Goal: Task Accomplishment & Management: Complete application form

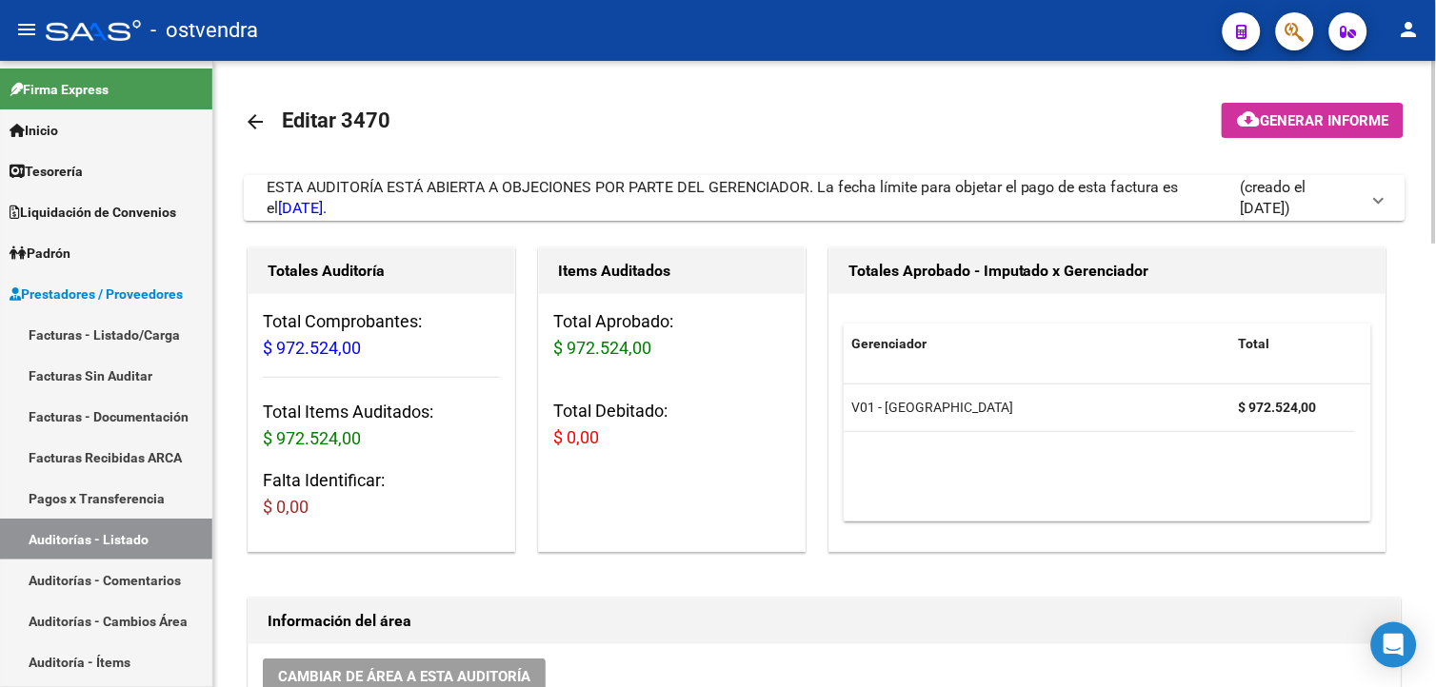
drag, startPoint x: 141, startPoint y: 347, endPoint x: 226, endPoint y: 292, distance: 101.1
click at [141, 347] on link "Facturas - Listado/Carga" at bounding box center [106, 334] width 212 height 41
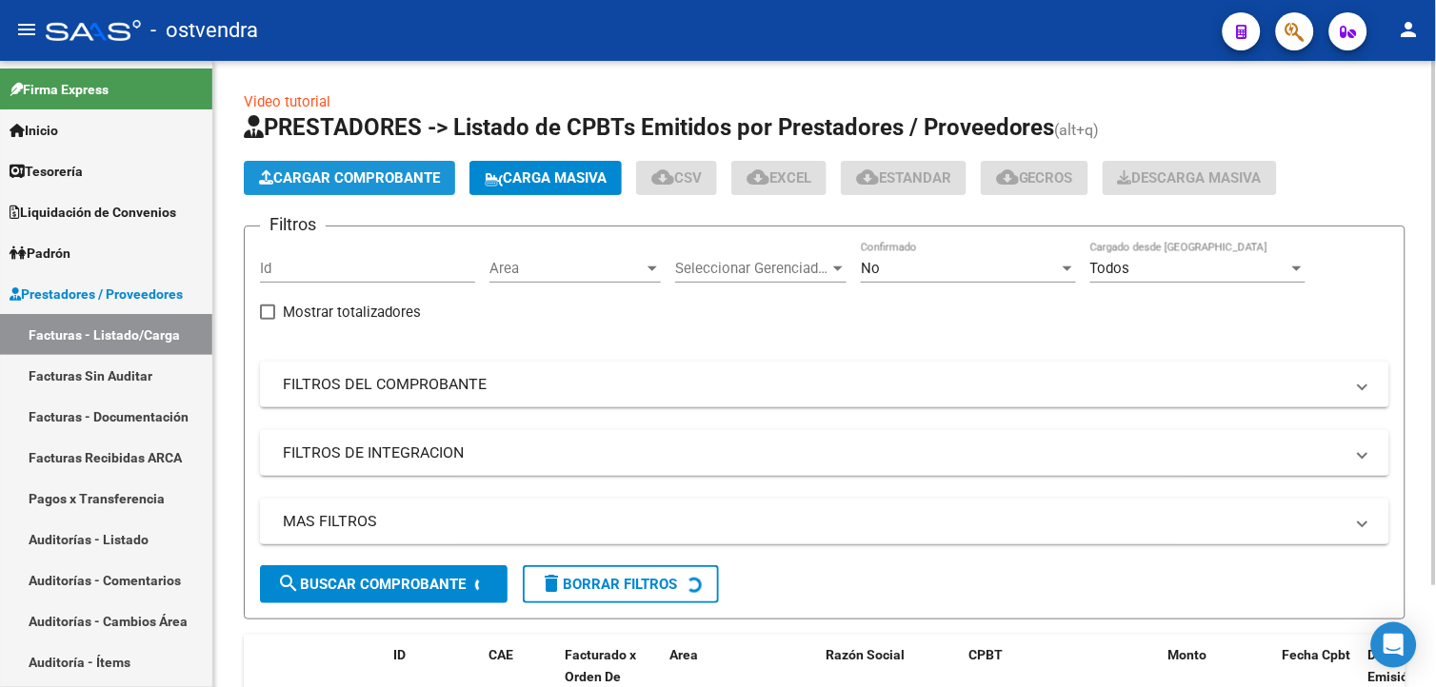
click at [314, 187] on button "Cargar Comprobante" at bounding box center [349, 178] width 211 height 34
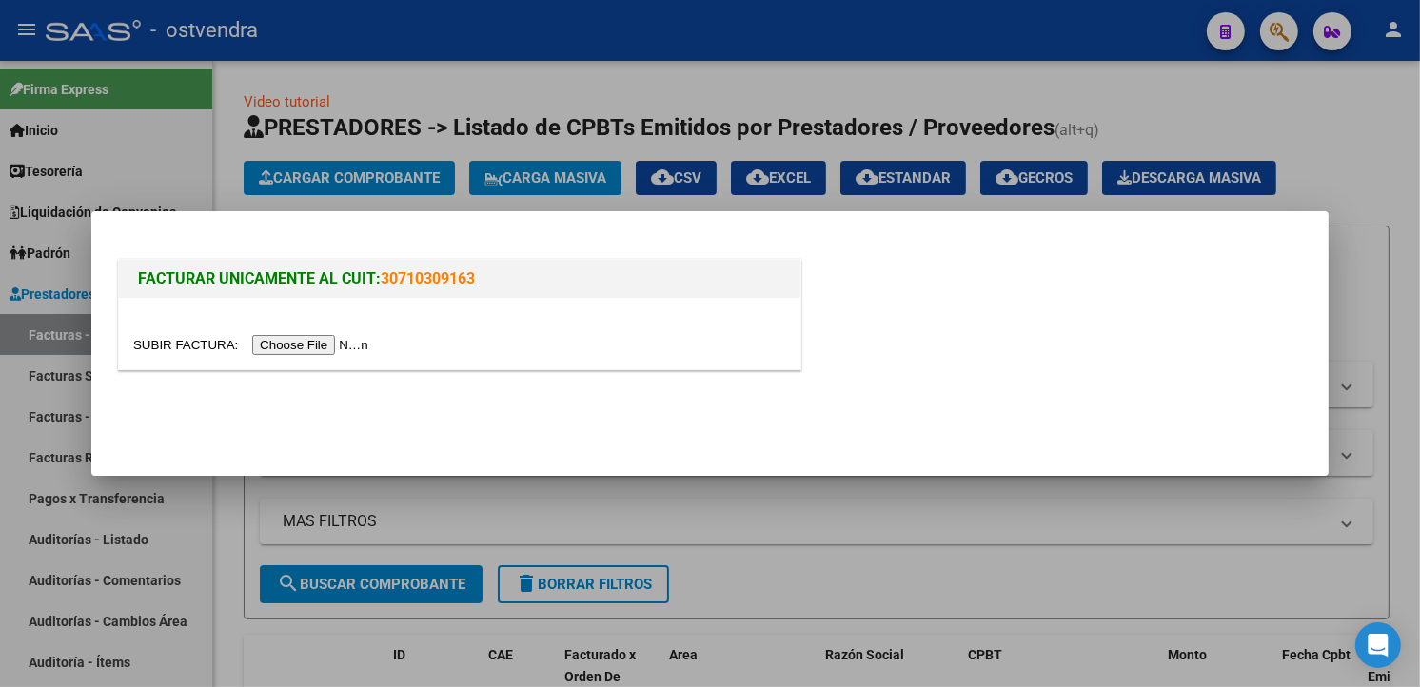
click at [297, 341] on input "file" at bounding box center [253, 345] width 241 height 20
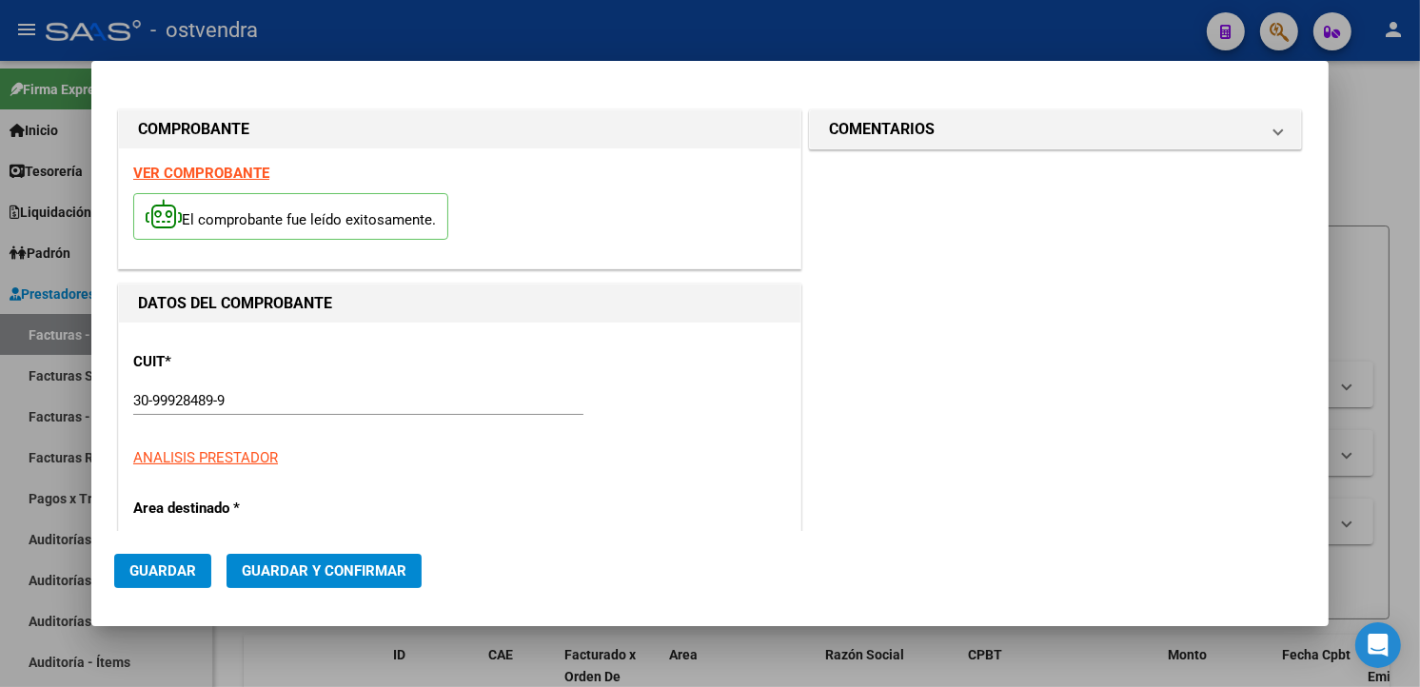
type input "45"
type input "$ 1.282.638,00"
type input "[DATE]"
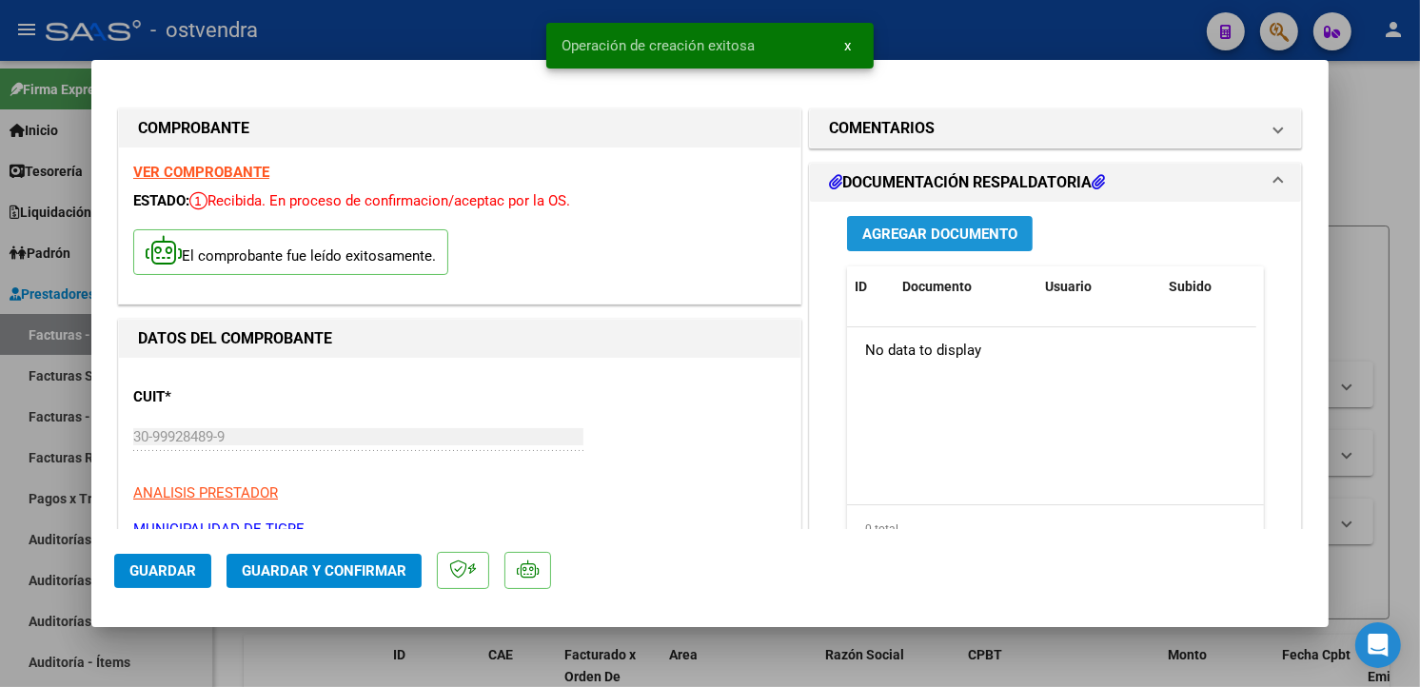
click at [976, 241] on span "Agregar Documento" at bounding box center [940, 234] width 155 height 17
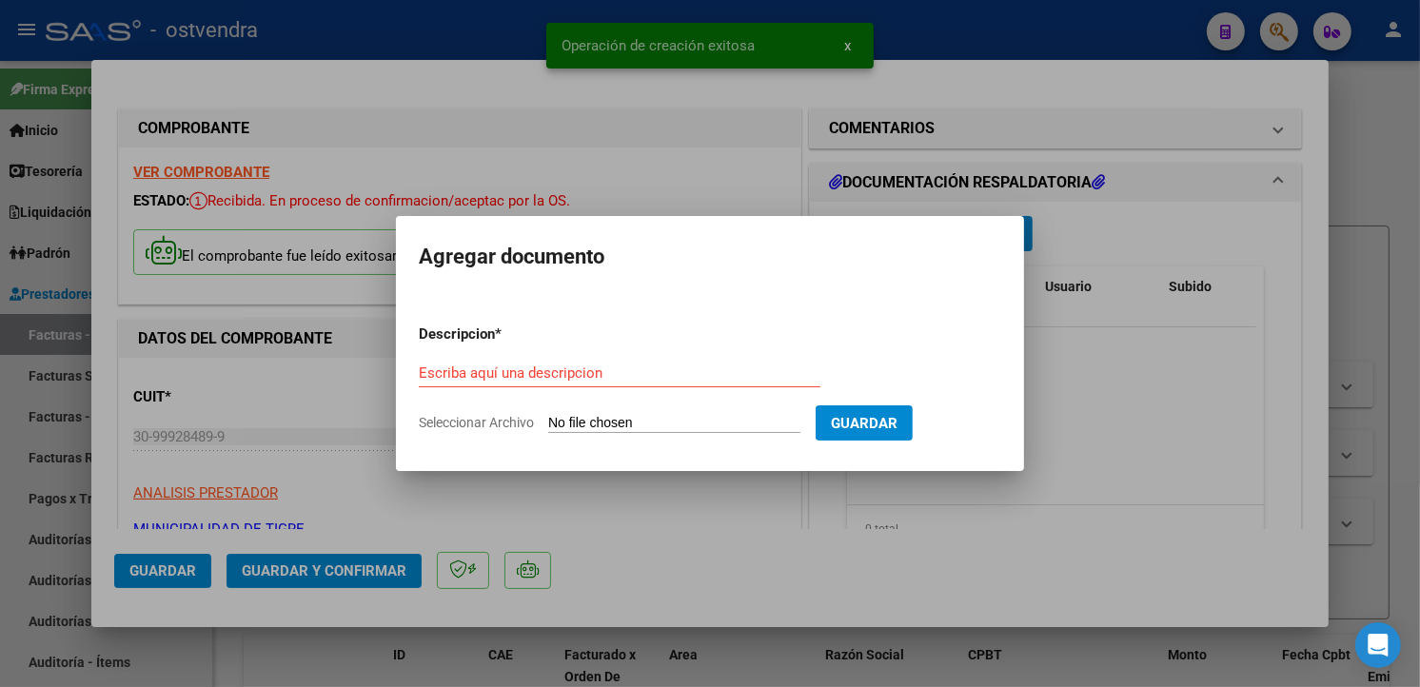
click at [705, 424] on input "Seleccionar Archivo" at bounding box center [674, 424] width 252 height 18
type input "C:\fakepath\dc resp 45.pdf"
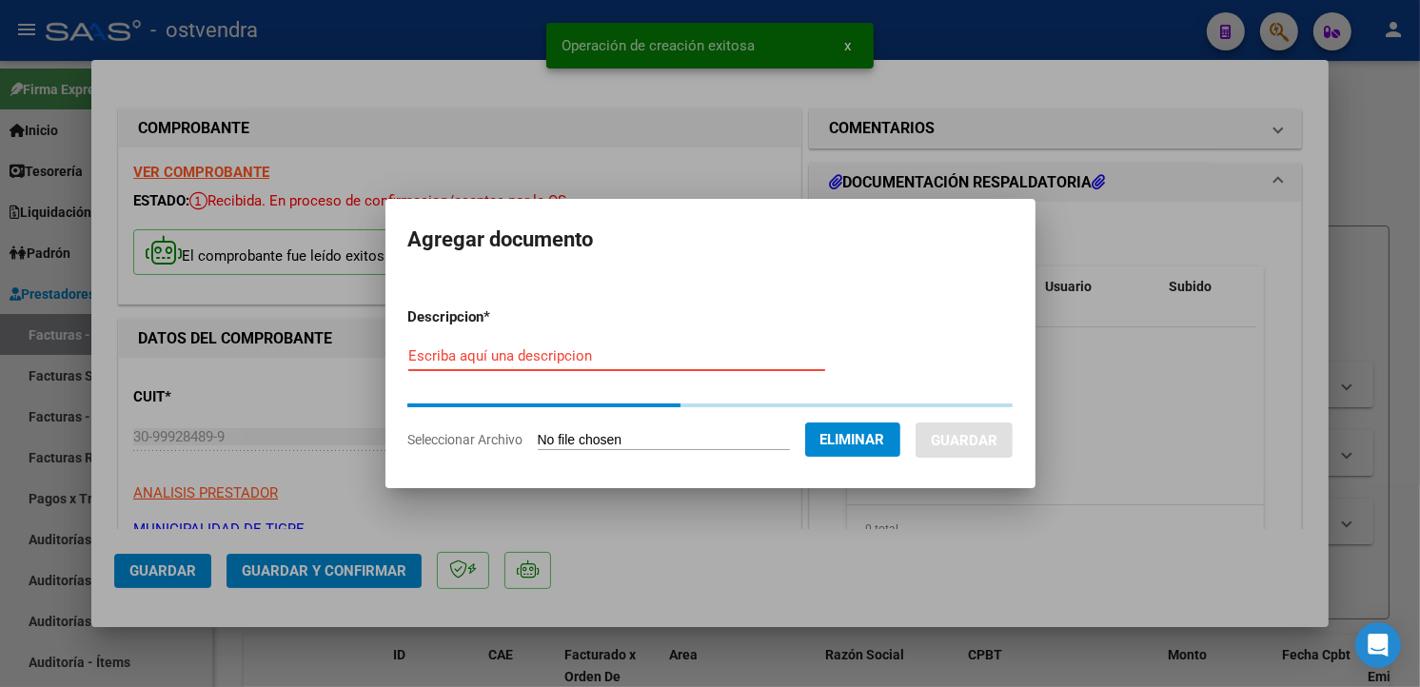
click at [758, 360] on input "Escriba aquí una descripcion" at bounding box center [616, 355] width 417 height 17
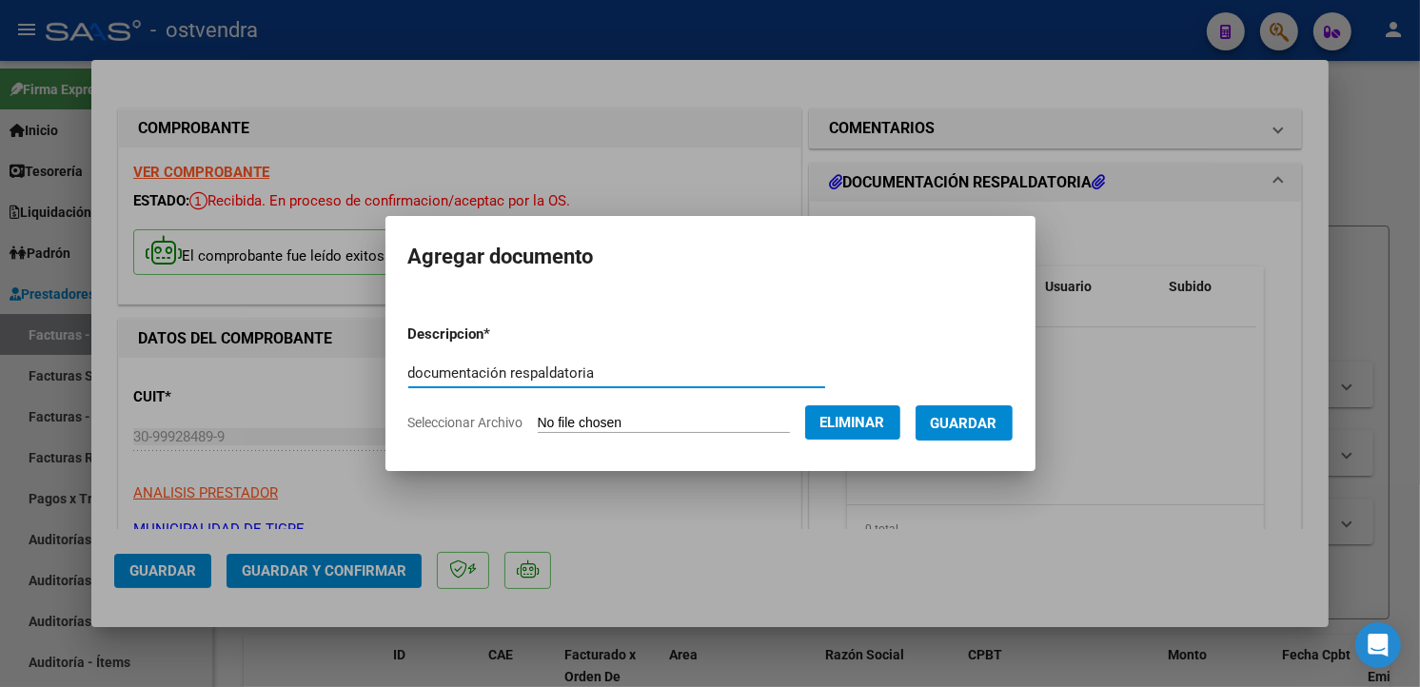
type input "documentación respaldatoria"
click at [955, 424] on span "Guardar" at bounding box center [964, 423] width 67 height 17
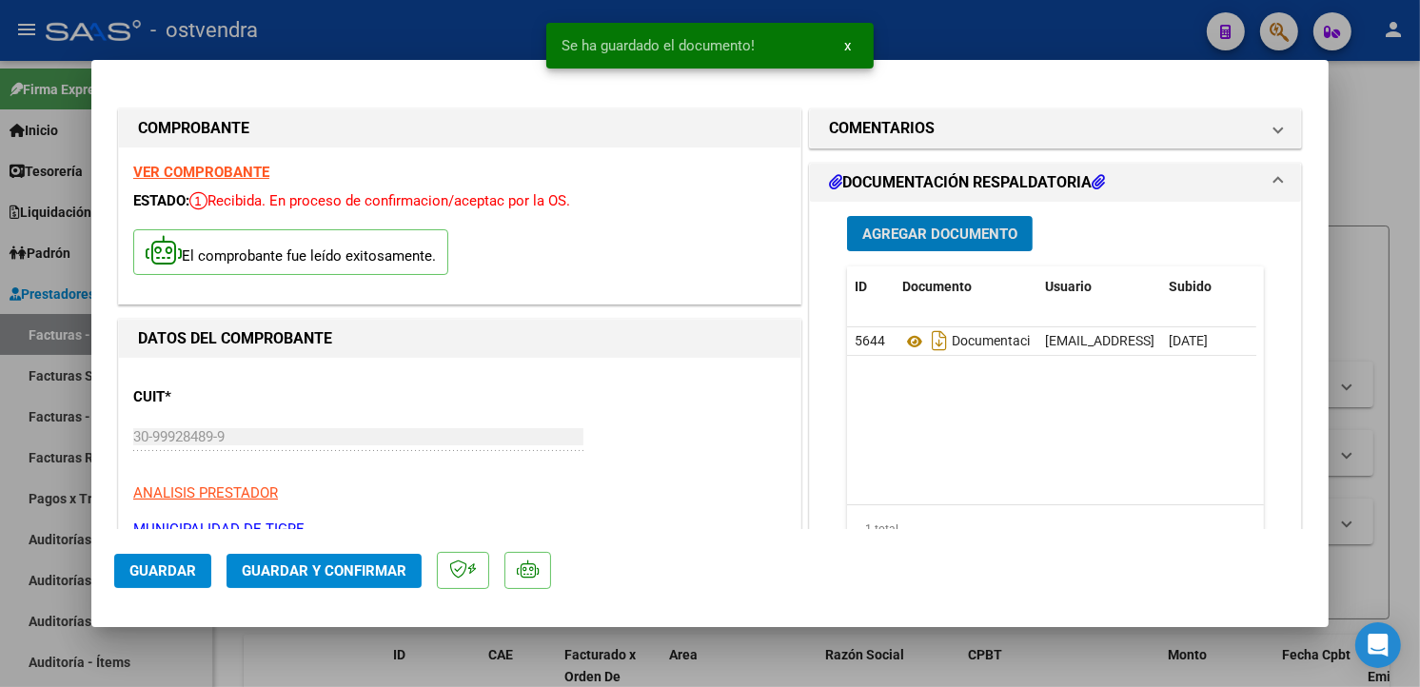
click at [387, 586] on button "Guardar y Confirmar" at bounding box center [324, 571] width 195 height 34
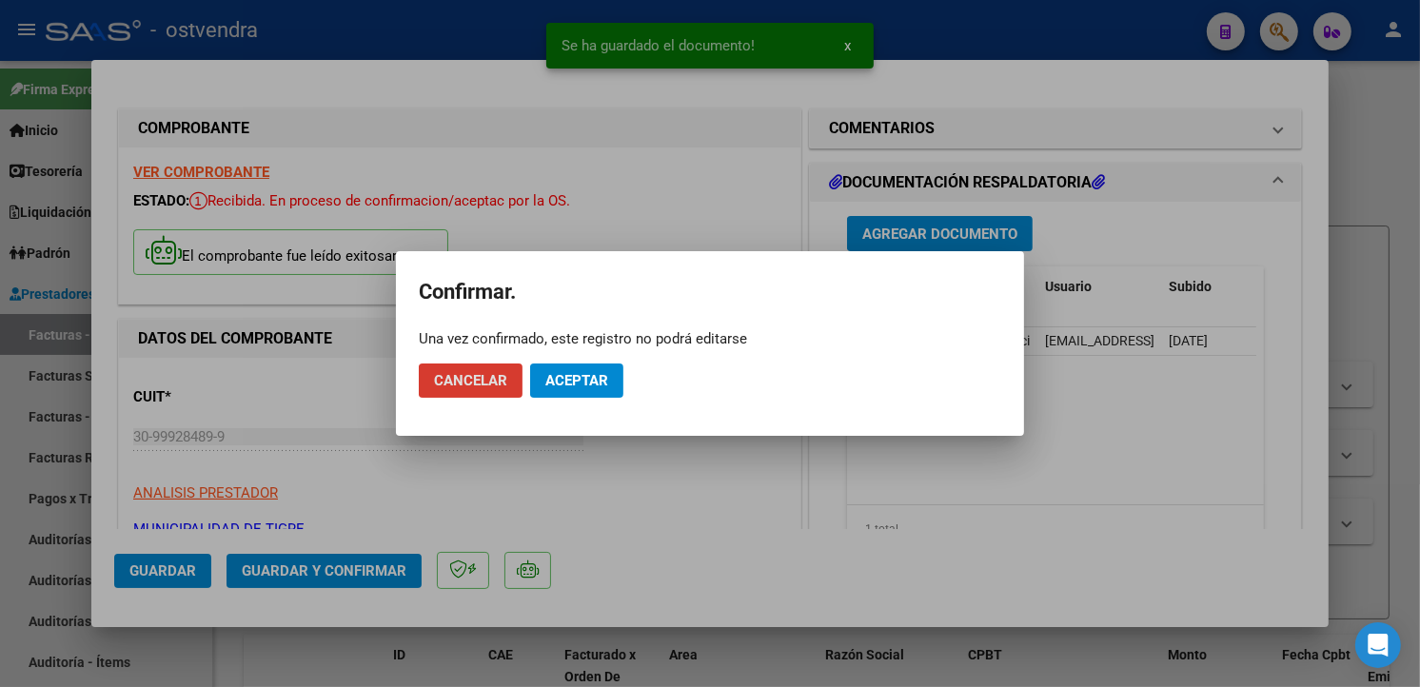
click at [567, 384] on span "Aceptar" at bounding box center [577, 380] width 63 height 17
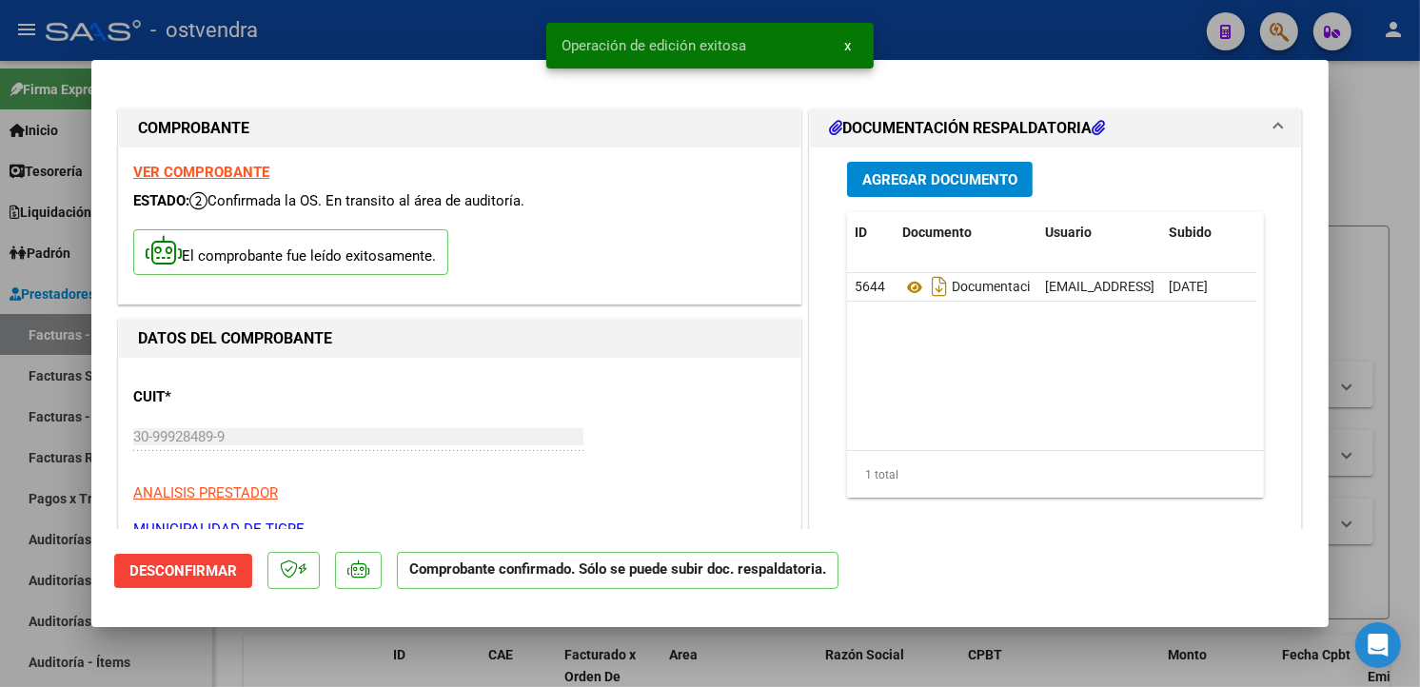
click at [49, 374] on div at bounding box center [710, 343] width 1420 height 687
type input "$ 0,00"
click at [49, 374] on link "Facturas Sin Auditar" at bounding box center [106, 375] width 212 height 41
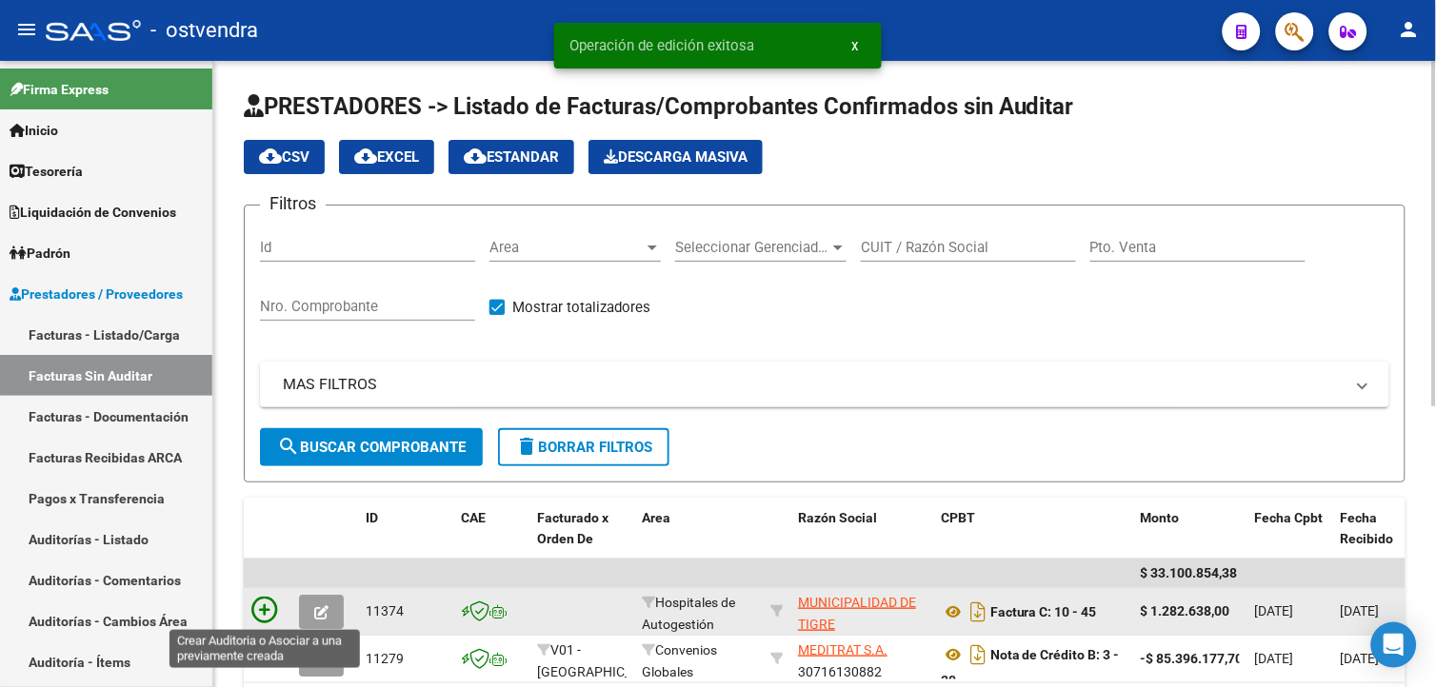
click at [258, 614] on icon at bounding box center [264, 610] width 27 height 27
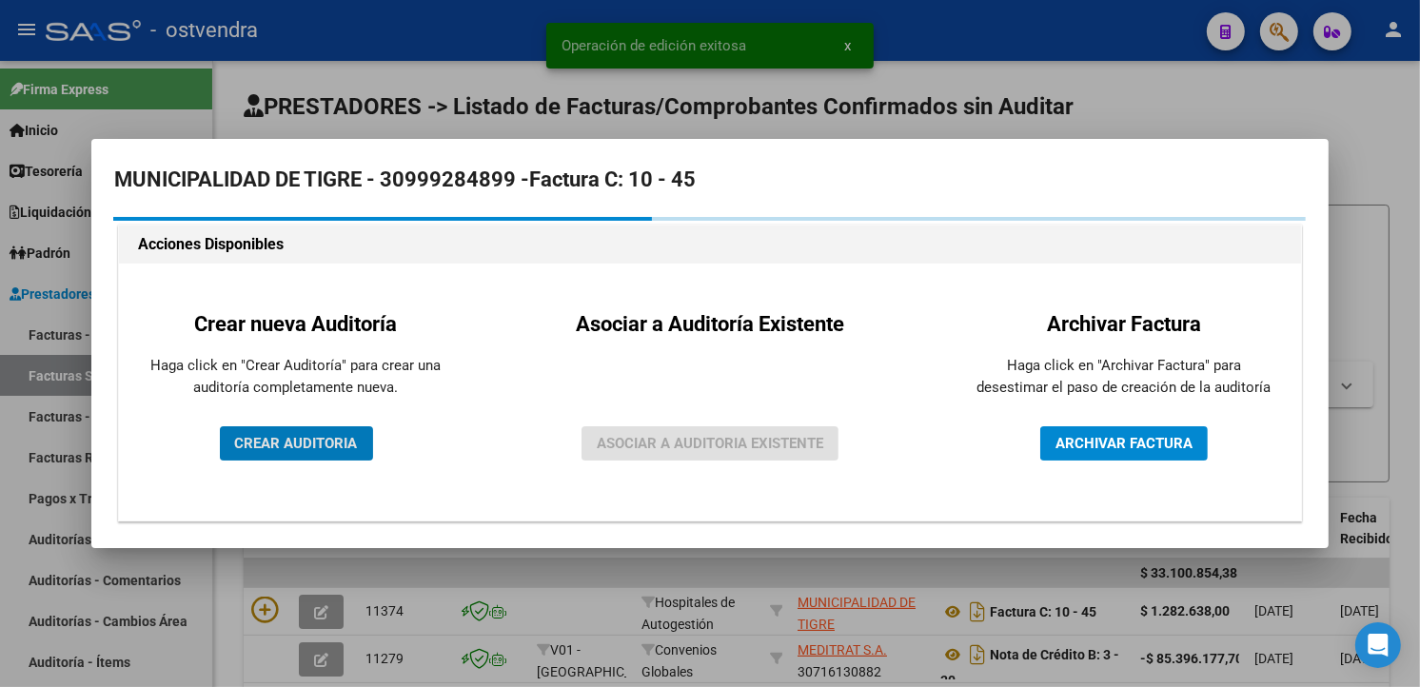
click at [289, 441] on span "CREAR AUDITORIA" at bounding box center [296, 443] width 123 height 17
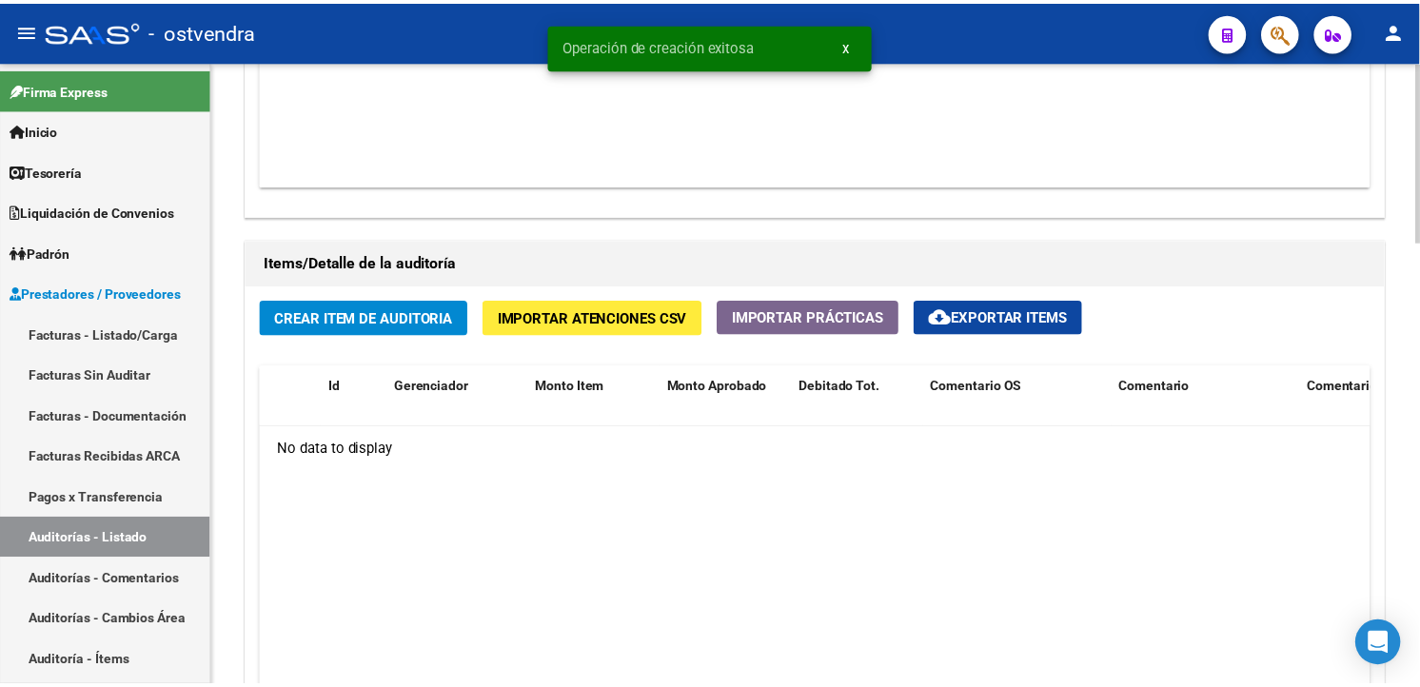
scroll to position [1311, 0]
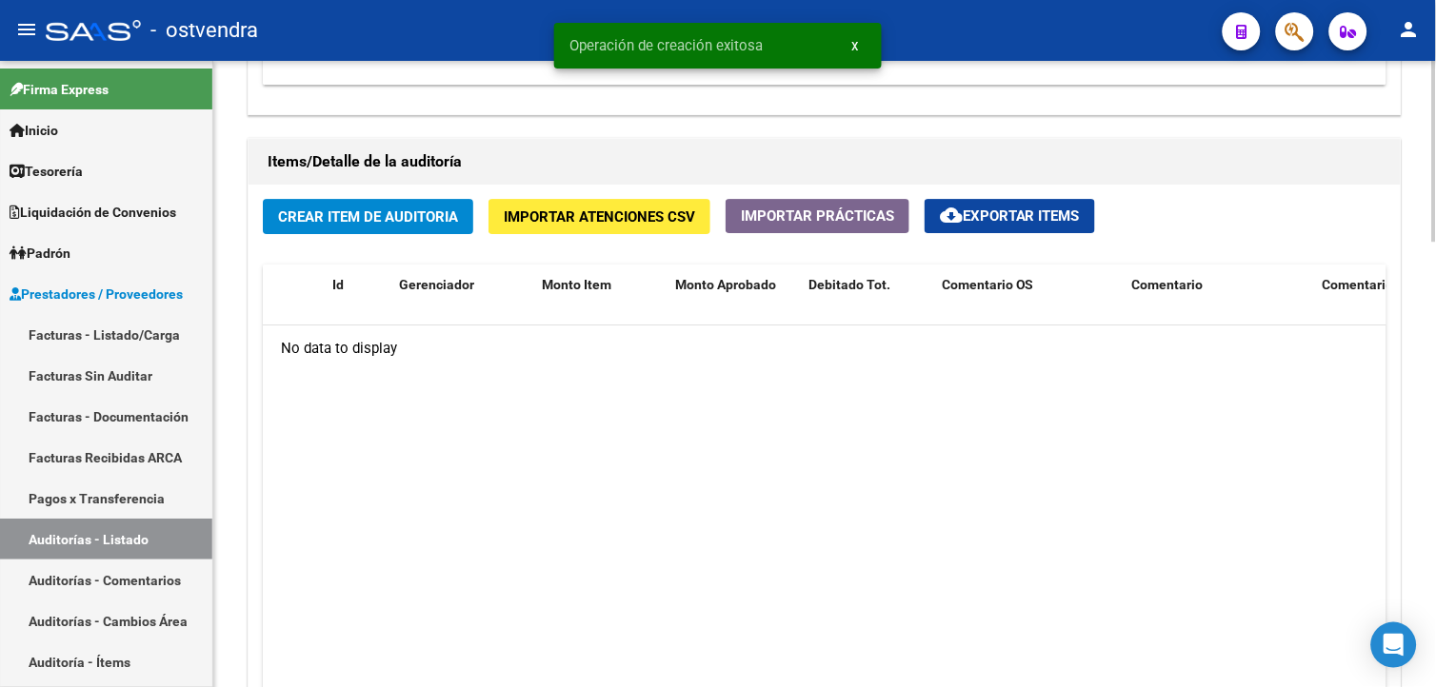
click at [365, 223] on span "Crear Item de Auditoria" at bounding box center [368, 216] width 180 height 17
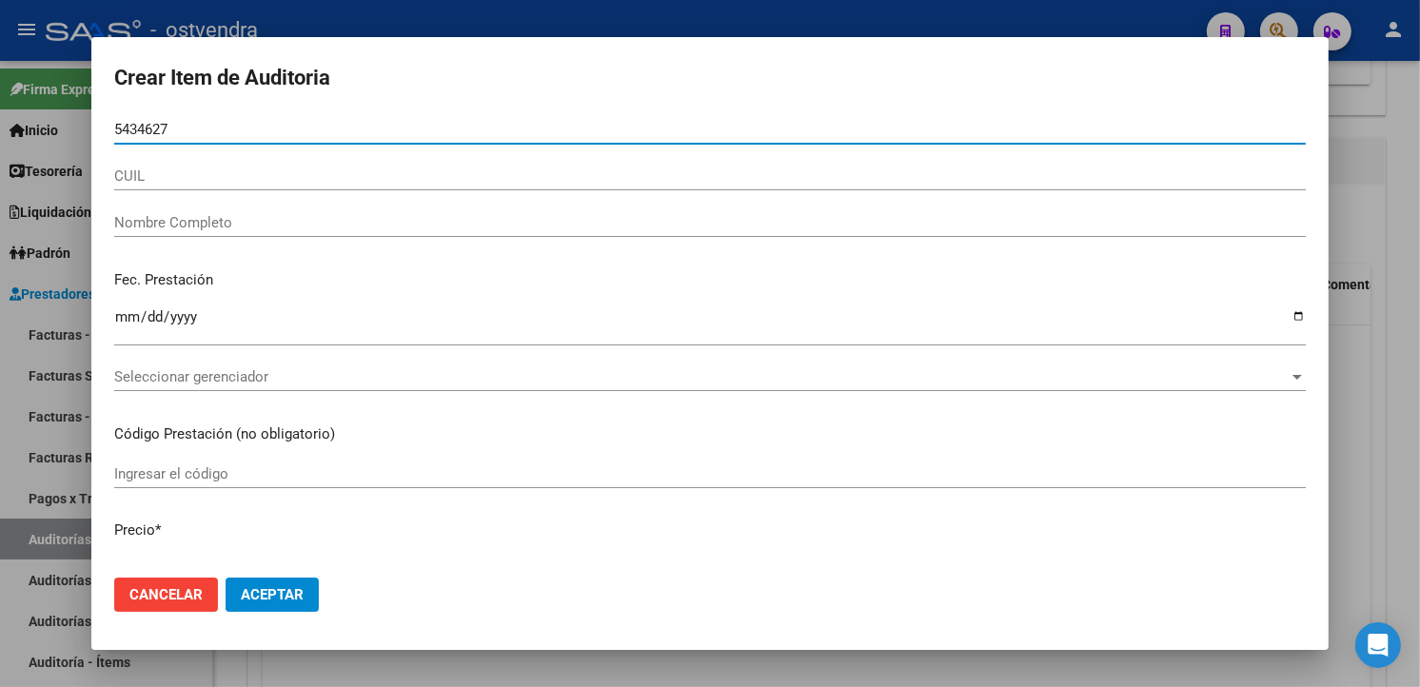
type input "54346271"
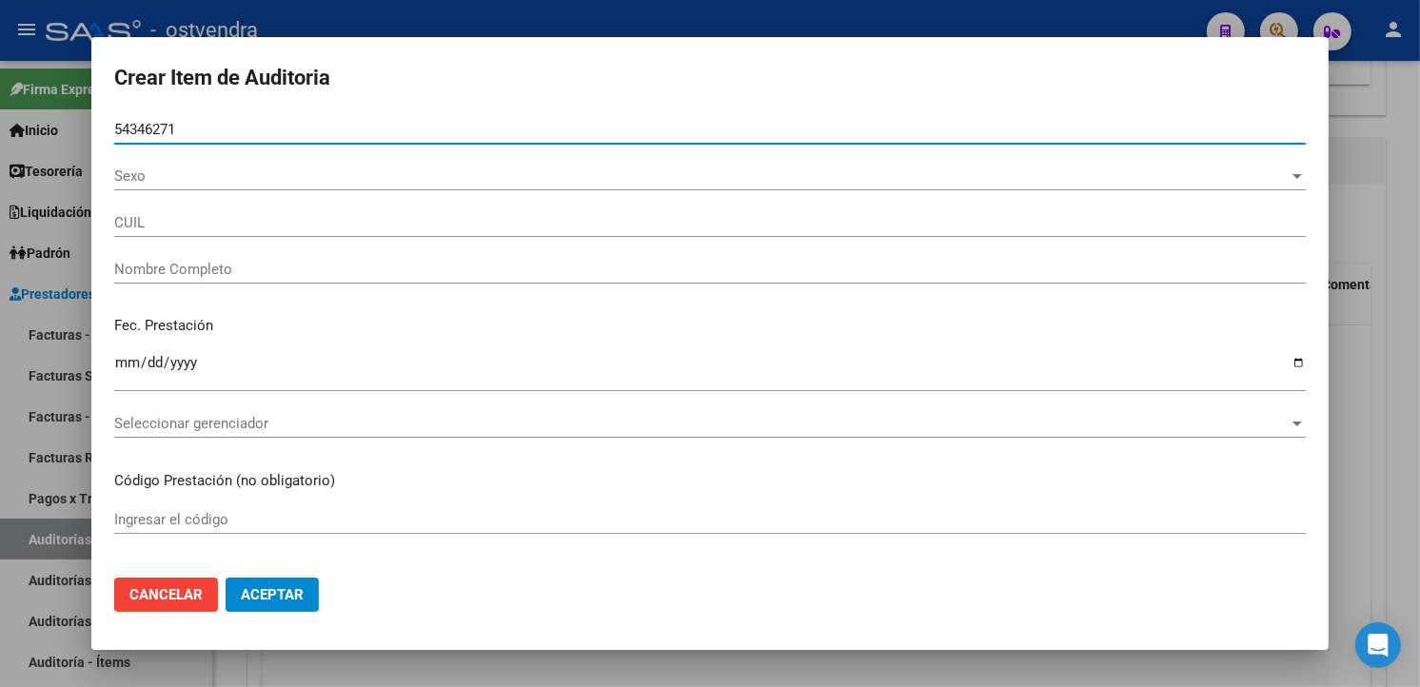
type input "27543462719"
type input "SCHERMER PALOMA AYLEN"
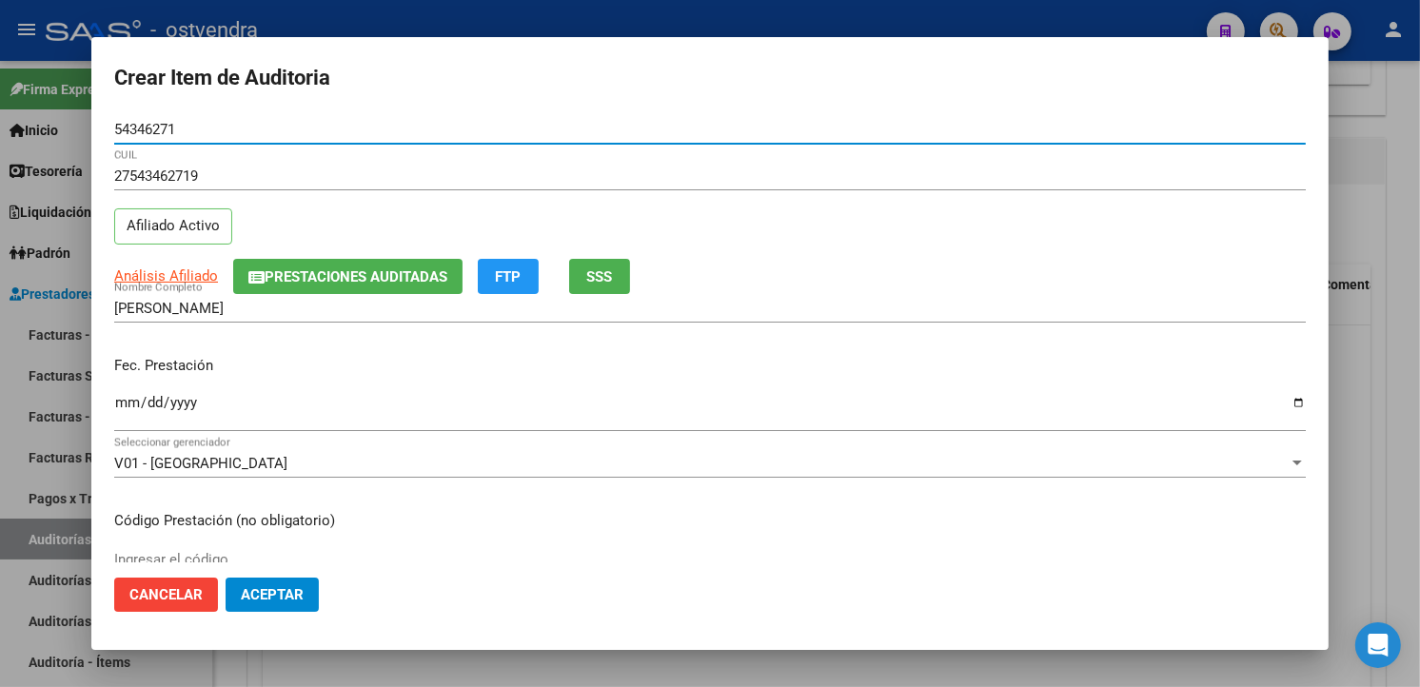
type input "54346271"
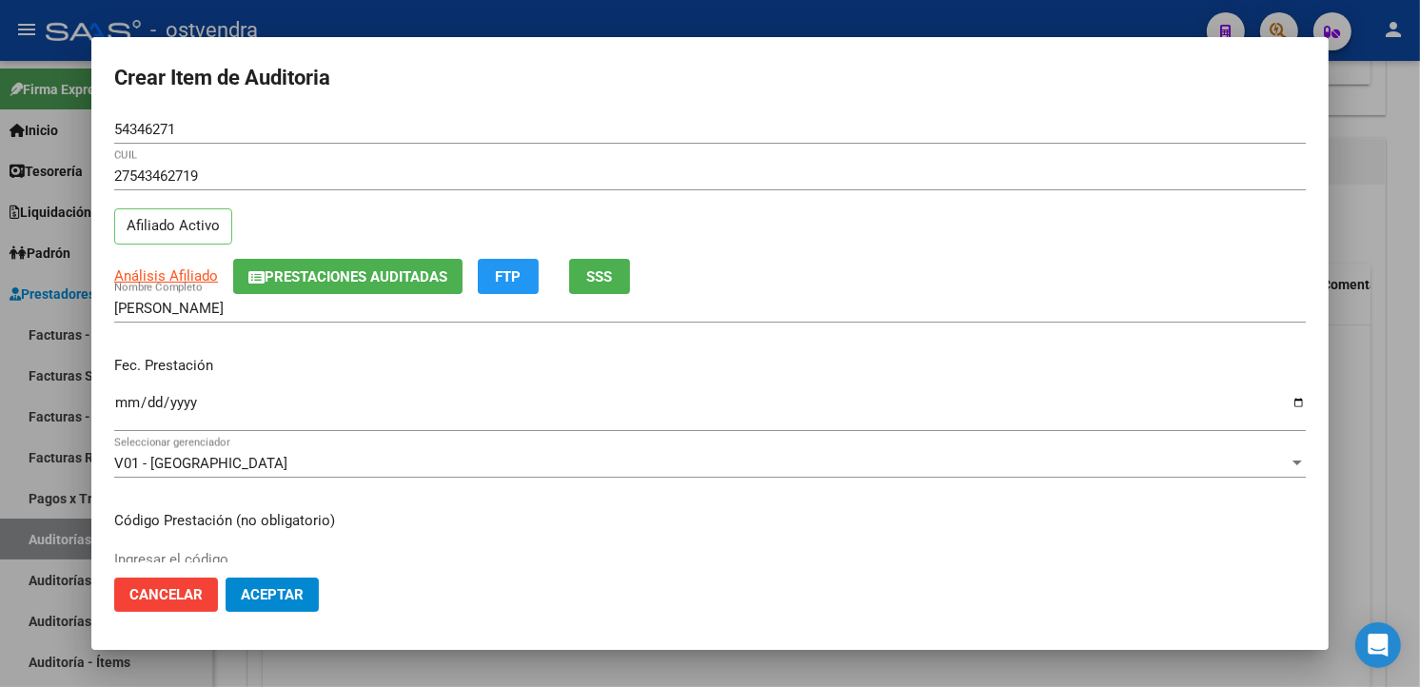
click at [125, 390] on div "Fec. Prestación Ingresar la fecha" at bounding box center [710, 395] width 1192 height 109
click at [128, 393] on div "Ingresar la fecha" at bounding box center [710, 411] width 1192 height 41
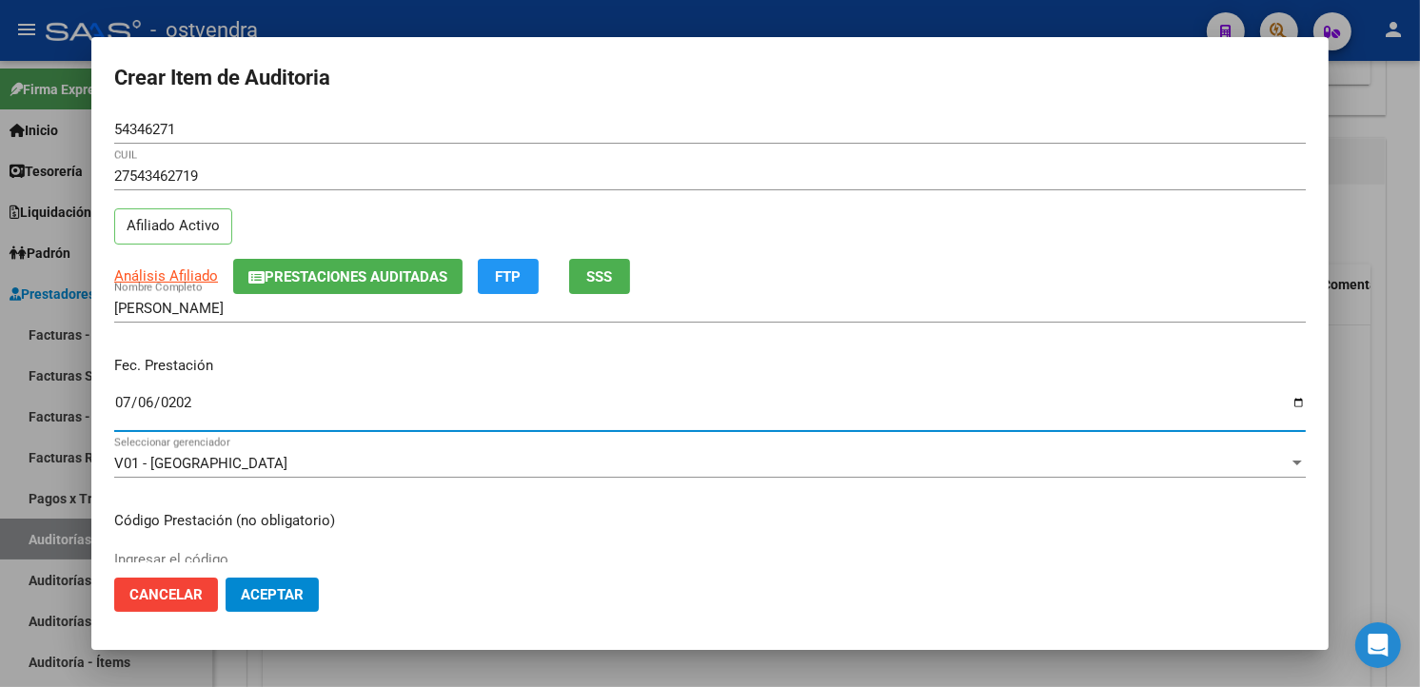
type input "2025-07-06"
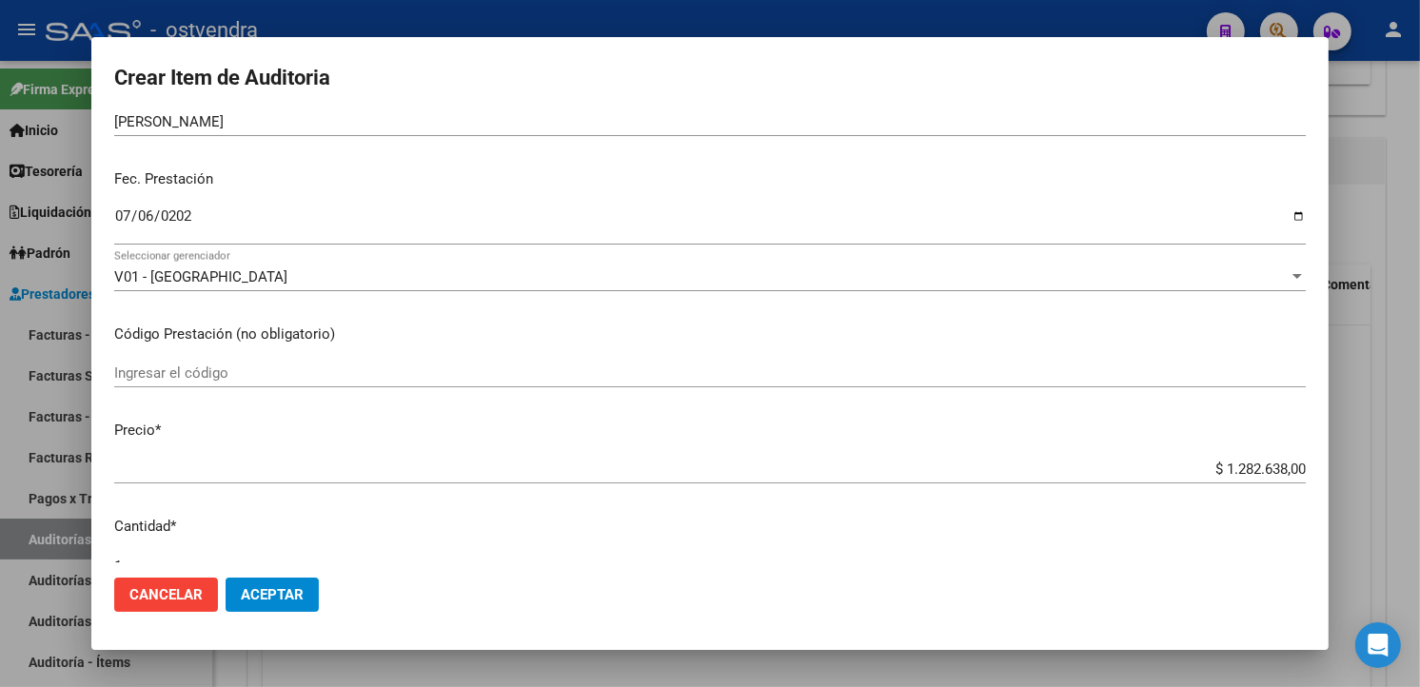
scroll to position [317, 0]
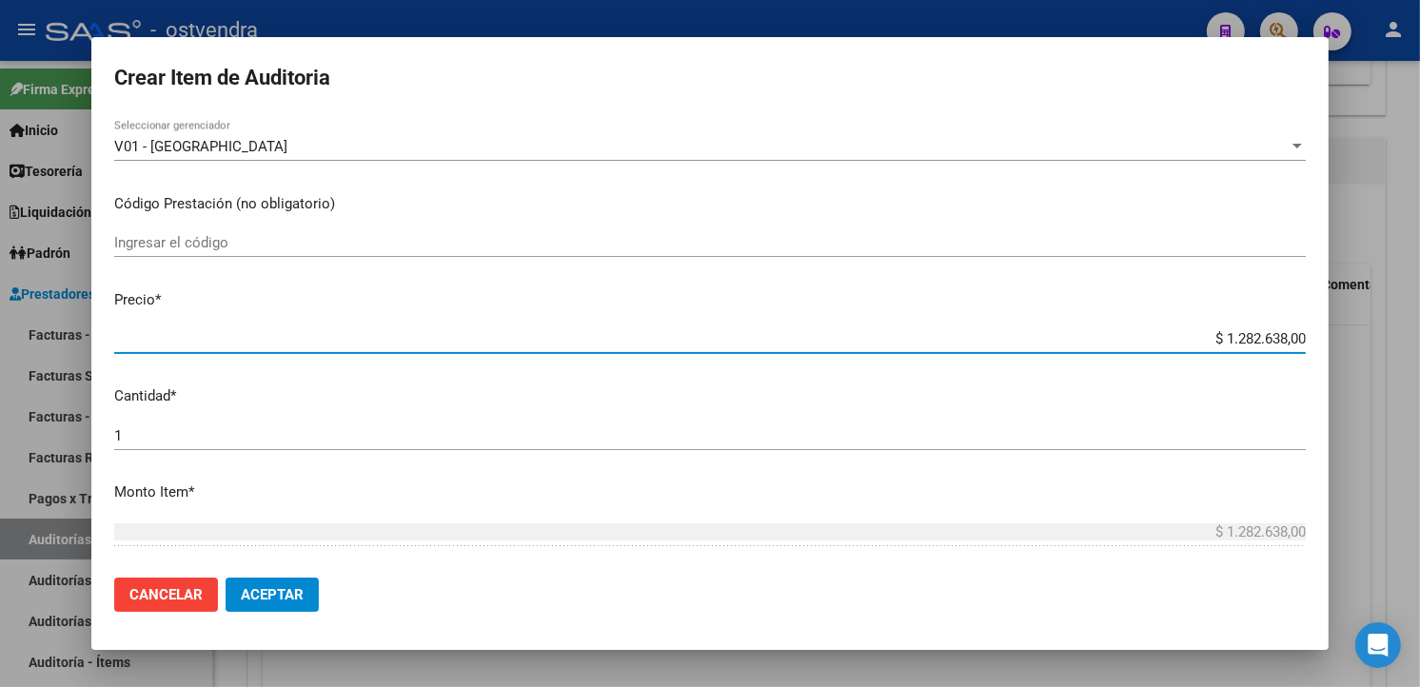
drag, startPoint x: 1290, startPoint y: 338, endPoint x: 1183, endPoint y: 360, distance: 108.9
click at [1183, 360] on div "$ 1.282.638,00 Ingresar el precio" at bounding box center [710, 348] width 1192 height 47
type input "$ 0,02"
type input "$ 0,24"
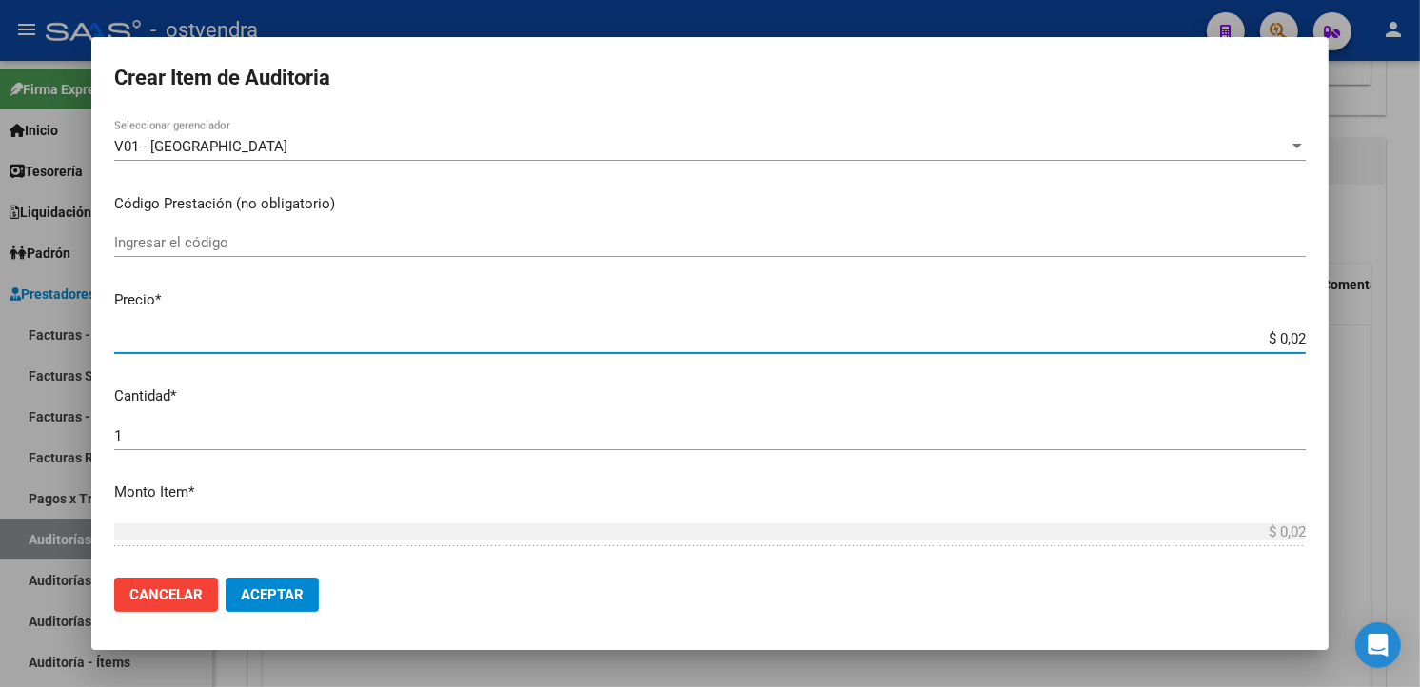
type input "$ 0,24"
type input "$ 2,44"
type input "$ 24,46"
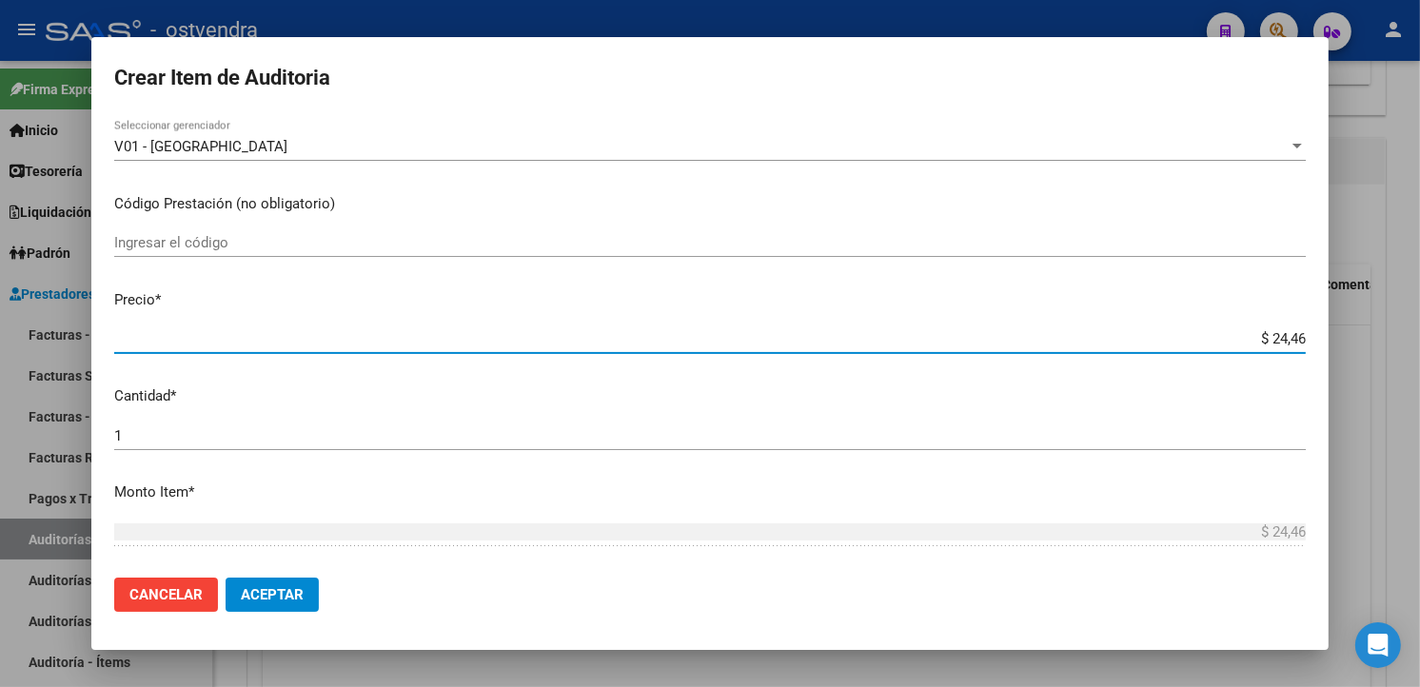
type input "$ 244,69"
type input "$ 2.446,97"
type input "$ 24.469,70"
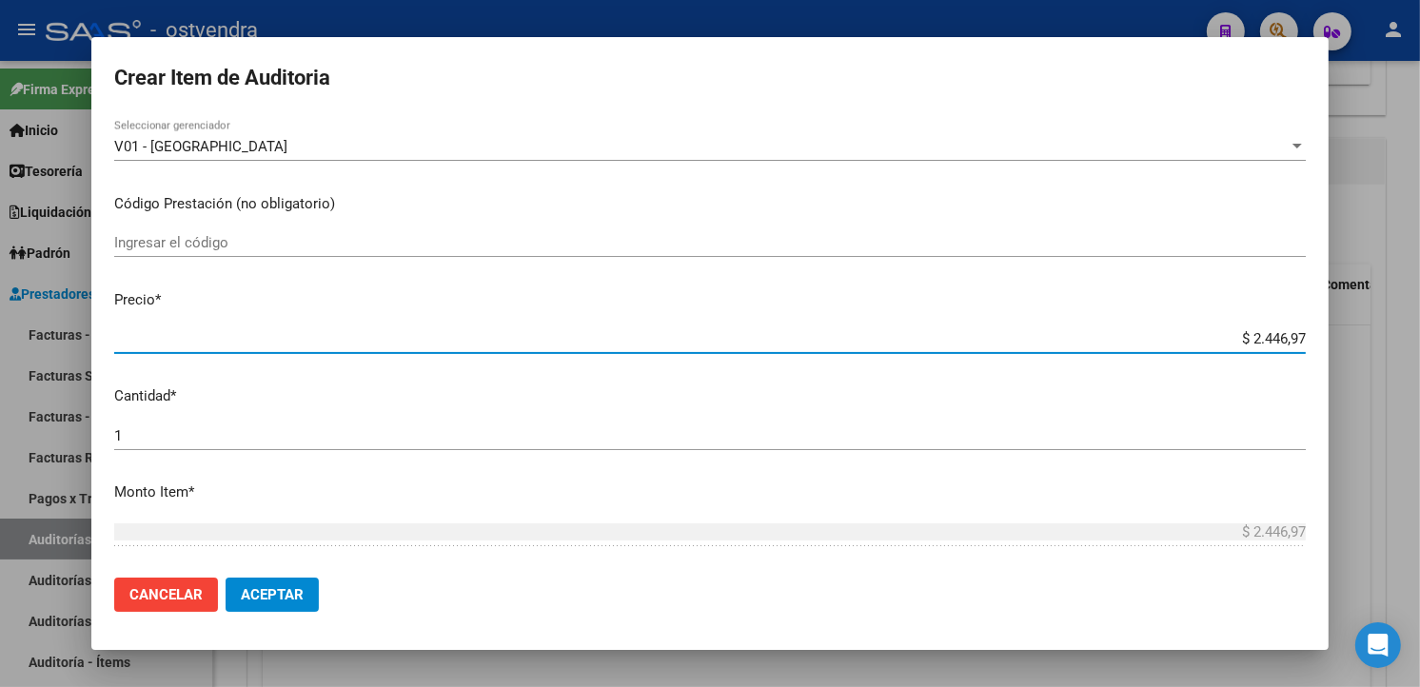
type input "$ 24.469,70"
type input "$ 244.697,00"
click at [168, 427] on input "1" at bounding box center [710, 435] width 1192 height 17
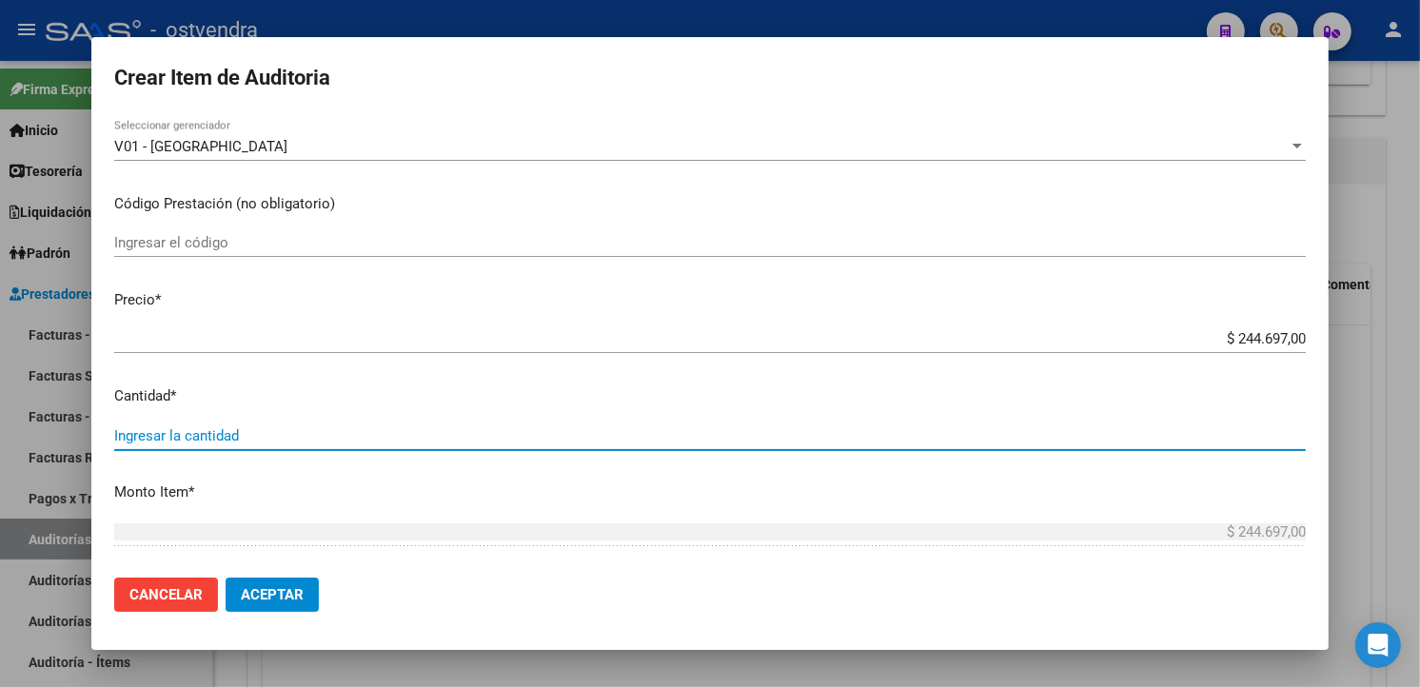
type input "5"
type input "$ 1.223.485,00"
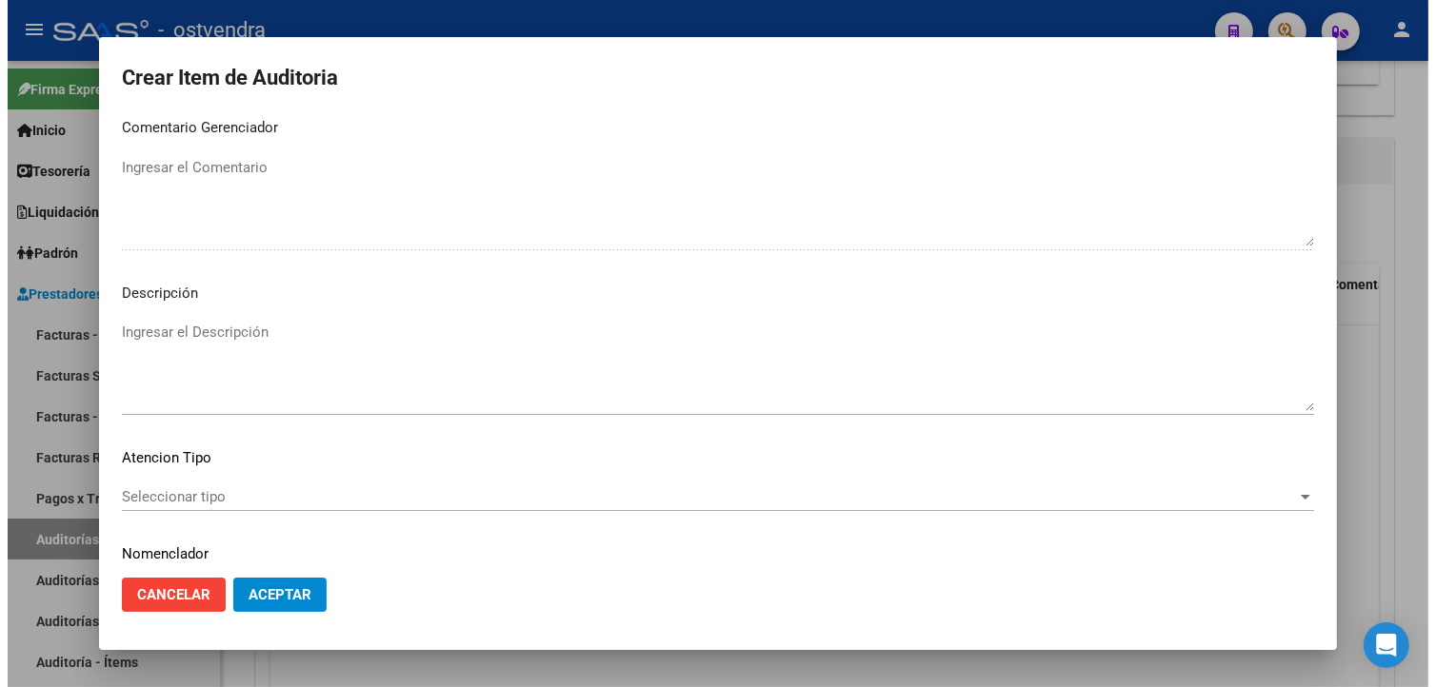
scroll to position [1267, 0]
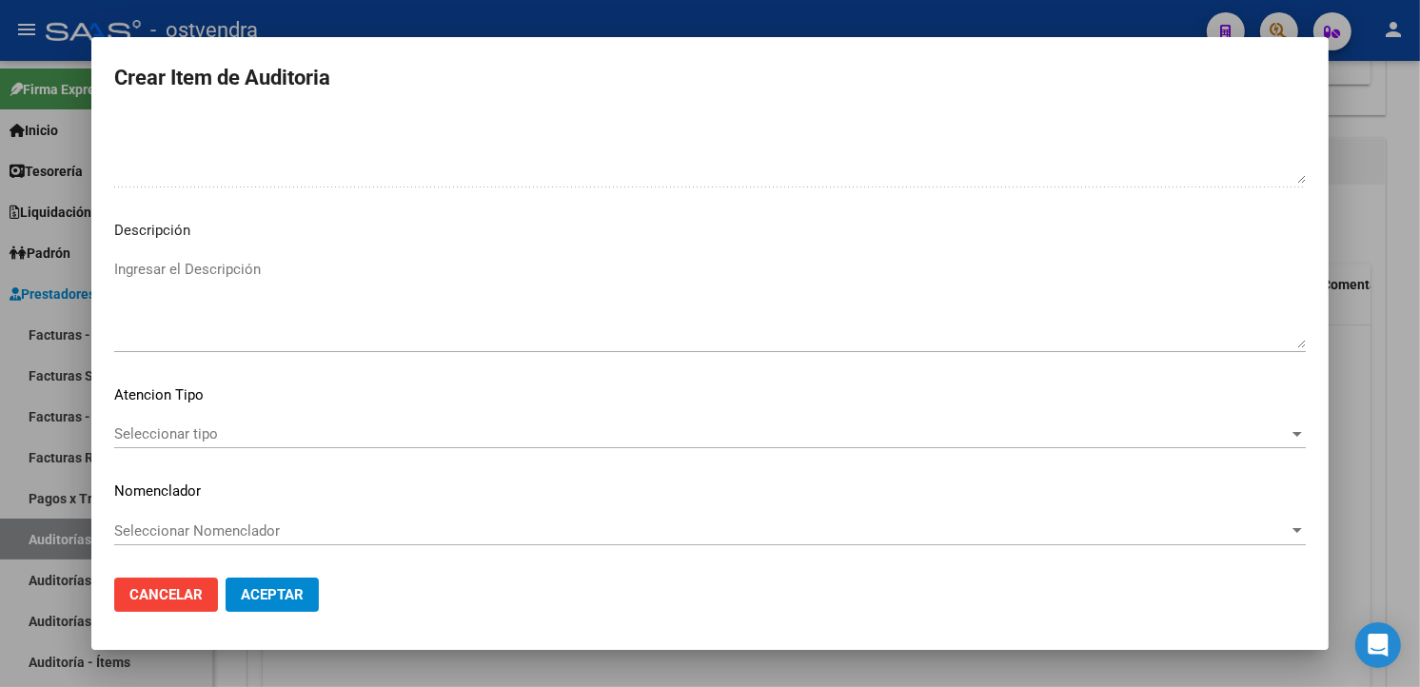
type input "5"
click at [404, 317] on textarea "Ingresar el Descripción" at bounding box center [710, 303] width 1192 height 89
click at [305, 248] on mat-dialog-content "54346271 Nro Documento 27543462719 CUIL Afiliado Activo Análisis Afiliado Prest…" at bounding box center [710, 338] width 1238 height 447
type textarea "modulo día clínico del 1 al 6 día inclusive"
click at [231, 420] on mat-dialog-content "54346271 Nro Documento 27543462719 CUIL Afiliado Activo Análisis Afiliado Prest…" at bounding box center [710, 338] width 1238 height 447
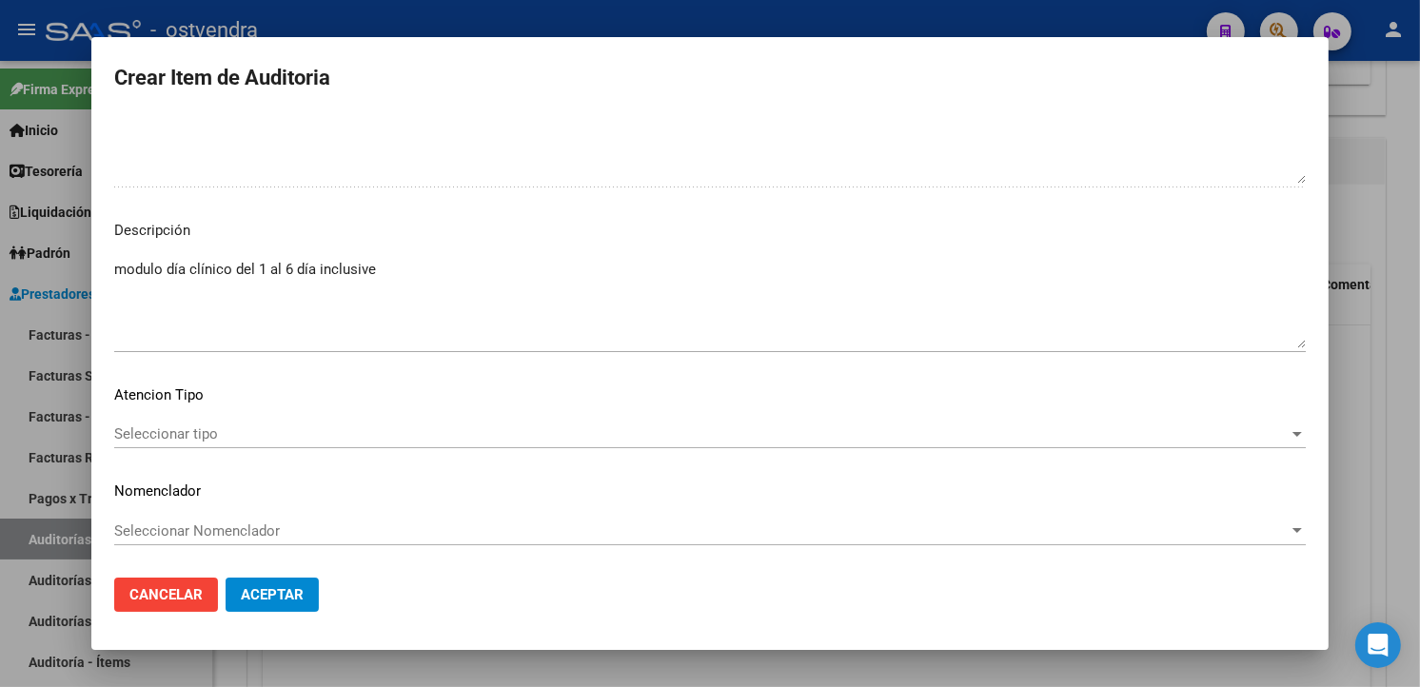
click at [227, 432] on span "Seleccionar tipo" at bounding box center [701, 434] width 1175 height 17
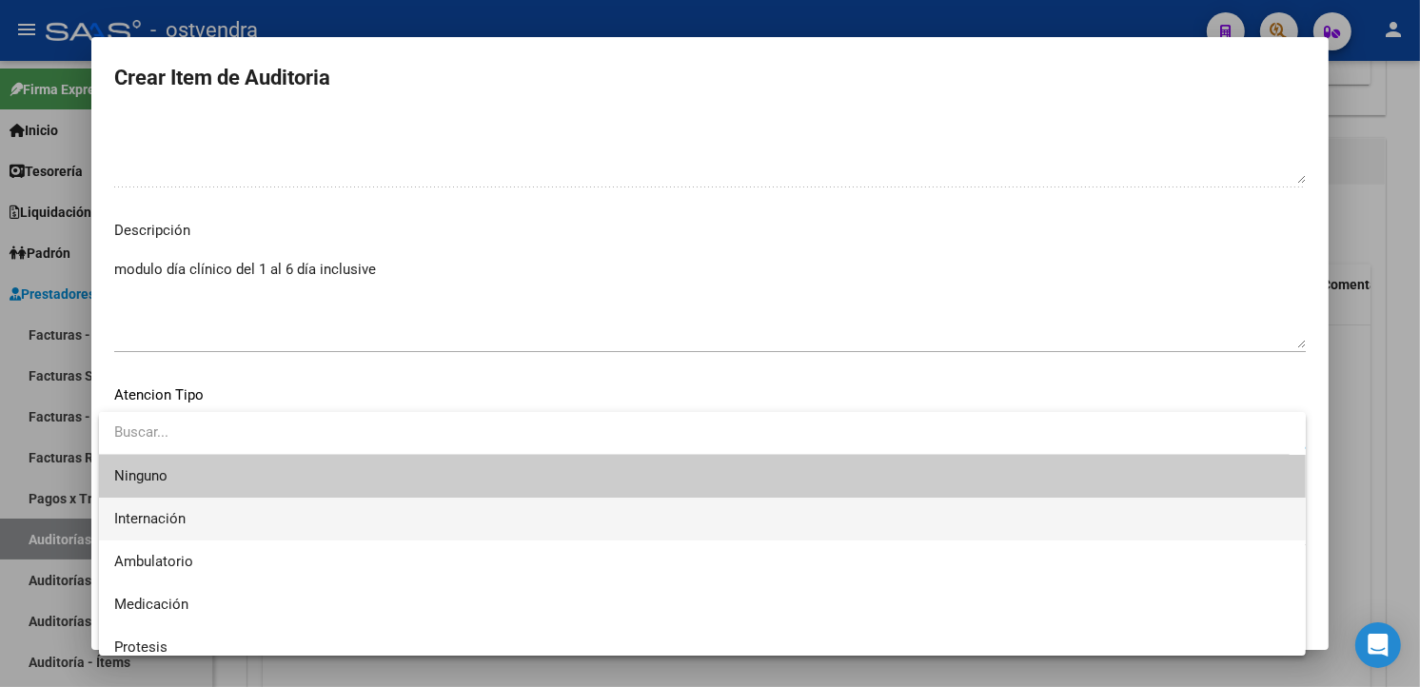
click at [225, 500] on span "Internación" at bounding box center [702, 519] width 1177 height 43
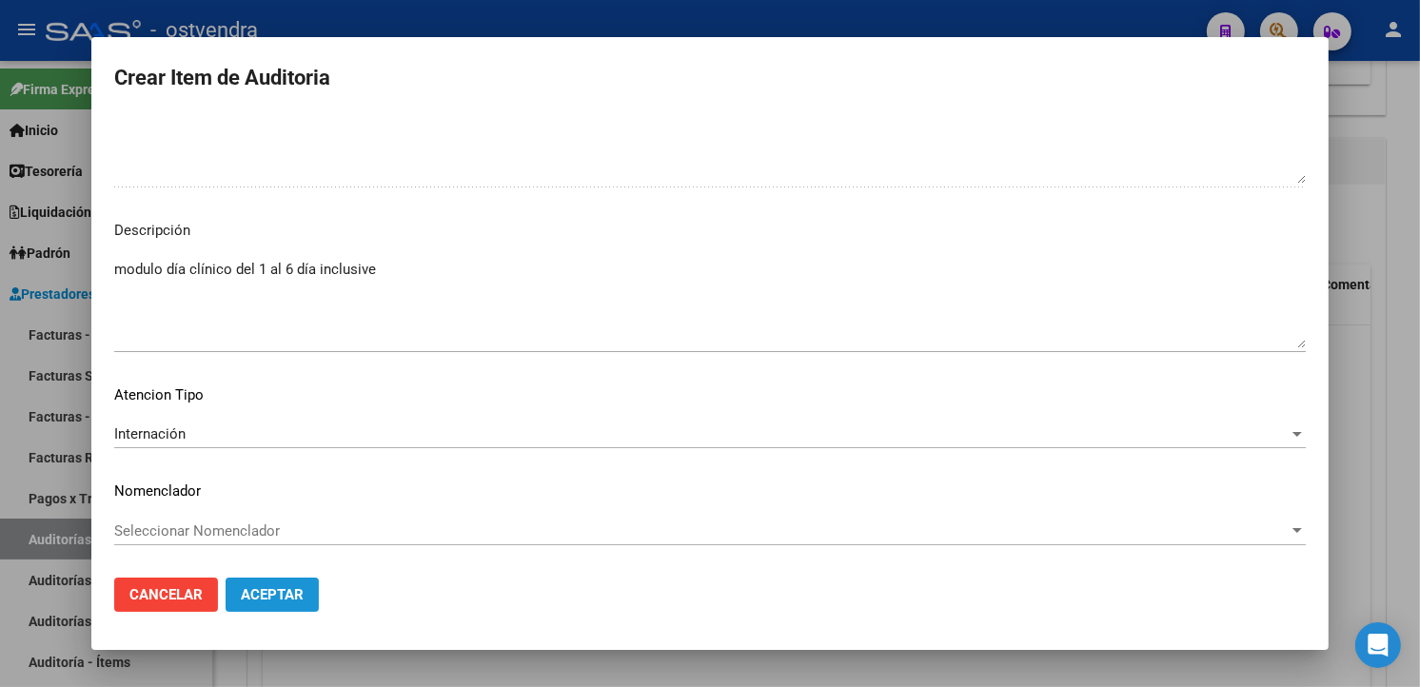
click at [273, 590] on span "Aceptar" at bounding box center [272, 594] width 63 height 17
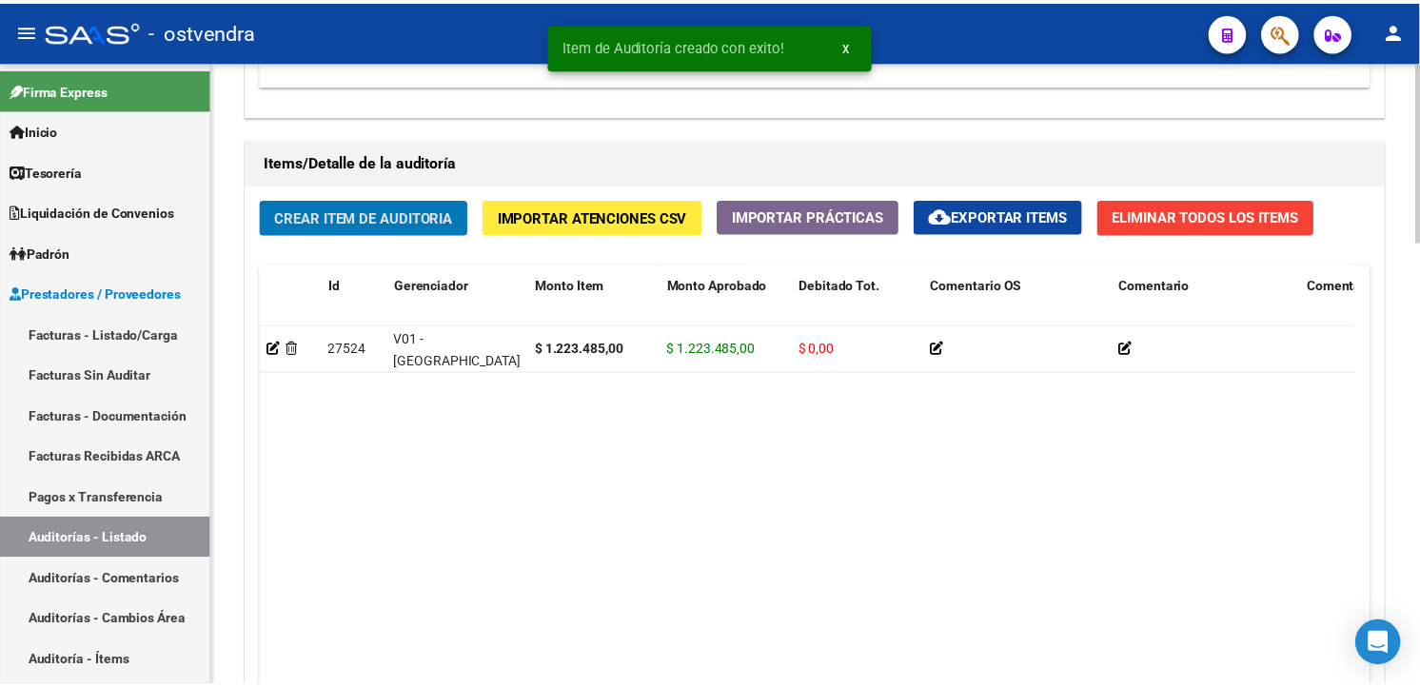
scroll to position [1312, 0]
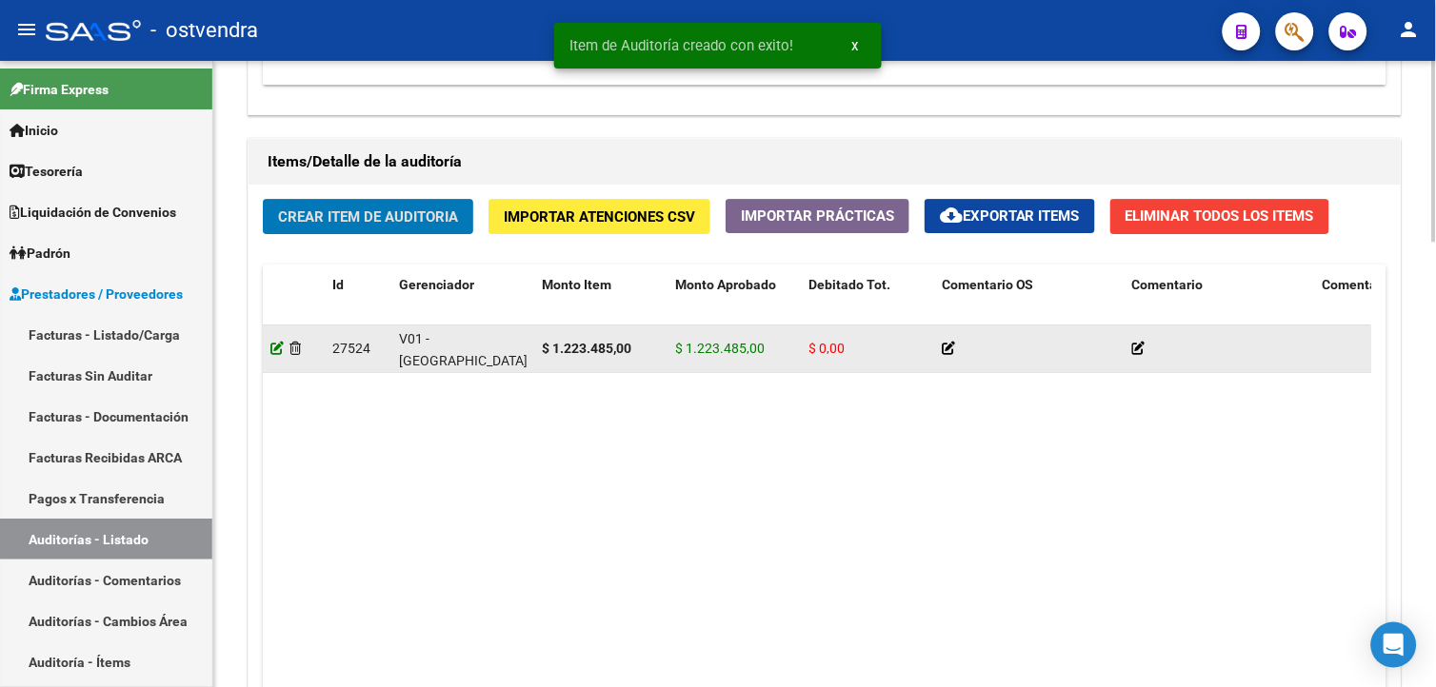
click at [274, 348] on icon at bounding box center [276, 348] width 13 height 13
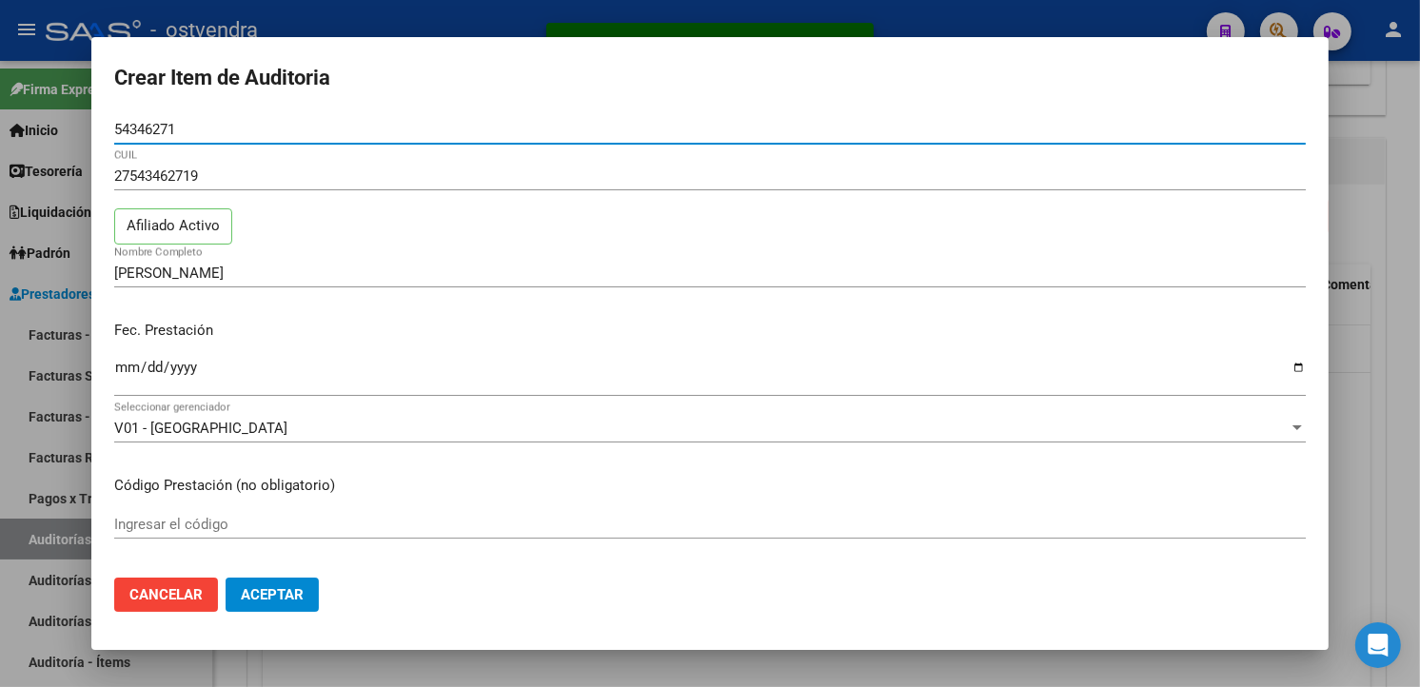
drag, startPoint x: 200, startPoint y: 131, endPoint x: 107, endPoint y: 129, distance: 93.3
click at [107, 129] on mat-dialog-content "54346271 Nro Documento 27543462719 CUIL Afiliado Activo SCHERMER PALOMA AYLEN N…" at bounding box center [710, 338] width 1238 height 447
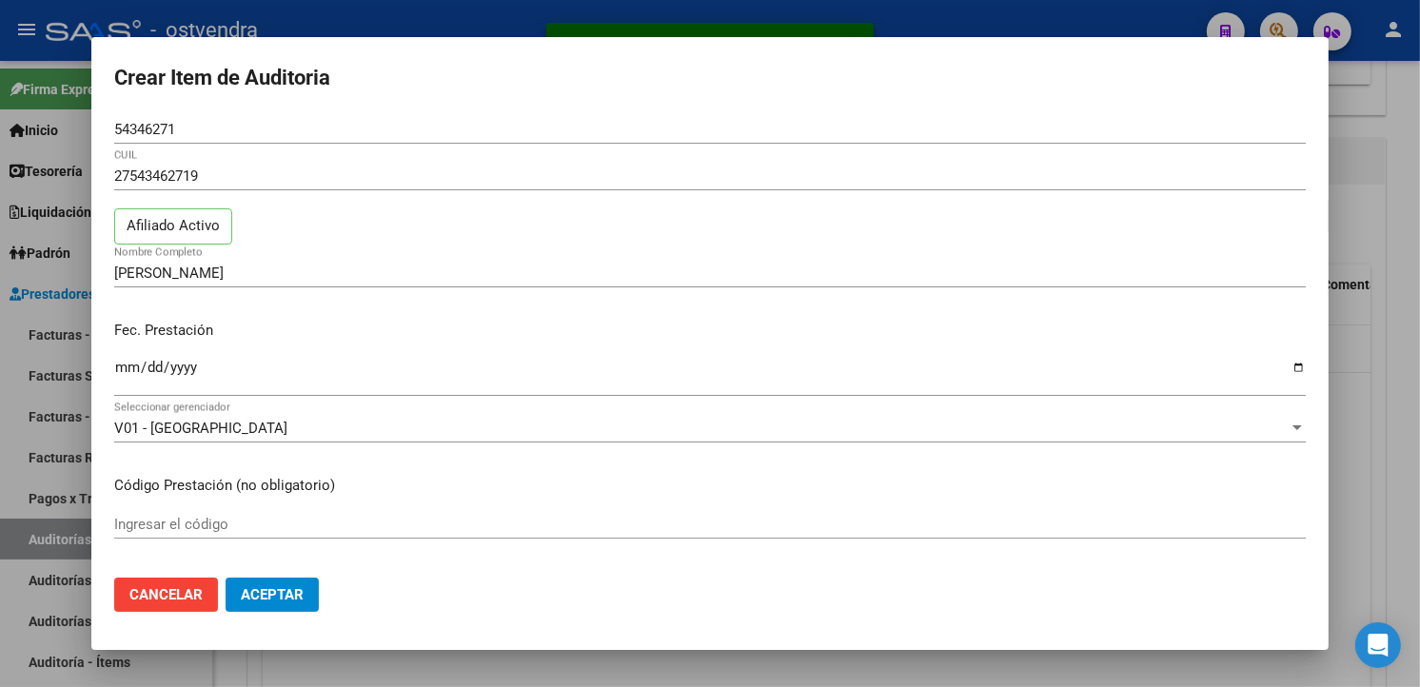
click at [125, 127] on input "54346271" at bounding box center [710, 129] width 1192 height 17
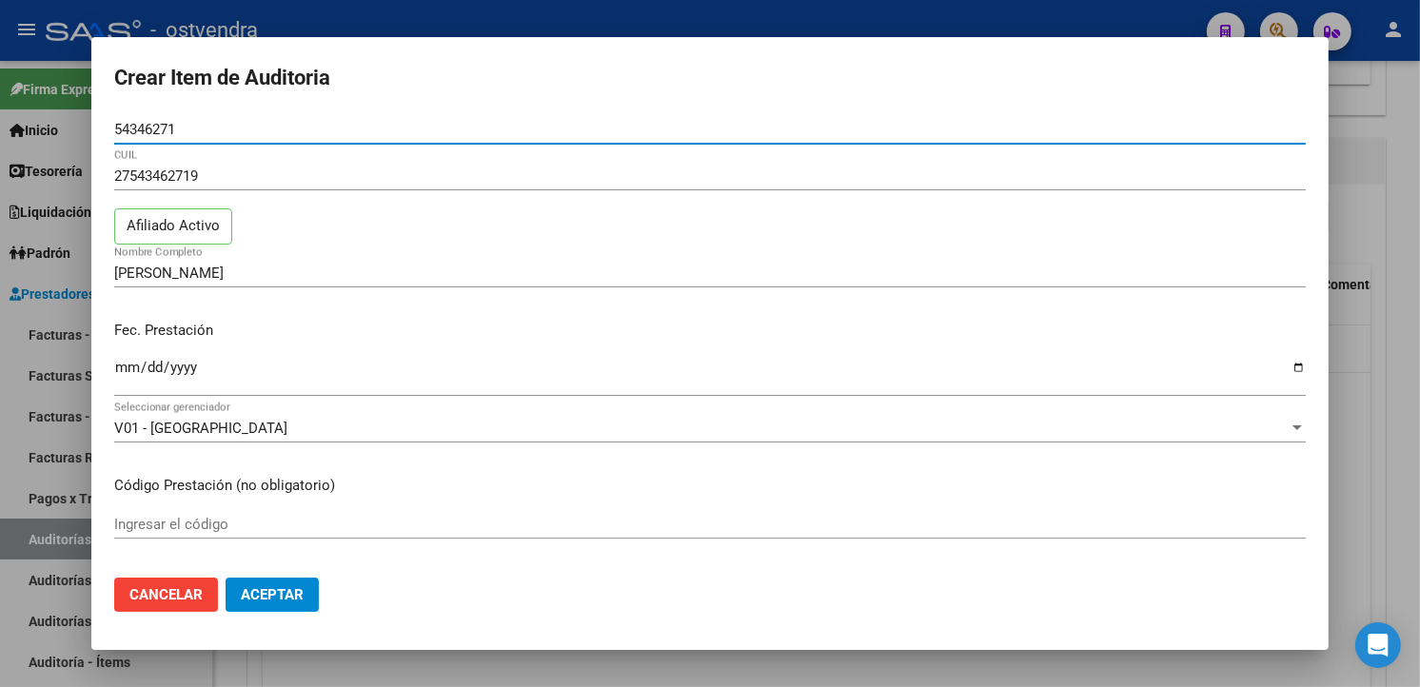
click at [125, 127] on input "54346271" at bounding box center [710, 129] width 1192 height 17
click at [317, 30] on div at bounding box center [710, 343] width 1420 height 687
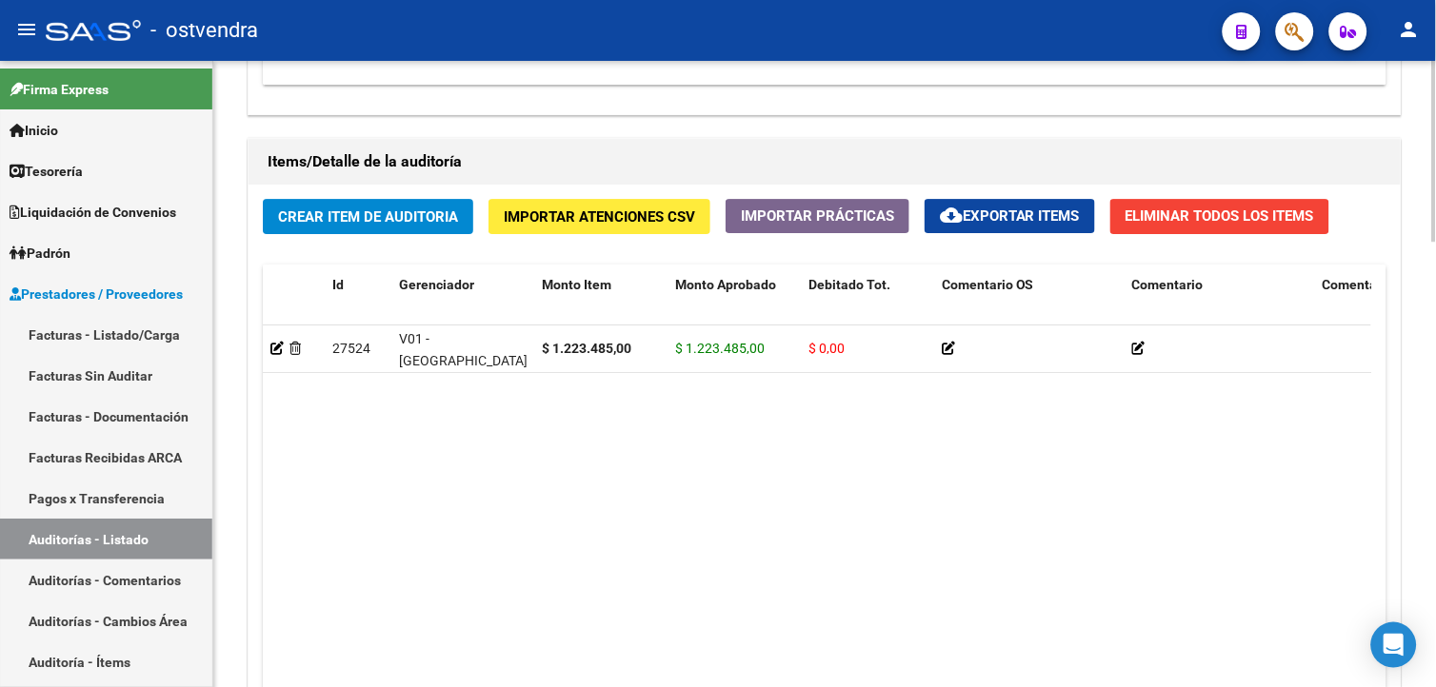
click at [366, 238] on div "Crear Item de Auditoria Importar Atenciones CSV Importar Prácticas cloud_downlo…" at bounding box center [824, 480] width 1152 height 590
click at [362, 230] on button "Crear Item de Auditoria" at bounding box center [368, 216] width 210 height 35
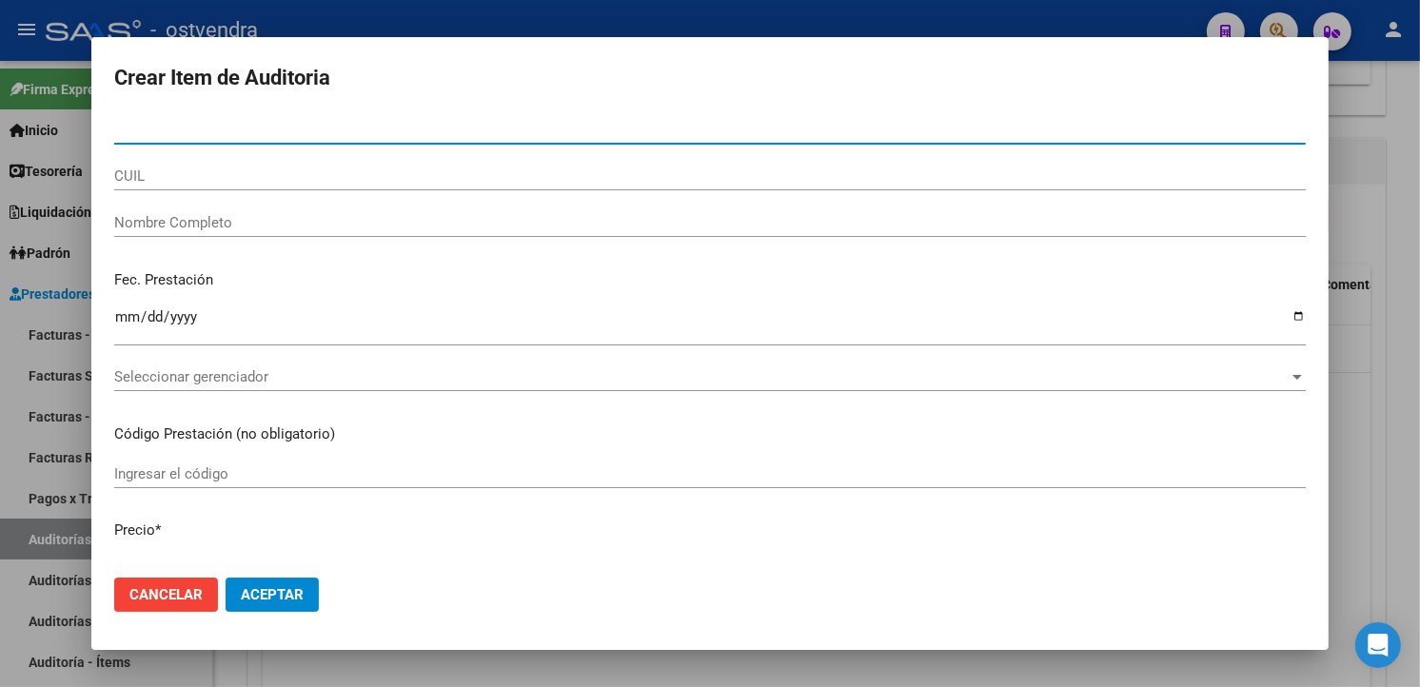
paste input "54346271"
type input "54346271"
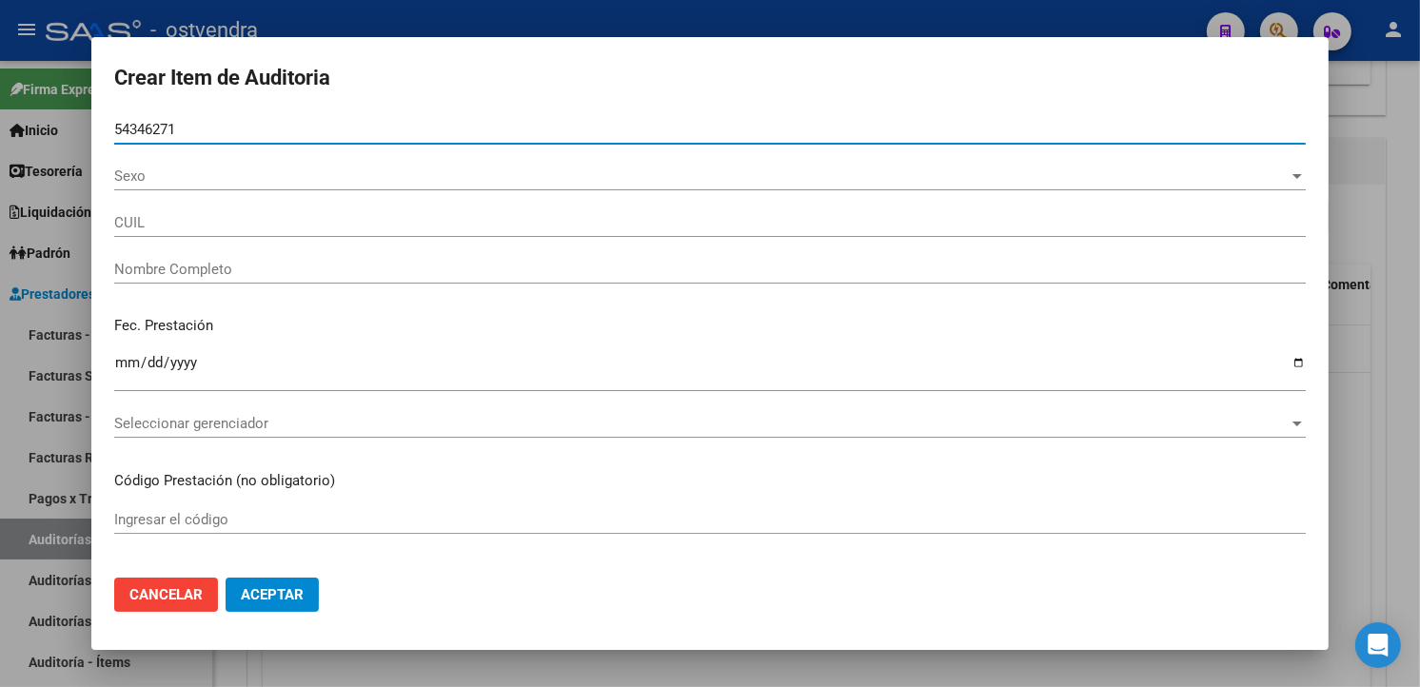
type input "27543462719"
type input "SCHERMER PALOMA AYLEN"
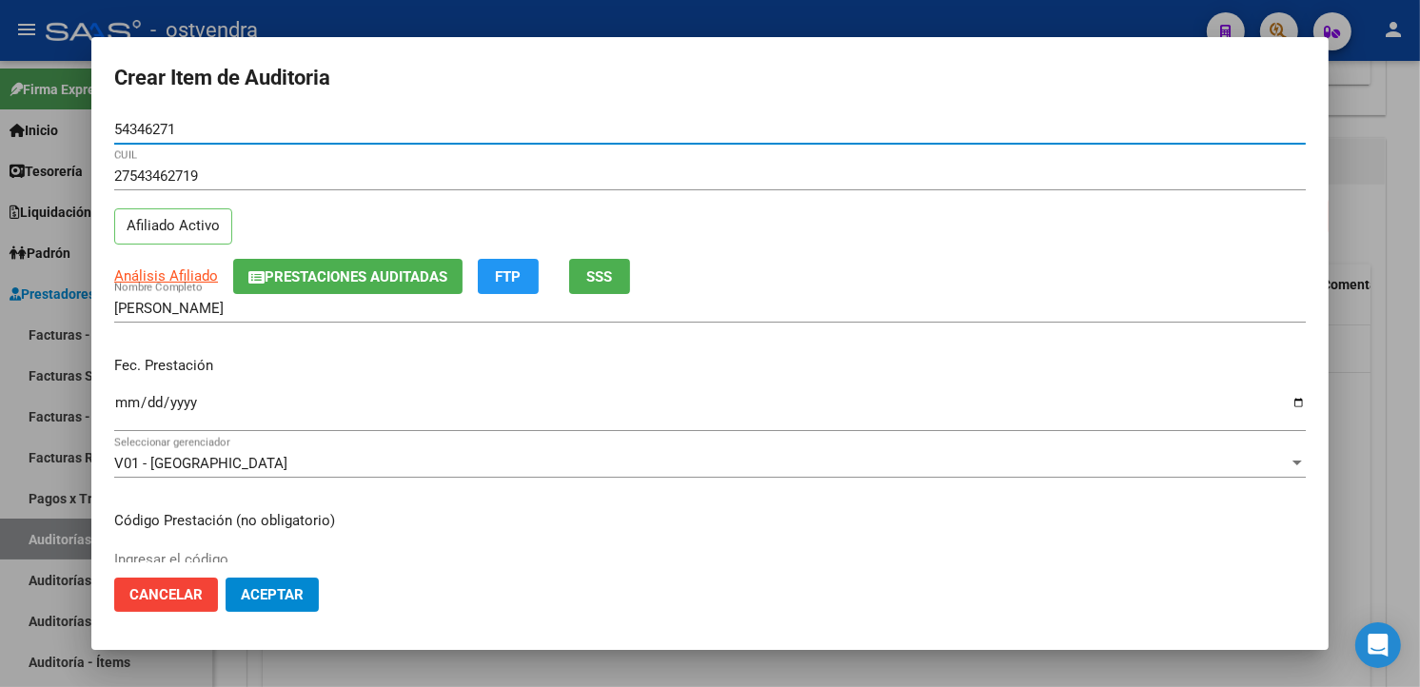
type input "54346271"
click at [134, 401] on input "Ingresar la fecha" at bounding box center [710, 410] width 1192 height 30
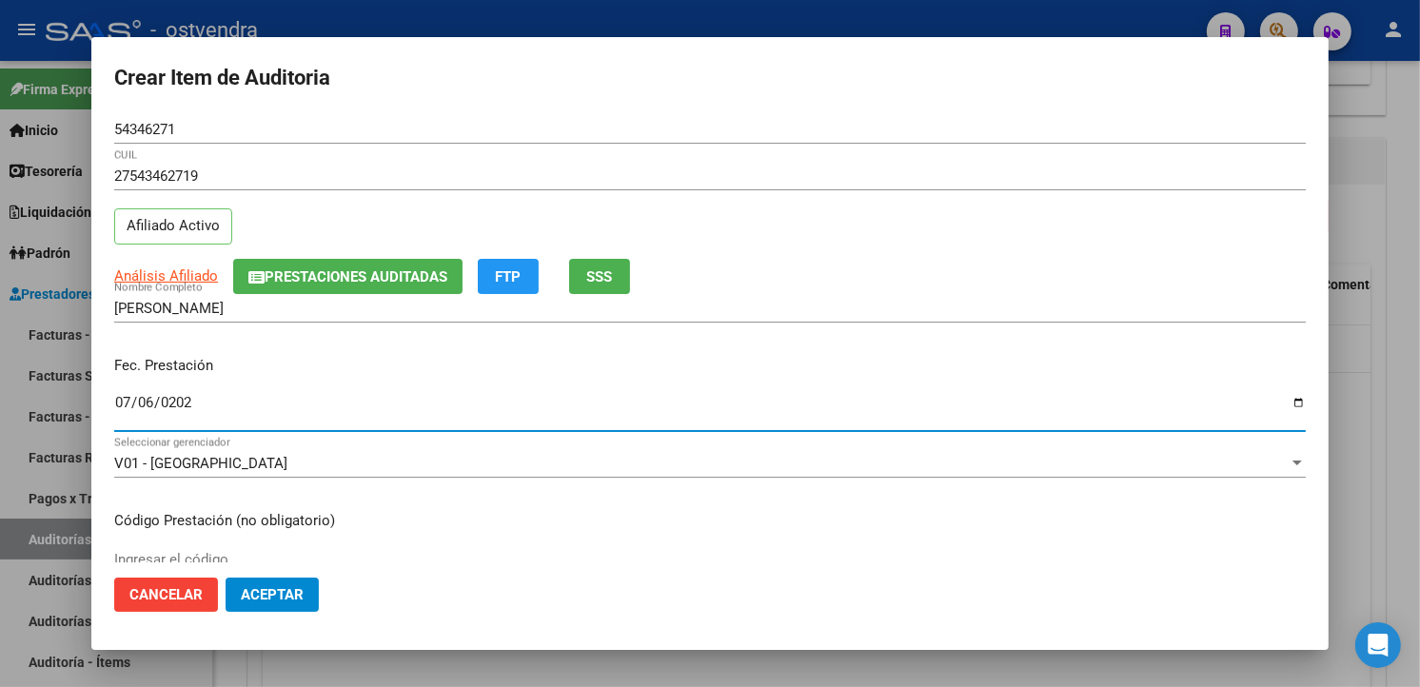
type input "2025-07-06"
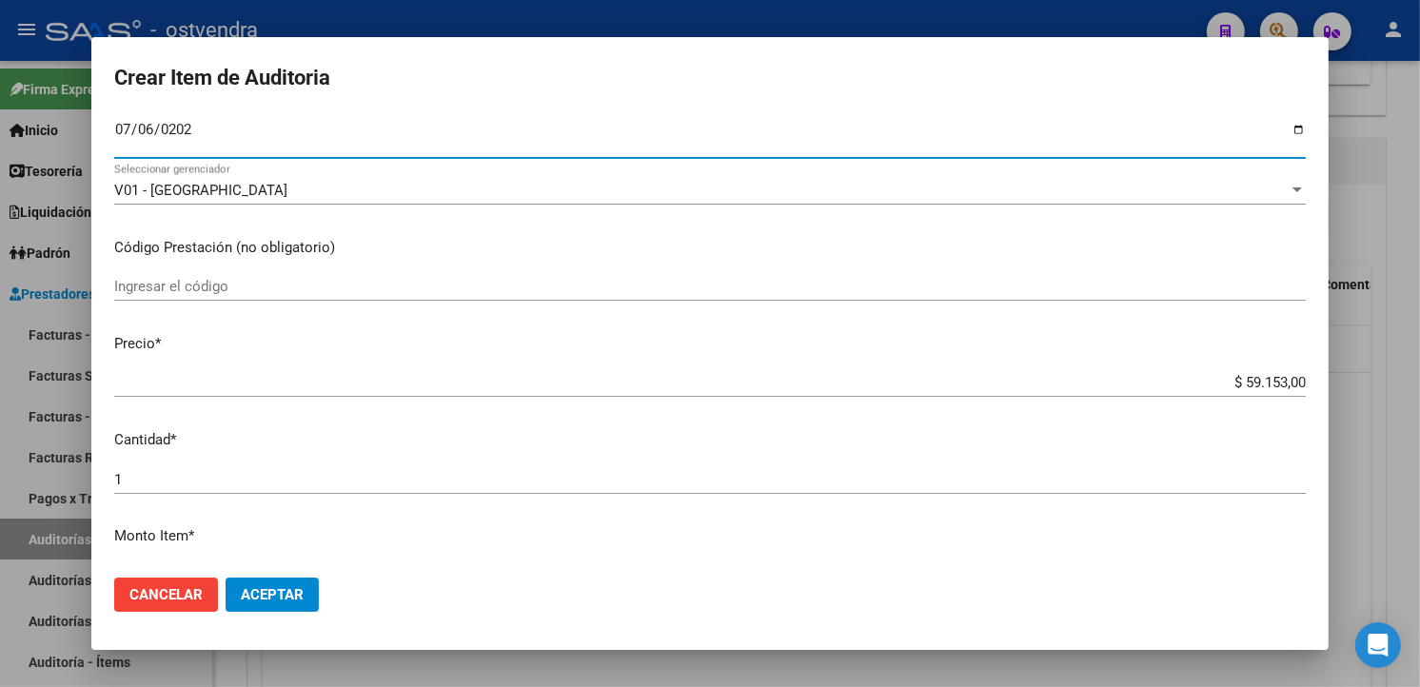
scroll to position [317, 0]
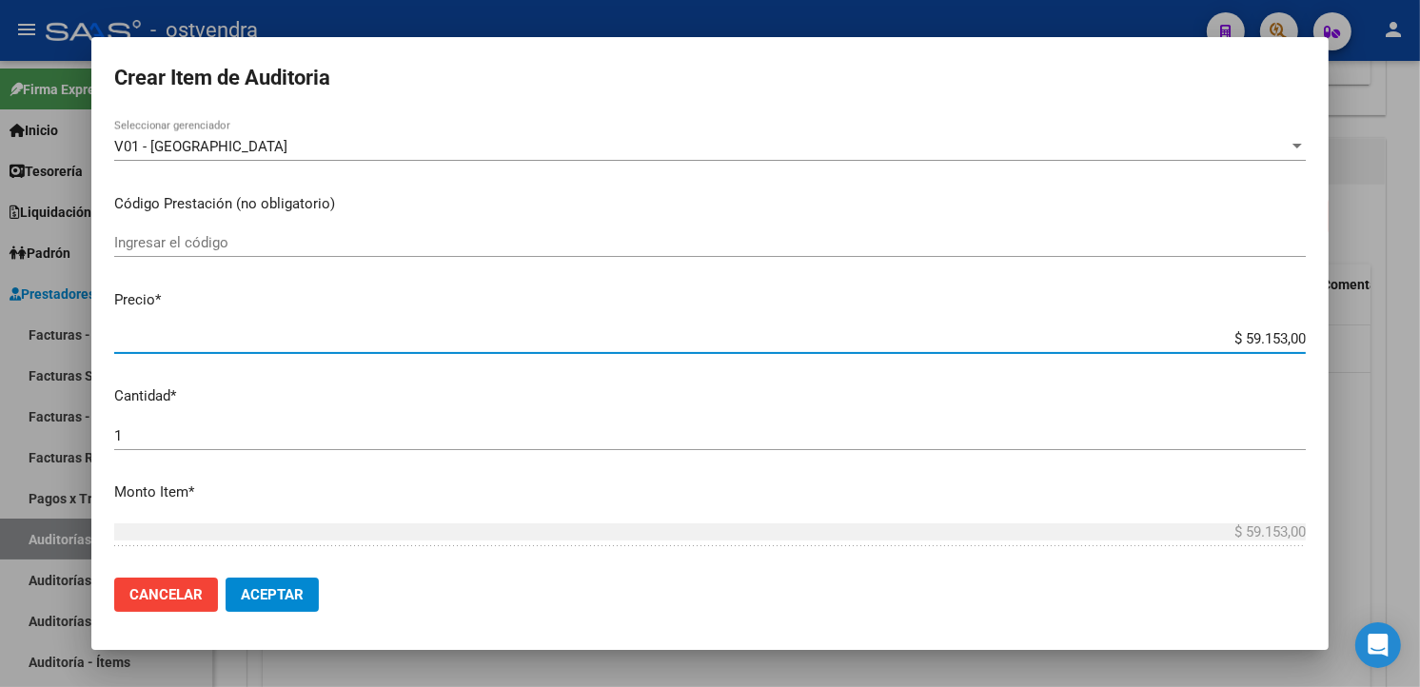
drag, startPoint x: 1287, startPoint y: 341, endPoint x: 1188, endPoint y: 346, distance: 99.1
click at [1188, 346] on input "$ 59.153,00" at bounding box center [710, 338] width 1192 height 17
type input "$ 0,01"
type input "$ 0,13"
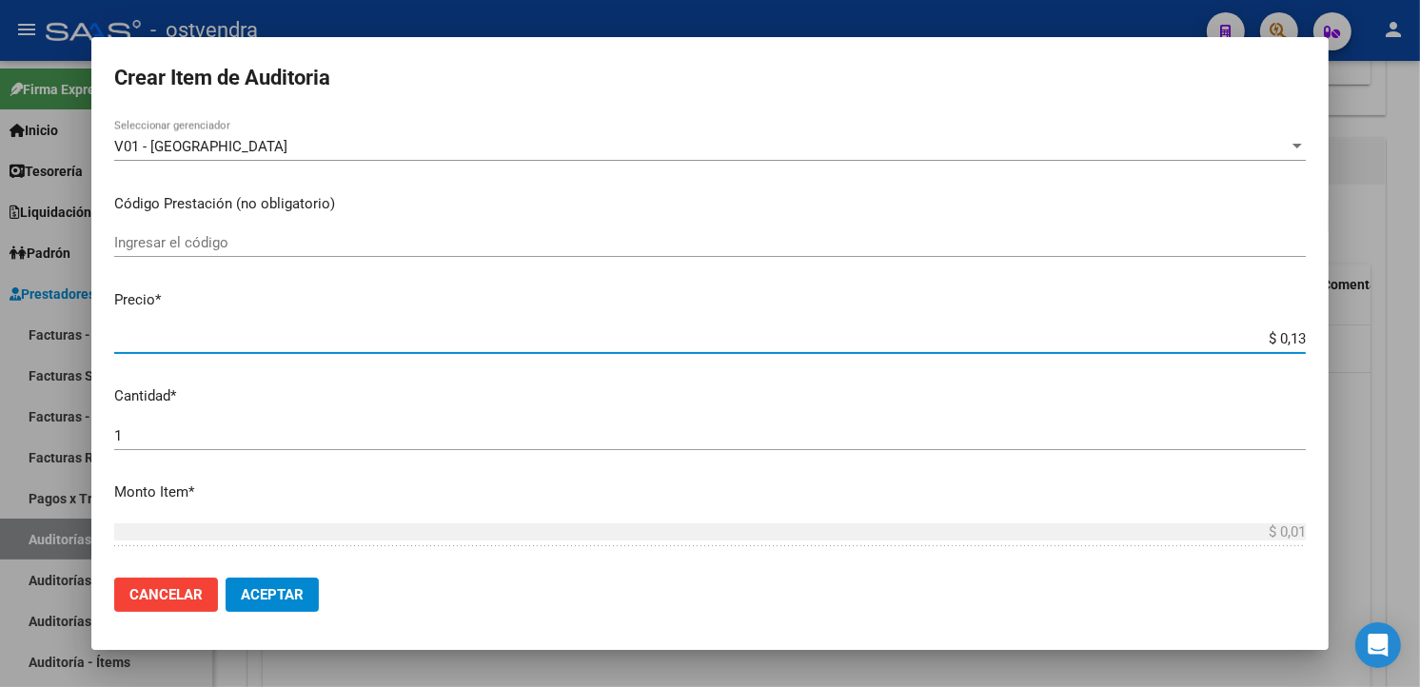
type input "$ 0,13"
type input "$ 1,35"
type input "$ 13,55"
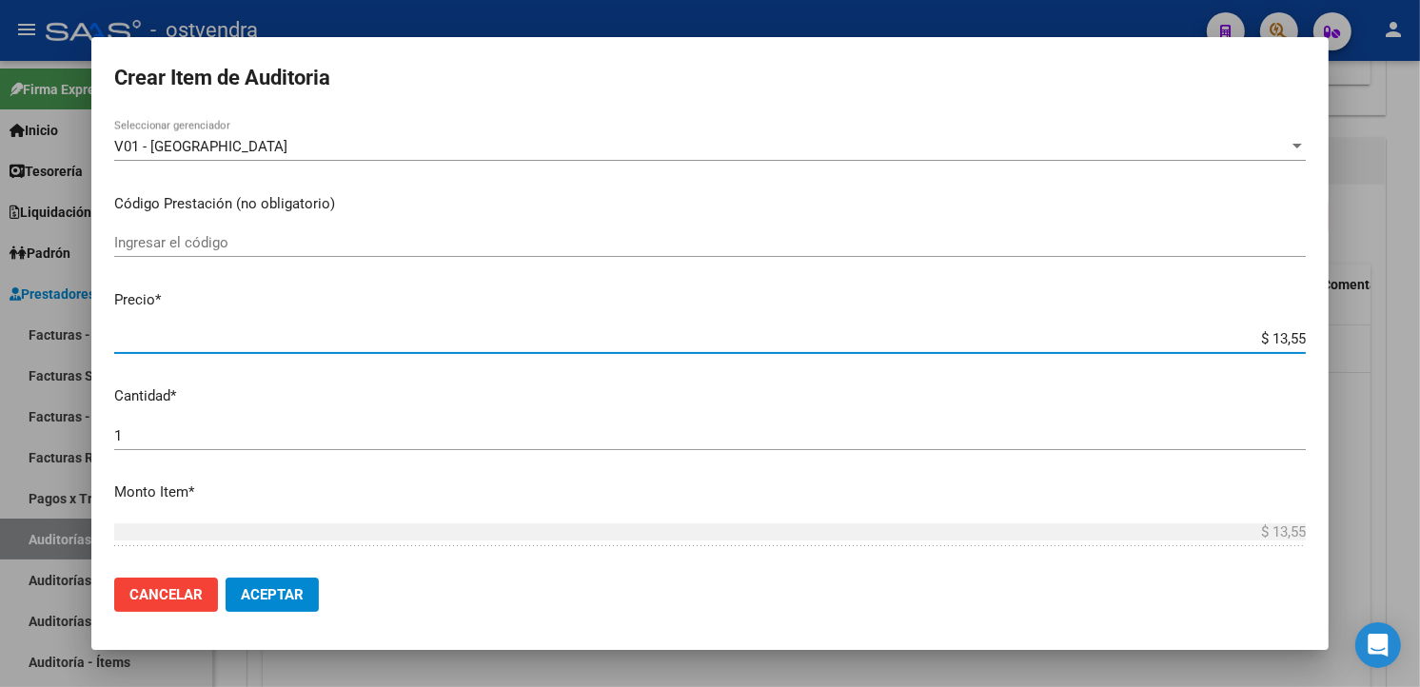
type input "$ 135,50"
type input "$ 1.355,00"
type input "$ 13.550,00"
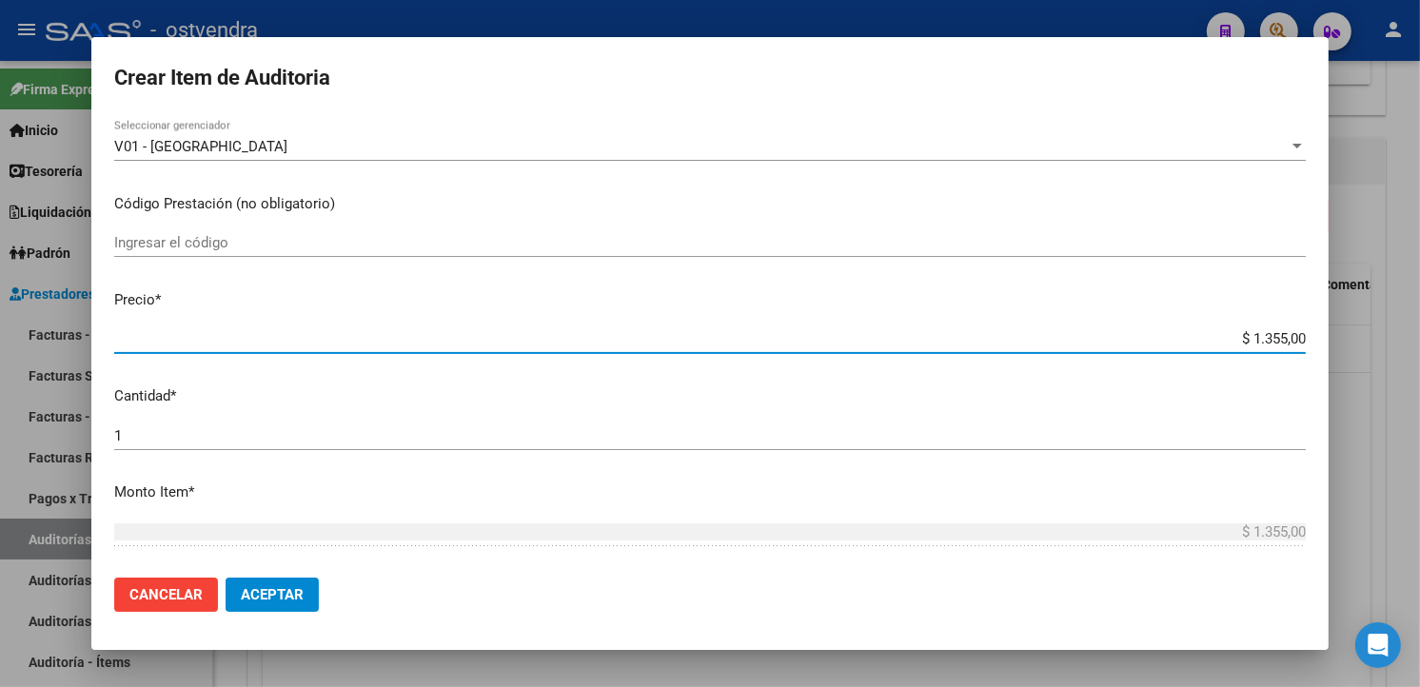
type input "$ 13.550,00"
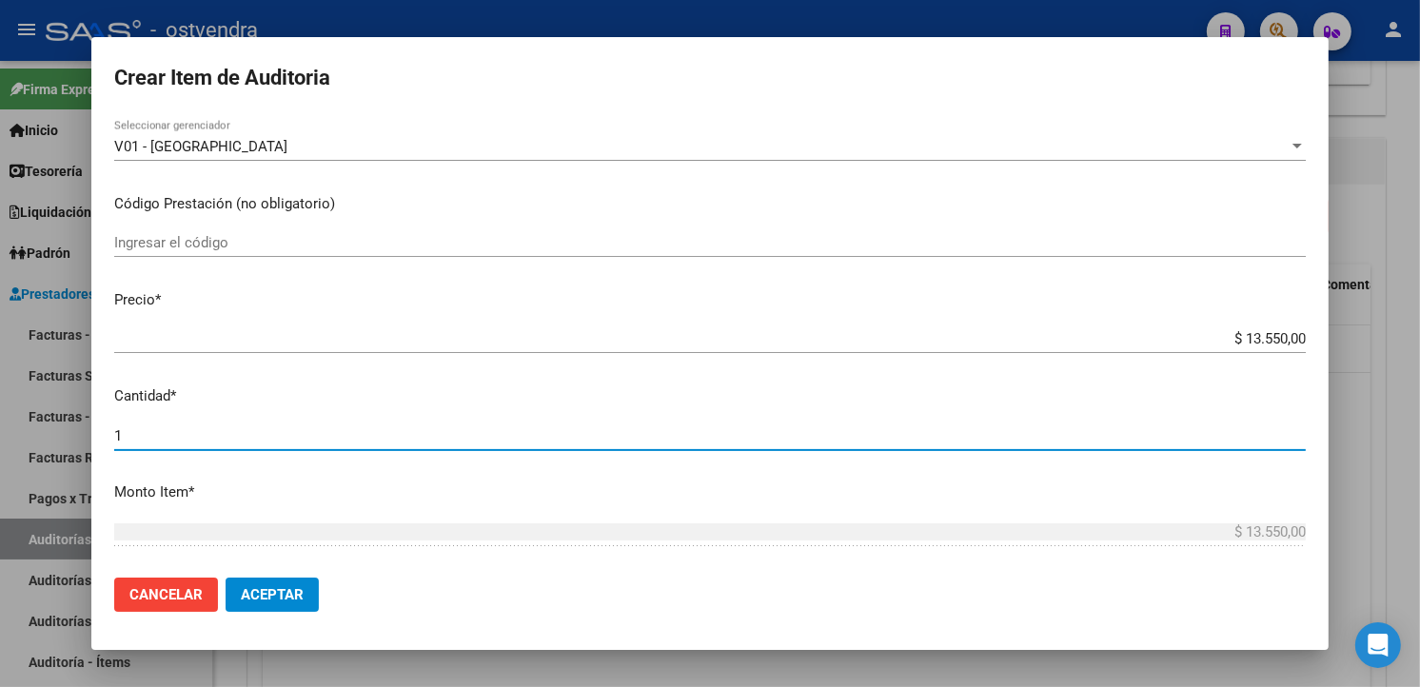
click at [409, 429] on input "1" at bounding box center [710, 435] width 1192 height 17
type input "3"
type input "$ 40.650,00"
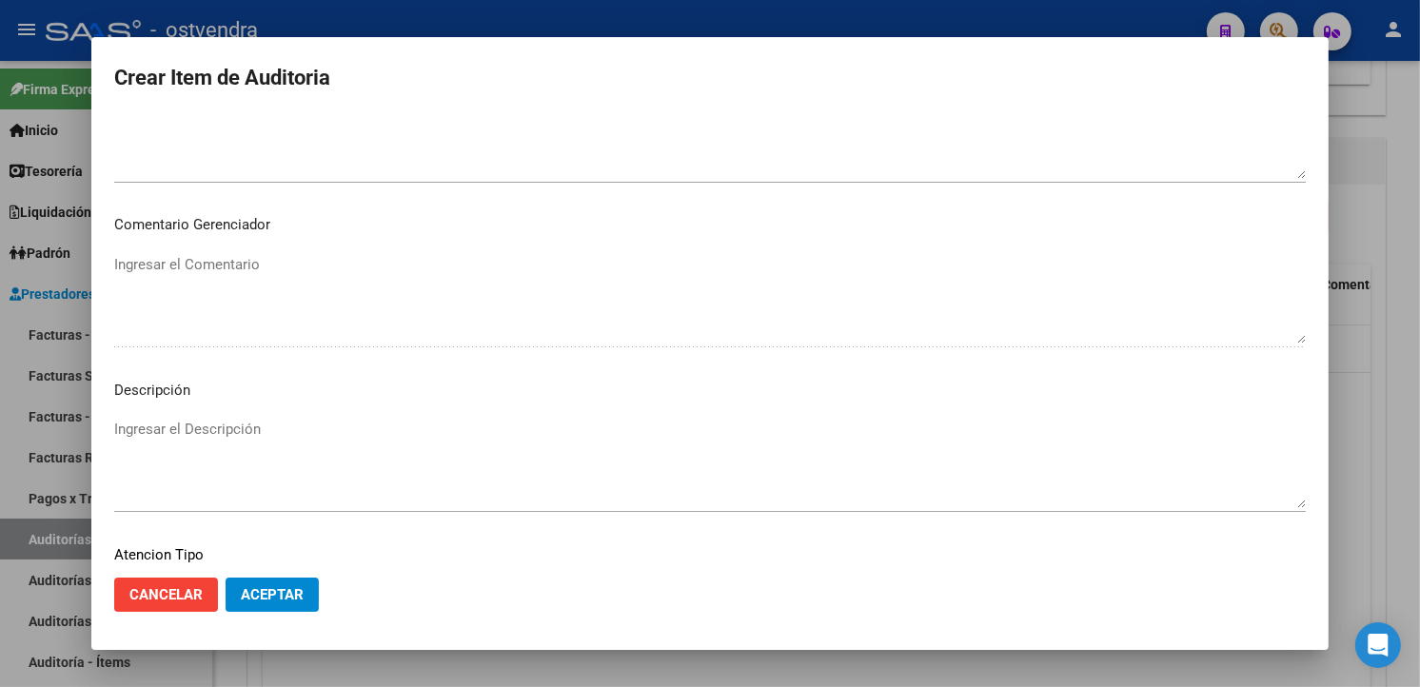
scroll to position [1267, 0]
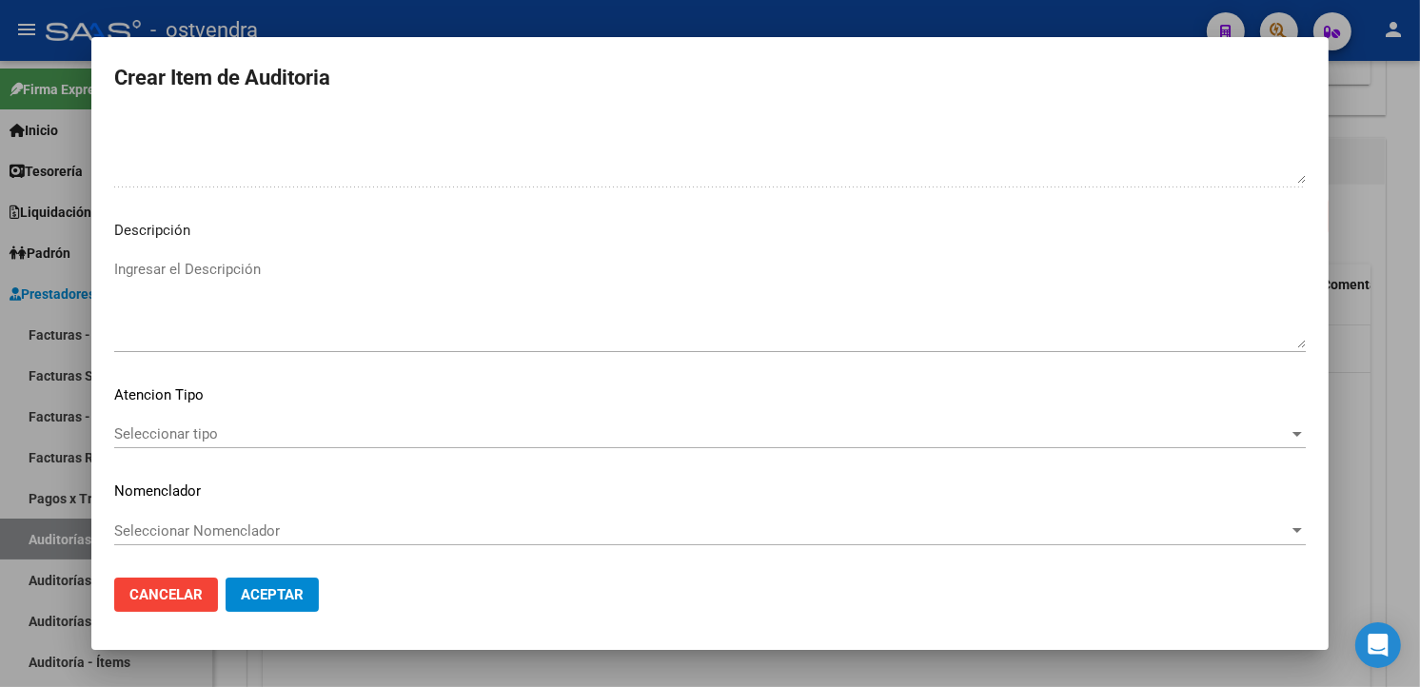
type input "3"
click at [305, 295] on textarea "Ingresar el Descripción" at bounding box center [710, 303] width 1192 height 89
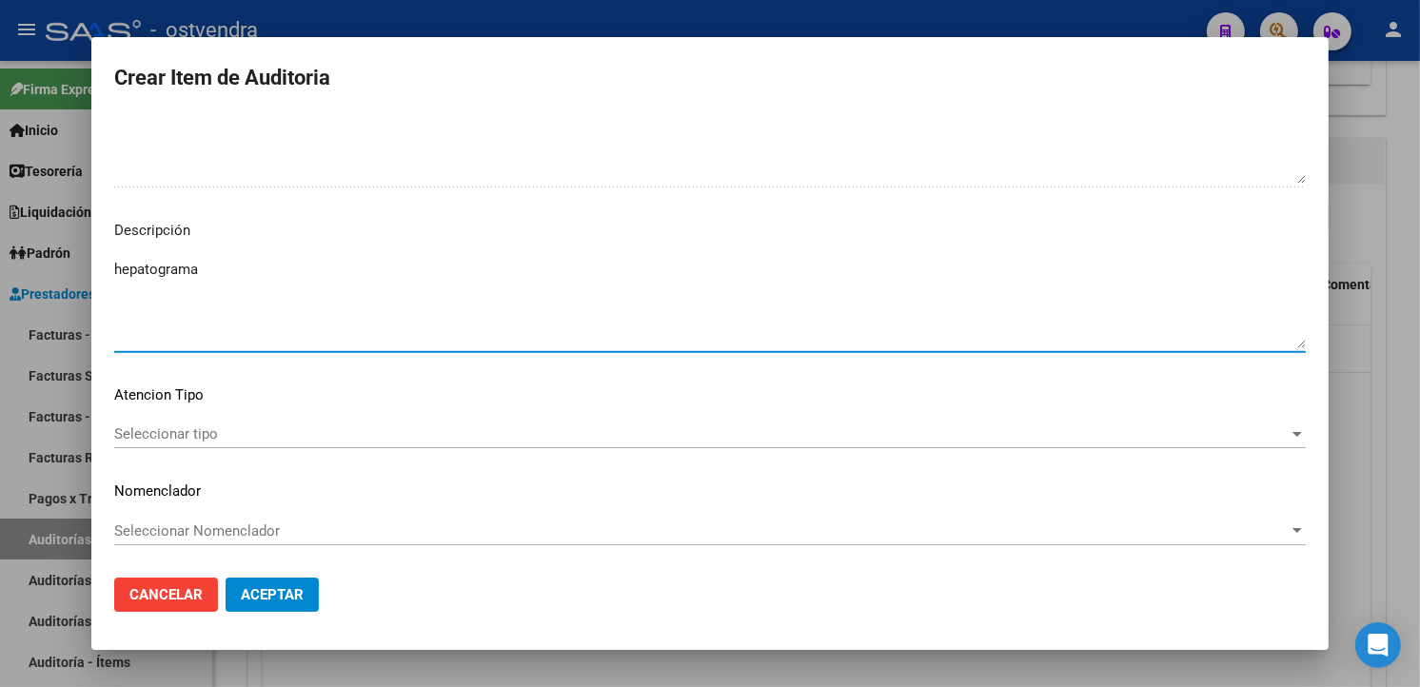
type textarea "hepatograma"
click at [214, 440] on span "Seleccionar tipo" at bounding box center [701, 434] width 1175 height 17
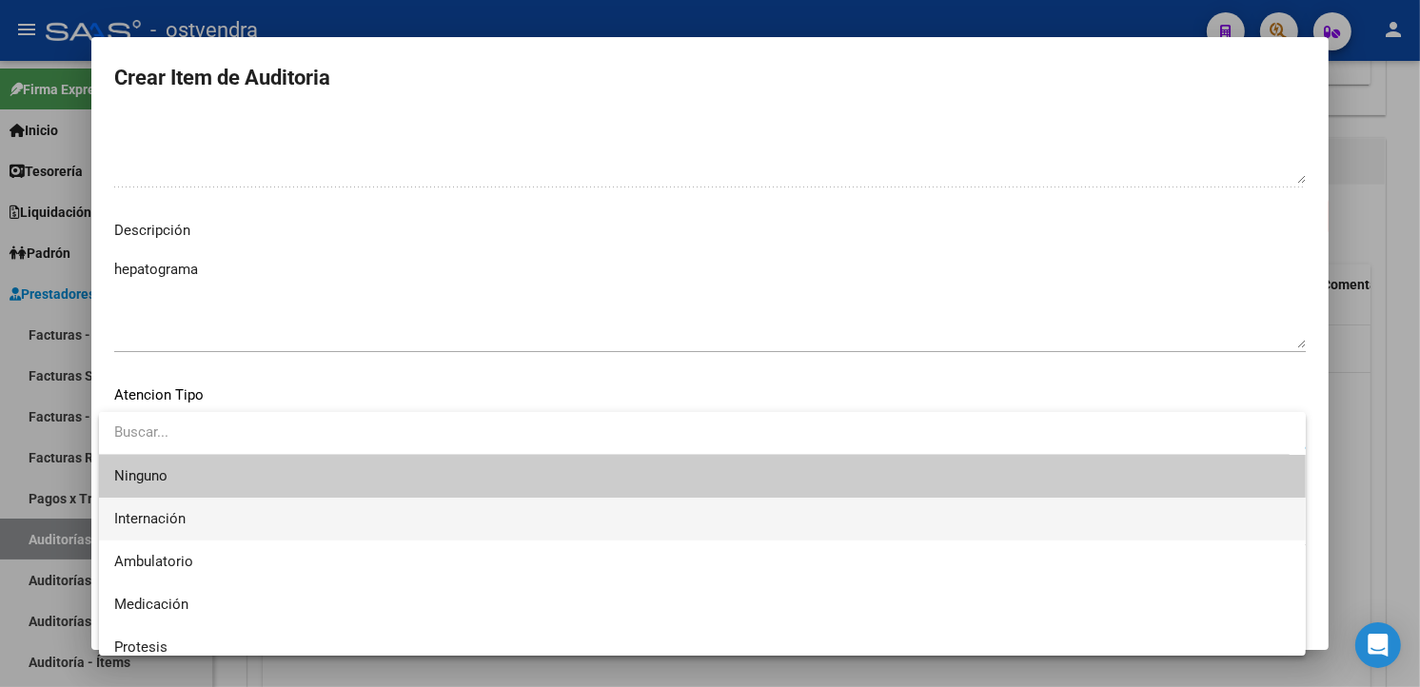
click at [225, 517] on span "Internación" at bounding box center [702, 519] width 1177 height 43
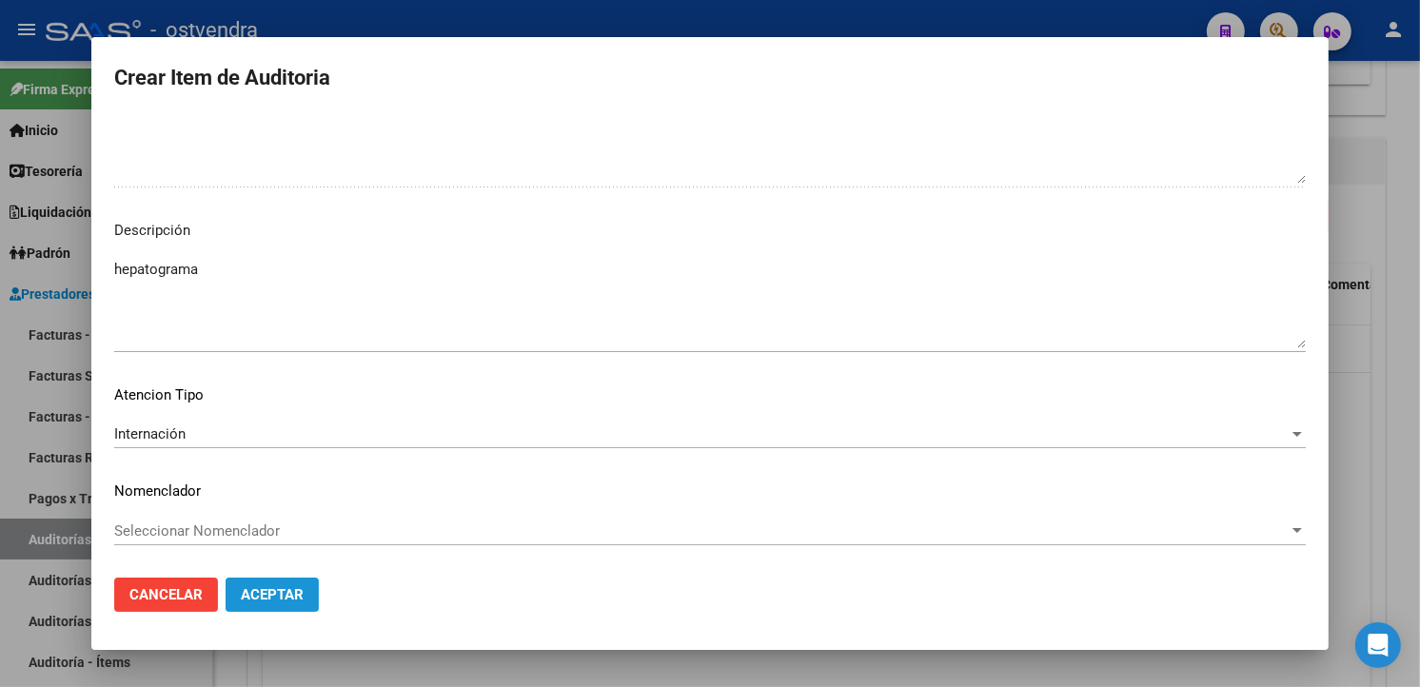
click at [308, 593] on button "Aceptar" at bounding box center [272, 595] width 93 height 34
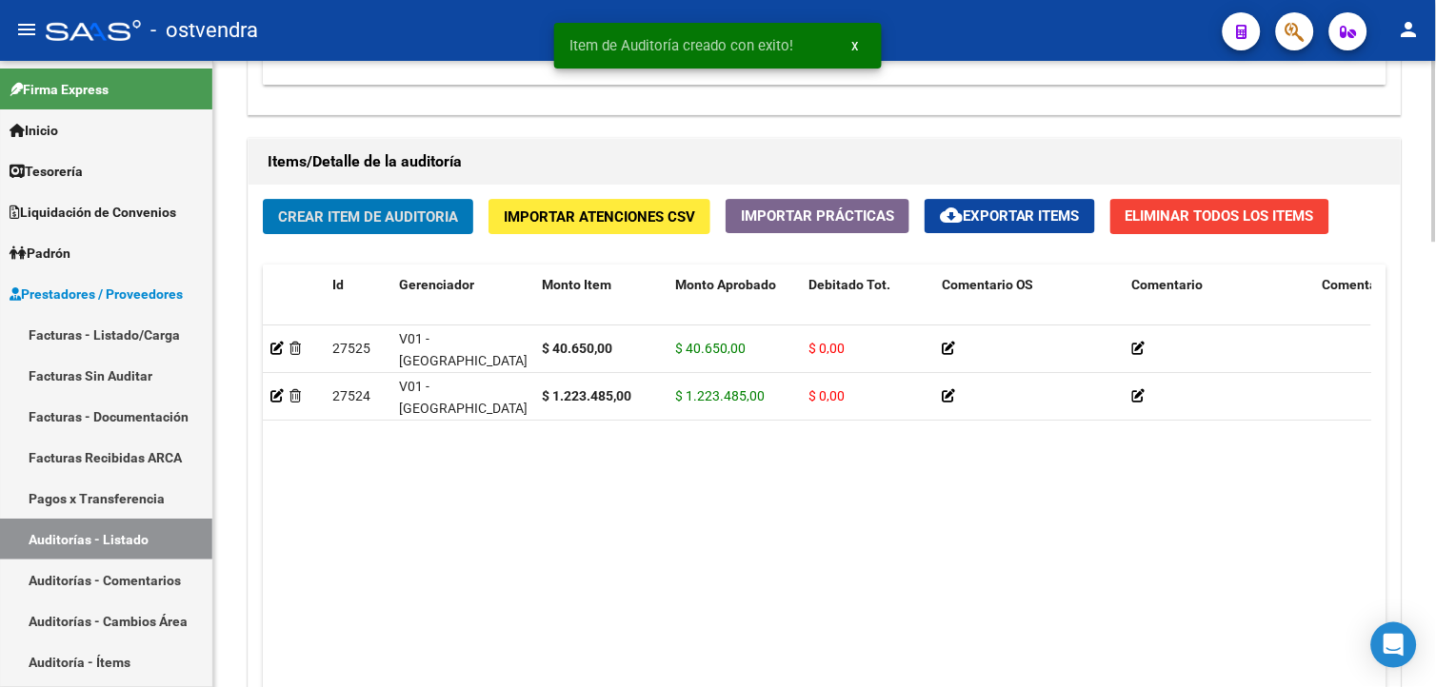
click at [346, 227] on button "Crear Item de Auditoria" at bounding box center [368, 216] width 210 height 35
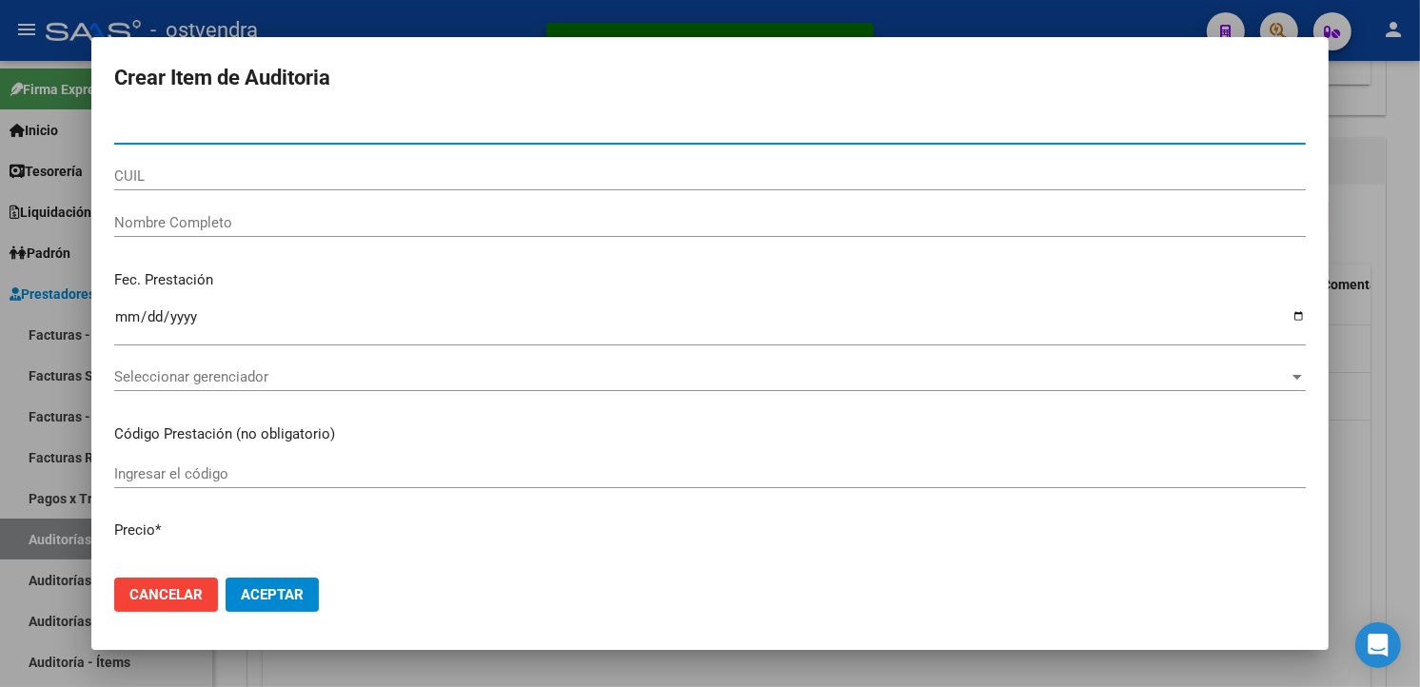
paste input "54346271"
type input "54346271"
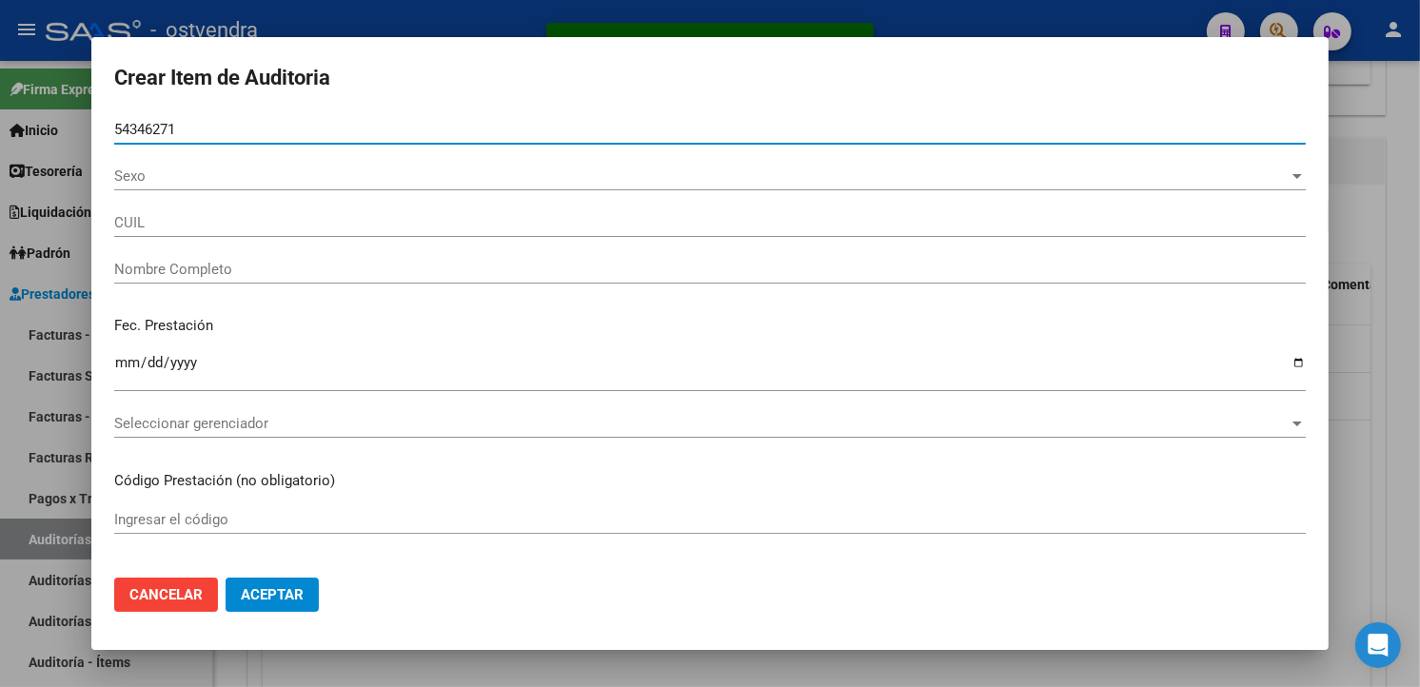
type input "27543462719"
type input "SCHERMER PALOMA AYLEN"
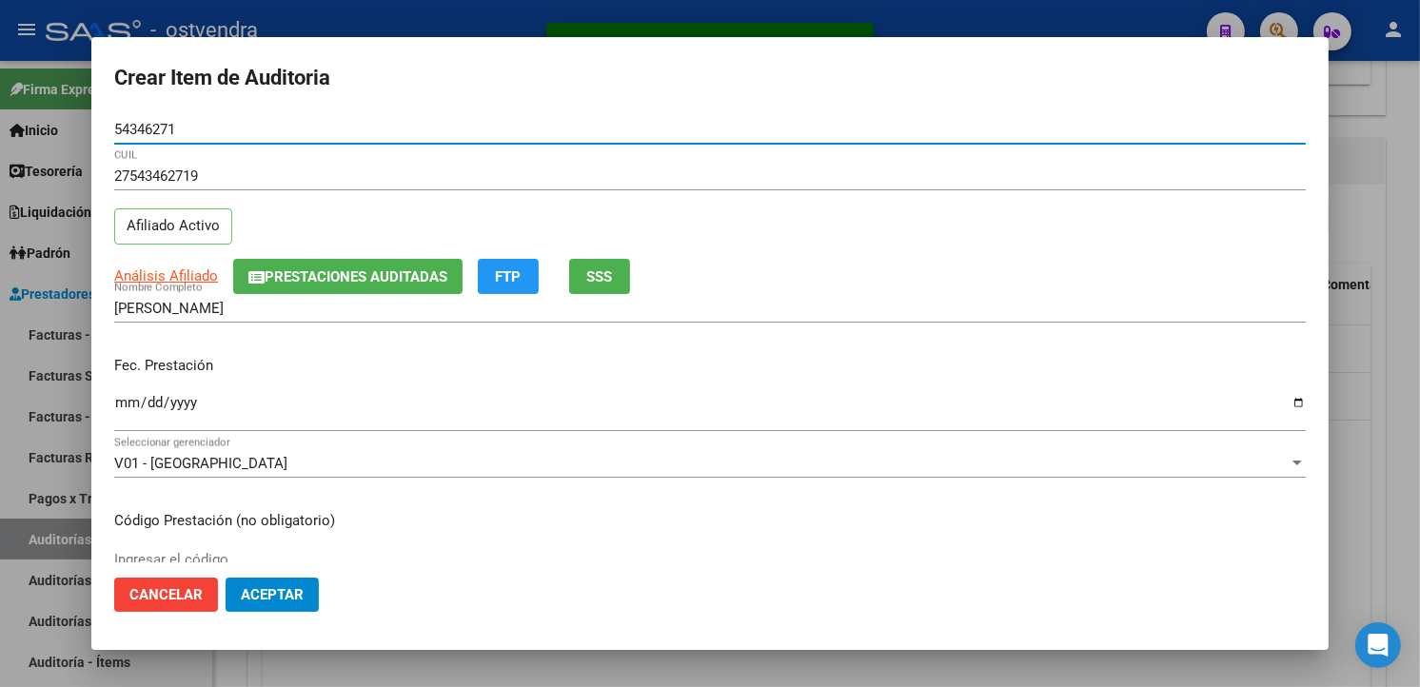
type input "54346271"
click at [129, 406] on input "Ingresar la fecha" at bounding box center [710, 410] width 1192 height 30
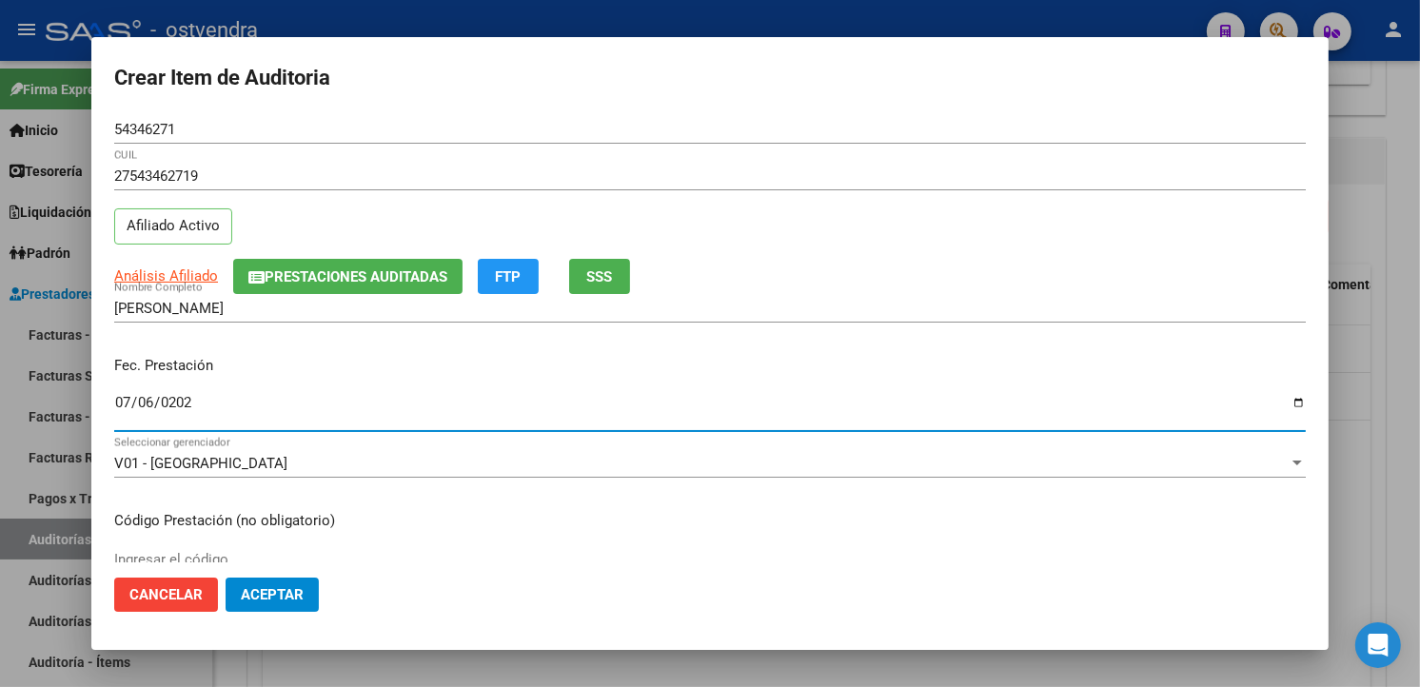
type input "2025-07-06"
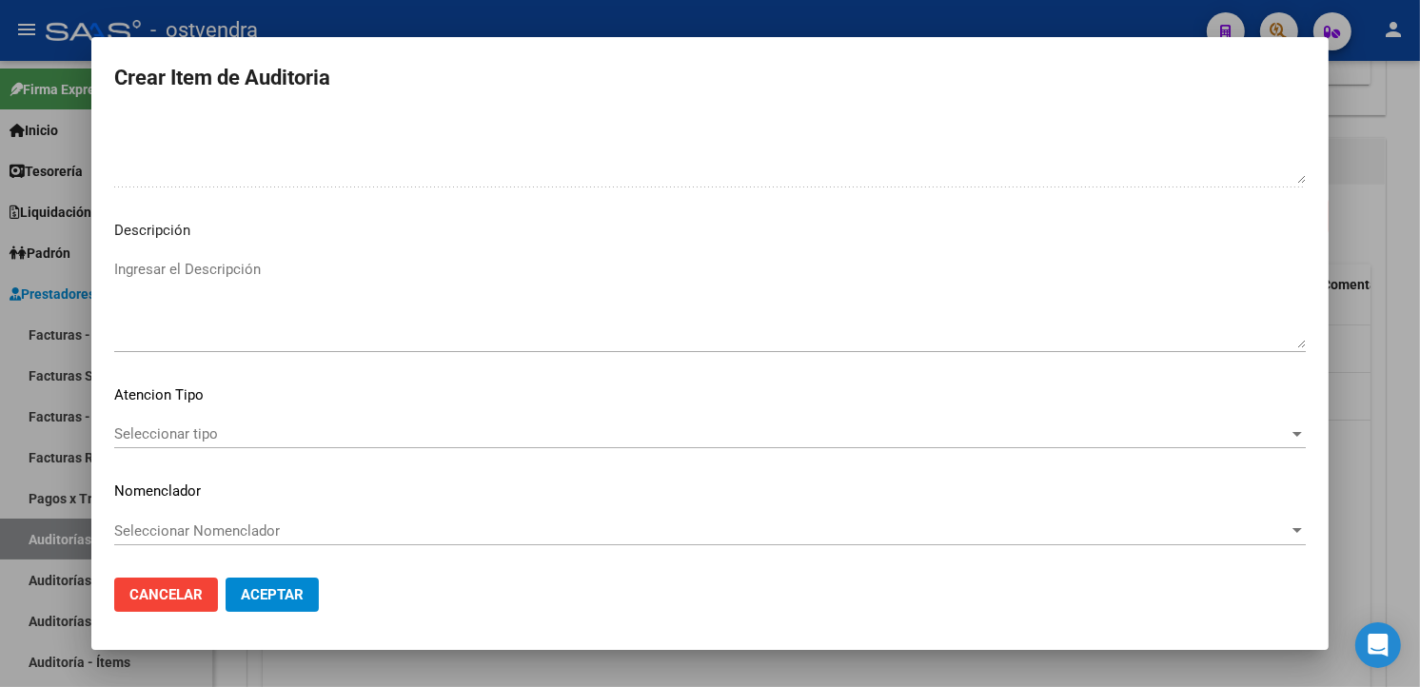
click at [462, 259] on textarea "Ingresar el Descripción" at bounding box center [710, 303] width 1192 height 89
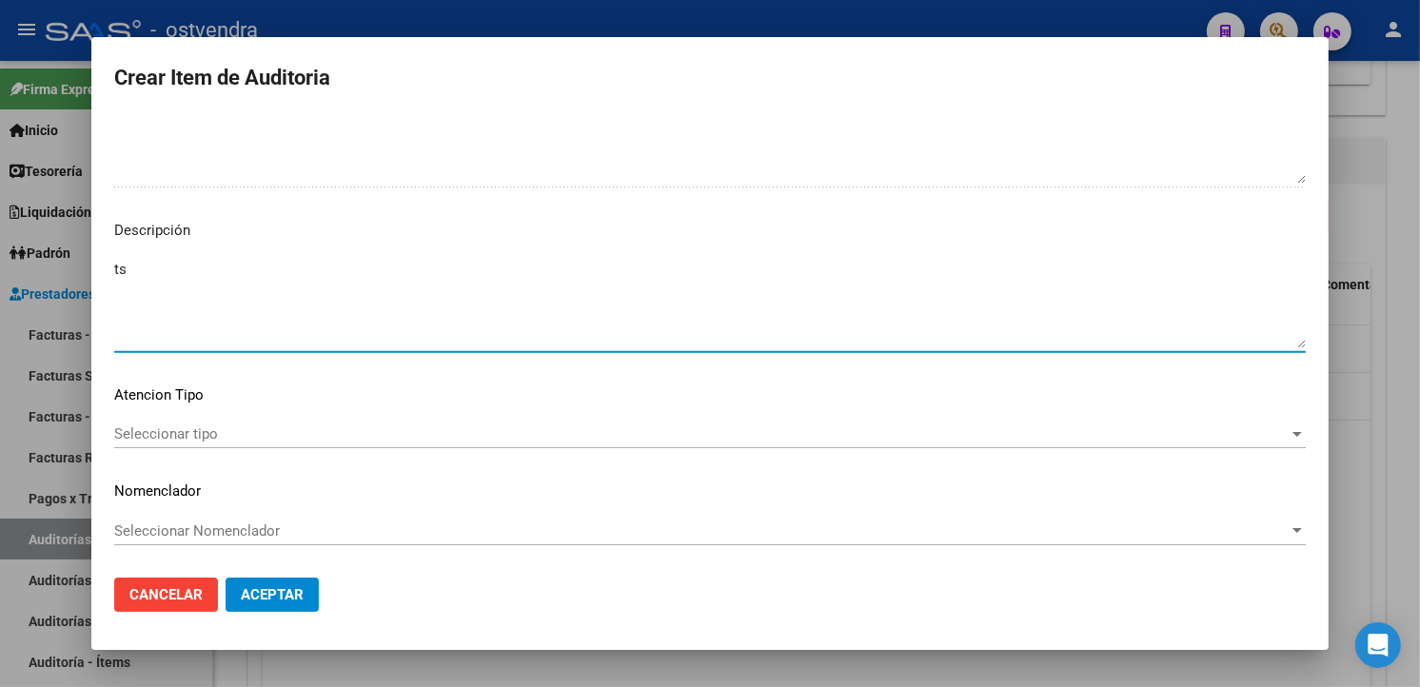
type textarea "t"
type textarea "TSH"
click at [322, 452] on div "Seleccionar tipo Seleccionar tipo" at bounding box center [710, 443] width 1192 height 47
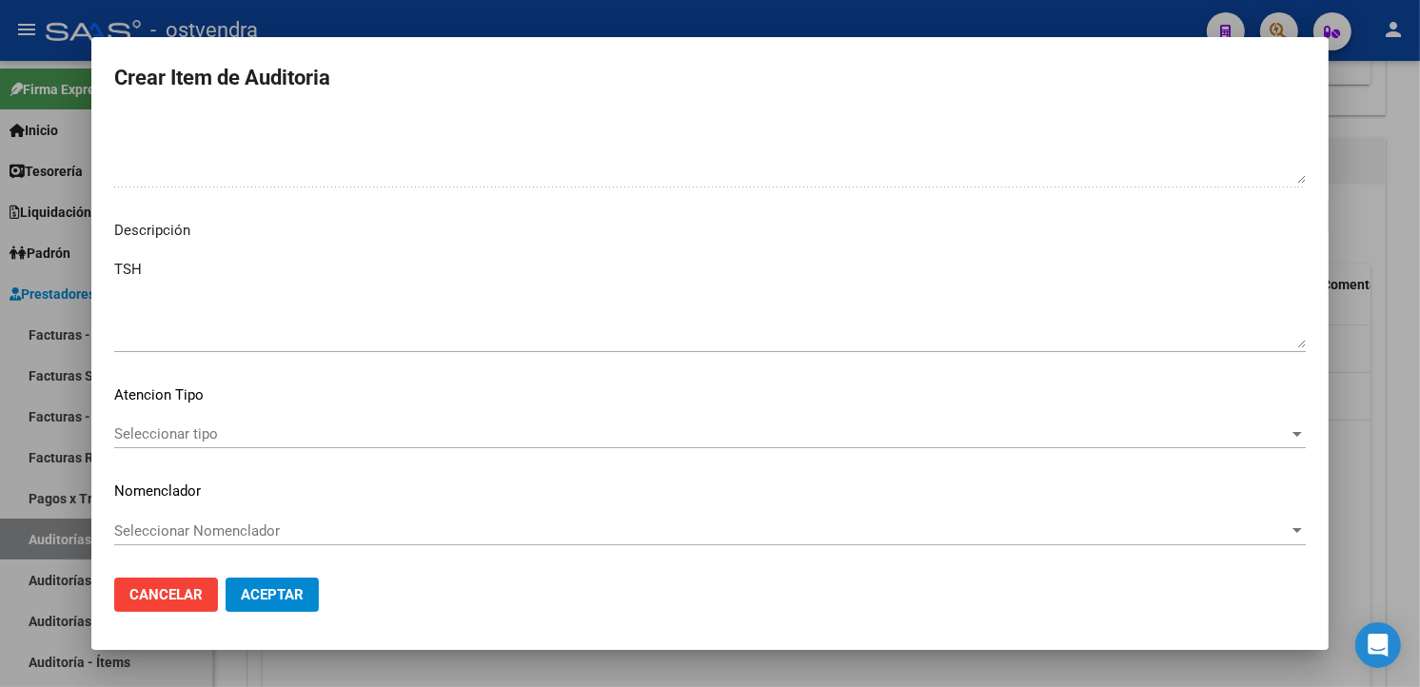
click at [319, 445] on div "Seleccionar tipo Seleccionar tipo" at bounding box center [710, 434] width 1192 height 29
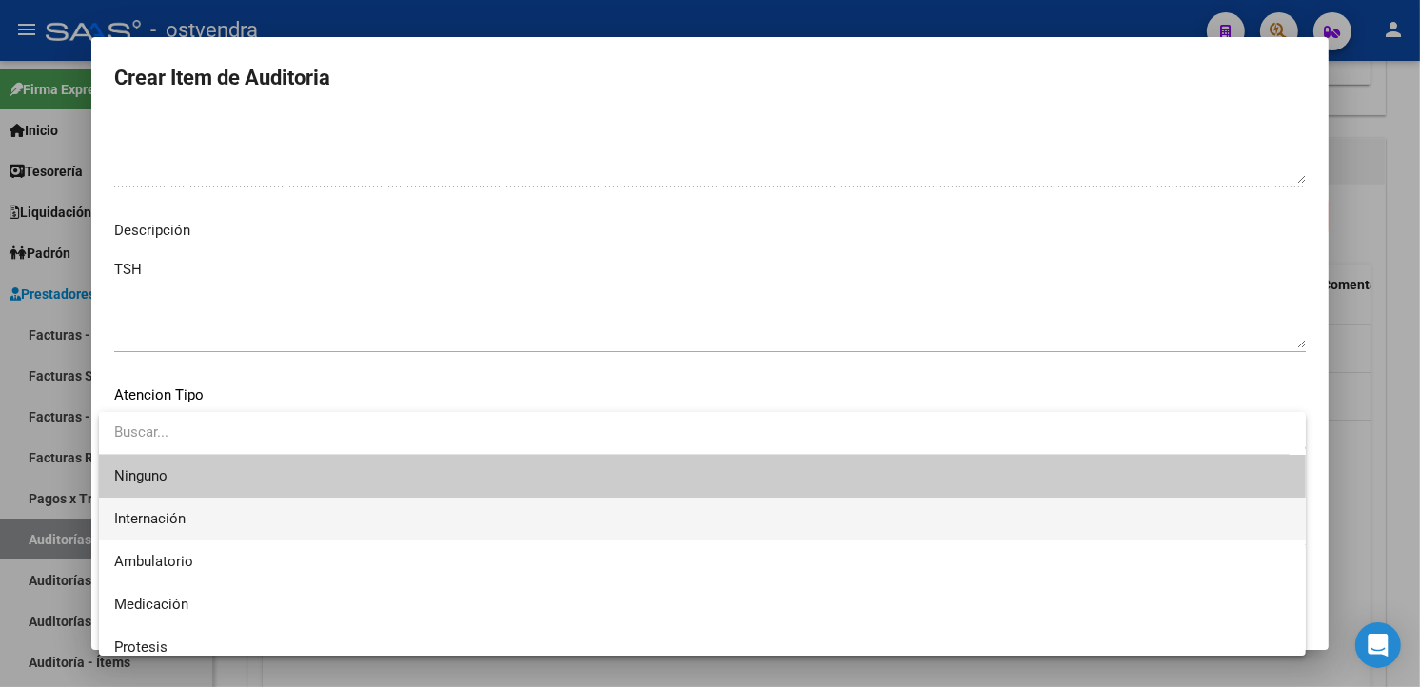
click at [219, 511] on span "Internación" at bounding box center [702, 519] width 1177 height 43
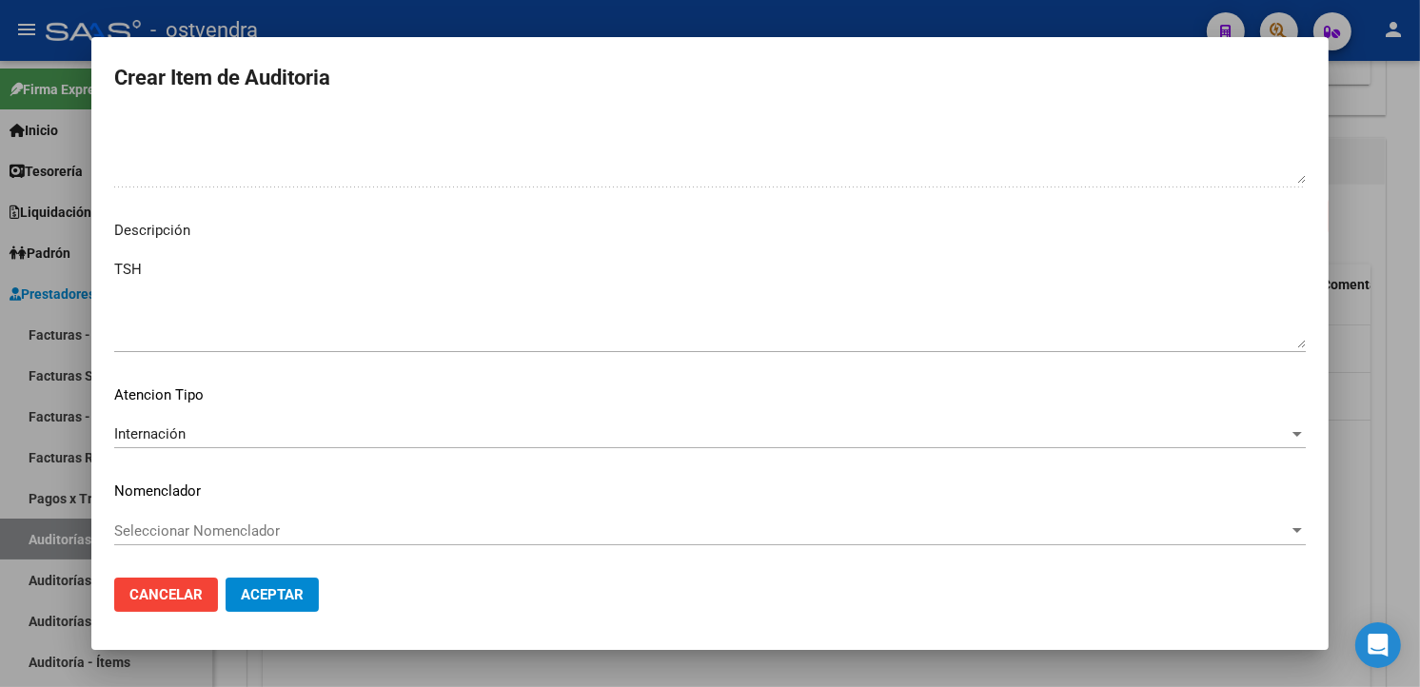
click at [287, 617] on mat-dialog-actions "Cancelar Aceptar" at bounding box center [710, 595] width 1192 height 65
click at [289, 604] on button "Aceptar" at bounding box center [272, 595] width 93 height 34
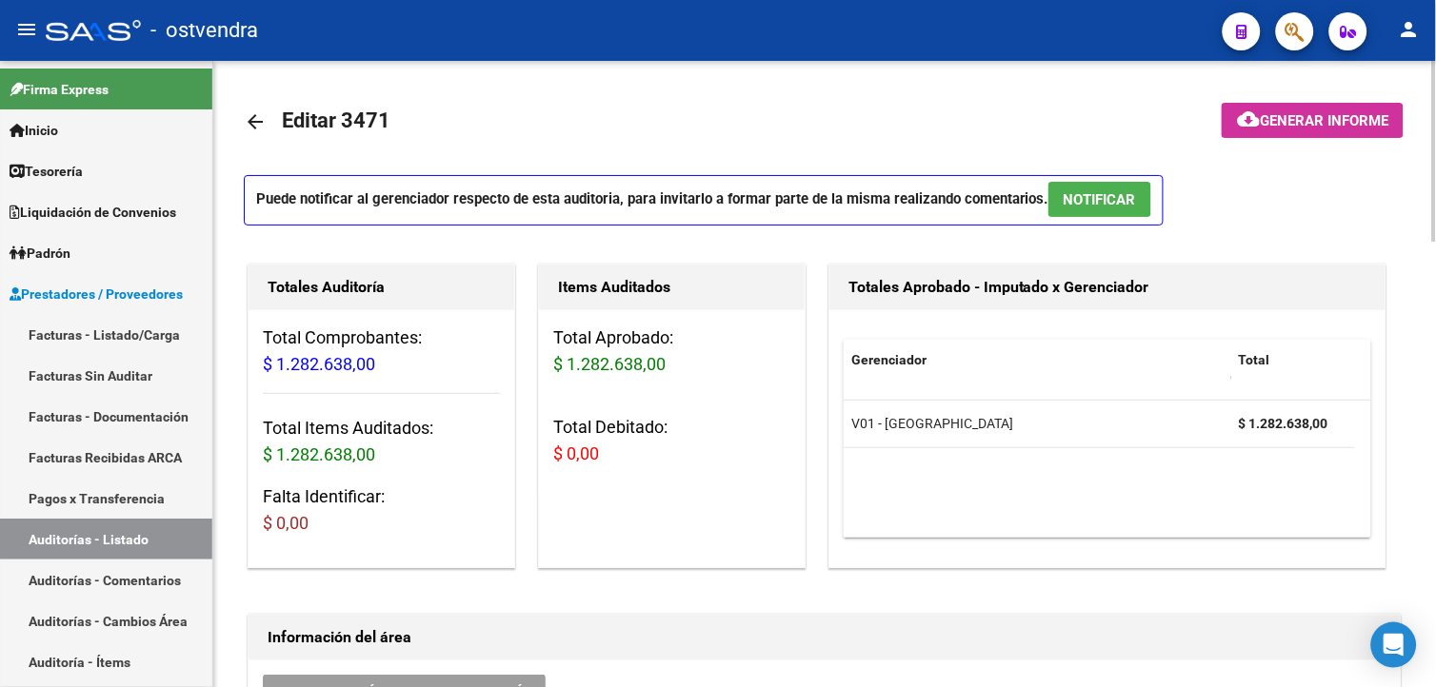
click at [1142, 208] on button "NOTIFICAR" at bounding box center [1099, 199] width 103 height 35
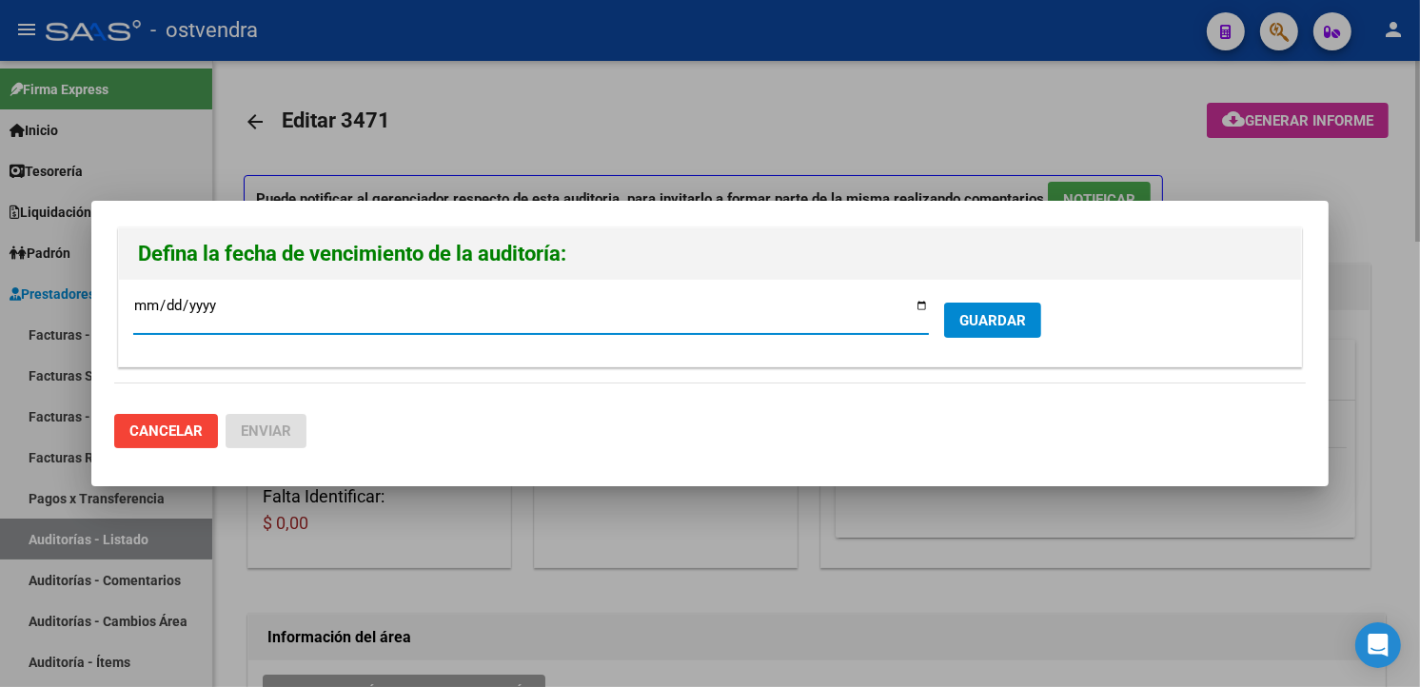
type input "[DATE]"
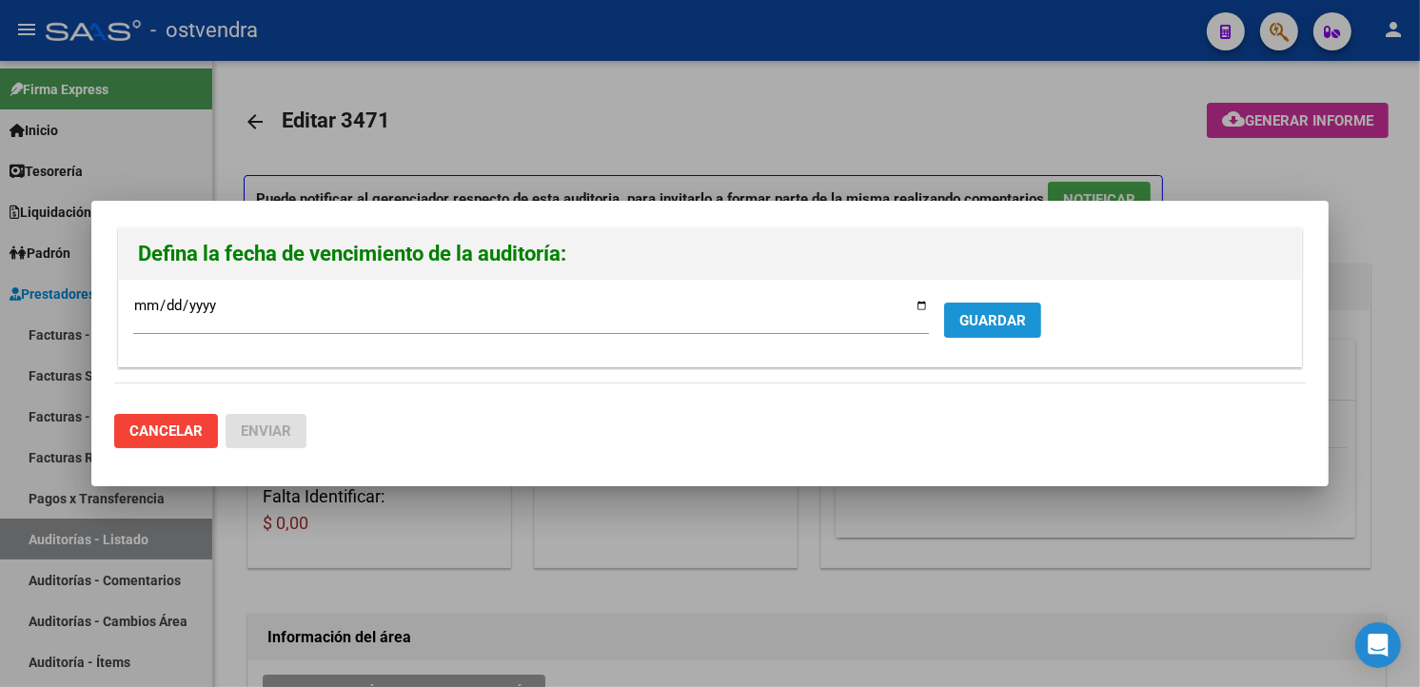
click at [1035, 318] on button "GUARDAR" at bounding box center [992, 320] width 97 height 35
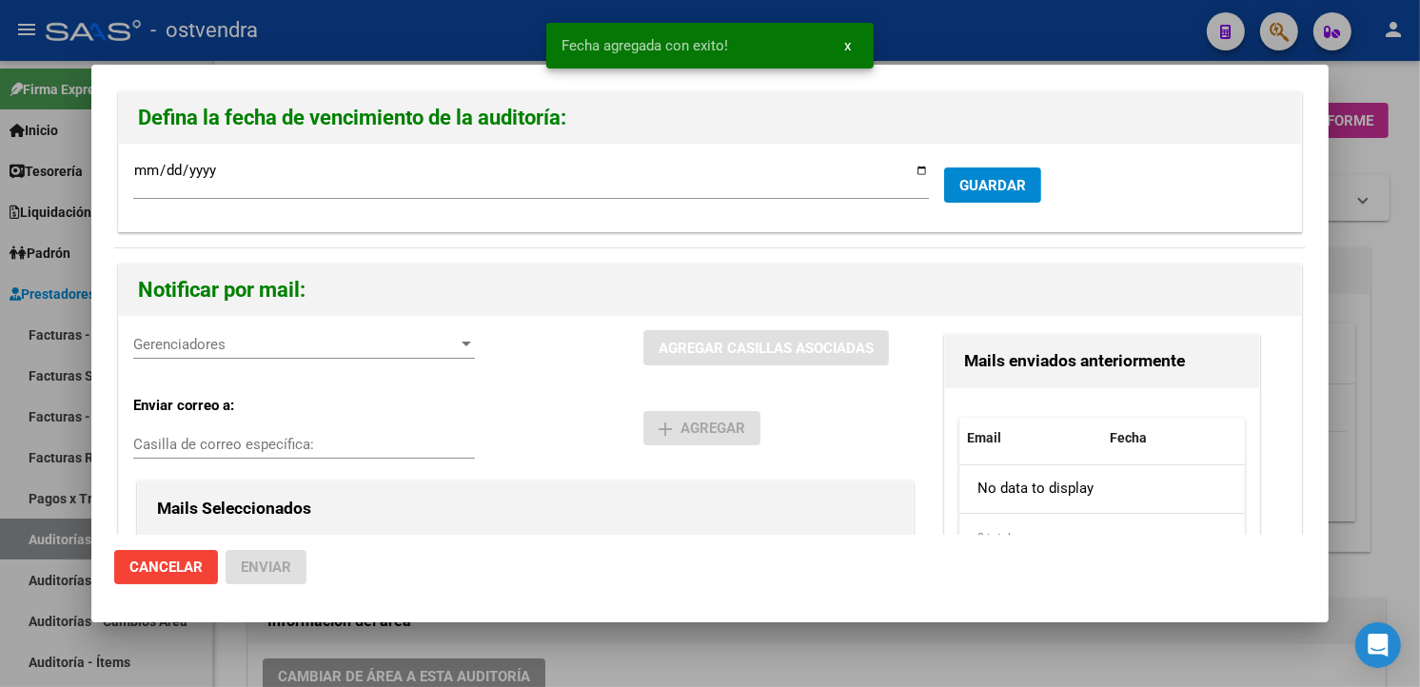
drag, startPoint x: 317, startPoint y: 328, endPoint x: 317, endPoint y: 347, distance: 19.0
click at [317, 328] on div "Gerenciadores Gerenciadores AGREGAR CASILLAS ASOCIADAS Enviar correo a: Casilla…" at bounding box center [710, 536] width 1182 height 441
click at [317, 347] on span "Gerenciadores" at bounding box center [295, 344] width 325 height 17
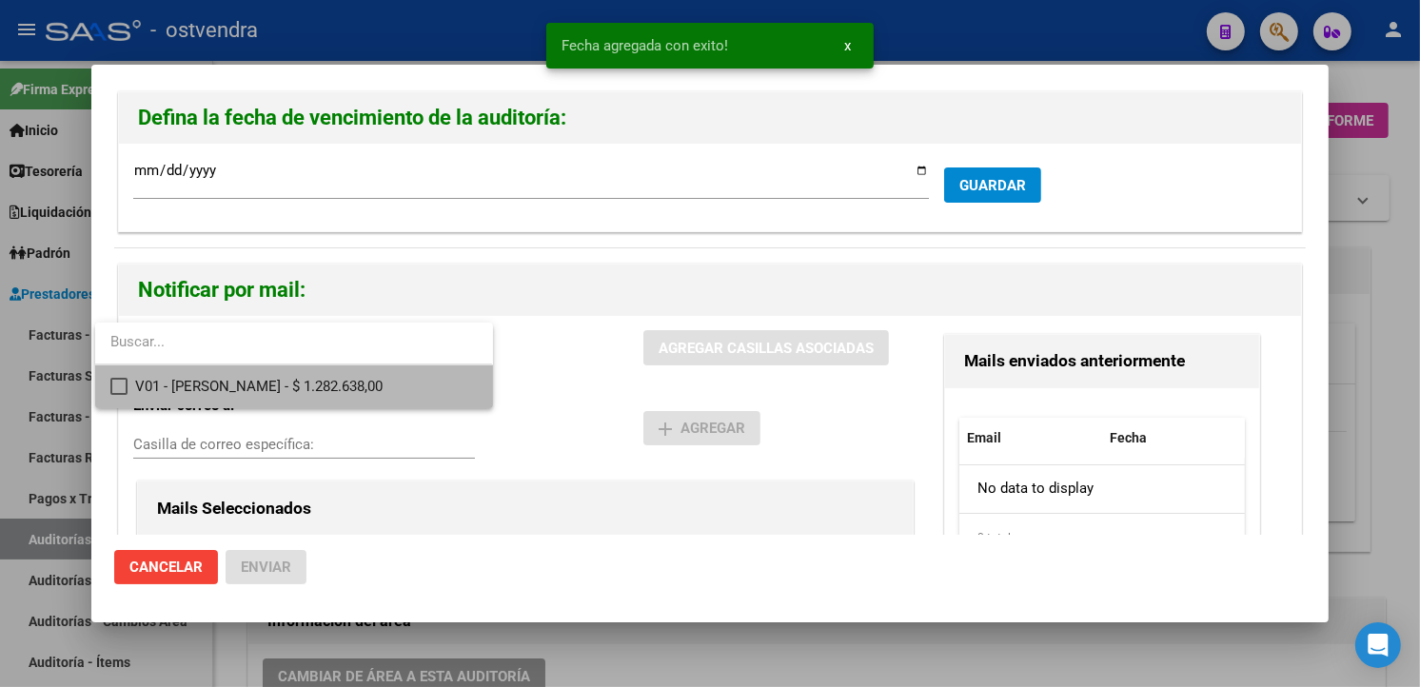
click at [310, 379] on span "V01 - Viasano - $ 1.282.638,00" at bounding box center [306, 387] width 342 height 43
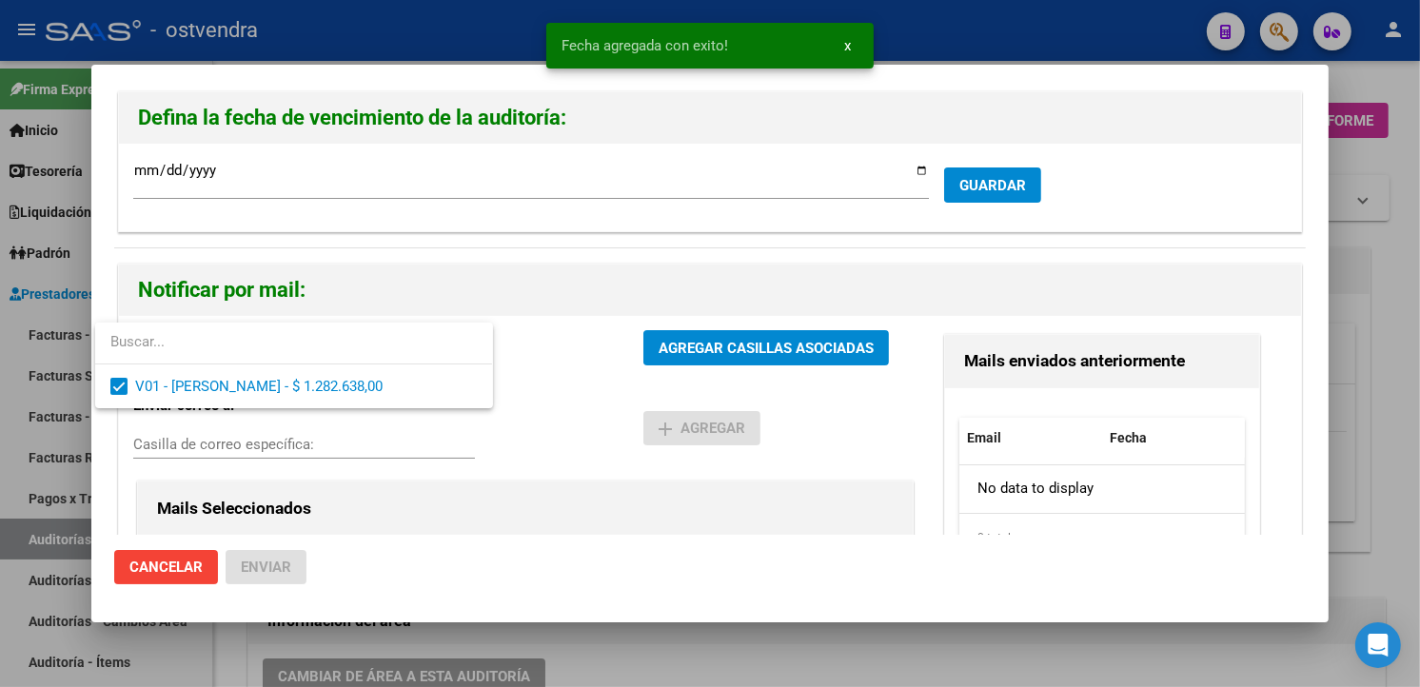
click at [661, 347] on div at bounding box center [710, 343] width 1420 height 687
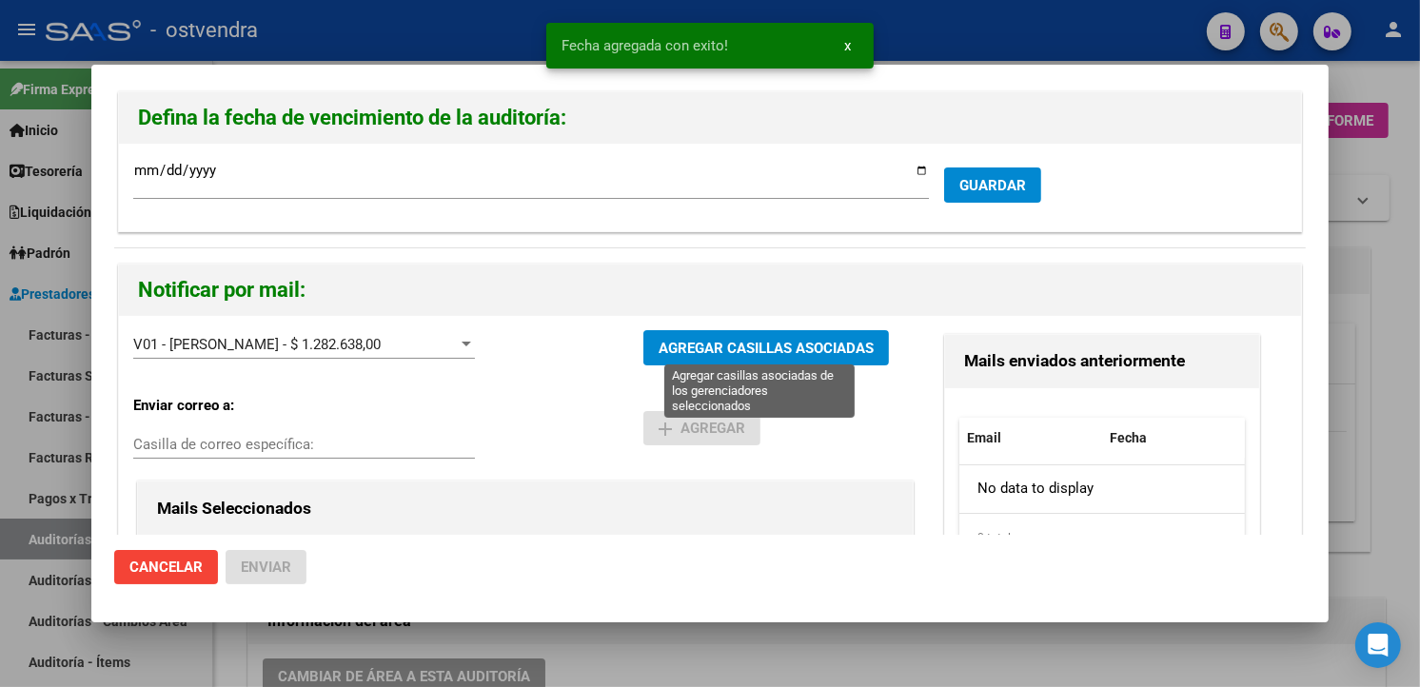
click at [661, 347] on span "AGREGAR CASILLAS ASOCIADAS" at bounding box center [766, 348] width 215 height 17
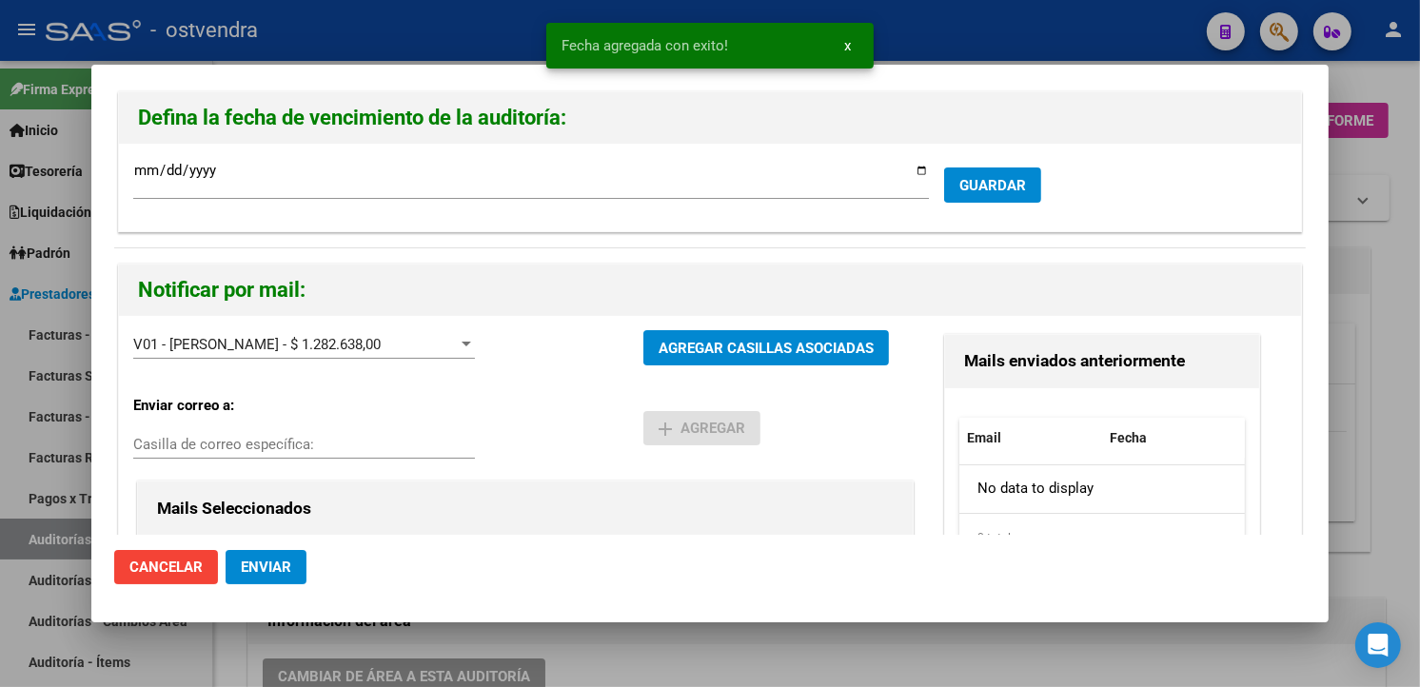
click at [282, 564] on span "Enviar" at bounding box center [266, 567] width 50 height 17
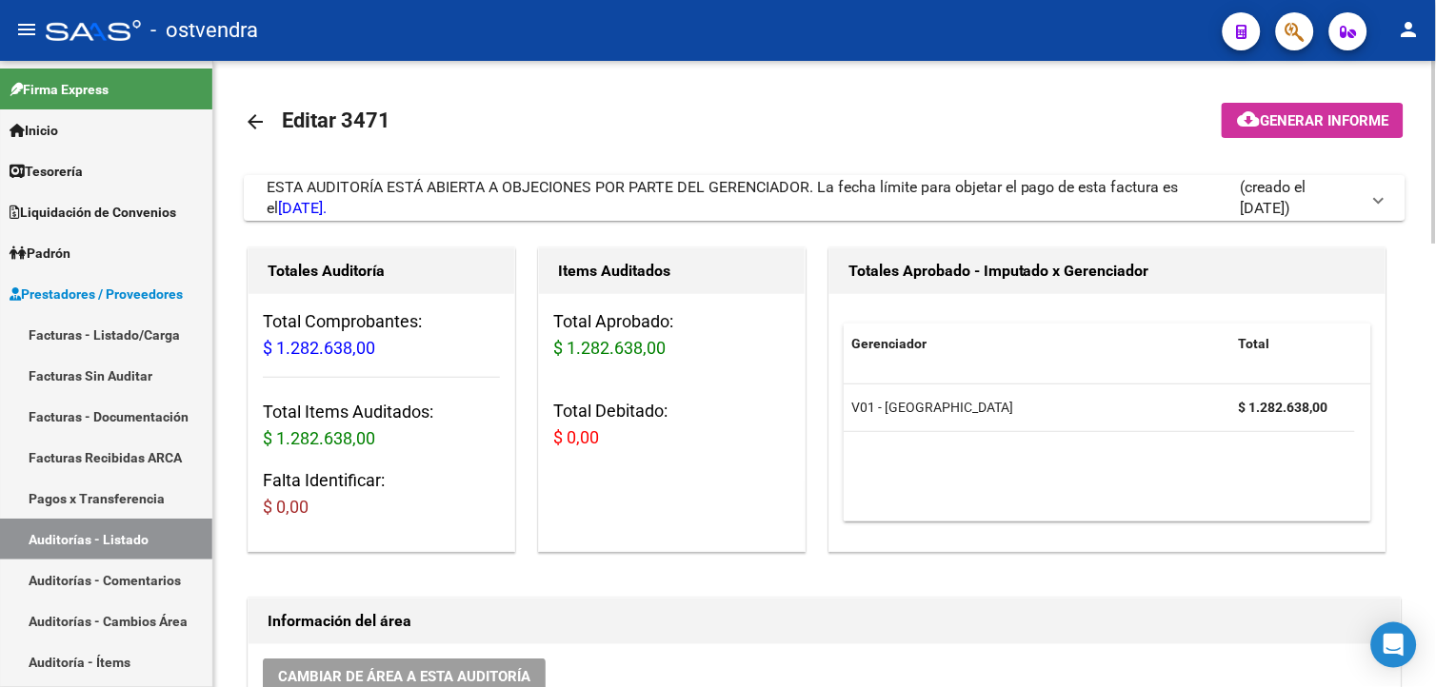
click at [203, 328] on link "Facturas - Listado/Carga" at bounding box center [106, 334] width 212 height 41
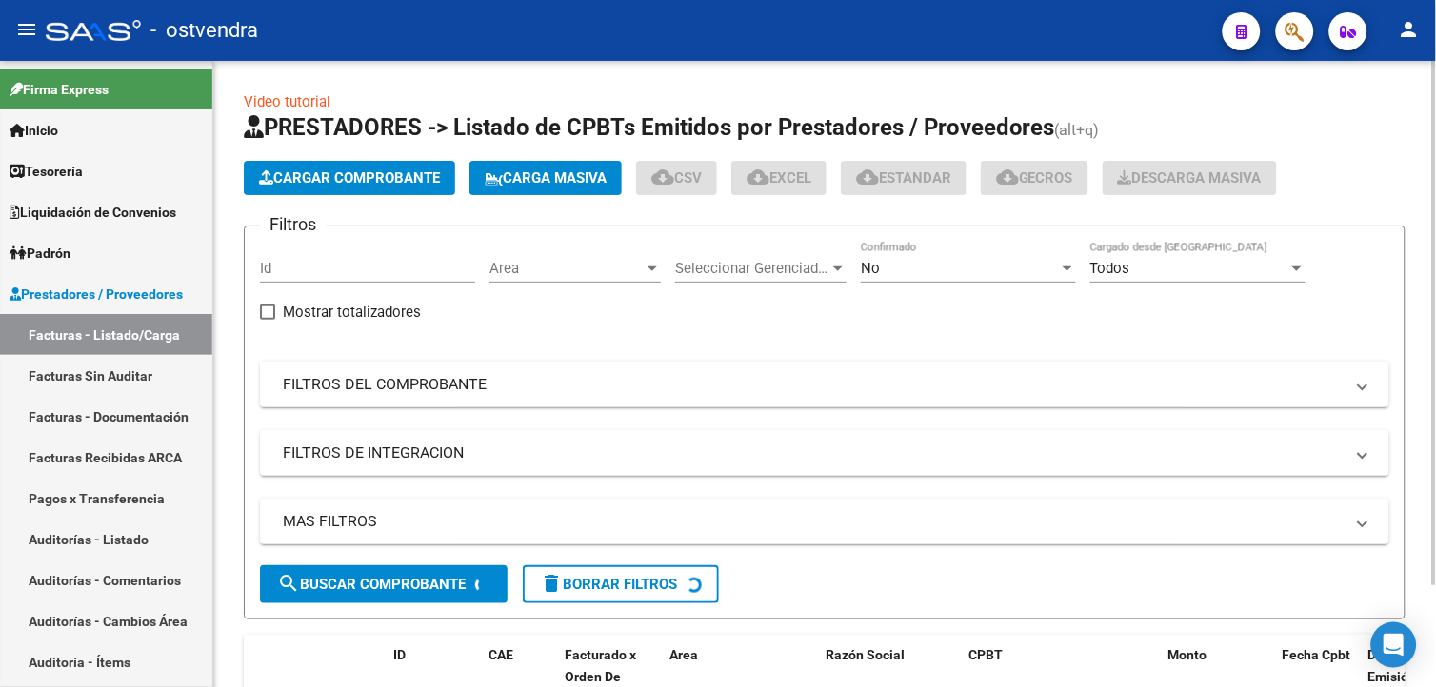
click at [327, 182] on span "Cargar Comprobante" at bounding box center [349, 177] width 181 height 17
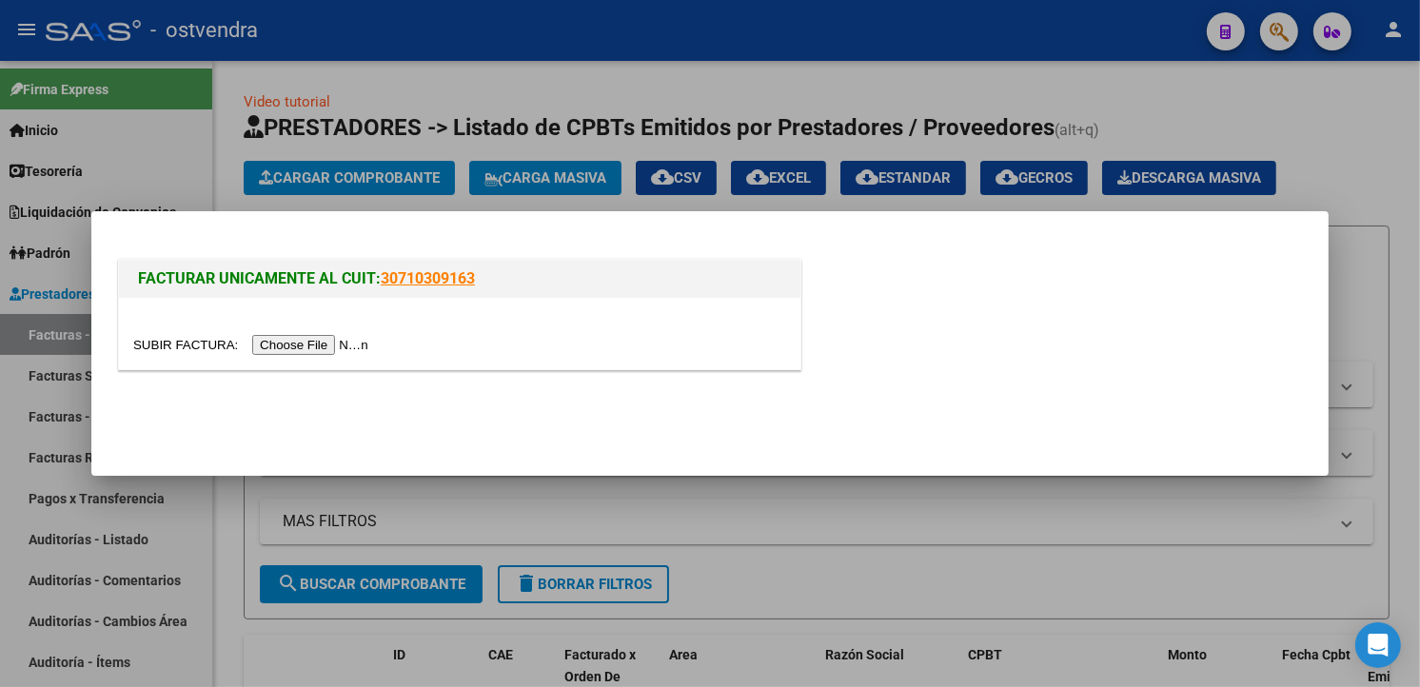
click at [325, 340] on input "file" at bounding box center [253, 345] width 241 height 20
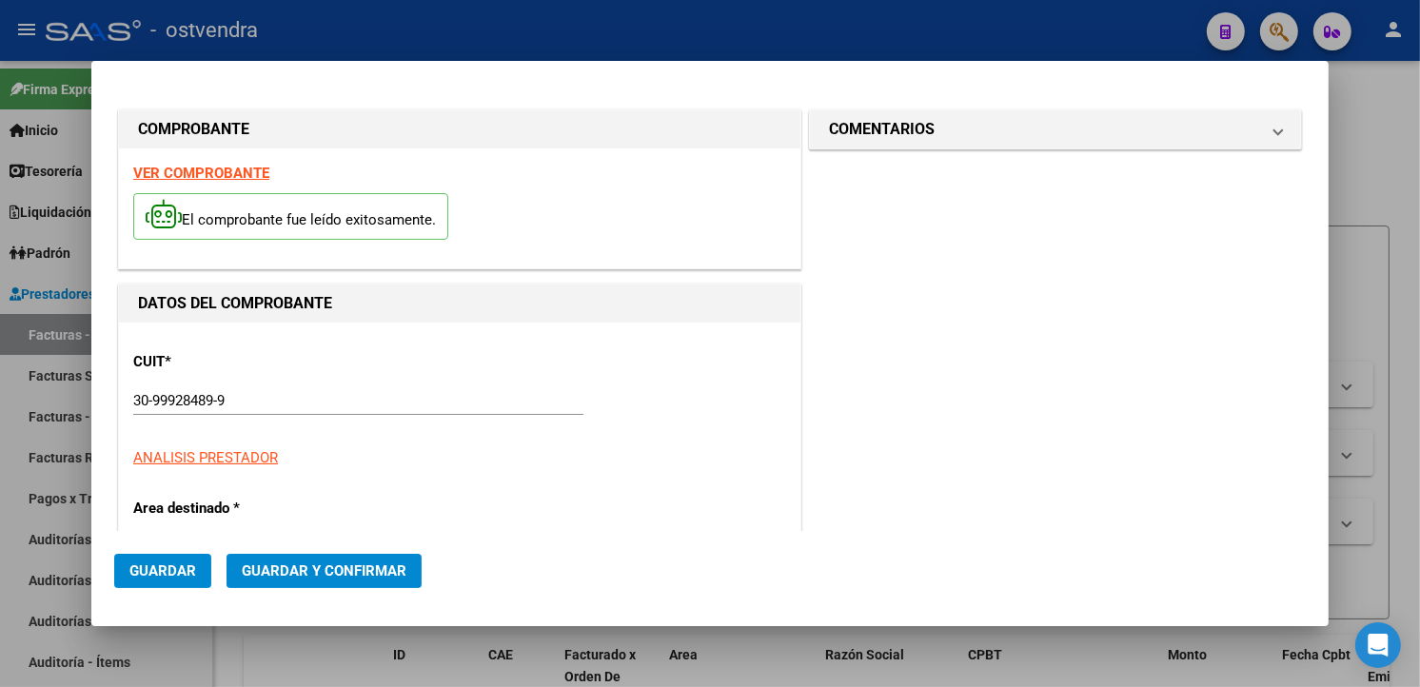
type input "1549"
type input "$ 842.491,00"
type input "[DATE]"
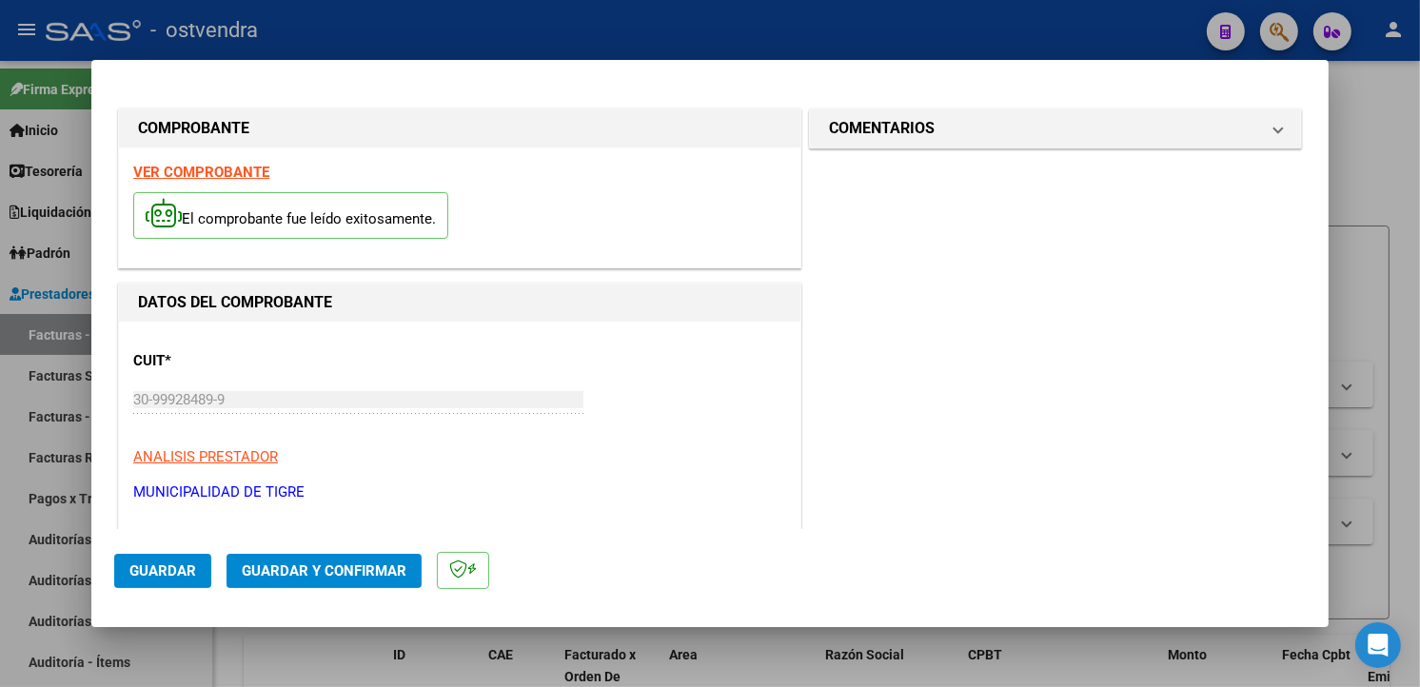
type input "[DATE]"
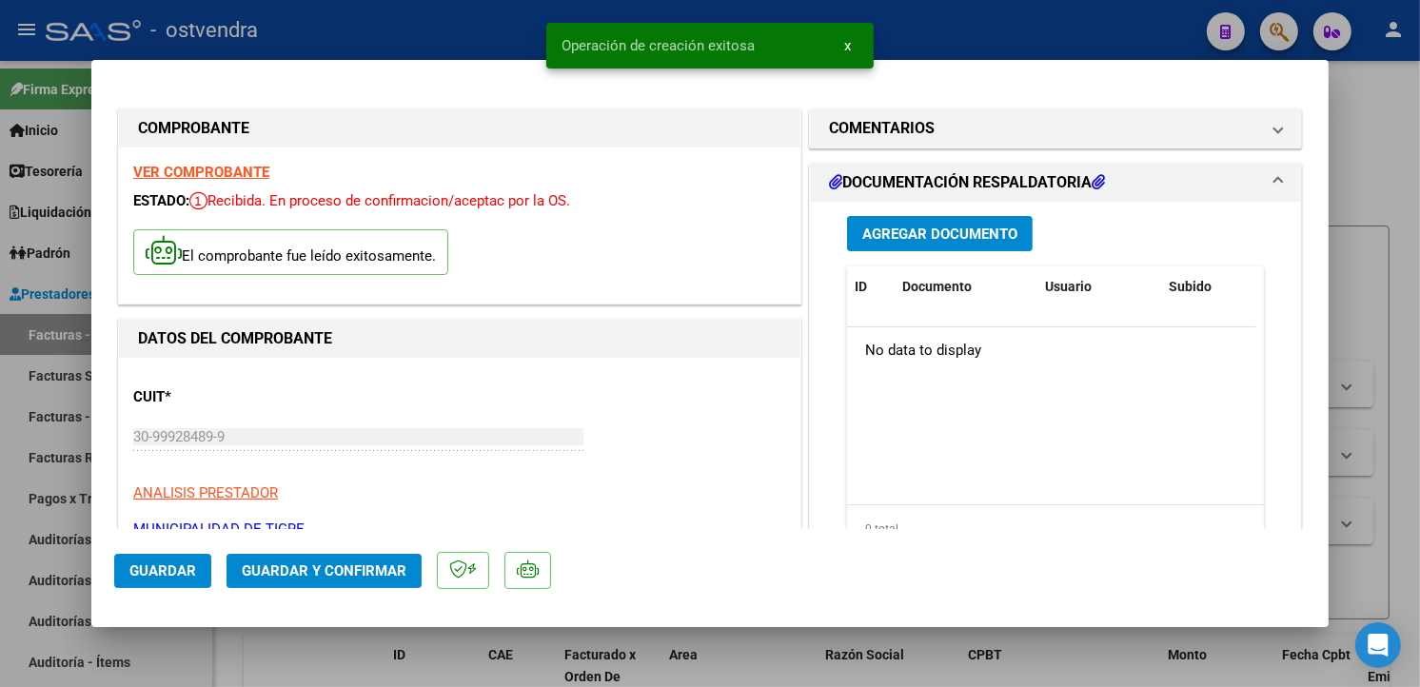
click at [892, 243] on button "Agregar Documento" at bounding box center [940, 233] width 186 height 35
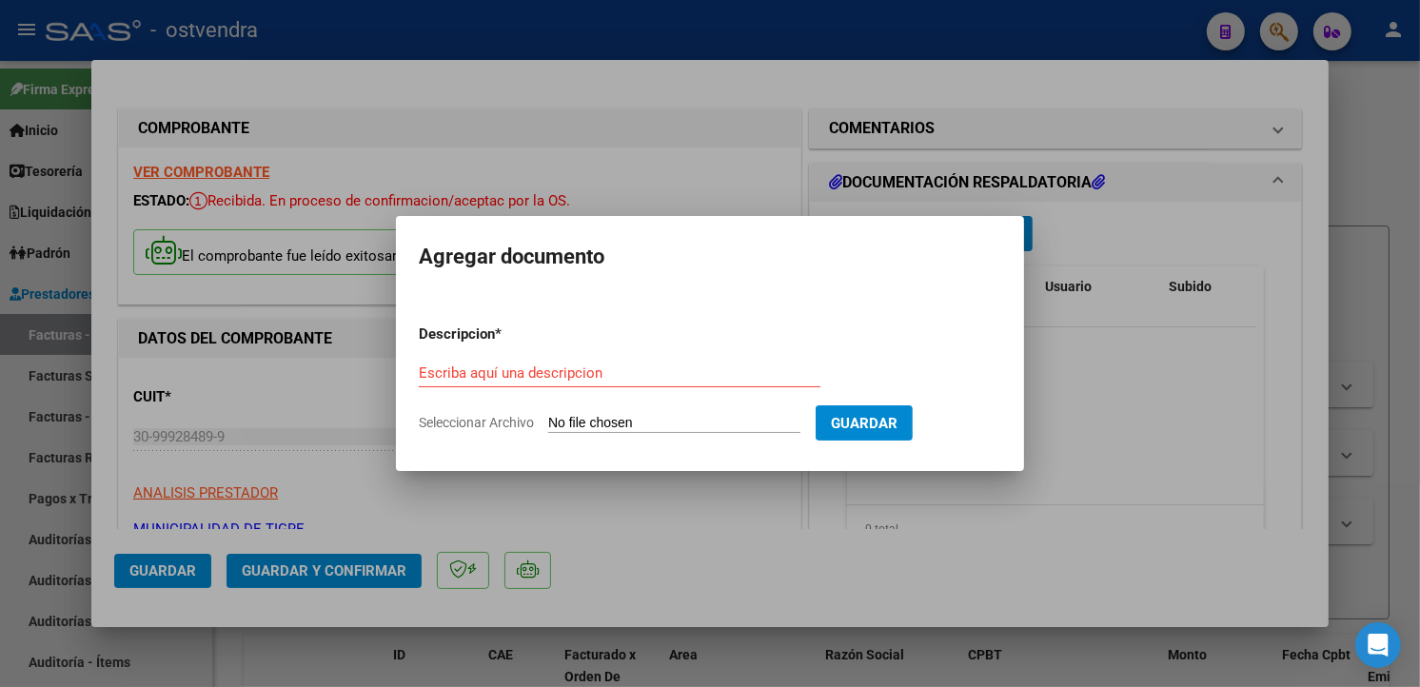
click at [579, 424] on input "Seleccionar Archivo" at bounding box center [674, 424] width 252 height 18
type input "C:\fakepath\FC 1549(1).pdf"
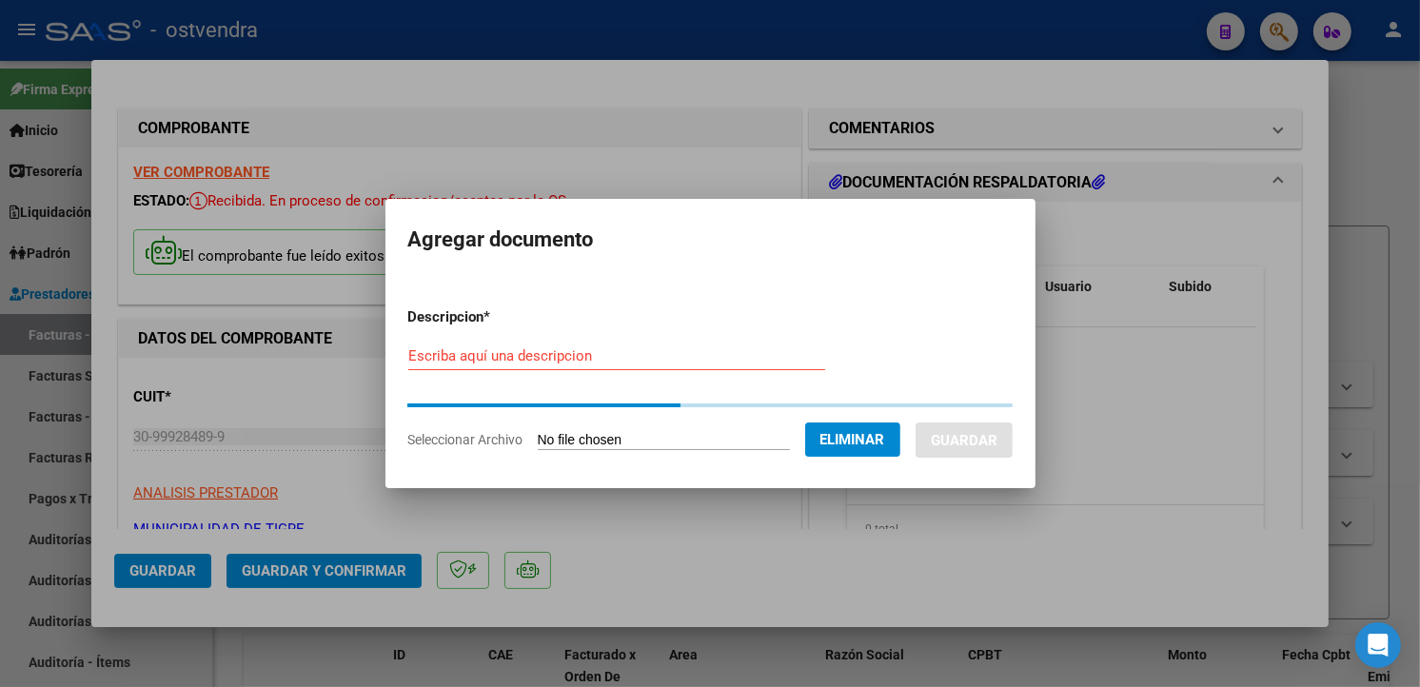
click at [624, 367] on div "Escriba aquí una descripcion" at bounding box center [616, 356] width 417 height 29
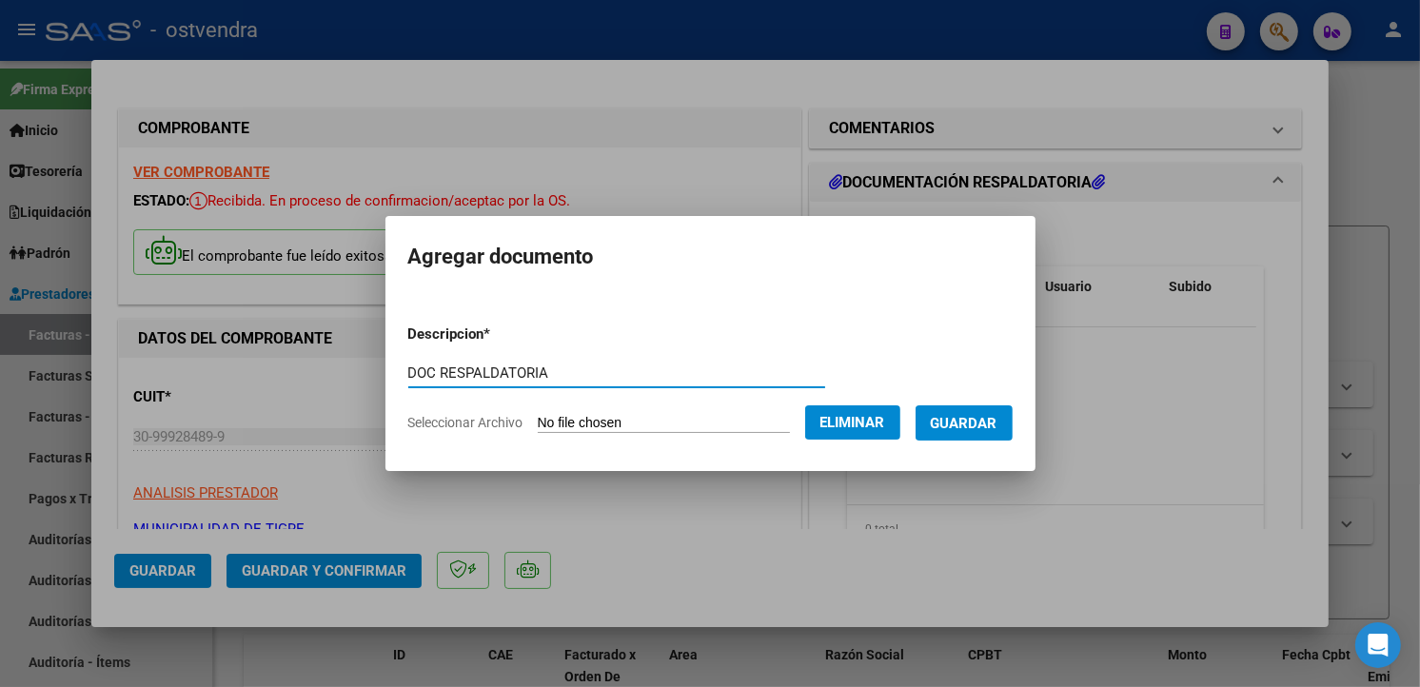
type input "DOC RESPALDATORIA"
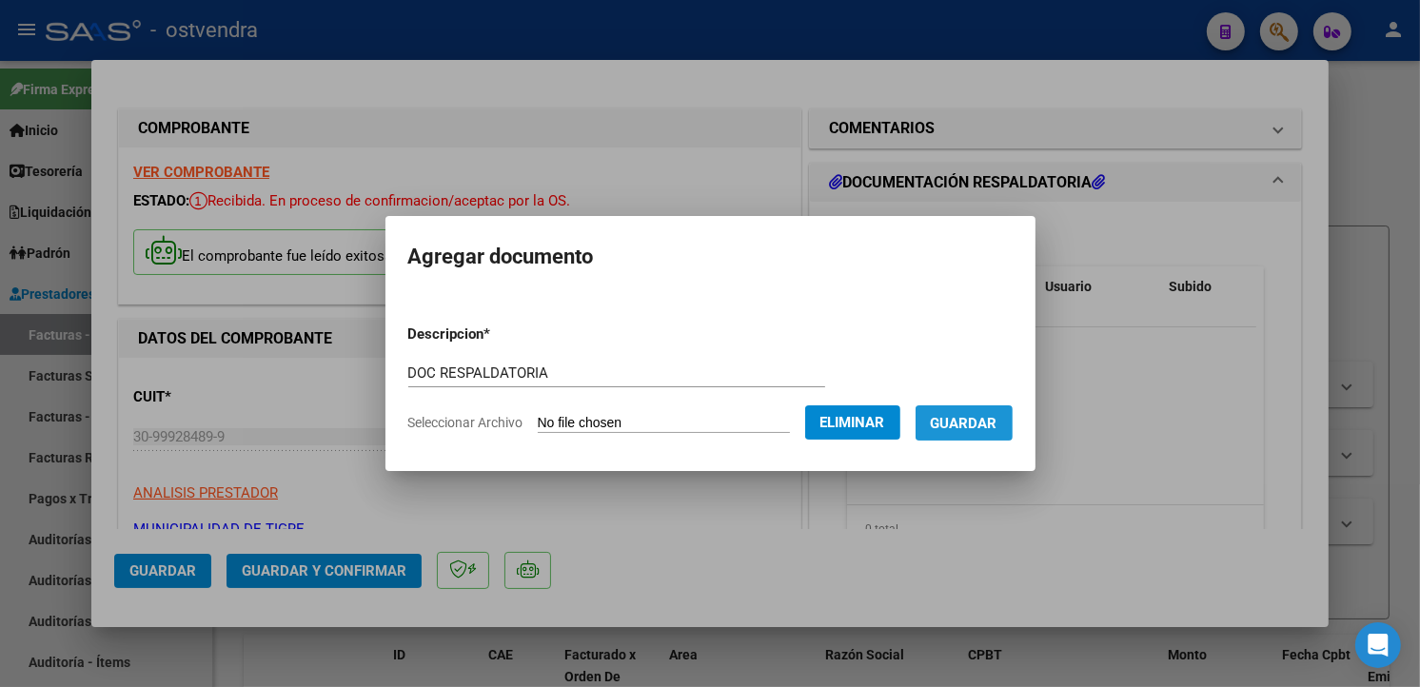
click at [1006, 411] on button "Guardar" at bounding box center [964, 423] width 97 height 35
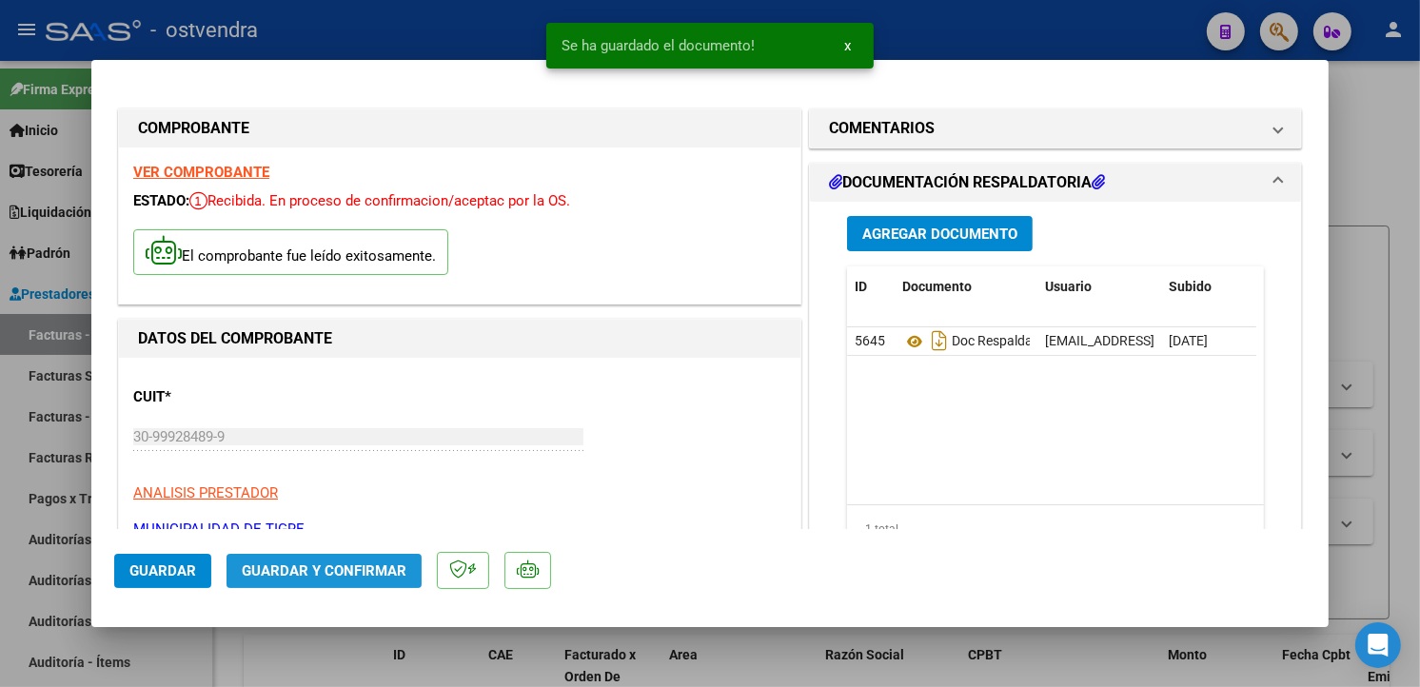
click at [403, 563] on span "Guardar y Confirmar" at bounding box center [324, 571] width 165 height 17
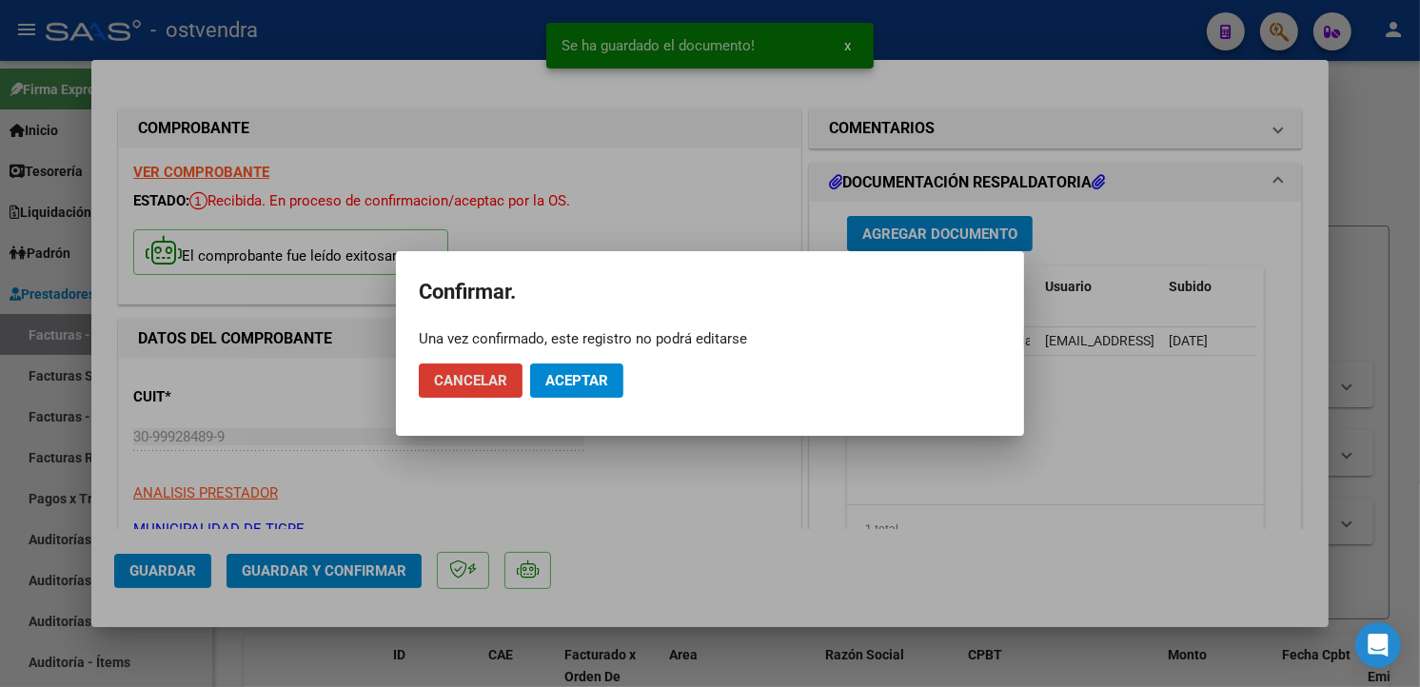
click at [585, 393] on button "Aceptar" at bounding box center [576, 381] width 93 height 34
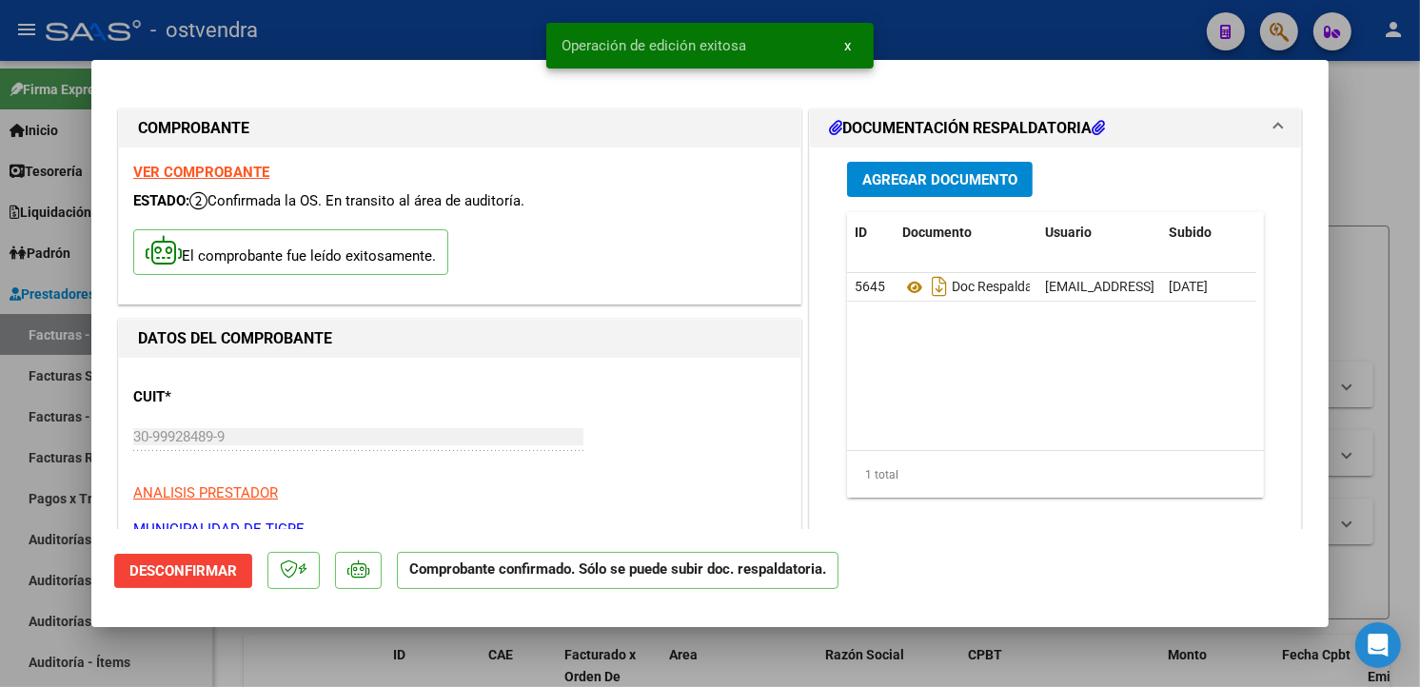
click at [65, 381] on div at bounding box center [710, 343] width 1420 height 687
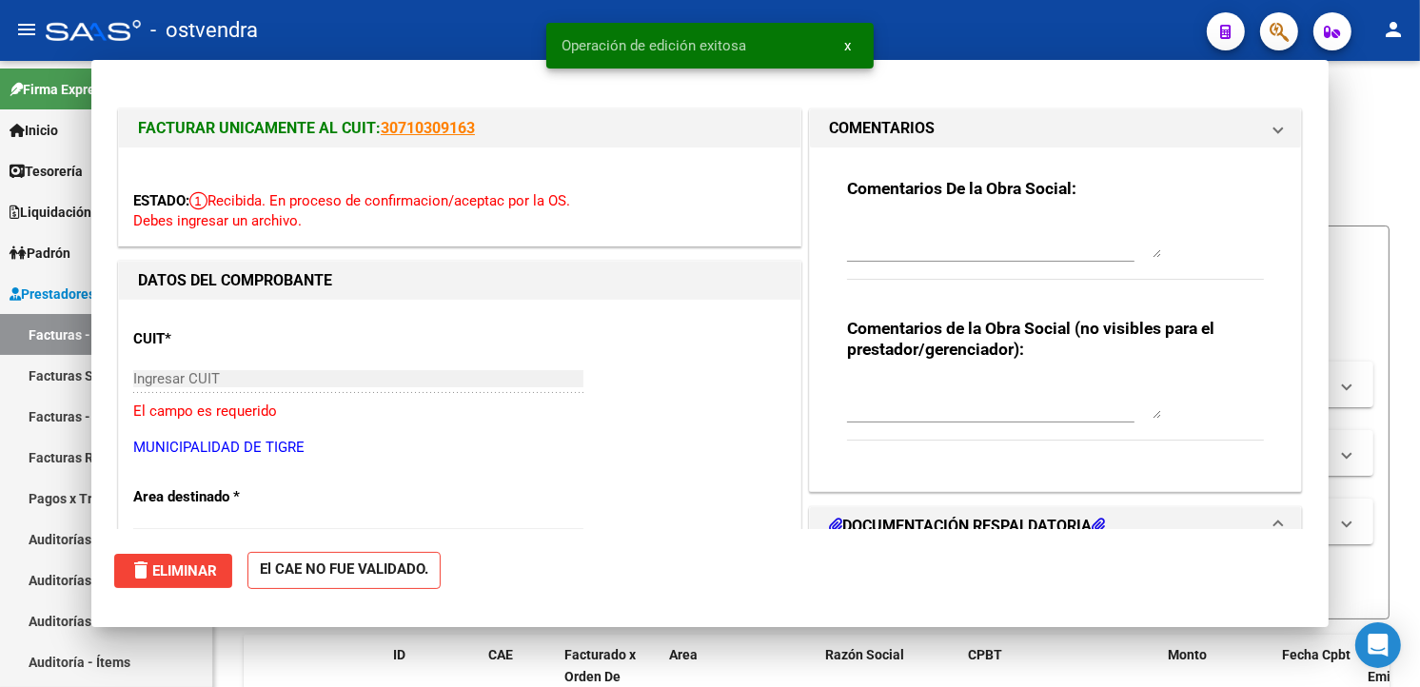
click at [65, 381] on link "Facturas Sin Auditar" at bounding box center [106, 375] width 212 height 41
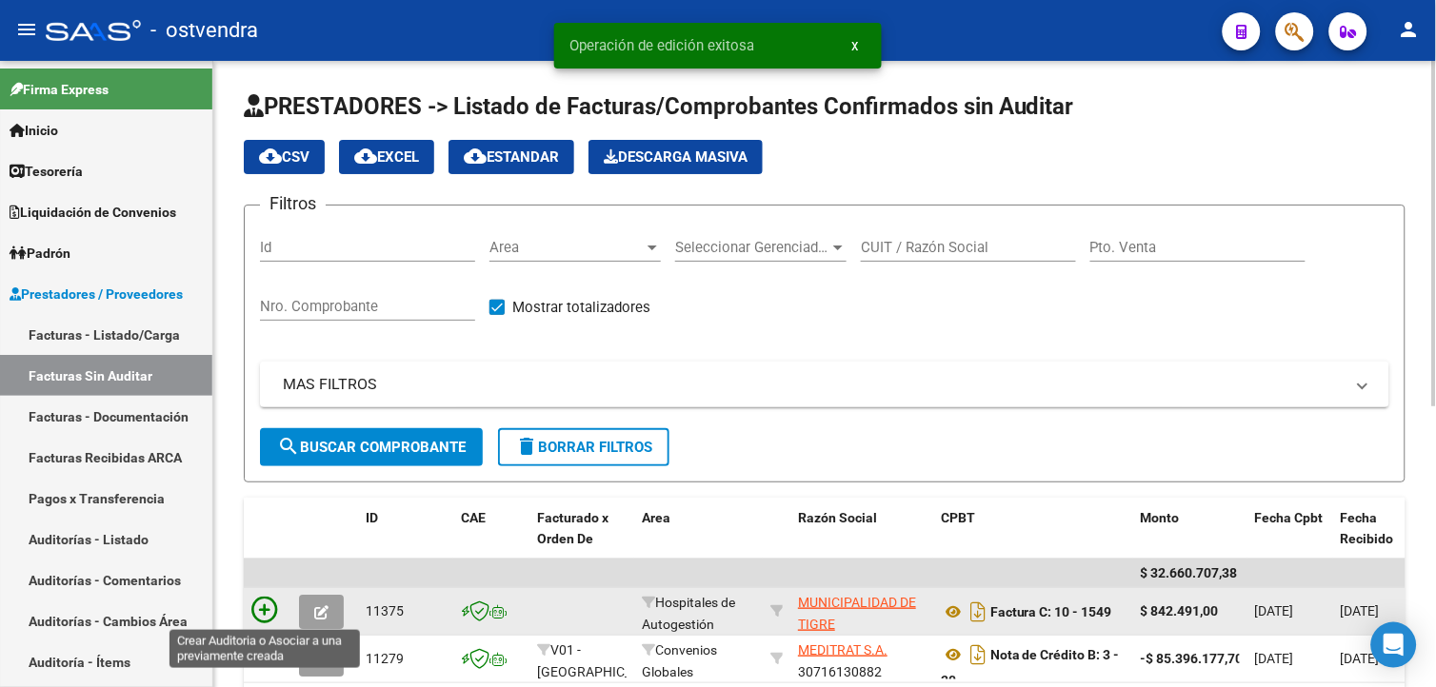
click at [253, 620] on icon at bounding box center [264, 610] width 27 height 27
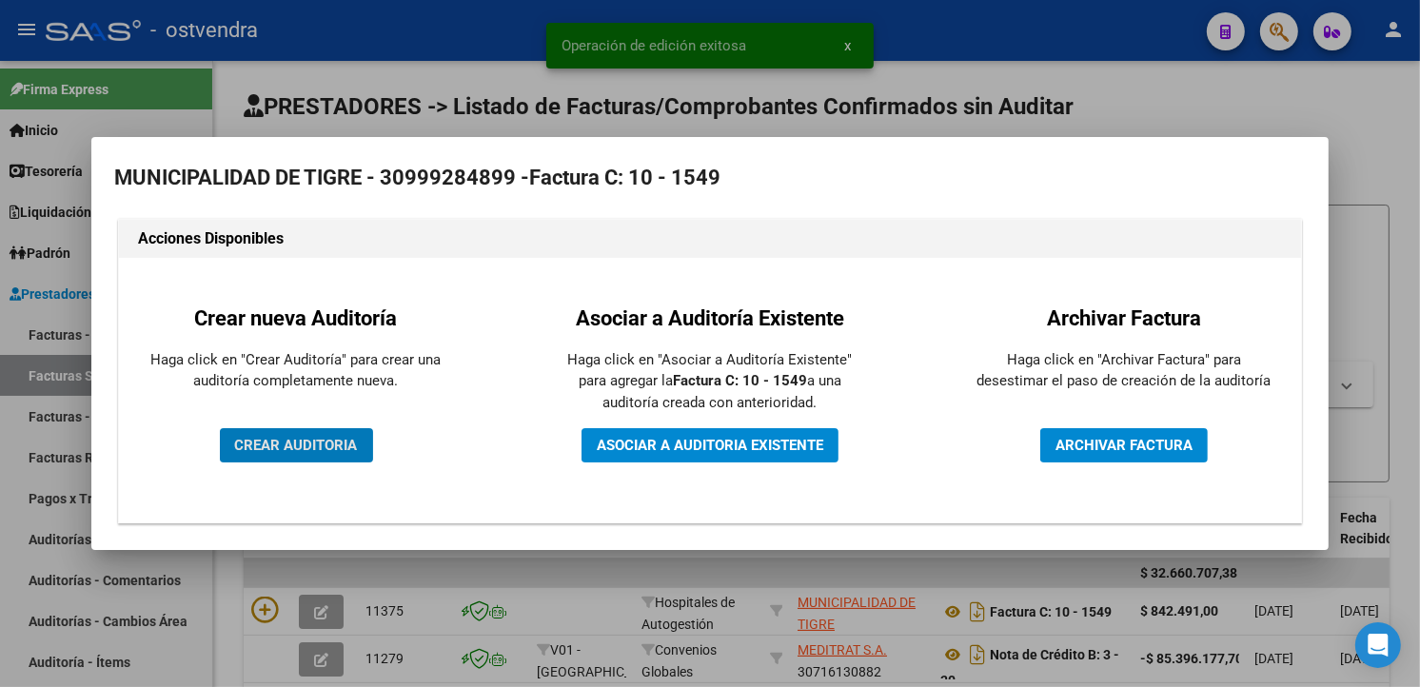
click at [321, 443] on span "CREAR AUDITORIA" at bounding box center [296, 445] width 123 height 17
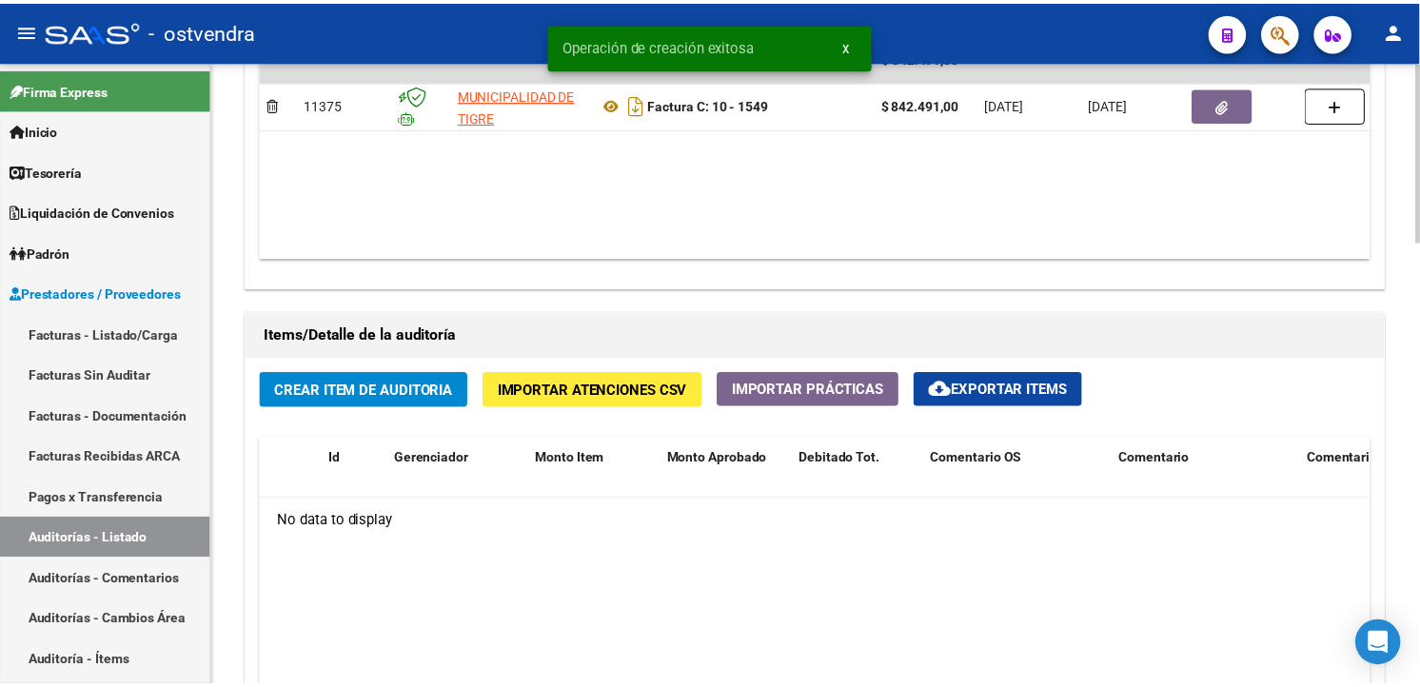
scroll to position [1269, 0]
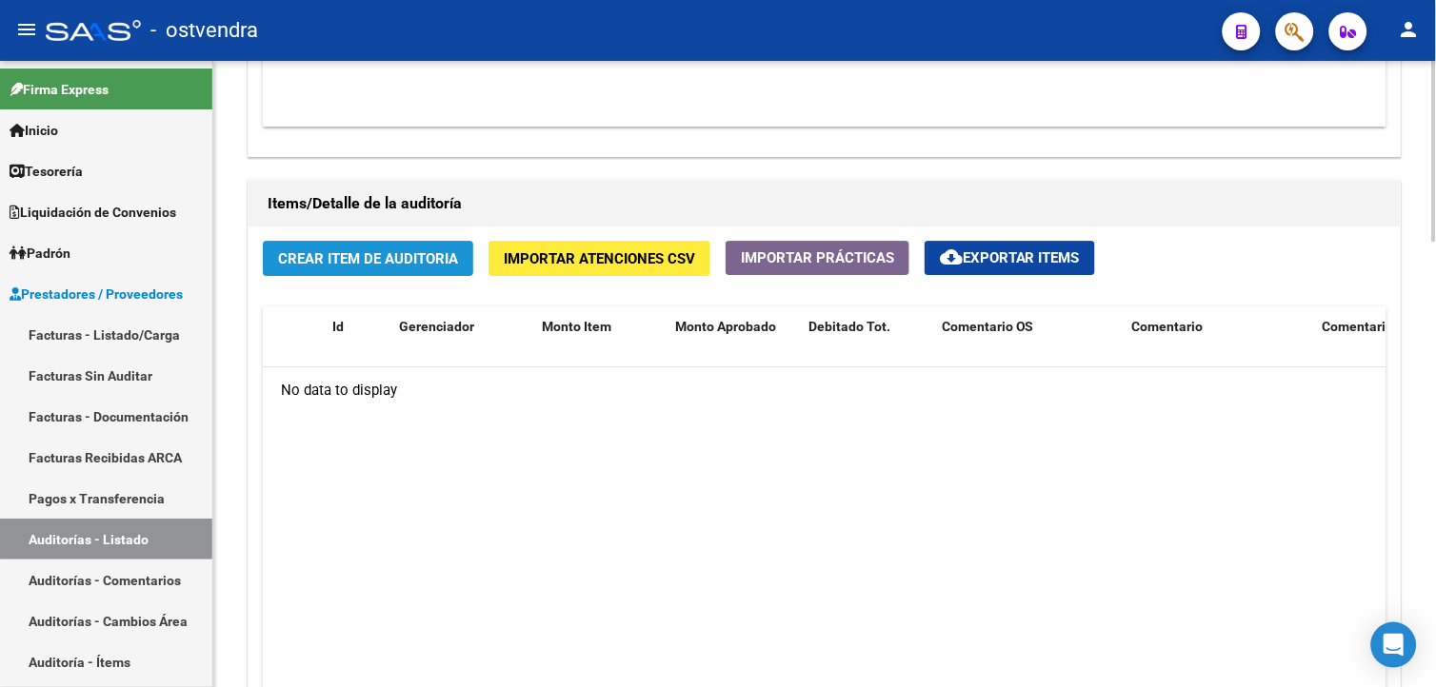
click at [400, 262] on span "Crear Item de Auditoria" at bounding box center [368, 258] width 180 height 17
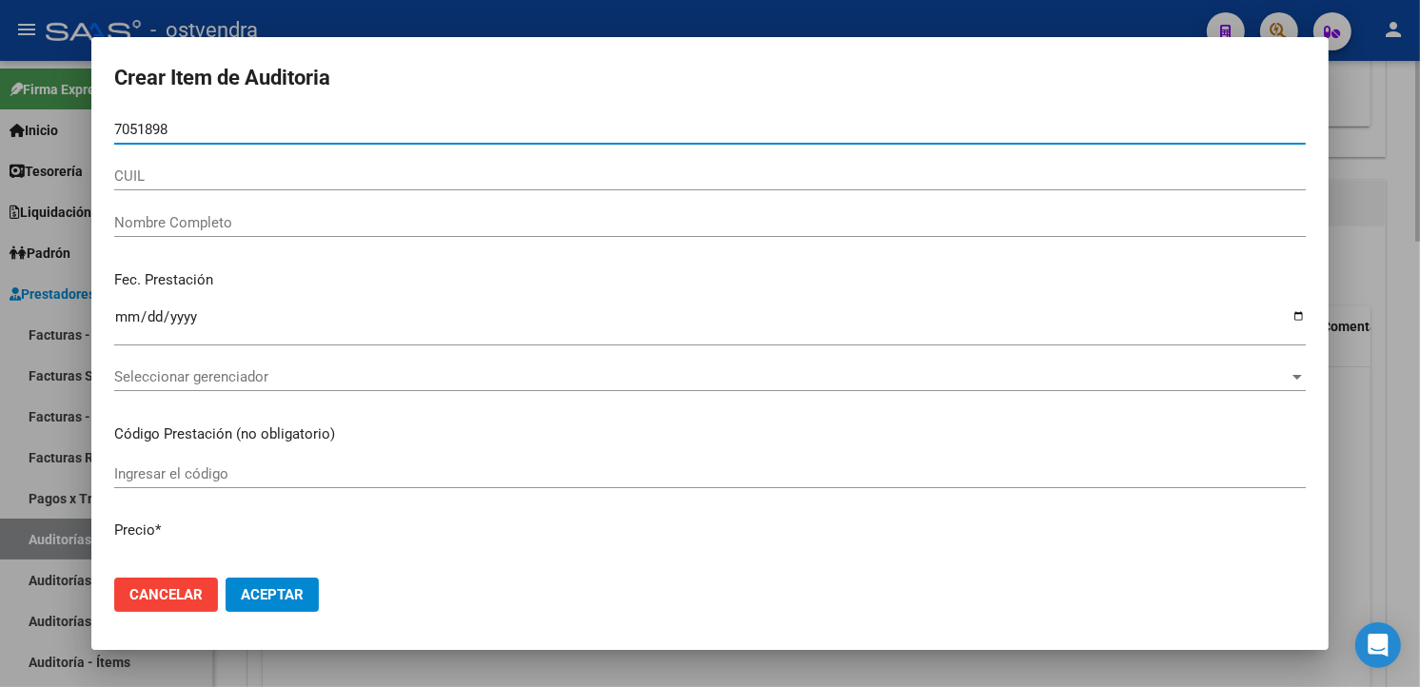
type input "70518988"
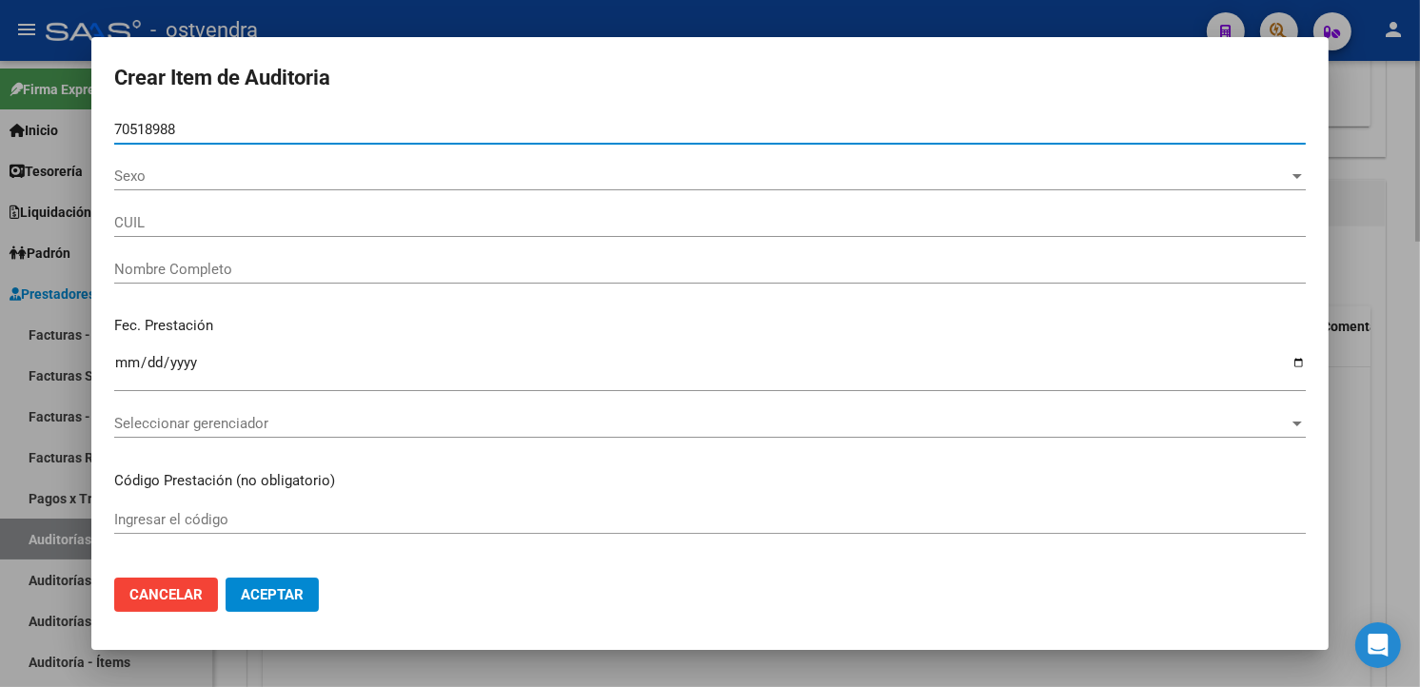
type input "27705189884"
type input "CABRAL MILO LIONEL"
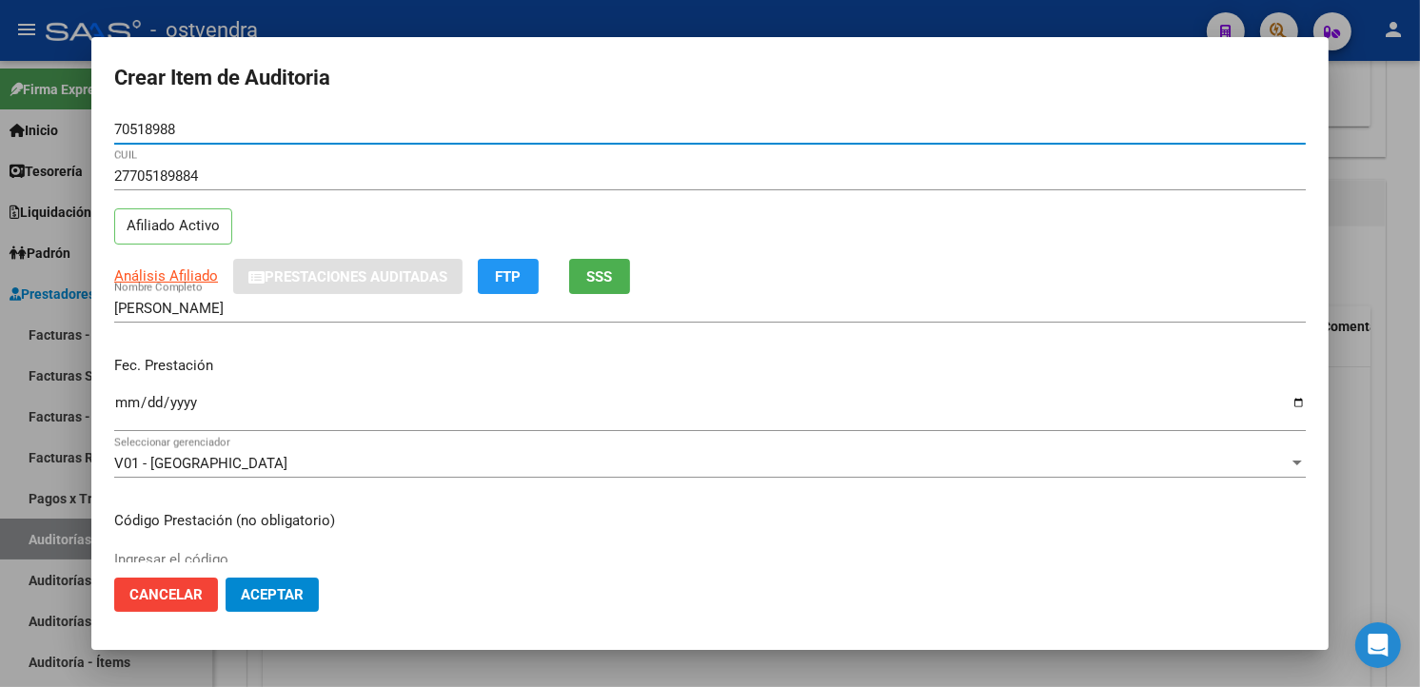
type input "70518988"
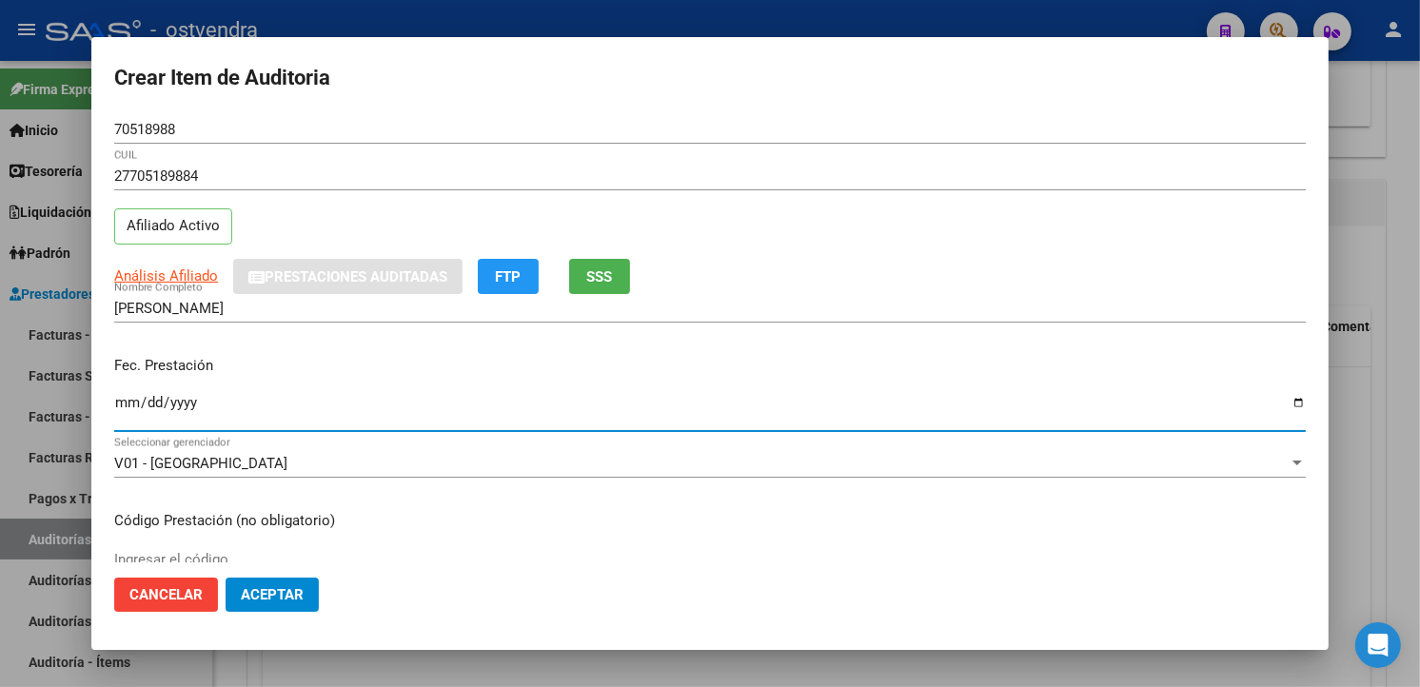
click at [117, 409] on input "Ingresar la fecha" at bounding box center [710, 410] width 1192 height 30
type input "2025-08-28"
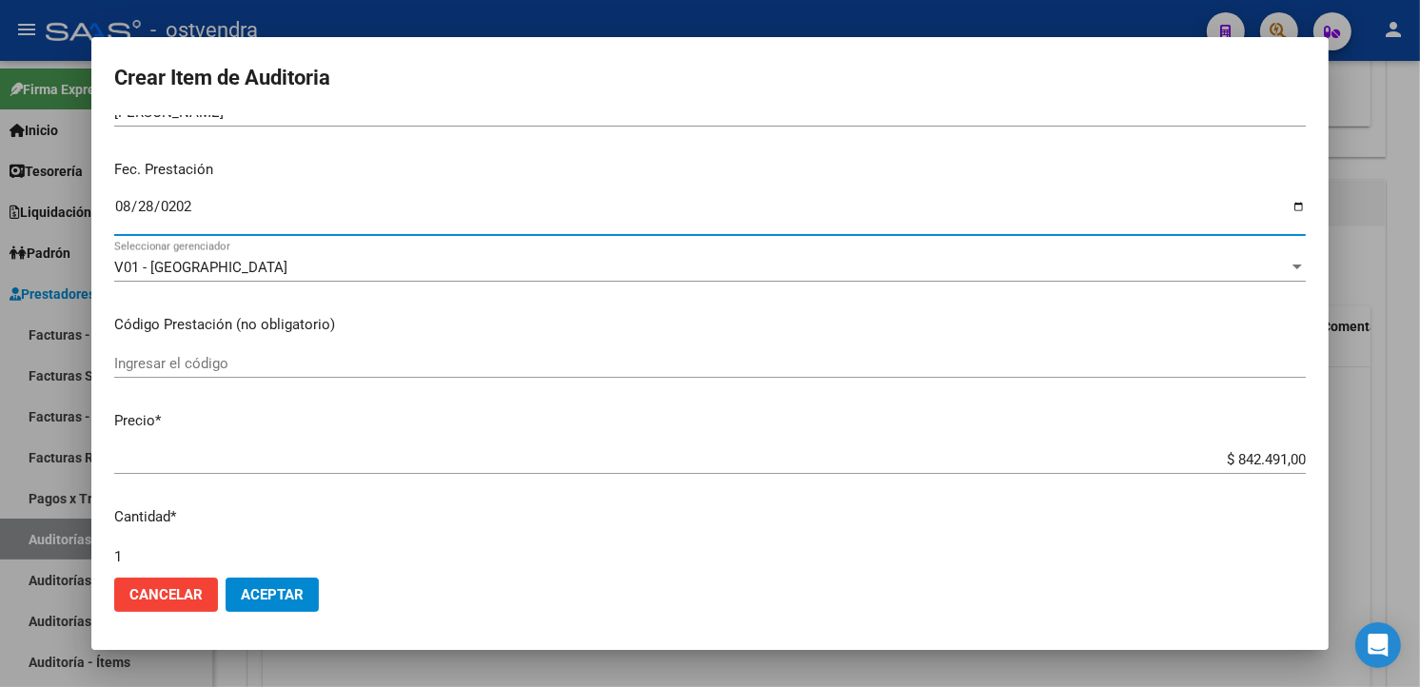
scroll to position [317, 0]
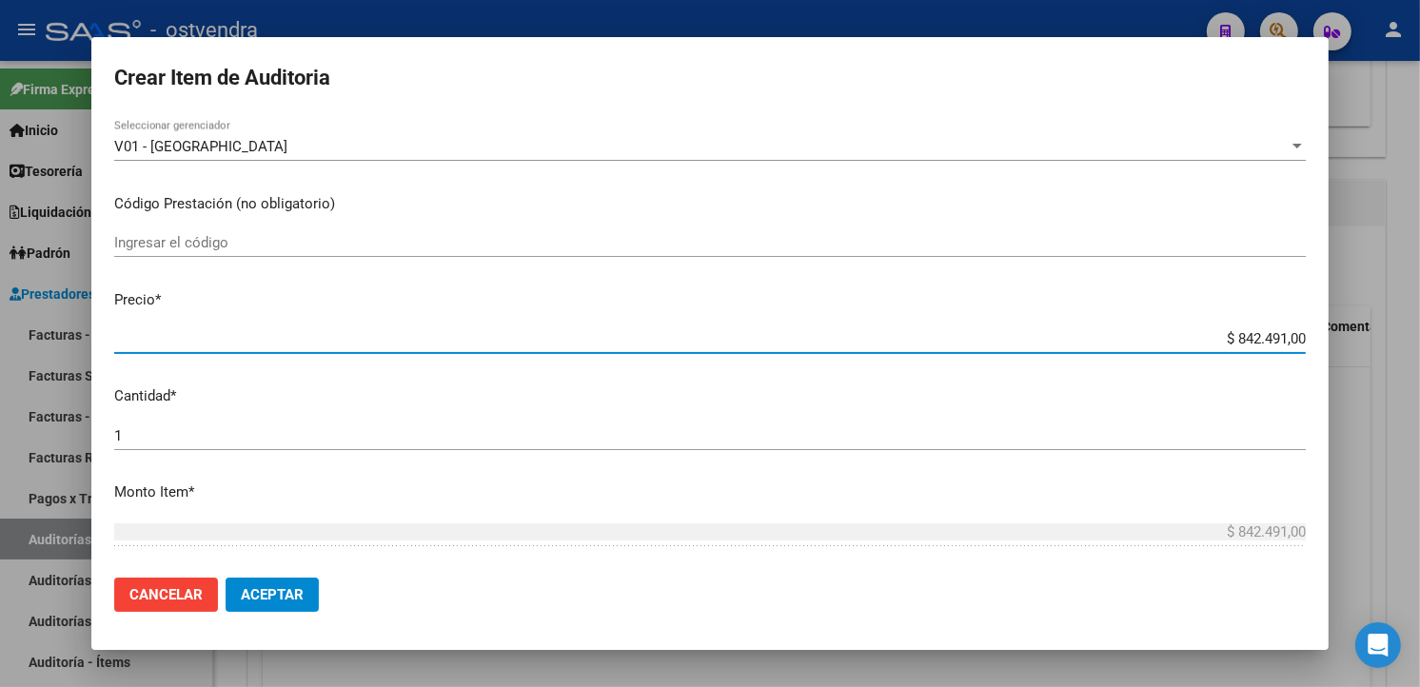
drag, startPoint x: 1289, startPoint y: 339, endPoint x: 1219, endPoint y: 346, distance: 70.8
click at [1219, 346] on input "$ 842.491,00" at bounding box center [710, 338] width 1192 height 17
type input "$ 0,02"
type input "$ 0,24"
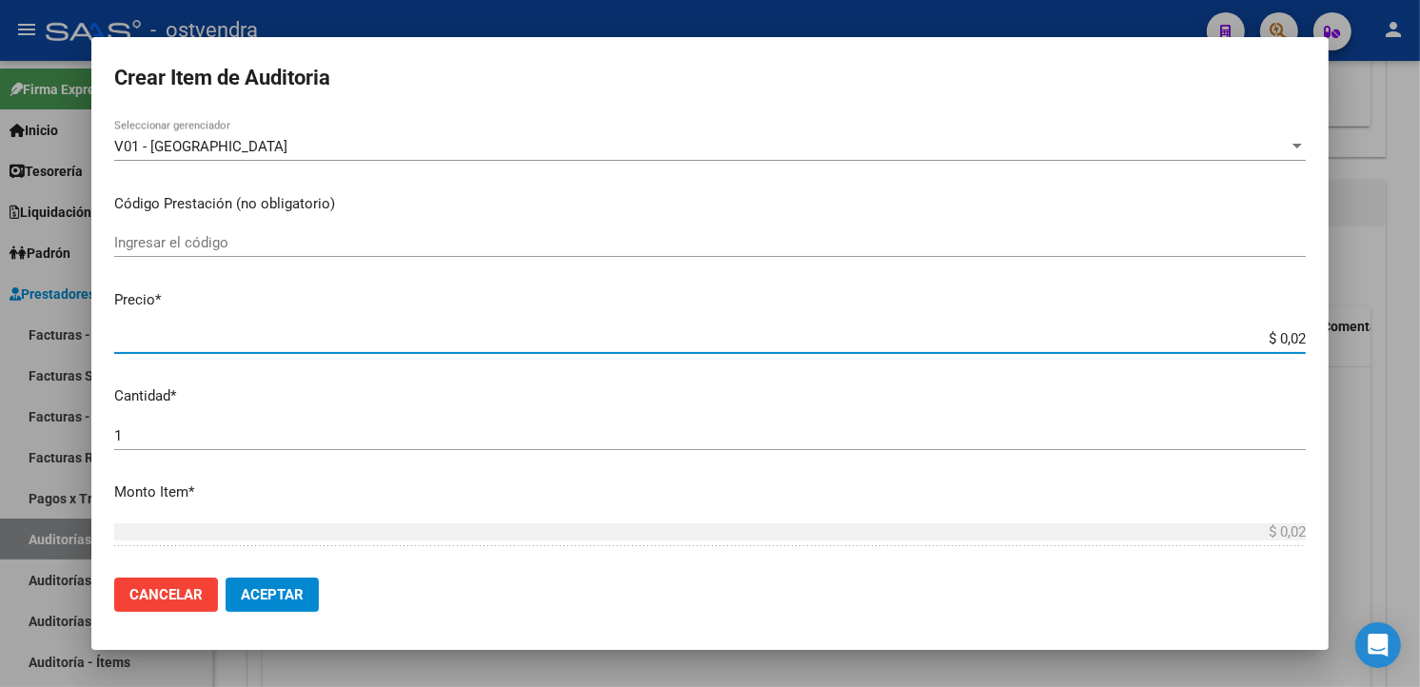
type input "$ 0,24"
type input "$ 2,44"
type input "$ 24,46"
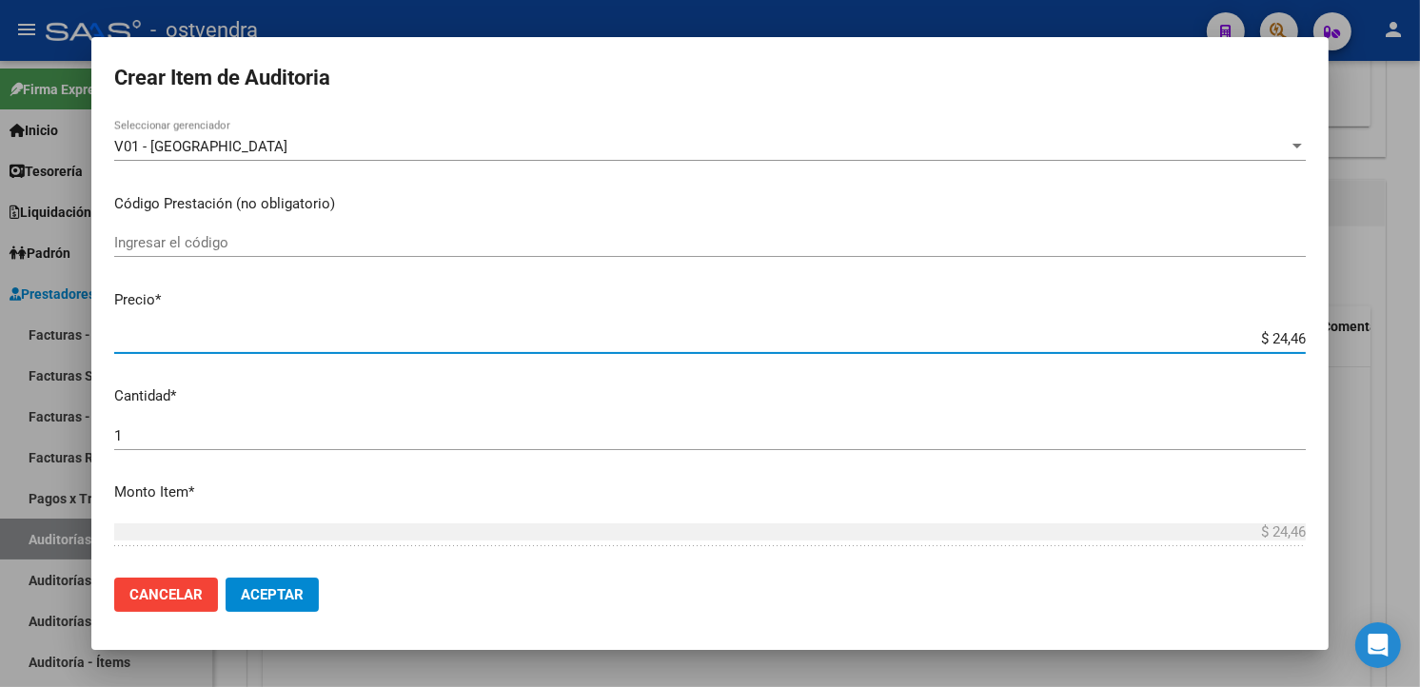
type input "$ 244,69"
type input "$ 2.446,97"
type input "$ 24.469,70"
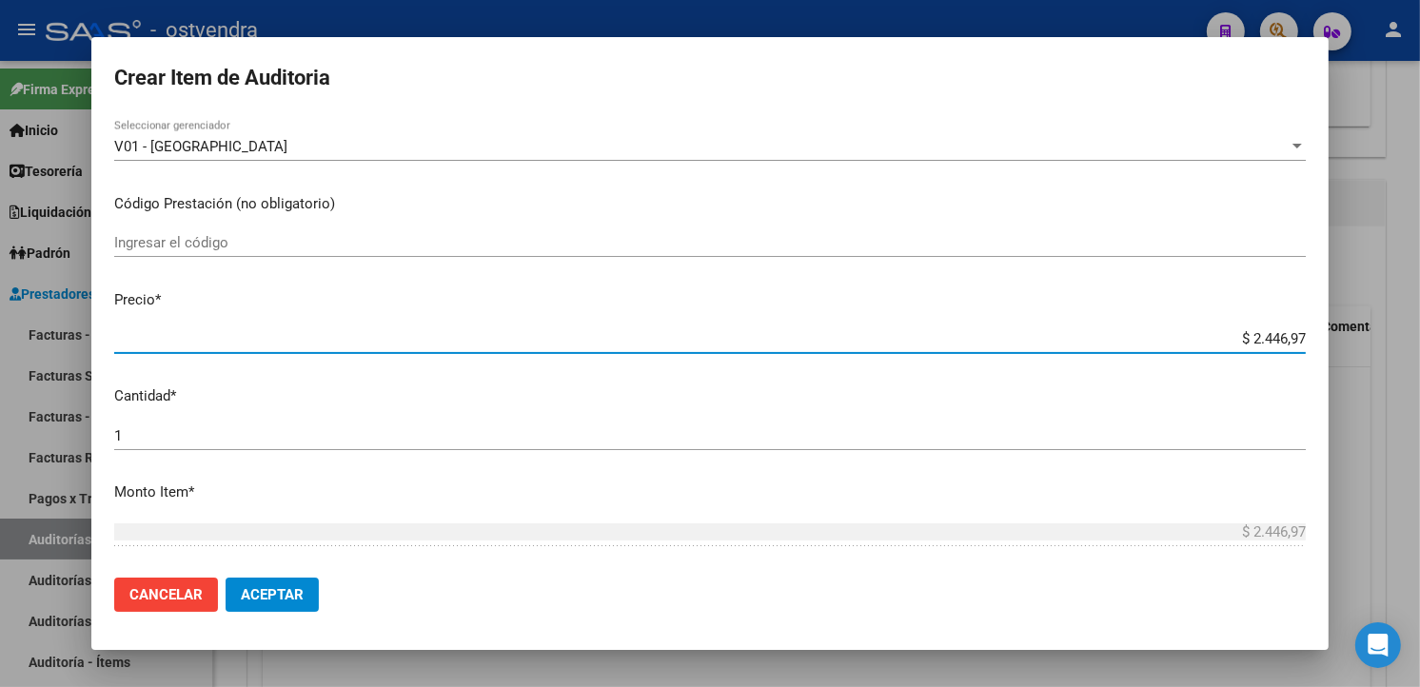
type input "$ 24.469,70"
type input "$ 244.697,00"
click at [396, 422] on div "1 Ingresar la cantidad" at bounding box center [710, 436] width 1192 height 29
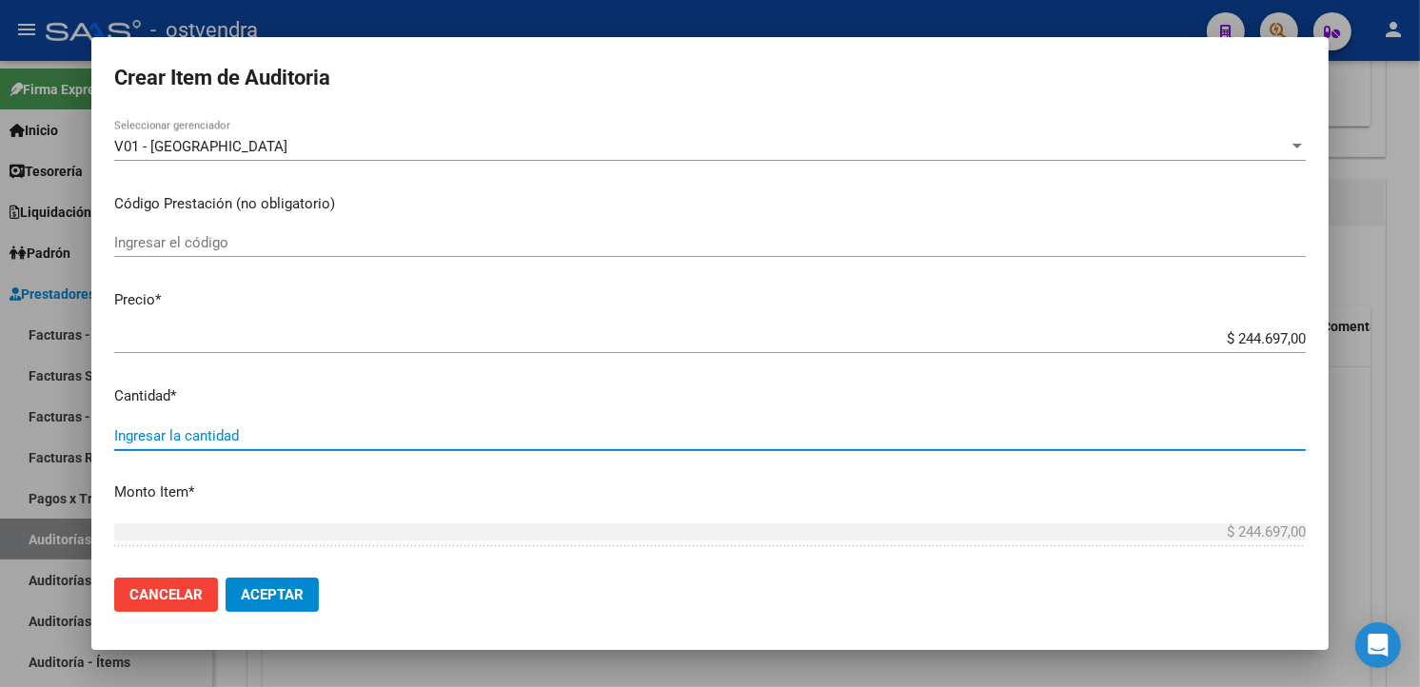
type input "3"
type input "$ 734.091,00"
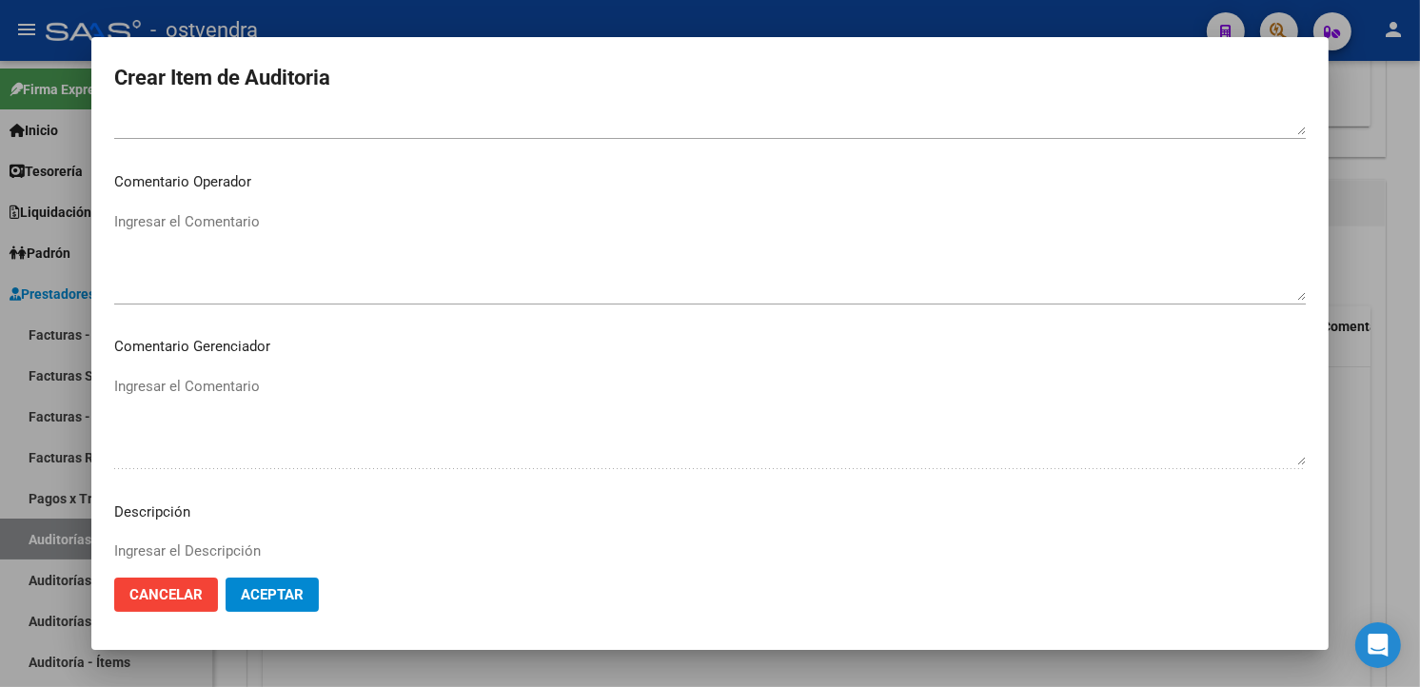
scroll to position [1267, 0]
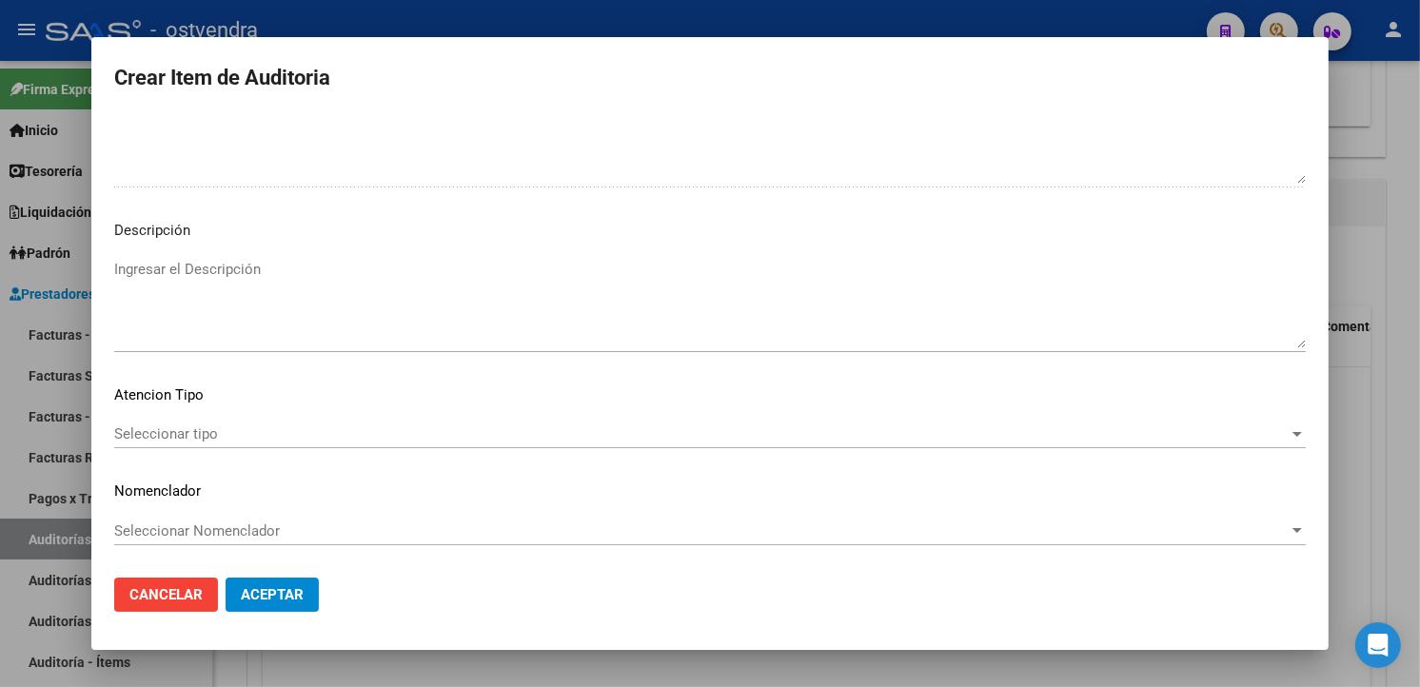
type input "3"
click at [364, 292] on textarea "Ingresar el Descripción" at bounding box center [710, 303] width 1192 height 89
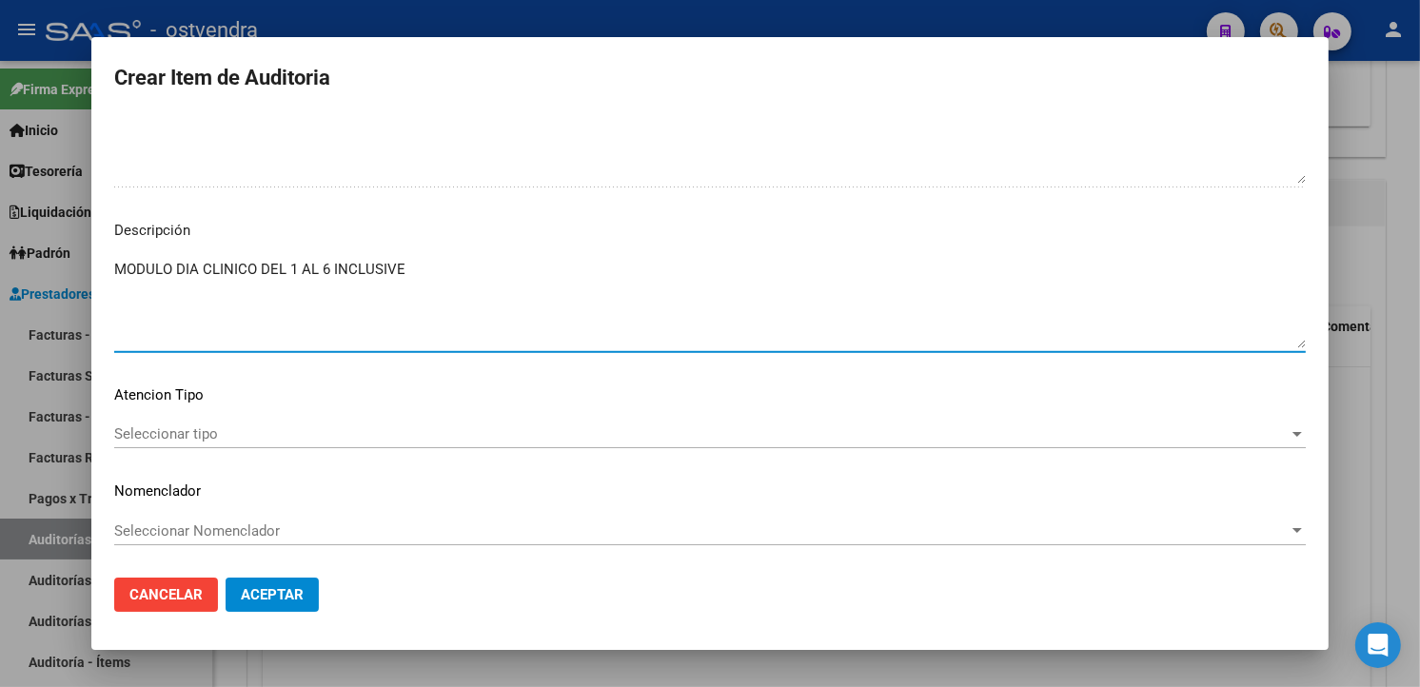
type textarea "MODULO DIA CLINICO DEL 1 AL 6 INCLUSIVE"
click at [210, 447] on div "Seleccionar tipo Seleccionar tipo" at bounding box center [710, 434] width 1192 height 29
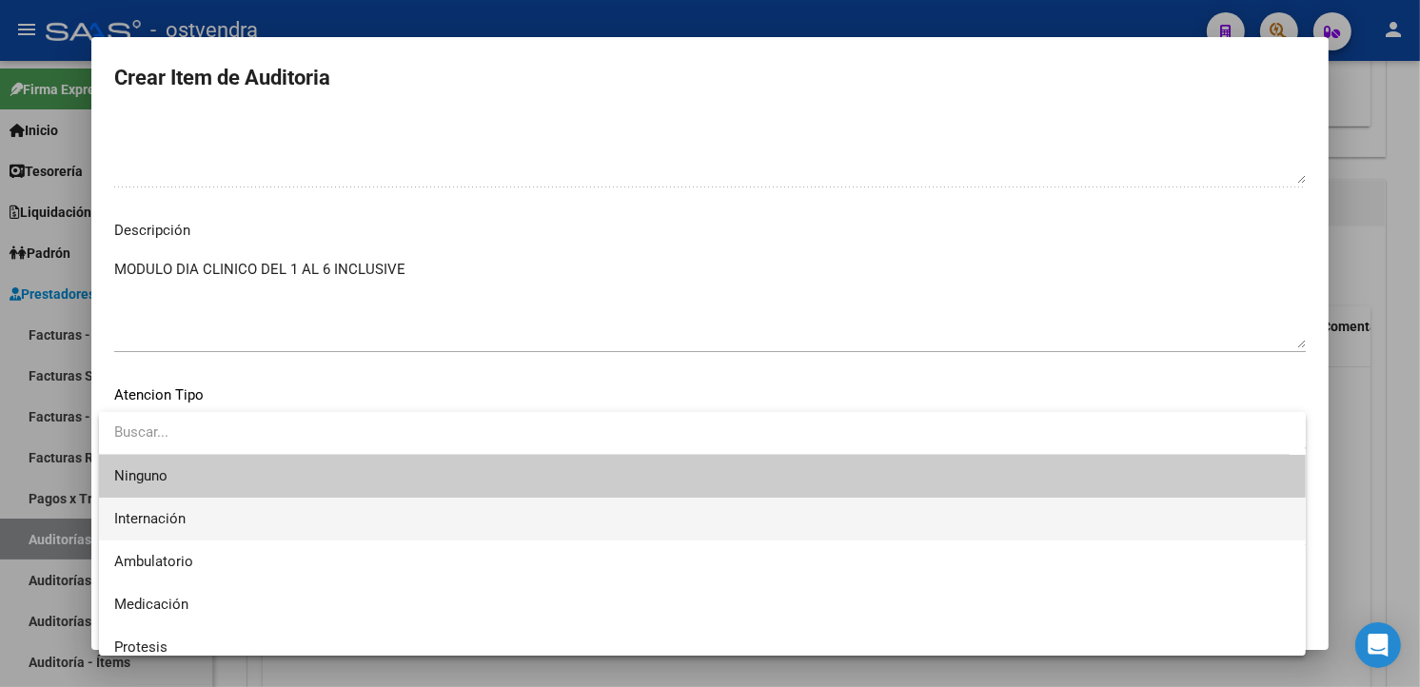
click at [195, 516] on span "Internación" at bounding box center [702, 519] width 1177 height 43
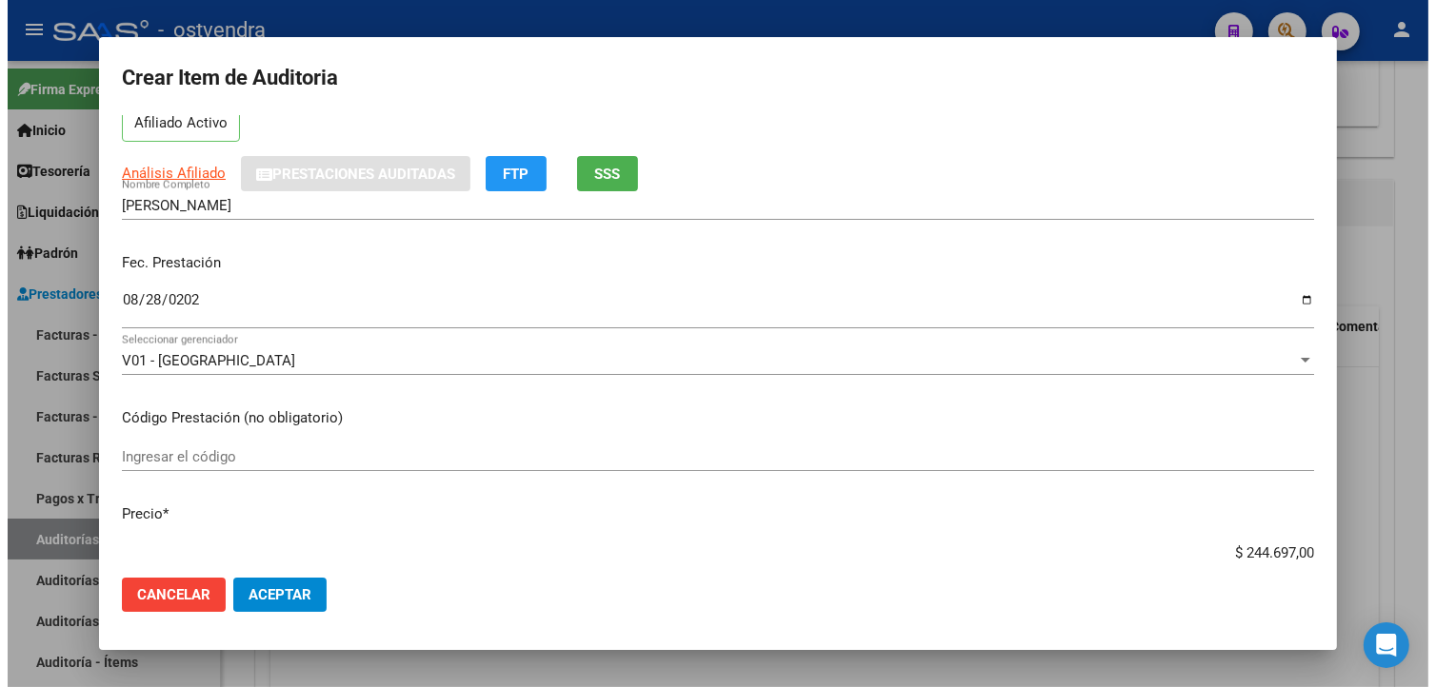
scroll to position [0, 0]
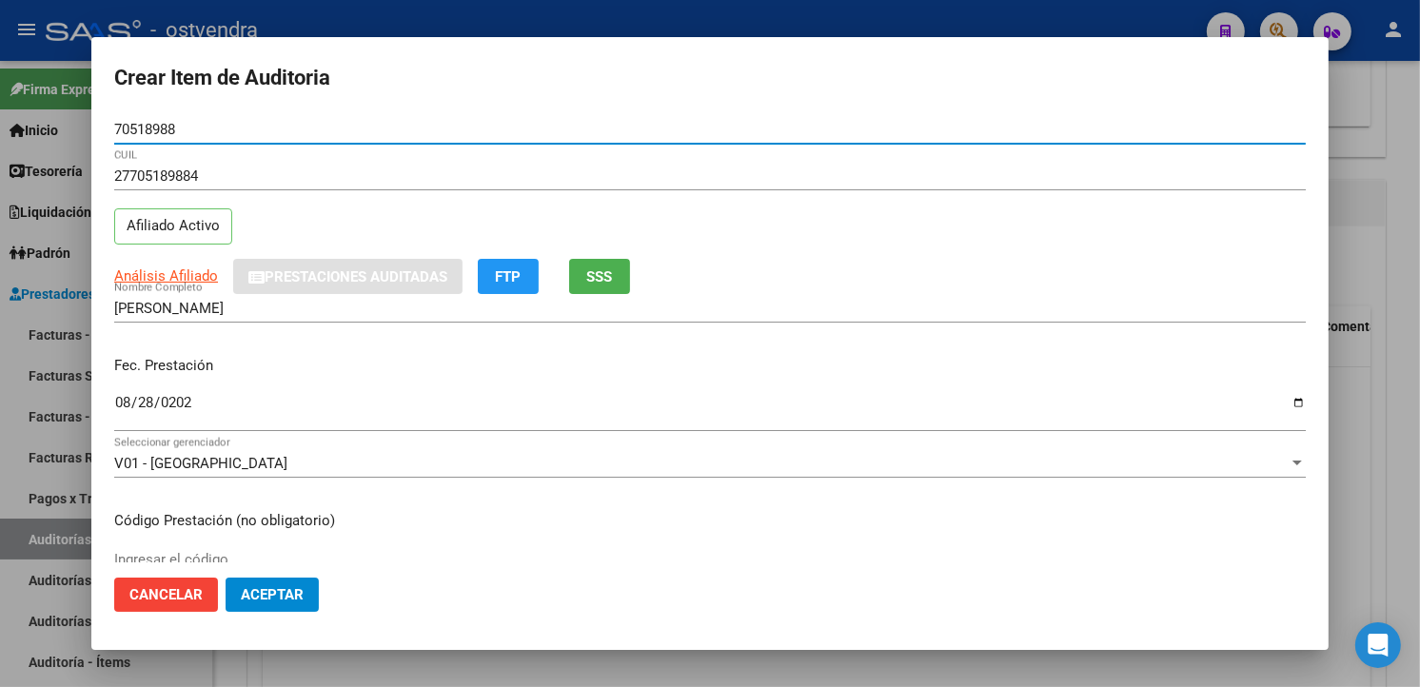
drag, startPoint x: 193, startPoint y: 120, endPoint x: 115, endPoint y: 129, distance: 78.5
click at [115, 129] on input "70518988" at bounding box center [710, 129] width 1192 height 17
click at [258, 591] on span "Aceptar" at bounding box center [272, 594] width 63 height 17
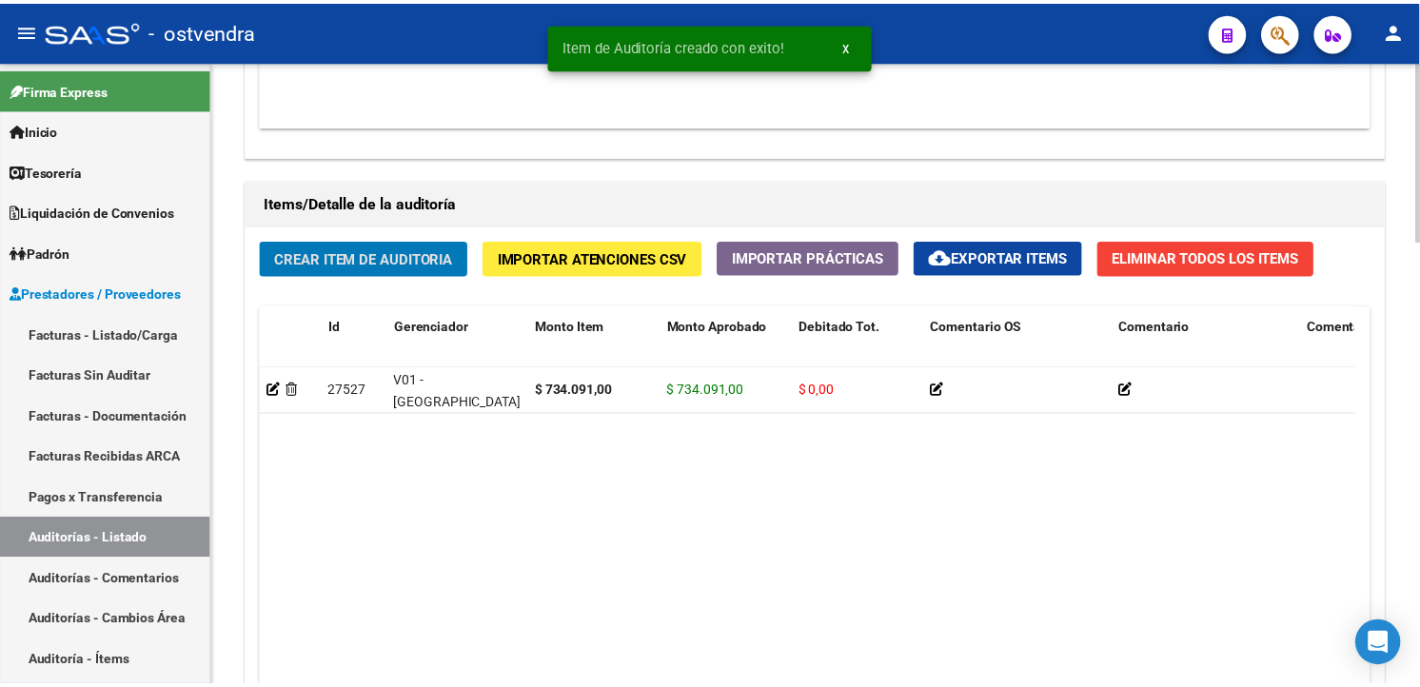
scroll to position [1270, 0]
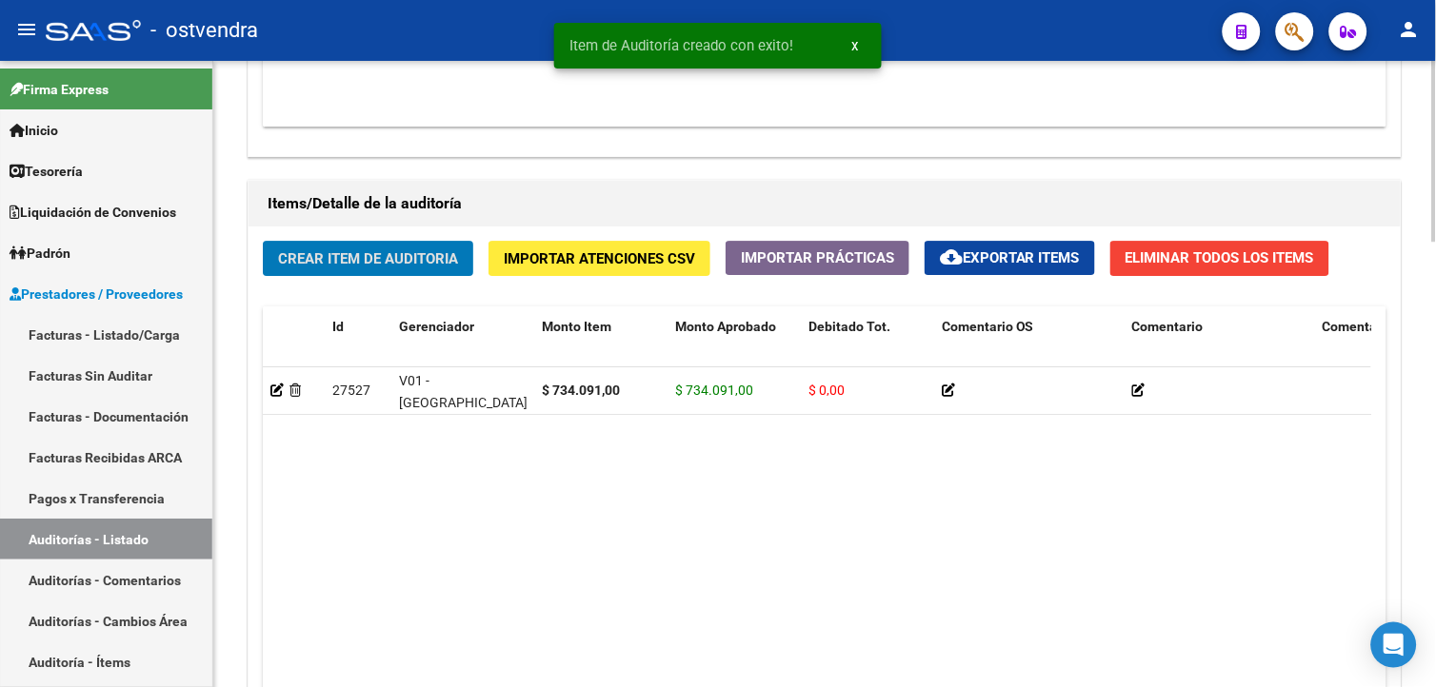
click at [355, 276] on button "Crear Item de Auditoria" at bounding box center [368, 258] width 210 height 35
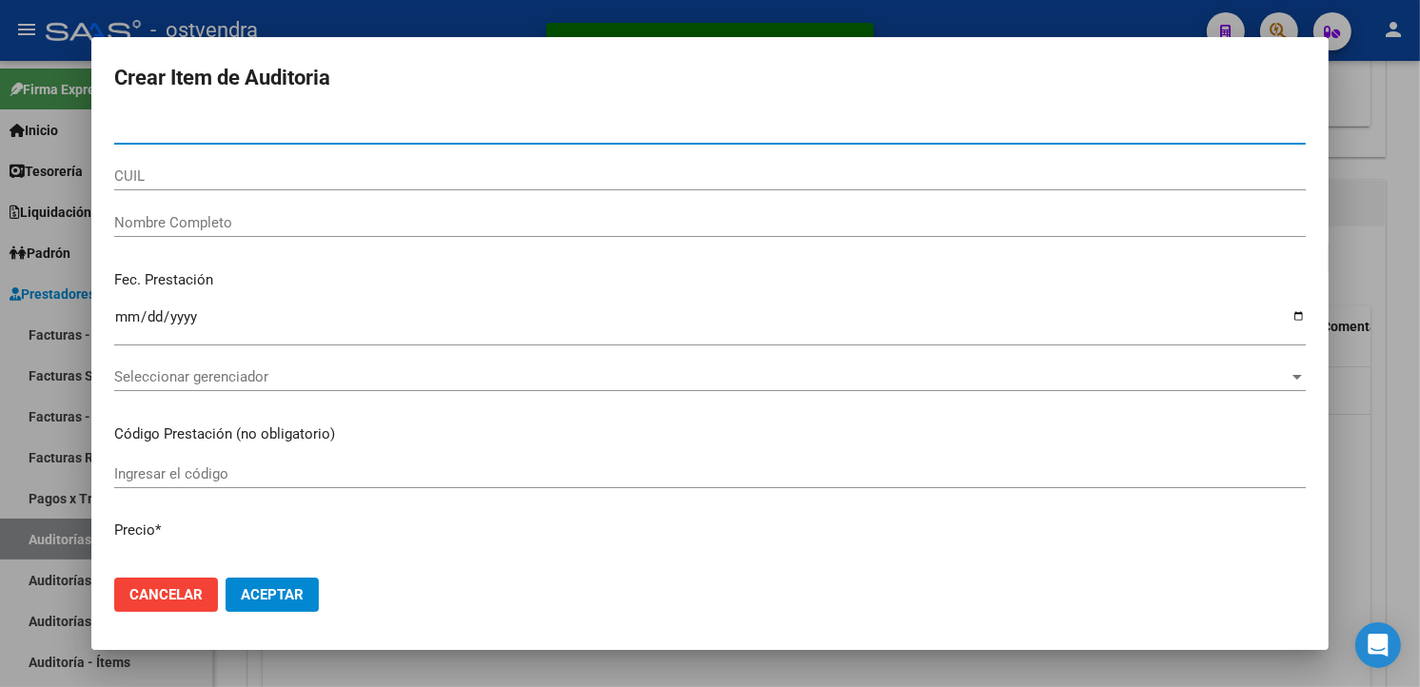
paste input "70518988"
type input "70518988"
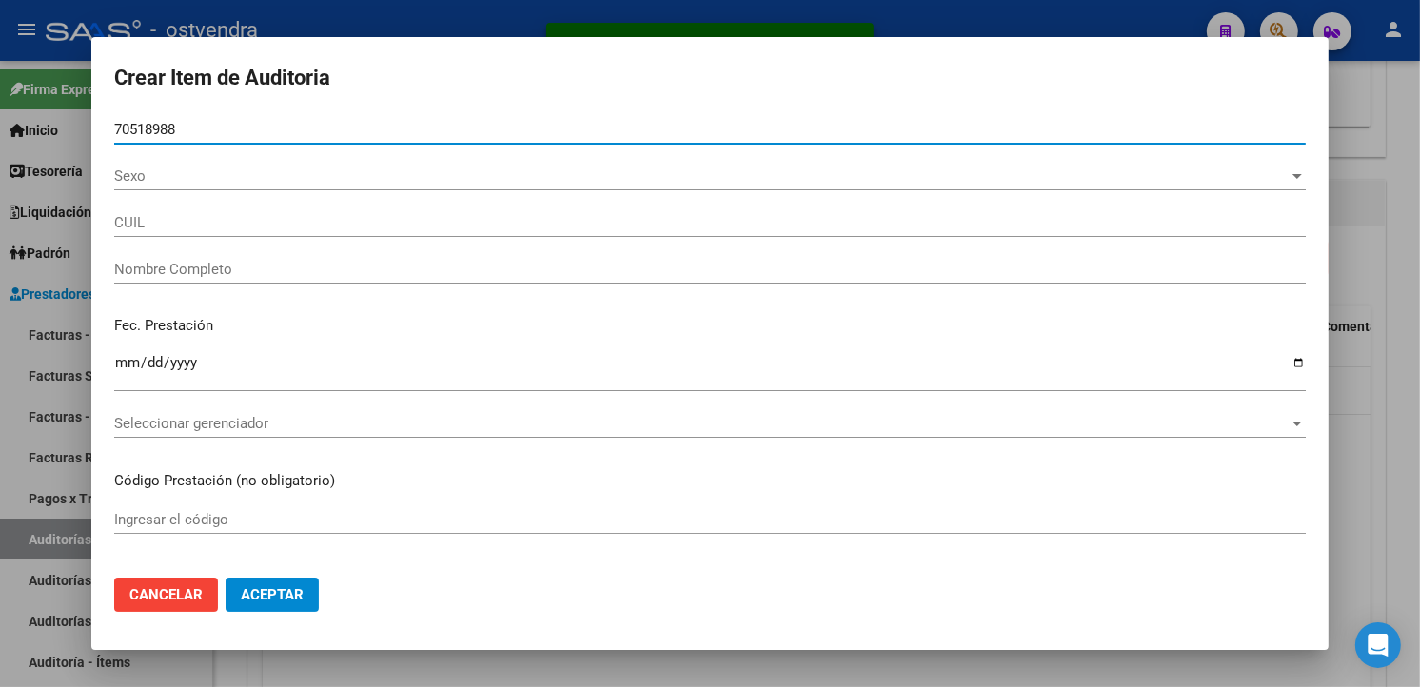
type input "27705189884"
type input "CABRAL MILO LIONEL"
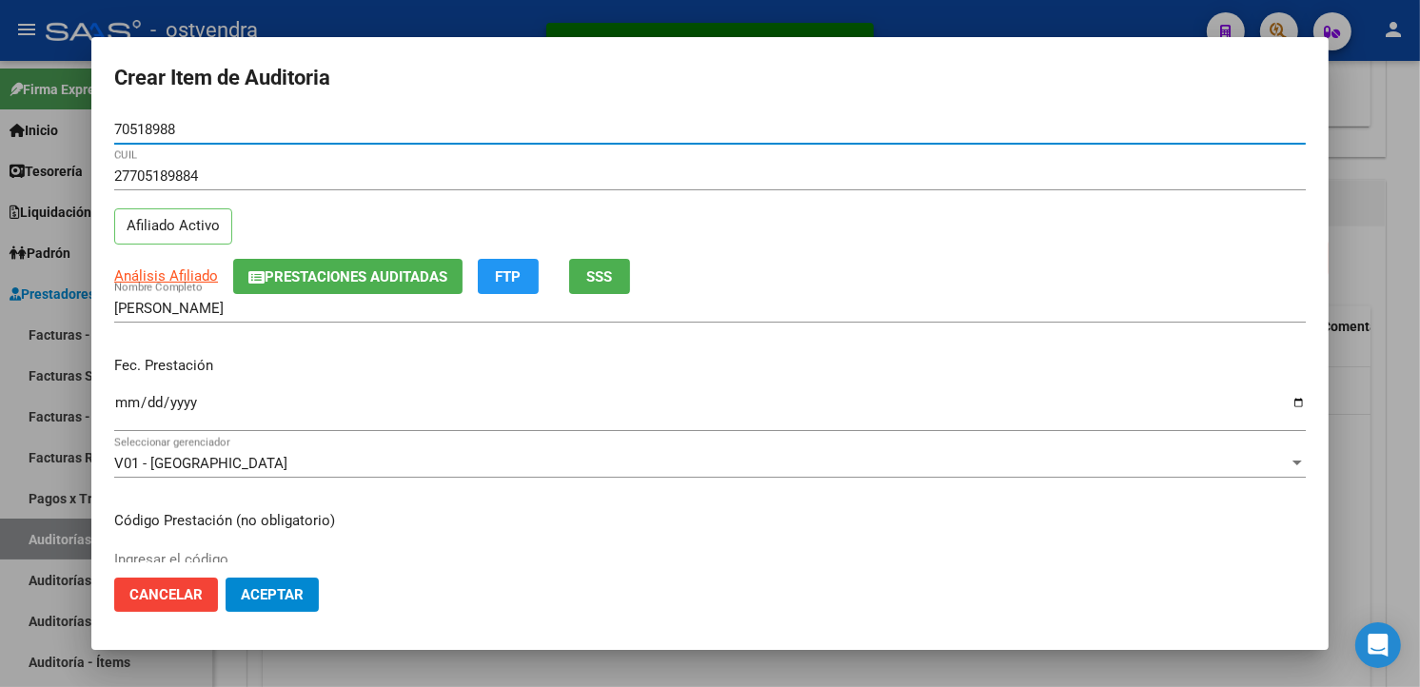
type input "70518988"
click at [124, 405] on input "Ingresar la fecha" at bounding box center [710, 410] width 1192 height 30
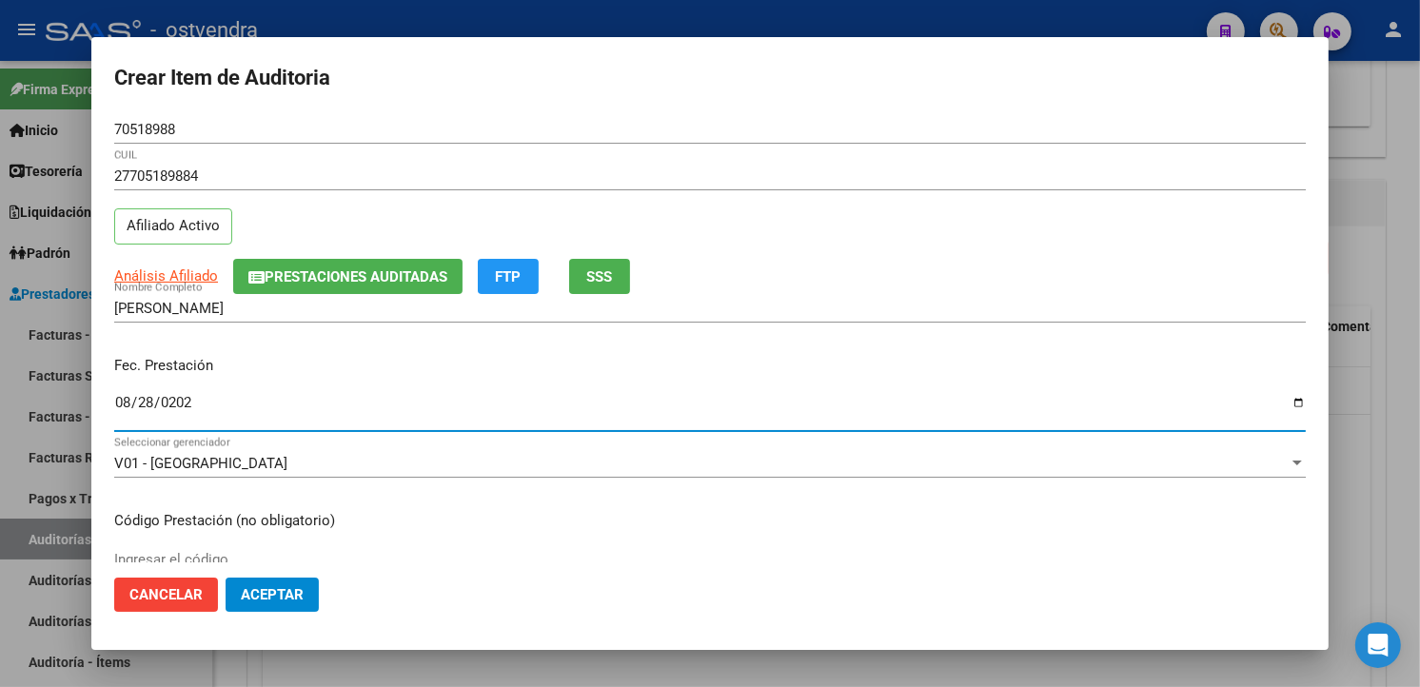
type input "2025-08-28"
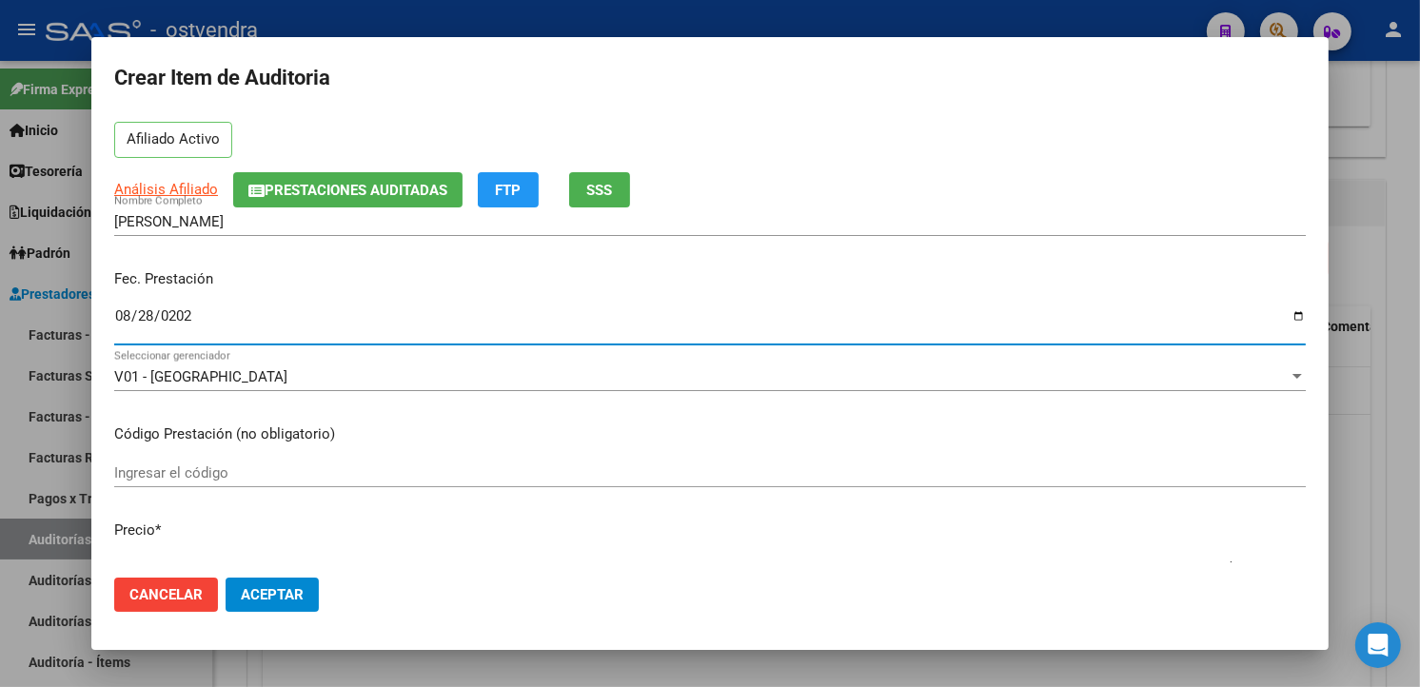
scroll to position [317, 0]
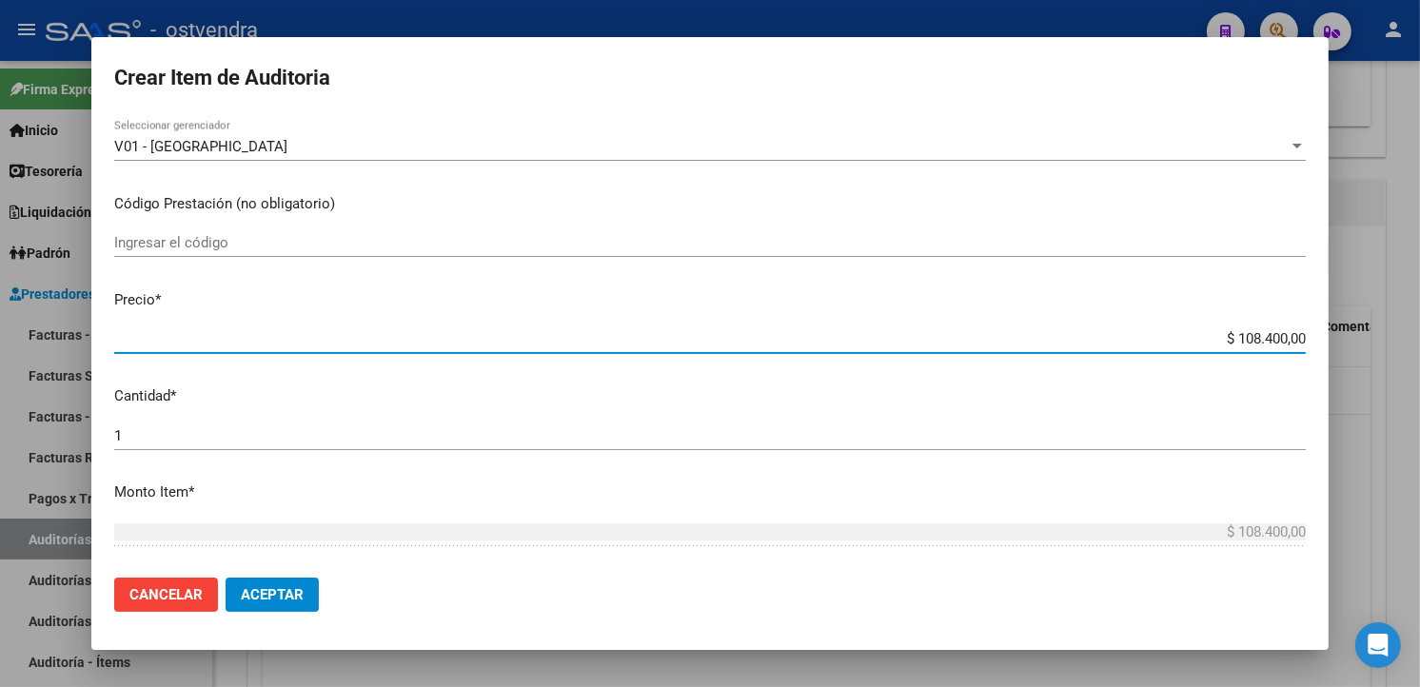
drag, startPoint x: 1288, startPoint y: 338, endPoint x: 1202, endPoint y: 346, distance: 86.0
click at [1202, 346] on input "$ 108.400,00" at bounding box center [710, 338] width 1192 height 17
type input "$ 0,01"
type input "$ 0,13"
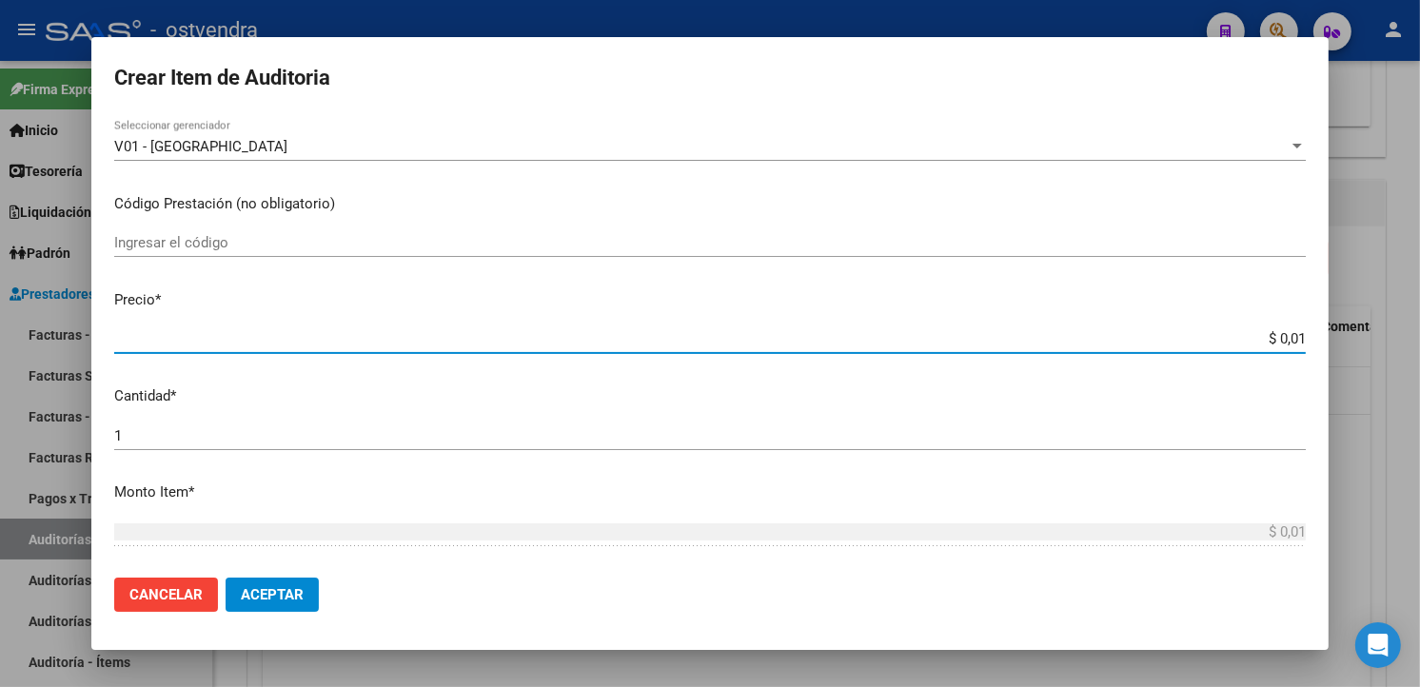
type input "$ 0,13"
type input "$ 1,35"
type input "$ 13,55"
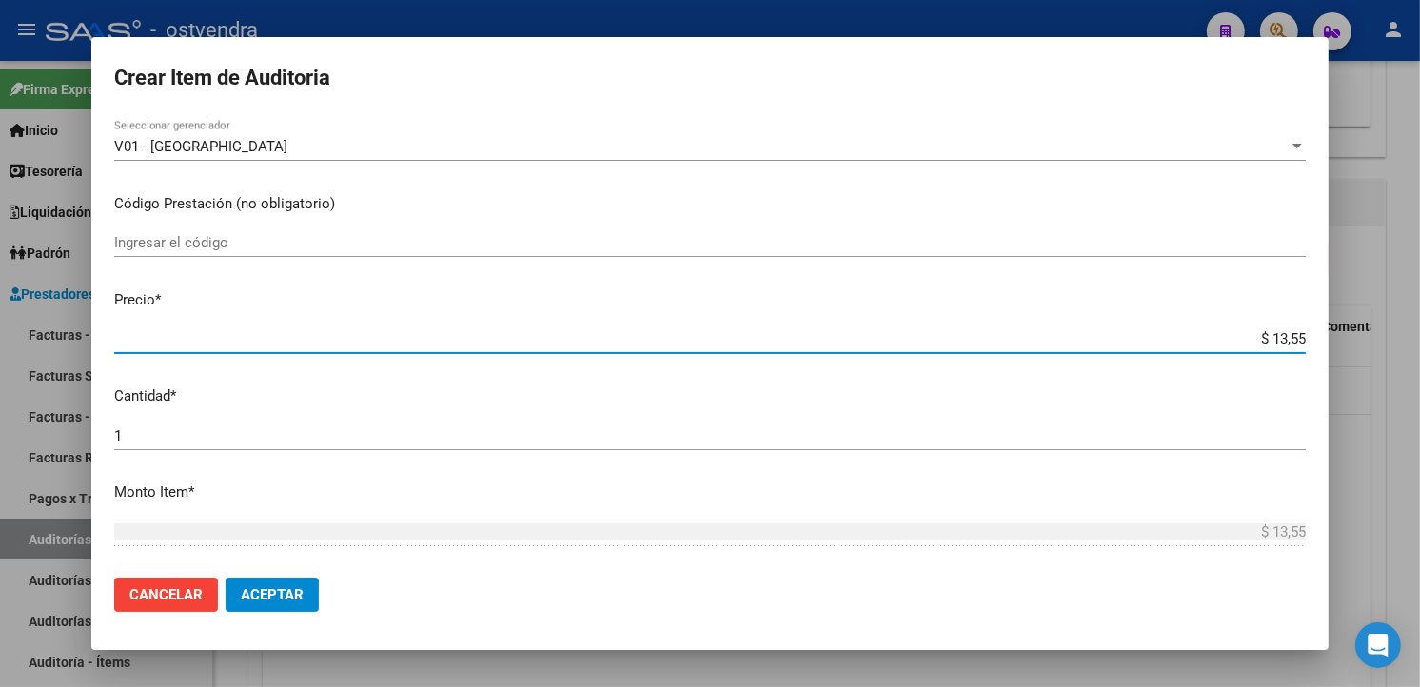
type input "$ 135,50"
type input "$ 1.355,00"
type input "$ 13.550,00"
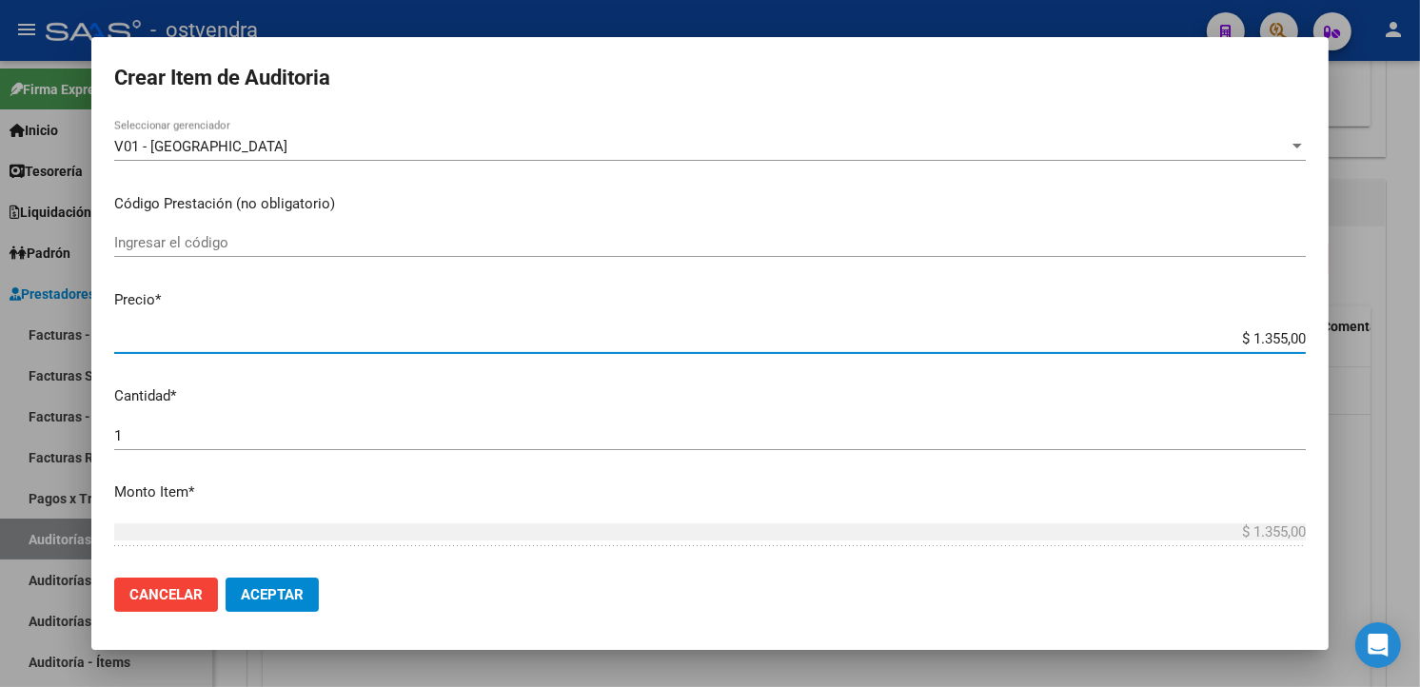
type input "$ 13.550,00"
click at [833, 434] on input "1" at bounding box center [710, 435] width 1192 height 17
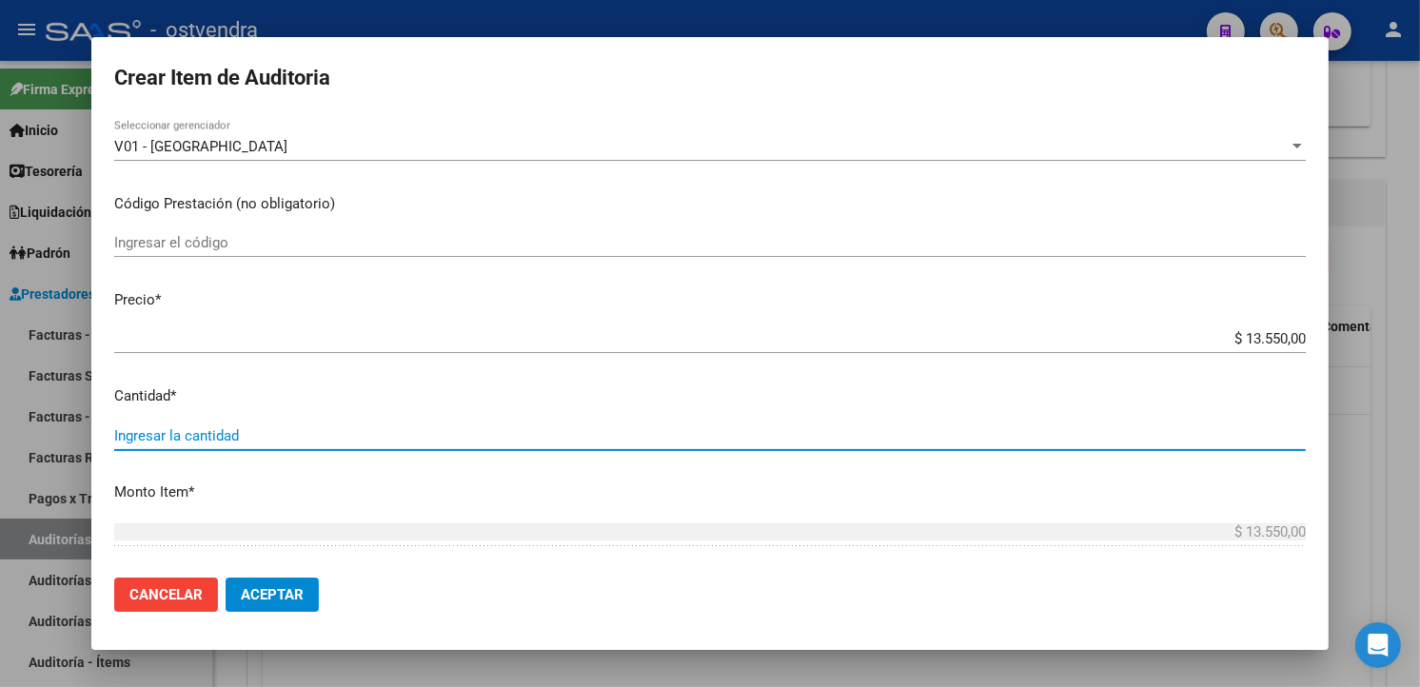
type input "5"
type input "$ 67.750,00"
type input "7"
type input "$ 94.850,00"
type input "8"
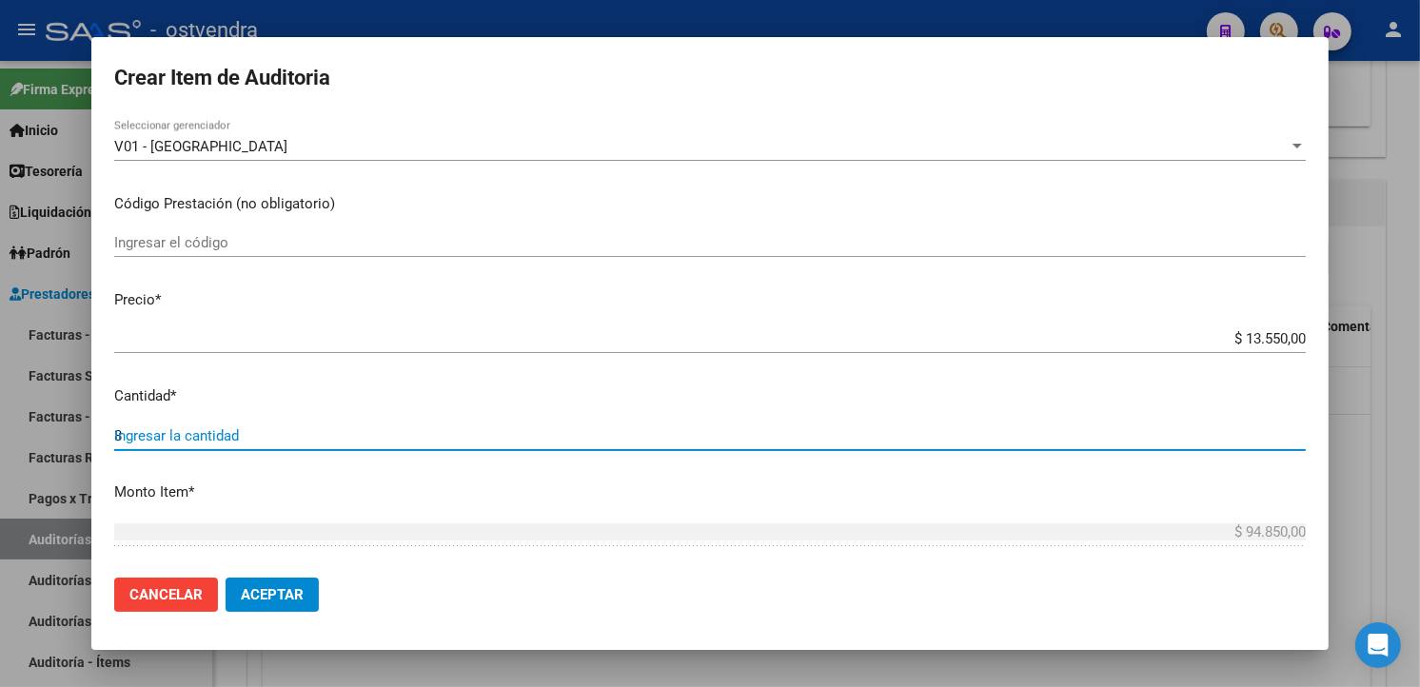
type input "$ 108.400,00"
type input "8"
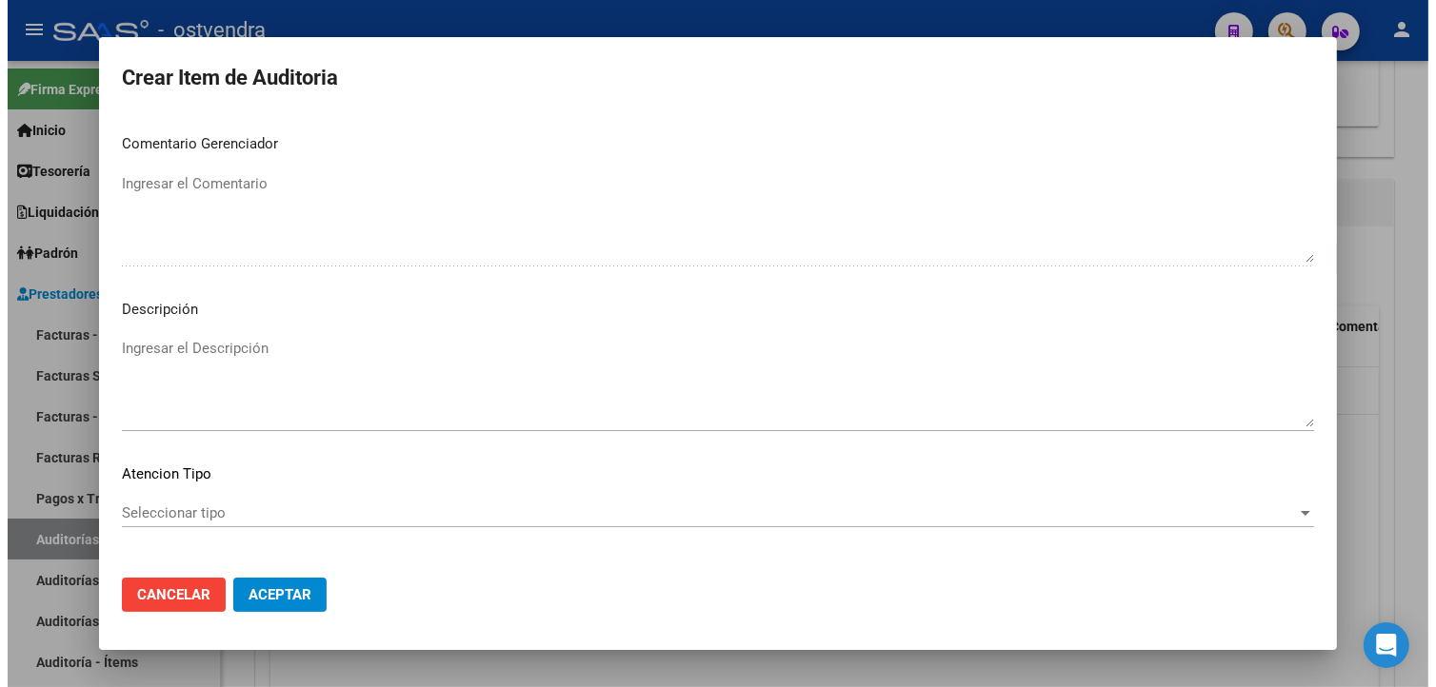
scroll to position [1267, 0]
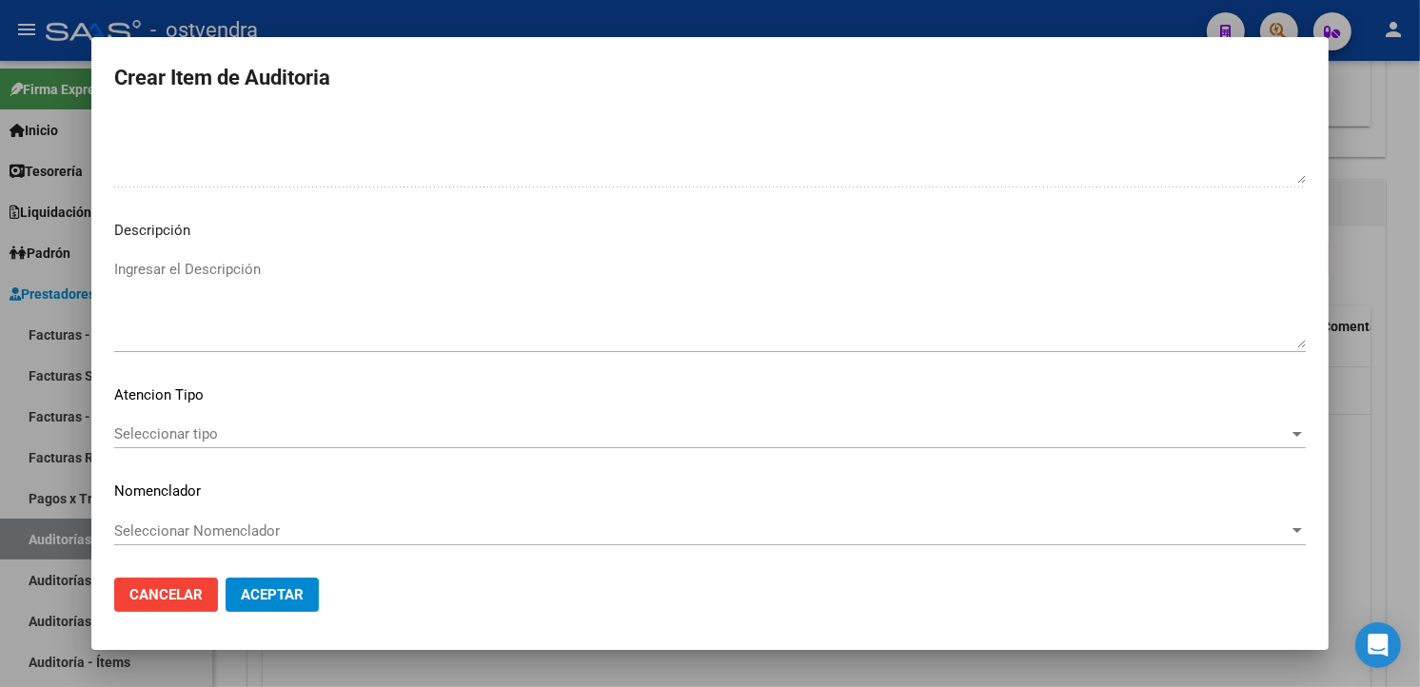
click at [546, 337] on textarea "Ingresar el Descripción" at bounding box center [710, 303] width 1192 height 89
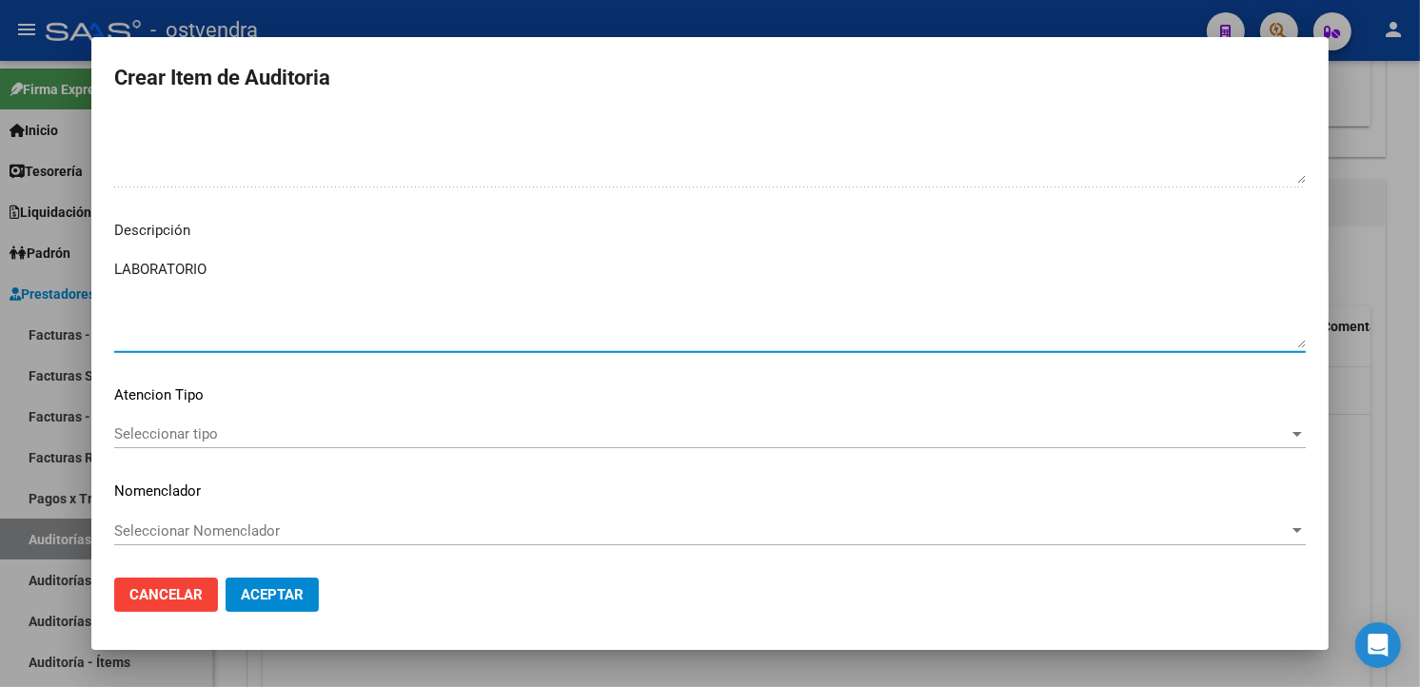
type textarea "LABORATORIO"
click at [269, 441] on span "Seleccionar tipo" at bounding box center [701, 434] width 1175 height 17
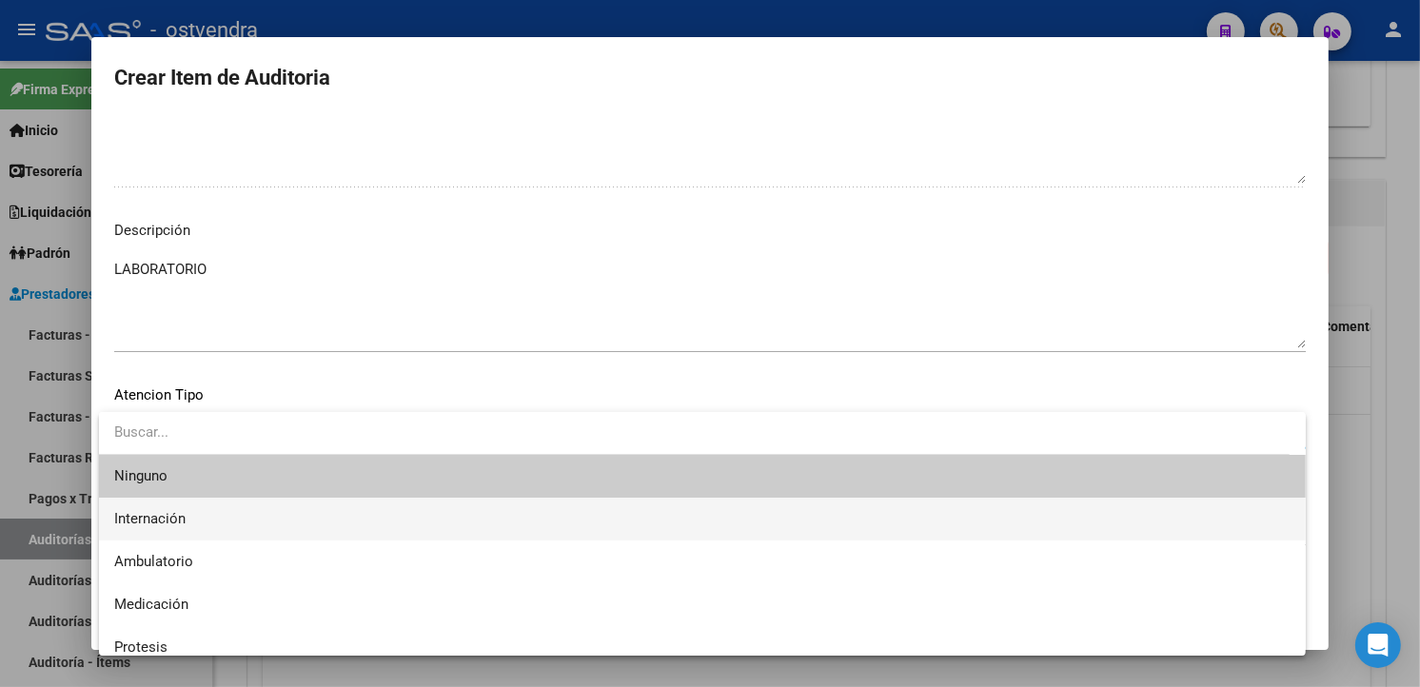
click at [271, 506] on span "Internación" at bounding box center [702, 519] width 1177 height 43
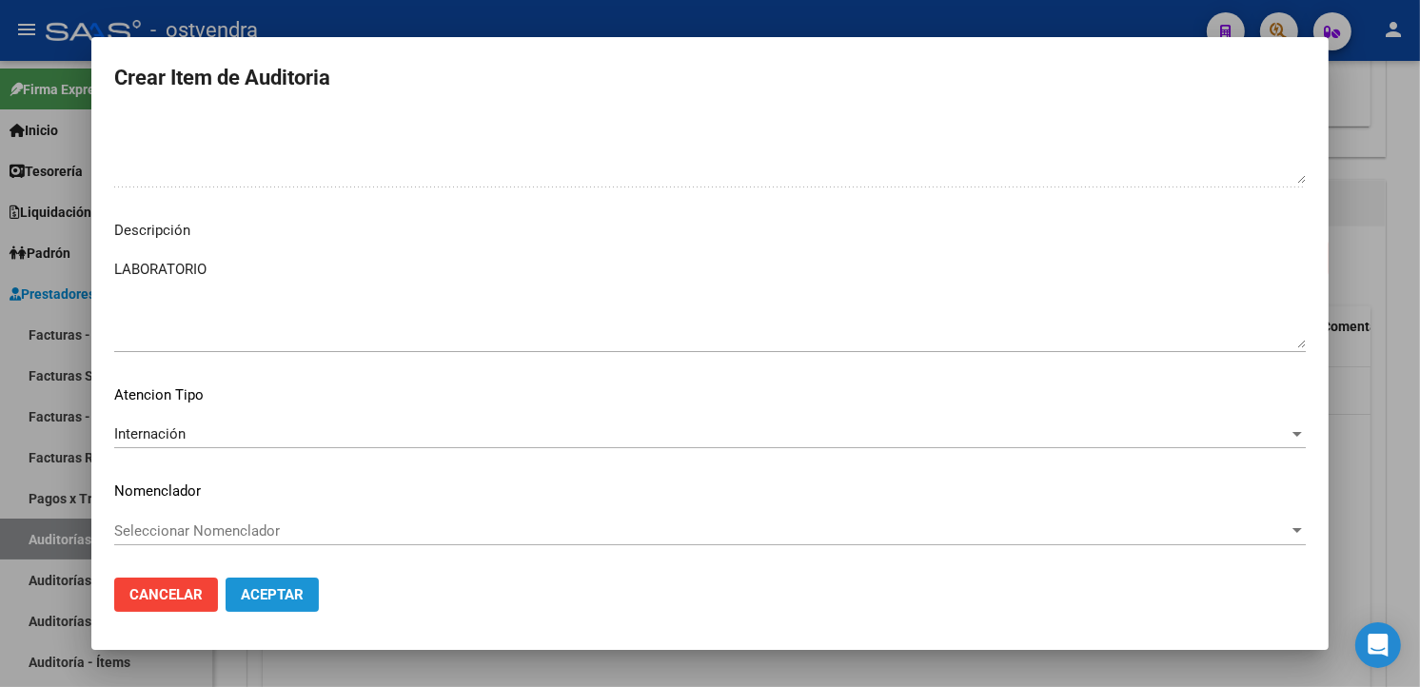
click at [290, 600] on span "Aceptar" at bounding box center [272, 594] width 63 height 17
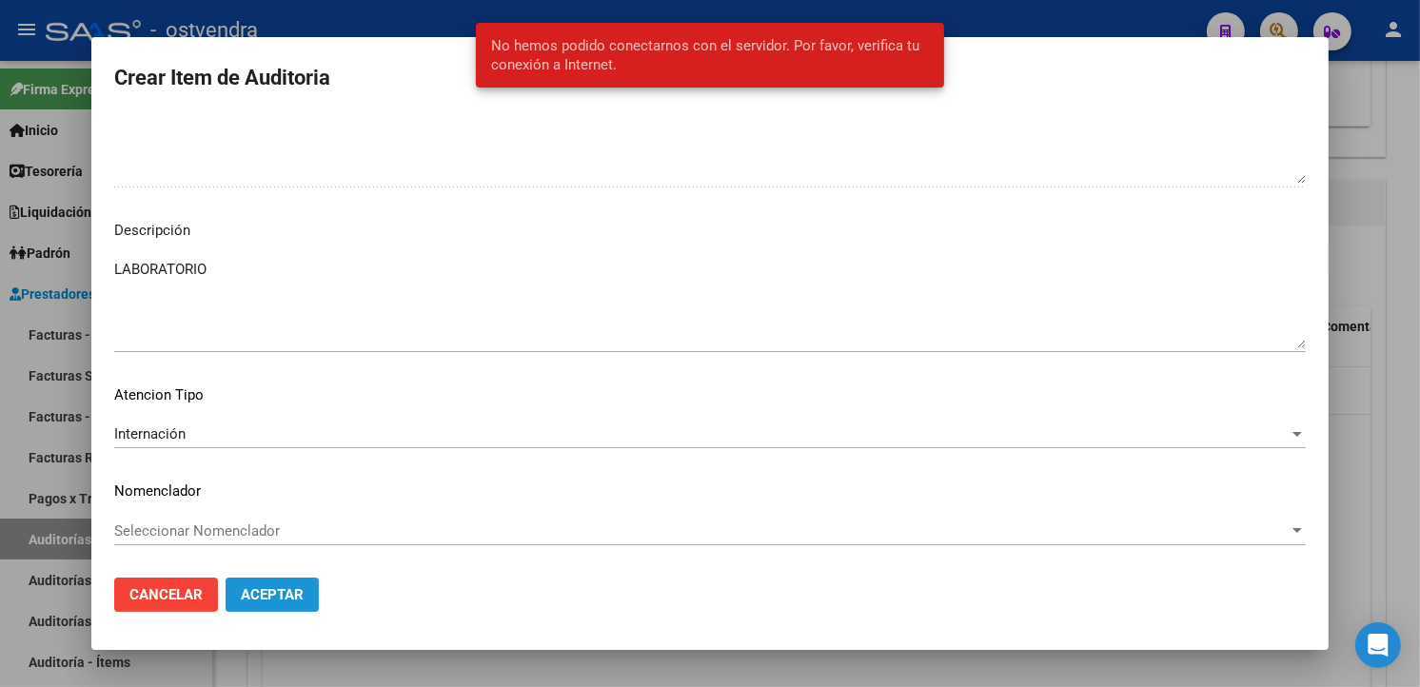
click at [293, 583] on button "Aceptar" at bounding box center [272, 595] width 93 height 34
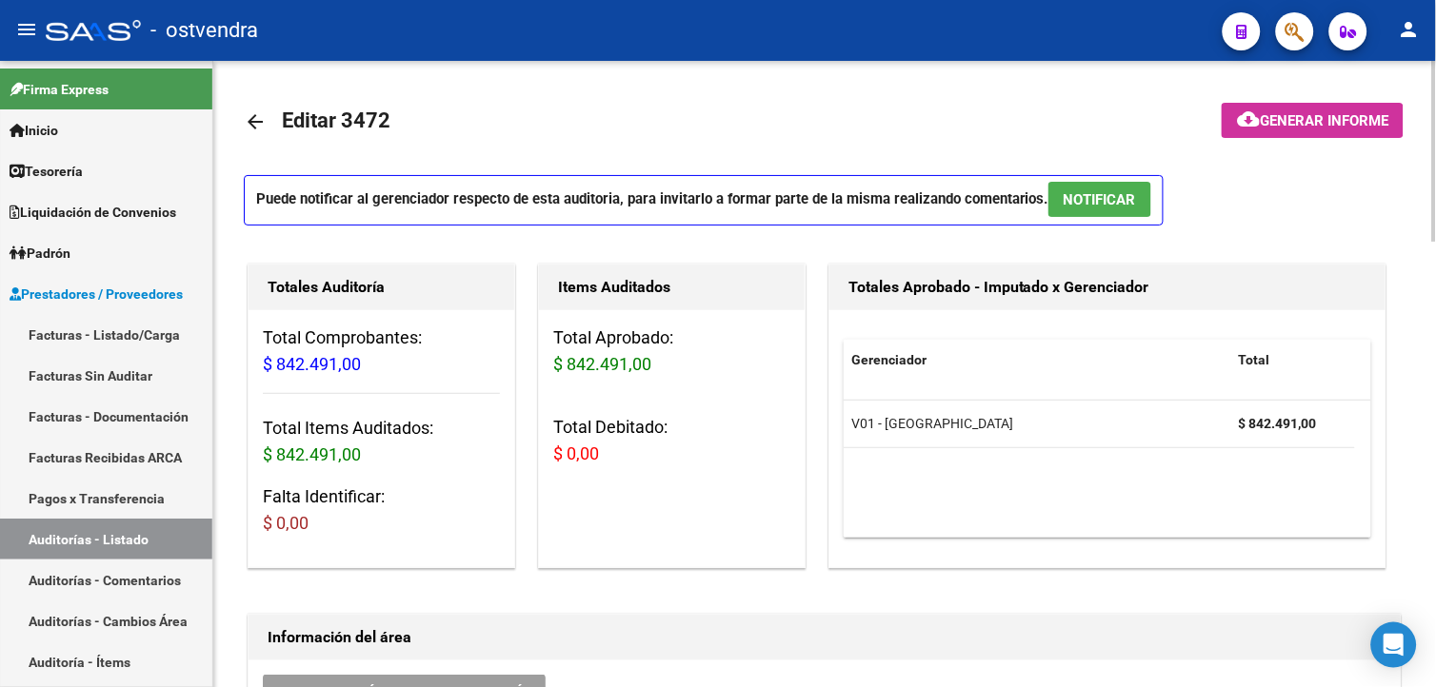
click at [1083, 201] on span "NOTIFICAR" at bounding box center [1099, 199] width 72 height 17
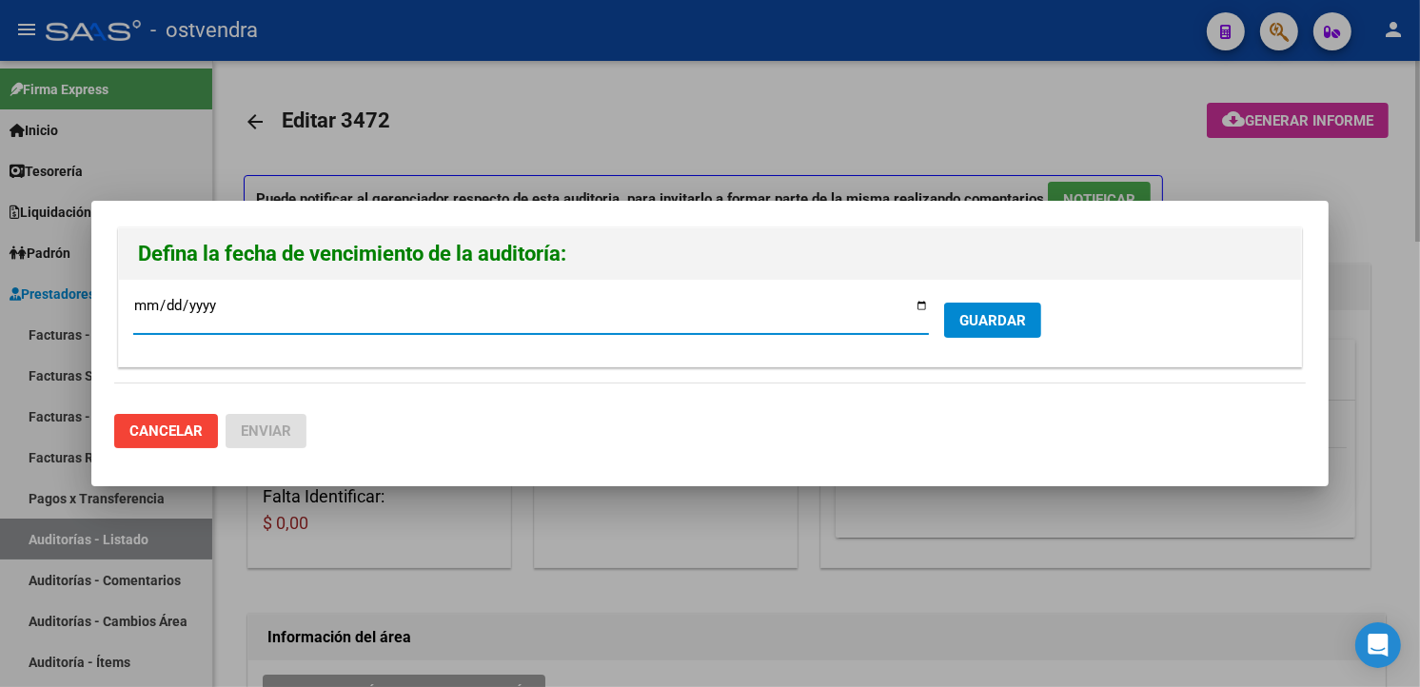
type input "[DATE]"
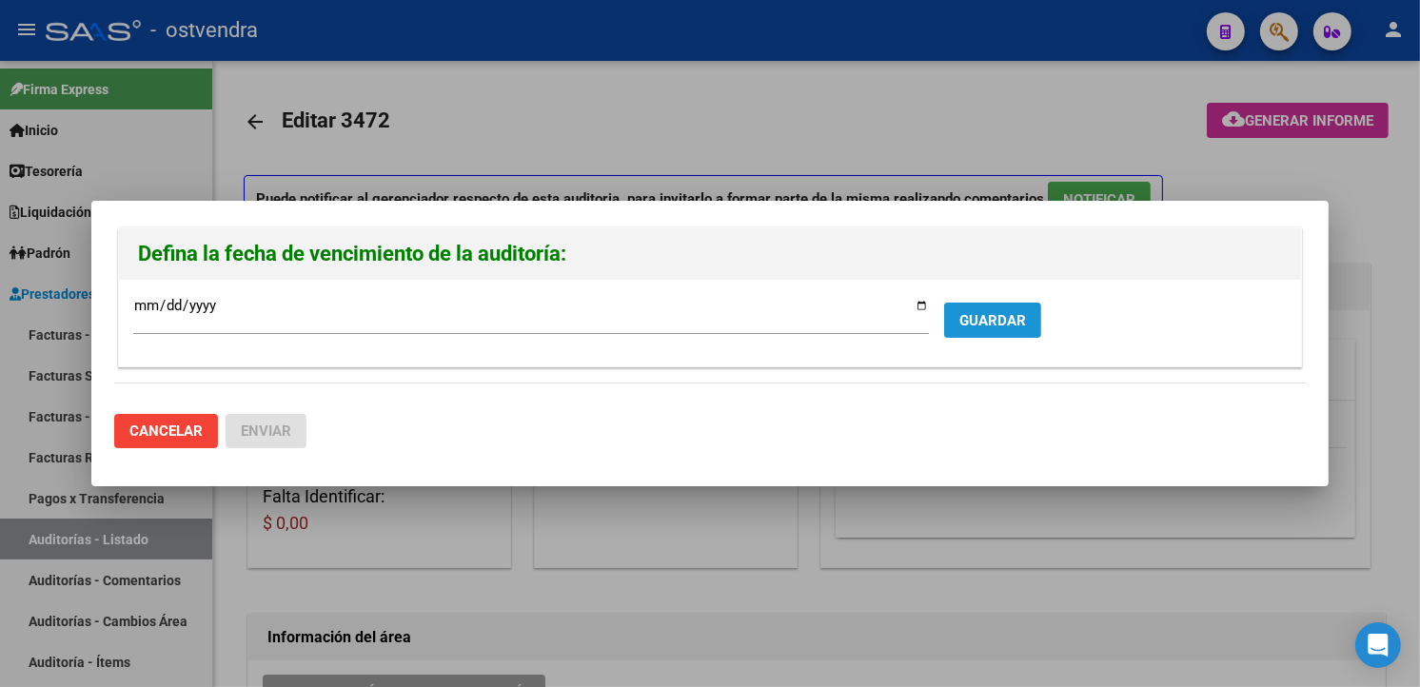
click at [1009, 308] on button "GUARDAR" at bounding box center [992, 320] width 97 height 35
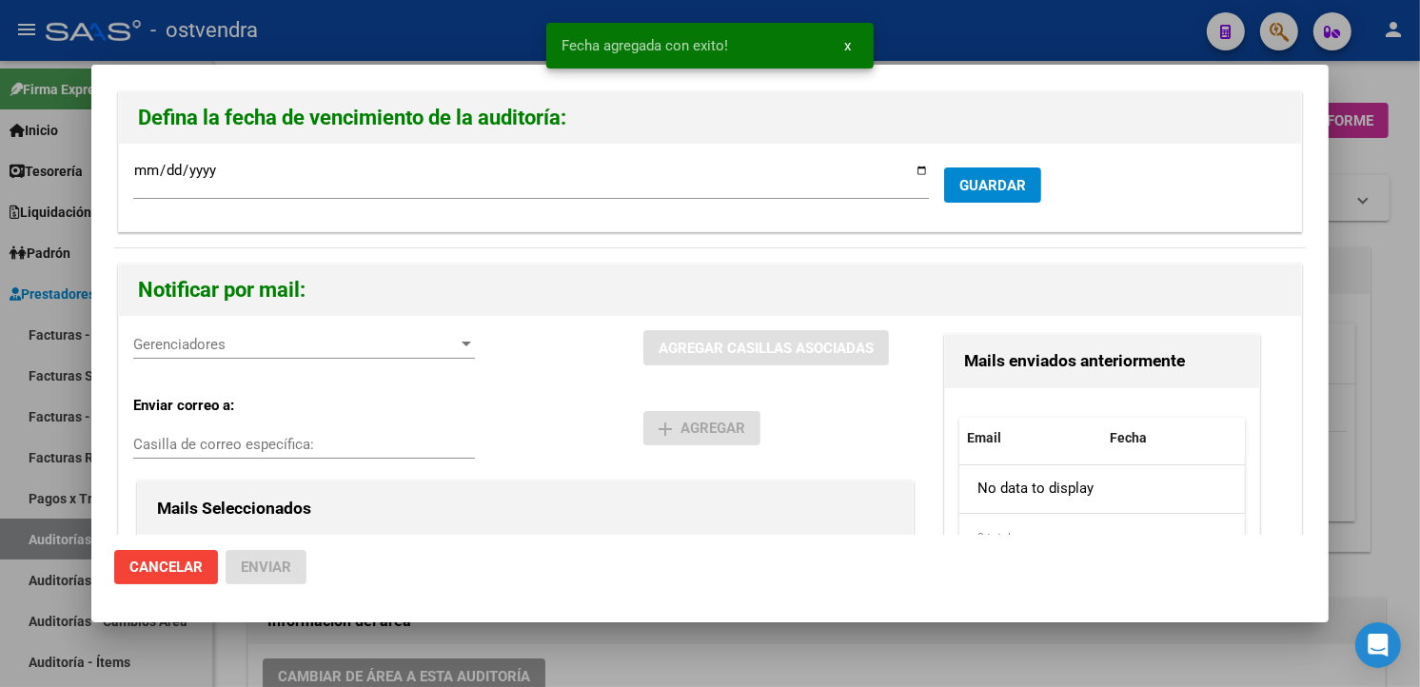
click at [372, 358] on div "Gerenciadores Gerenciadores" at bounding box center [304, 344] width 342 height 29
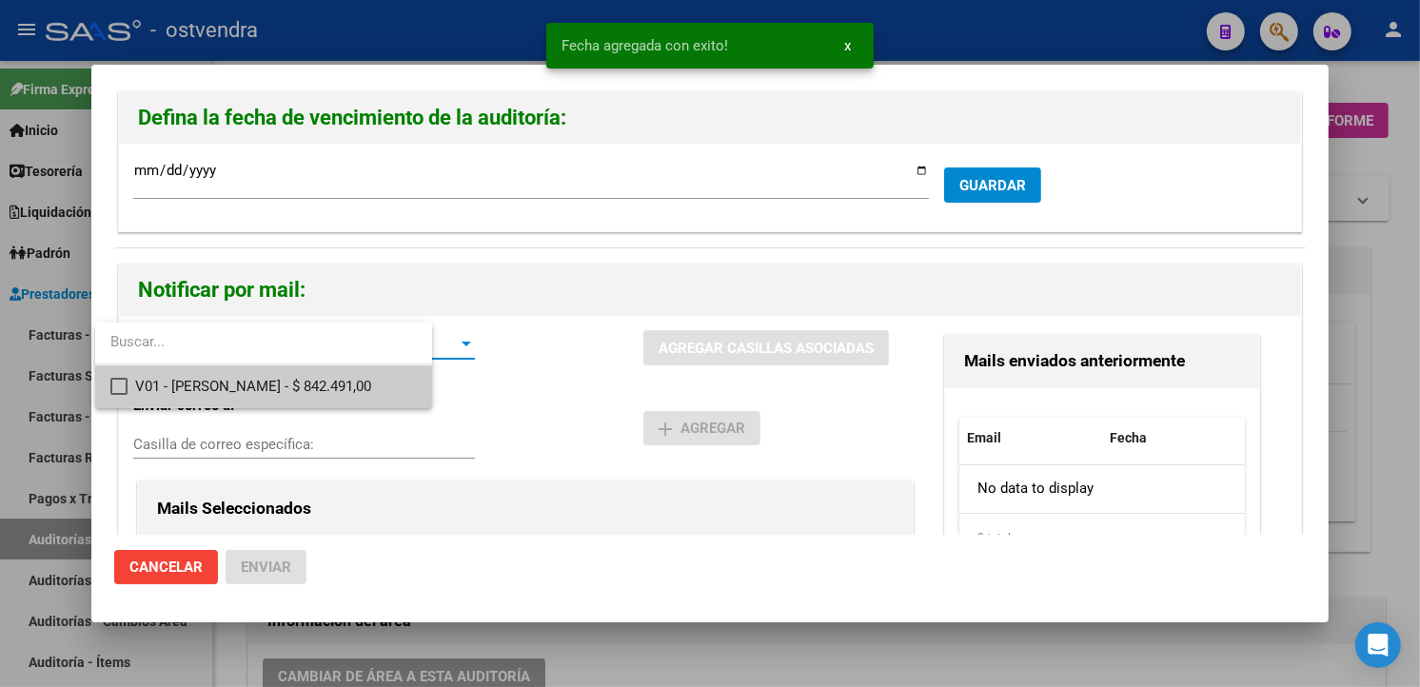
click at [374, 369] on span "V01 - Viasano - $ 842.491,00" at bounding box center [275, 387] width 281 height 43
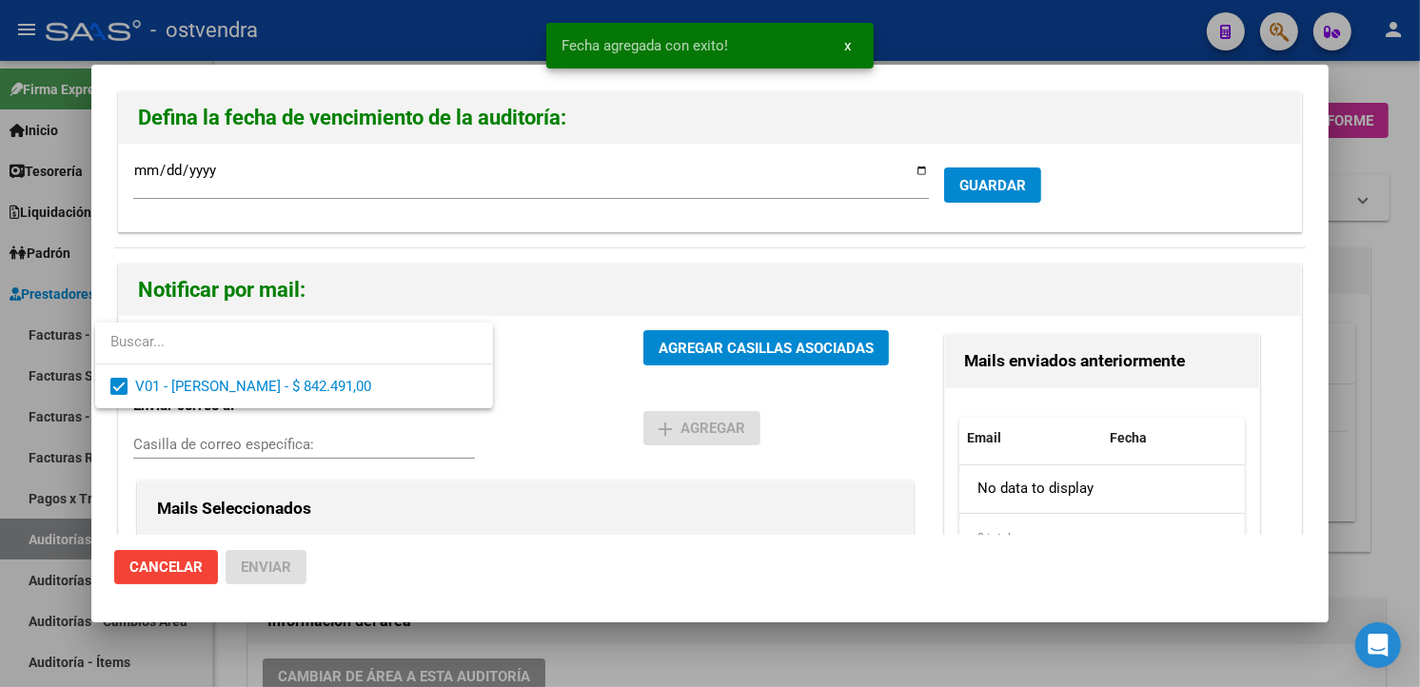
click at [683, 367] on div at bounding box center [710, 343] width 1420 height 687
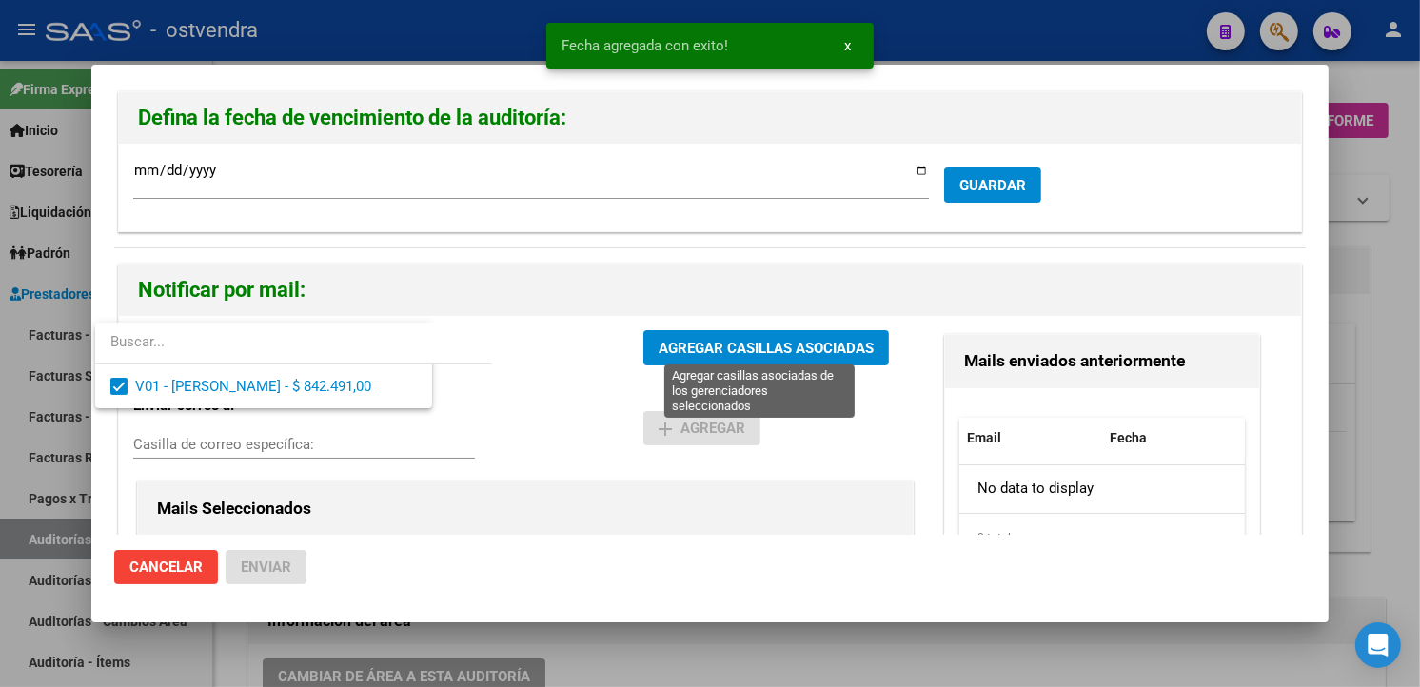
click at [683, 354] on span "AGREGAR CASILLAS ASOCIADAS" at bounding box center [766, 348] width 215 height 17
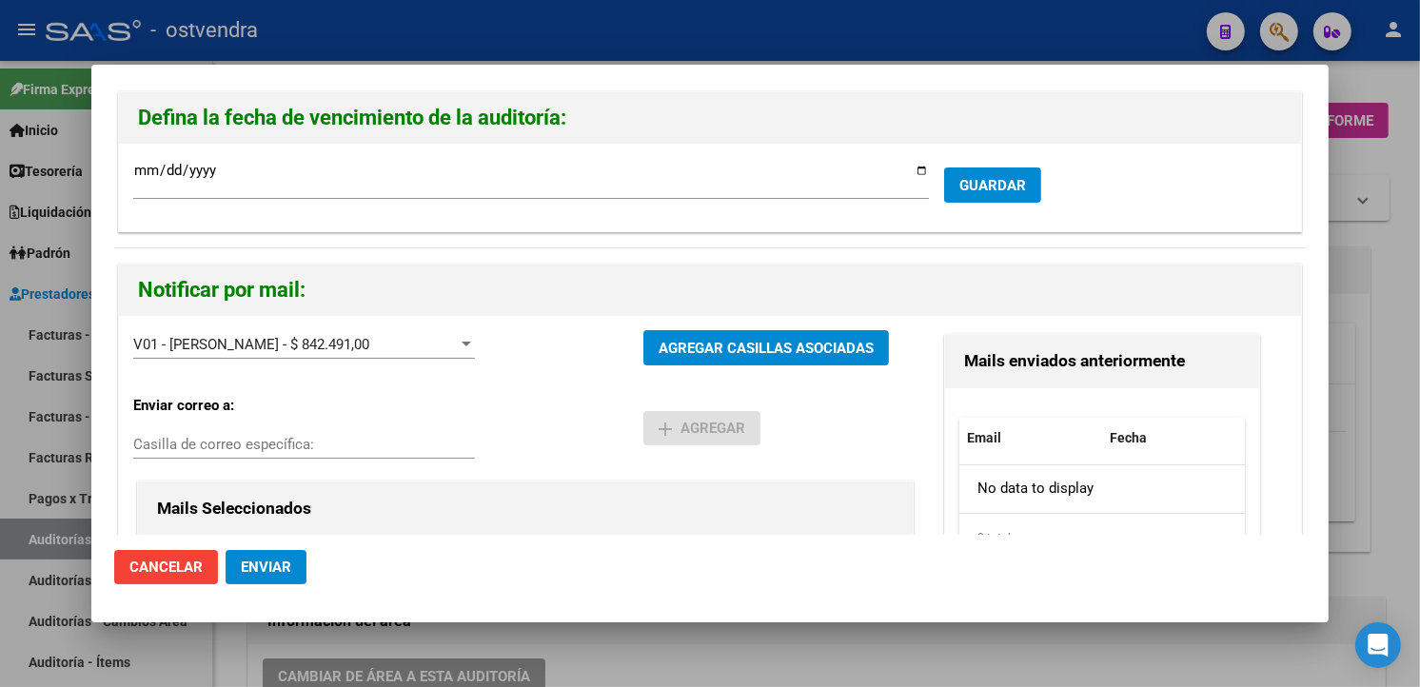
click at [259, 568] on span "Enviar" at bounding box center [266, 567] width 50 height 17
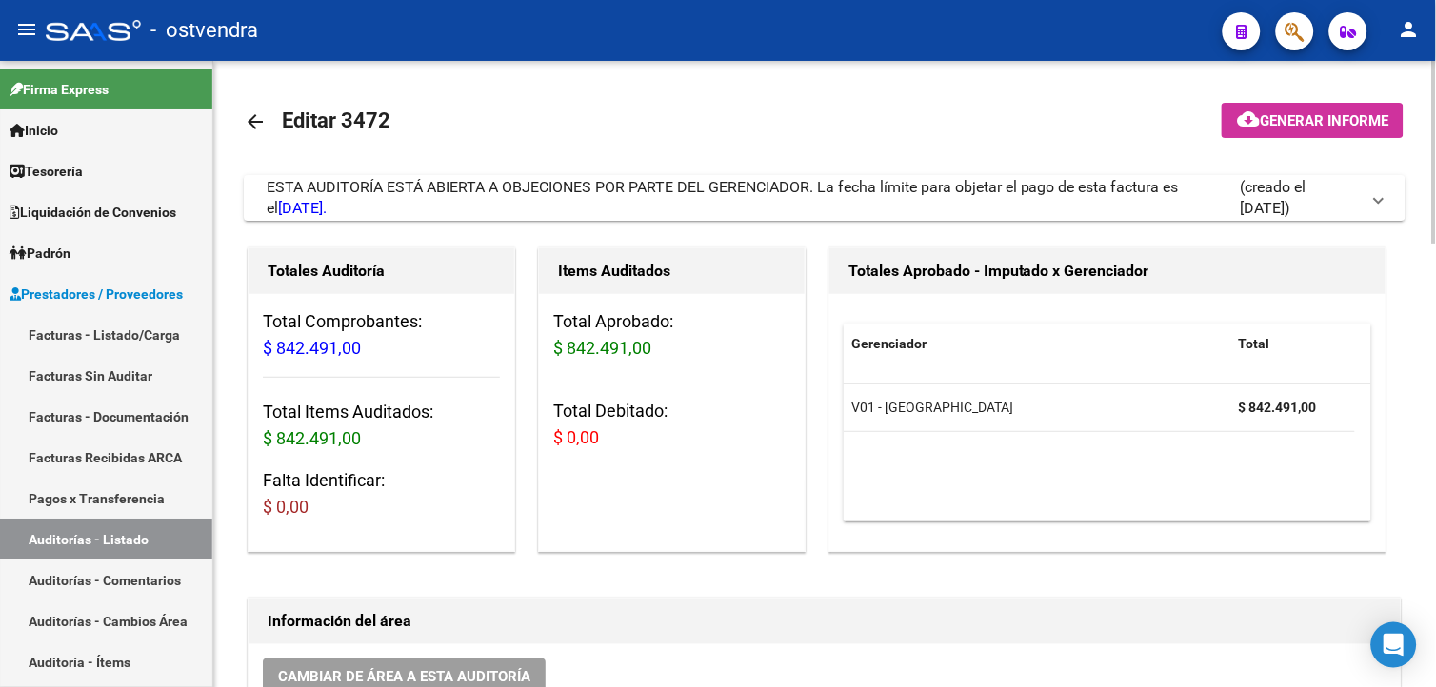
click at [1386, 288] on div "Totales Aprobado - Imputado x Gerenciador Gerenciador Total V01 - Viasano $ 842…" at bounding box center [1107, 400] width 558 height 305
click at [128, 346] on link "Facturas - Listado/Carga" at bounding box center [106, 334] width 212 height 41
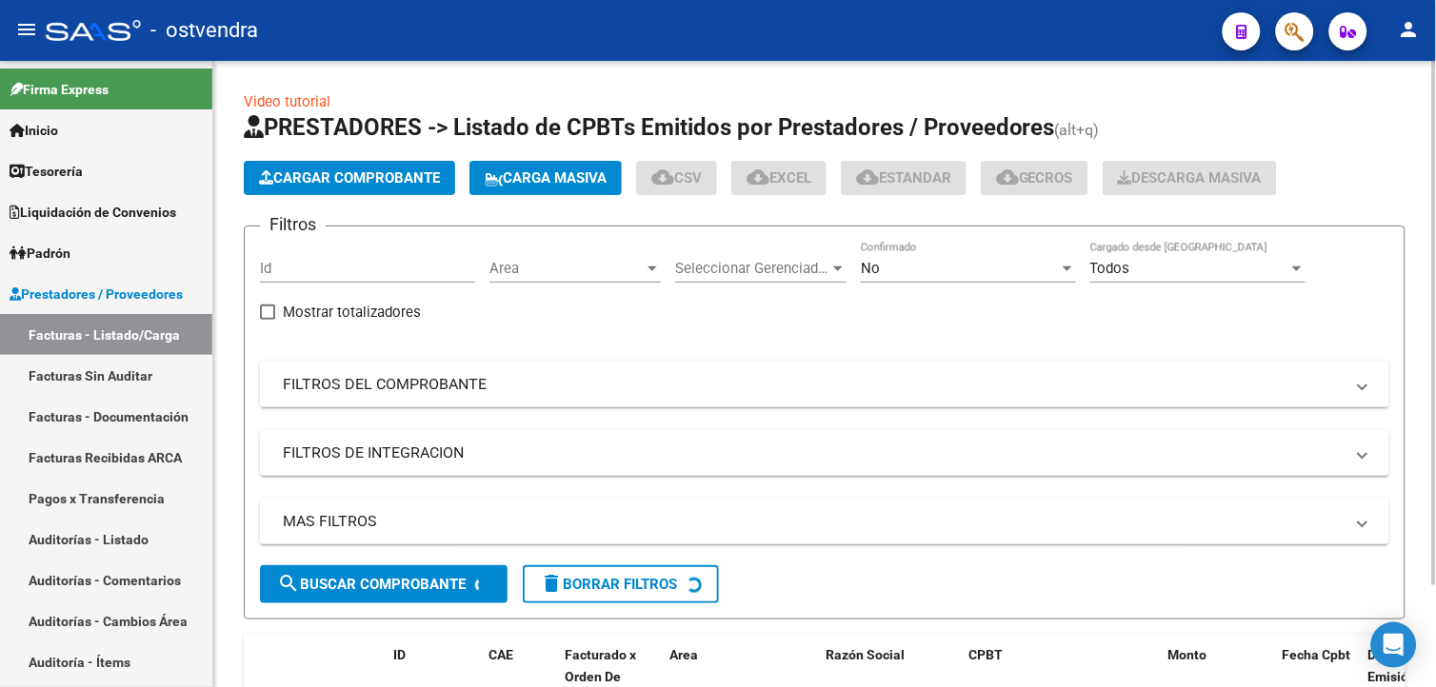
click at [314, 196] on app-list-header "PRESTADORES -> Listado de CPBTs Emitidos por Prestadores / Proveedores (alt+q) …" at bounding box center [824, 365] width 1161 height 507
click at [314, 188] on button "Cargar Comprobante" at bounding box center [349, 178] width 211 height 34
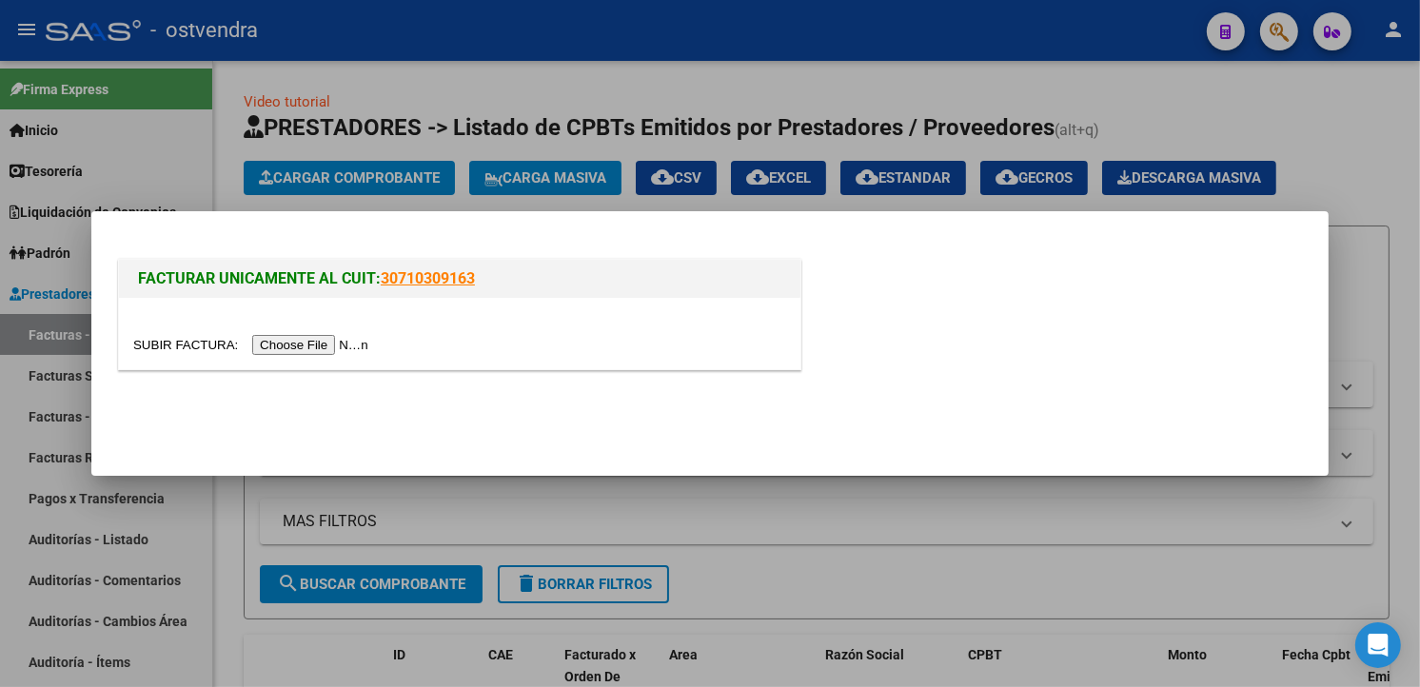
click at [298, 346] on input "file" at bounding box center [253, 345] width 241 height 20
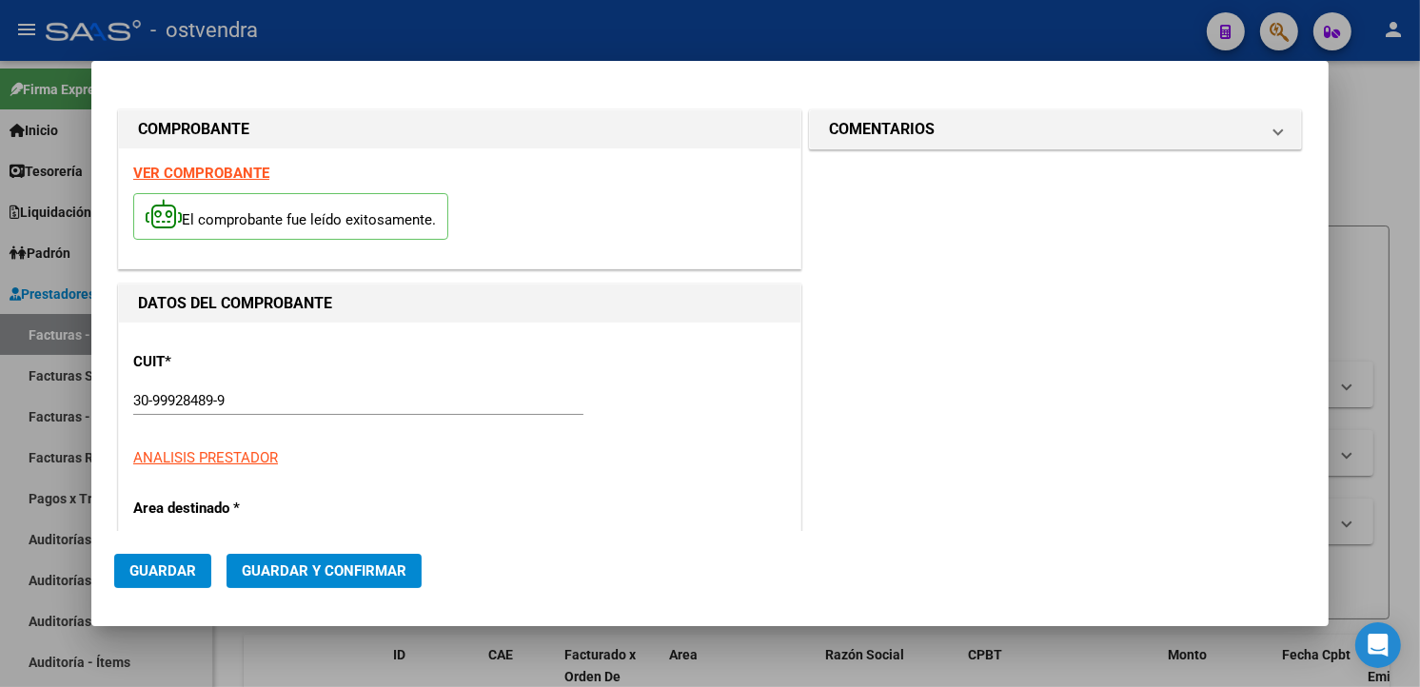
type input "980"
type input "$ 258.247,00"
type input "[DATE]"
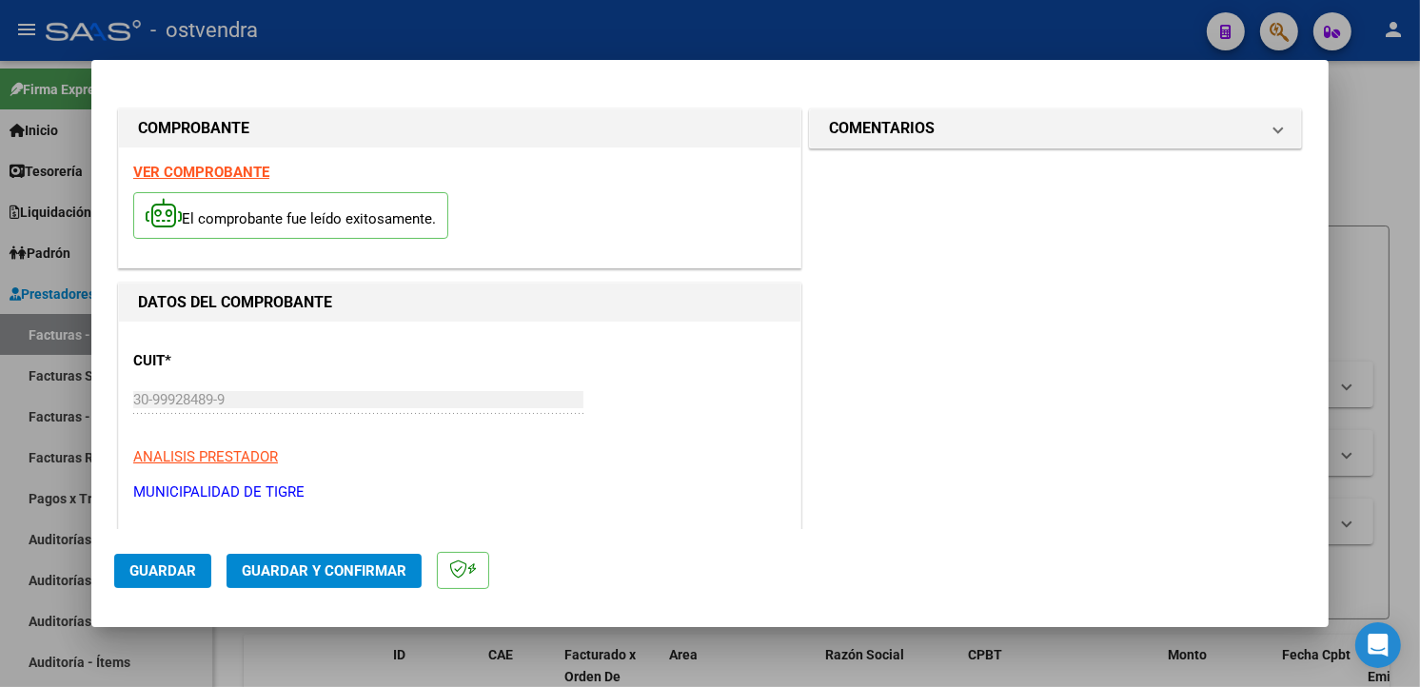
type input "[DATE]"
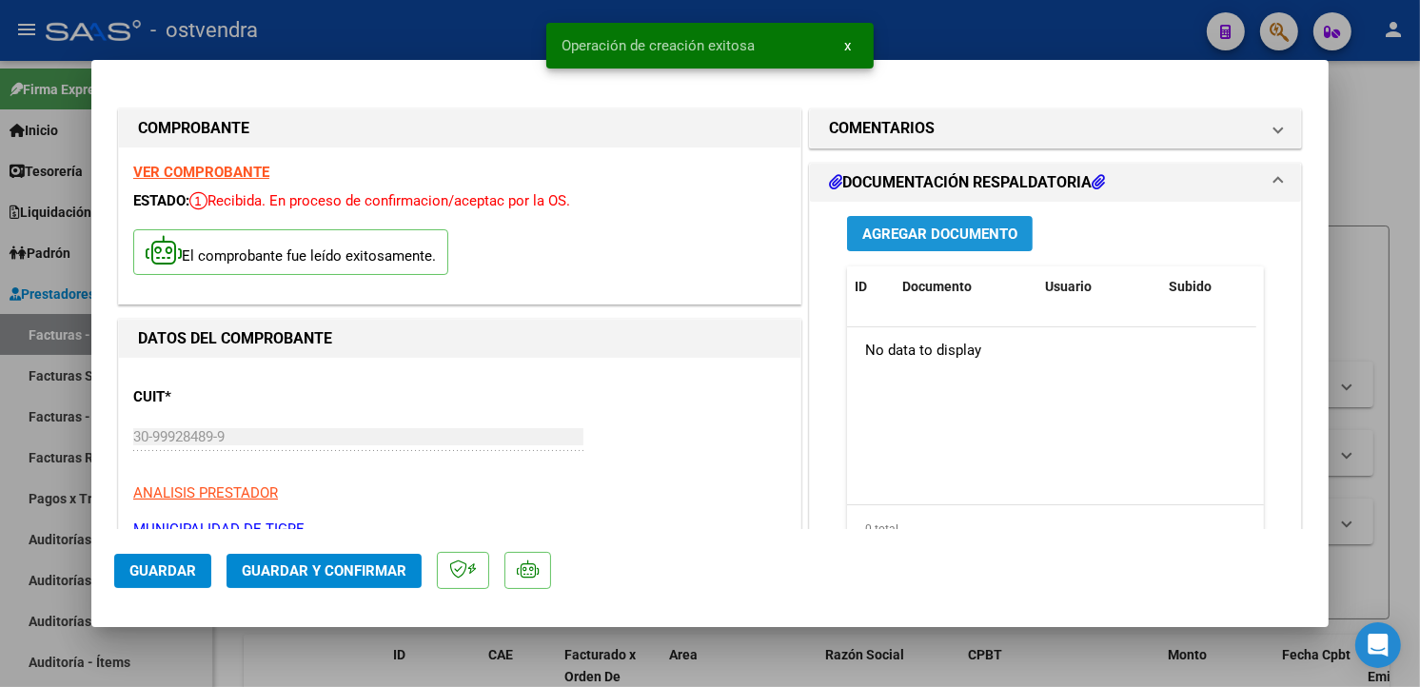
click at [906, 226] on span "Agregar Documento" at bounding box center [940, 234] width 155 height 17
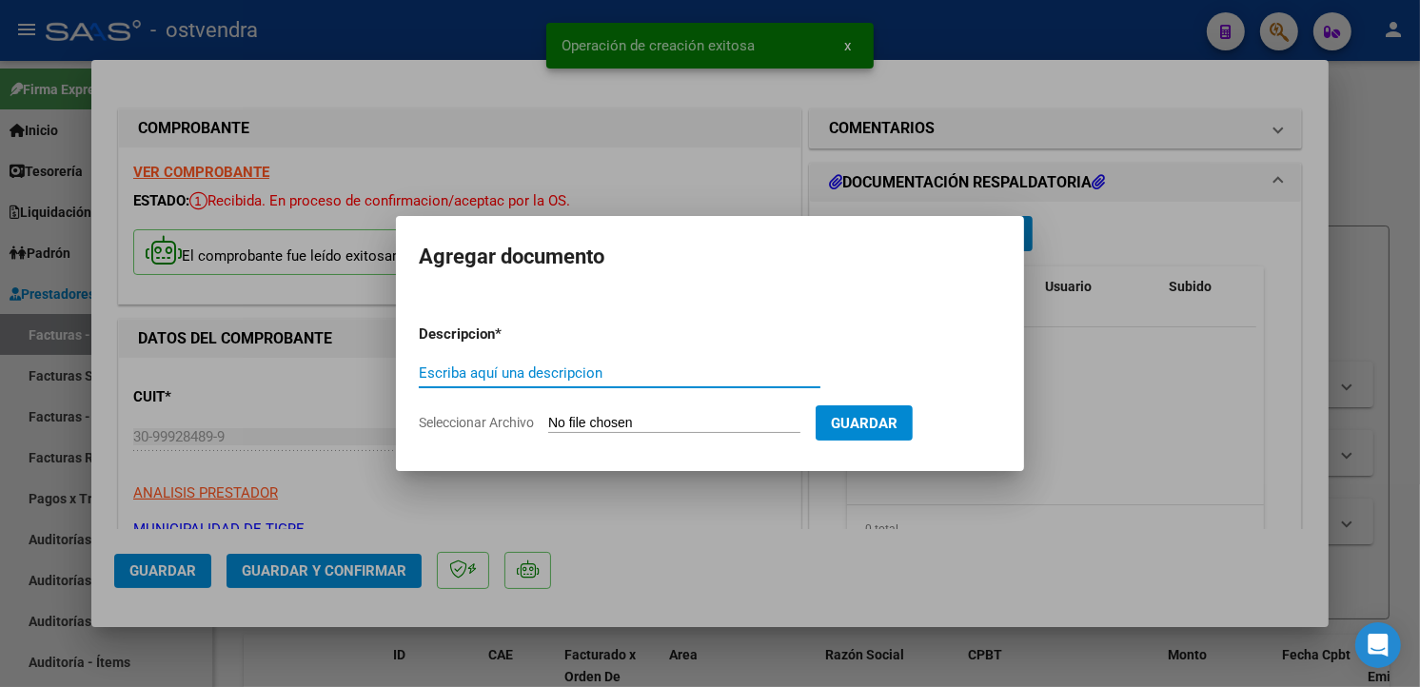
click at [609, 422] on input "Seleccionar Archivo" at bounding box center [674, 424] width 252 height 18
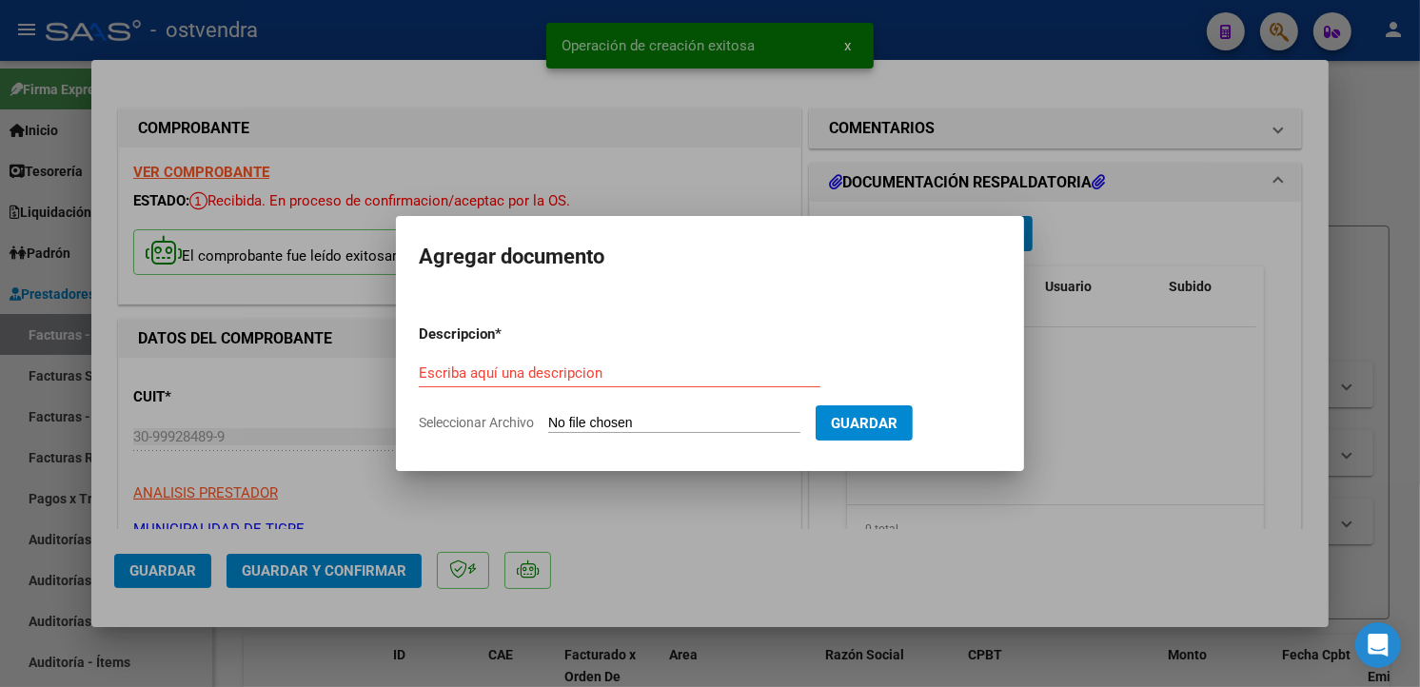
type input "C:\fakepath\DOC RESP 980.pdf"
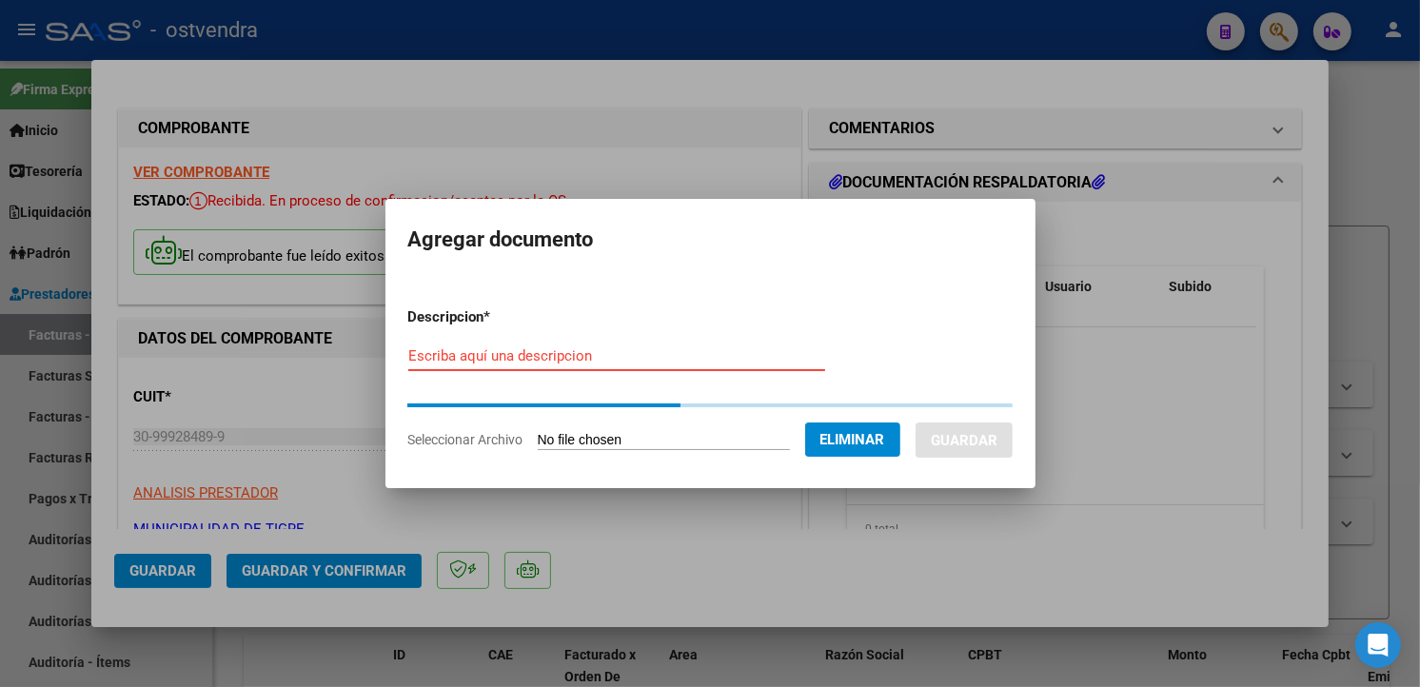
click at [705, 354] on input "Escriba aquí una descripcion" at bounding box center [616, 355] width 417 height 17
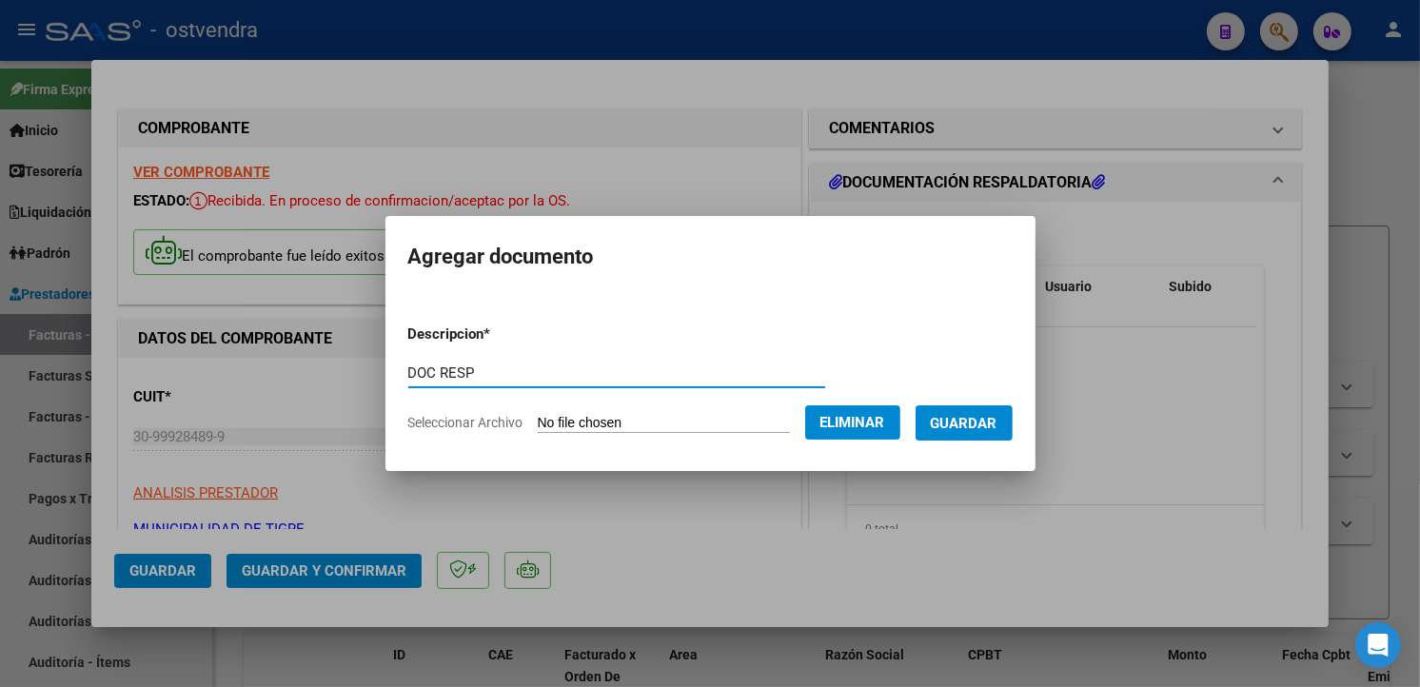
type input "DOC RESP"
click at [952, 424] on span "Guardar" at bounding box center [964, 423] width 67 height 17
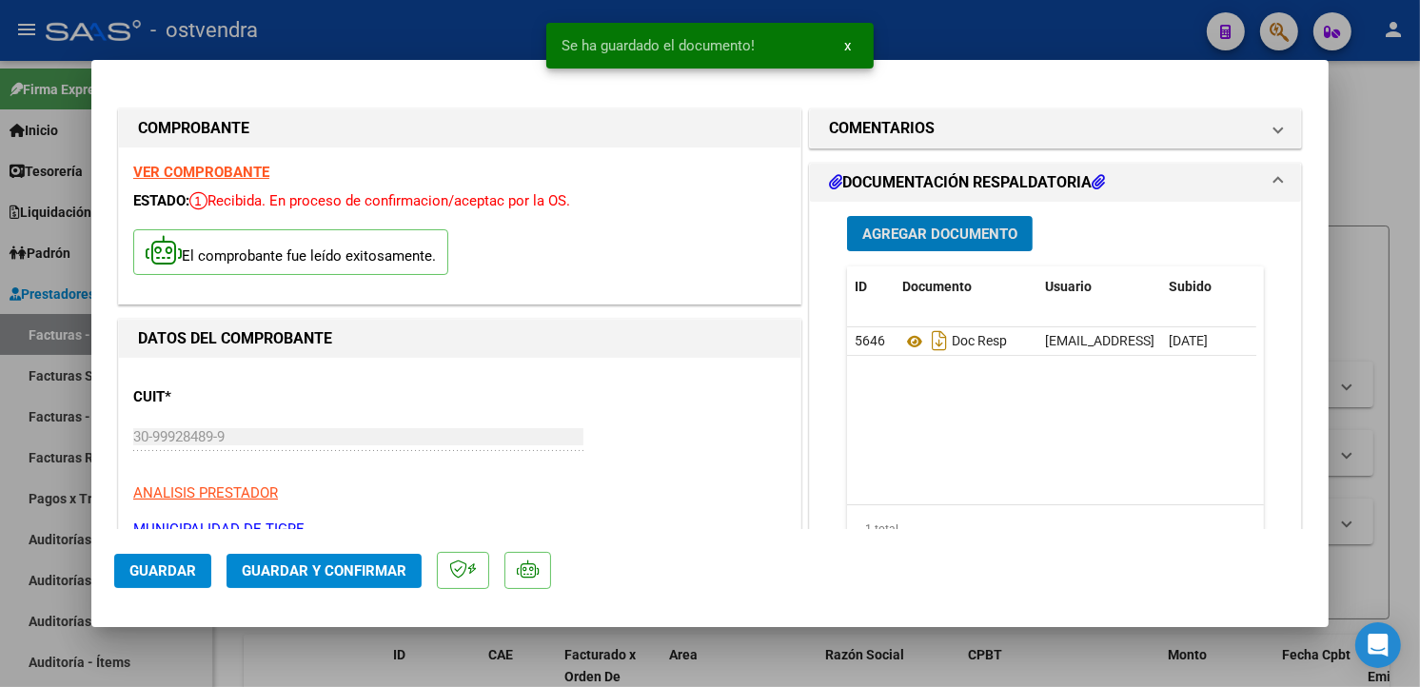
click at [402, 578] on span "Guardar y Confirmar" at bounding box center [324, 571] width 165 height 17
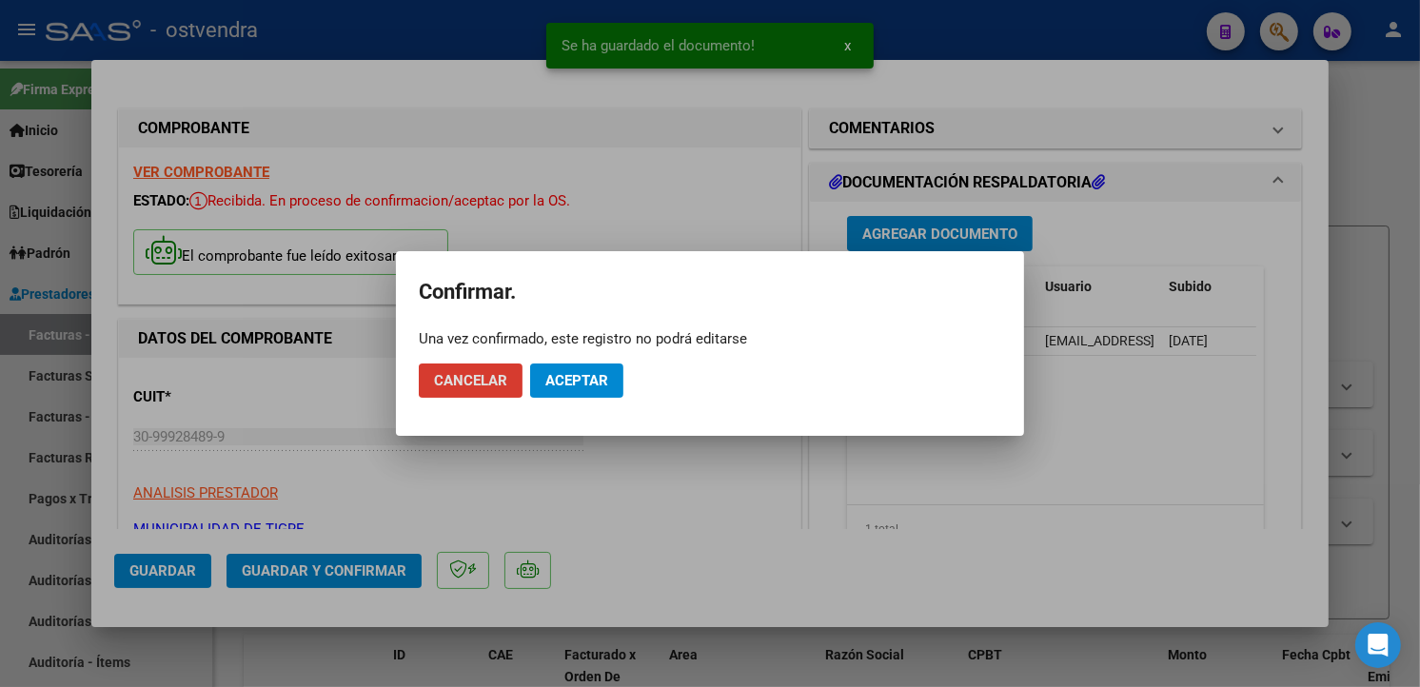
click at [559, 390] on button "Aceptar" at bounding box center [576, 381] width 93 height 34
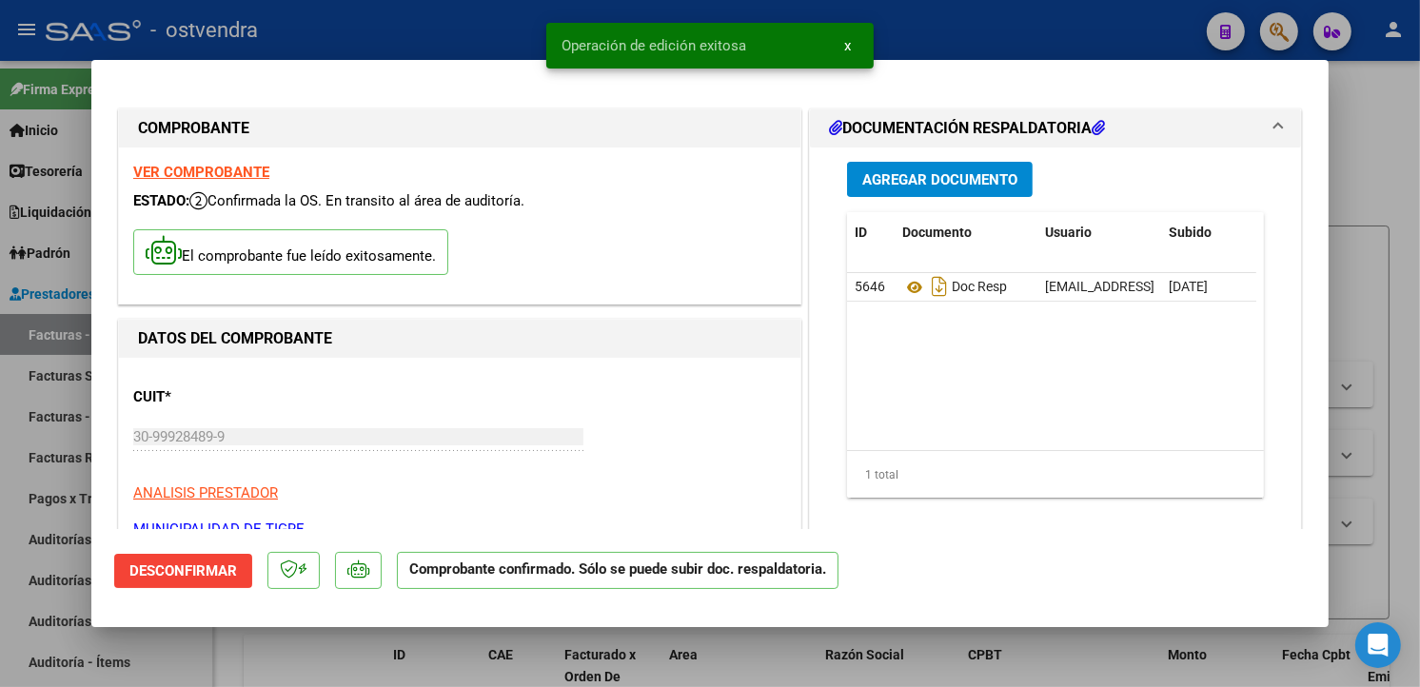
click at [32, 382] on div at bounding box center [710, 343] width 1420 height 687
type input "$ 0,00"
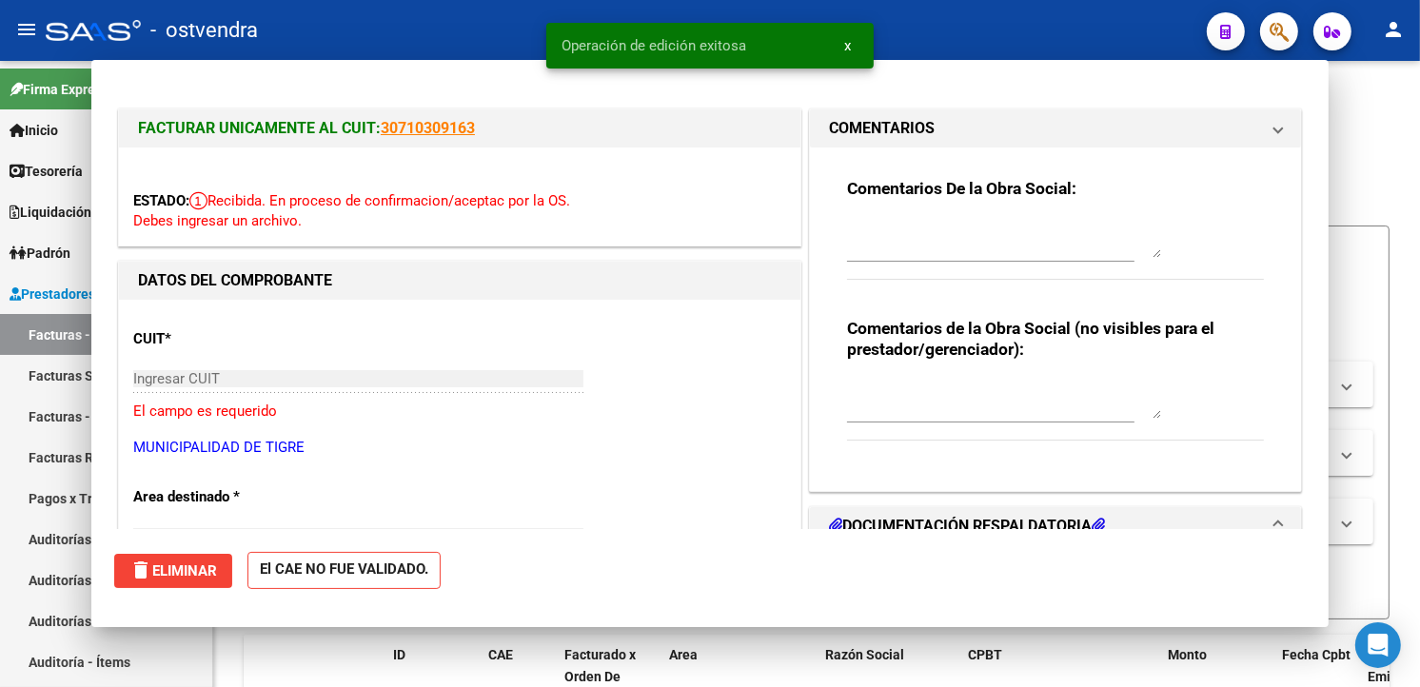
click at [32, 382] on link "Facturas Sin Auditar" at bounding box center [106, 375] width 212 height 41
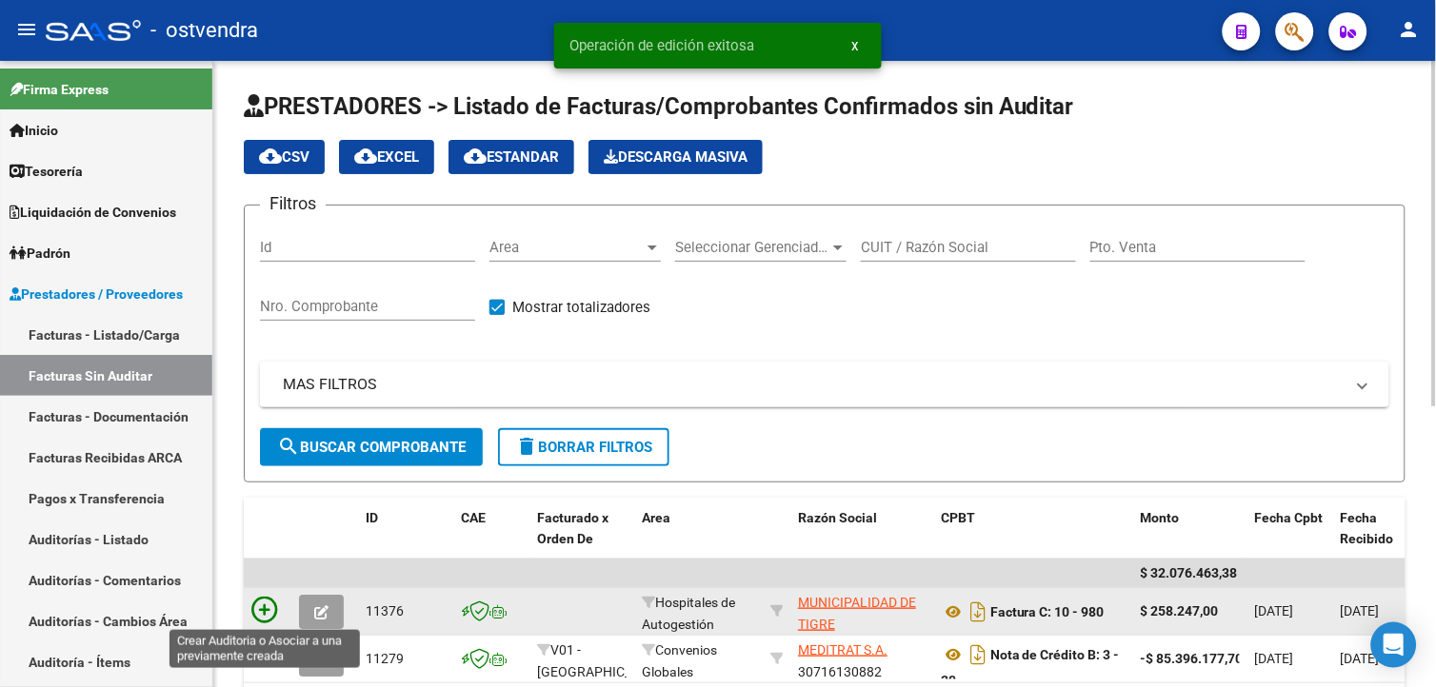
click at [276, 602] on icon at bounding box center [264, 610] width 27 height 27
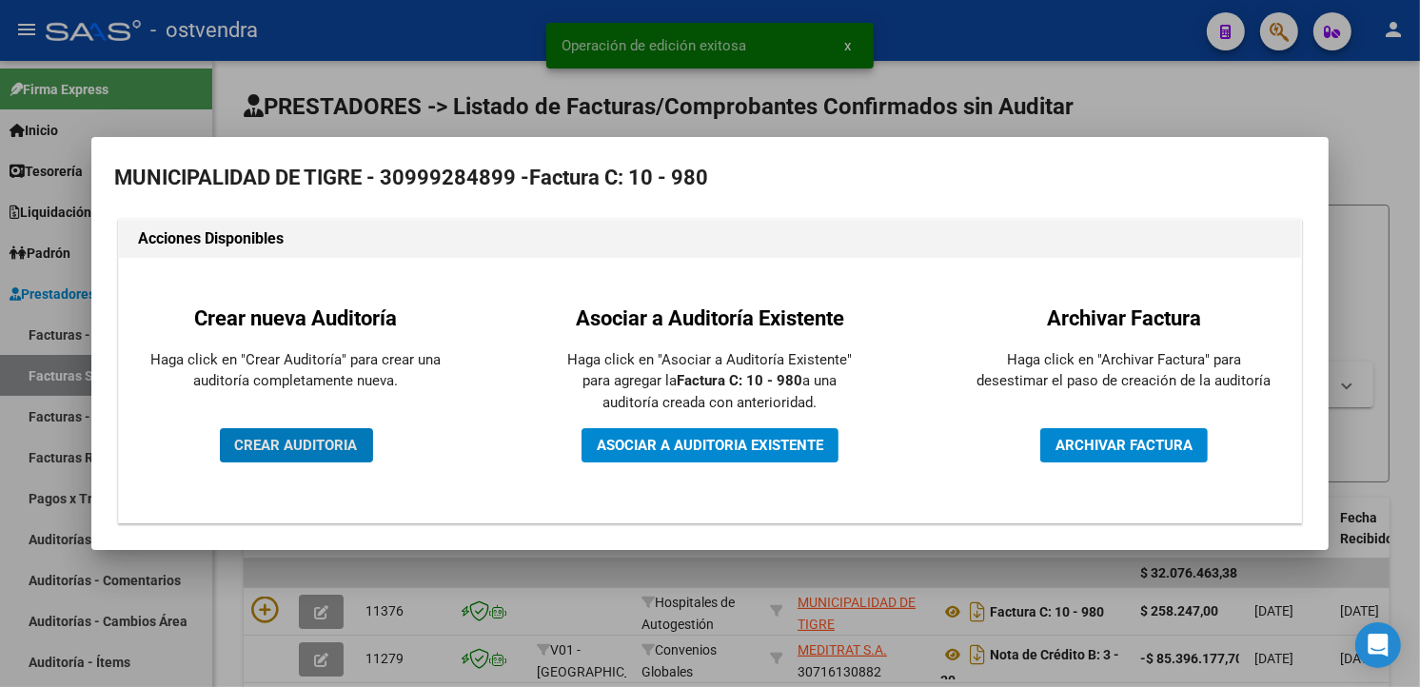
click at [340, 451] on span "CREAR AUDITORIA" at bounding box center [296, 445] width 123 height 17
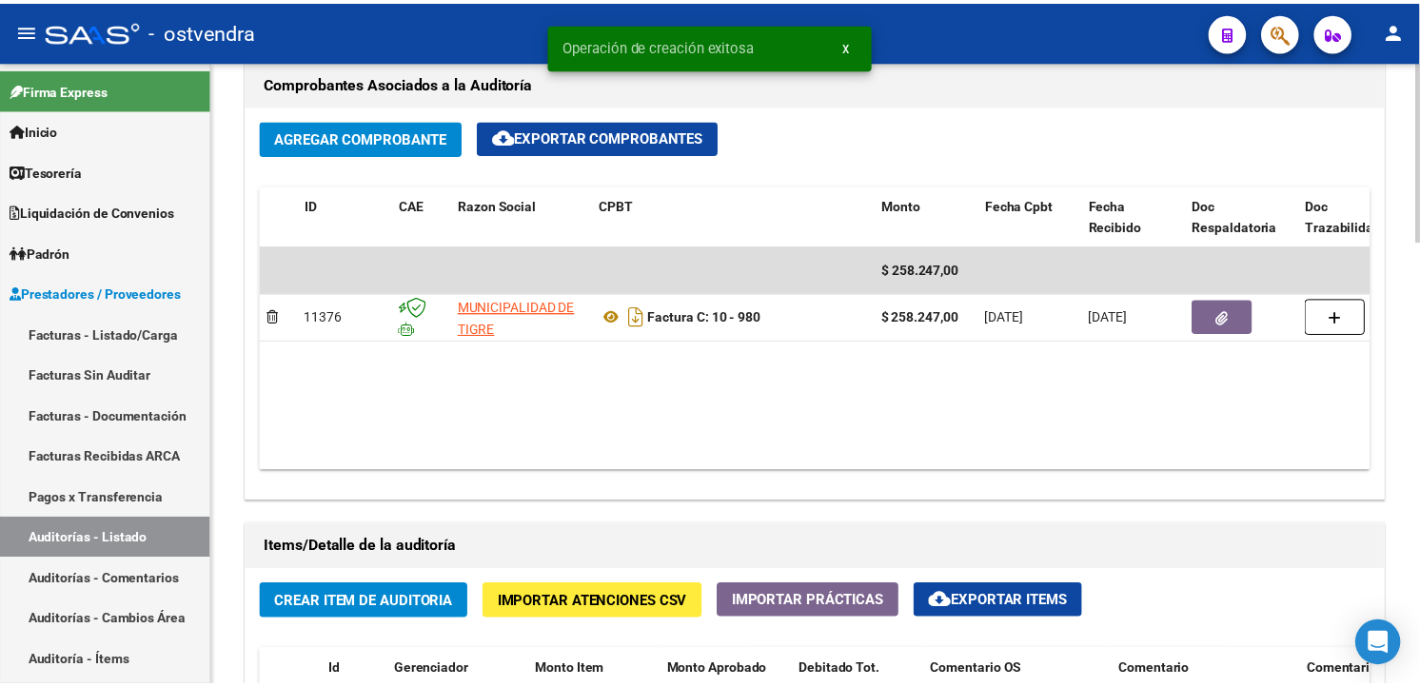
scroll to position [1369, 0]
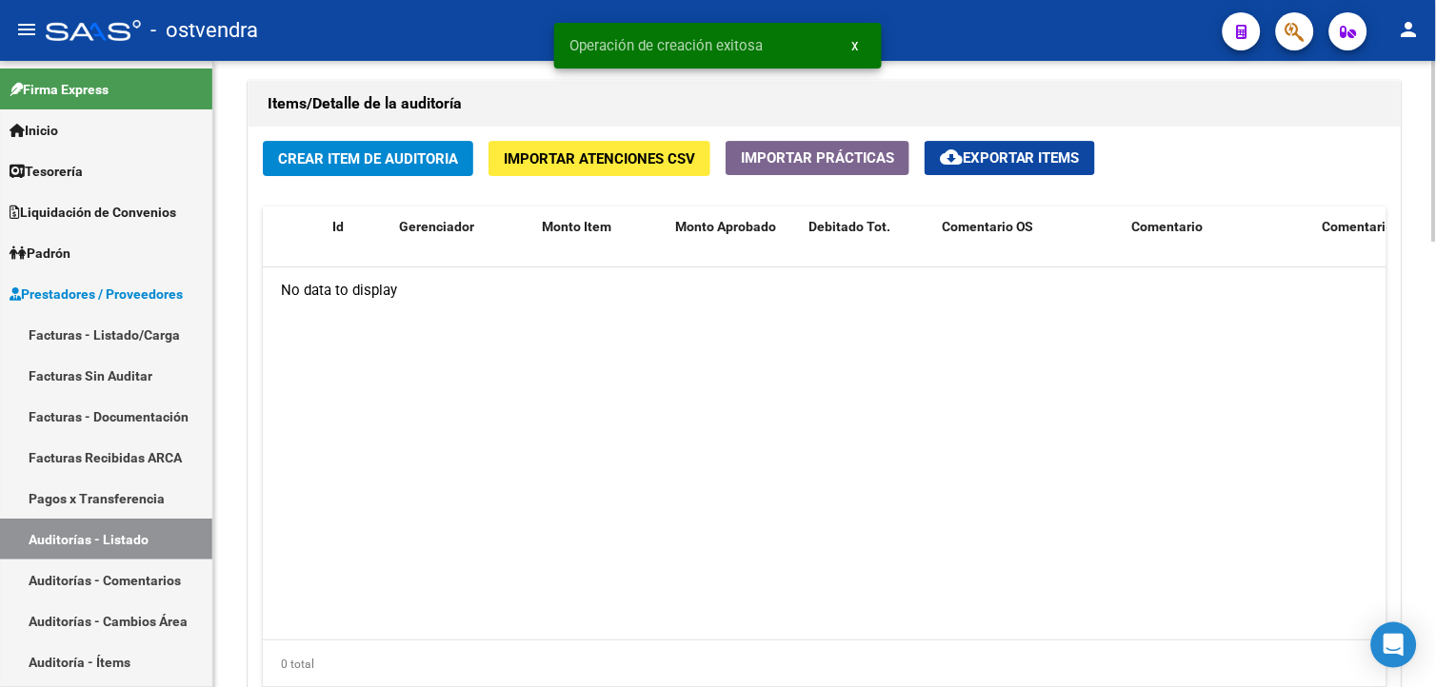
click at [1435, 590] on html "menu - ostvendra person Firma Express Inicio Calendario SSS Instructivos Contac…" at bounding box center [718, 343] width 1436 height 687
click at [417, 167] on span "Crear Item de Auditoria" at bounding box center [368, 158] width 180 height 17
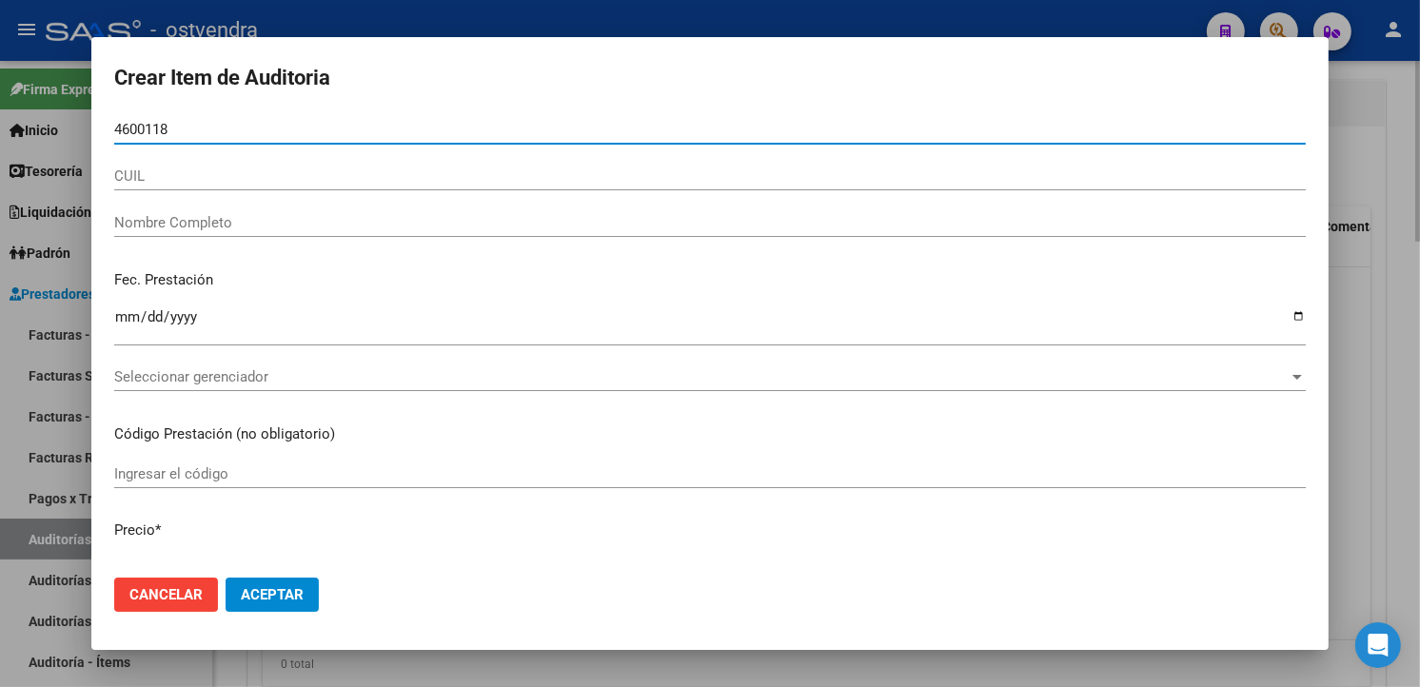
type input "46001187"
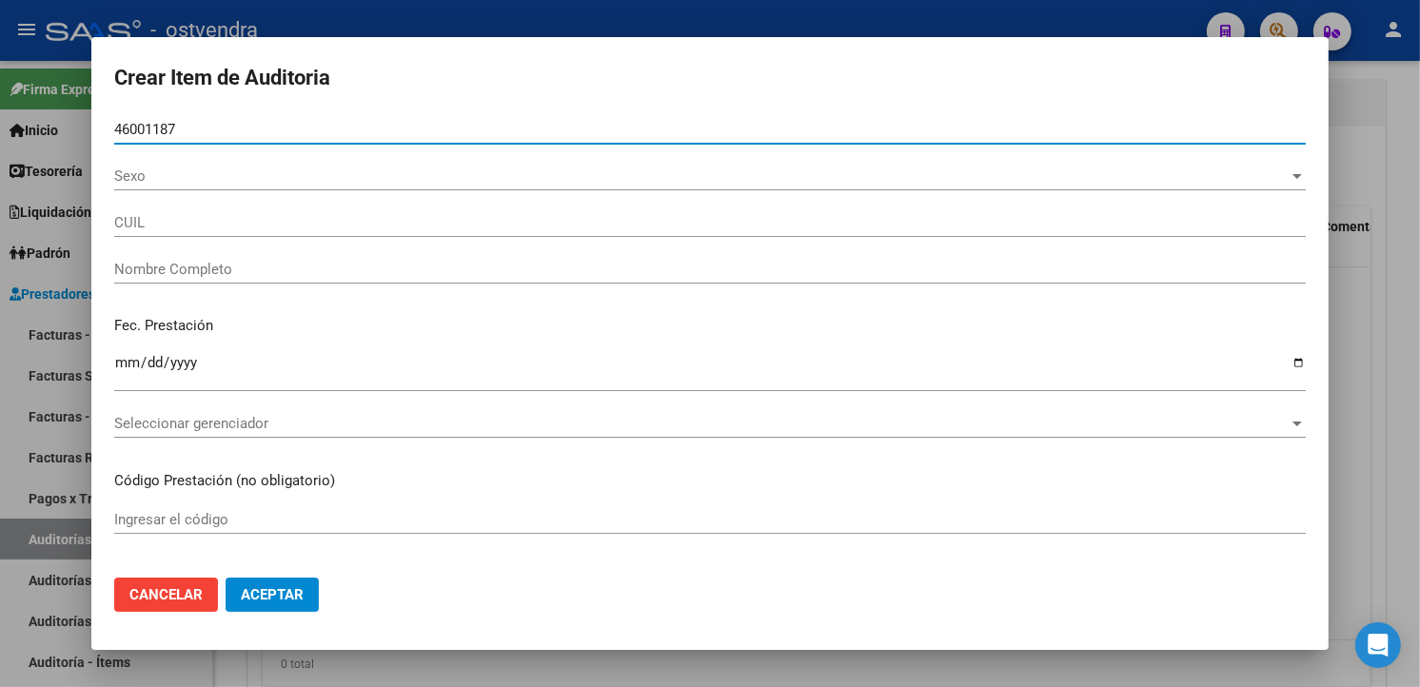
type input "20460011877"
type input "QUIROZ NAHUEL AGUST?N"
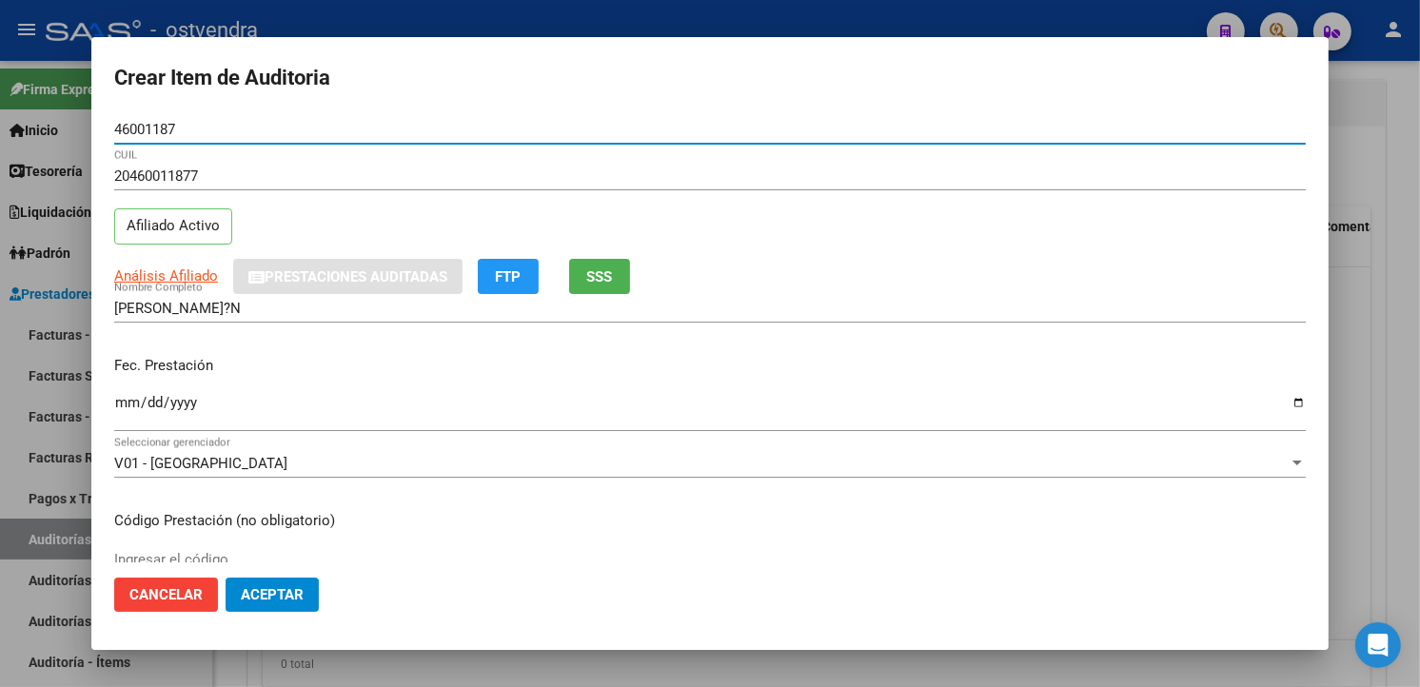
type input "46001187"
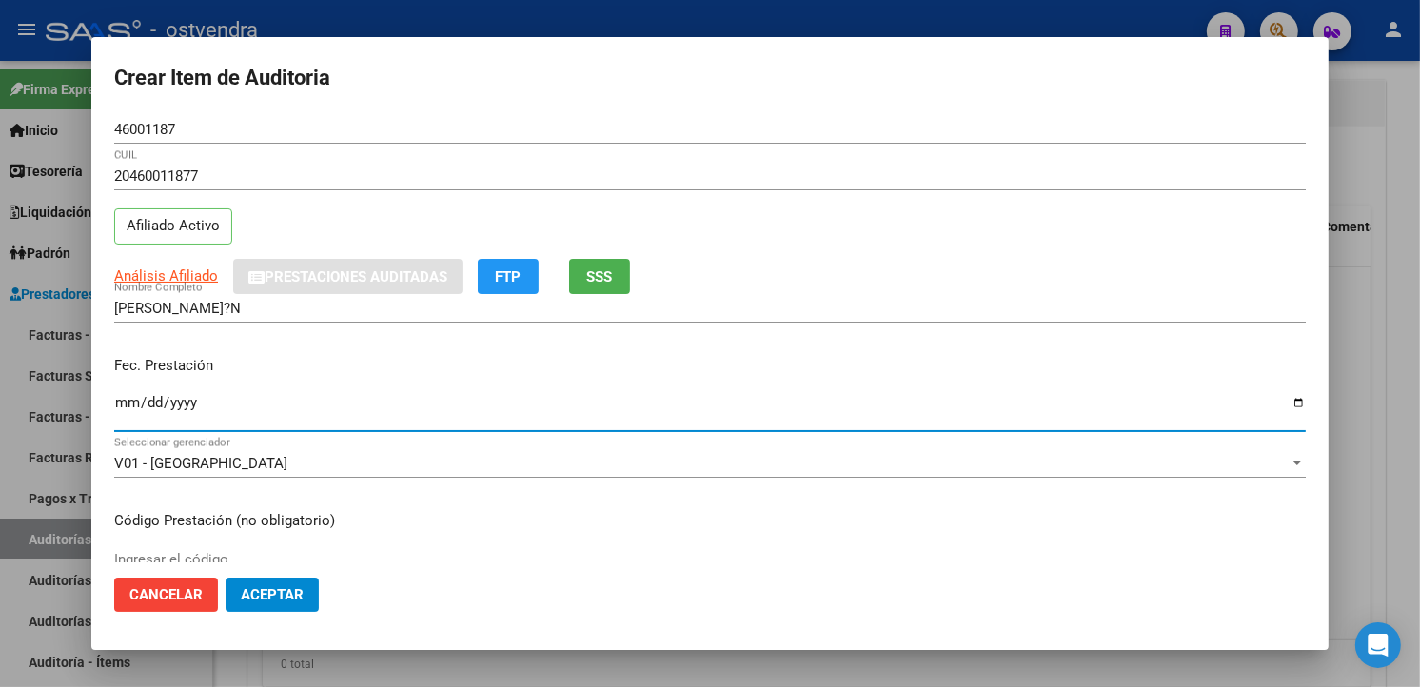
click at [126, 407] on input "Ingresar la fecha" at bounding box center [710, 410] width 1192 height 30
type input "2025-09-11"
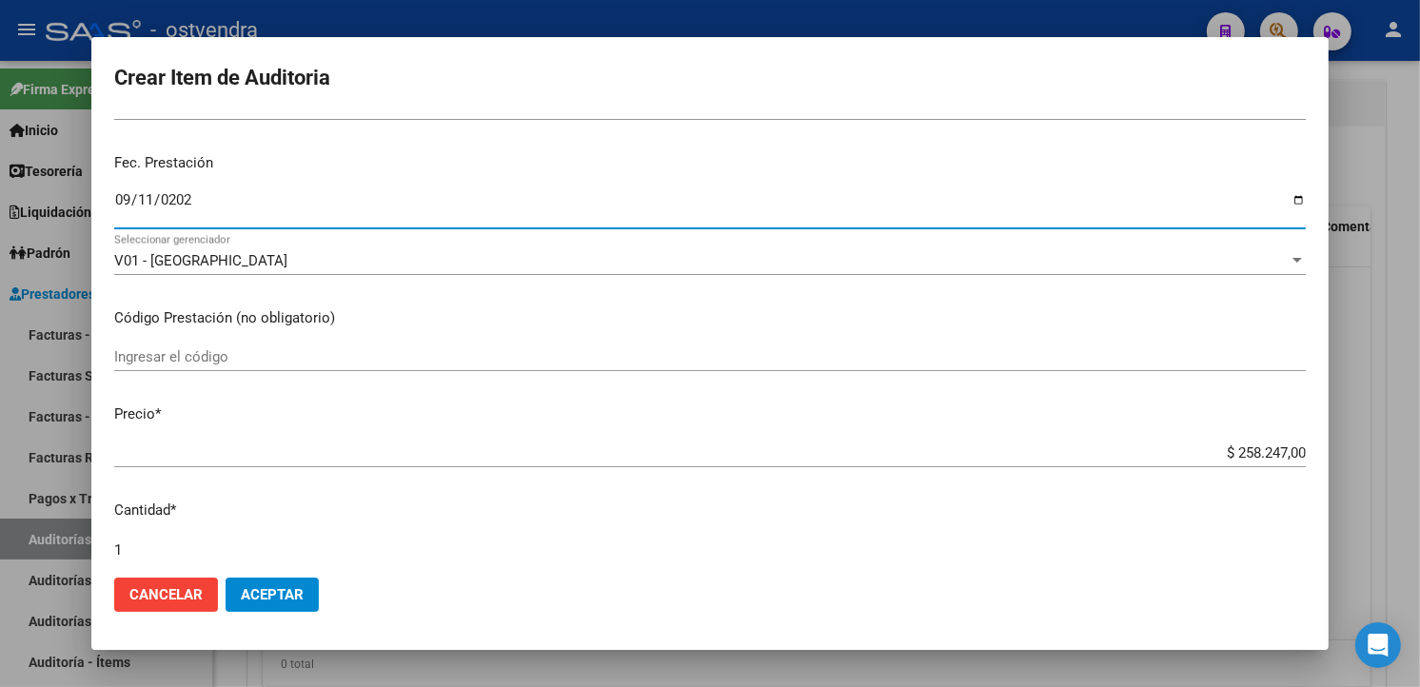
scroll to position [211, 0]
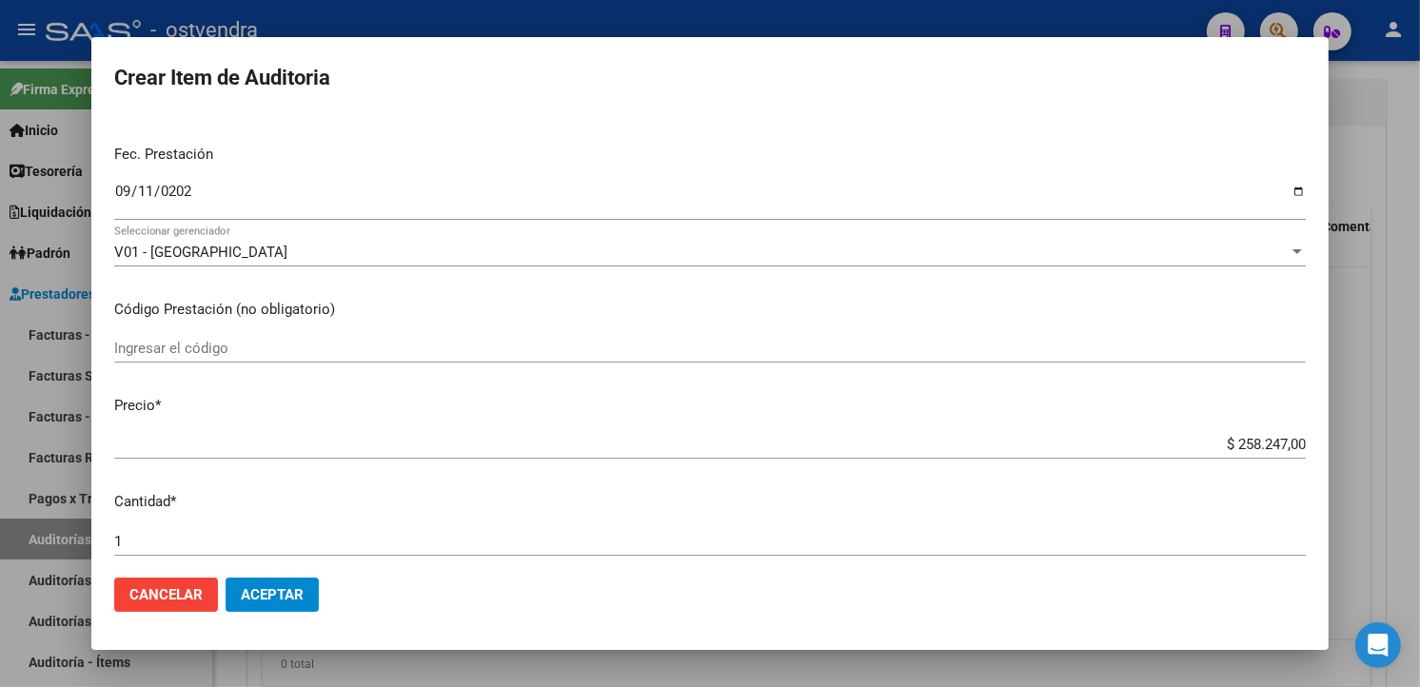
drag, startPoint x: 1292, startPoint y: 447, endPoint x: 1186, endPoint y: 454, distance: 105.9
click at [1186, 454] on app-form-text-field "Precio * $ 258.247,00 Ingresar el precio" at bounding box center [717, 424] width 1207 height 59
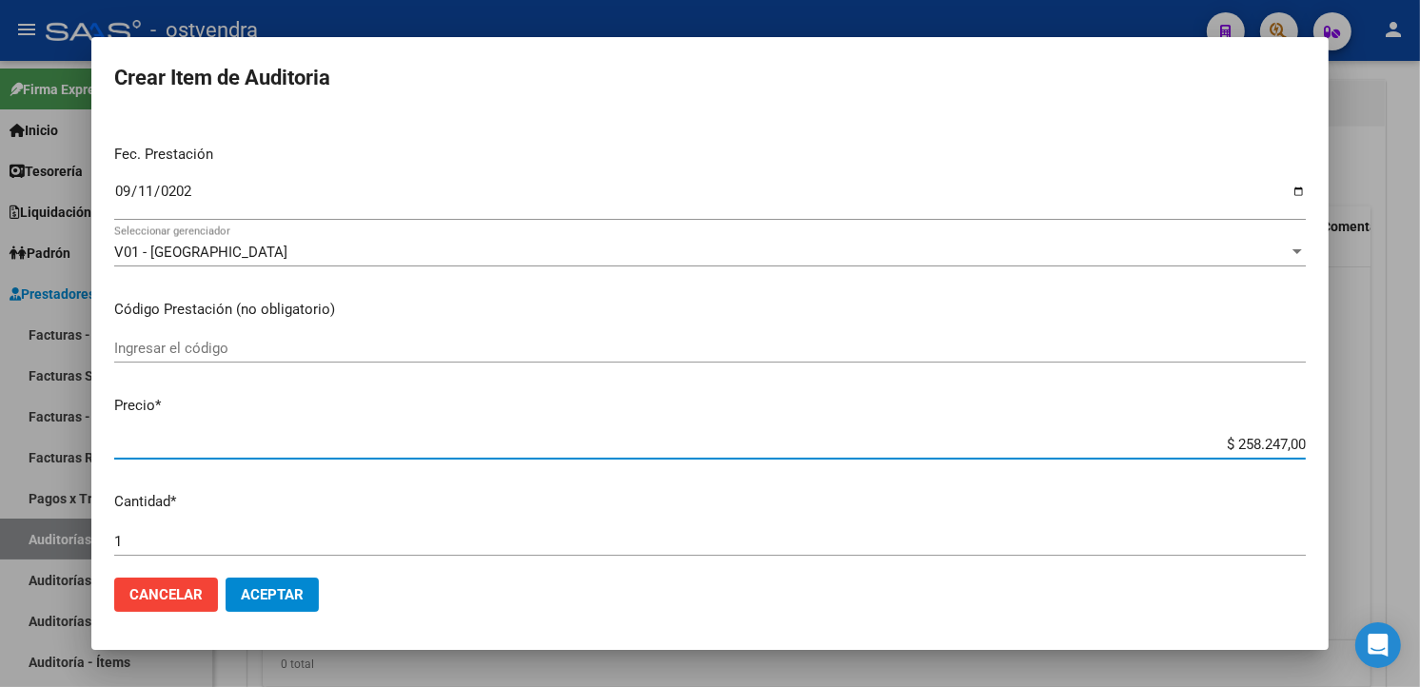
drag, startPoint x: 1287, startPoint y: 446, endPoint x: 1213, endPoint y: 449, distance: 74.4
click at [1220, 447] on input "$ 258.247,00" at bounding box center [710, 444] width 1192 height 17
type input "$ 0,02"
type input "$ 0,24"
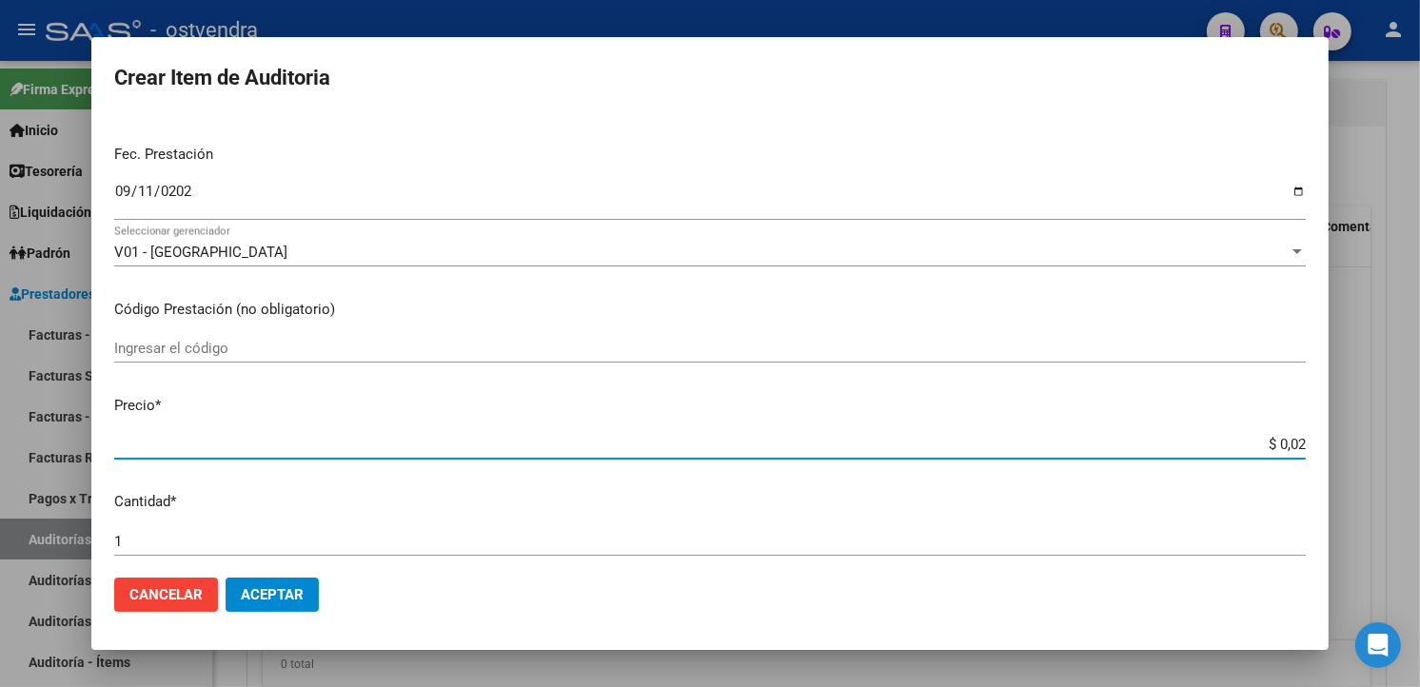
type input "$ 0,24"
type input "$ 2,44"
type input "$ 24,46"
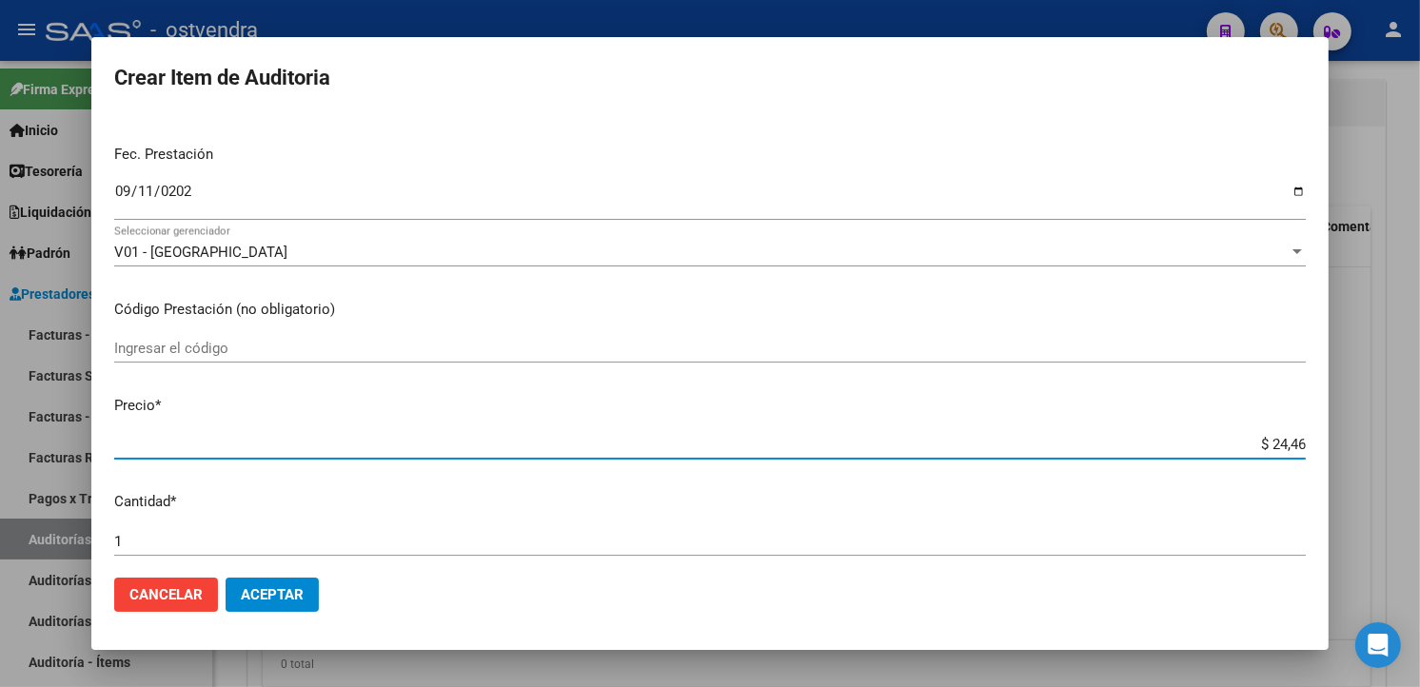
type input "$ 244,68"
type input "$ 24,46"
type input "$ 244,69"
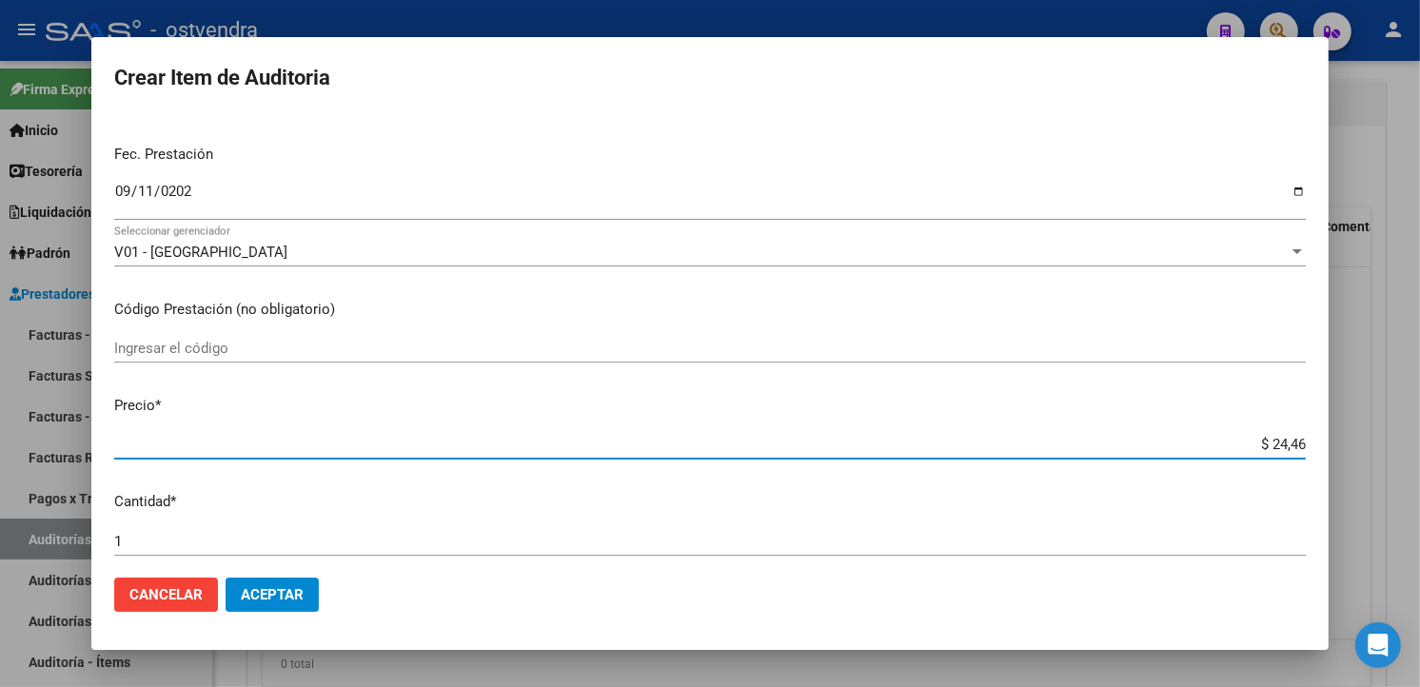
type input "$ 244,69"
type input "$ 2.446,97"
type input "$ 24.469,70"
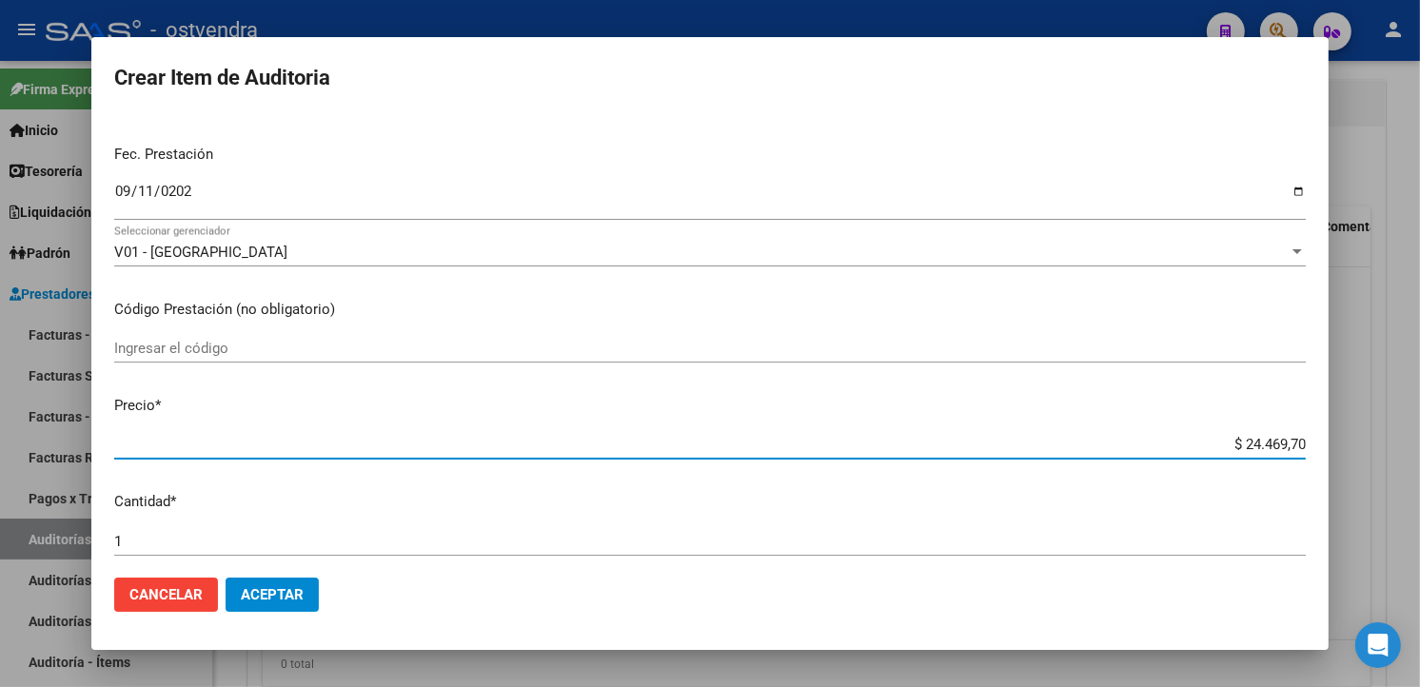
type input "$ 244.697,00"
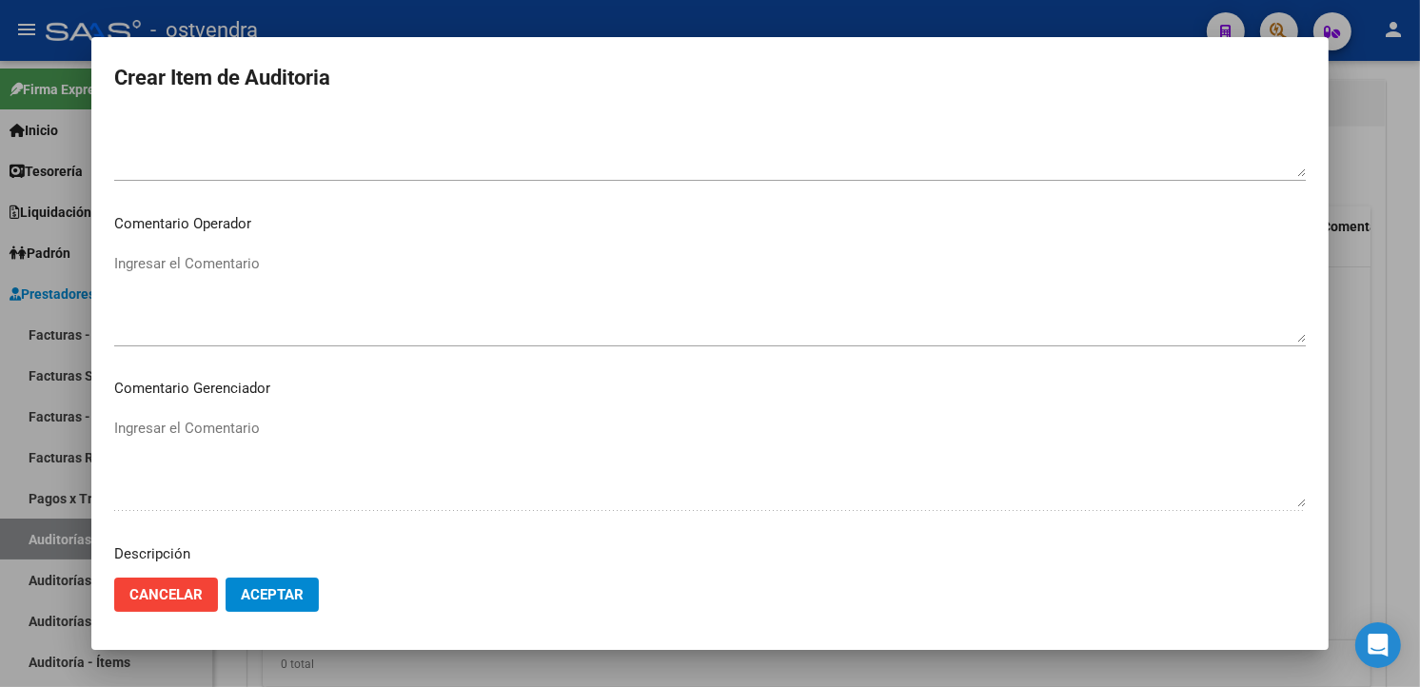
scroll to position [1163, 0]
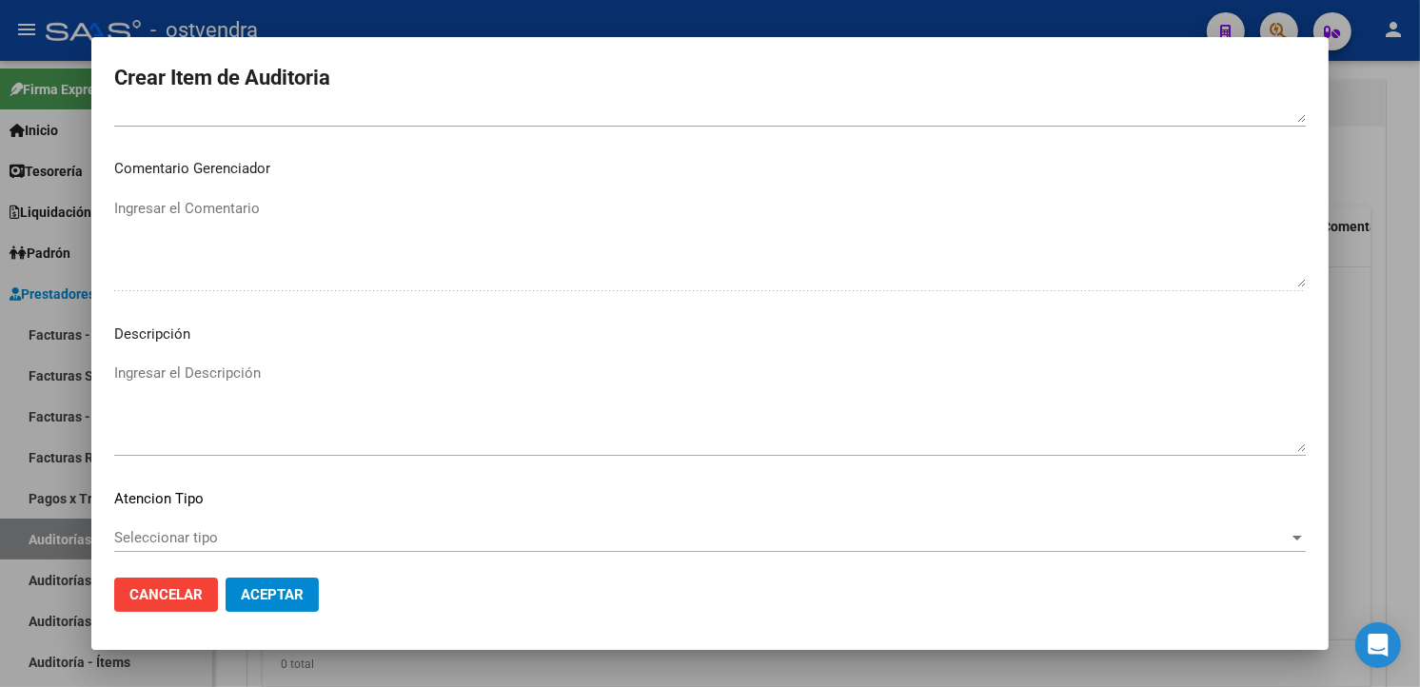
click at [448, 357] on mat-dialog-content "46001187 Nro Documento 20460011877 CUIL Afiliado Activo Análisis Afiliado Prest…" at bounding box center [710, 338] width 1238 height 447
click at [424, 398] on textarea "Ingresar el Descripción" at bounding box center [710, 407] width 1192 height 89
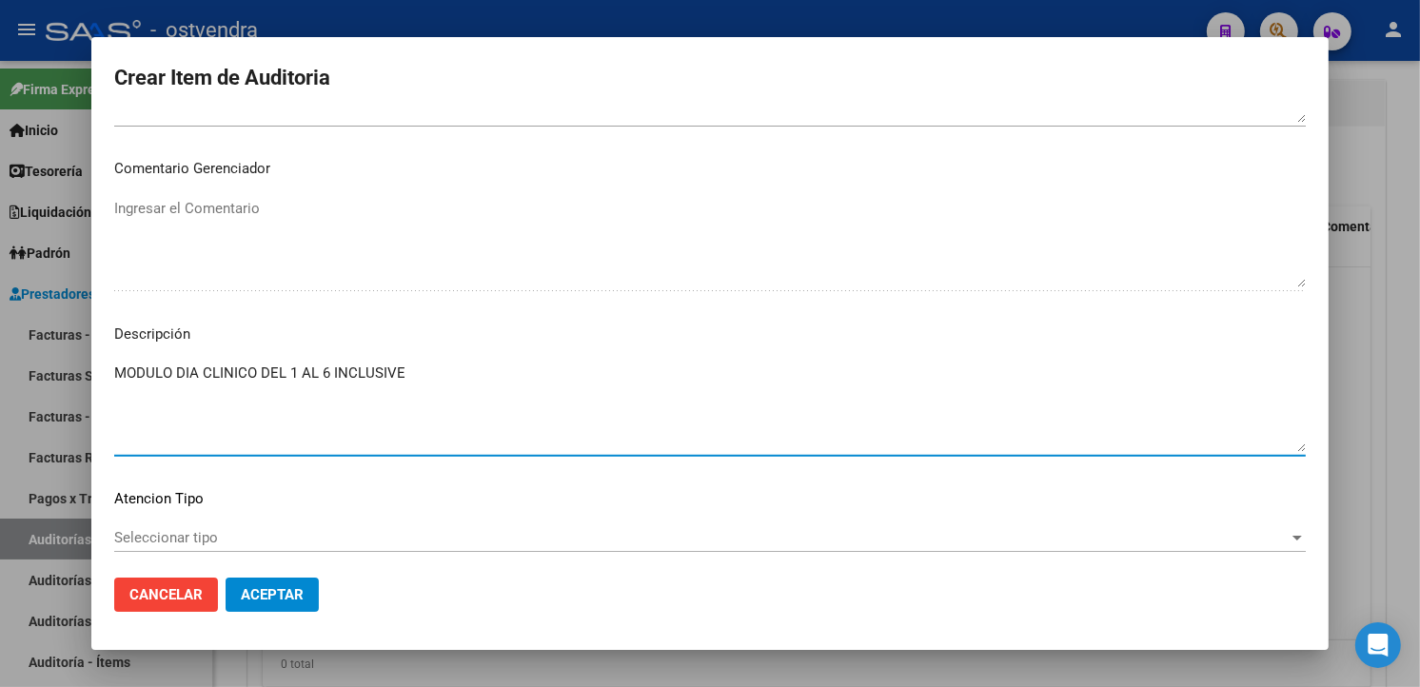
type textarea "MODULO DIA CLINICO DEL 1 AL 6 INCLUSIVE"
click at [292, 527] on div "Seleccionar tipo Seleccionar tipo" at bounding box center [710, 538] width 1192 height 29
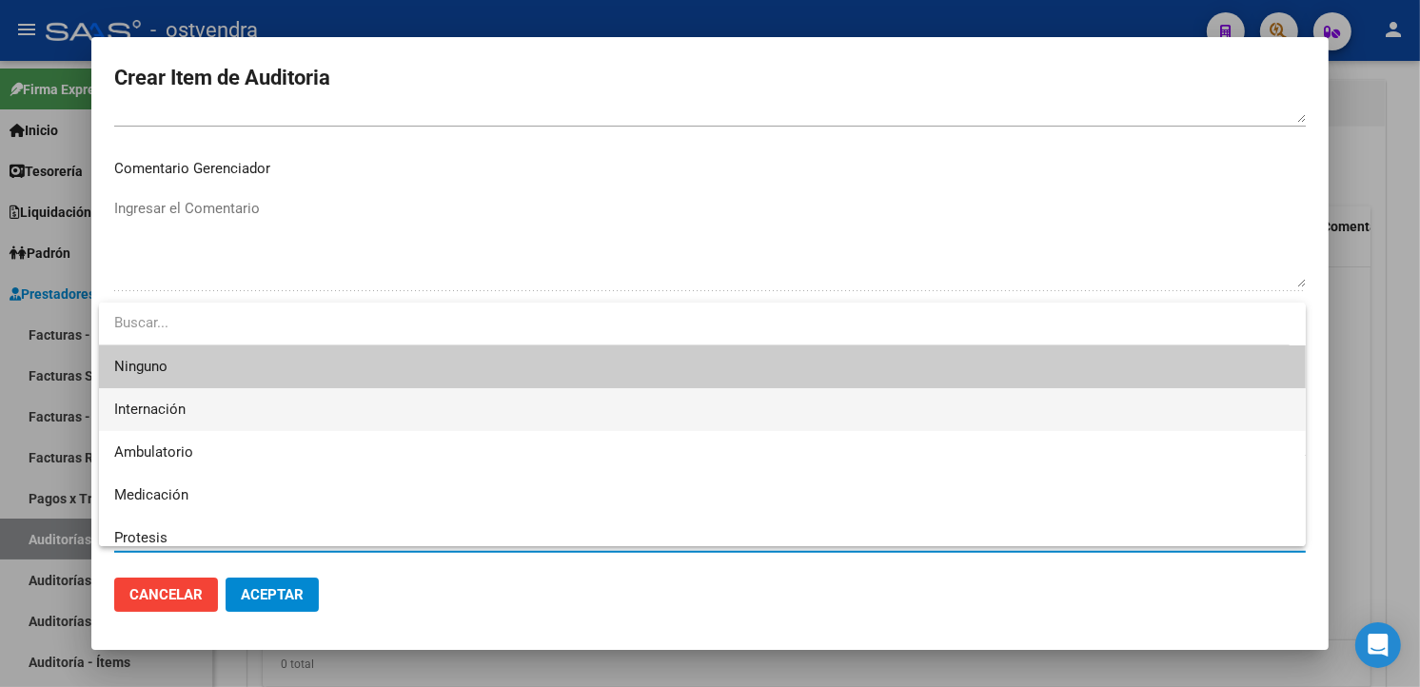
click at [241, 417] on span "Internación" at bounding box center [702, 409] width 1177 height 43
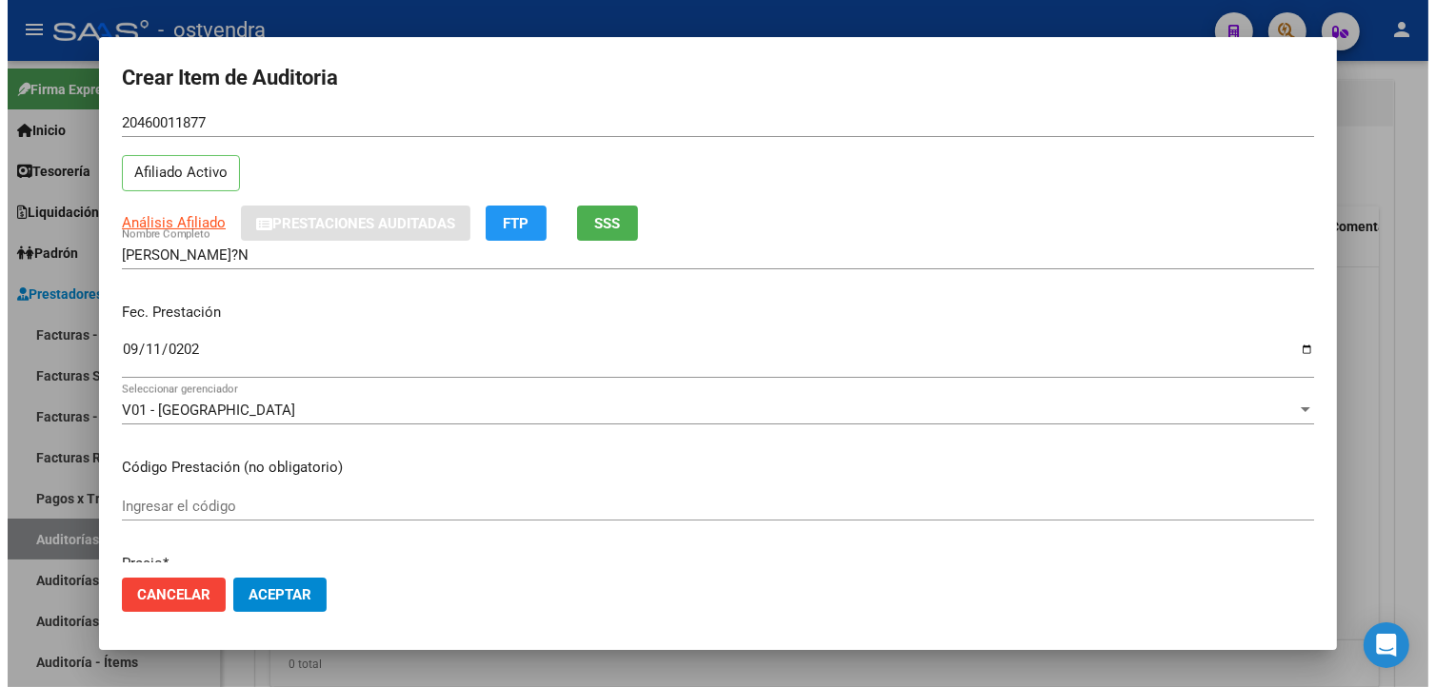
scroll to position [0, 0]
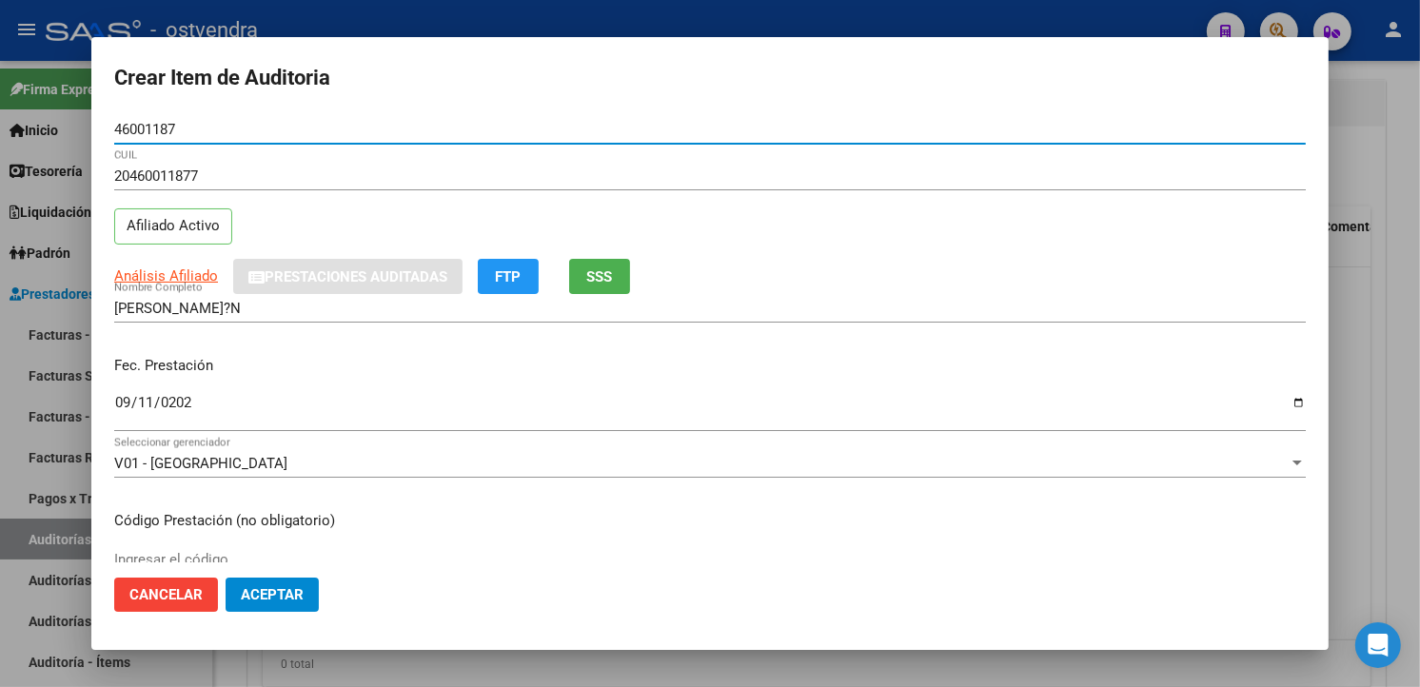
drag, startPoint x: 166, startPoint y: 133, endPoint x: 122, endPoint y: 131, distance: 43.8
click at [110, 133] on mat-dialog-content "46001187 Nro Documento 20460011877 CUIL Afiliado Activo Análisis Afiliado Prest…" at bounding box center [710, 338] width 1238 height 447
click at [293, 588] on span "Aceptar" at bounding box center [272, 594] width 63 height 17
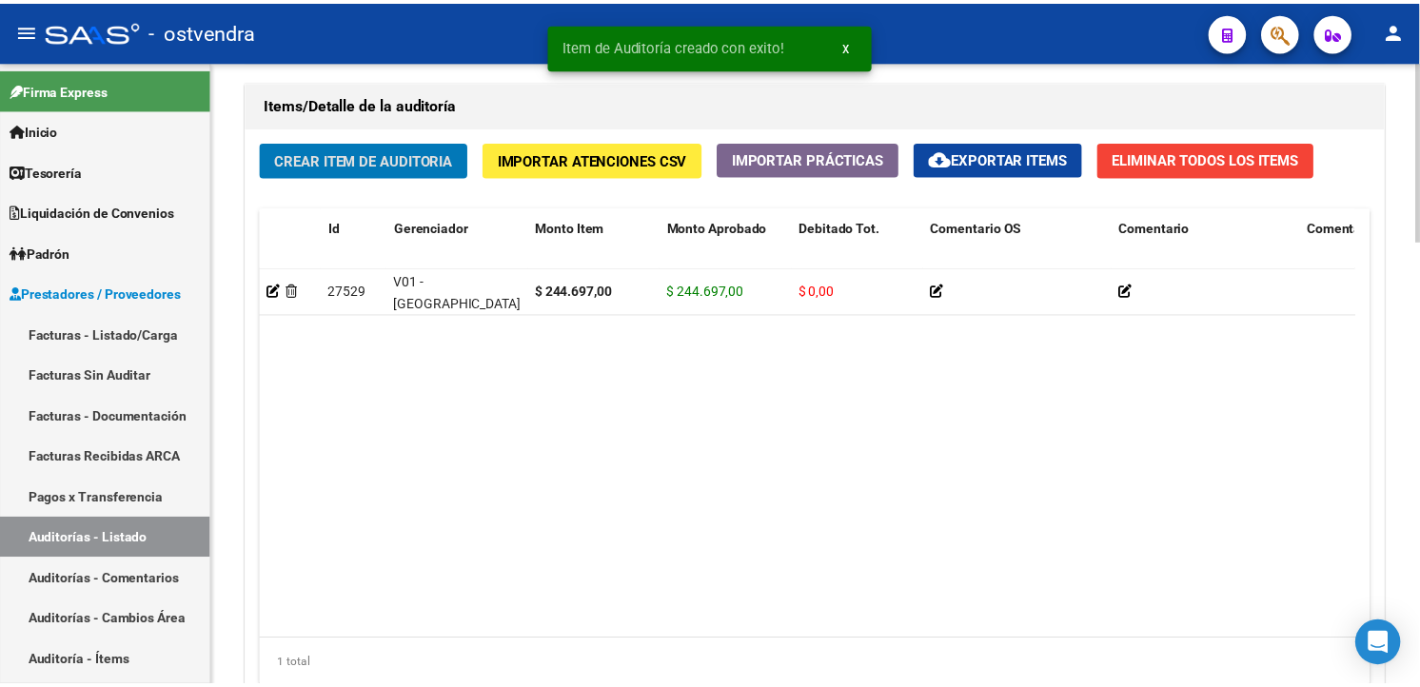
scroll to position [1371, 0]
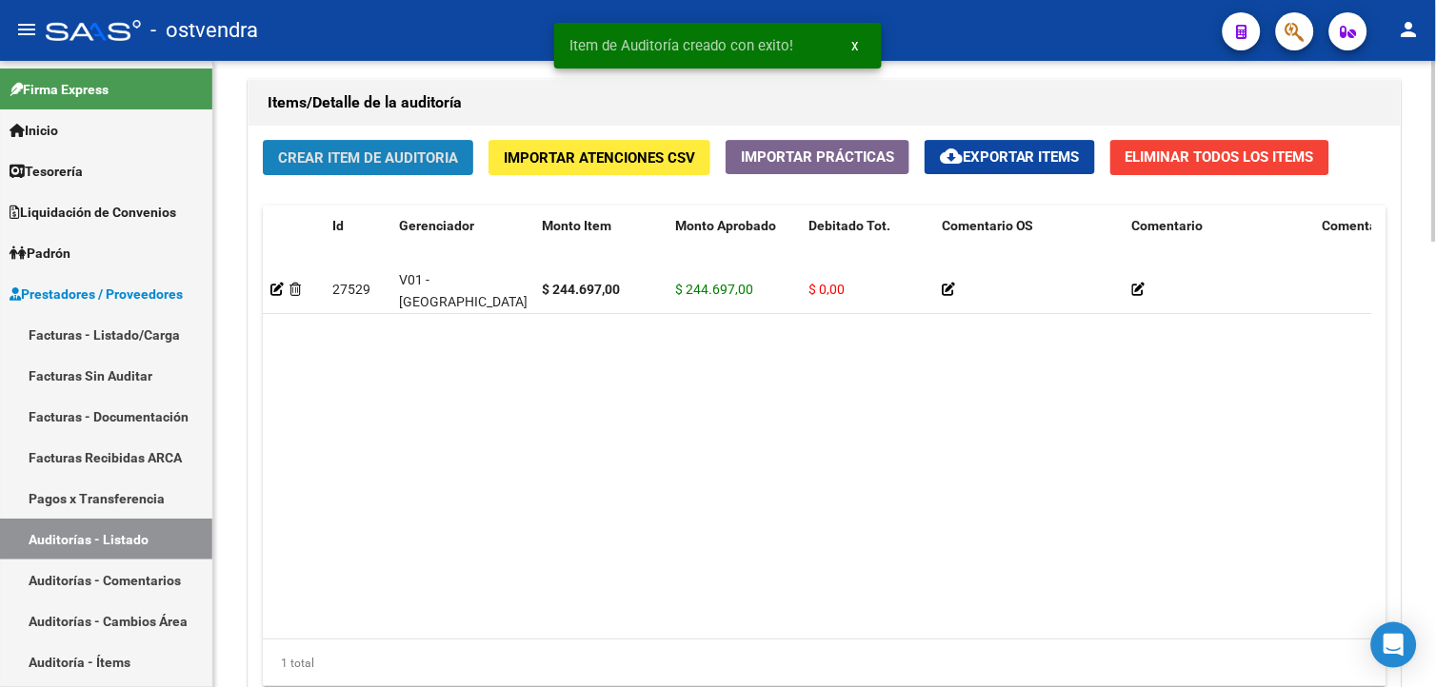
click at [357, 167] on span "Crear Item de Auditoria" at bounding box center [368, 157] width 180 height 17
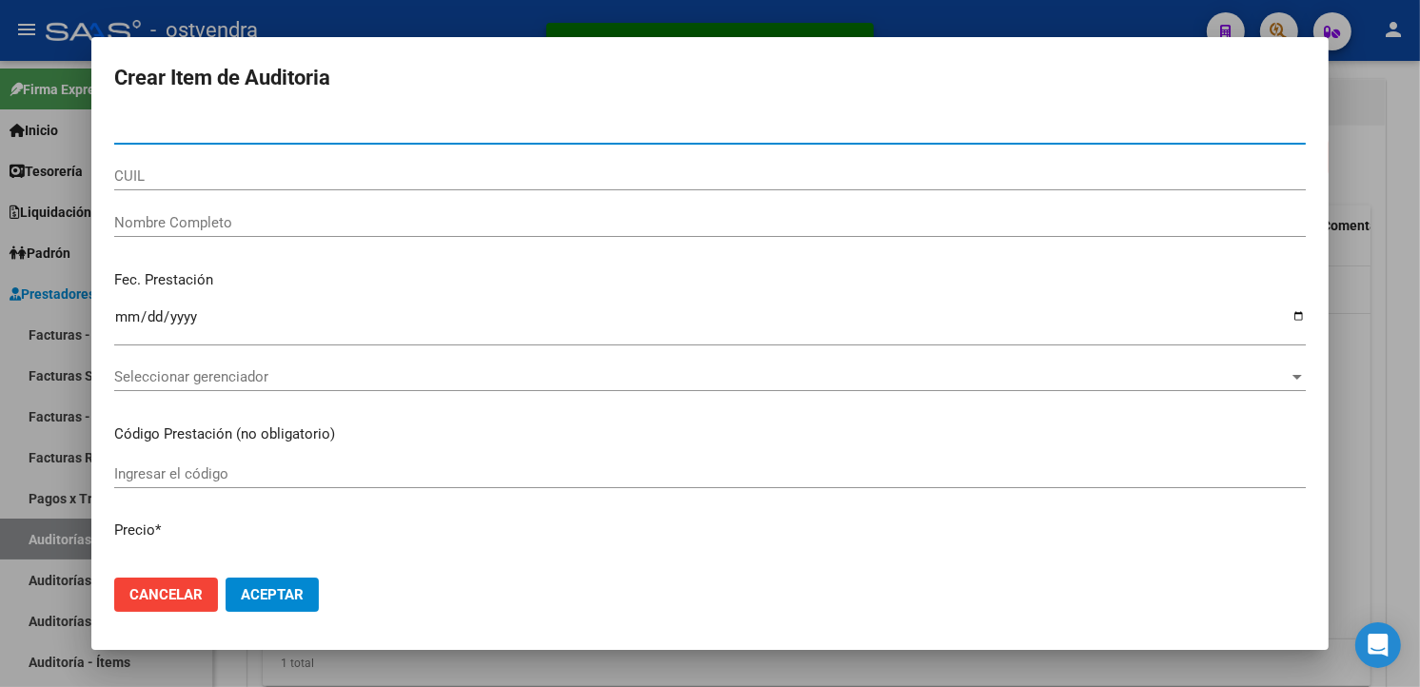
paste input "46001187"
type input "46001187"
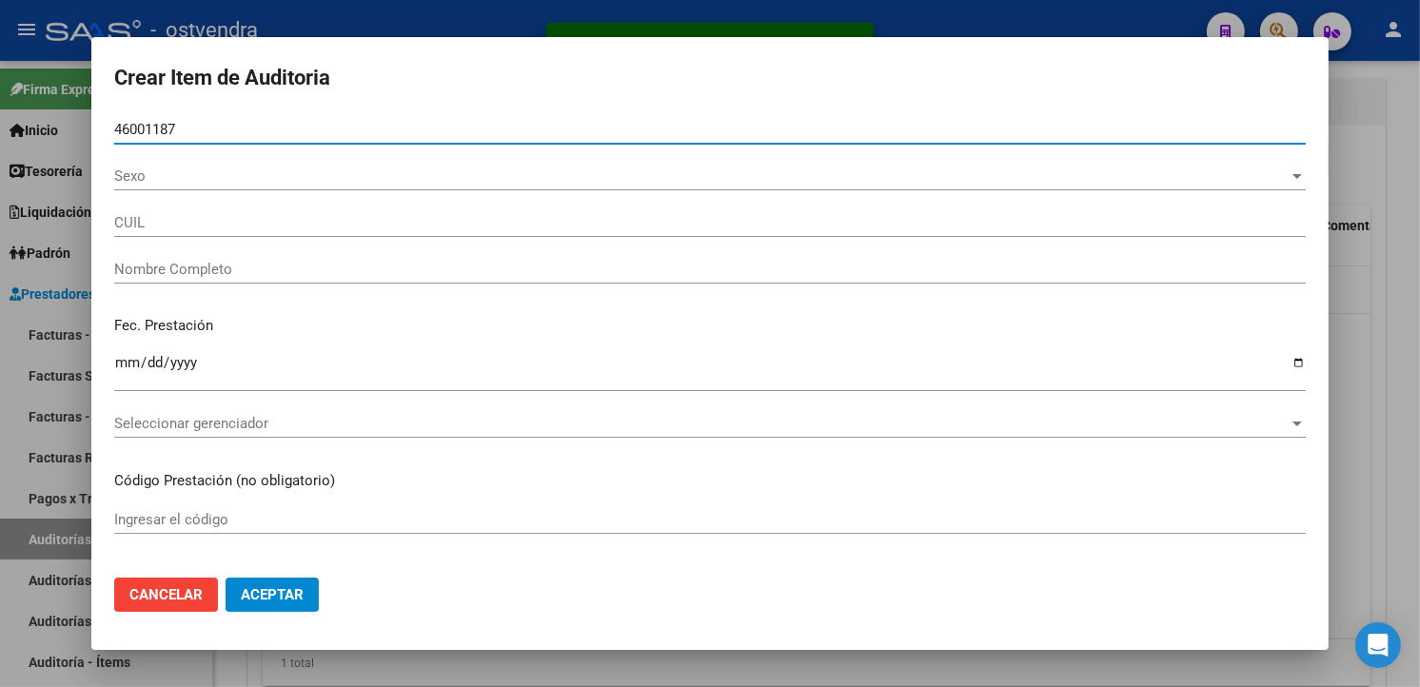
type input "20460011877"
type input "QUIROZ NAHUEL AGUST?N"
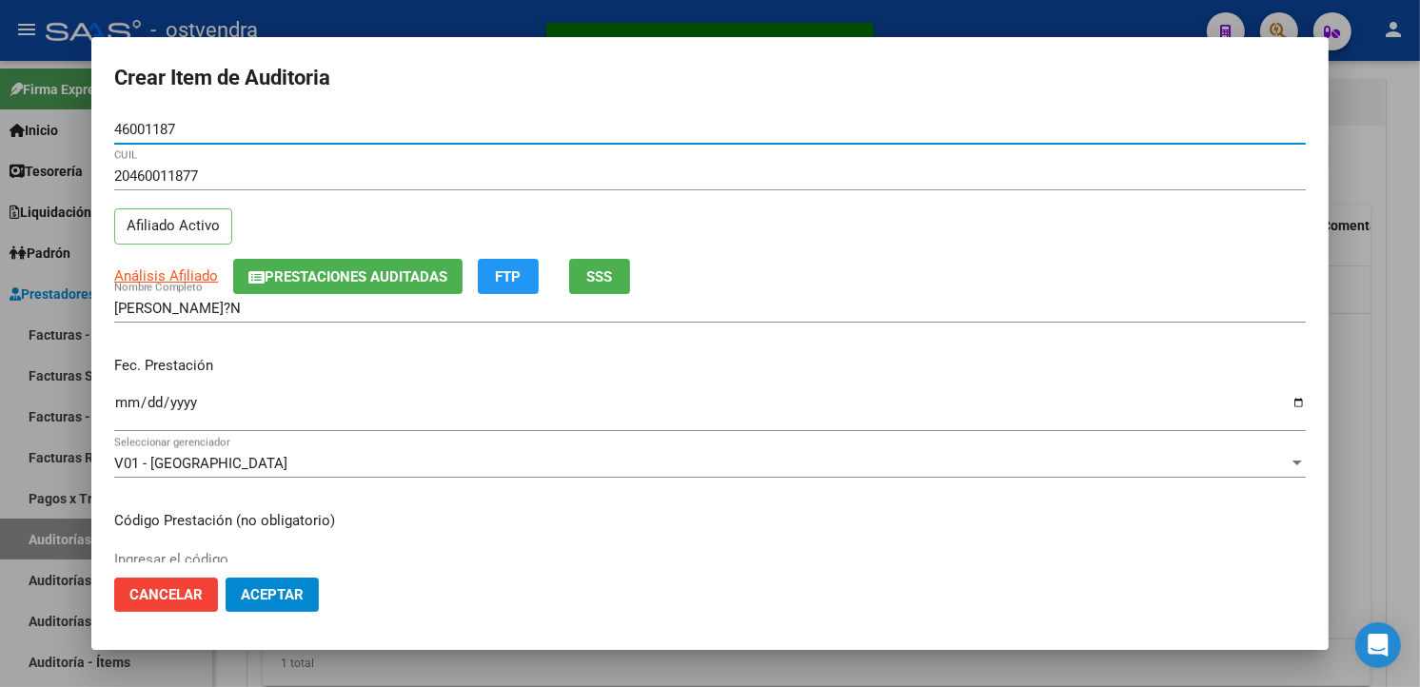
type input "46001187"
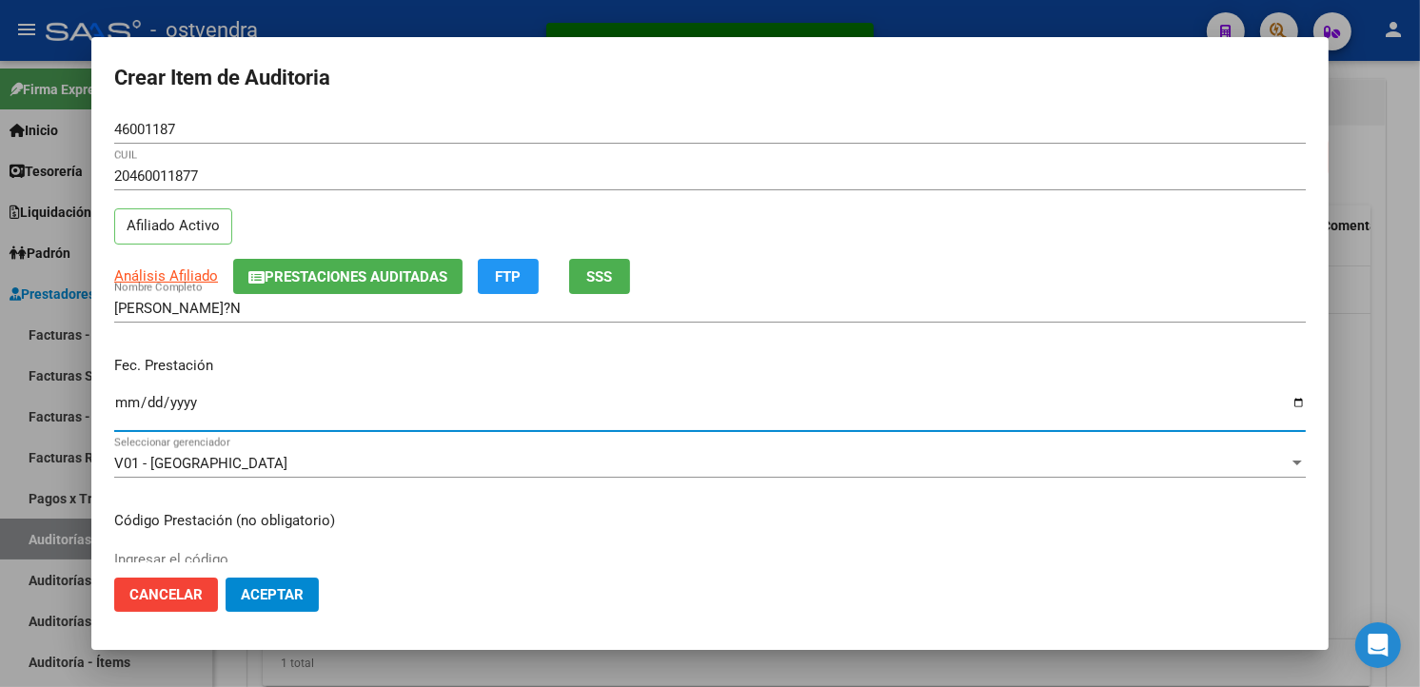
click at [129, 416] on input "Ingresar la fecha" at bounding box center [710, 410] width 1192 height 30
type input "2025-09-11"
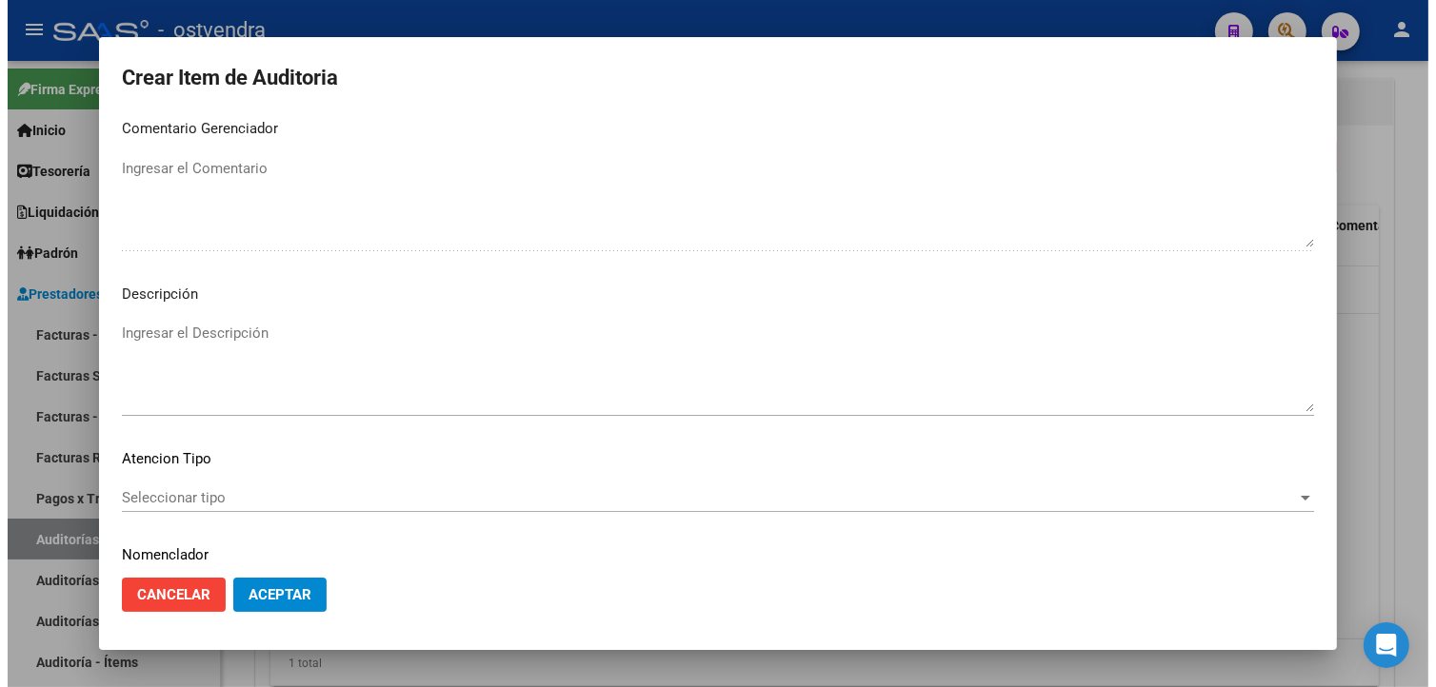
scroll to position [1267, 0]
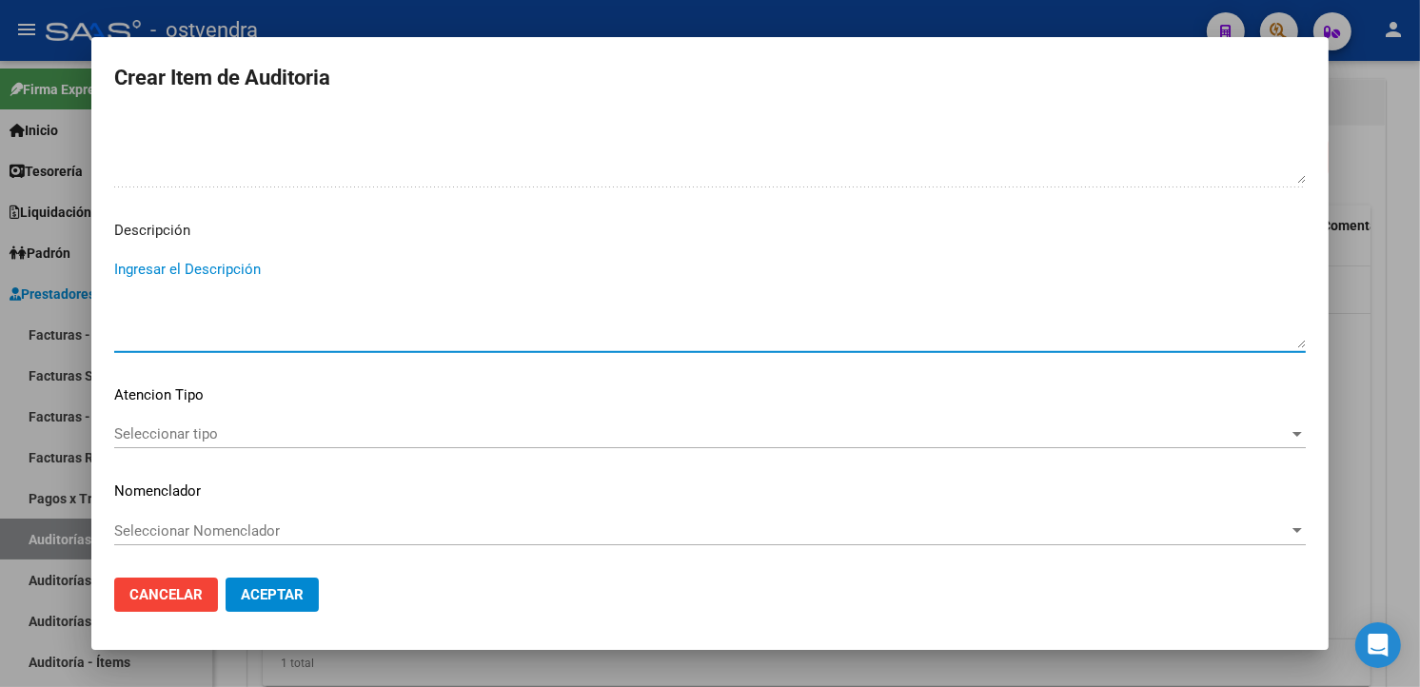
click at [835, 279] on textarea "Ingresar el Descripción" at bounding box center [710, 303] width 1192 height 89
type textarea "LABORATORIO"
click at [432, 419] on mat-dialog-content "46001187 Nro Documento 20460011877 CUIL Afiliado Activo Análisis Afiliado Prest…" at bounding box center [710, 338] width 1238 height 447
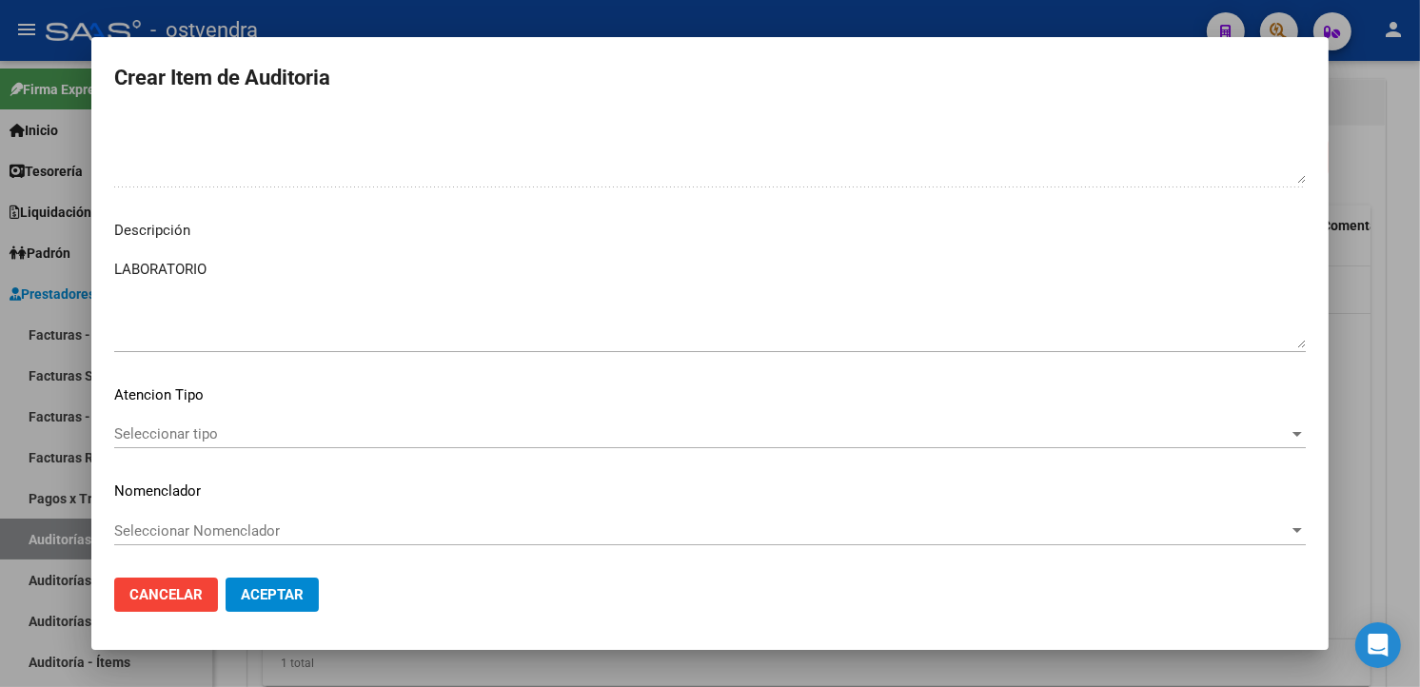
click at [431, 447] on div "Seleccionar tipo Seleccionar tipo" at bounding box center [710, 434] width 1192 height 29
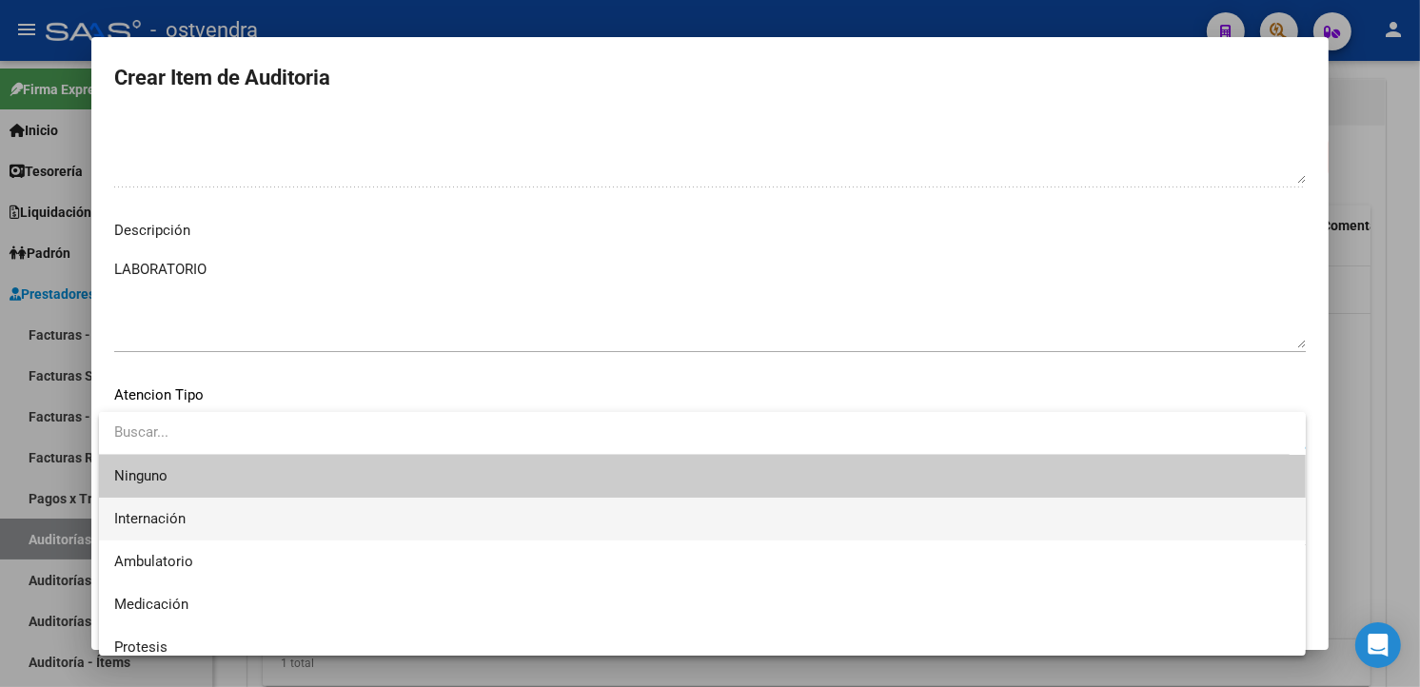
click at [336, 524] on span "Internación" at bounding box center [702, 519] width 1177 height 43
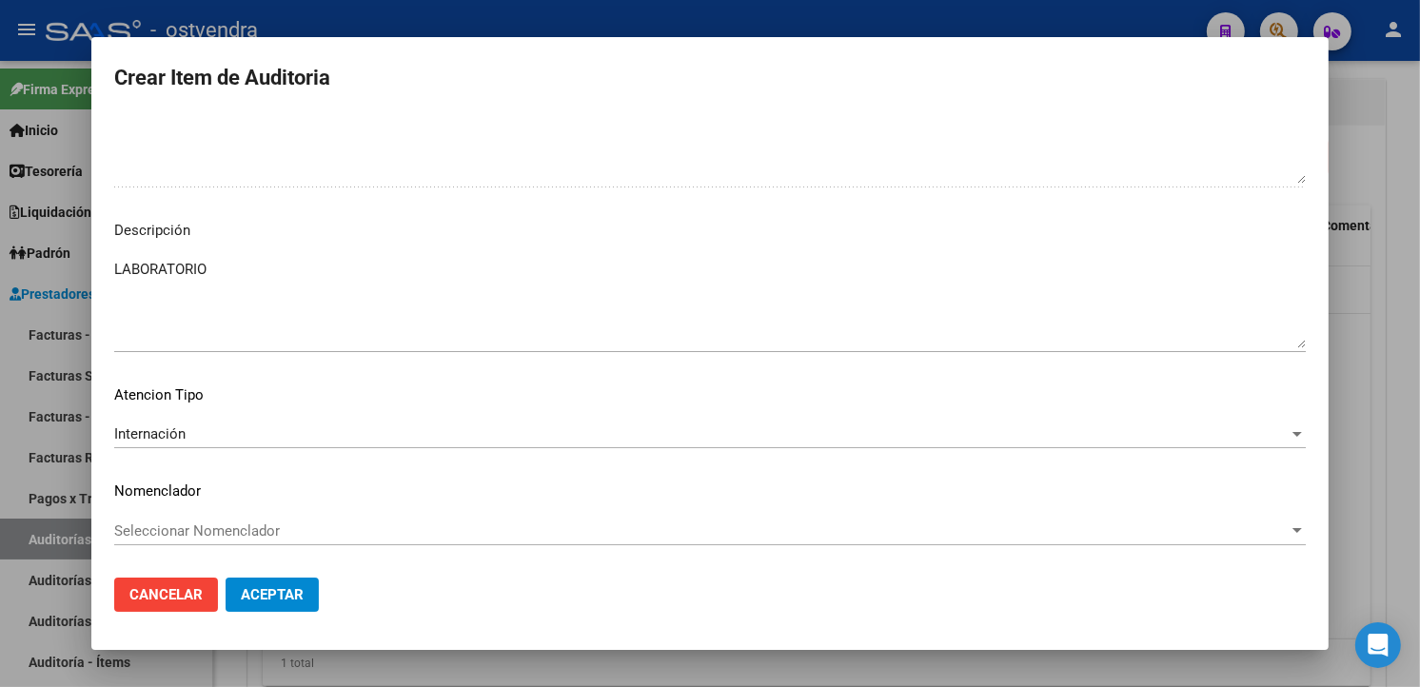
click at [288, 626] on mat-dialog-container "Crear Item de Auditoria 46001187 Nro Documento 20460011877 CUIL Afiliado Activo…" at bounding box center [710, 343] width 1238 height 612
click at [297, 605] on button "Aceptar" at bounding box center [272, 595] width 93 height 34
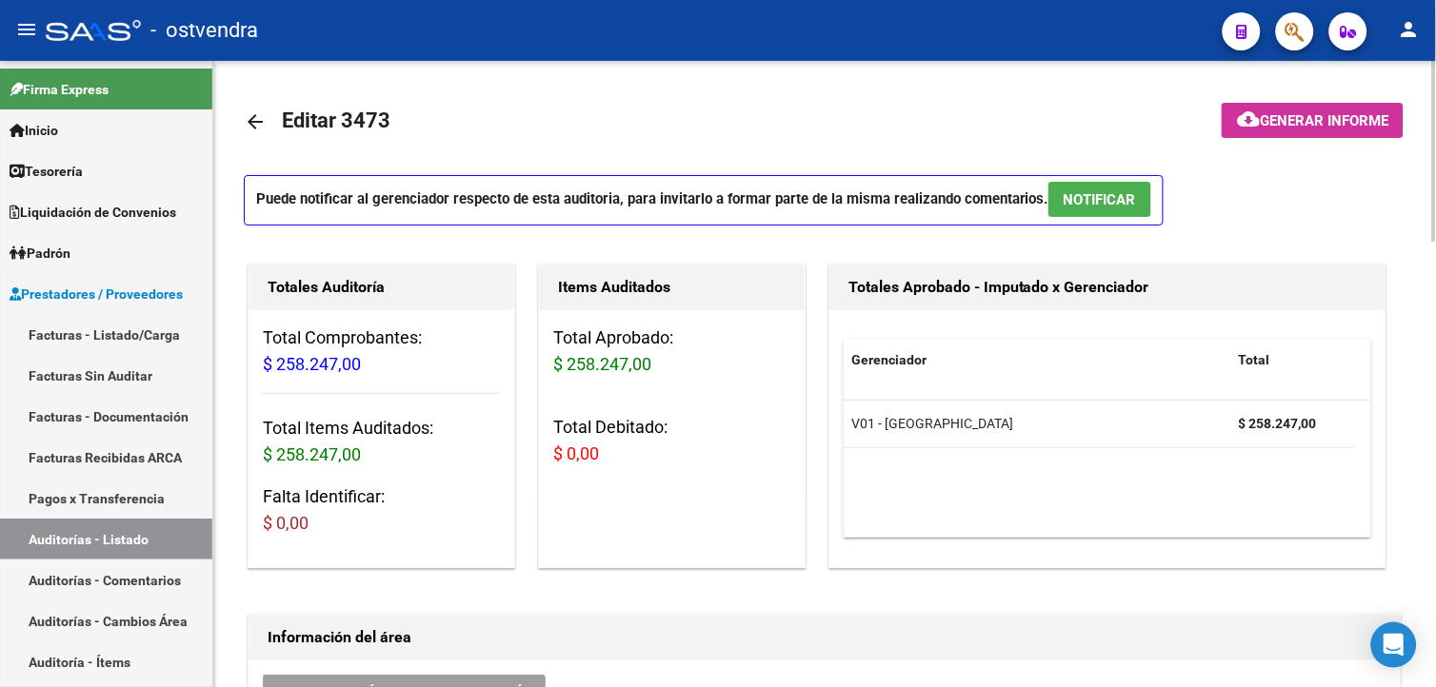
click at [1086, 220] on p "Puede notificar al gerenciador respecto de esta auditoria, para invitarlo a for…" at bounding box center [704, 200] width 920 height 50
click at [1085, 204] on span "NOTIFICAR" at bounding box center [1099, 199] width 72 height 17
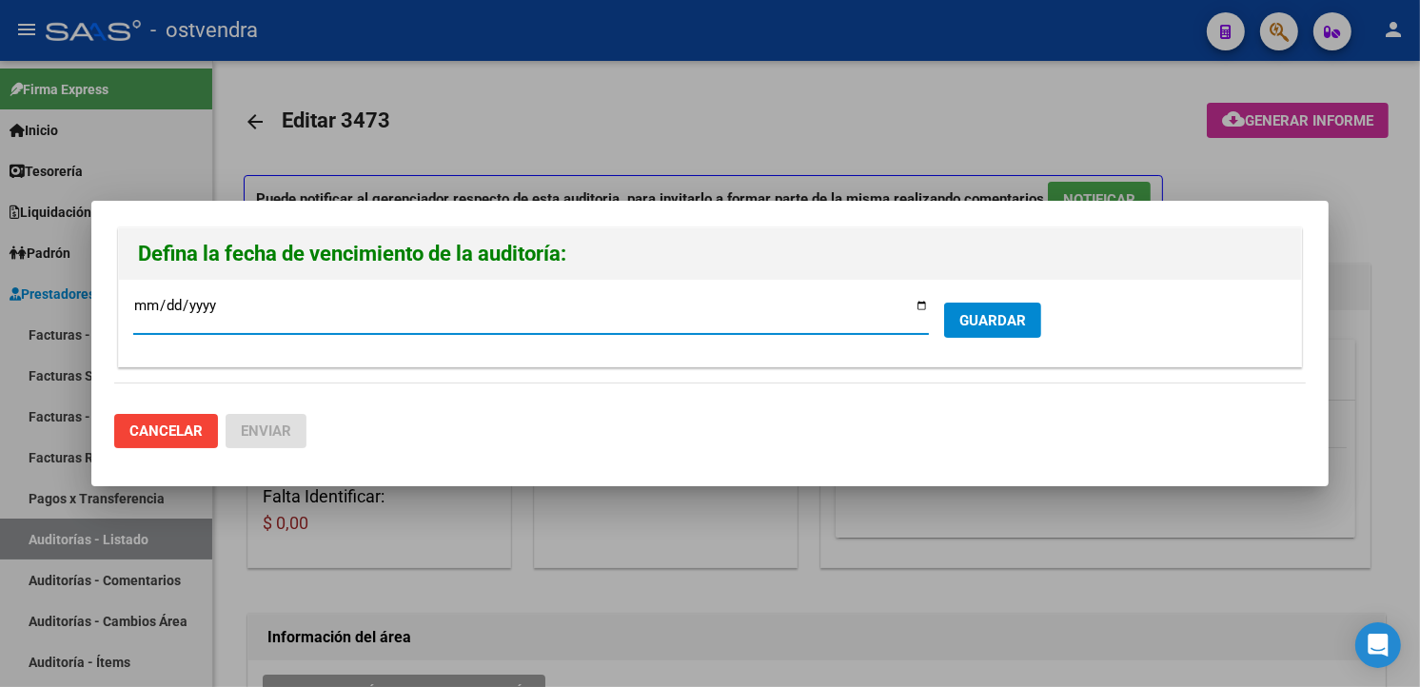
type input "[DATE]"
click at [998, 338] on button "GUARDAR" at bounding box center [992, 320] width 97 height 35
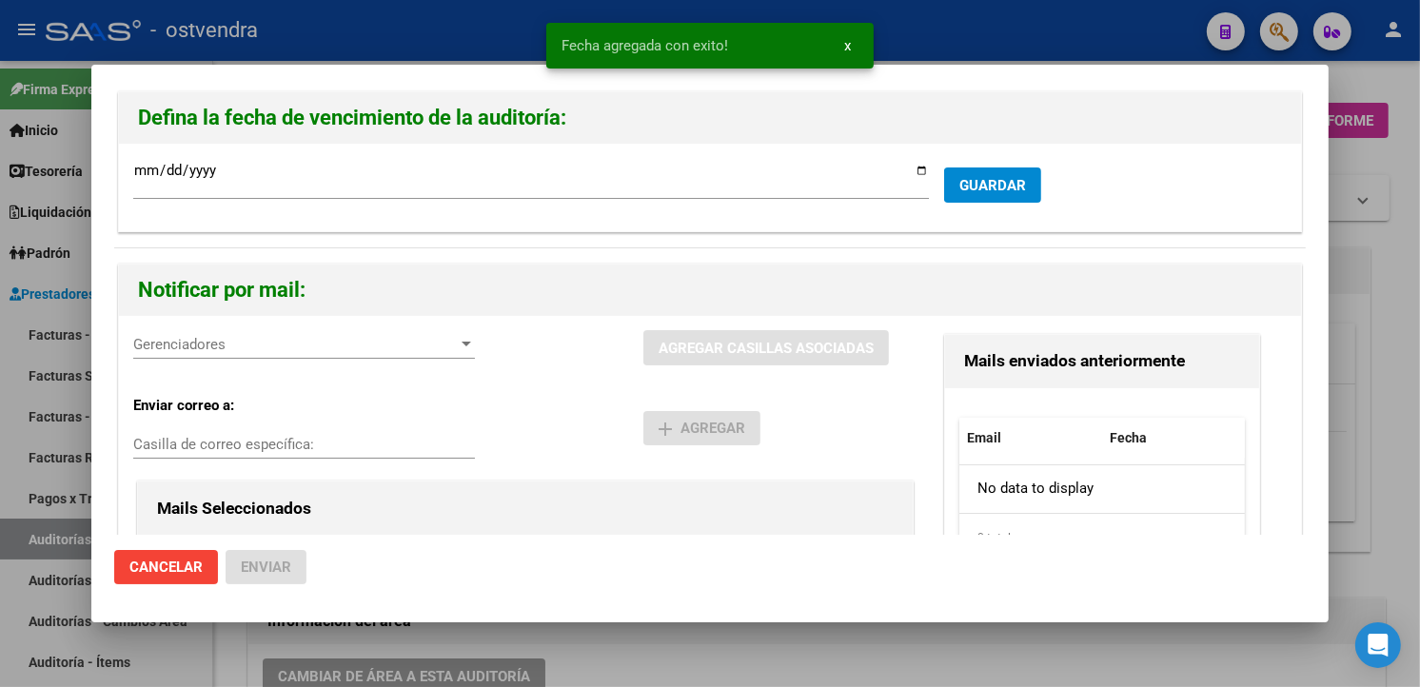
click at [486, 357] on div "Gerenciadores Gerenciadores" at bounding box center [388, 355] width 510 height 50
click at [462, 352] on div "Gerenciadores" at bounding box center [304, 344] width 342 height 17
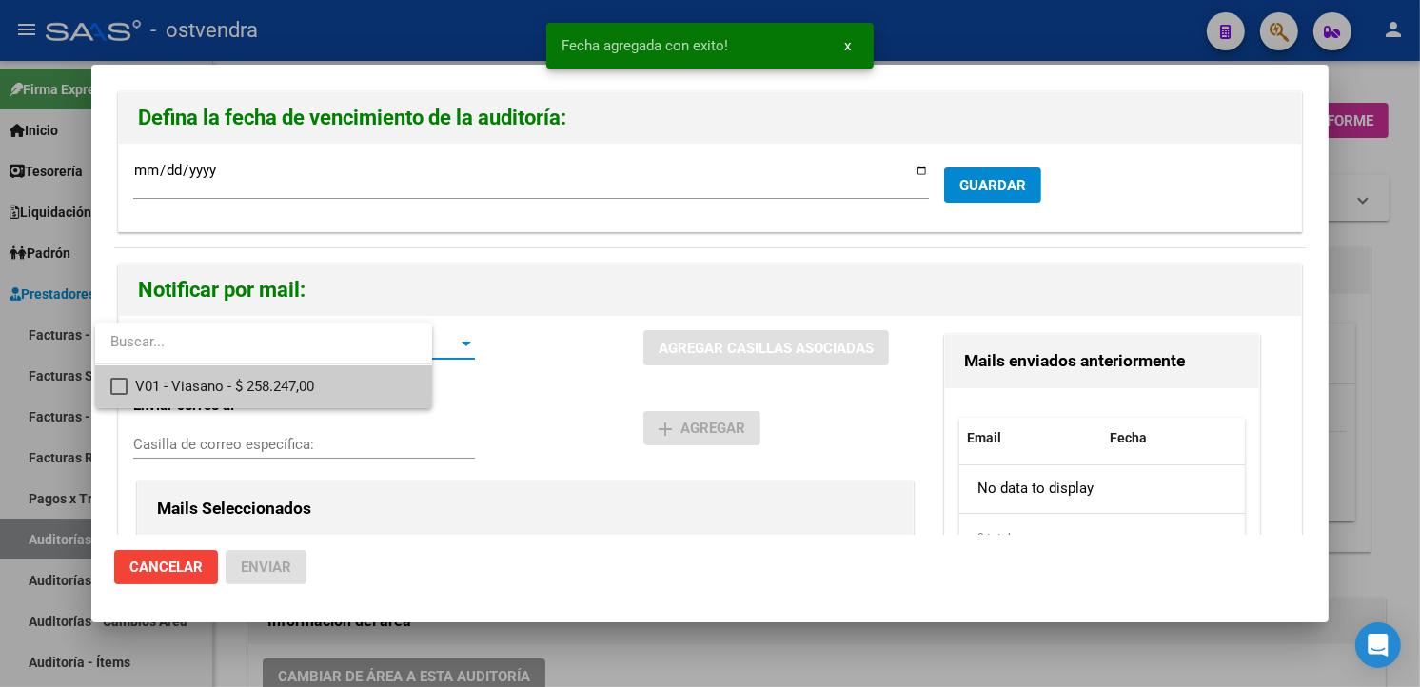
click at [416, 384] on span "V01 - Viasano - $ 258.247,00" at bounding box center [275, 387] width 281 height 43
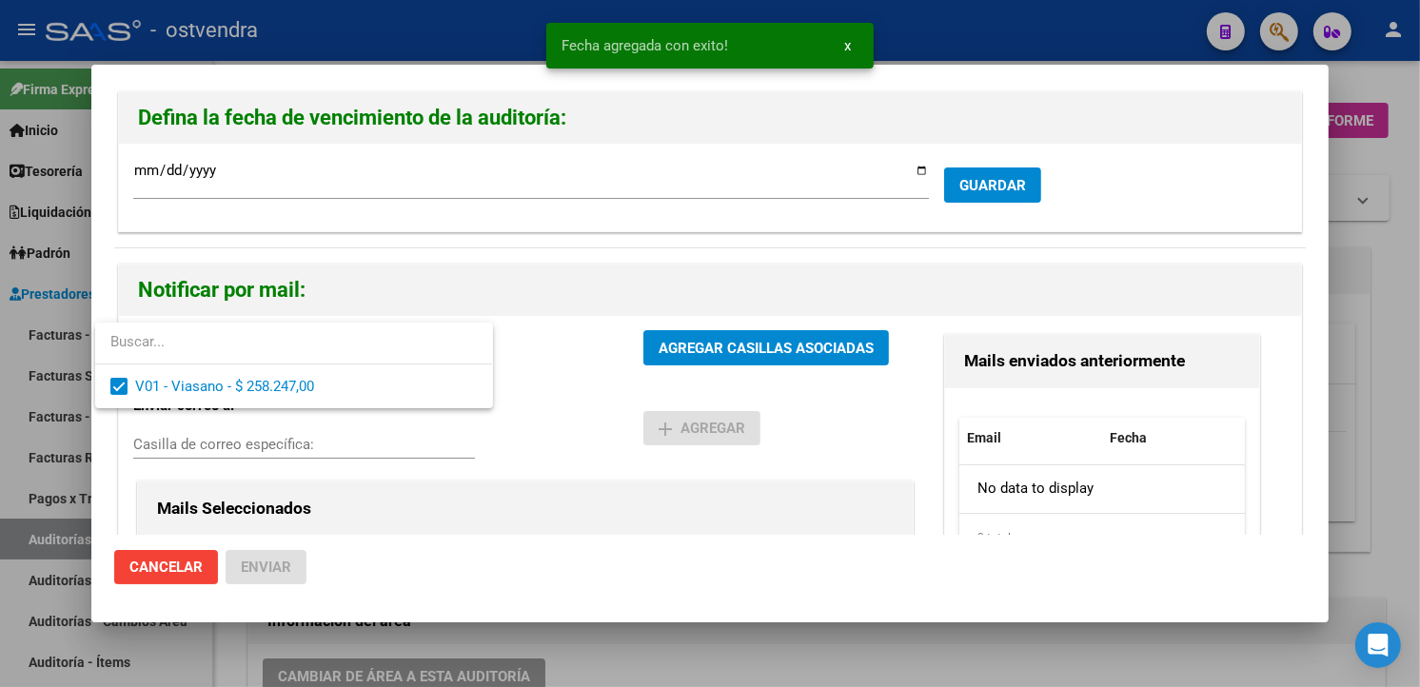
click at [644, 339] on div at bounding box center [710, 343] width 1420 height 687
click at [647, 338] on button "AGREGAR CASILLAS ASOCIADAS" at bounding box center [767, 347] width 246 height 35
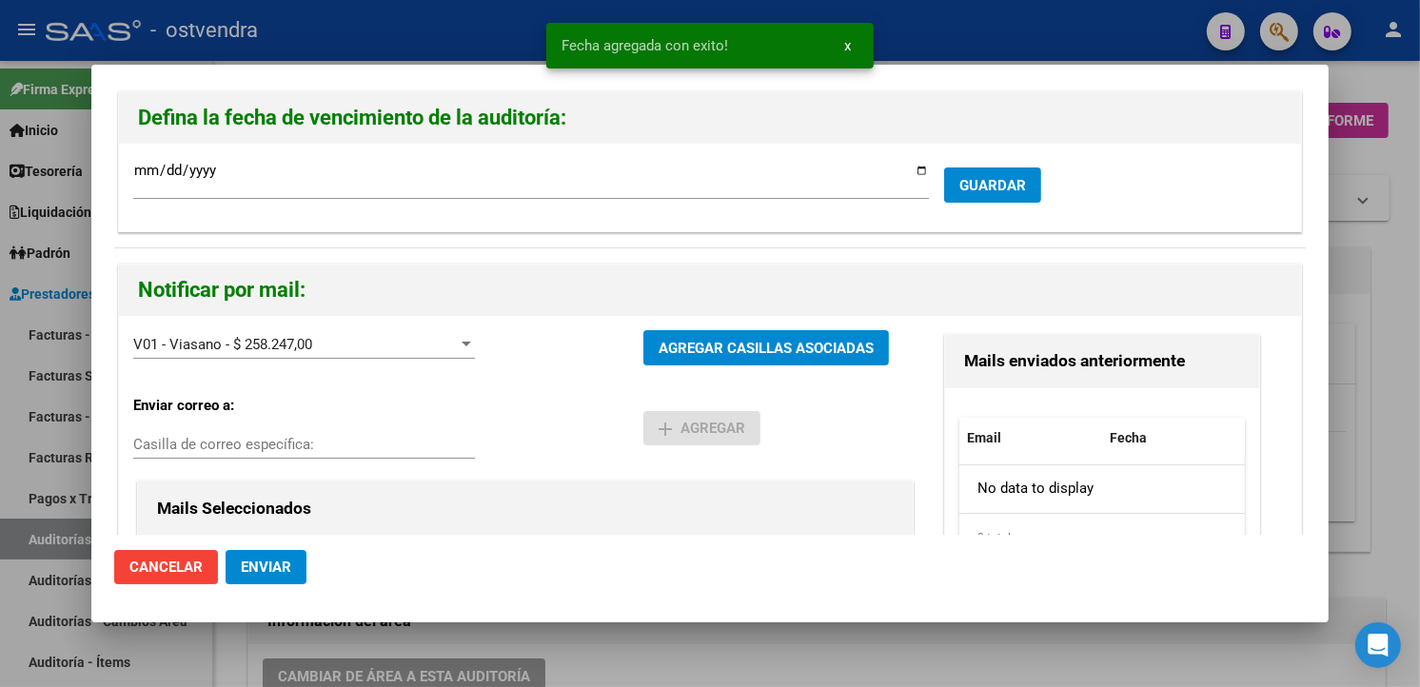
click at [301, 563] on button "Enviar" at bounding box center [266, 567] width 81 height 34
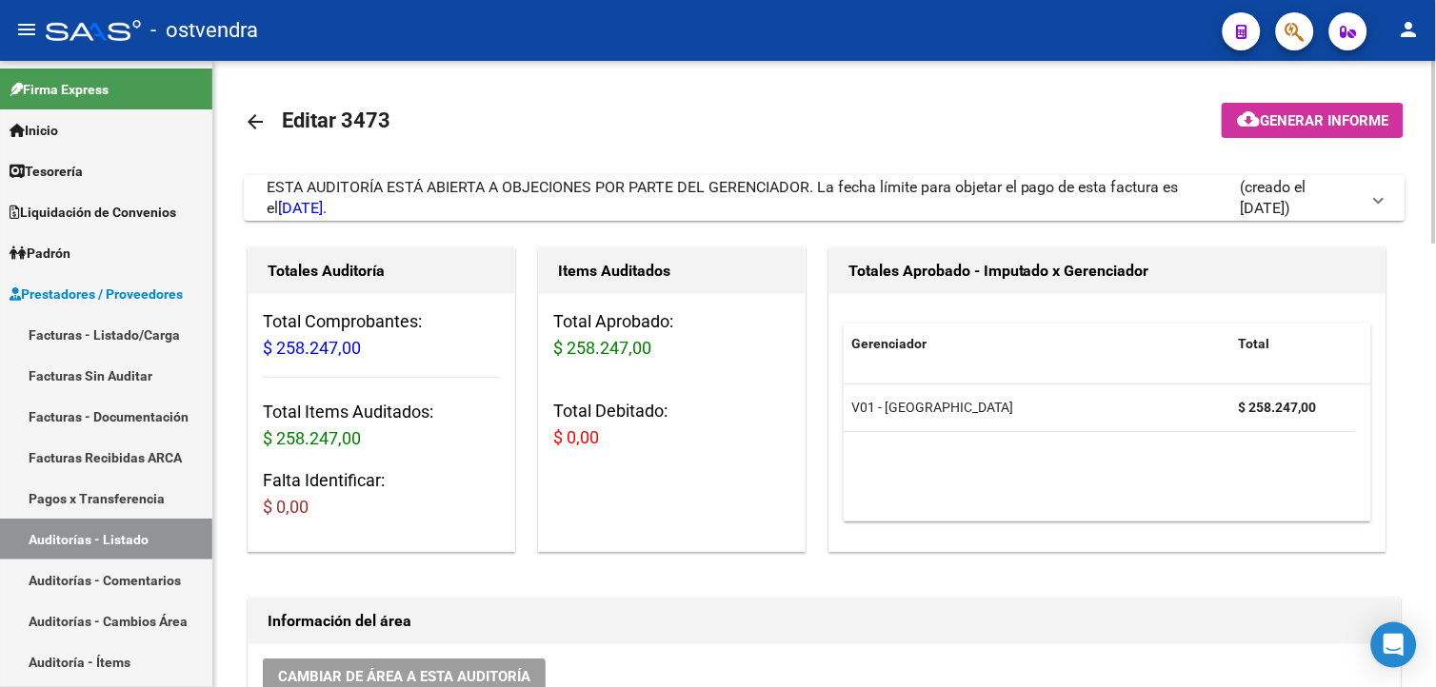
click at [1392, 308] on div "Totales Aprobado - Imputado x Gerenciador Gerenciador Total V01 - Viasano $ 258…" at bounding box center [1114, 400] width 581 height 312
click at [188, 335] on link "Facturas - Listado/Carga" at bounding box center [106, 334] width 212 height 41
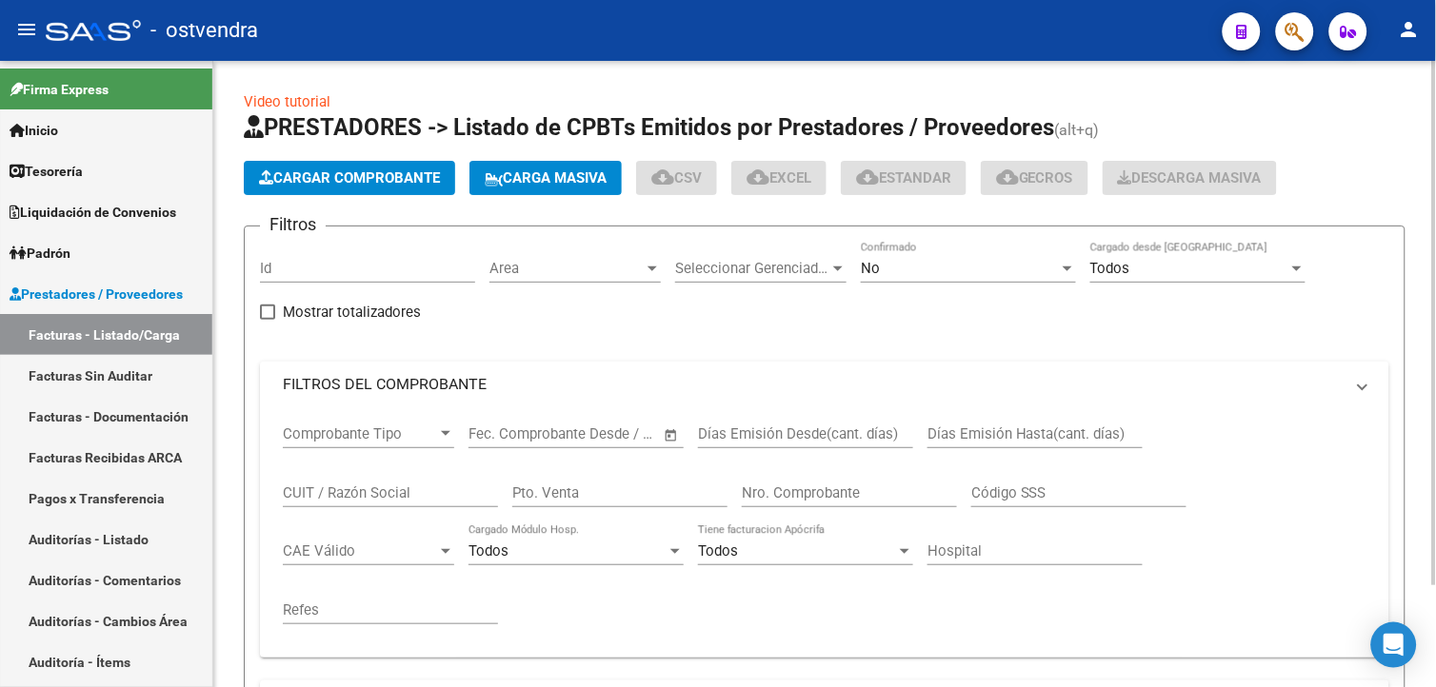
click at [308, 189] on button "Cargar Comprobante" at bounding box center [349, 178] width 211 height 34
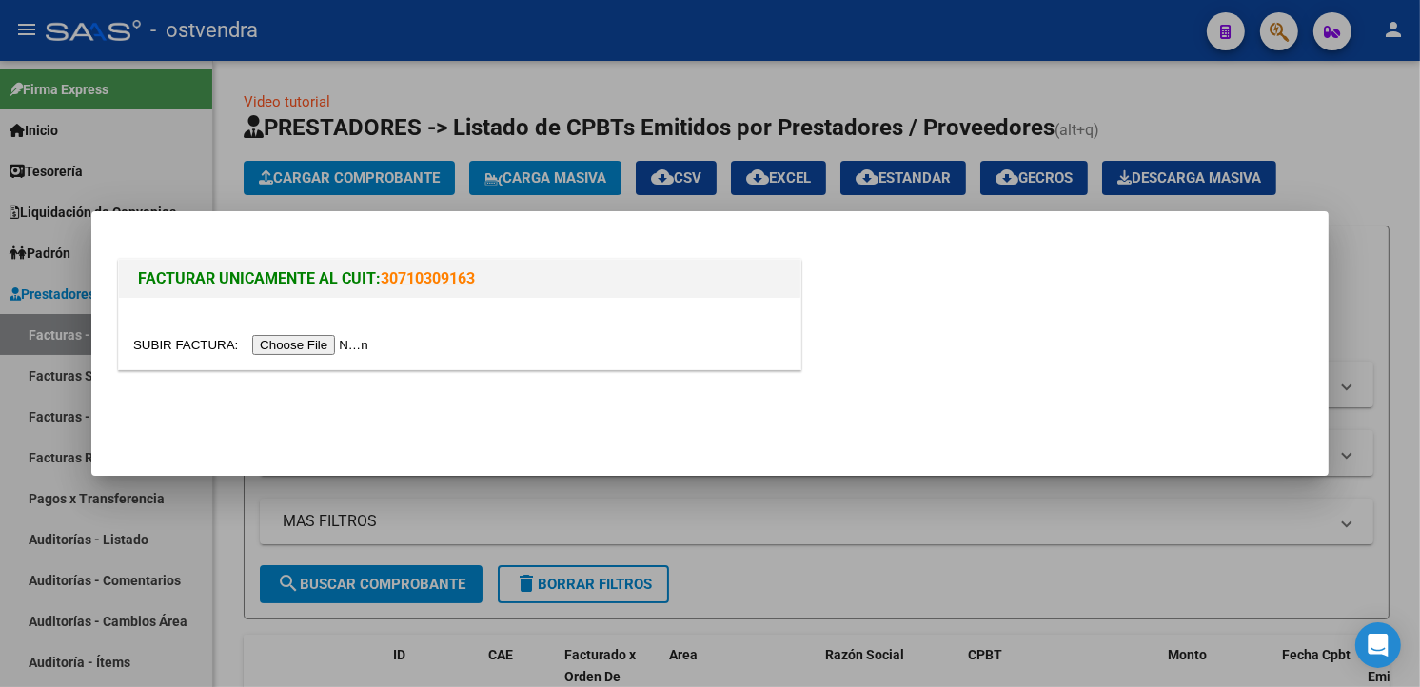
click at [302, 349] on input "file" at bounding box center [253, 345] width 241 height 20
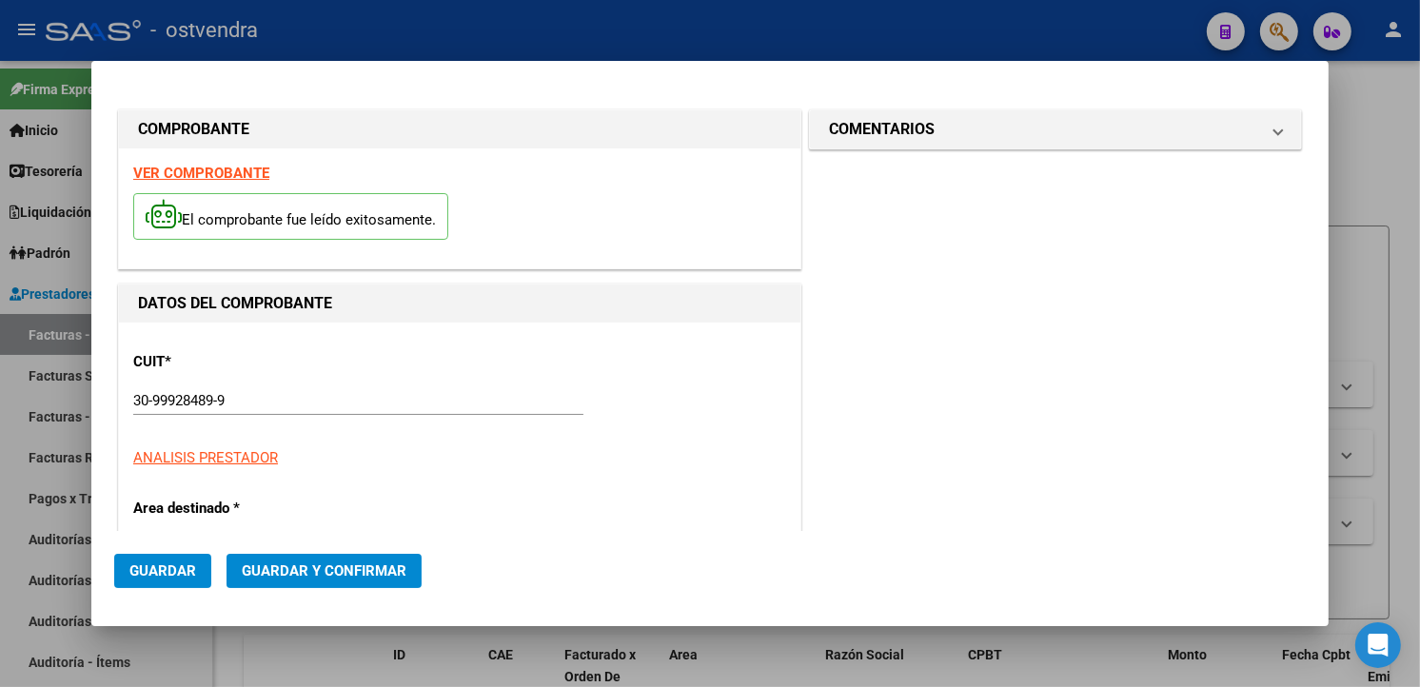
type input "302"
type input "$ 258.247,00"
type input "2025-10-01"
type input "2025-11-30"
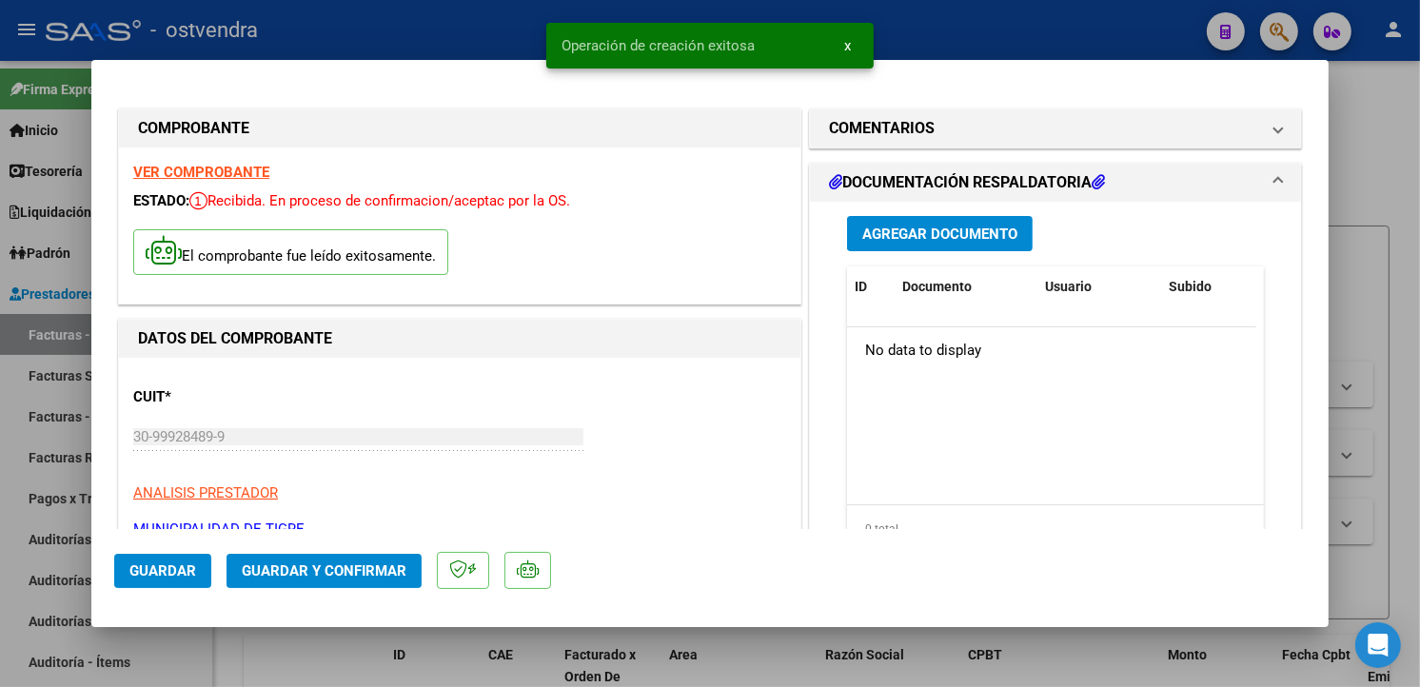
click at [410, 560] on button "Guardar y Confirmar" at bounding box center [324, 571] width 195 height 34
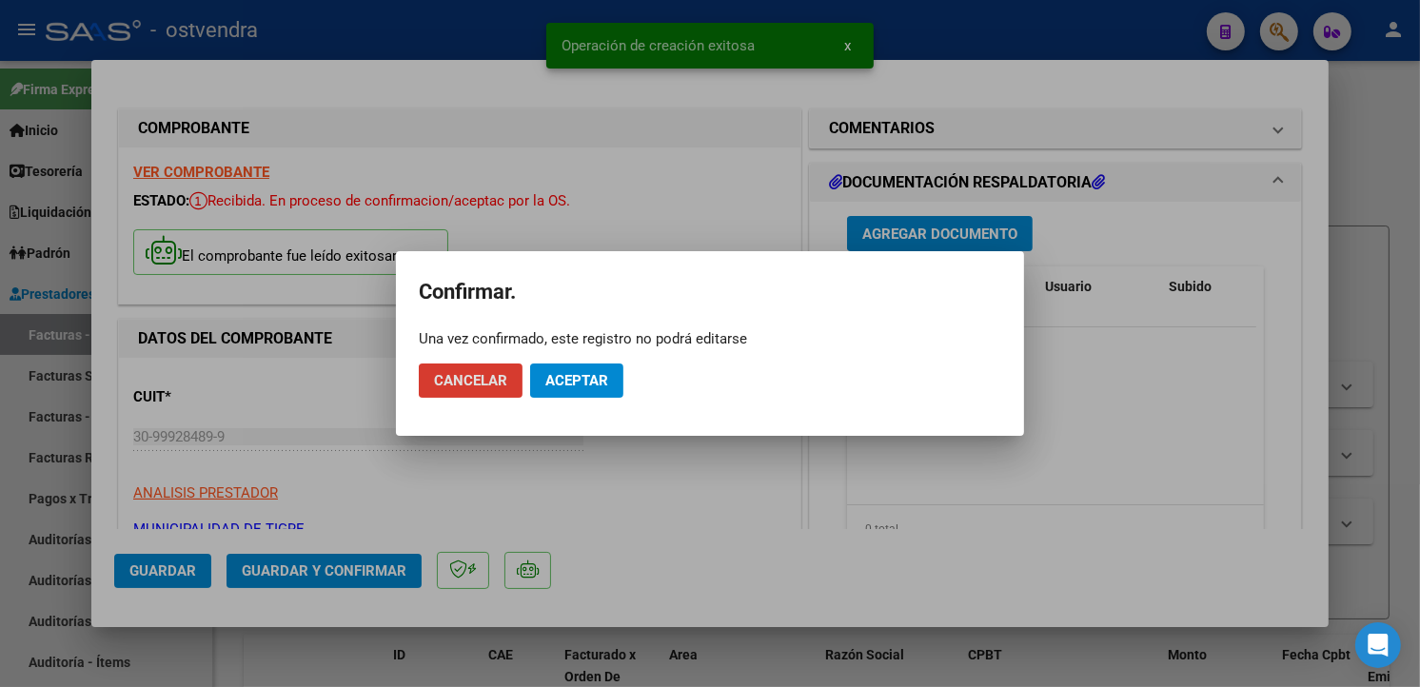
click at [605, 379] on span "Aceptar" at bounding box center [577, 380] width 63 height 17
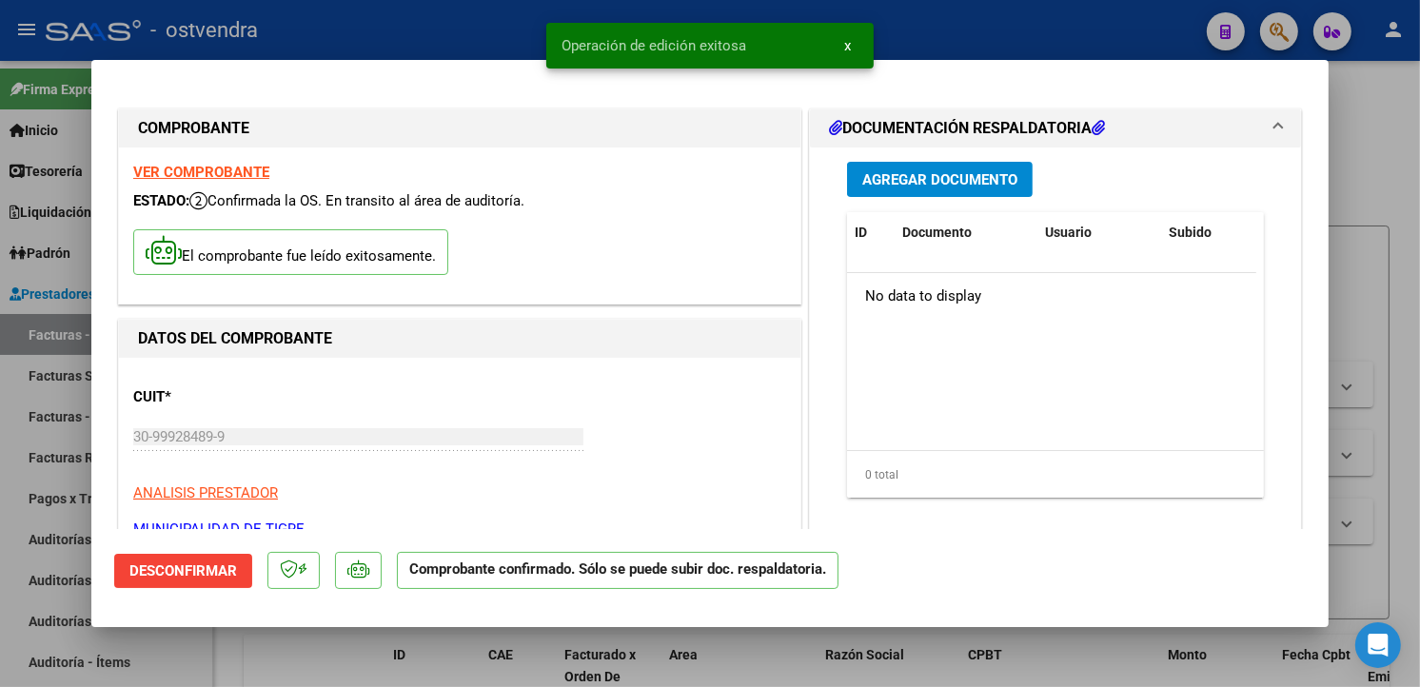
click at [55, 384] on div at bounding box center [710, 343] width 1420 height 687
type input "$ 0,00"
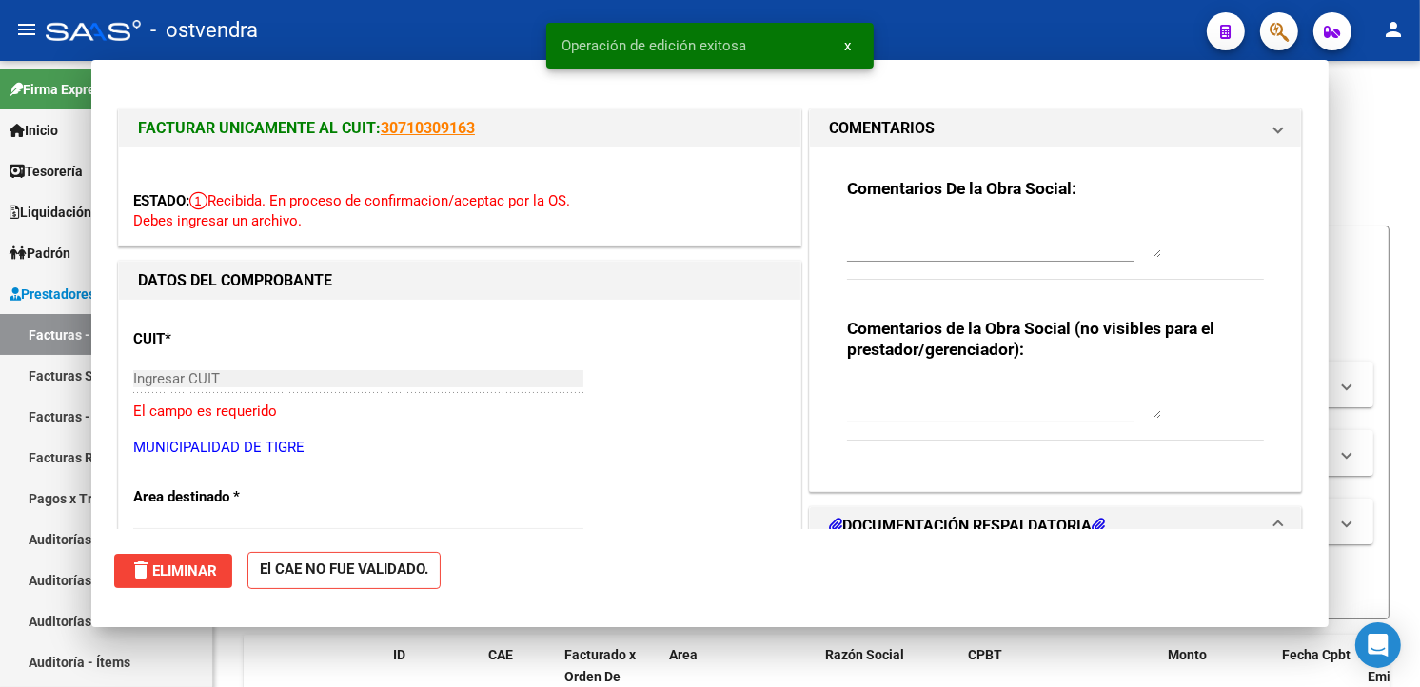
click at [55, 384] on link "Facturas Sin Auditar" at bounding box center [106, 375] width 212 height 41
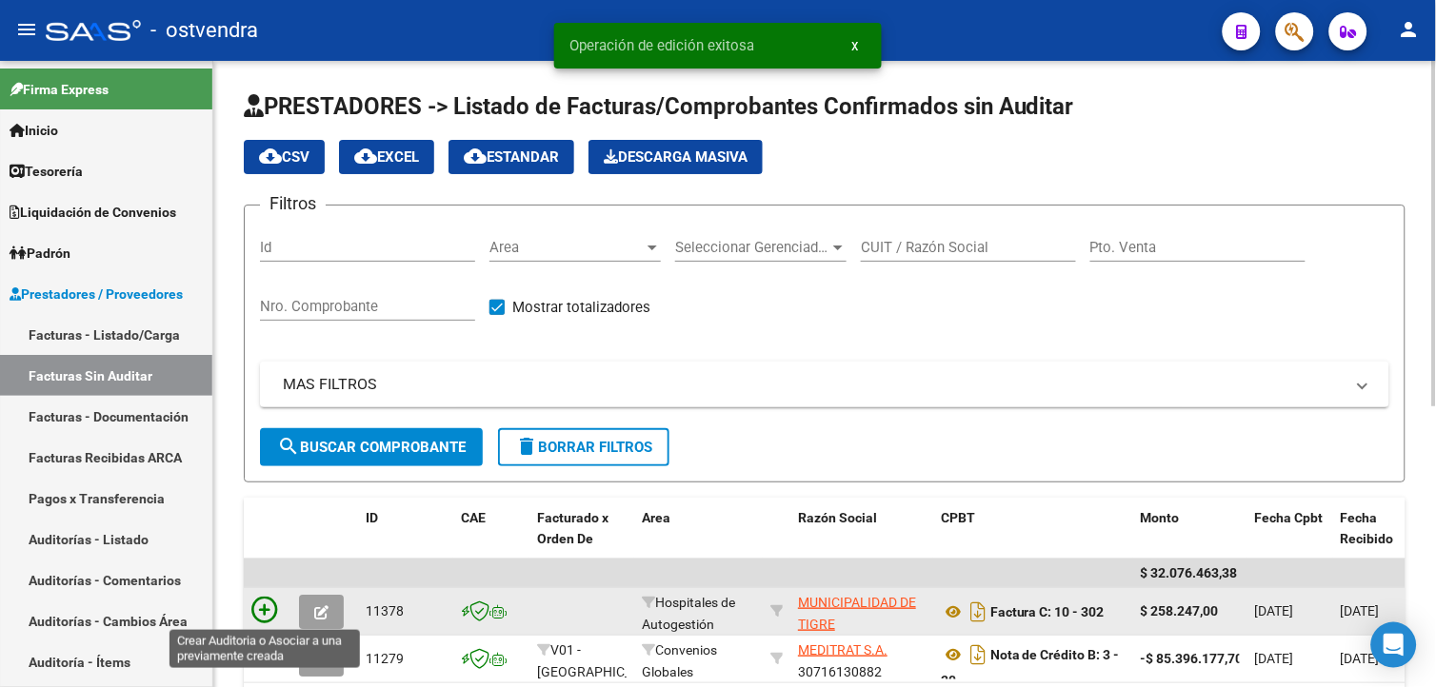
click at [276, 602] on icon at bounding box center [264, 610] width 27 height 27
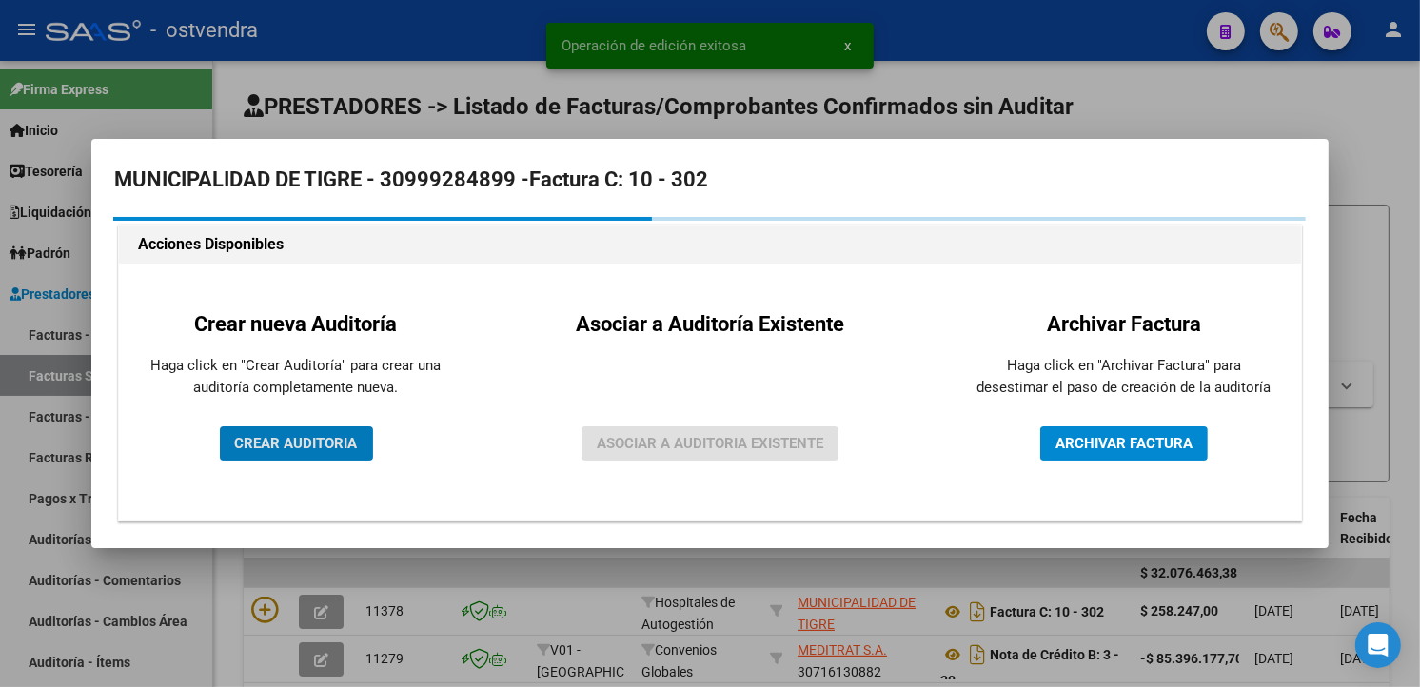
click at [341, 440] on span "CREAR AUDITORIA" at bounding box center [296, 443] width 123 height 17
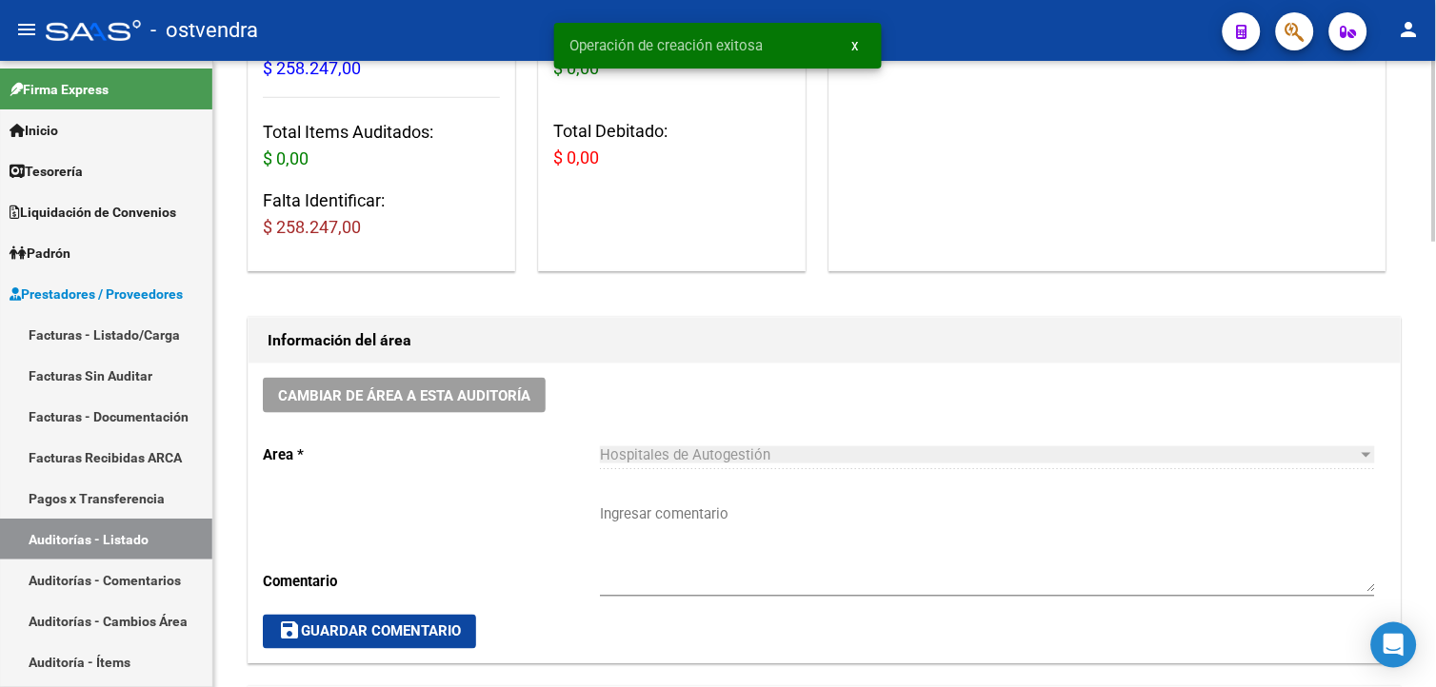
scroll to position [1538, 0]
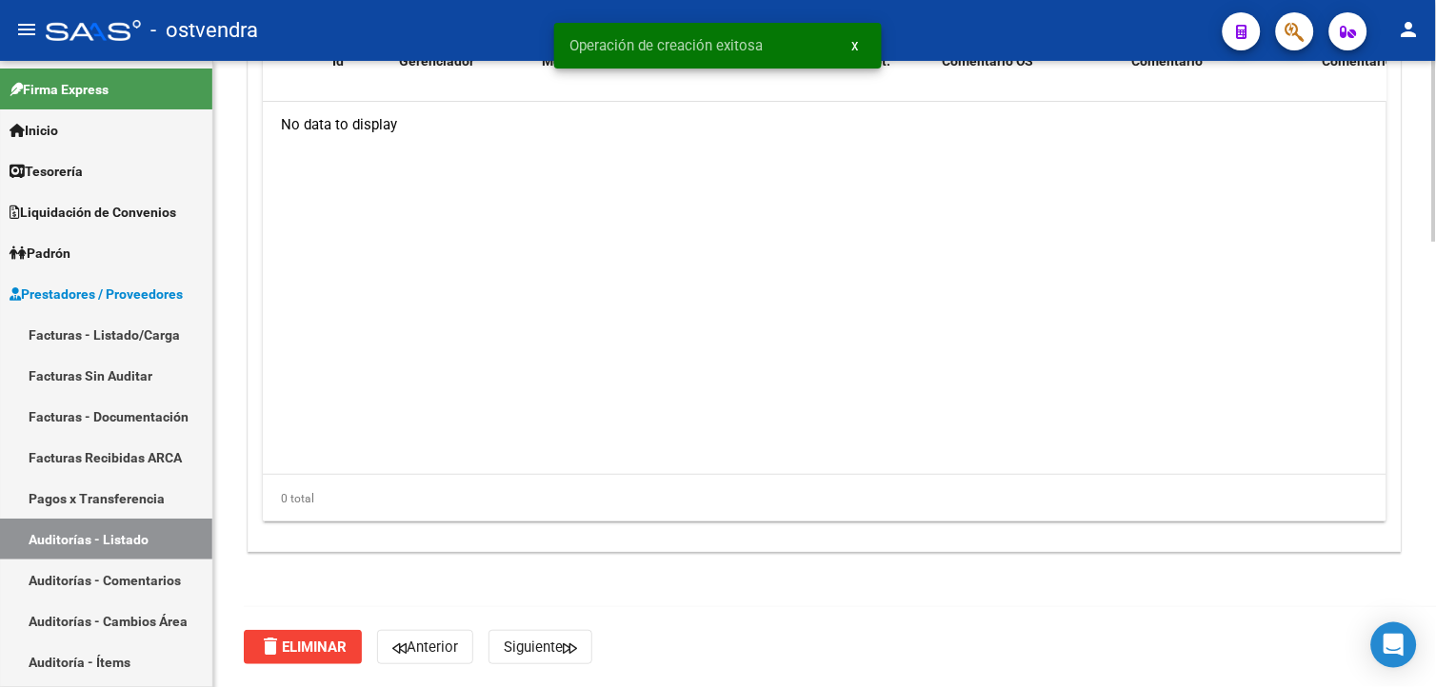
click at [1435, 631] on html "menu - ostvendra person Firma Express Inicio Calendario SSS Instructivos Contac…" at bounding box center [718, 343] width 1436 height 687
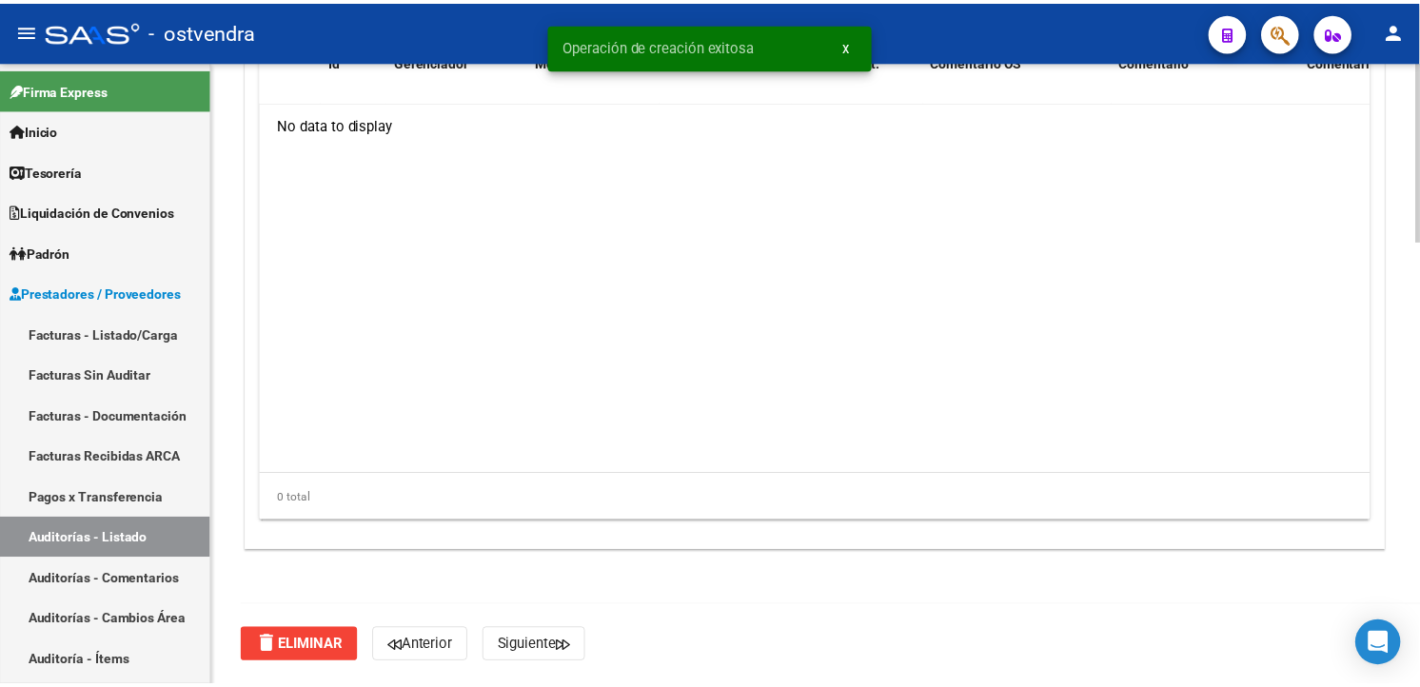
scroll to position [1250, 0]
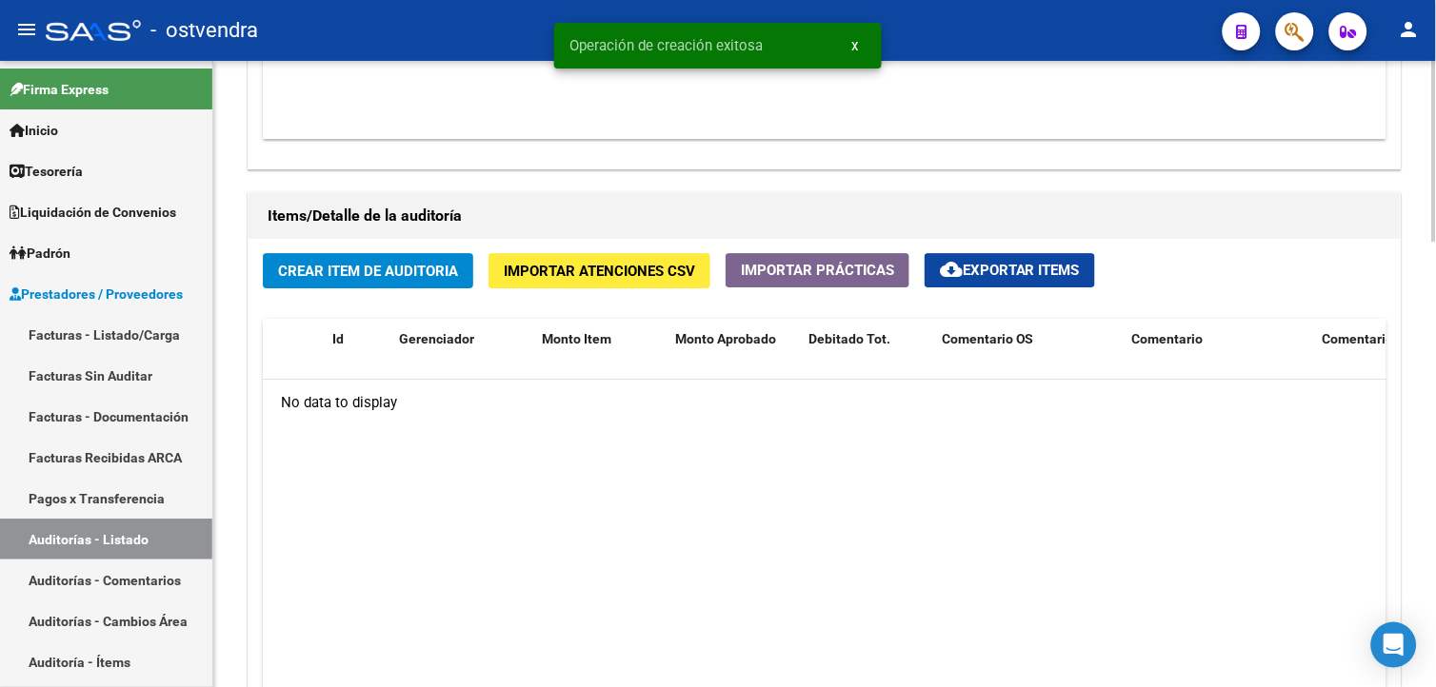
click at [1435, 438] on html "menu - ostvendra person Firma Express Inicio Calendario SSS Instructivos Contac…" at bounding box center [718, 343] width 1436 height 687
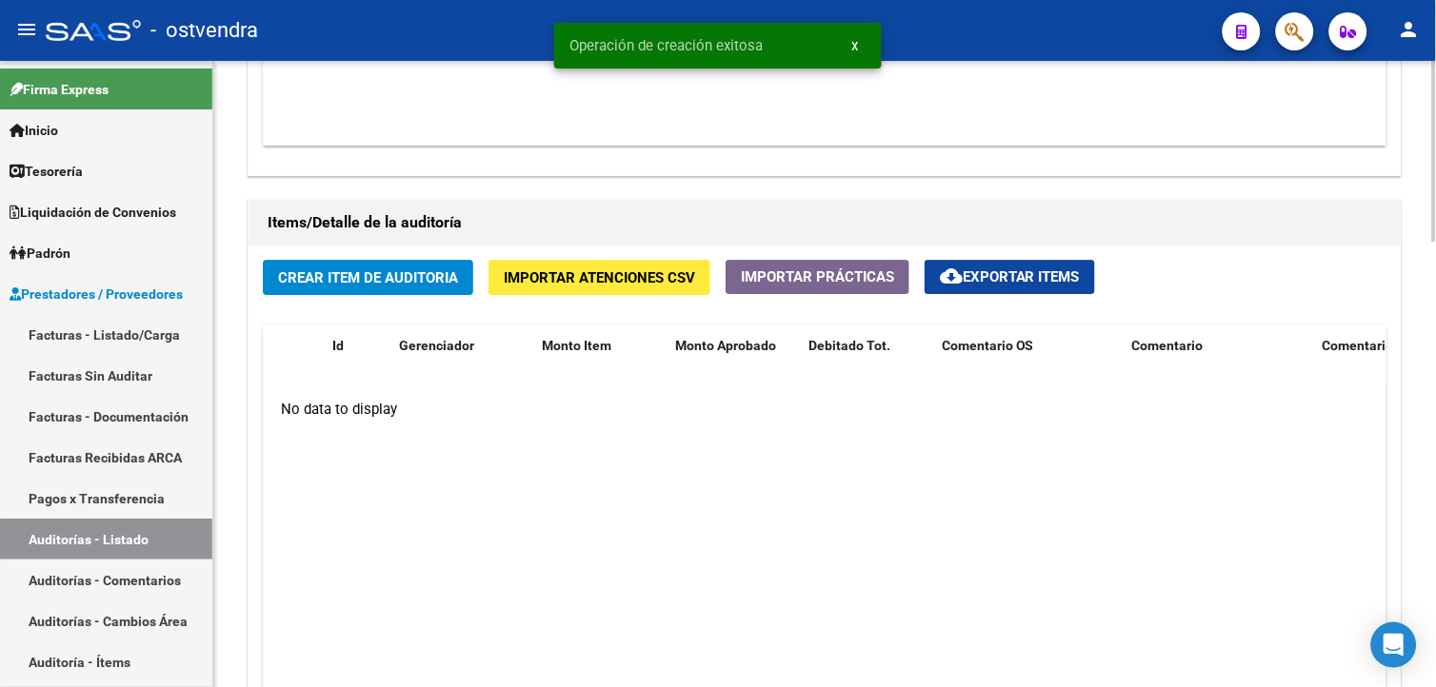
click at [270, 253] on div "Crear Item de Auditoria Importar Atenciones CSV Importar Prácticas cloud_downlo…" at bounding box center [824, 541] width 1152 height 590
click at [293, 284] on span "Crear Item de Auditoria" at bounding box center [368, 277] width 180 height 17
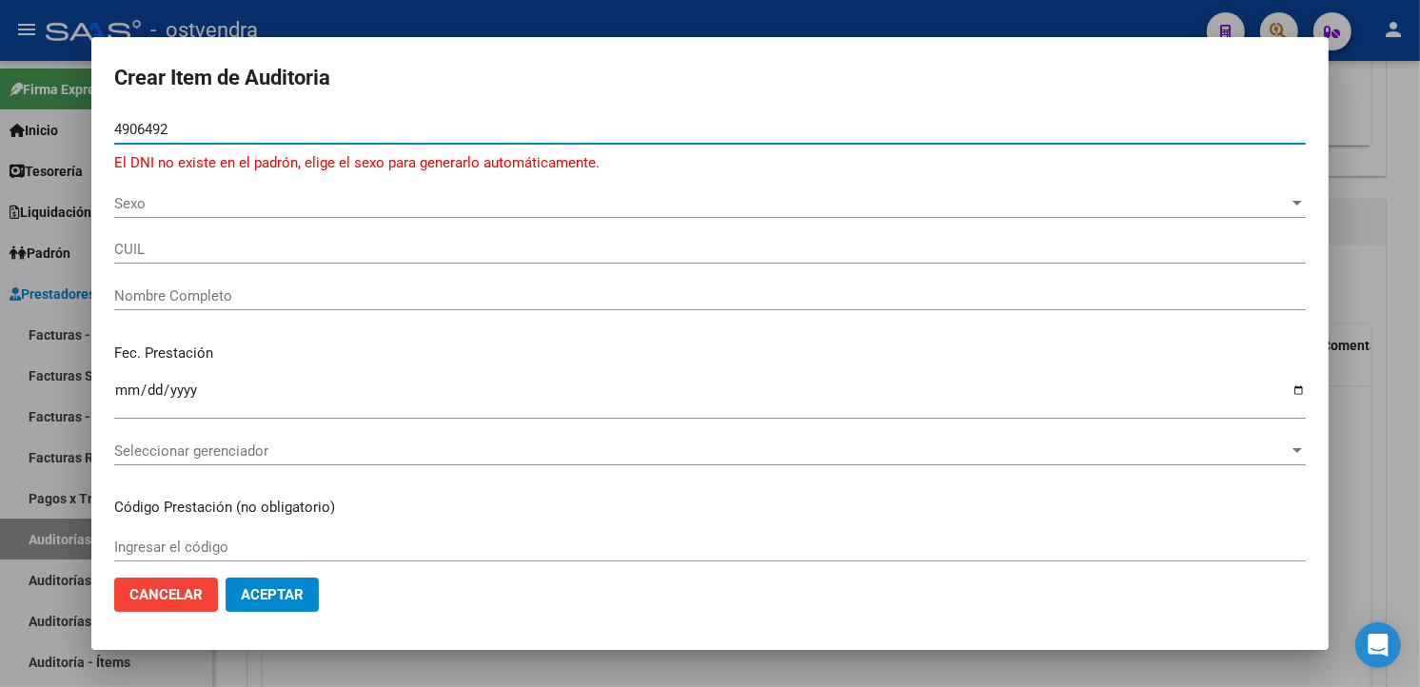
type input "49064923"
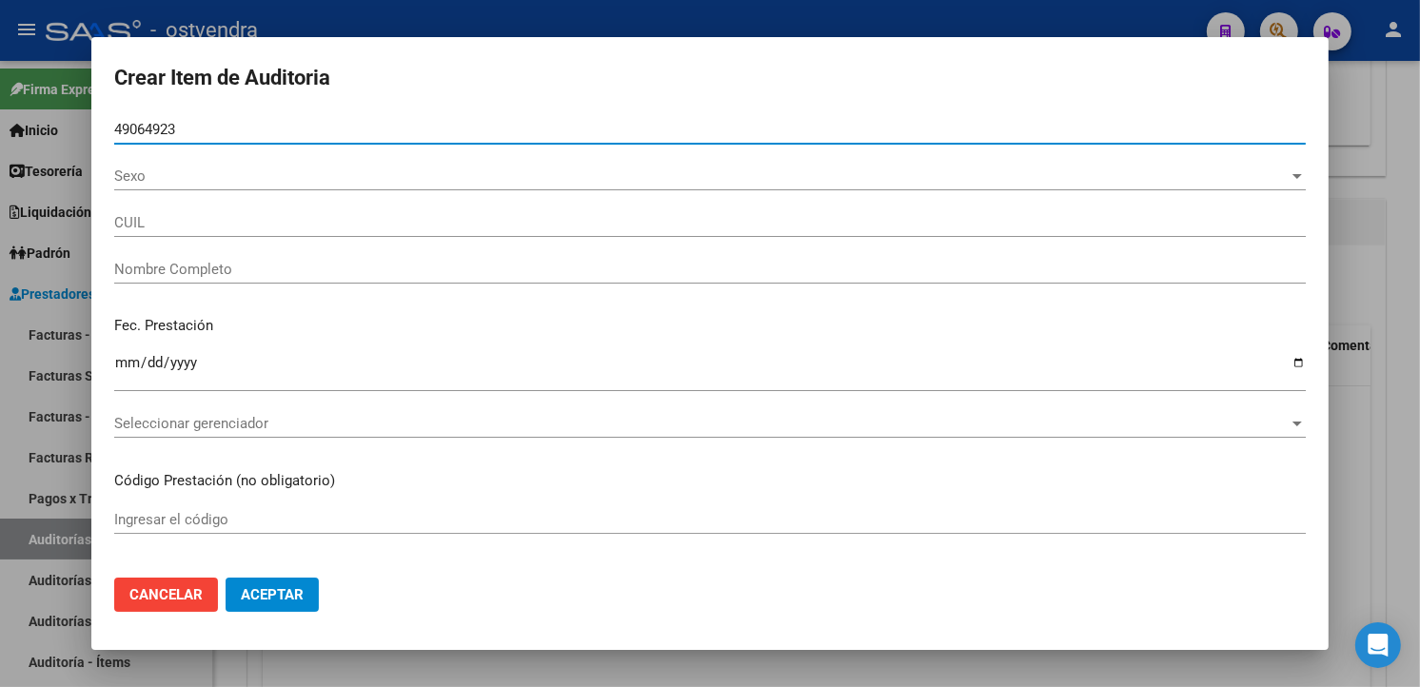
type input "23490649239"
type input "NIEVA DANTE SEBASTIAN"
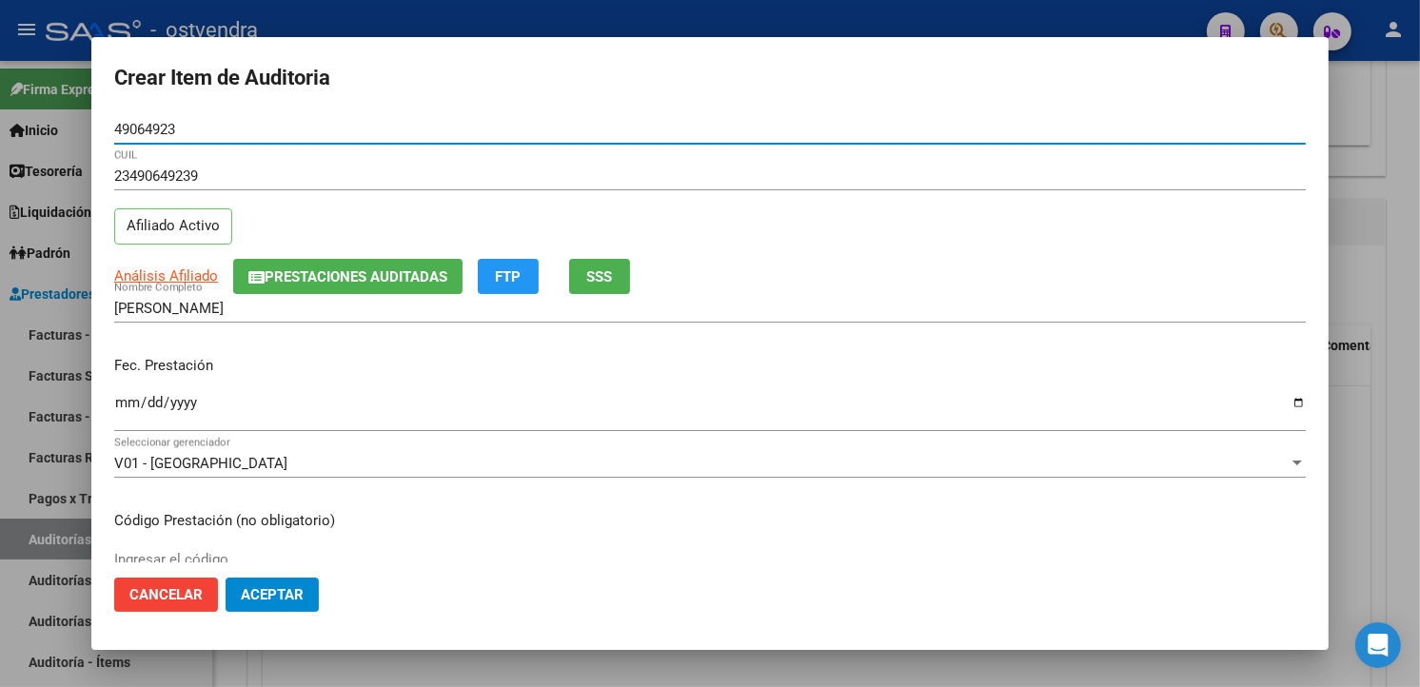
type input "49064923"
click at [121, 398] on input "Ingresar la fecha" at bounding box center [710, 410] width 1192 height 30
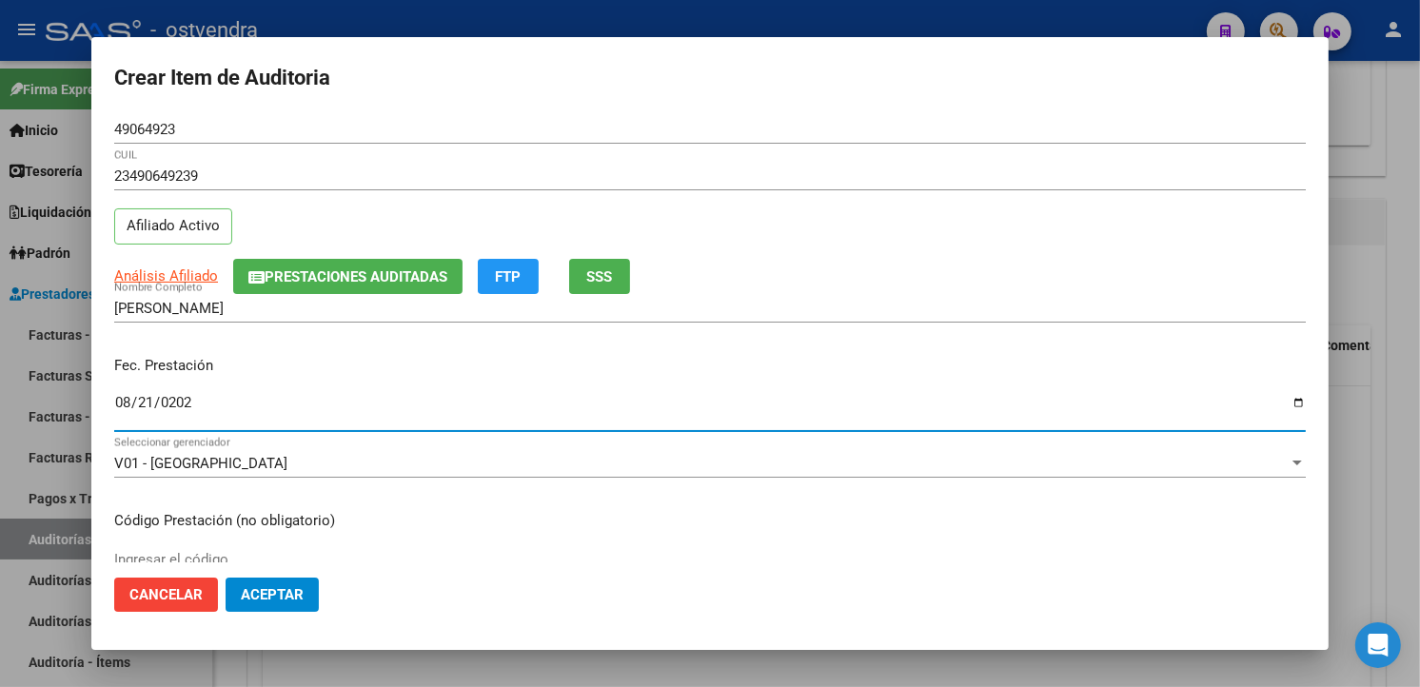
type input "2025-08-21"
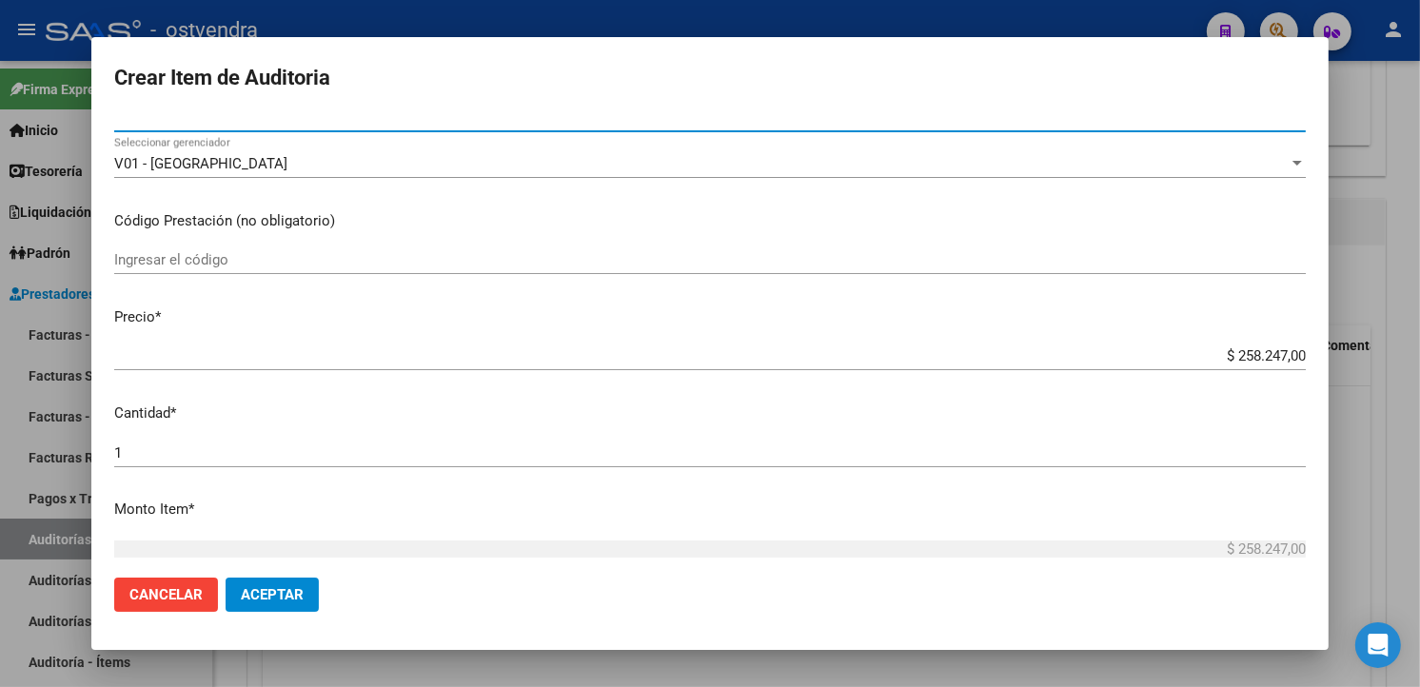
scroll to position [317, 0]
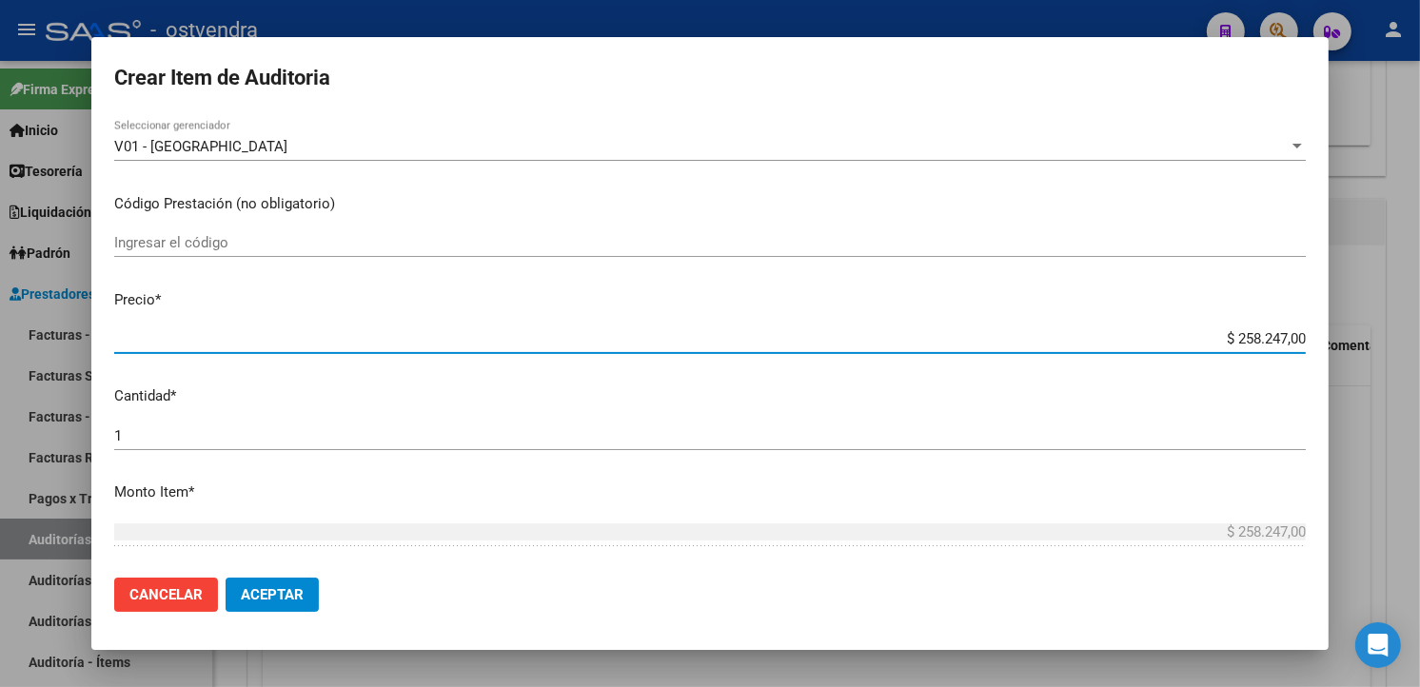
drag, startPoint x: 1287, startPoint y: 338, endPoint x: 1211, endPoint y: 341, distance: 76.2
click at [1211, 341] on input "$ 258.247,00" at bounding box center [710, 338] width 1192 height 17
type input "$ 0,02"
type input "$ 0,24"
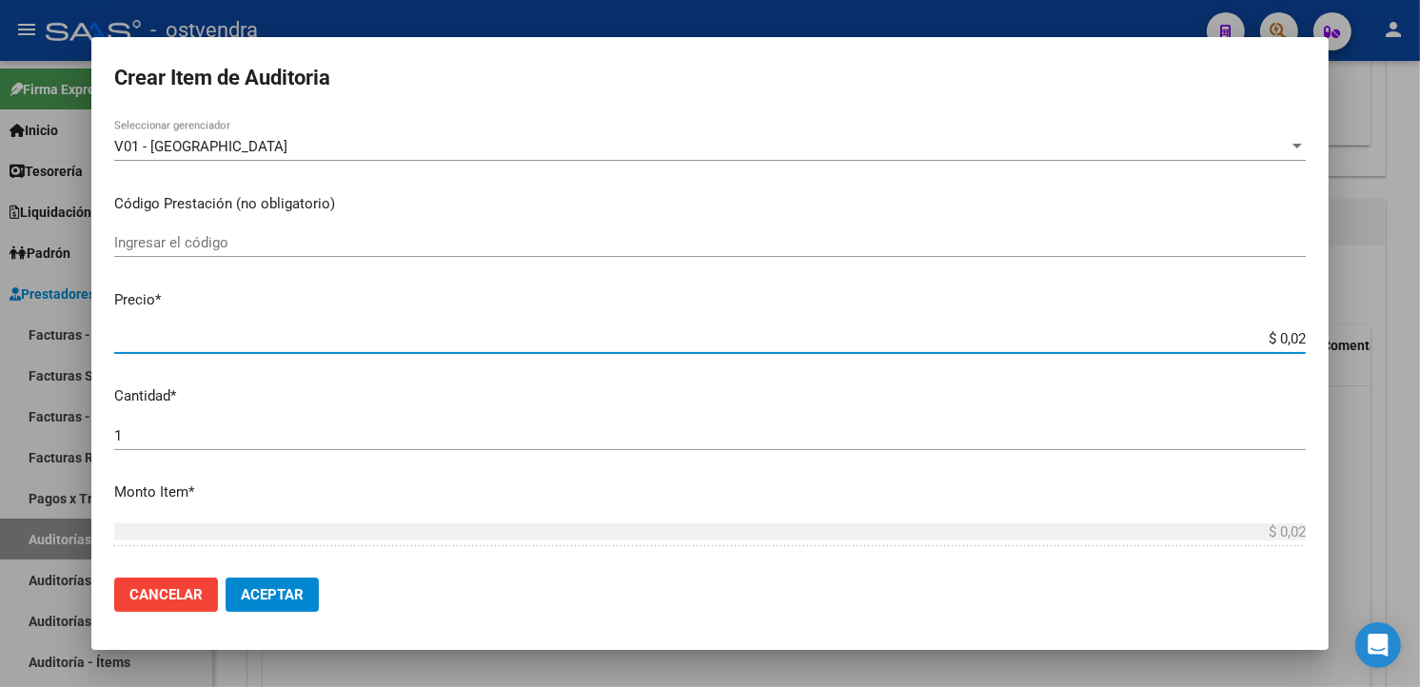
type input "$ 0,24"
type input "$ 2,44"
type input "$ 24,46"
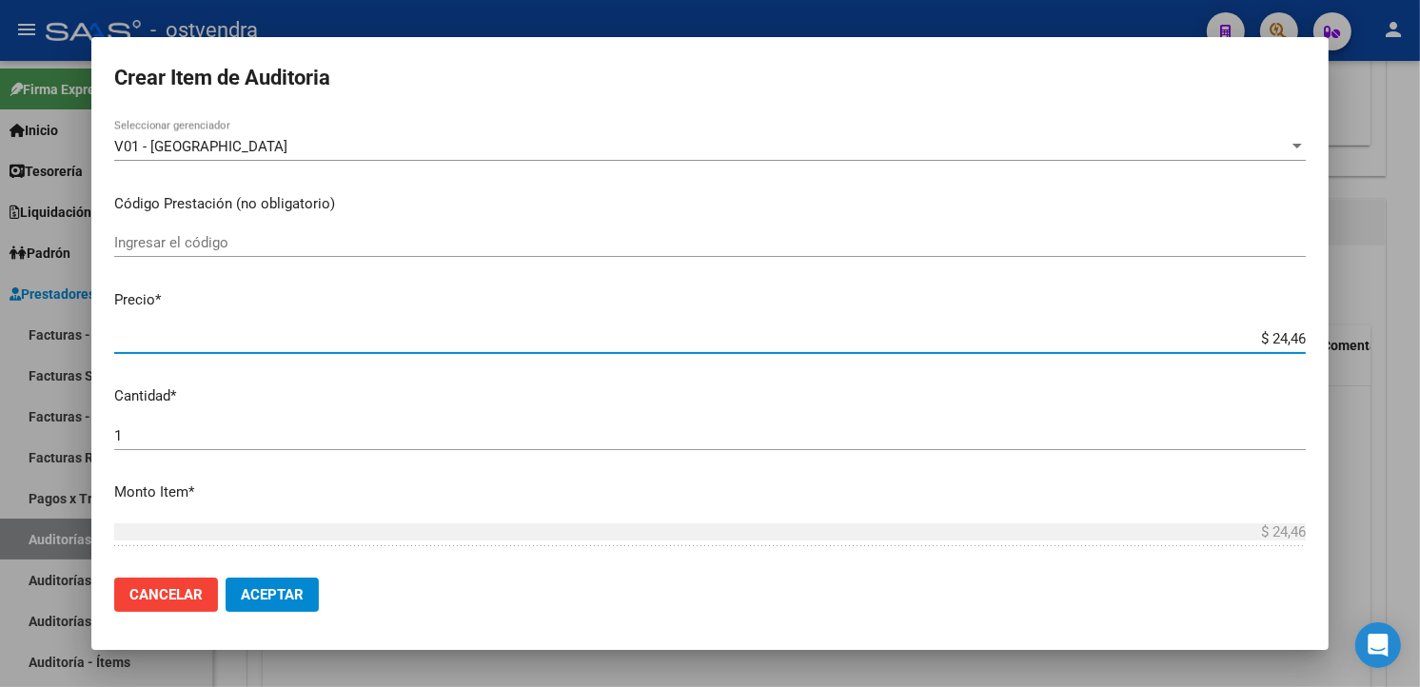
type input "$ 244,69"
type input "$ 2.446,97"
type input "$ 24.469,70"
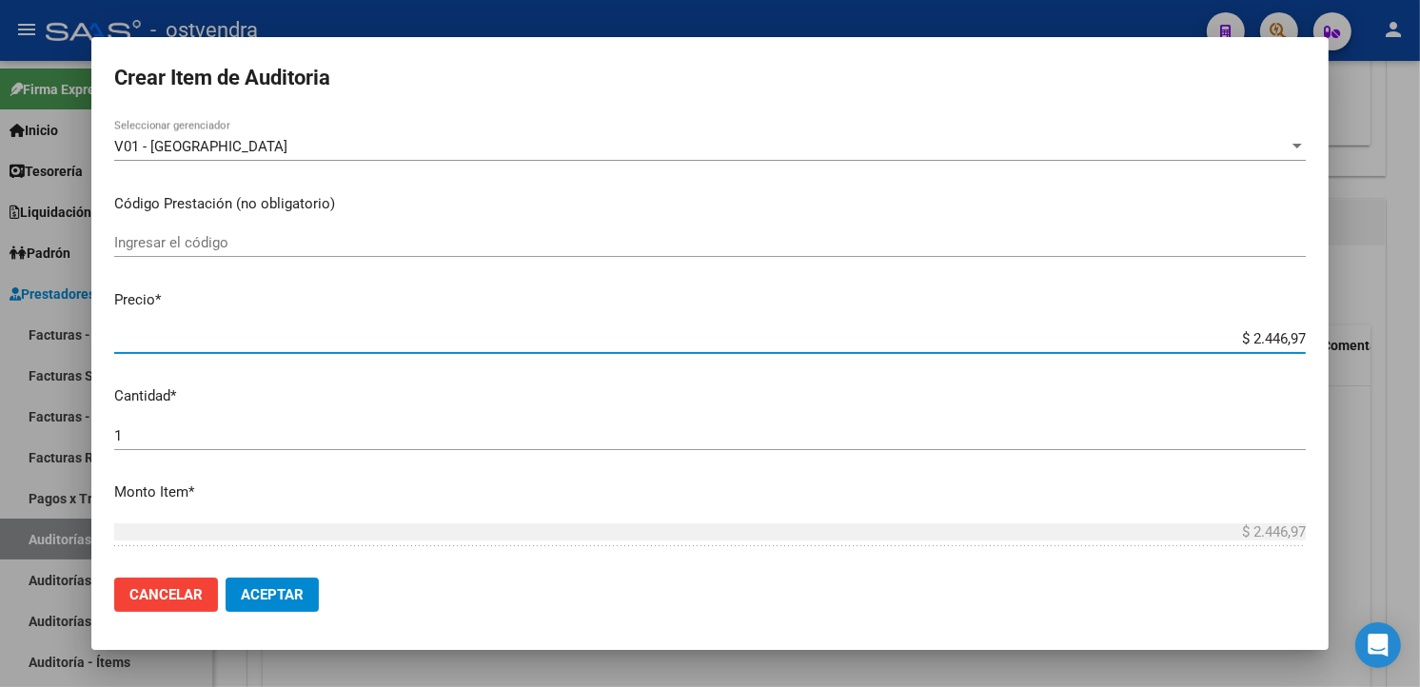
type input "$ 24.469,70"
type input "$ 244.697,00"
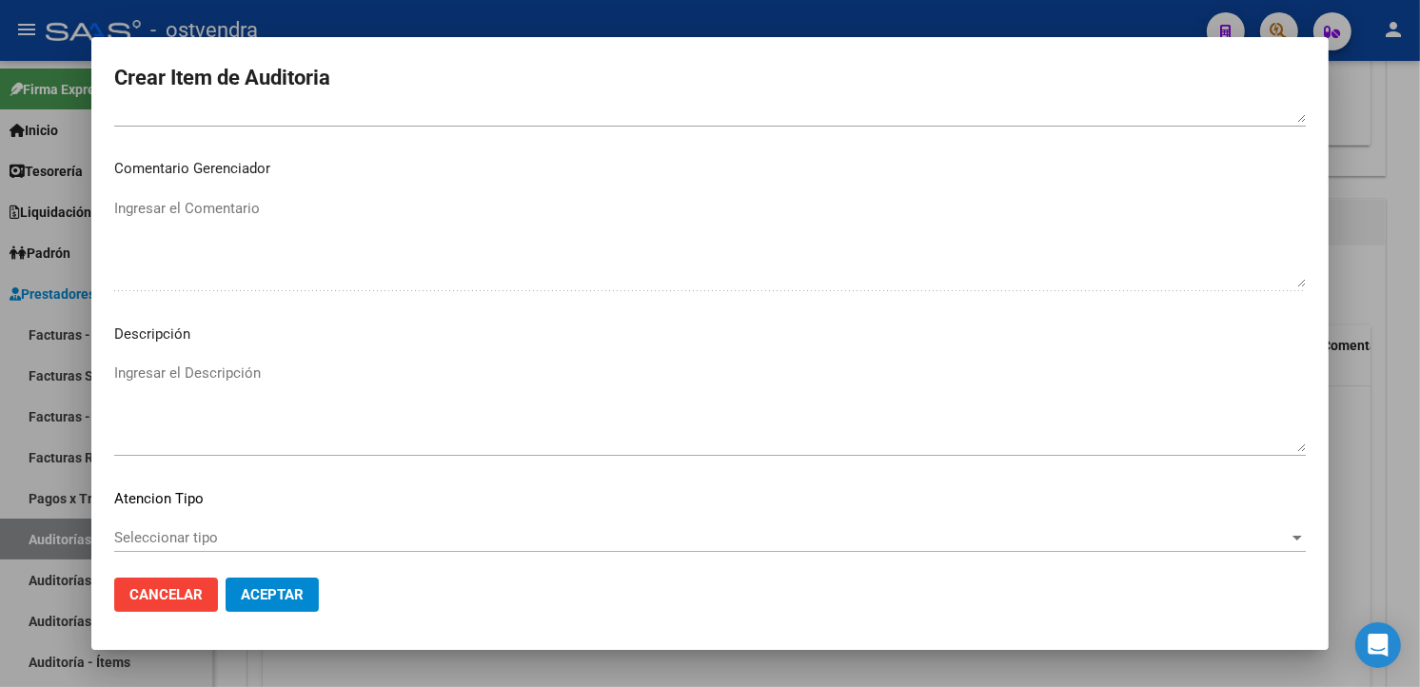
scroll to position [1267, 0]
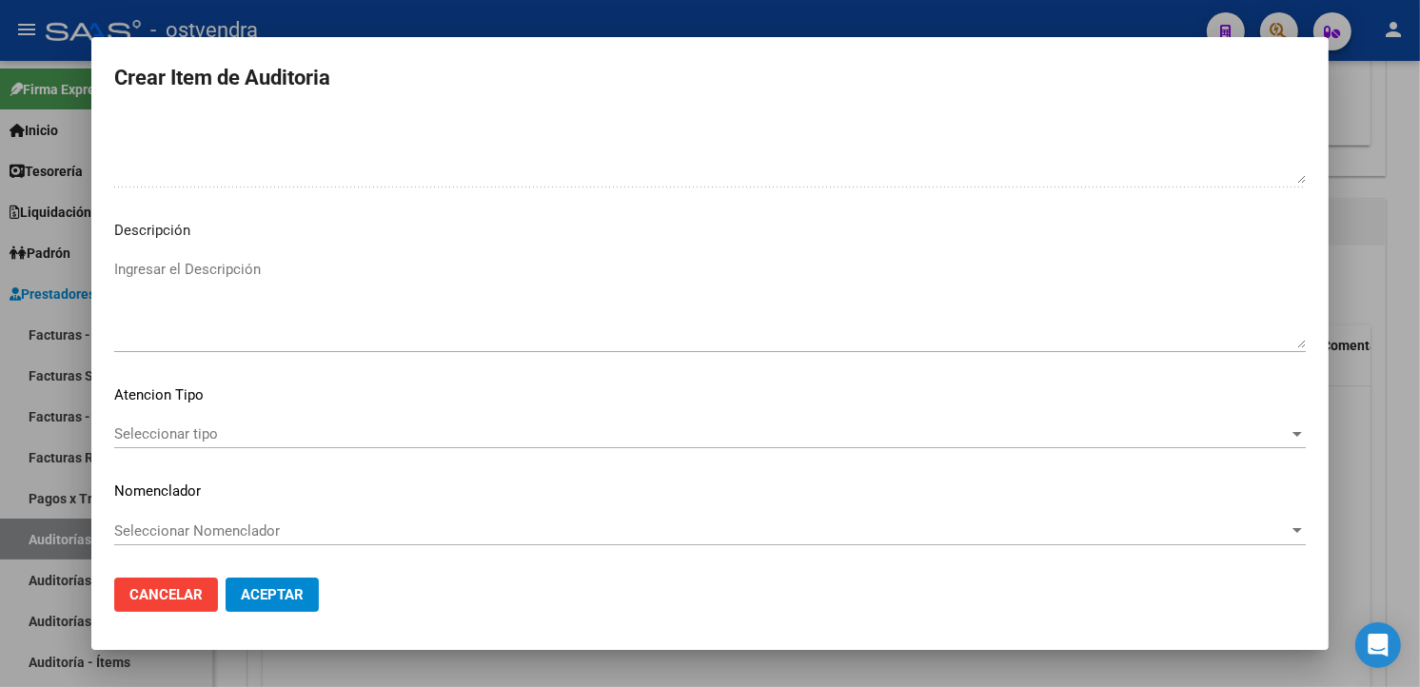
click at [590, 321] on textarea "Ingresar el Descripción" at bounding box center [710, 303] width 1192 height 89
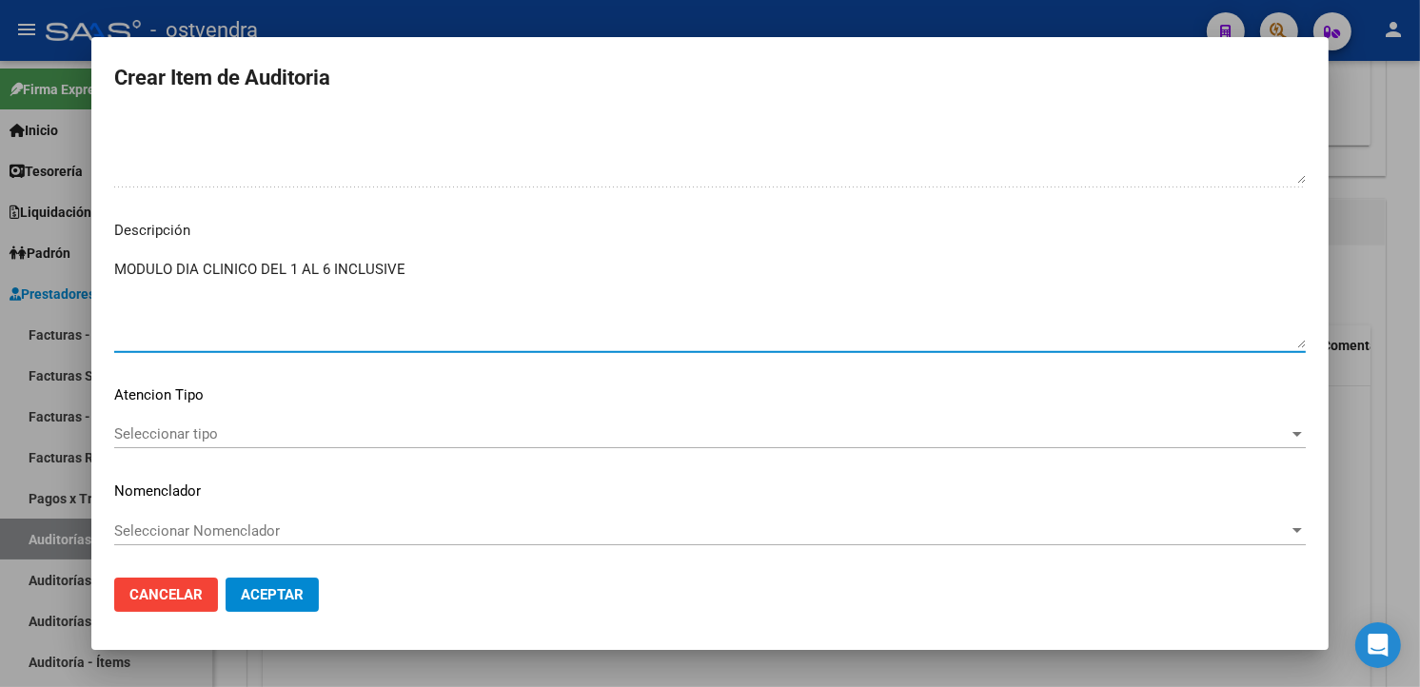
type textarea "MODULO DIA CLINICO DEL 1 AL 6 INCLUSIVE"
click at [176, 430] on span "Seleccionar tipo" at bounding box center [701, 434] width 1175 height 17
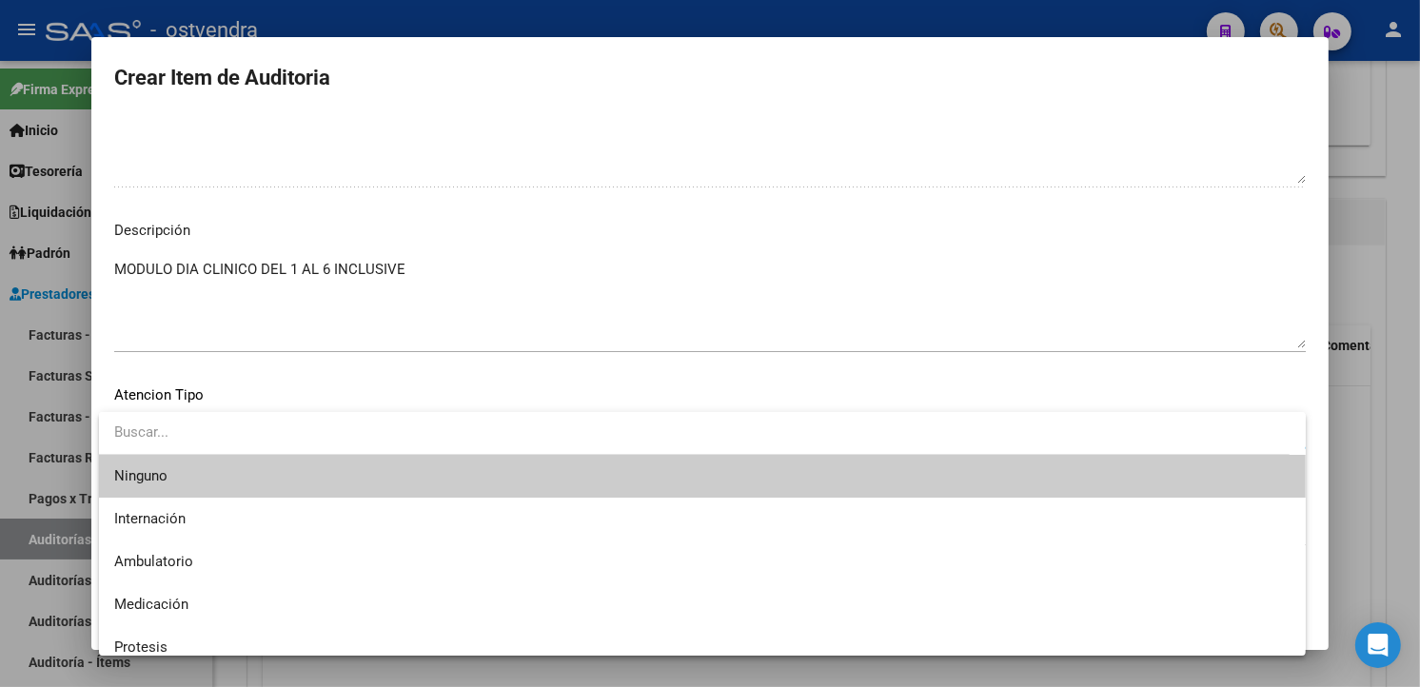
click at [186, 495] on span "Ninguno" at bounding box center [702, 476] width 1177 height 43
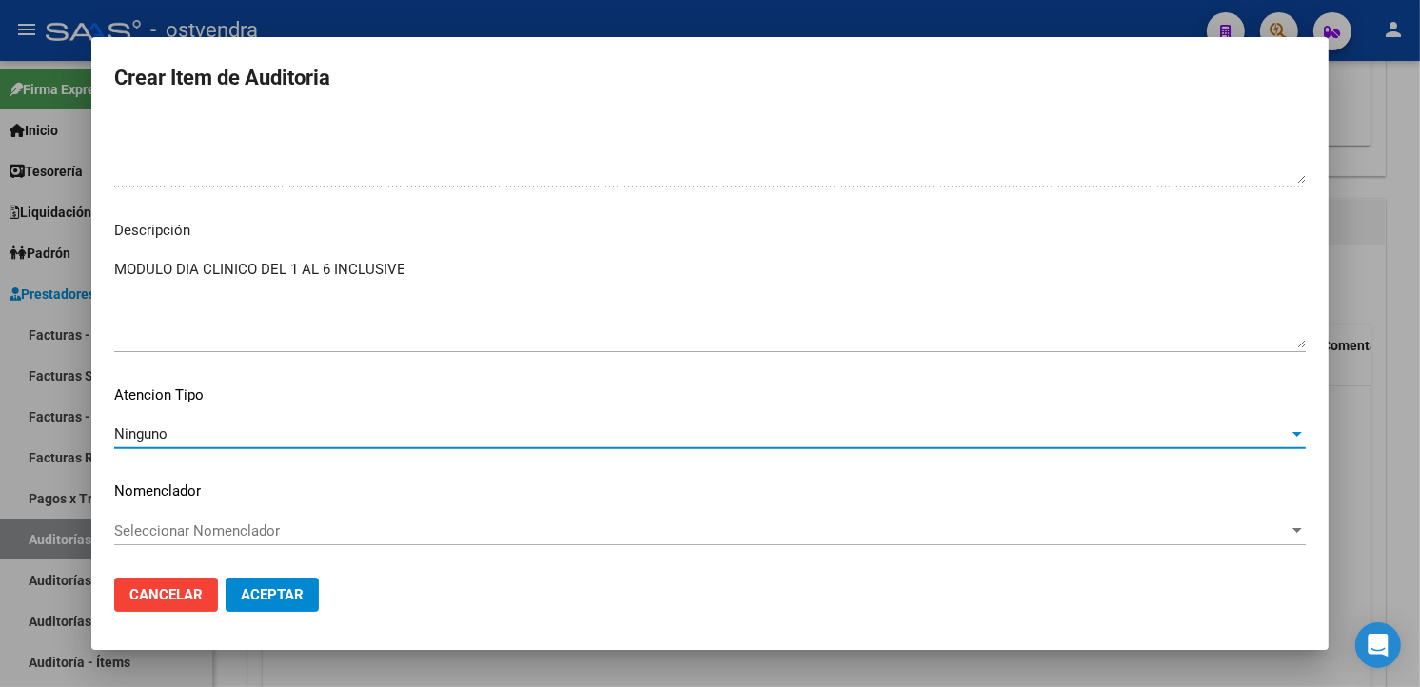
click at [193, 452] on div "Ninguno Seleccionar tipo" at bounding box center [710, 443] width 1192 height 47
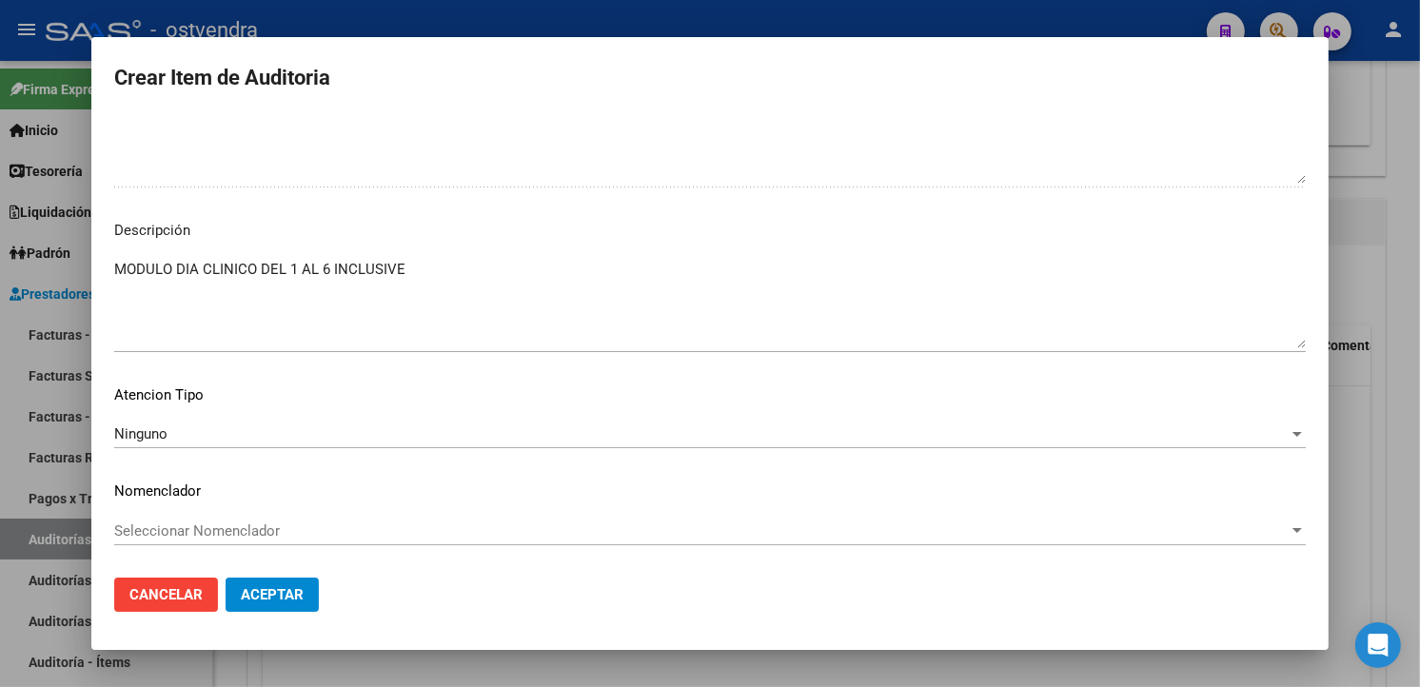
click at [194, 446] on div "Ninguno Seleccionar tipo" at bounding box center [710, 434] width 1192 height 29
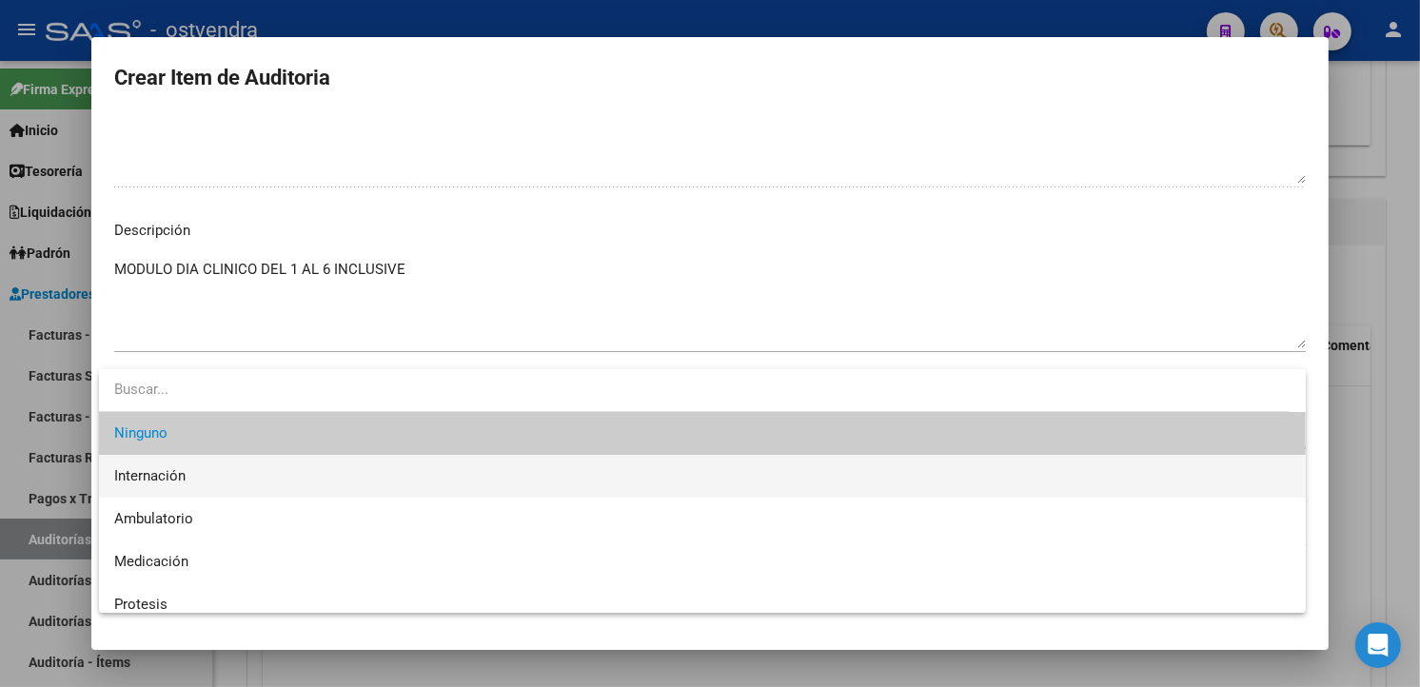
click at [193, 481] on span "Internación" at bounding box center [702, 476] width 1177 height 43
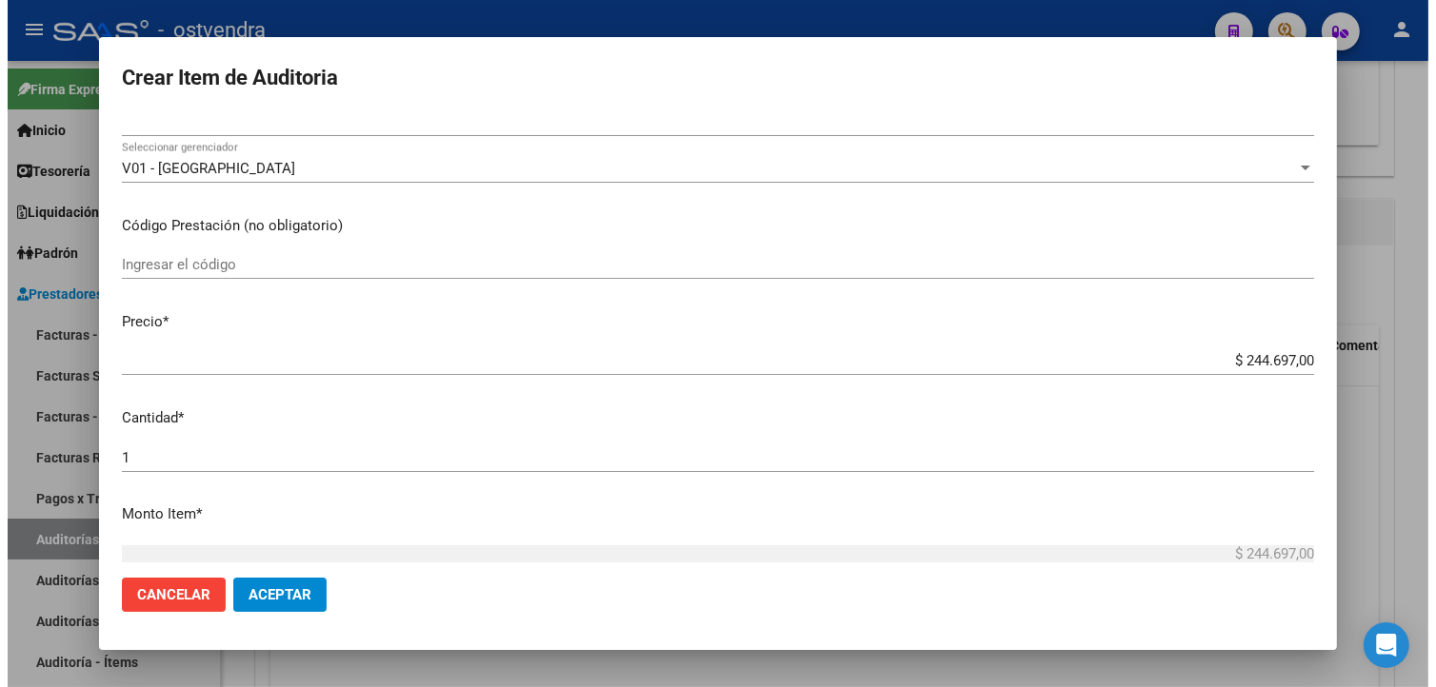
scroll to position [0, 0]
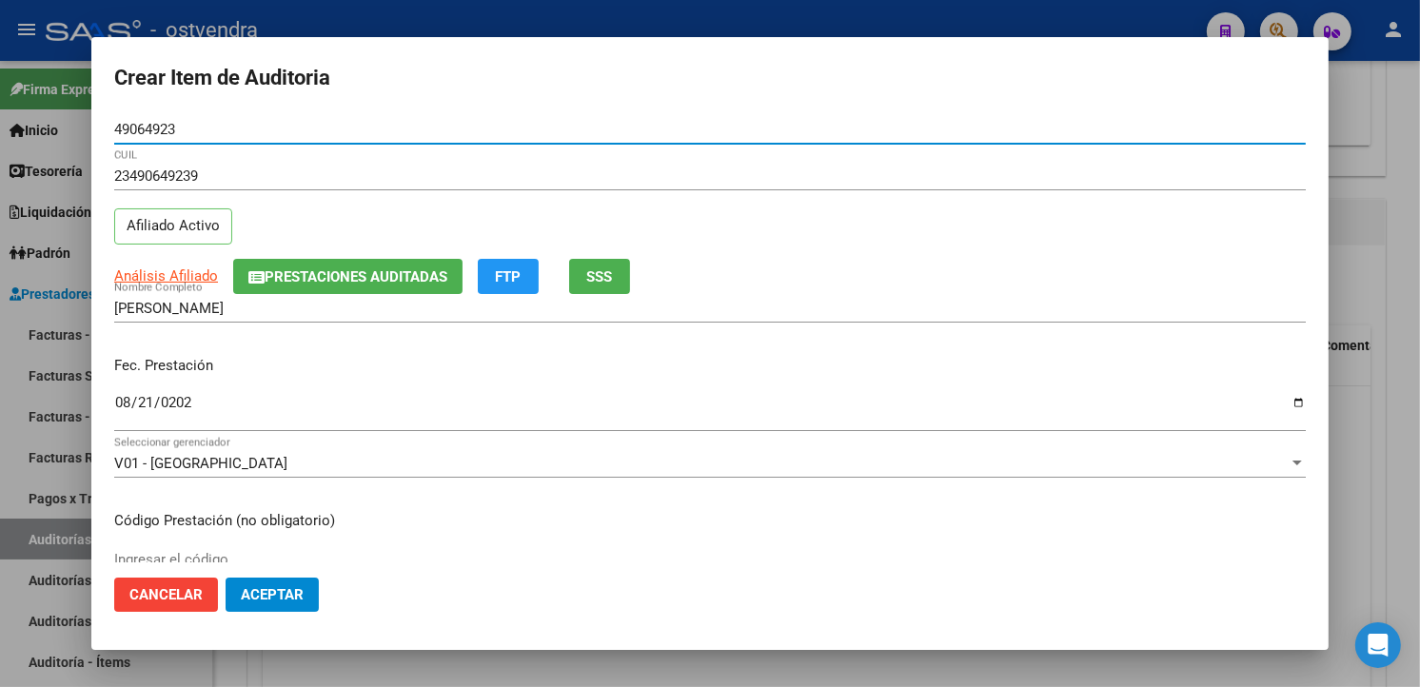
drag, startPoint x: 196, startPoint y: 131, endPoint x: 98, endPoint y: 129, distance: 98.1
click at [98, 129] on mat-dialog-content "49064923 Nro Documento 23490649239 CUIL Afiliado Activo Análisis Afiliado Prest…" at bounding box center [710, 338] width 1238 height 447
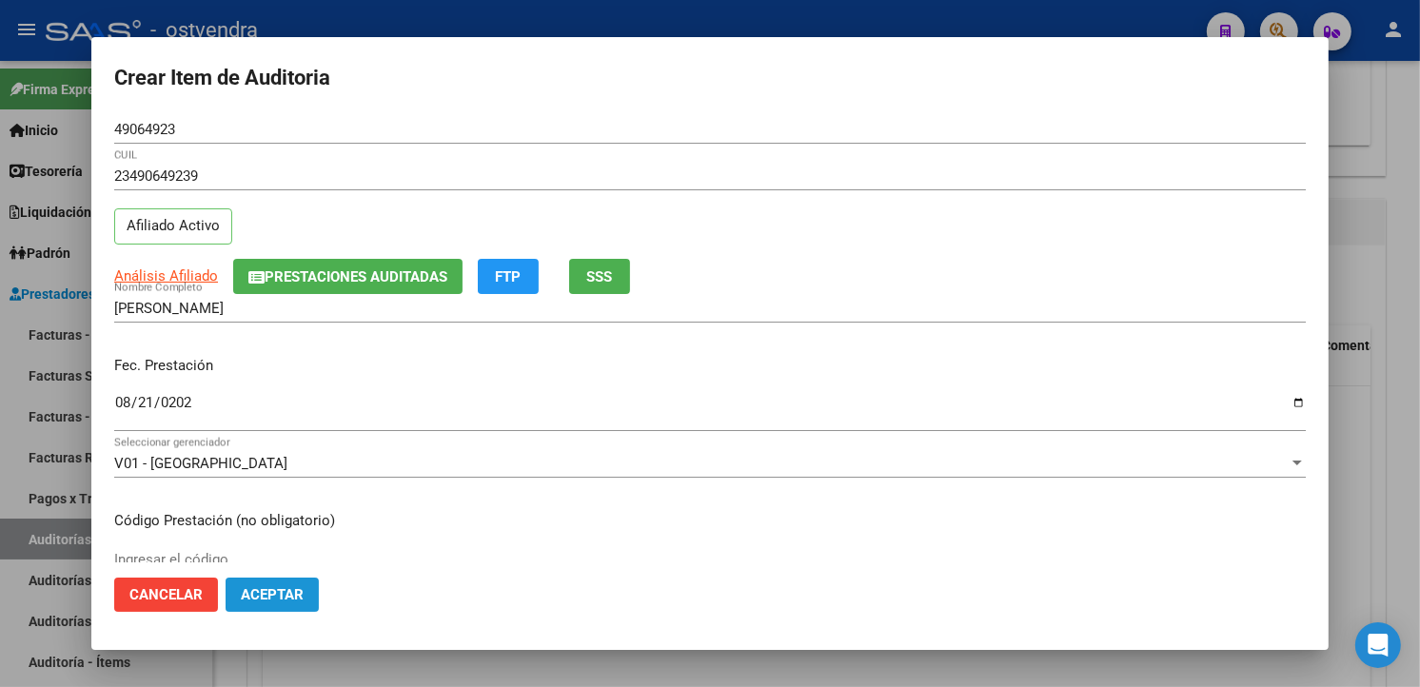
click at [279, 584] on button "Aceptar" at bounding box center [272, 595] width 93 height 34
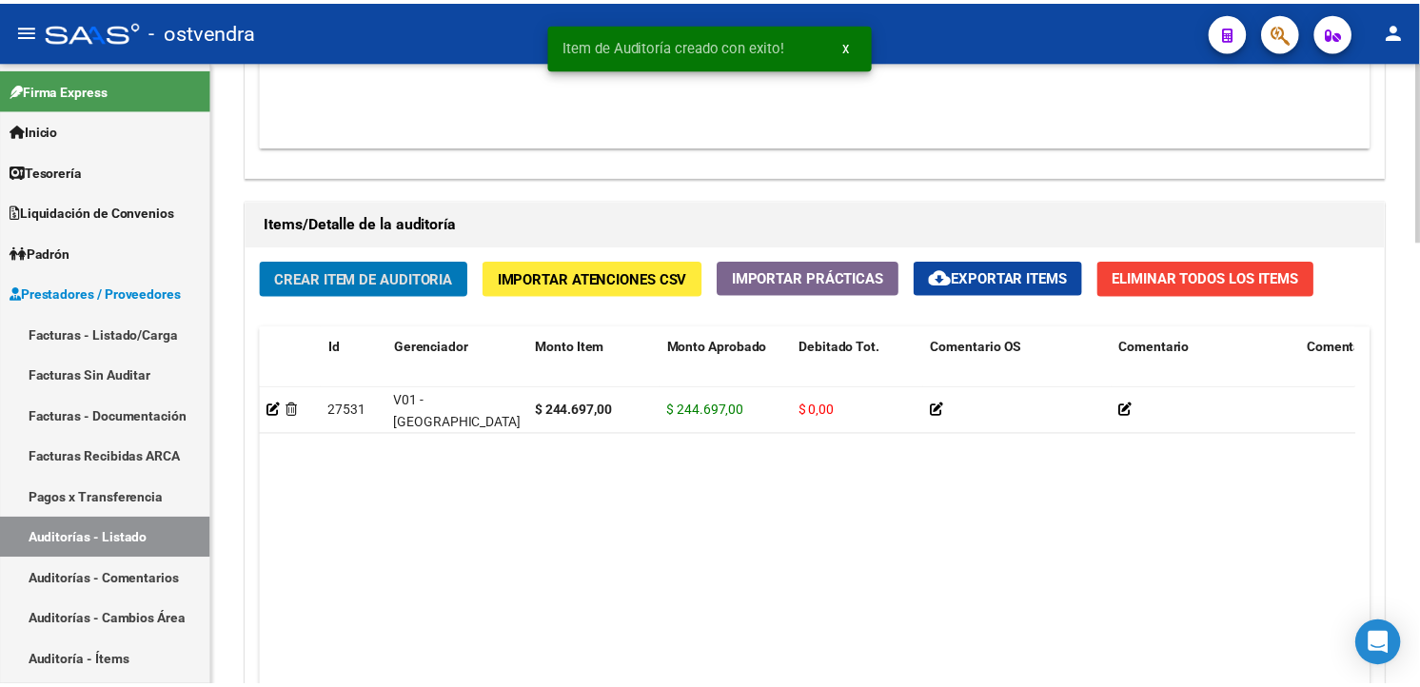
scroll to position [1251, 0]
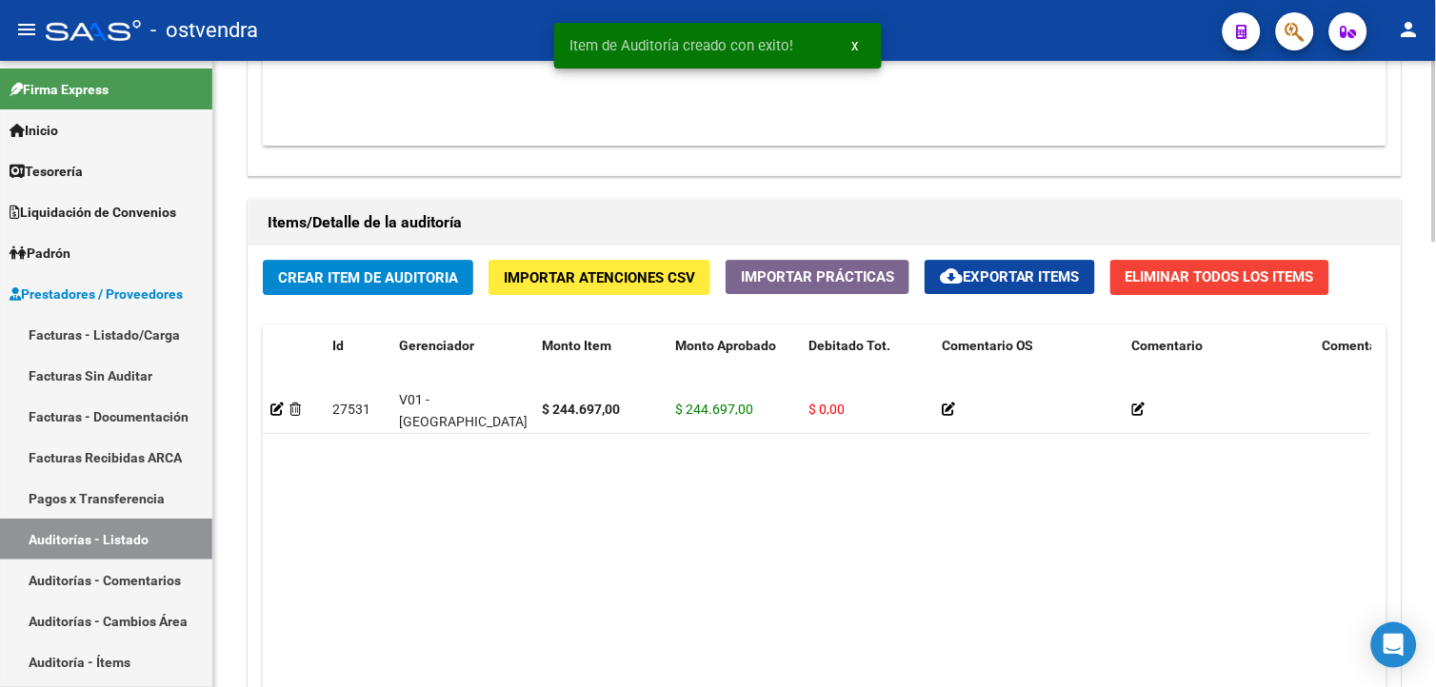
click at [460, 254] on div "Crear Item de Auditoria Importar Atenciones CSV Importar Prácticas cloud_downlo…" at bounding box center [824, 541] width 1152 height 590
click at [460, 263] on button "Crear Item de Auditoria" at bounding box center [368, 277] width 210 height 35
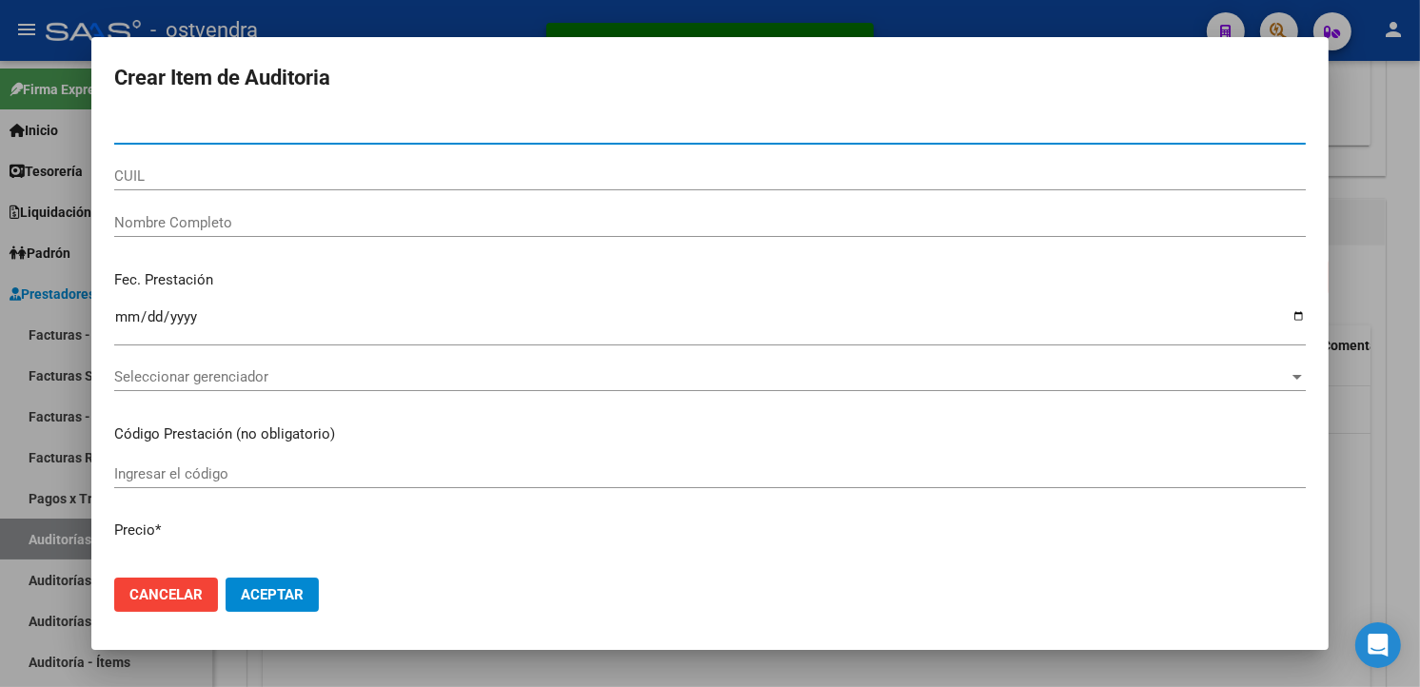
paste input "49064923"
type input "49064923"
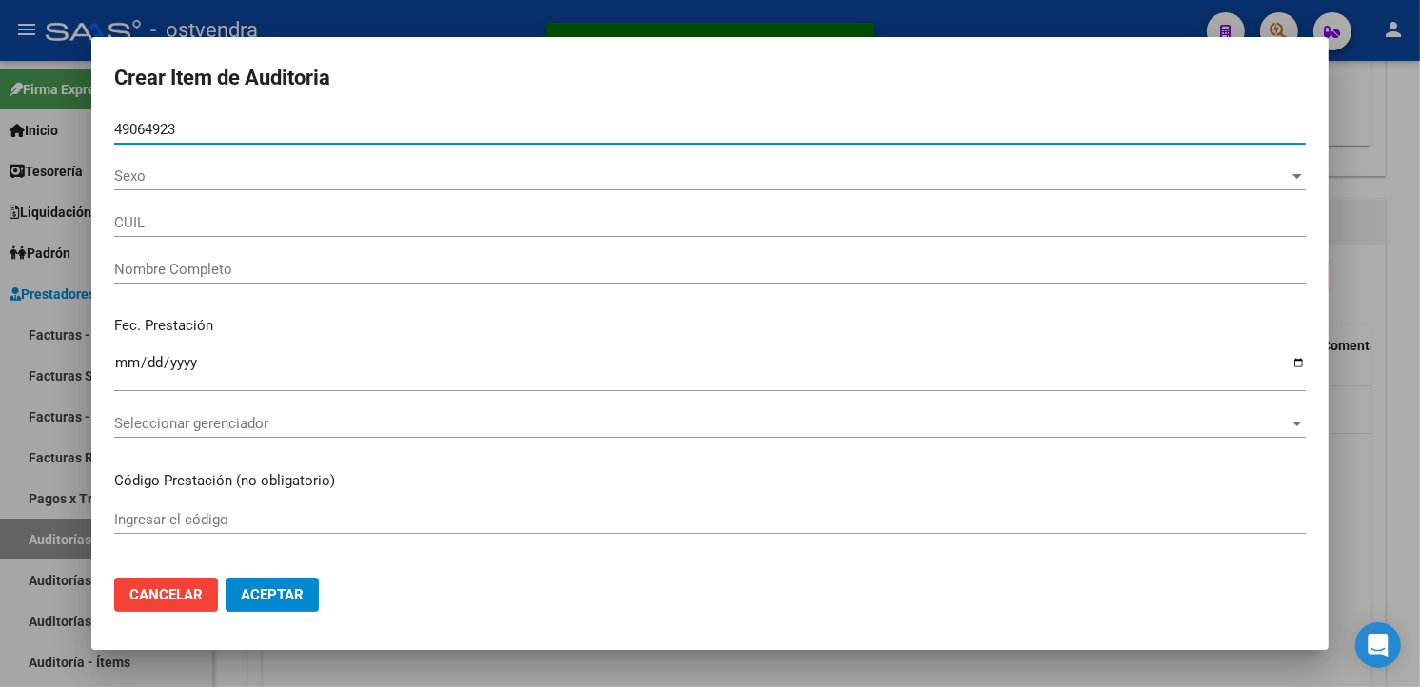
type input "23490649239"
type input "NIEVA DANTE SEBASTIAN"
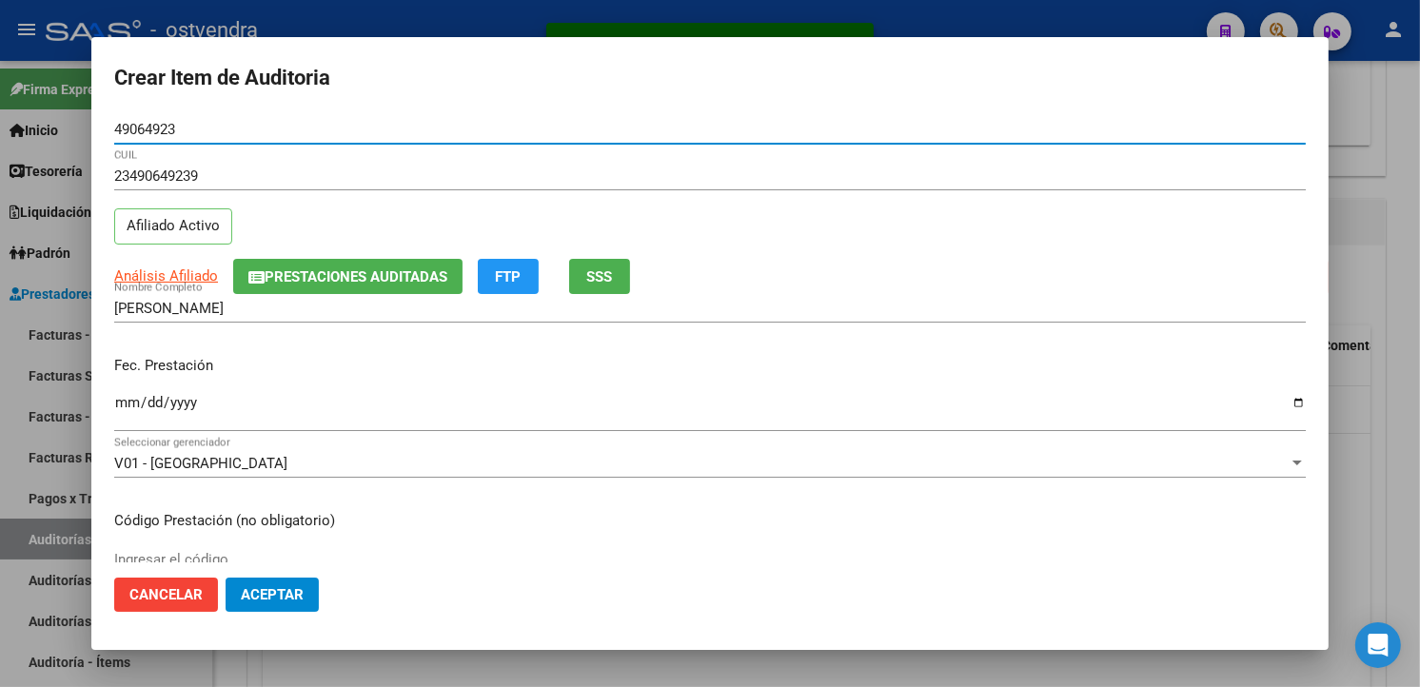
type input "49064923"
click at [130, 400] on input "Ingresar la fecha" at bounding box center [710, 410] width 1192 height 30
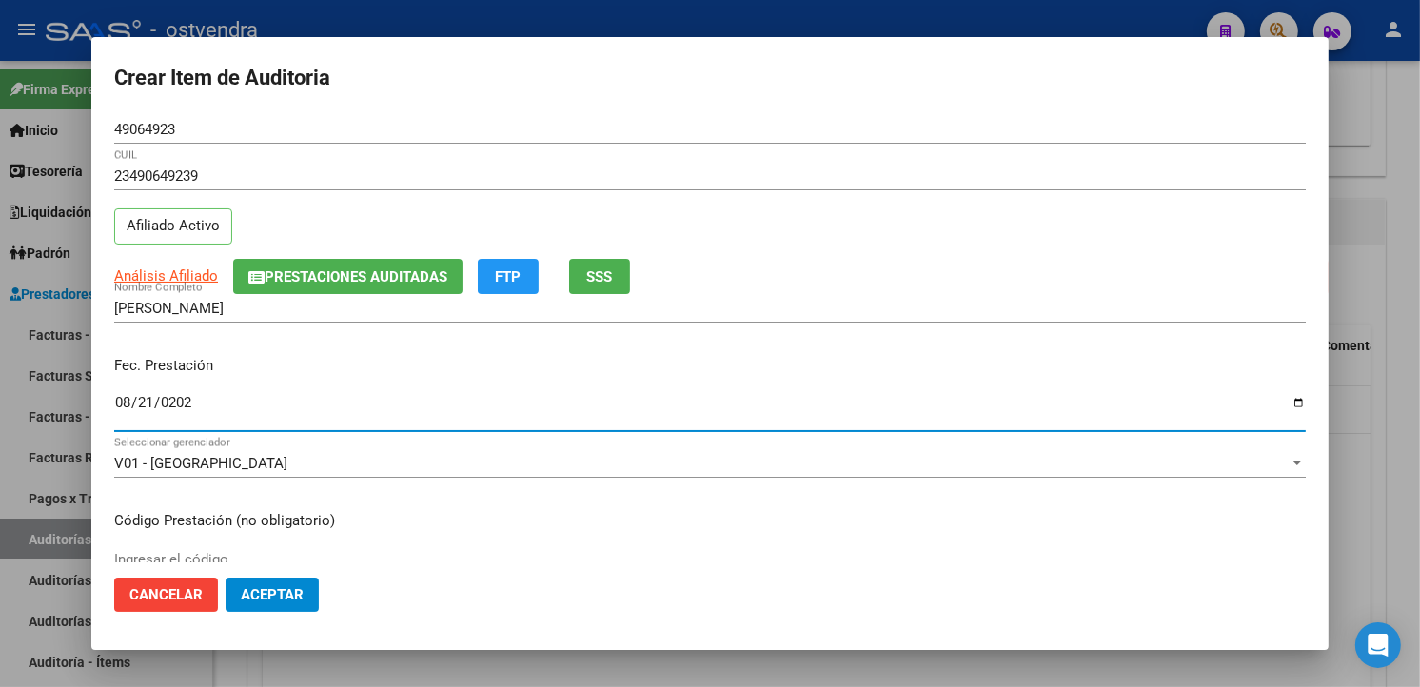
type input "2025-08-21"
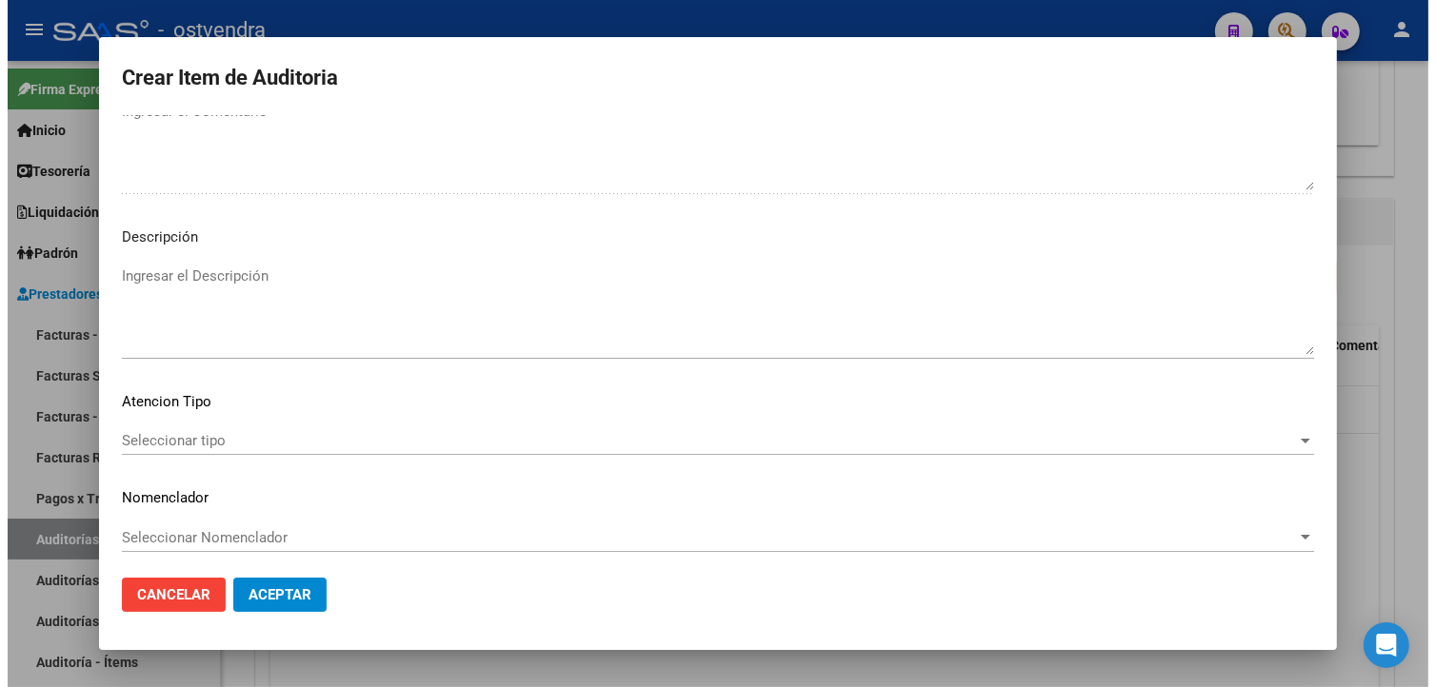
scroll to position [1267, 0]
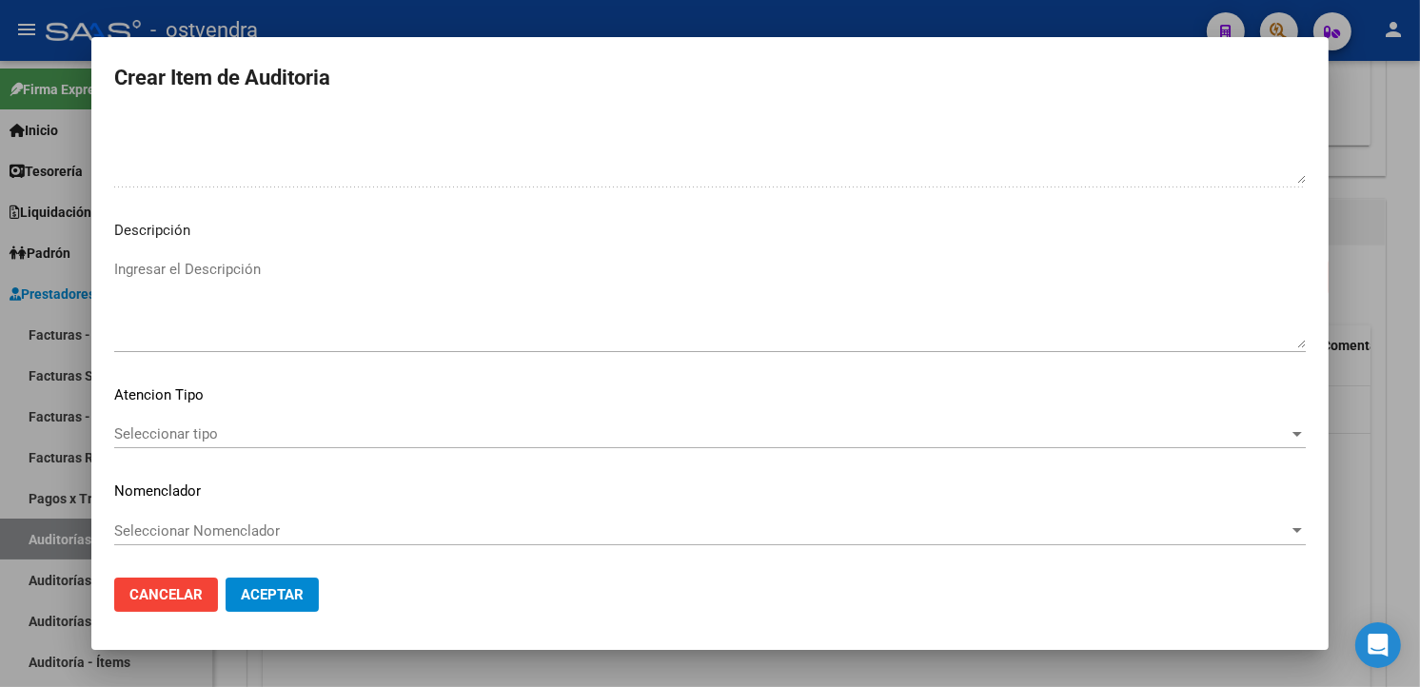
click at [427, 289] on textarea "Ingresar el Descripción" at bounding box center [710, 303] width 1192 height 89
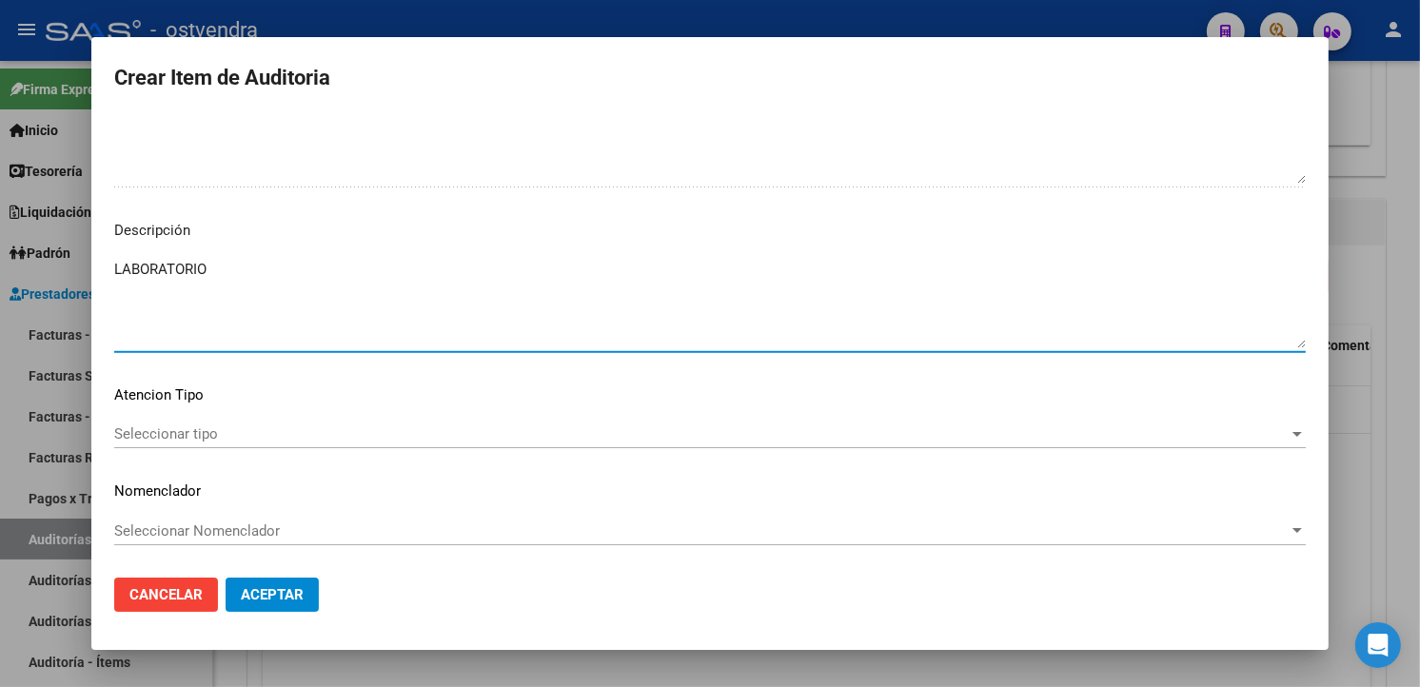
type textarea "LABORATORIO"
click at [286, 424] on div "Seleccionar tipo Seleccionar tipo" at bounding box center [710, 434] width 1192 height 29
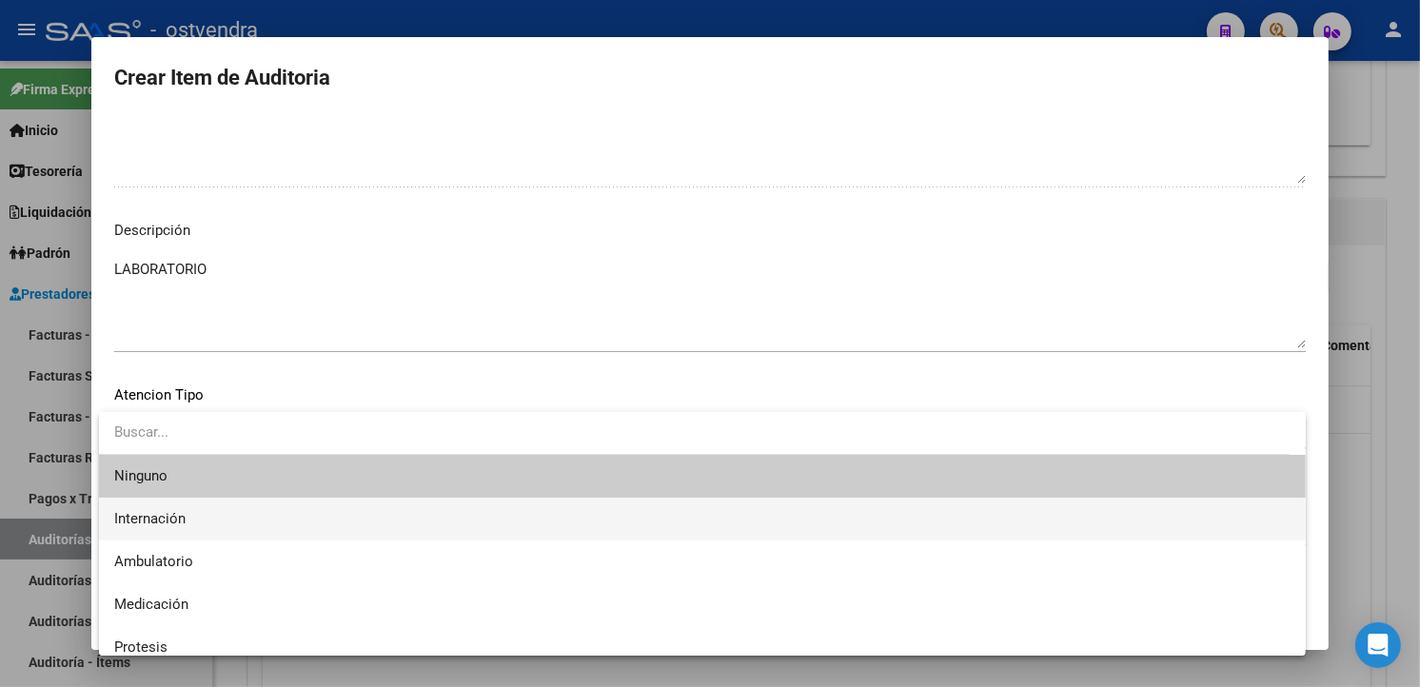
click at [201, 526] on span "Internación" at bounding box center [702, 519] width 1177 height 43
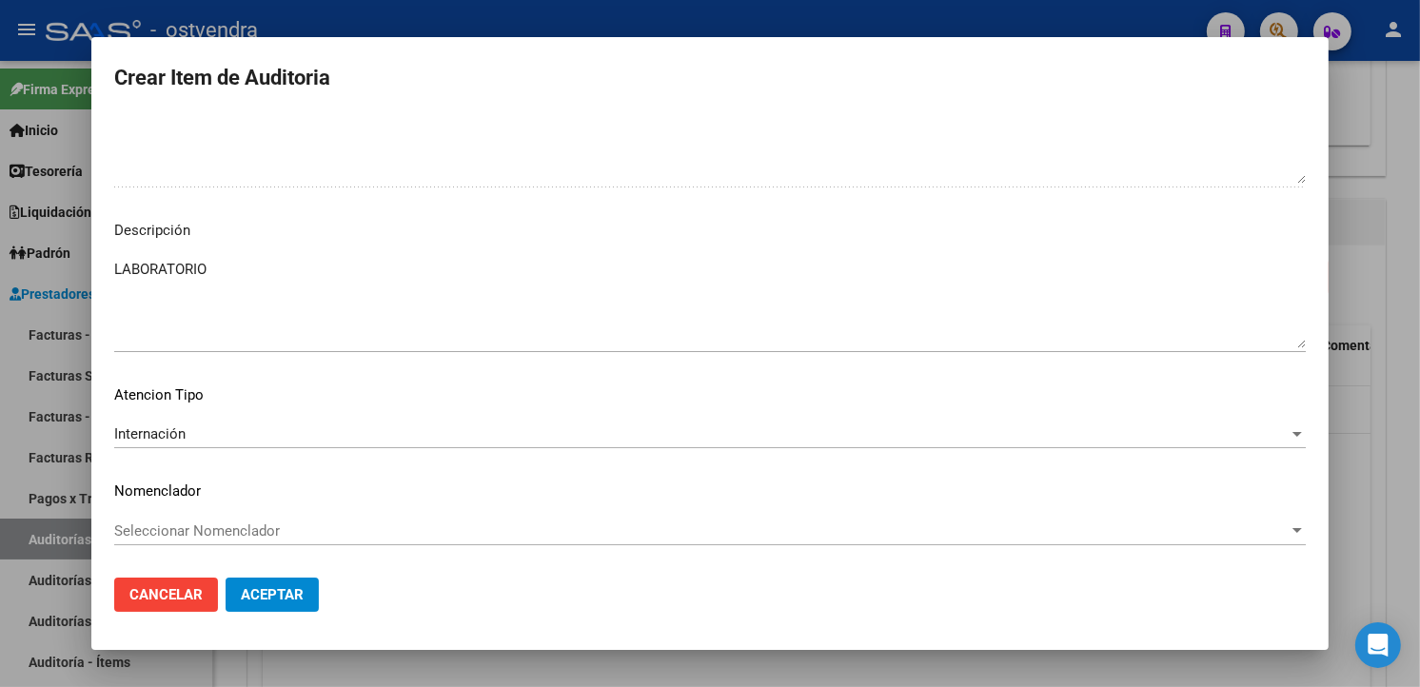
drag, startPoint x: 248, startPoint y: 573, endPoint x: 246, endPoint y: 586, distance: 13.6
click at [248, 575] on mat-dialog-actions "Cancelar Aceptar" at bounding box center [710, 595] width 1192 height 65
click at [246, 586] on span "Aceptar" at bounding box center [272, 594] width 63 height 17
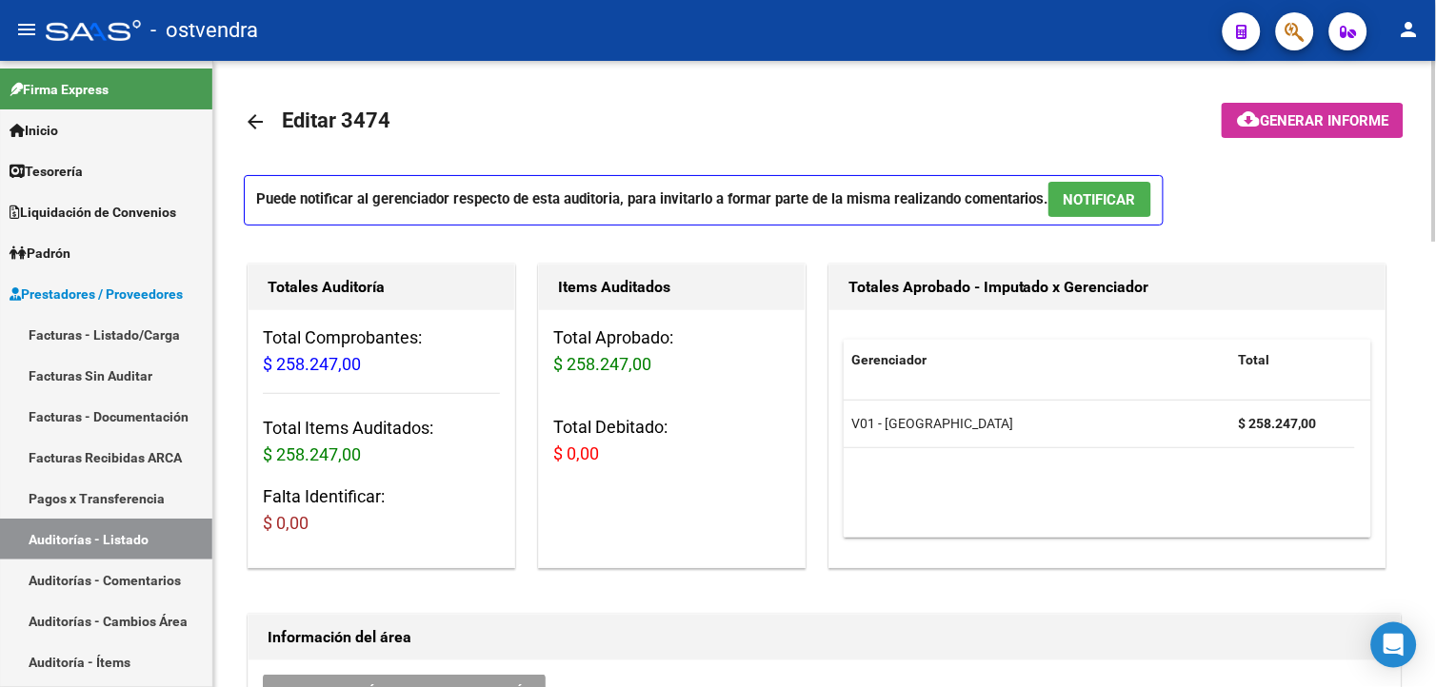
click at [1106, 209] on button "NOTIFICAR" at bounding box center [1099, 199] width 103 height 35
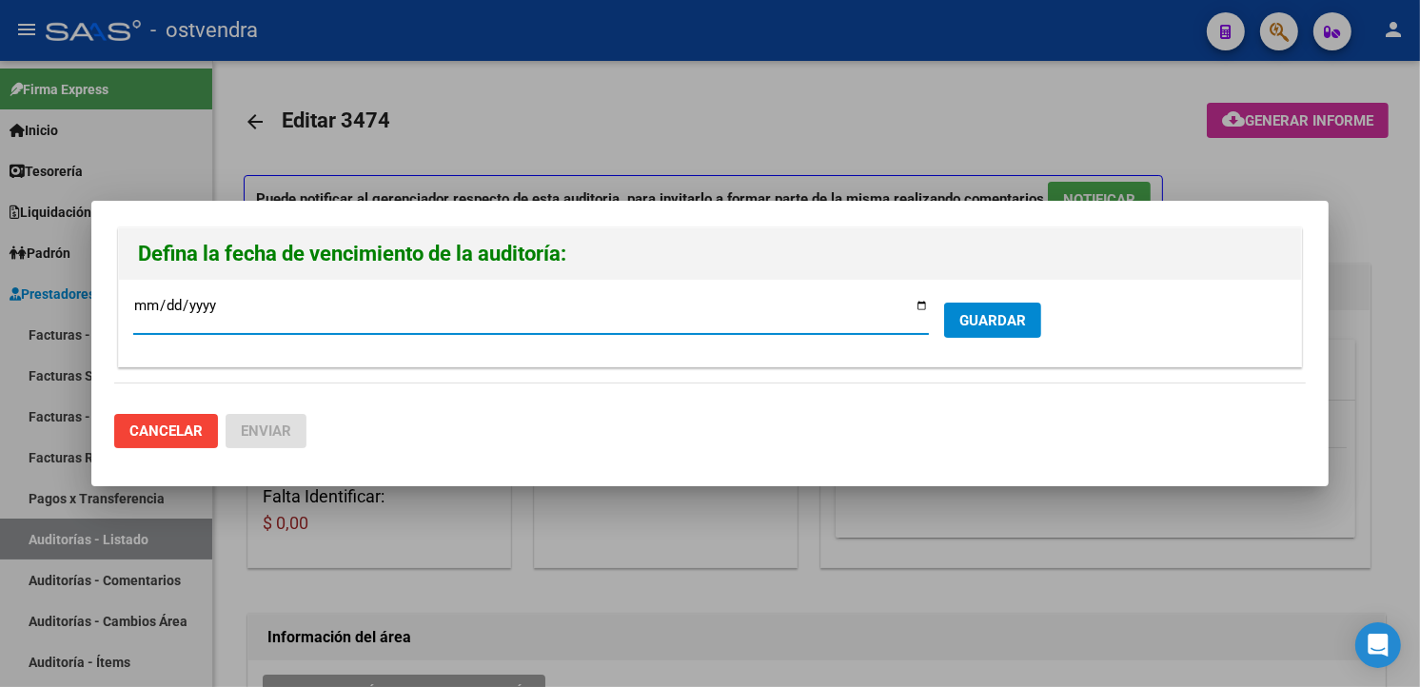
type input "[DATE]"
click at [1020, 328] on span "GUARDAR" at bounding box center [993, 320] width 67 height 17
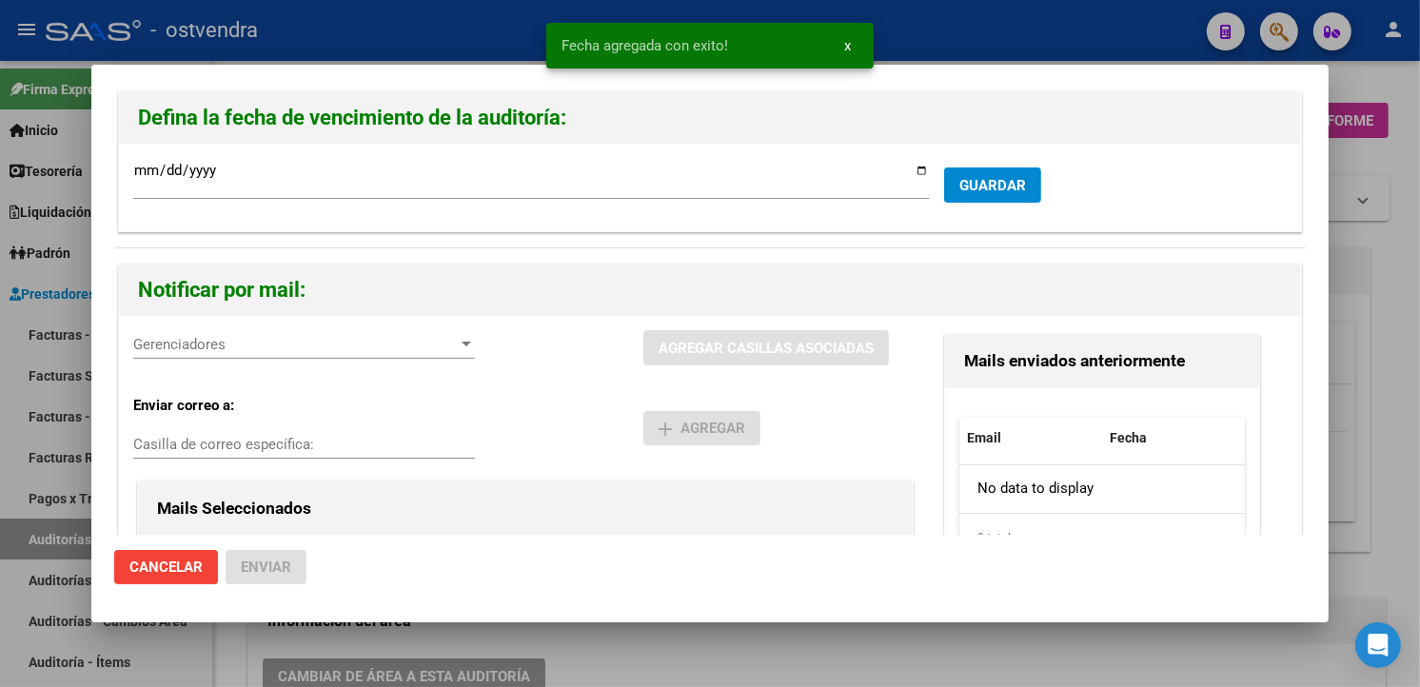
click at [366, 341] on span "Gerenciadores" at bounding box center [295, 344] width 325 height 17
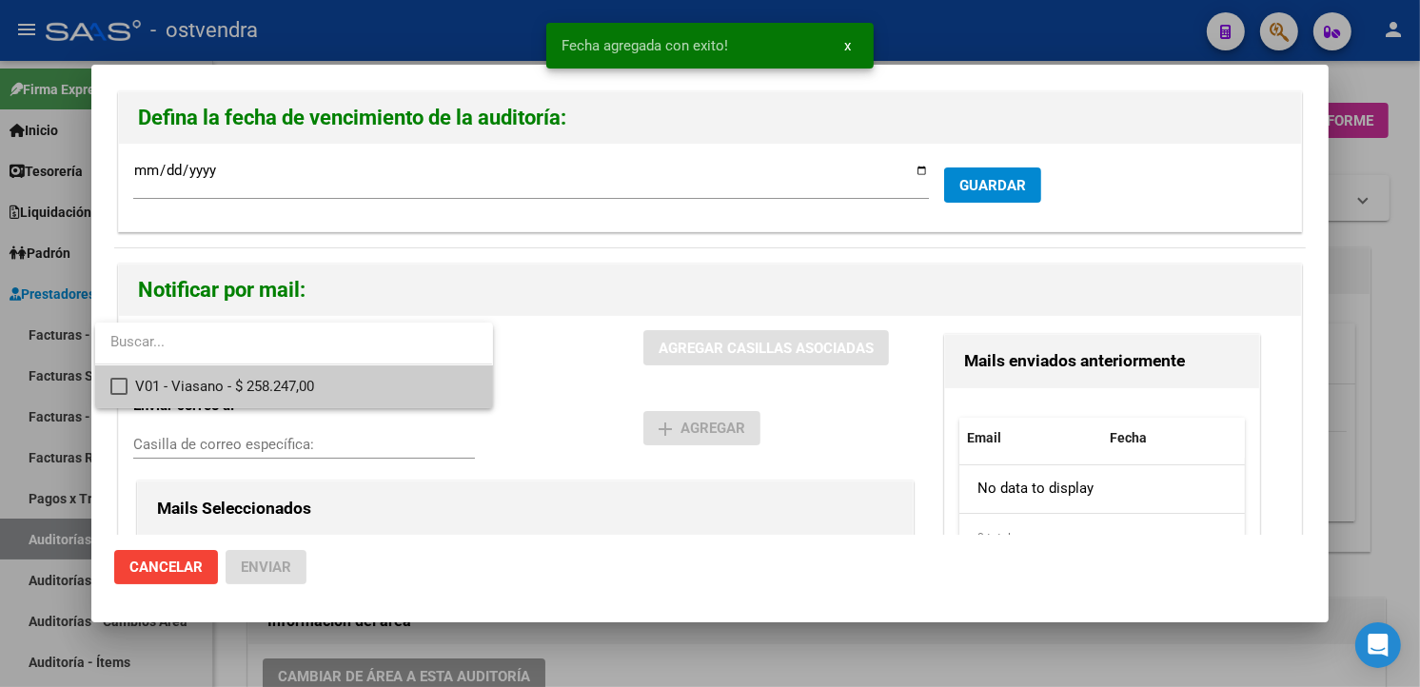
click at [373, 381] on span "V01 - Viasano - $ 258.247,00" at bounding box center [306, 387] width 342 height 43
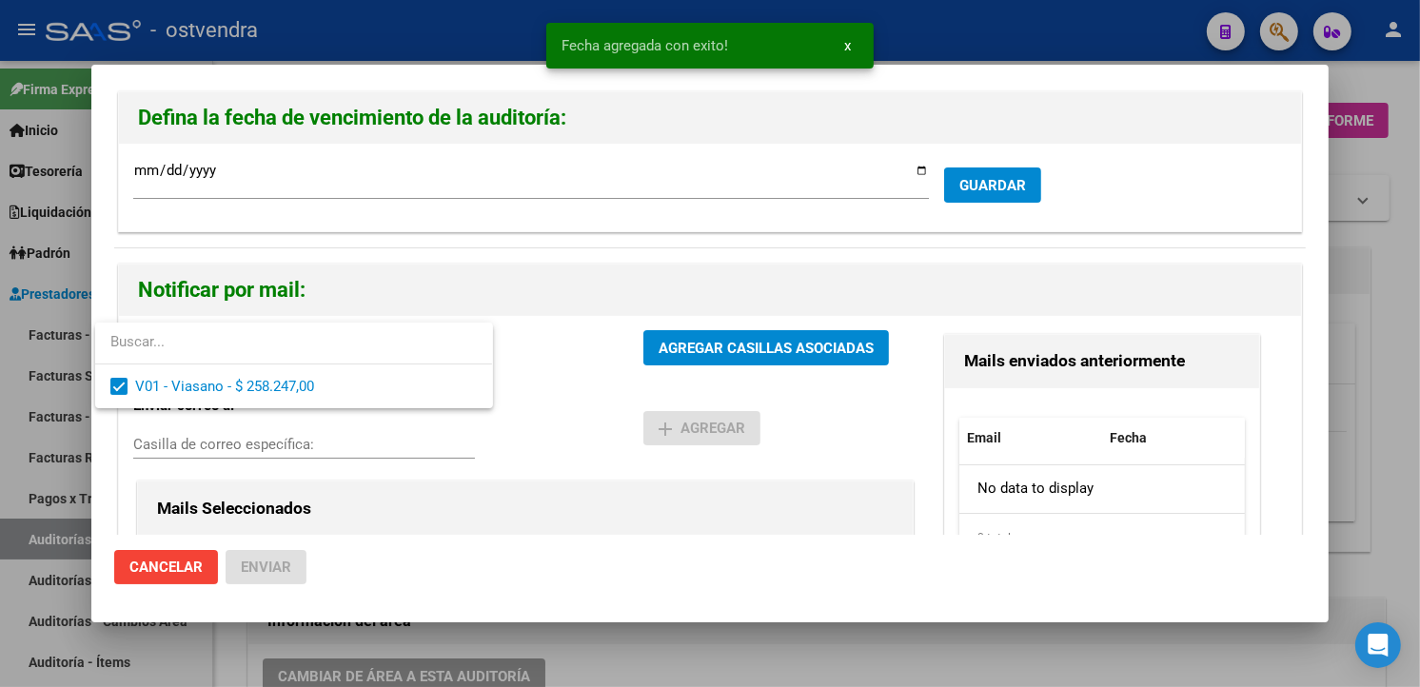
click at [678, 331] on div at bounding box center [710, 343] width 1420 height 687
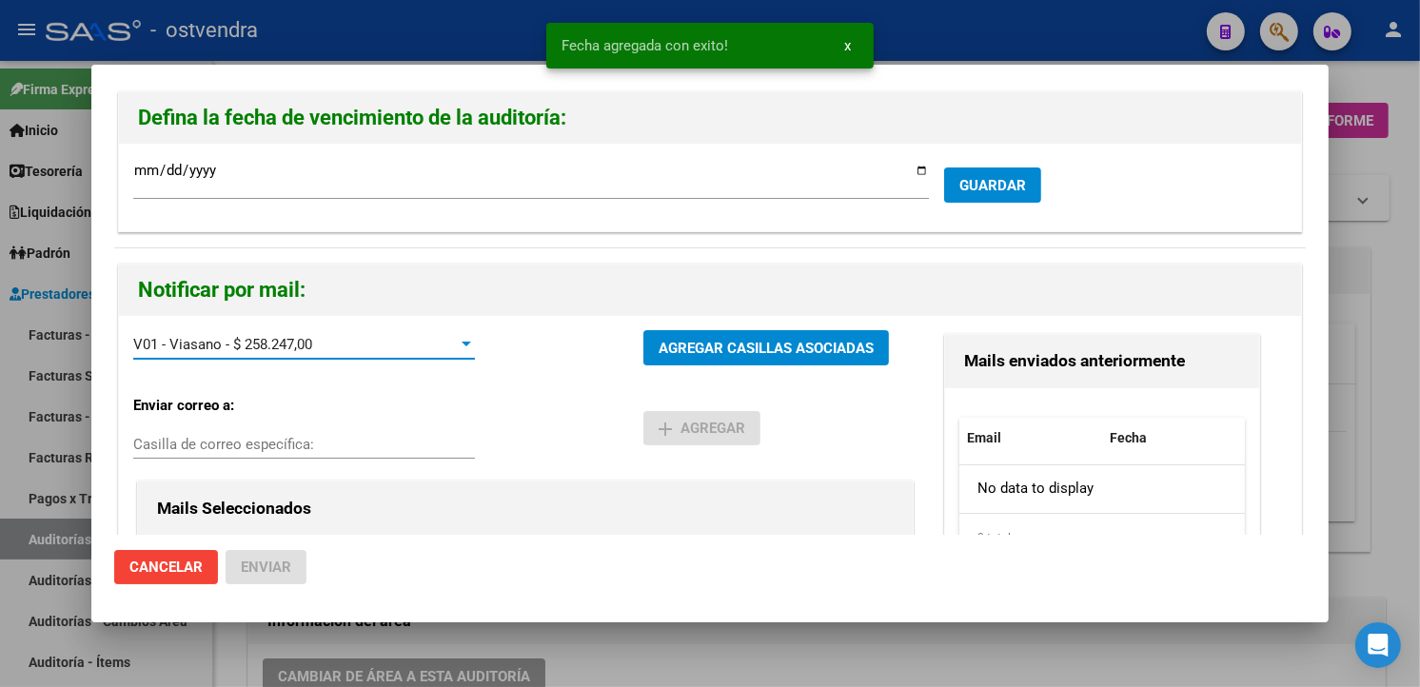
click at [678, 331] on button "AGREGAR CASILLAS ASOCIADAS" at bounding box center [767, 347] width 246 height 35
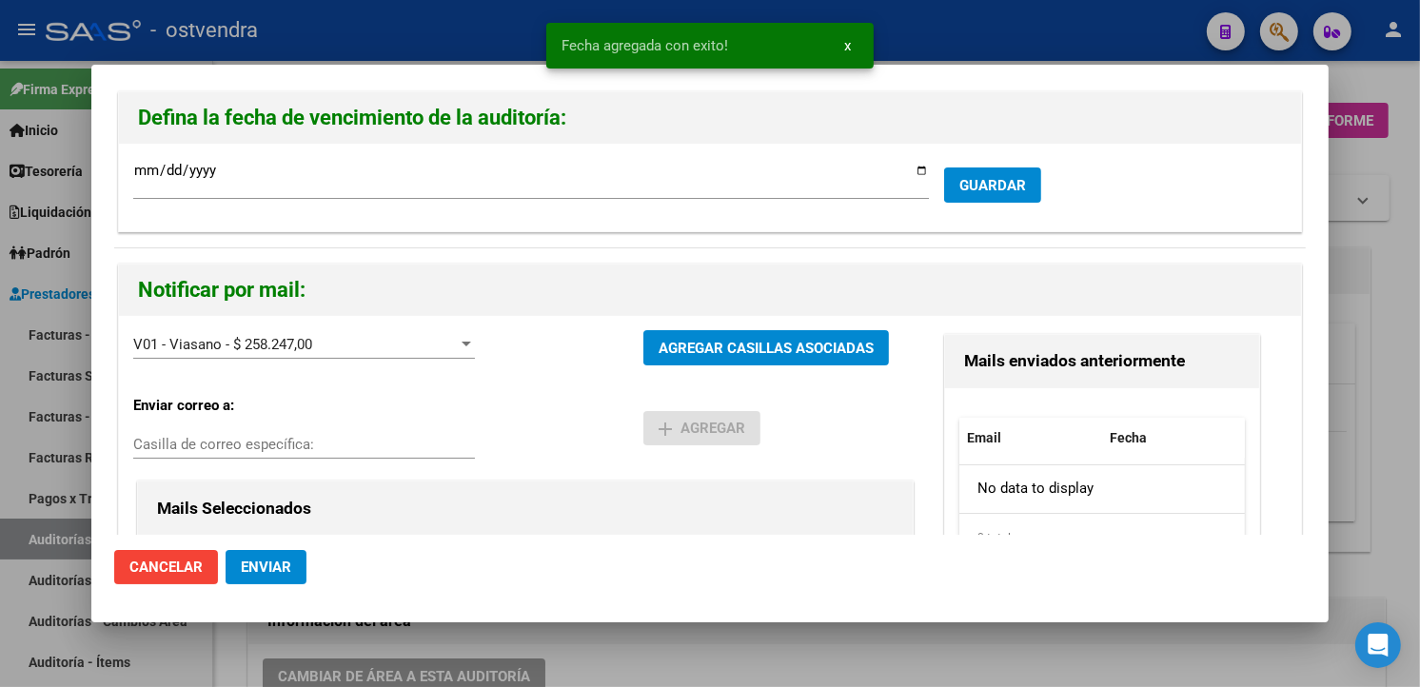
click at [305, 562] on button "Enviar" at bounding box center [266, 567] width 81 height 34
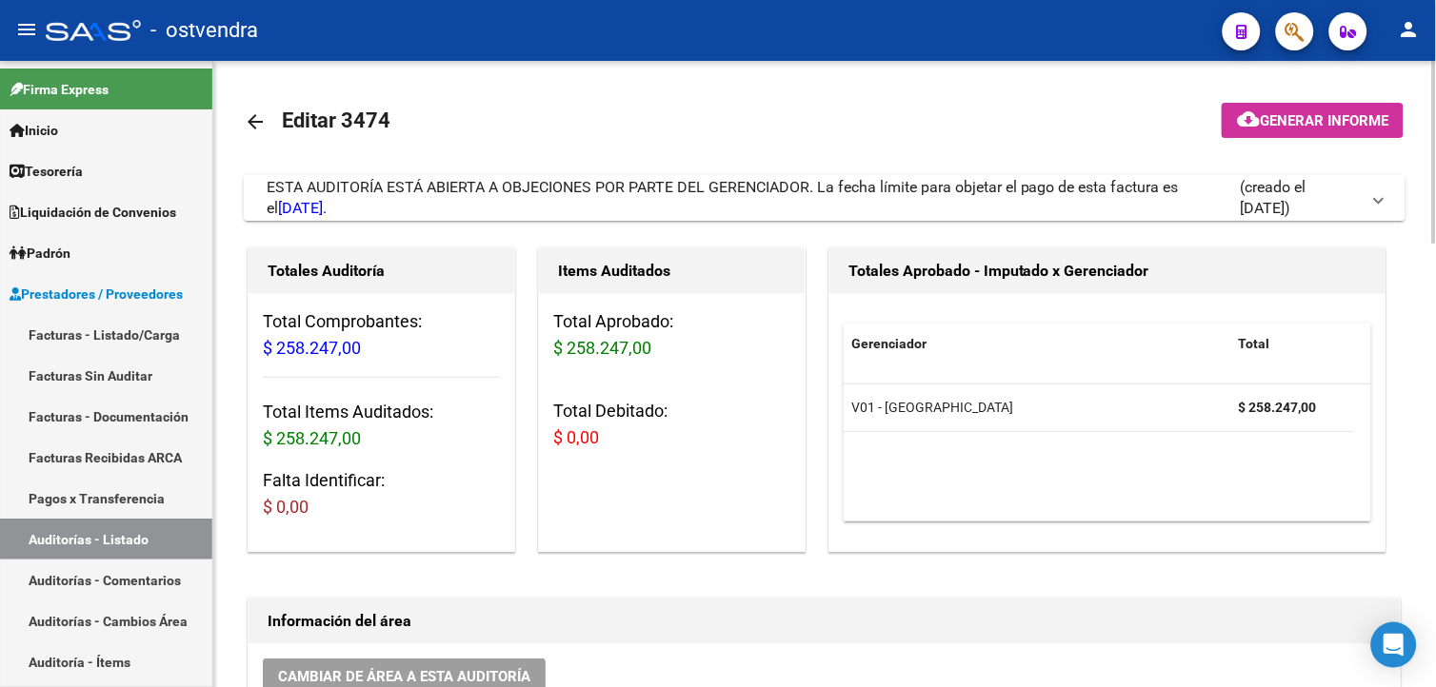
click at [1435, 402] on html "menu - ostvendra person Firma Express Inicio Calendario SSS Instructivos Contac…" at bounding box center [718, 343] width 1436 height 687
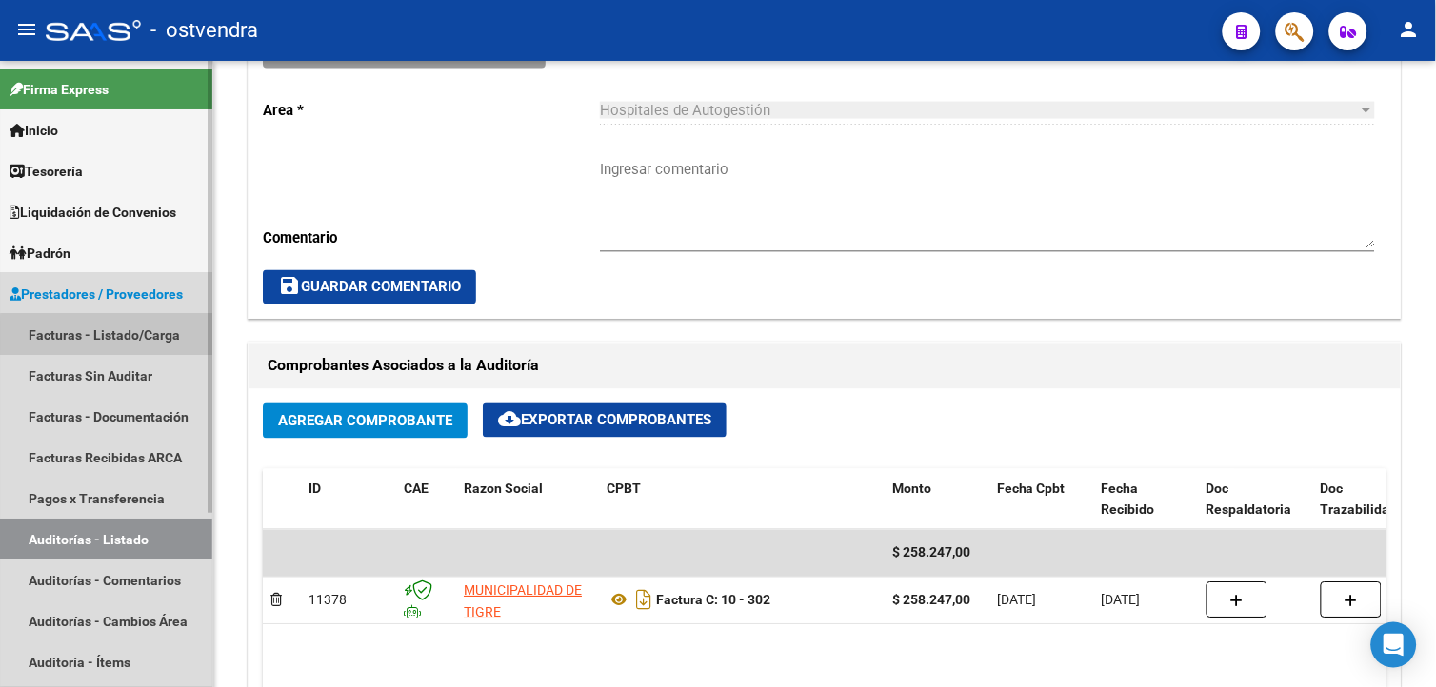
click at [130, 336] on link "Facturas - Listado/Carga" at bounding box center [106, 334] width 212 height 41
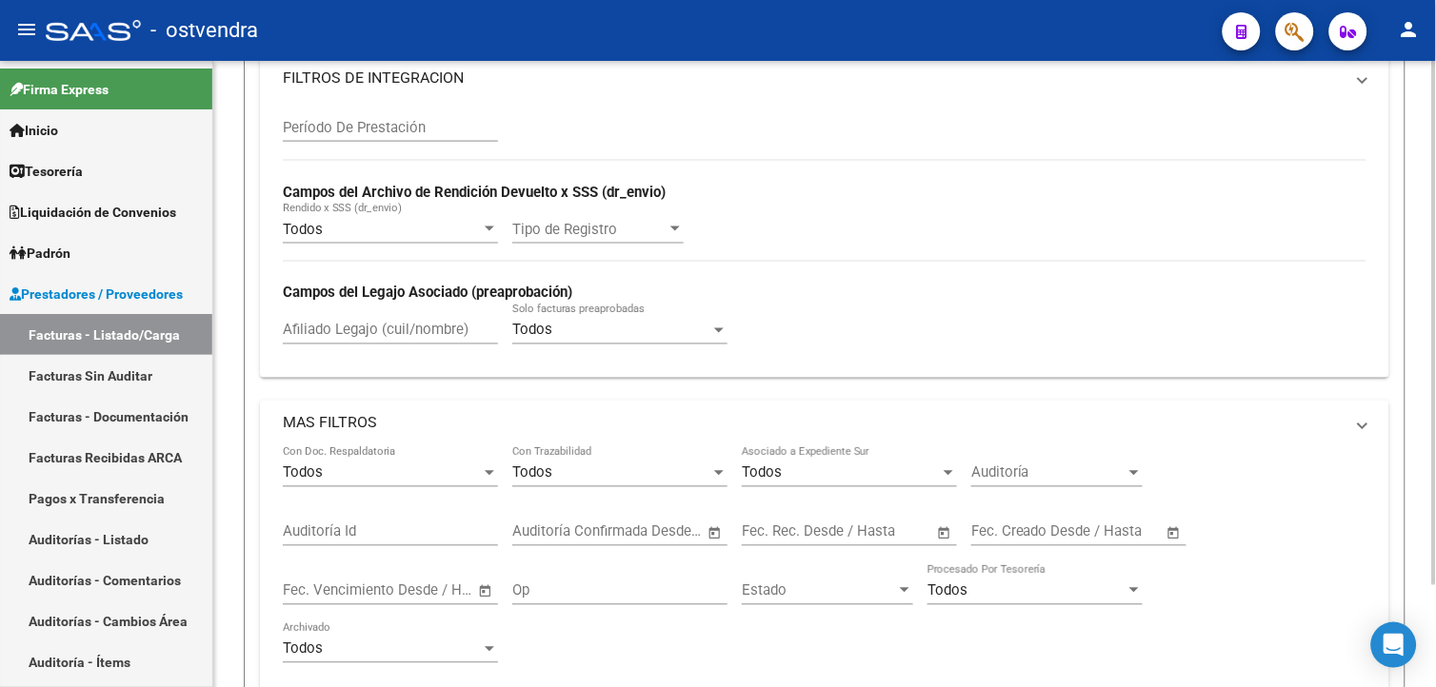
scroll to position [121, 0]
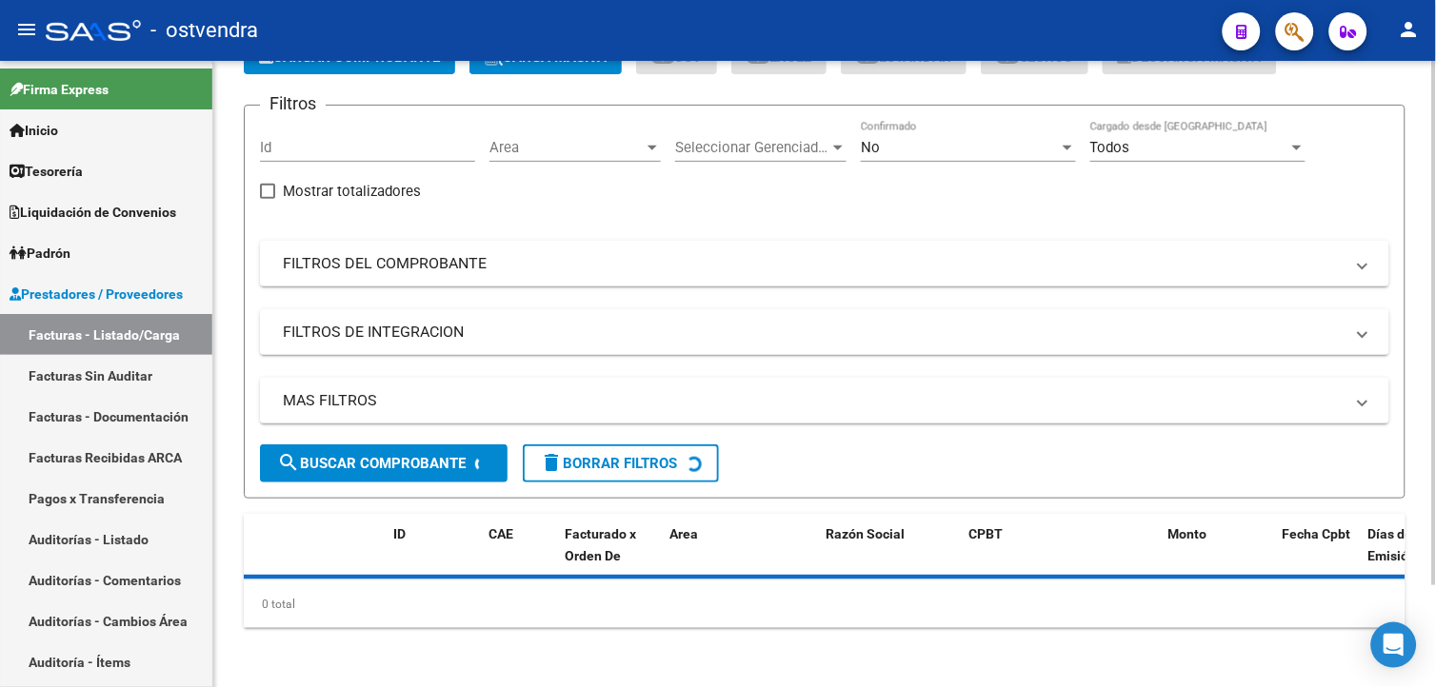
click at [373, 74] on app-list-header "PRESTADORES -> Listado de CPBTs Emitidos por Prestadores / Proveedores (alt+q) …" at bounding box center [824, 244] width 1161 height 507
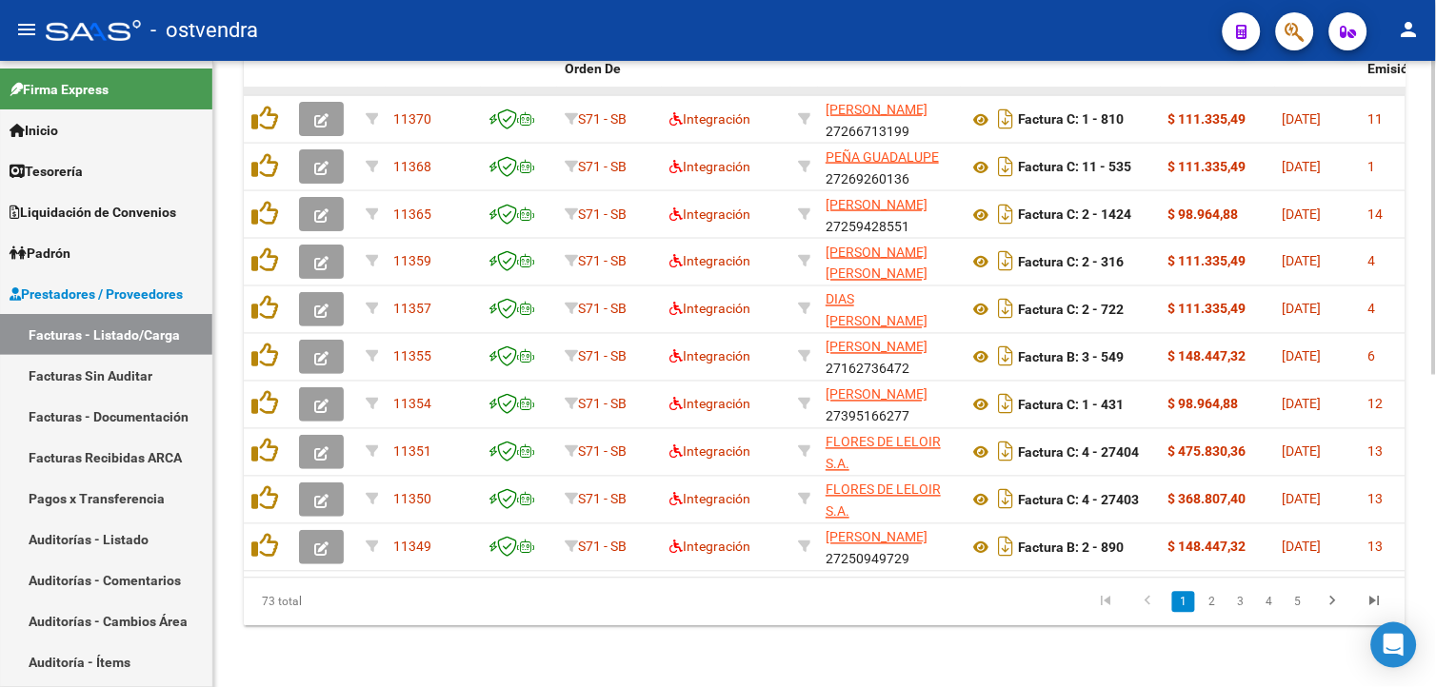
click at [372, 88] on datatable-body-cell at bounding box center [372, 92] width 28 height 8
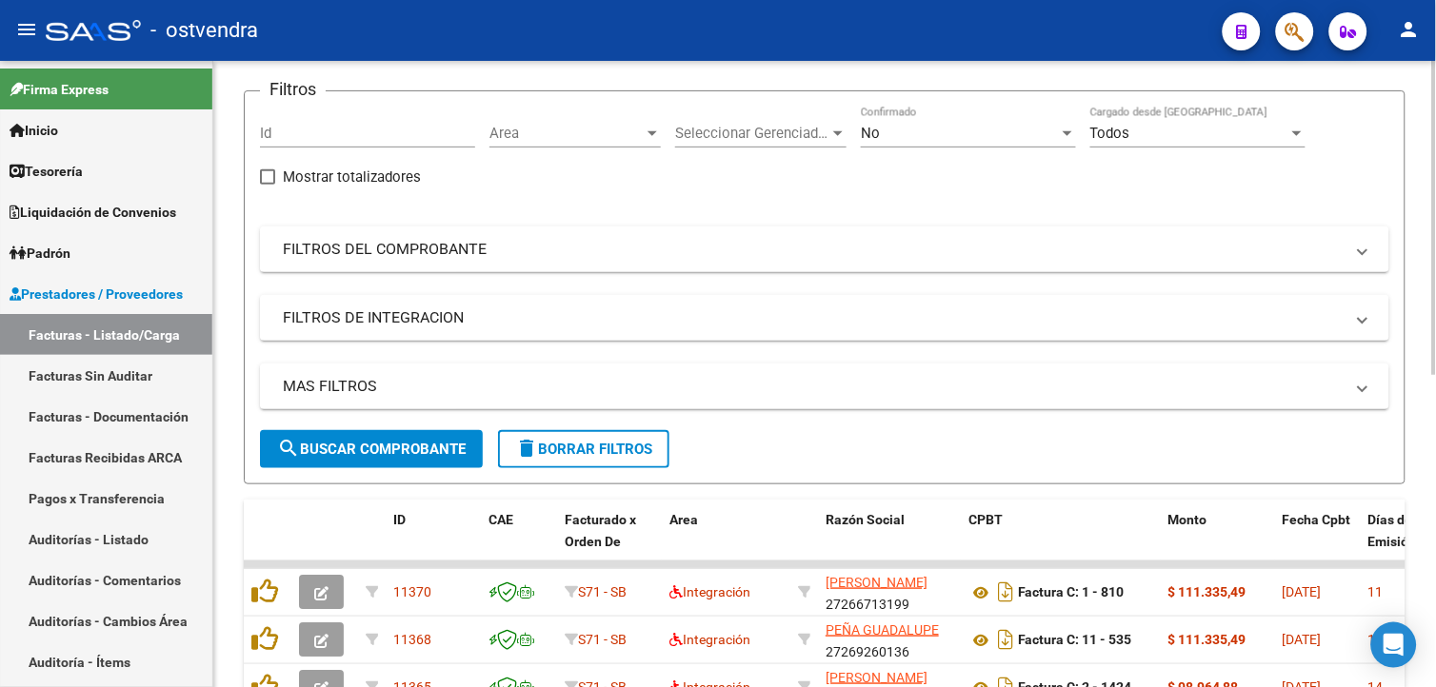
scroll to position [0, 0]
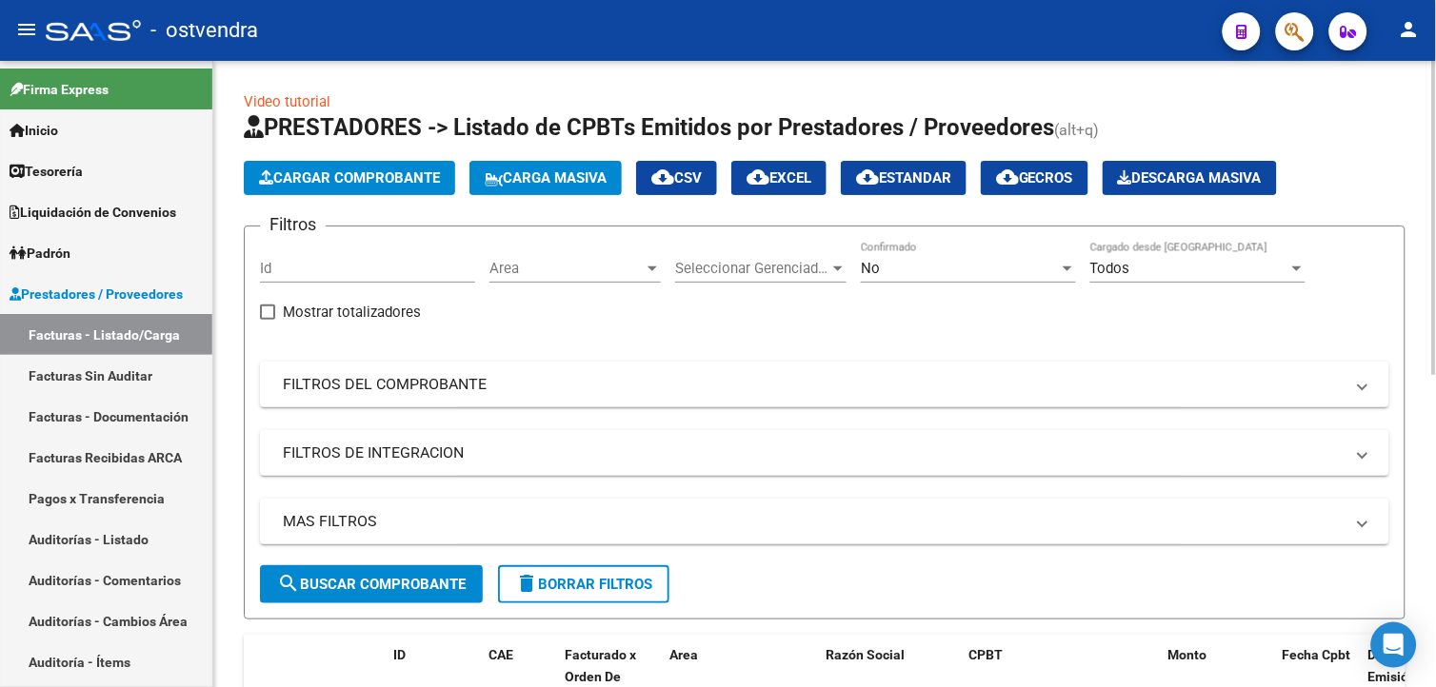
click at [1435, 101] on html "menu - ostvendra person Firma Express Inicio Calendario SSS Instructivos Contac…" at bounding box center [718, 343] width 1436 height 687
click at [430, 175] on span "Cargar Comprobante" at bounding box center [349, 177] width 181 height 17
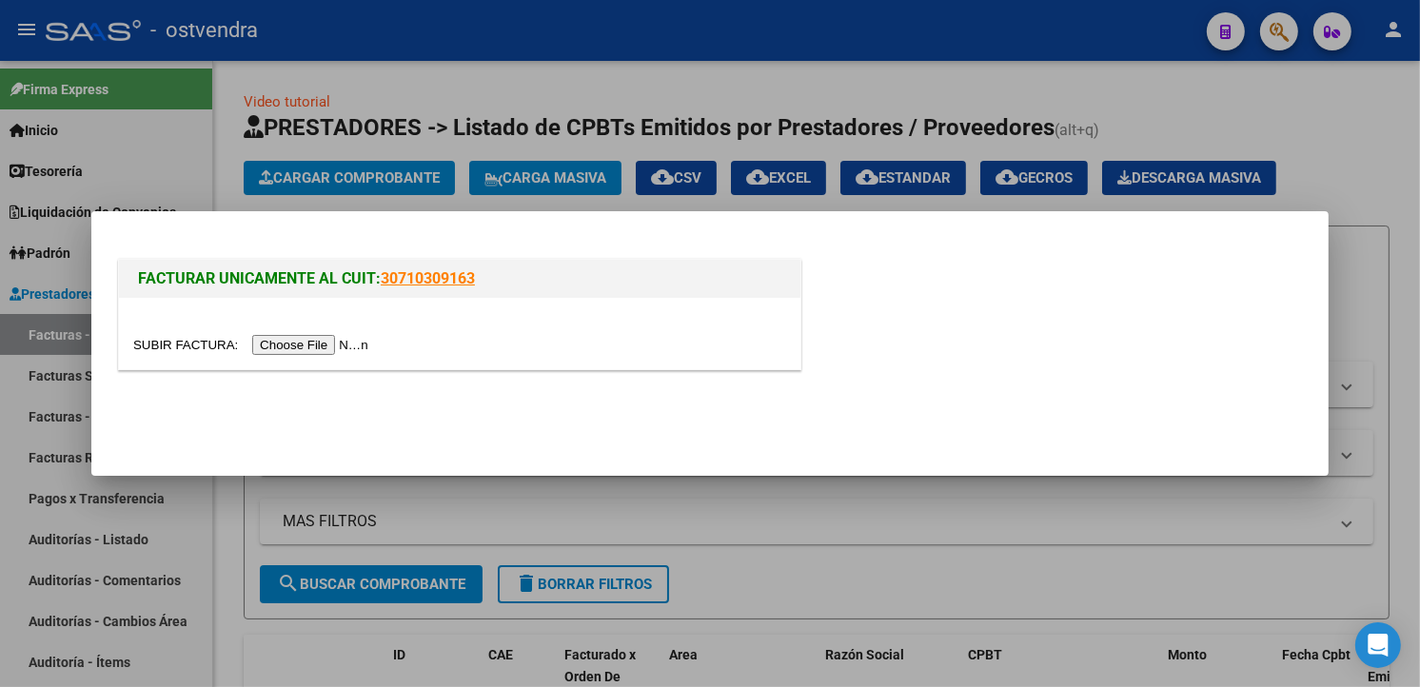
click at [326, 345] on input "file" at bounding box center [253, 345] width 241 height 20
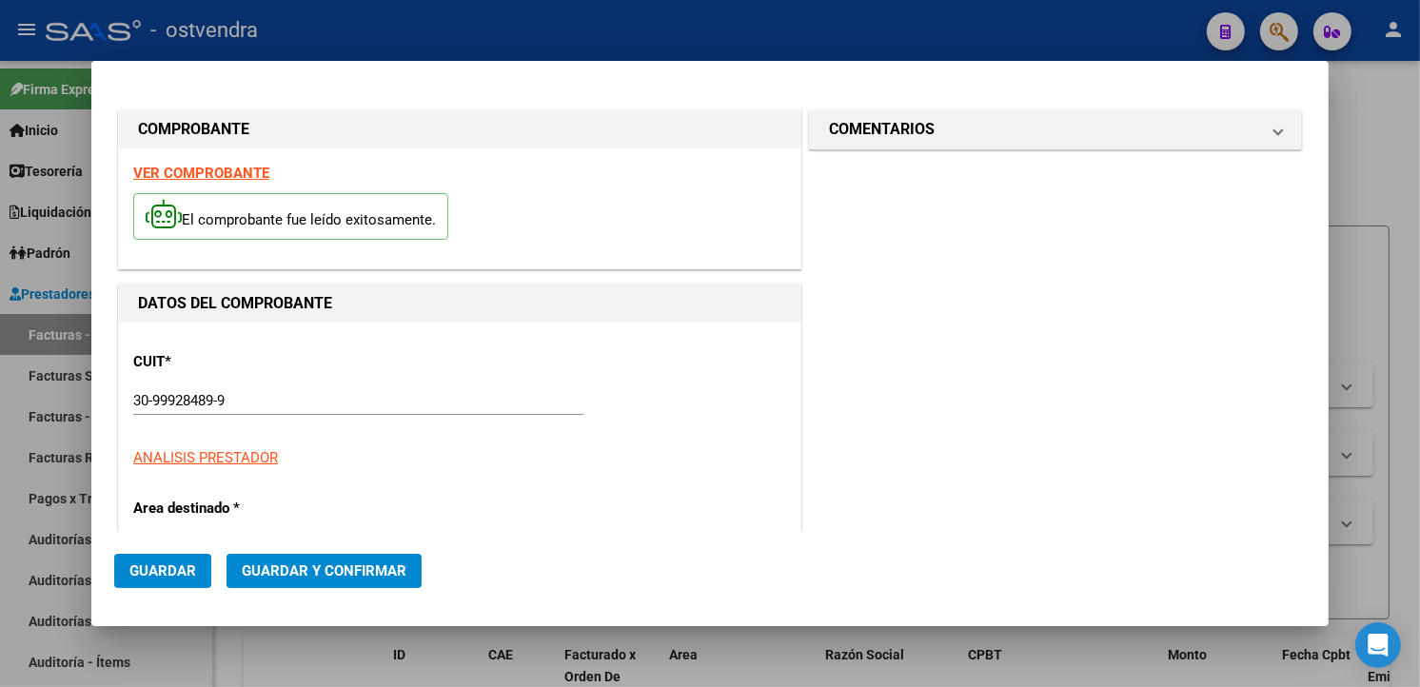
type input "954"
type input "$ 502.944,00"
type input "2025-10-01"
type input "2025-11-30"
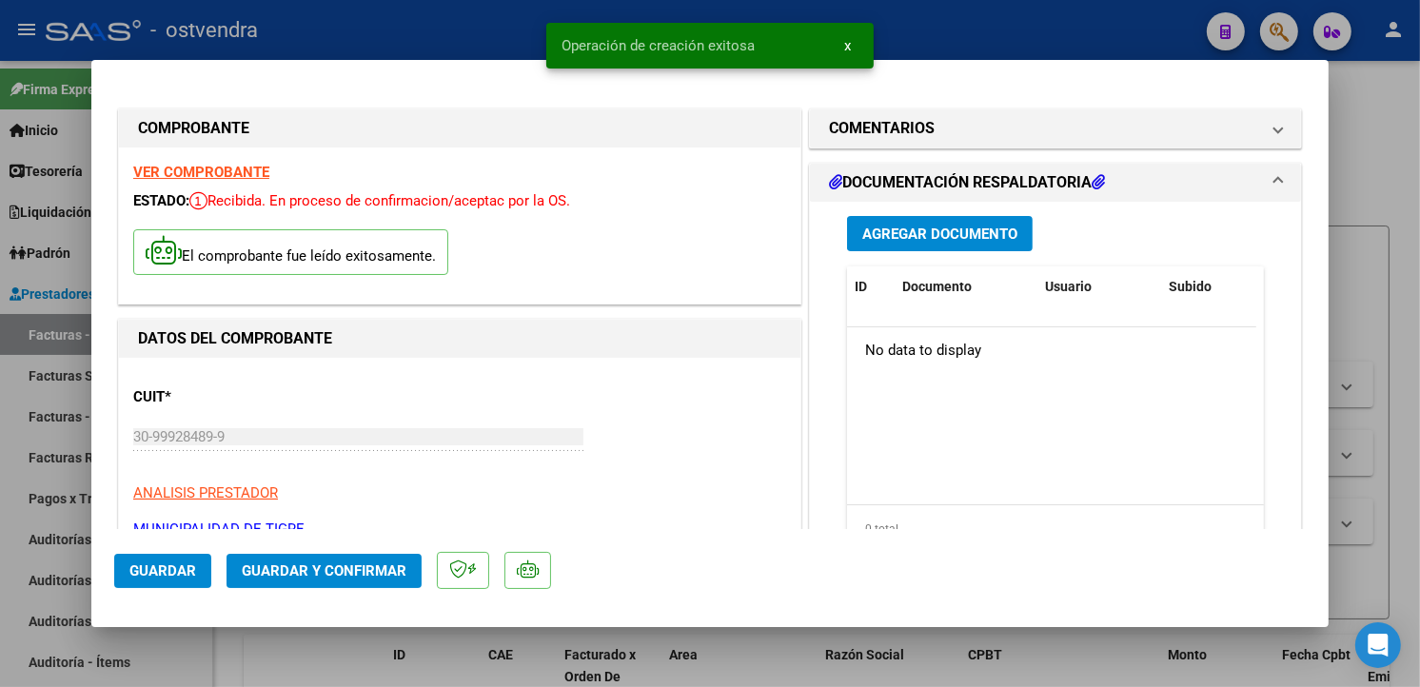
click at [898, 235] on span "Agregar Documento" at bounding box center [940, 234] width 155 height 17
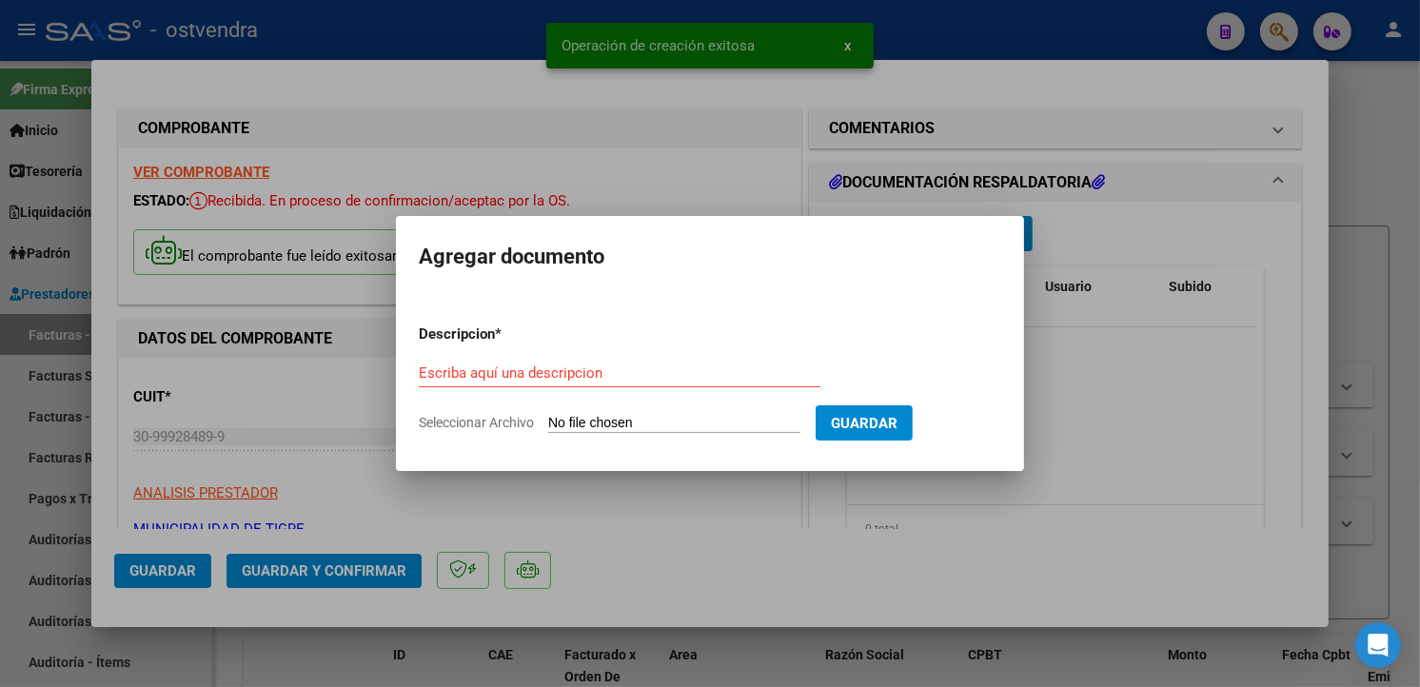
click at [673, 422] on input "Seleccionar Archivo" at bounding box center [674, 424] width 252 height 18
type input "C:\fakepath\DC RESP 954.pdf"
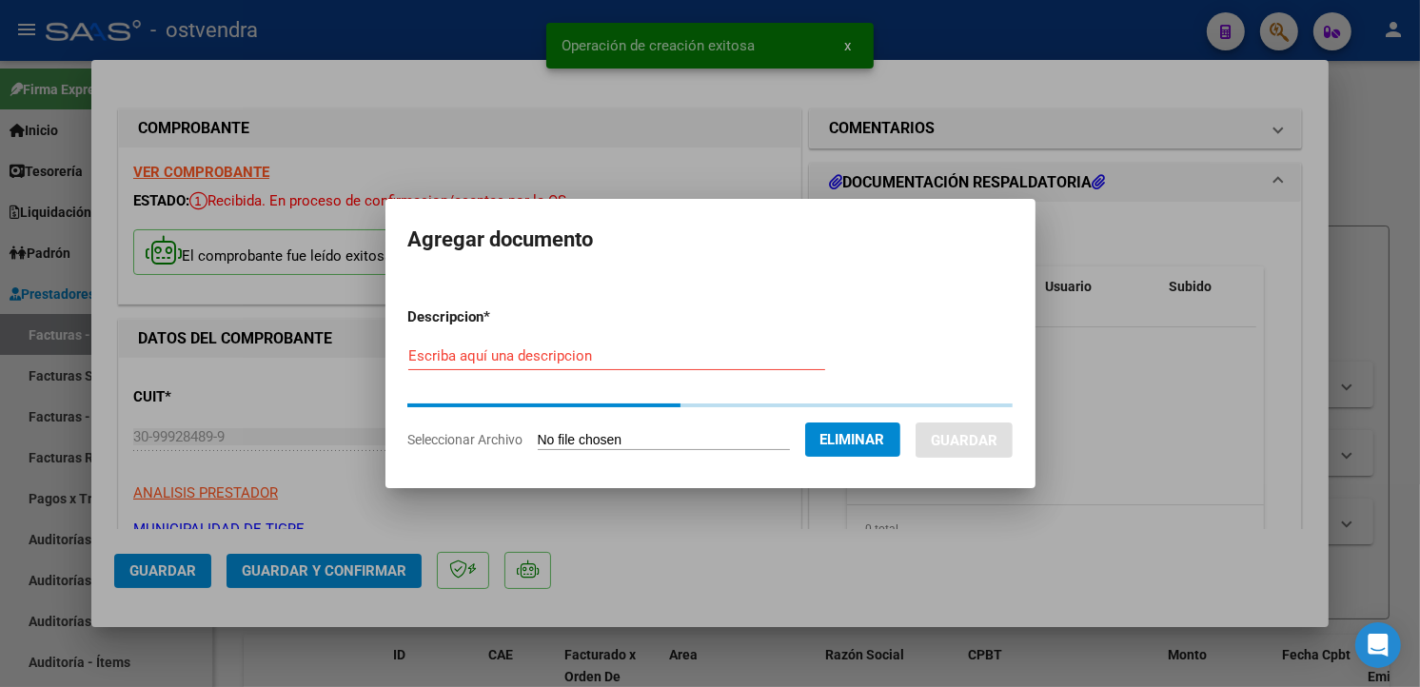
click at [612, 355] on input "Escriba aquí una descripcion" at bounding box center [616, 355] width 417 height 17
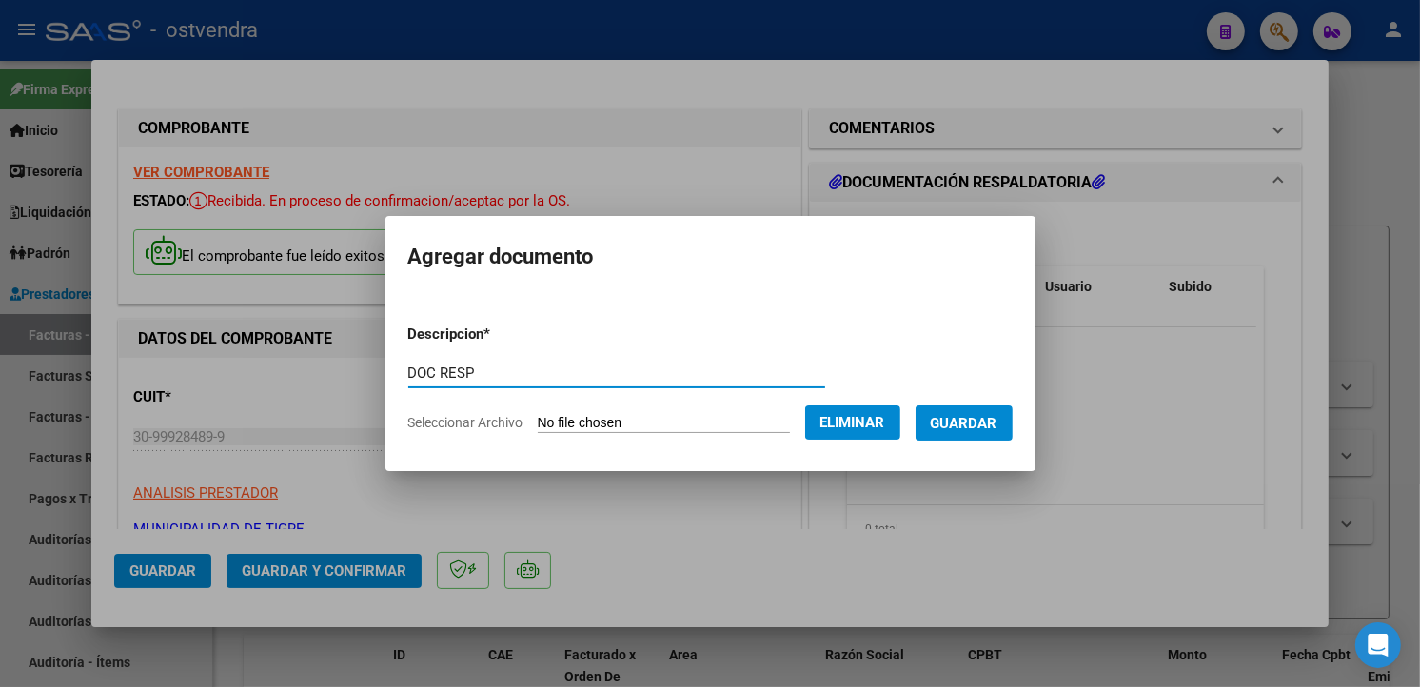
type input "DOC RESP"
click at [984, 420] on span "Guardar" at bounding box center [964, 423] width 67 height 17
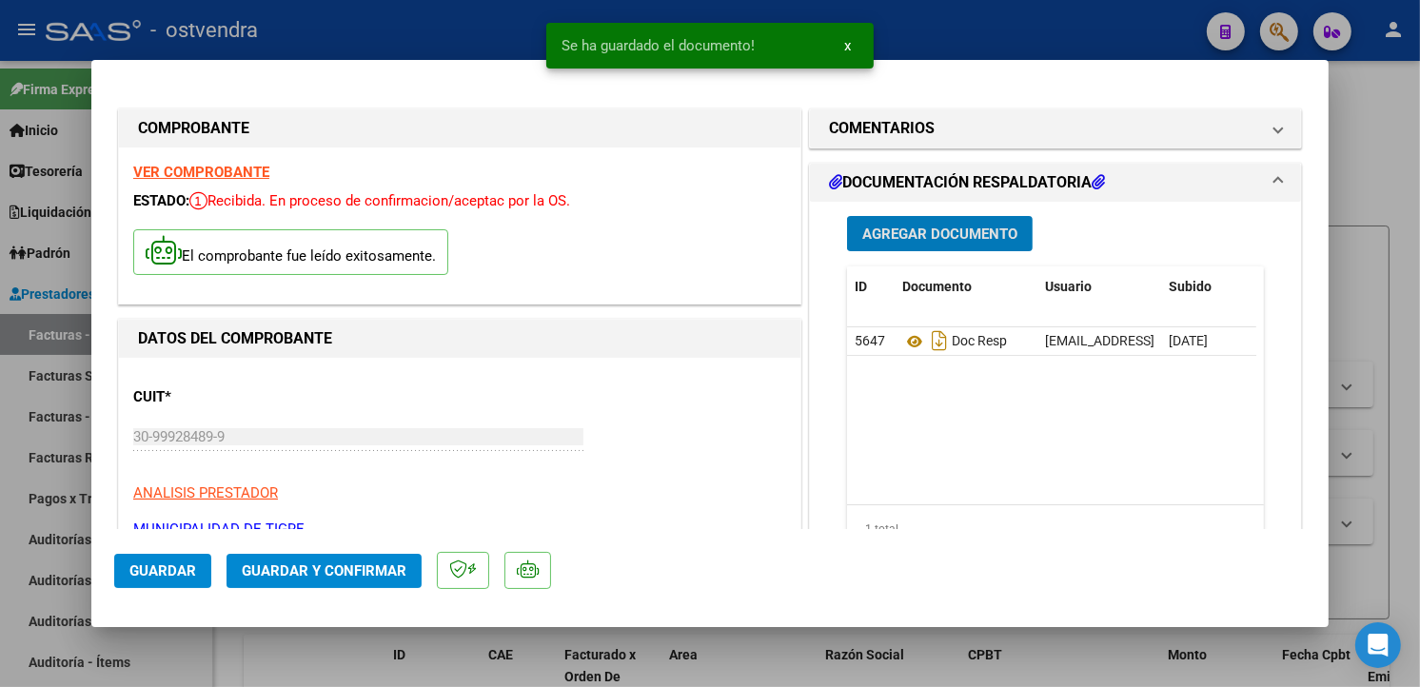
click at [311, 573] on span "Guardar y Confirmar" at bounding box center [324, 571] width 165 height 17
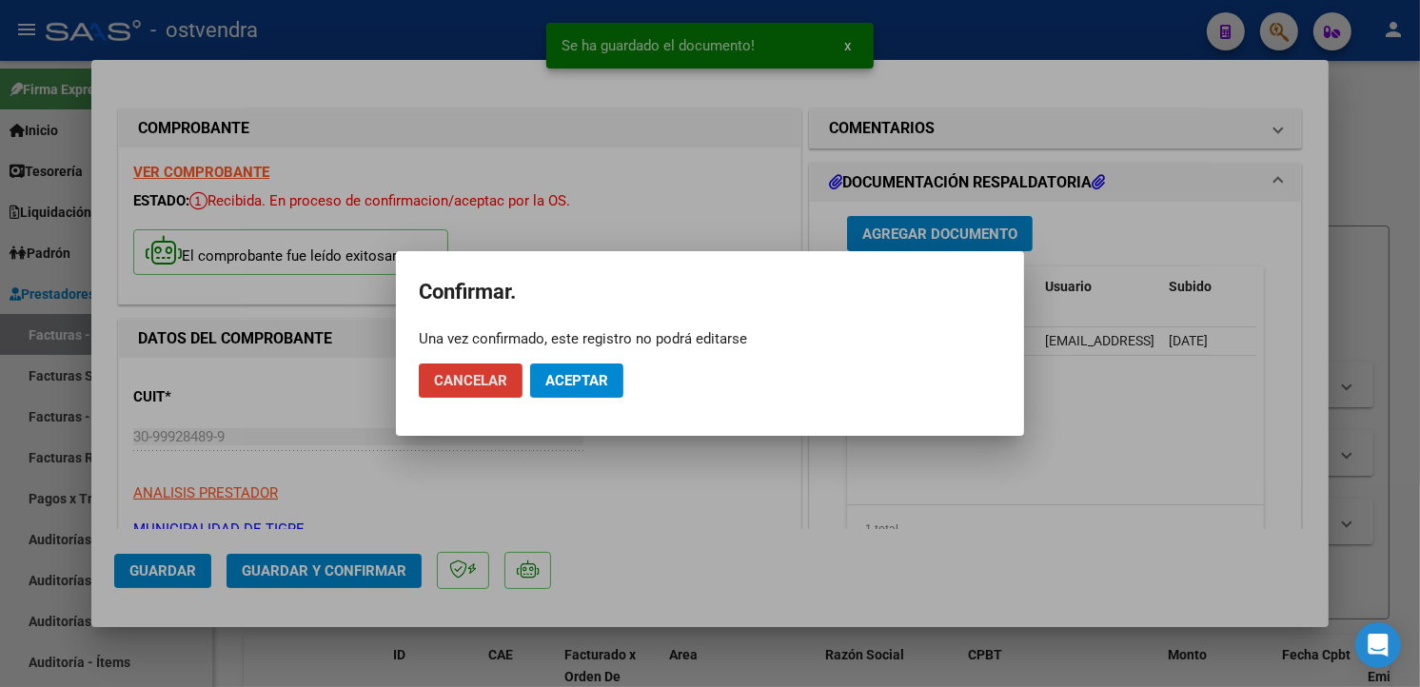
click at [557, 379] on span "Aceptar" at bounding box center [577, 380] width 63 height 17
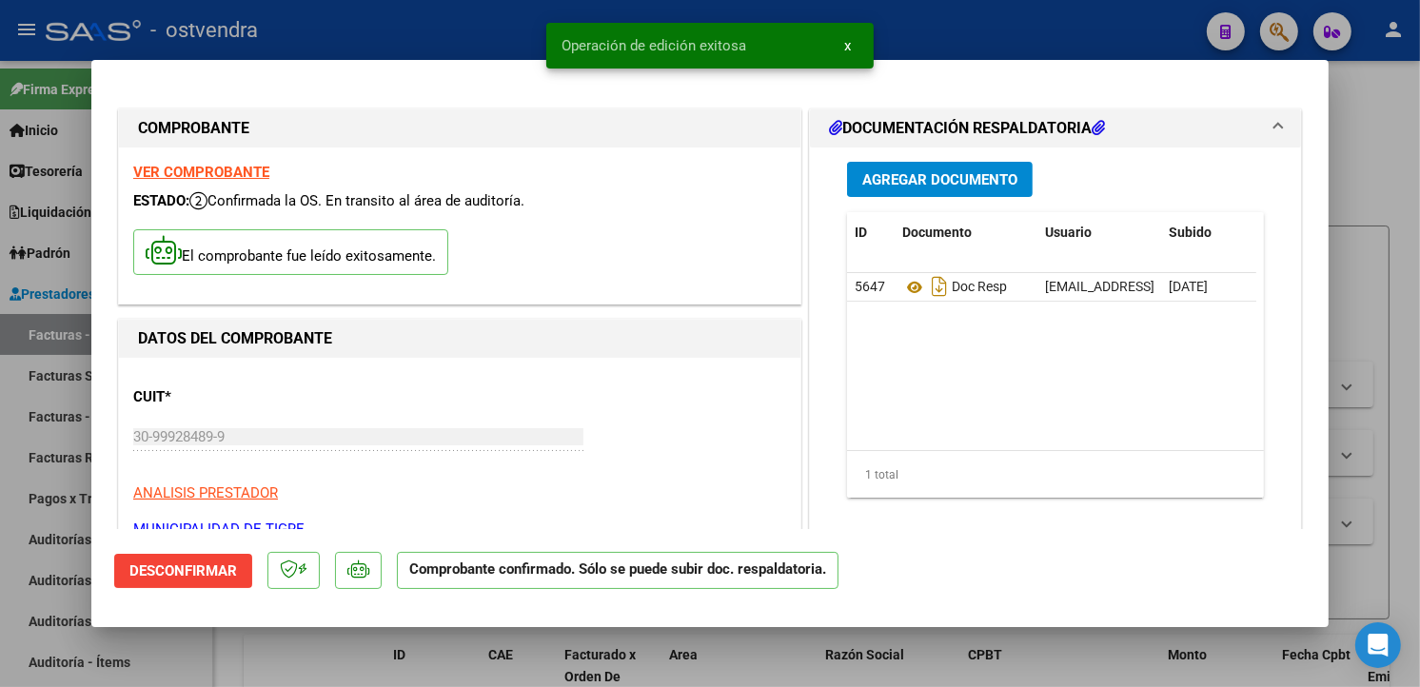
click at [73, 377] on div at bounding box center [710, 343] width 1420 height 687
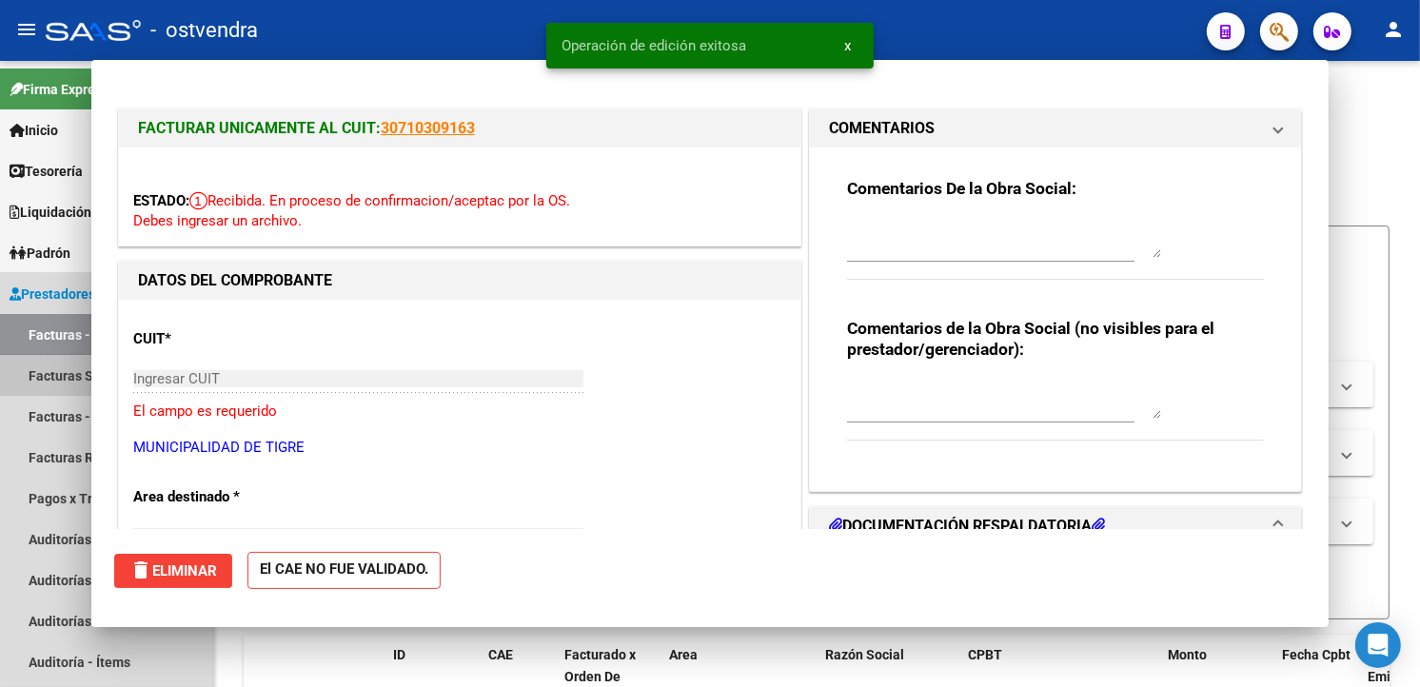
click at [77, 374] on link "Facturas Sin Auditar" at bounding box center [106, 375] width 212 height 41
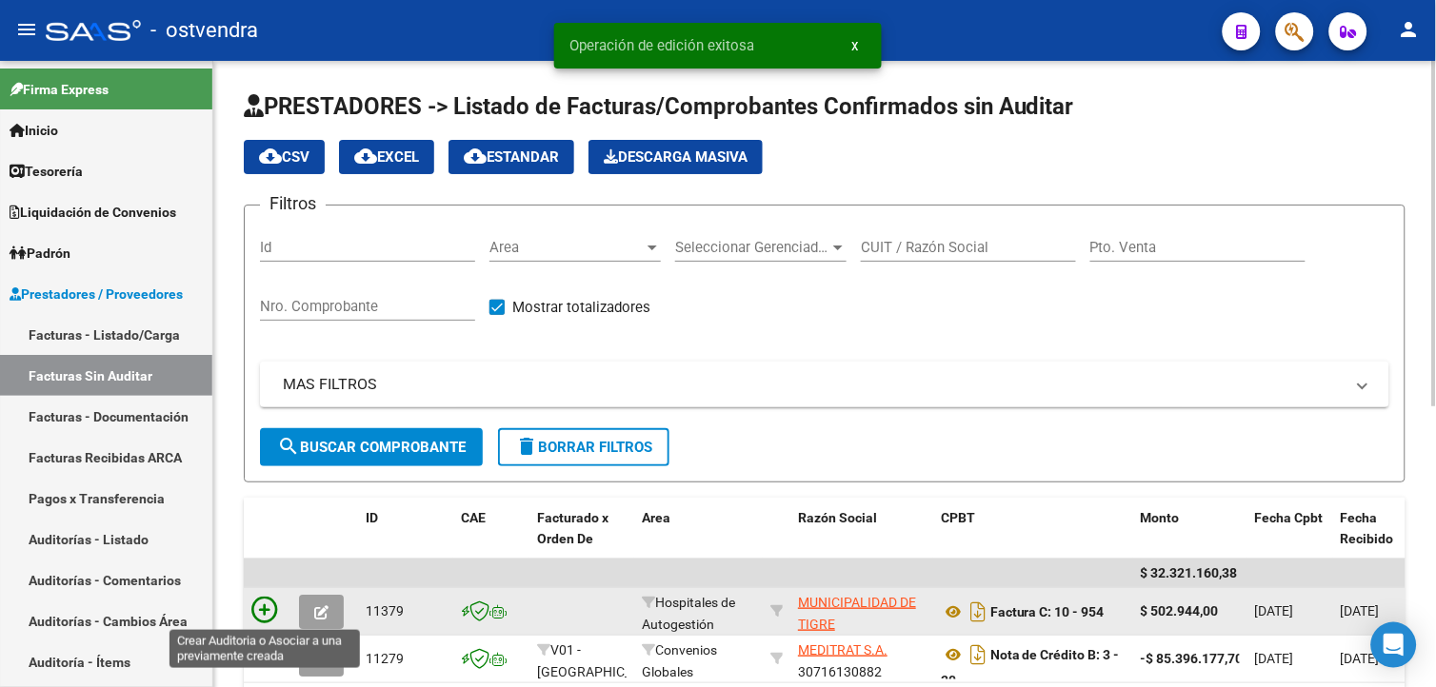
click at [260, 622] on icon at bounding box center [264, 610] width 27 height 27
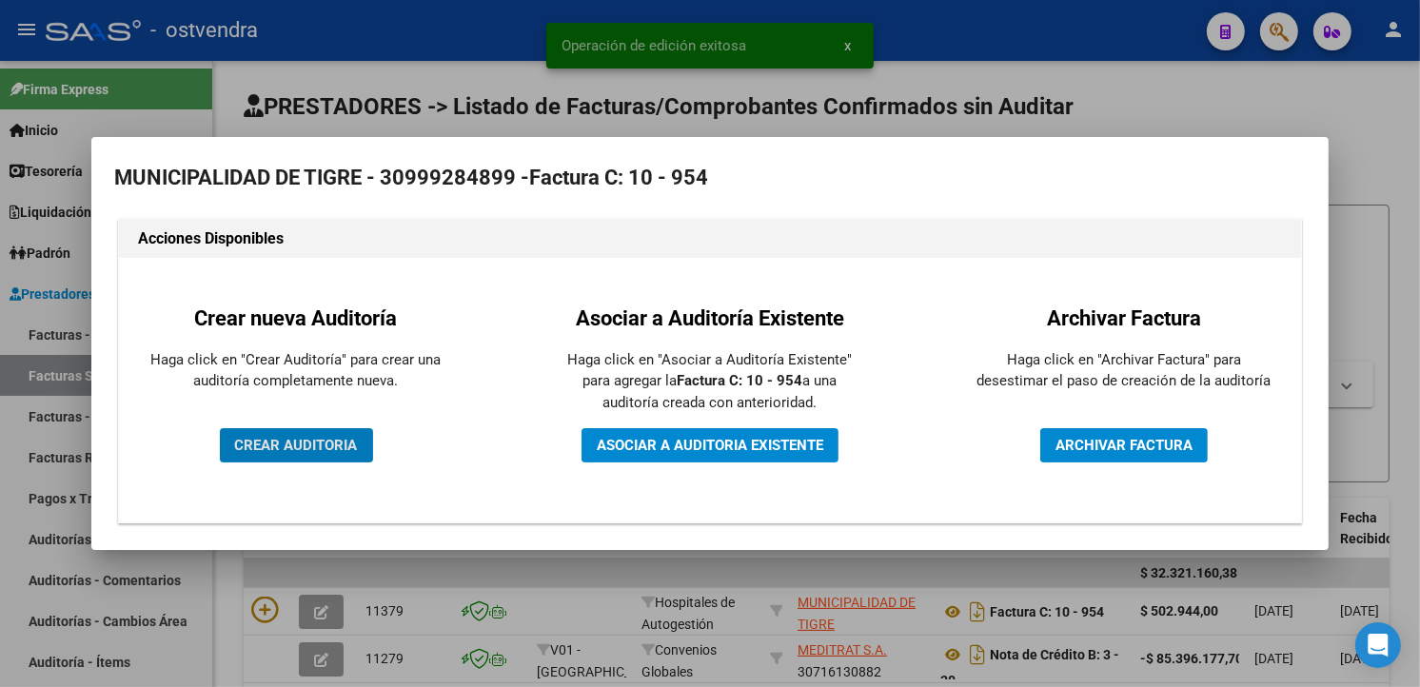
click at [316, 431] on button "CREAR AUDITORIA" at bounding box center [296, 445] width 153 height 34
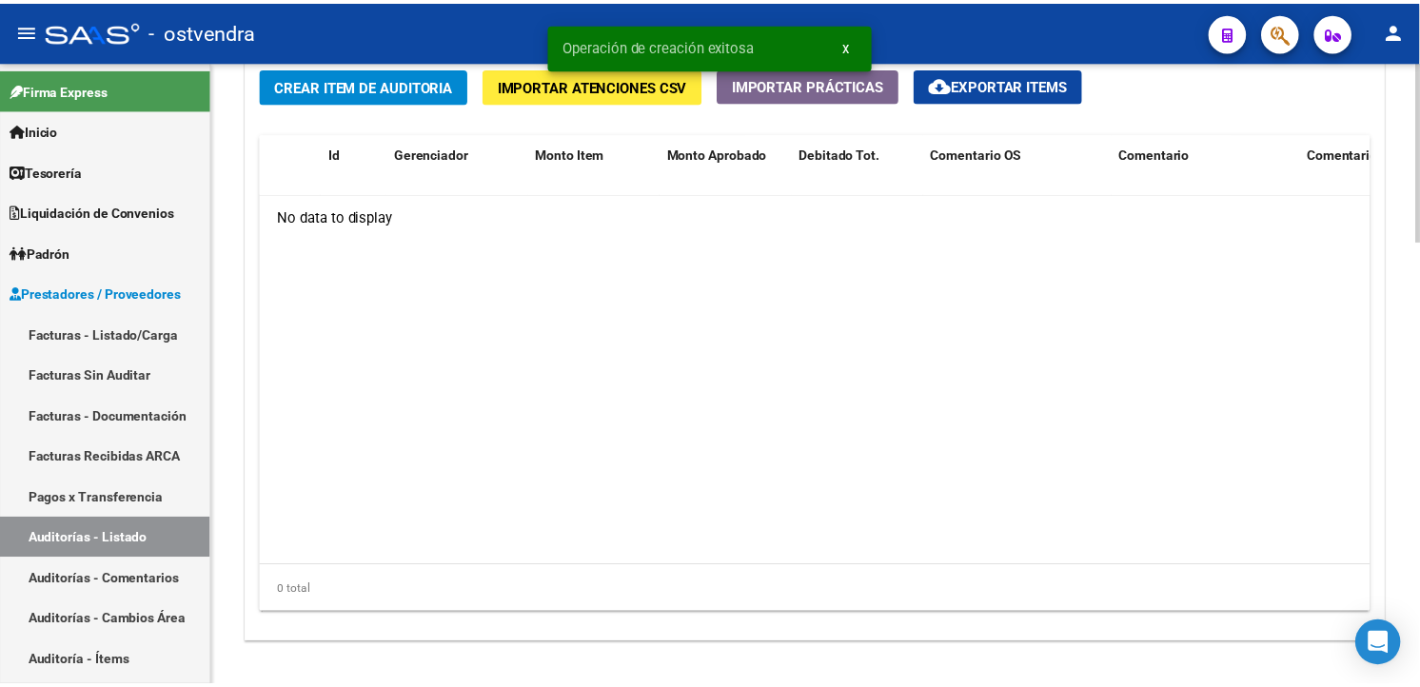
scroll to position [1464, 0]
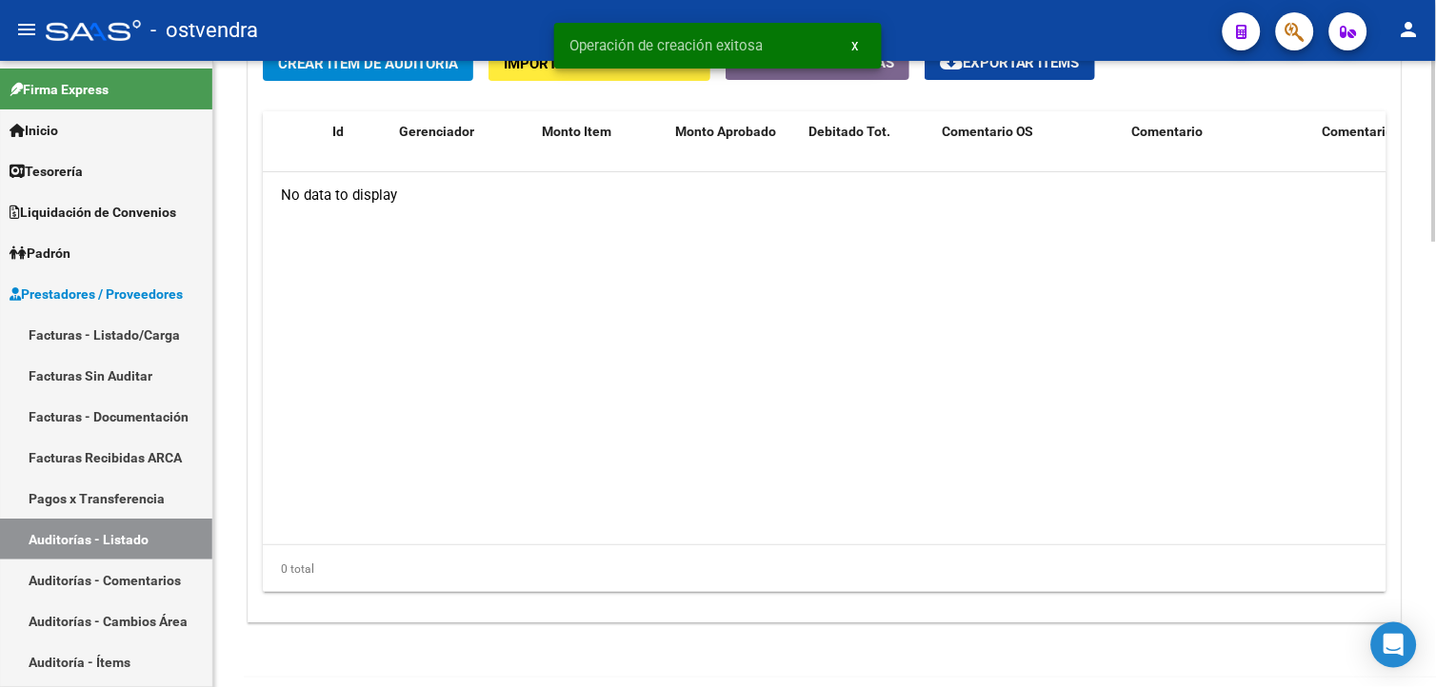
click at [410, 80] on button "Crear Item de Auditoria" at bounding box center [368, 63] width 210 height 35
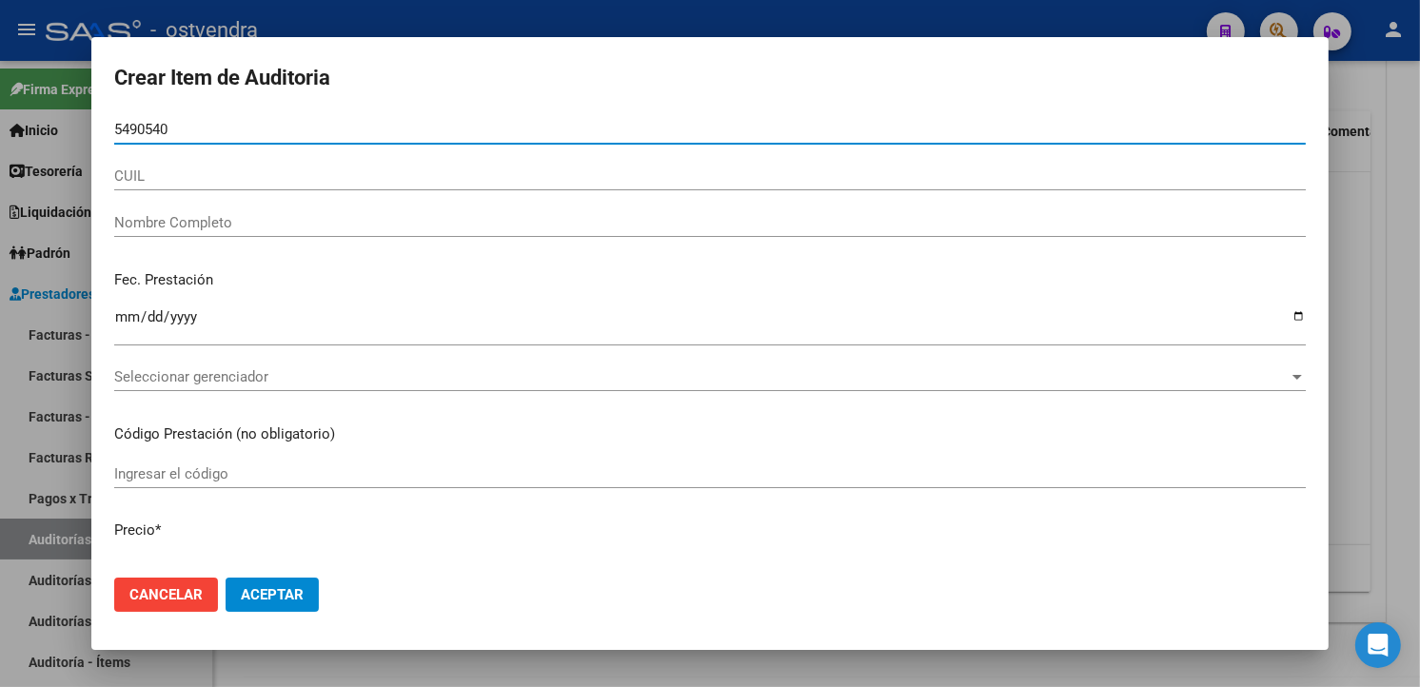
type input "54905402"
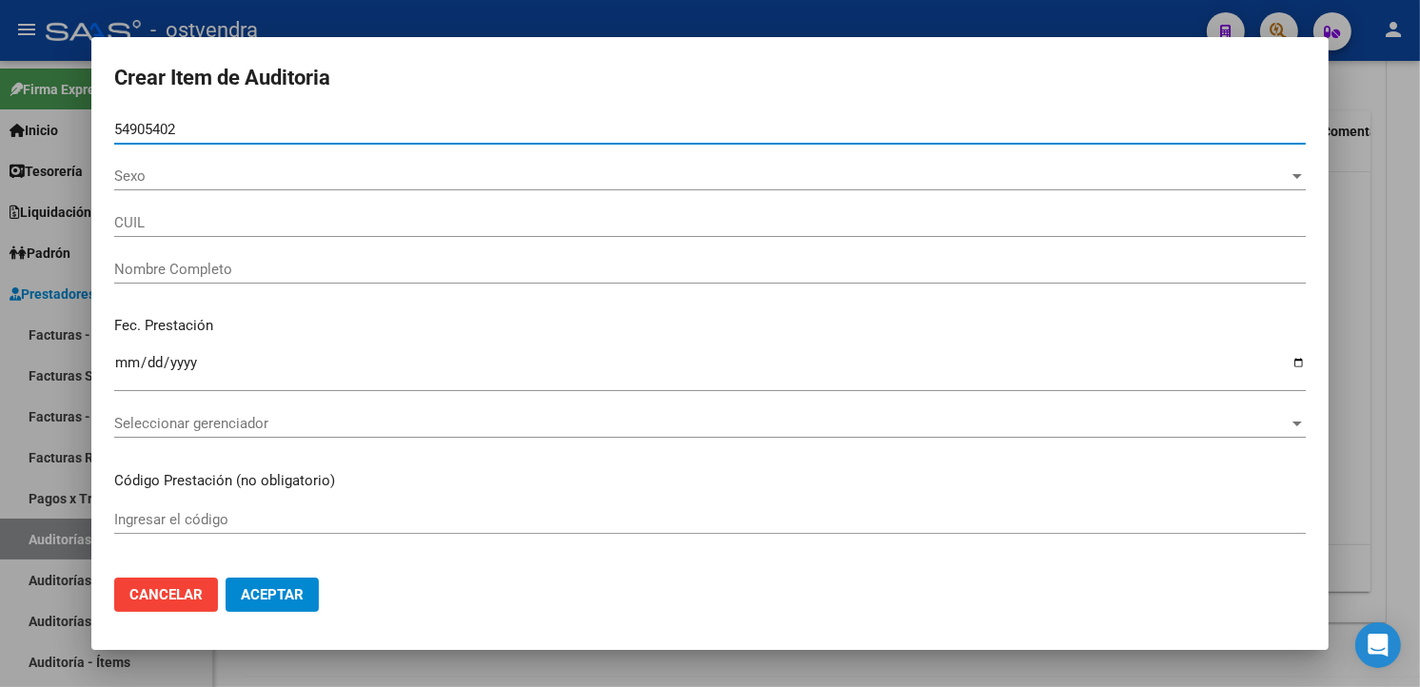
type input "20549054022"
type input "[PERSON_NAME]"
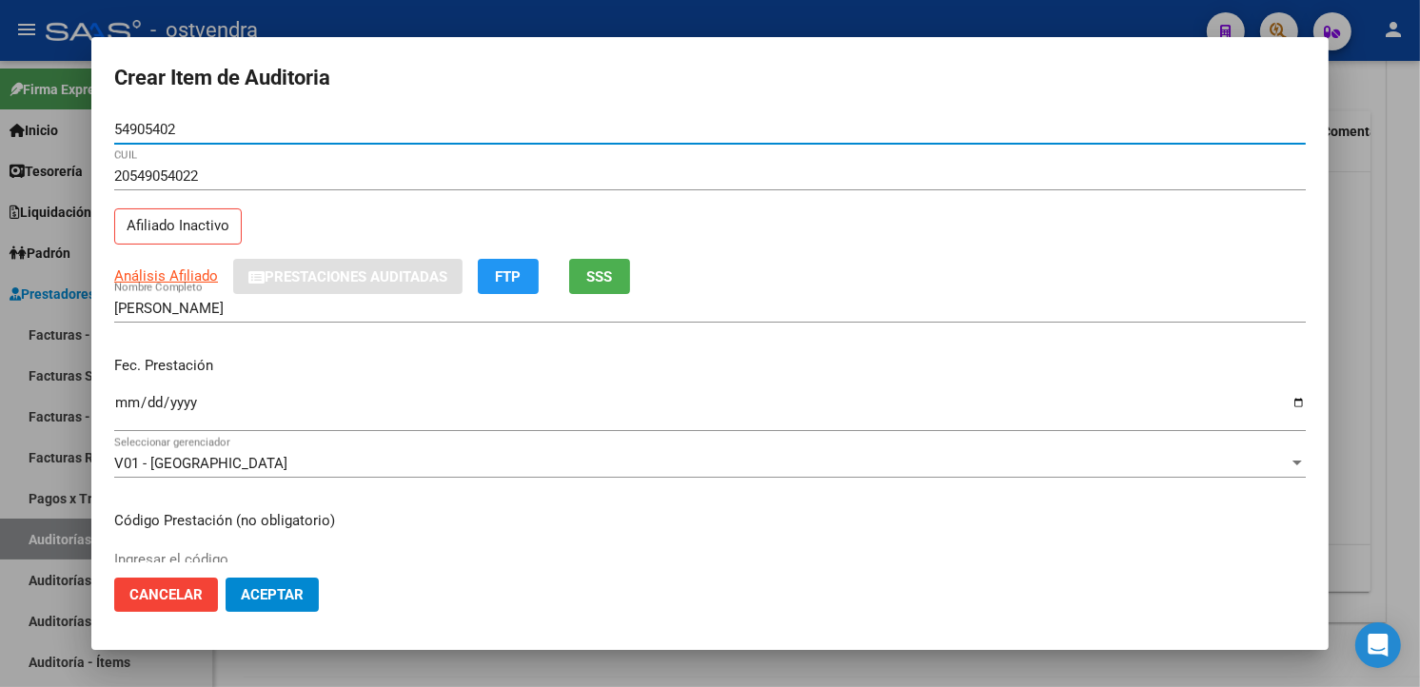
type input "54905402"
click at [121, 404] on input "Ingresar la fecha" at bounding box center [710, 410] width 1192 height 30
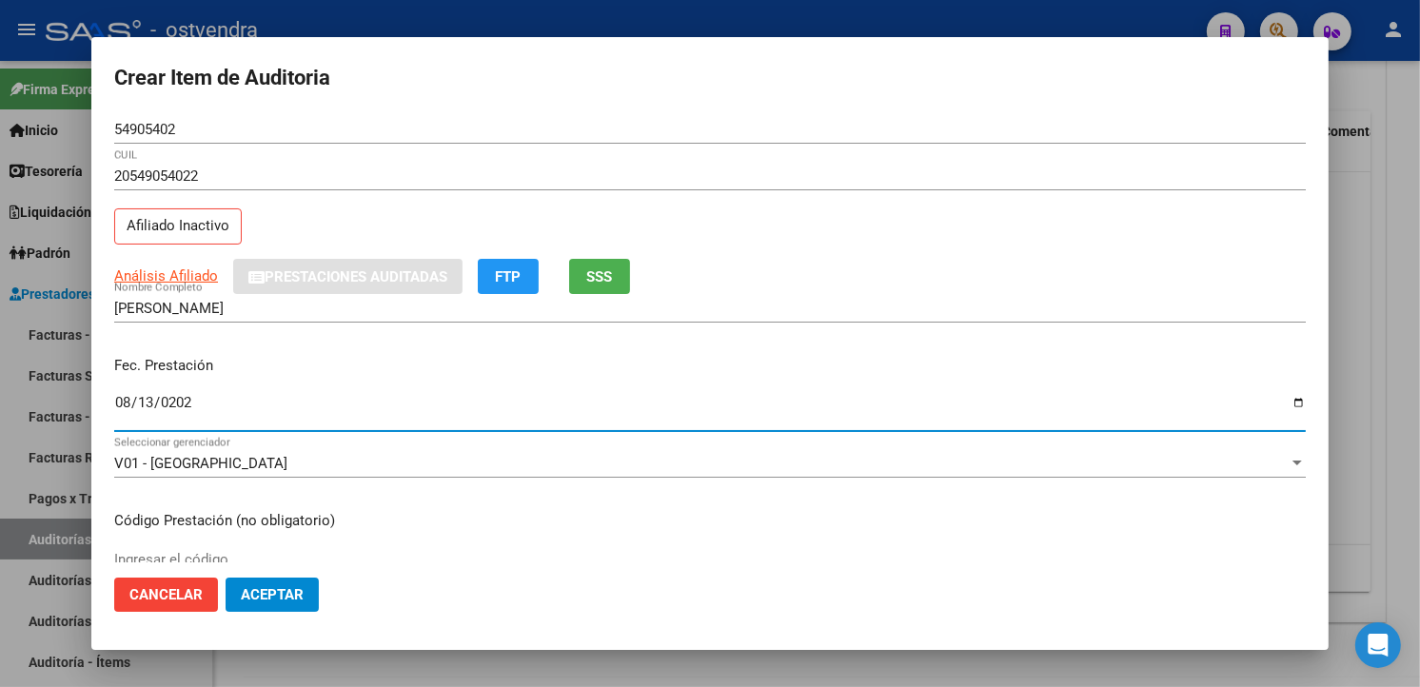
type input "2025-08-13"
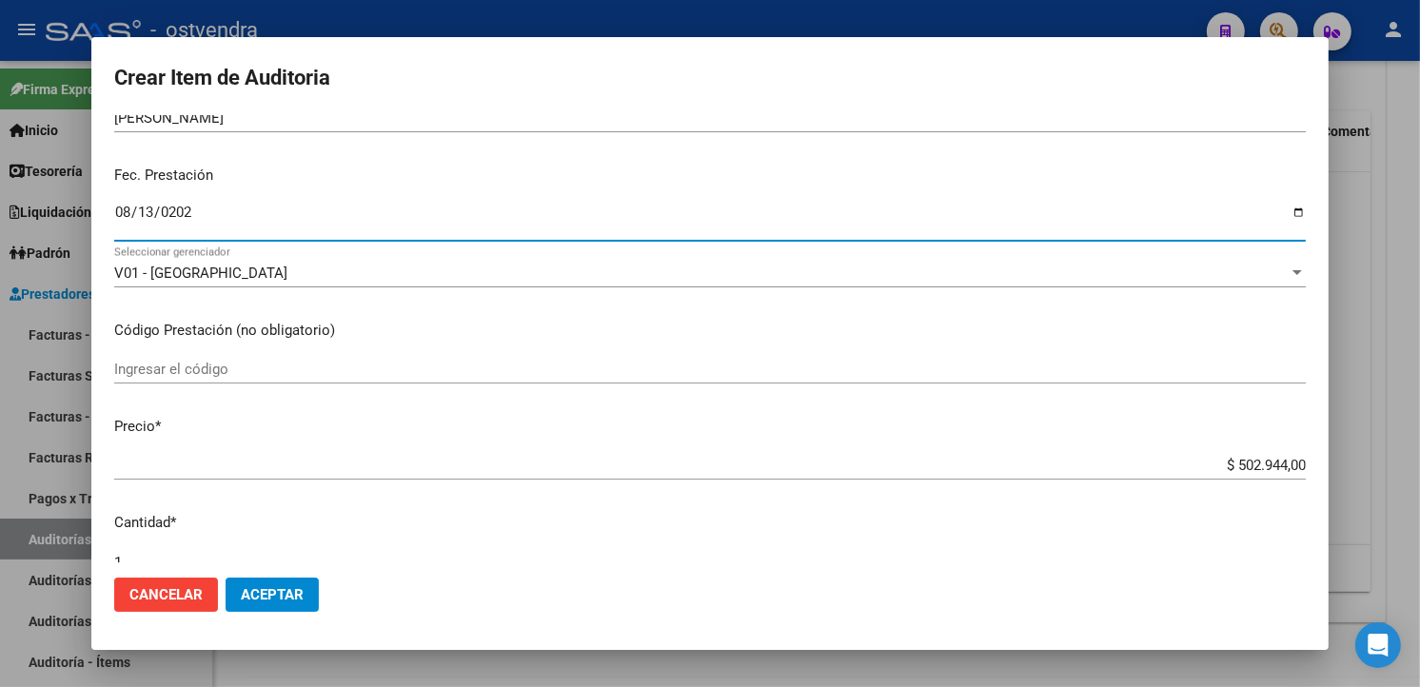
scroll to position [317, 0]
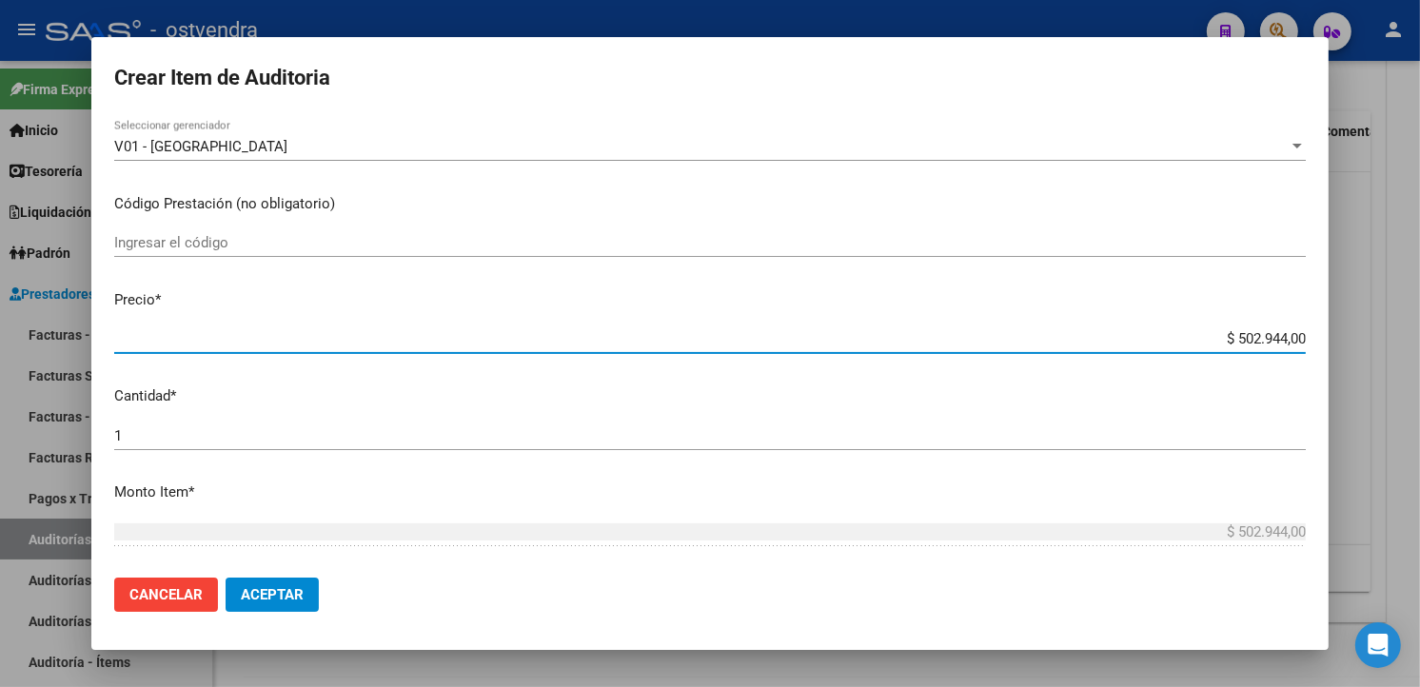
drag, startPoint x: 1289, startPoint y: 340, endPoint x: 1225, endPoint y: 345, distance: 64.0
click at [1225, 345] on input "$ 502.944,00" at bounding box center [710, 338] width 1192 height 17
type input "$ 0,05"
type input "$ 0,02"
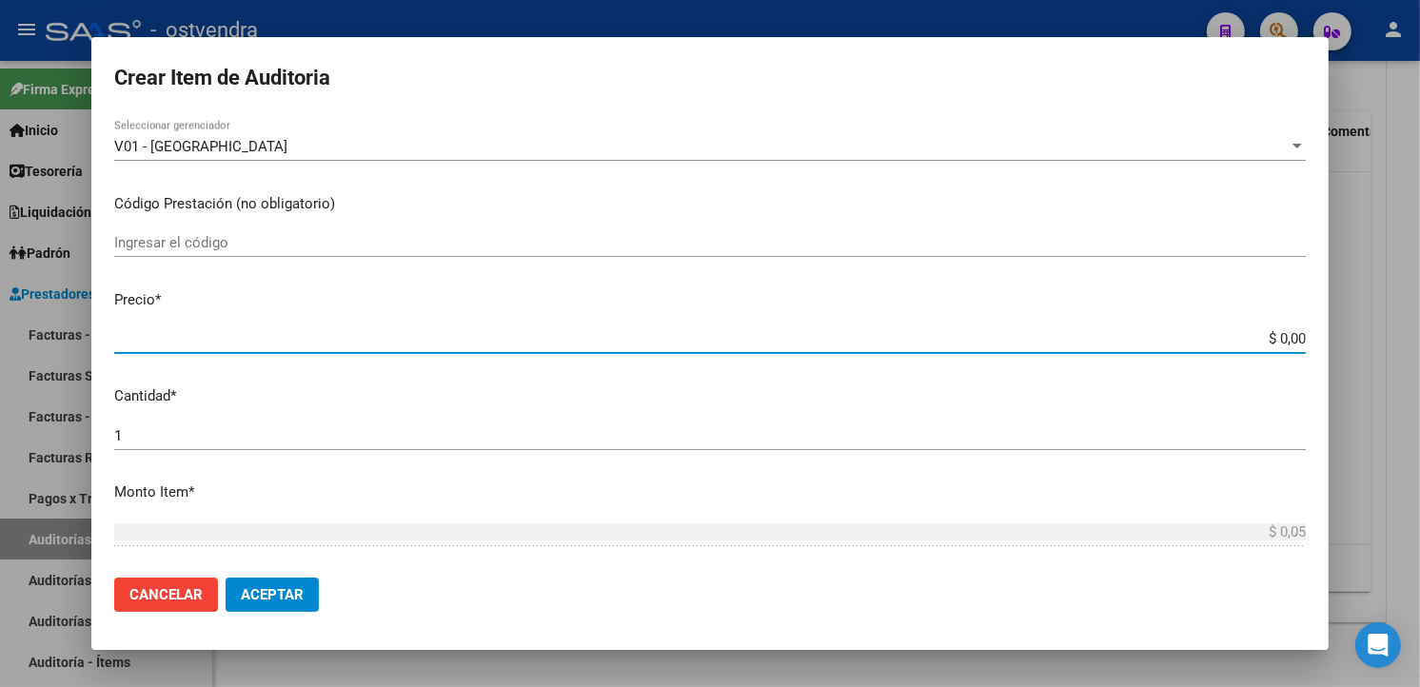
type input "$ 0,02"
type input "$ 0,24"
type input "$ 2,44"
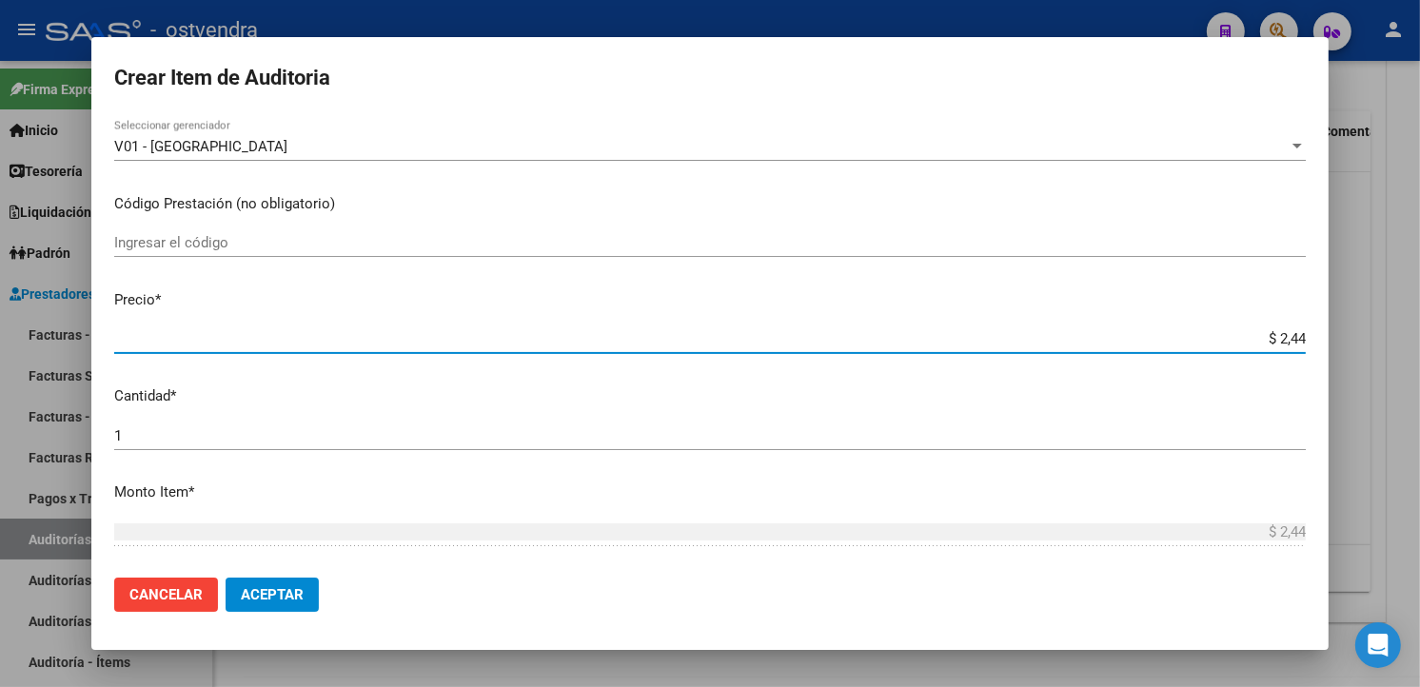
type input "$ 24,46"
type input "$ 244,69"
type input "$ 2.446,97"
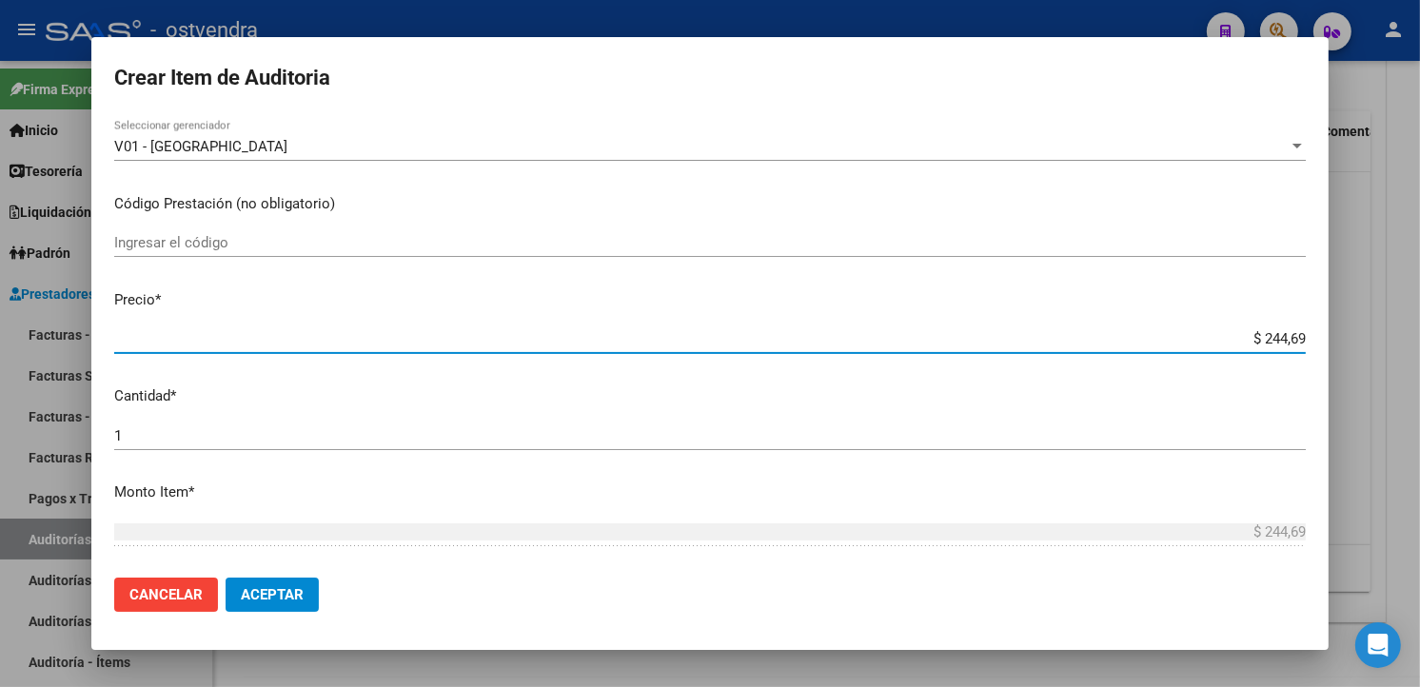
type input "$ 2.446,97"
type input "$ 24.469,70"
type input "$ 244.697,00"
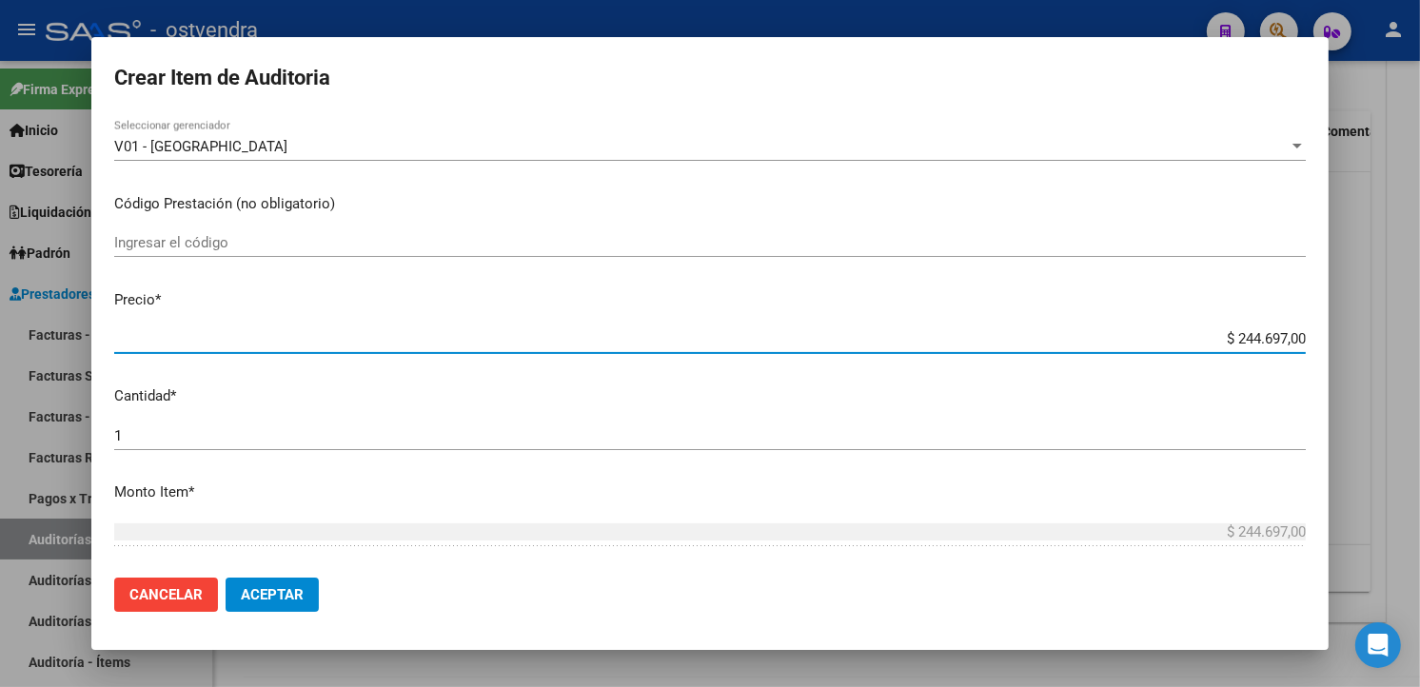
click at [312, 416] on mat-dialog-content "54905402 Nro Documento 20549054022 CUIL Afiliado Inactivo Análisis Afiliado Pre…" at bounding box center [710, 338] width 1238 height 447
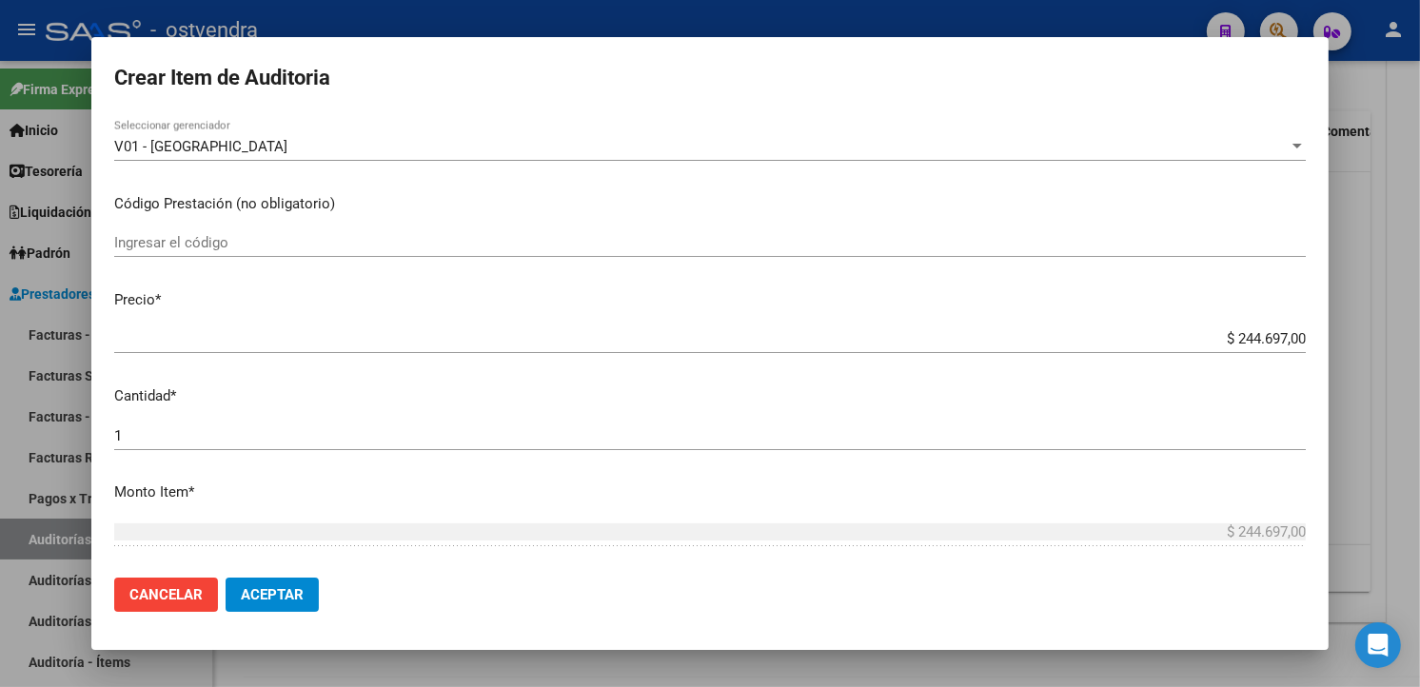
click at [316, 432] on input "1" at bounding box center [710, 435] width 1192 height 17
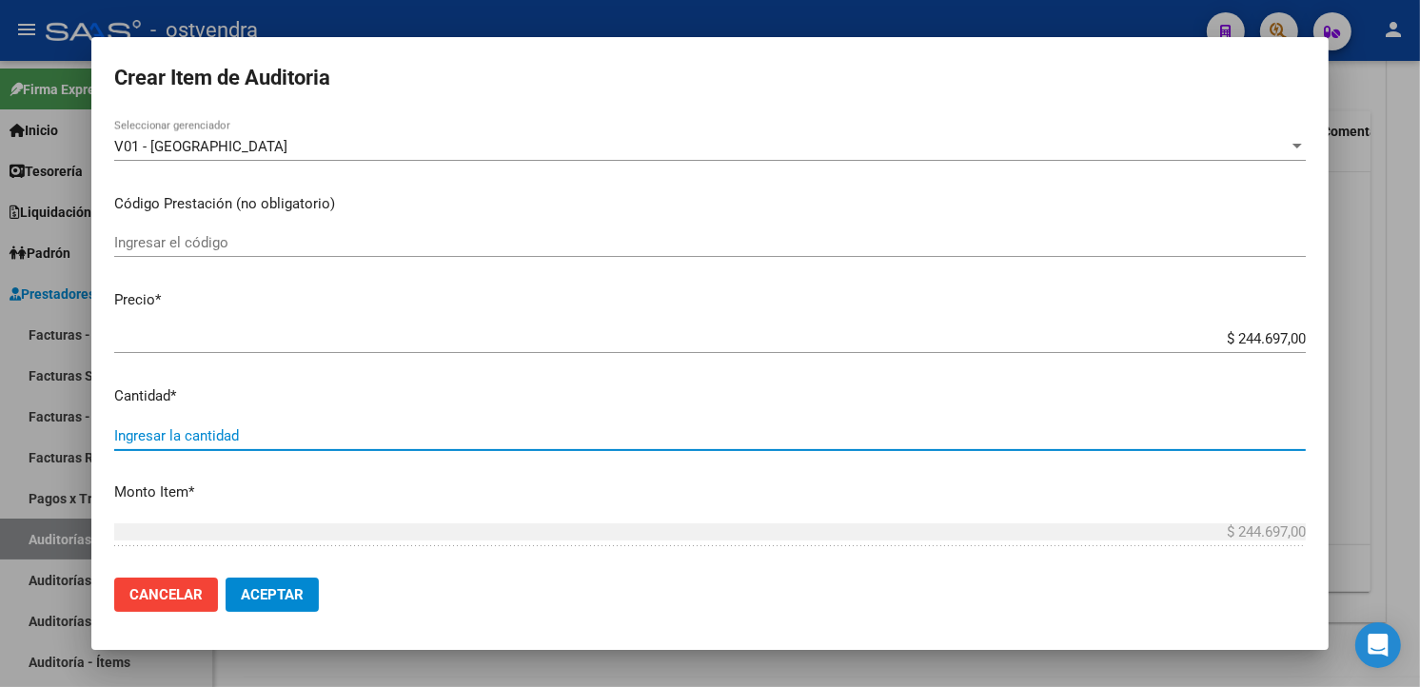
type input "2"
type input "$ 489.394,00"
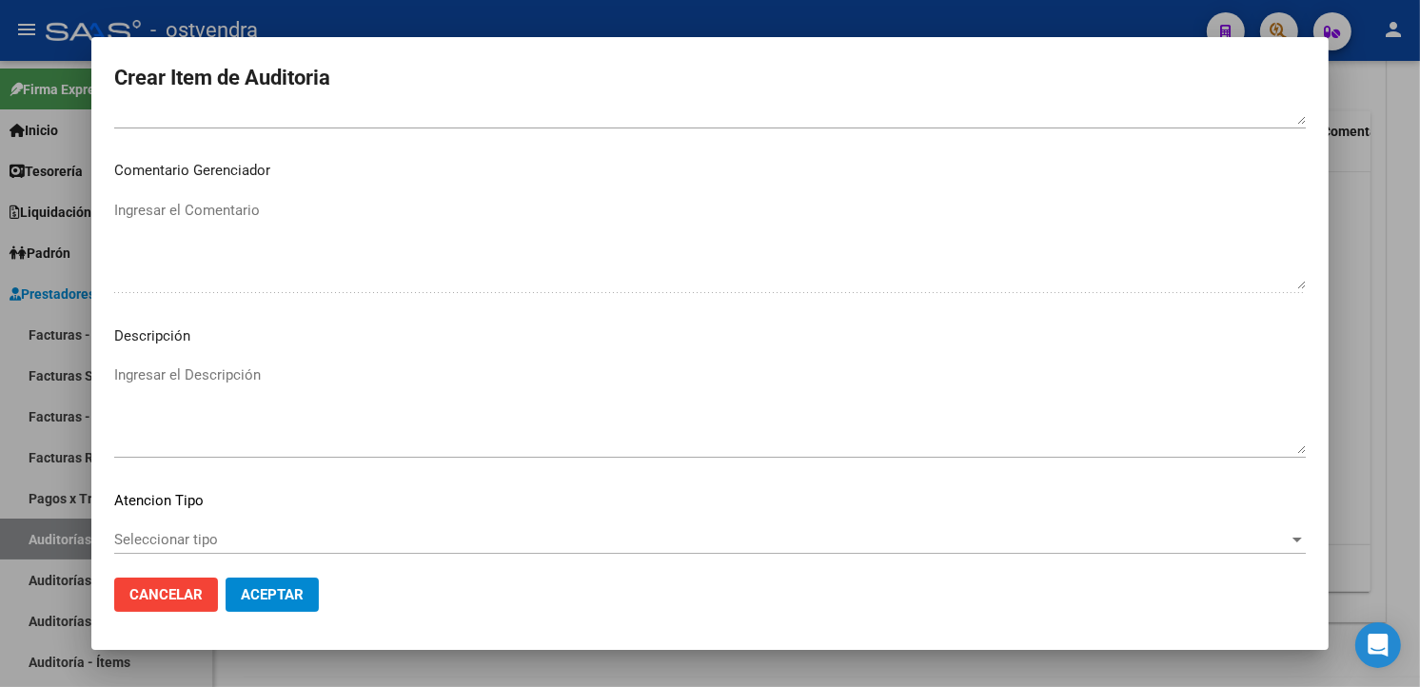
scroll to position [1163, 0]
type input "2"
click at [216, 368] on textarea "Ingresar el Descripción" at bounding box center [710, 407] width 1192 height 89
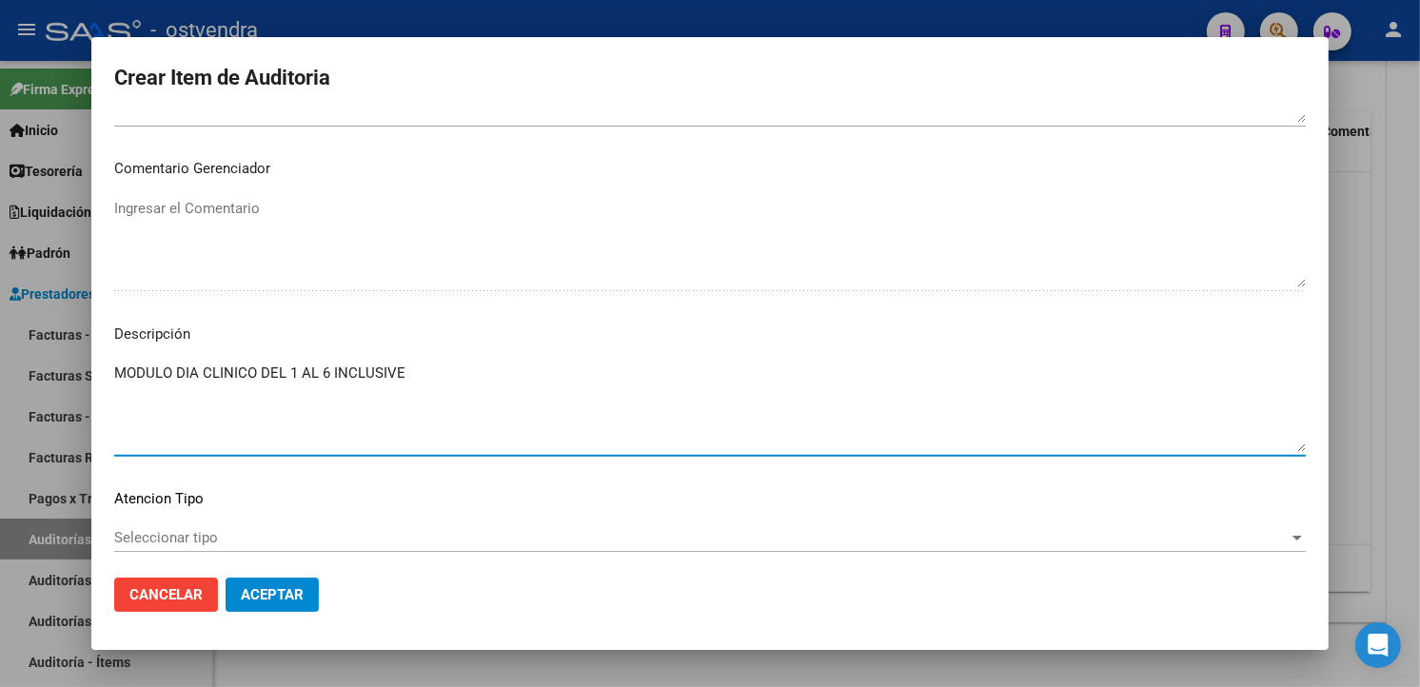
type textarea "MODULO DIA CLINICO DEL 1 AL 6 INCLUSIVE"
click at [173, 529] on span "Seleccionar tipo" at bounding box center [701, 537] width 1175 height 17
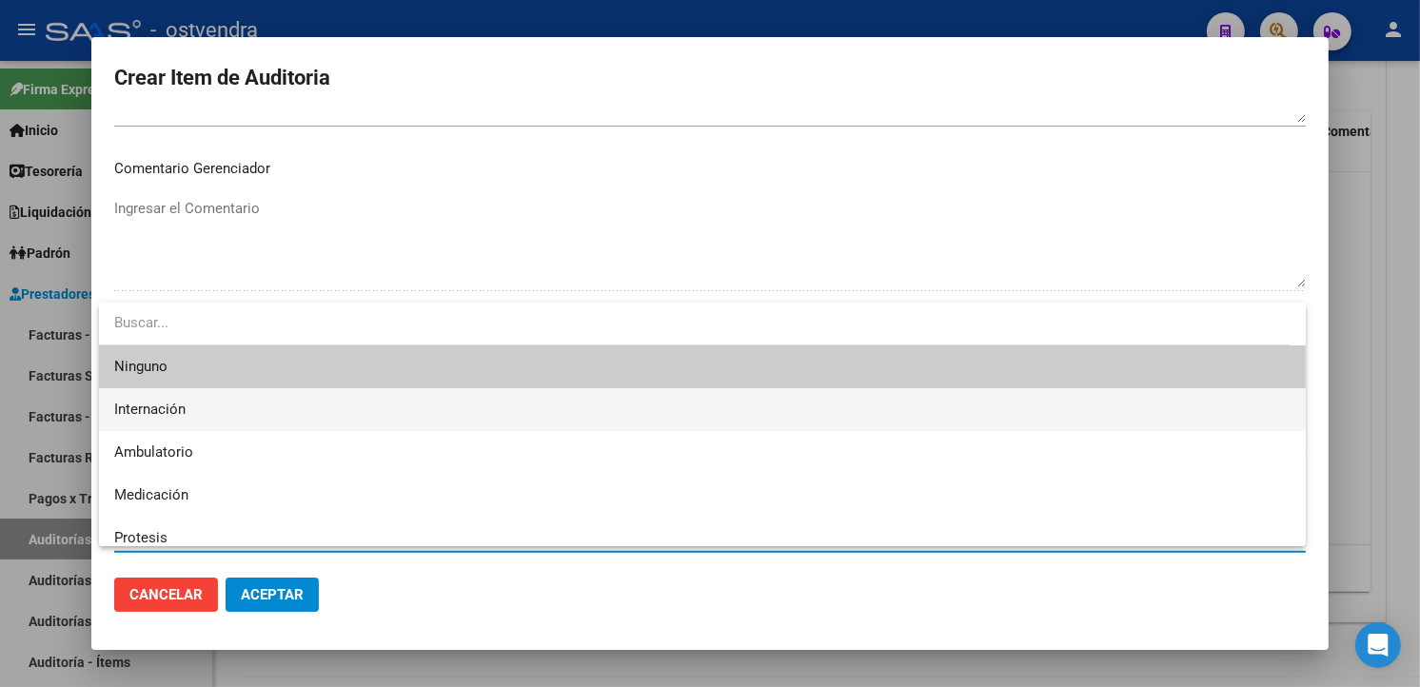
click at [203, 398] on span "Internación" at bounding box center [702, 409] width 1177 height 43
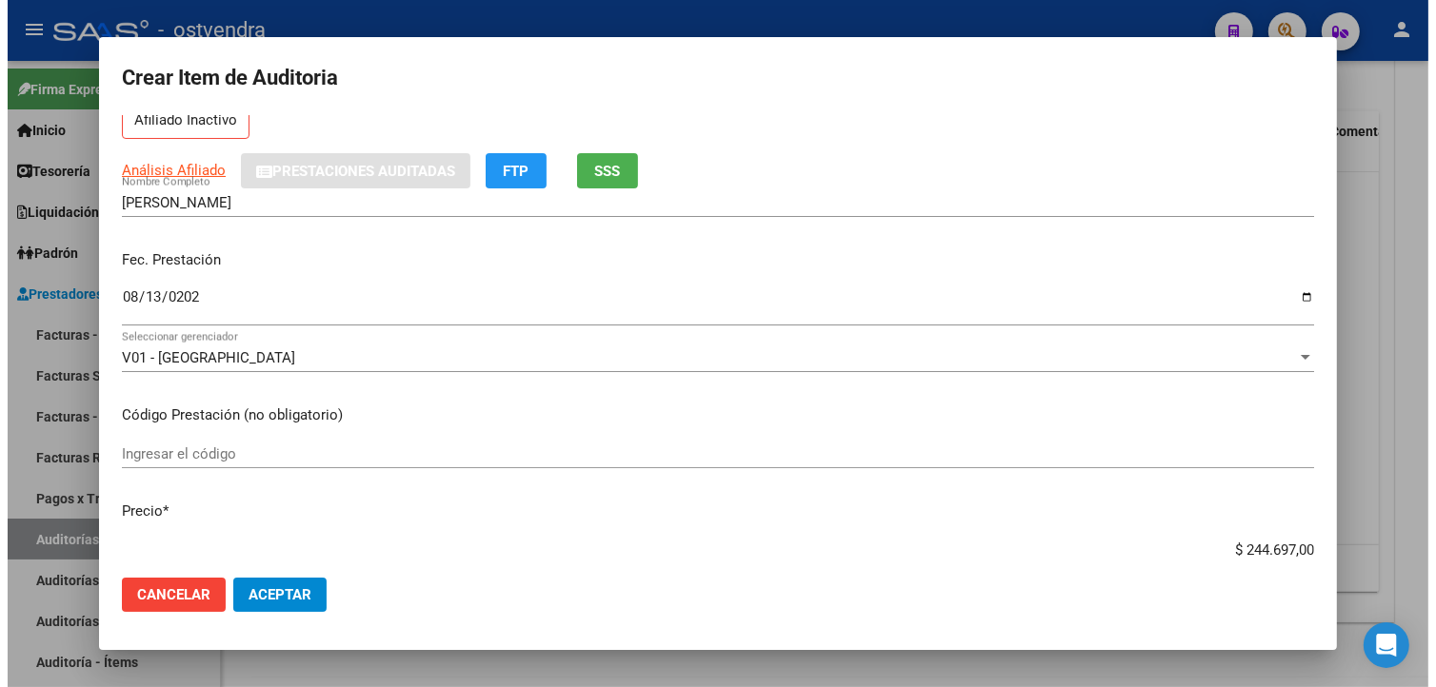
scroll to position [0, 0]
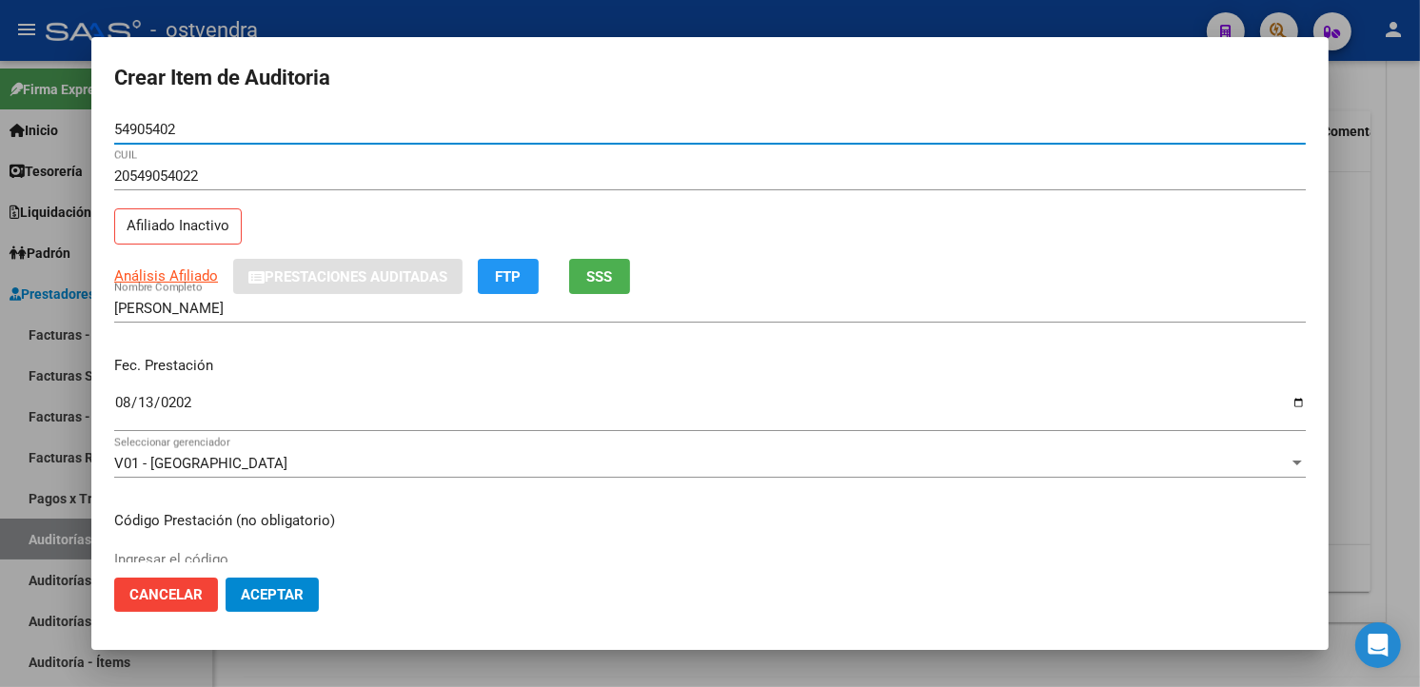
drag, startPoint x: 176, startPoint y: 127, endPoint x: 117, endPoint y: 124, distance: 59.1
click at [117, 124] on input "54905402" at bounding box center [710, 129] width 1192 height 17
click at [268, 605] on button "Aceptar" at bounding box center [272, 595] width 93 height 34
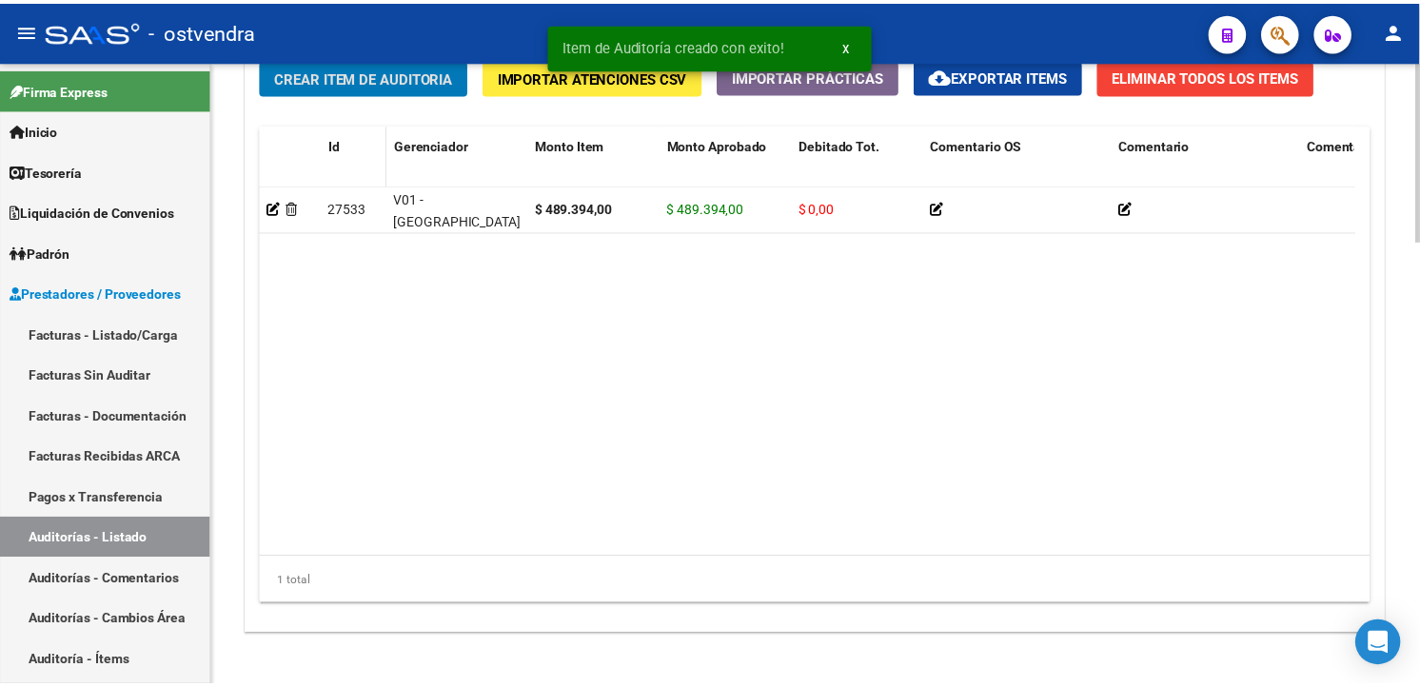
scroll to position [1452, 0]
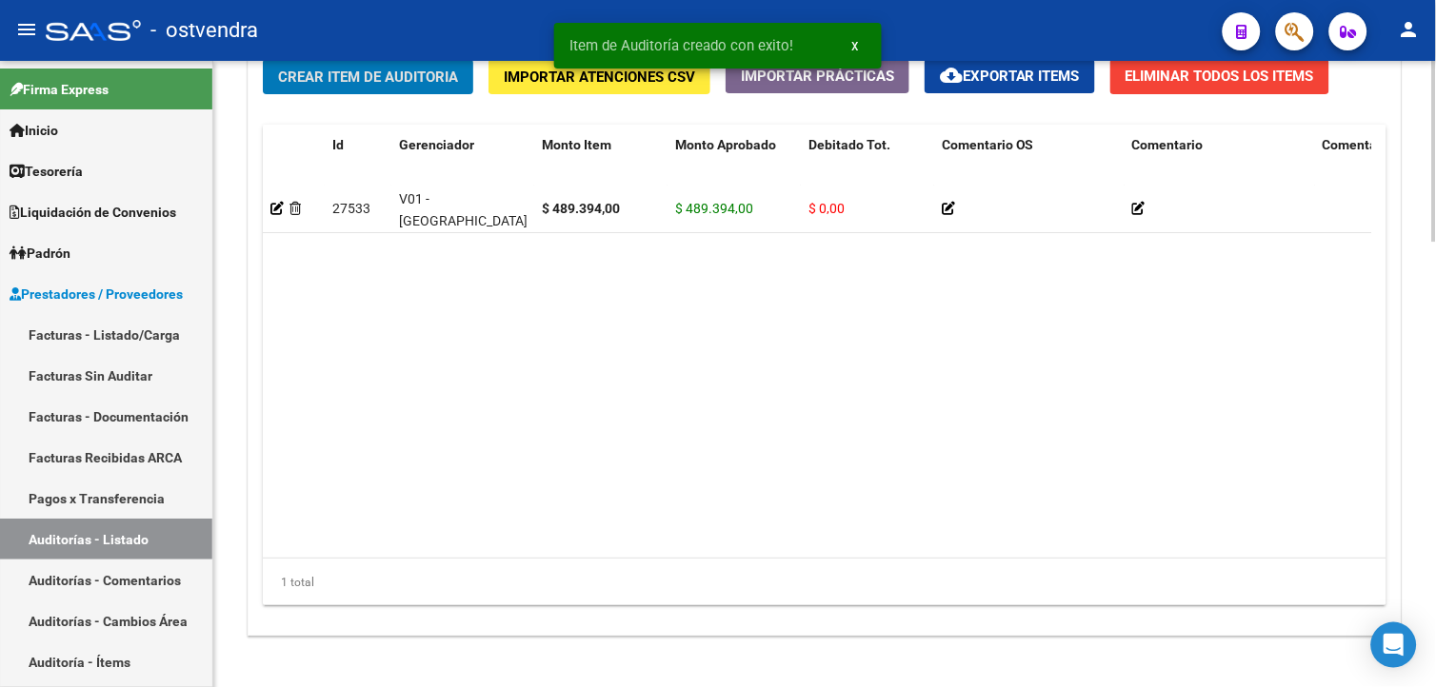
click at [346, 93] on button "Crear Item de Auditoria" at bounding box center [368, 76] width 210 height 35
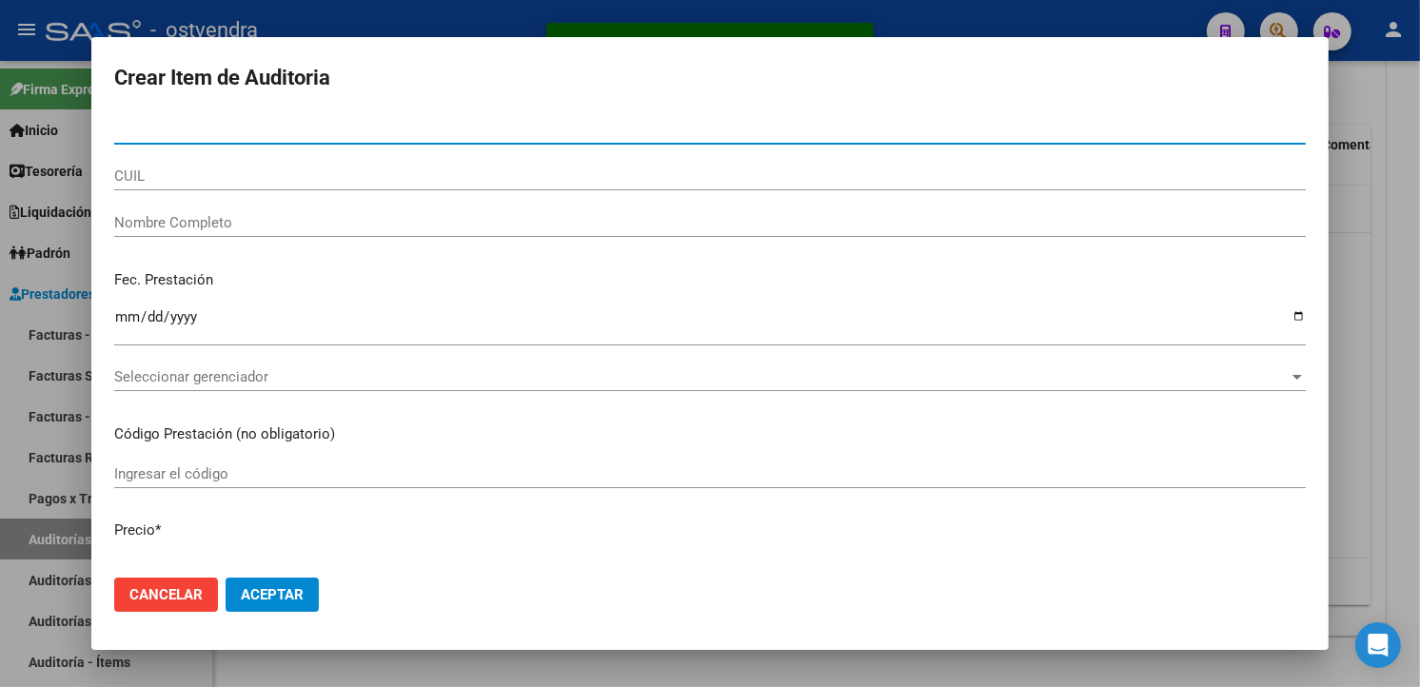
paste input "54905402"
type input "54905402"
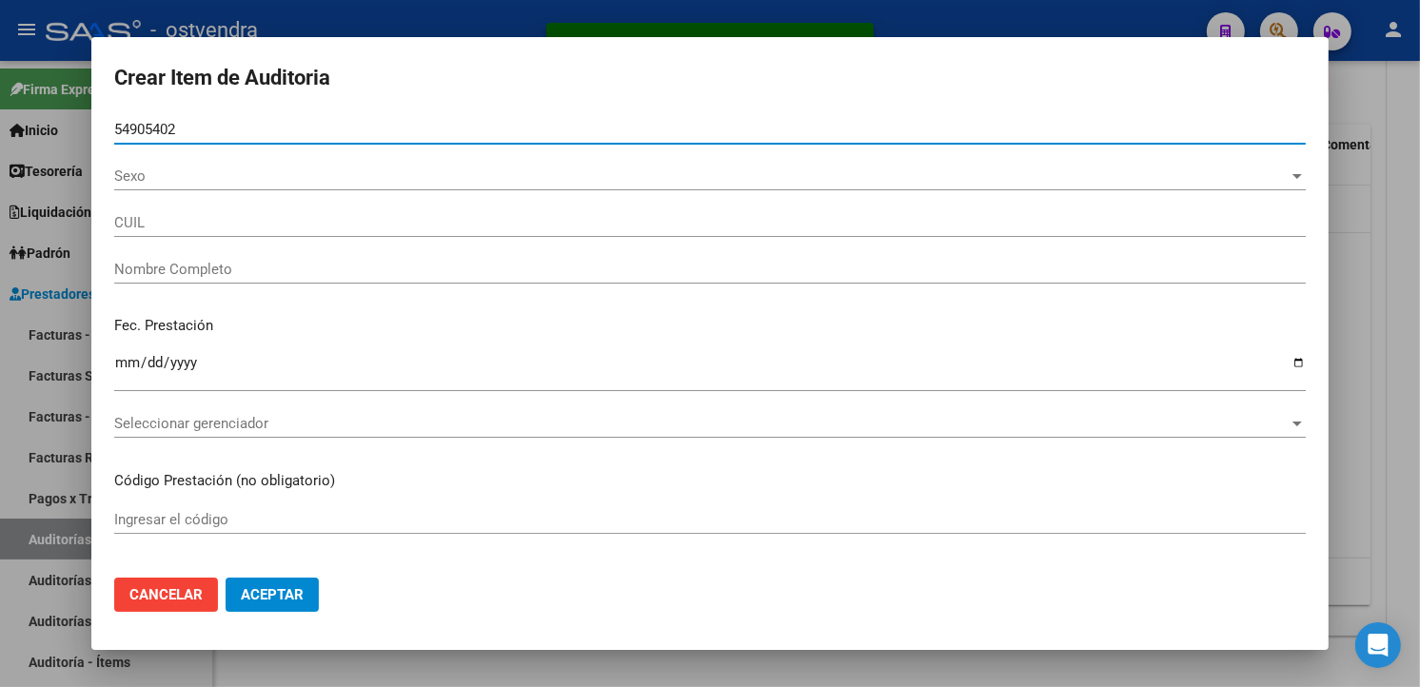
type input "20549054022"
type input "[PERSON_NAME]"
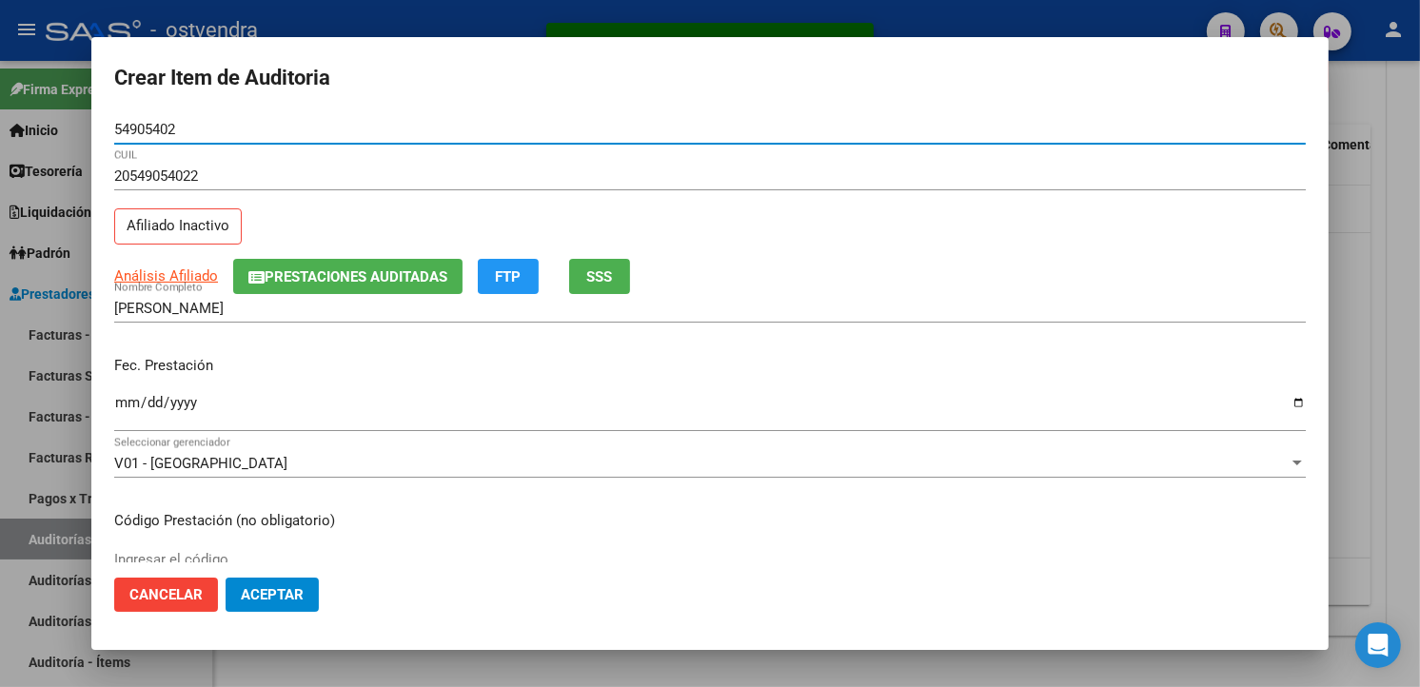
type input "54905402"
click at [126, 400] on input "Ingresar la fecha" at bounding box center [710, 410] width 1192 height 30
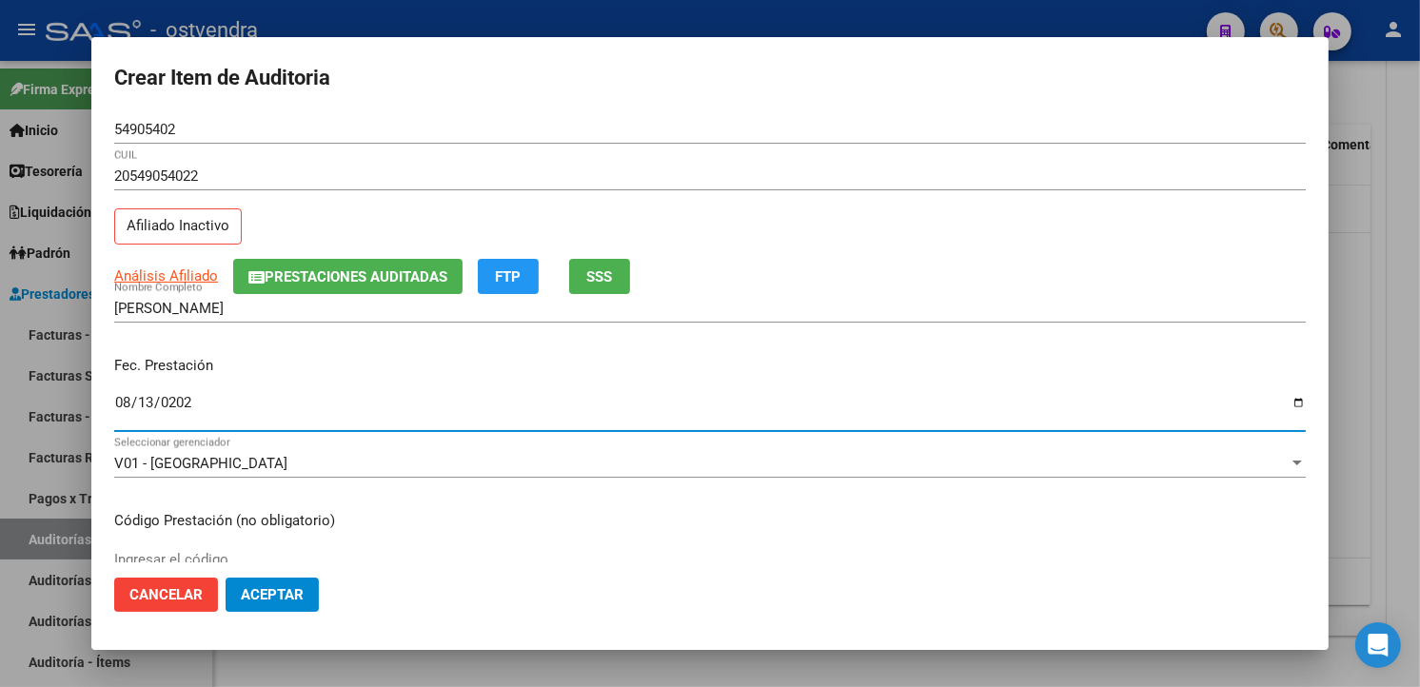
type input "2025-08-13"
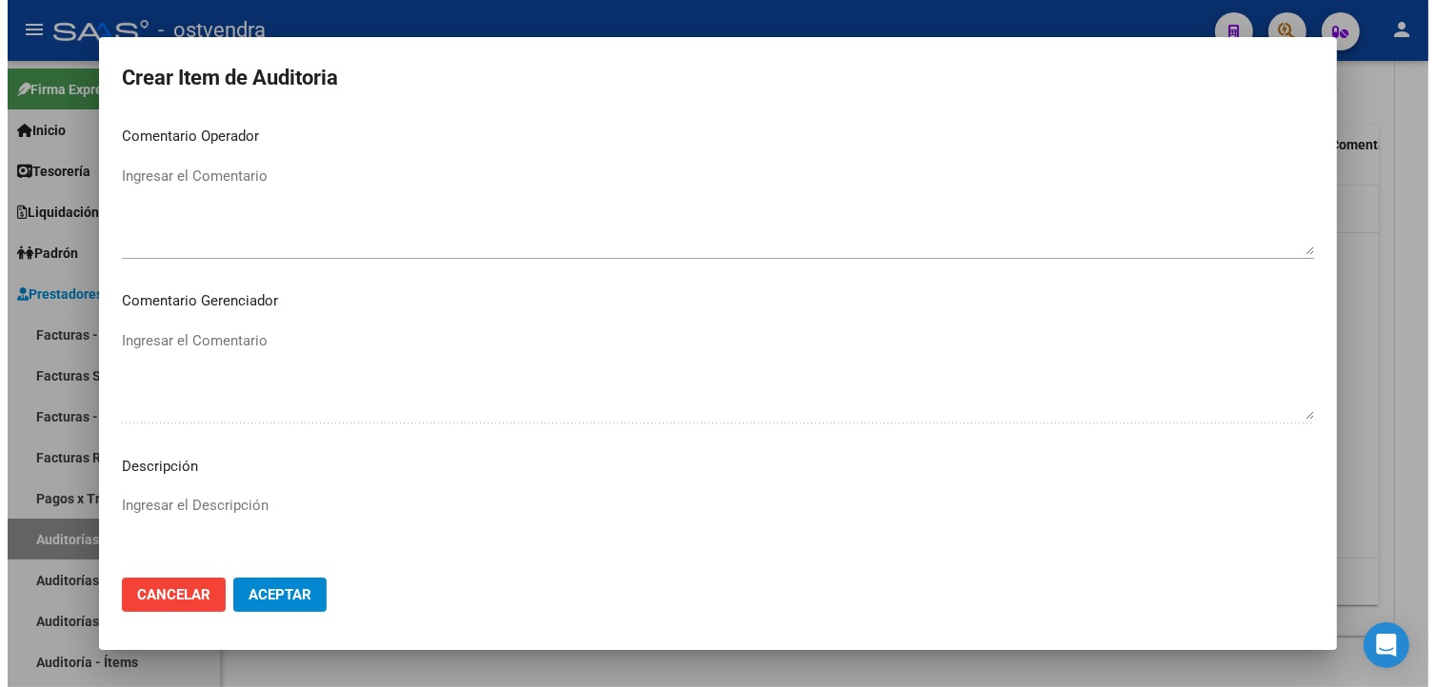
scroll to position [1267, 0]
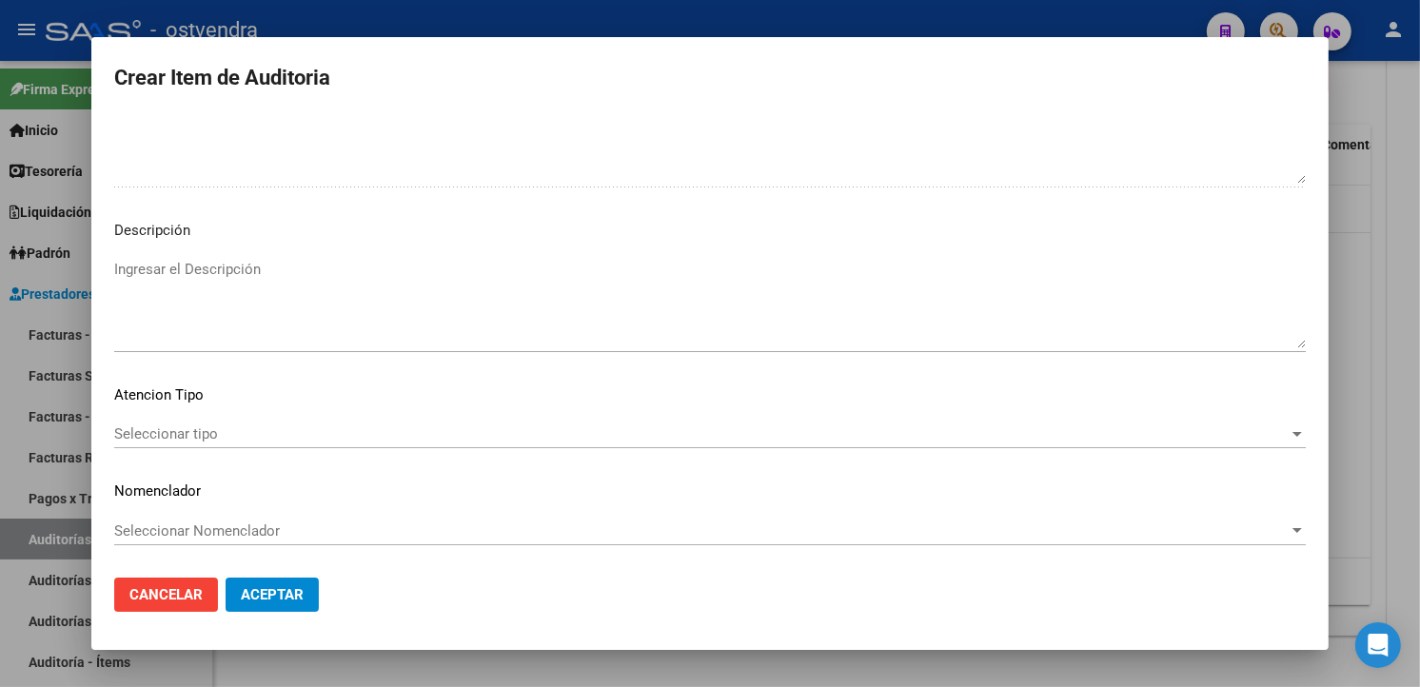
click at [277, 328] on textarea "Ingresar el Descripción" at bounding box center [710, 303] width 1192 height 89
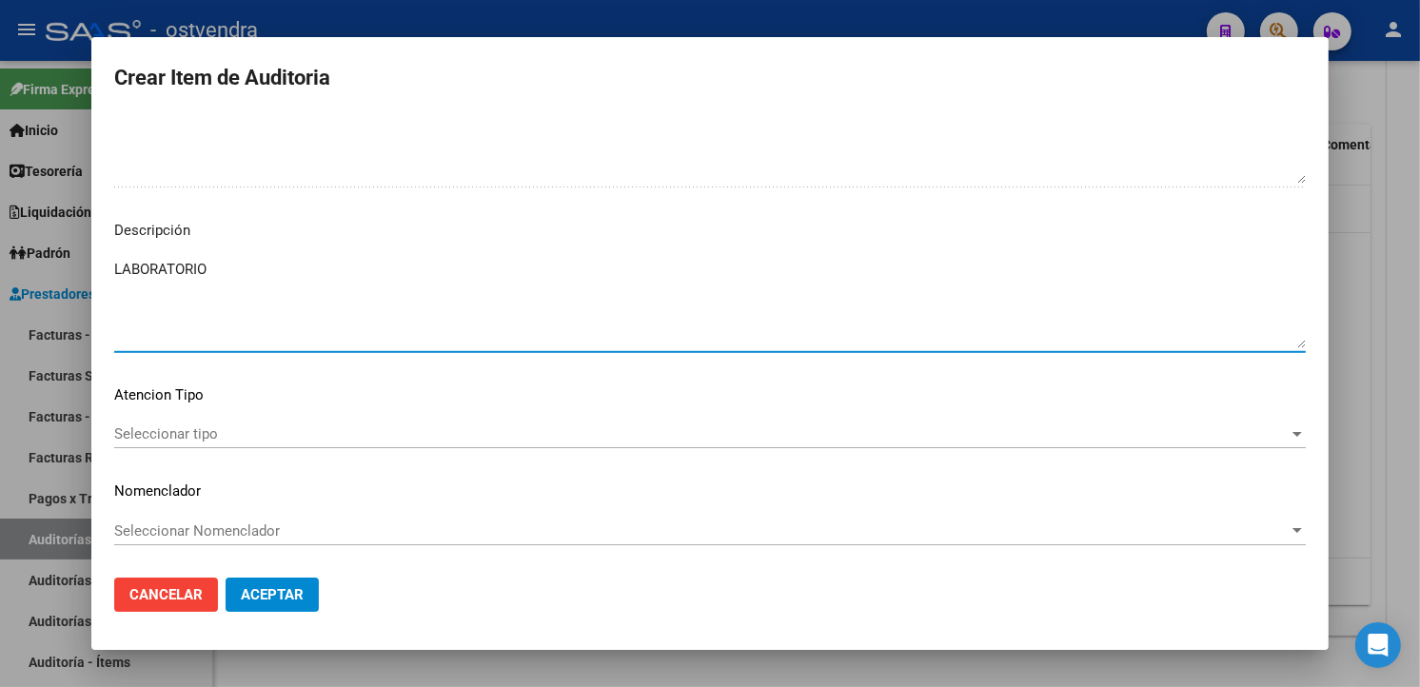
type textarea "LABORATORIO"
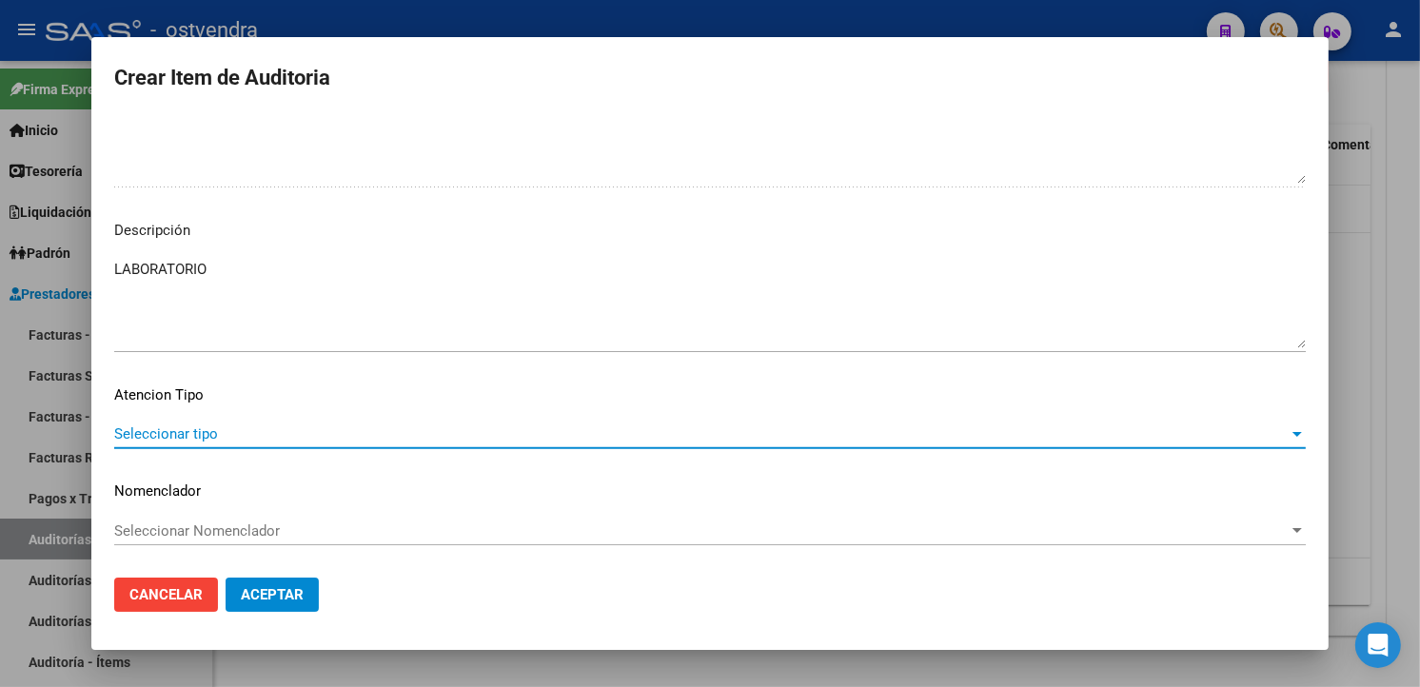
click at [232, 435] on span "Seleccionar tipo" at bounding box center [701, 434] width 1175 height 17
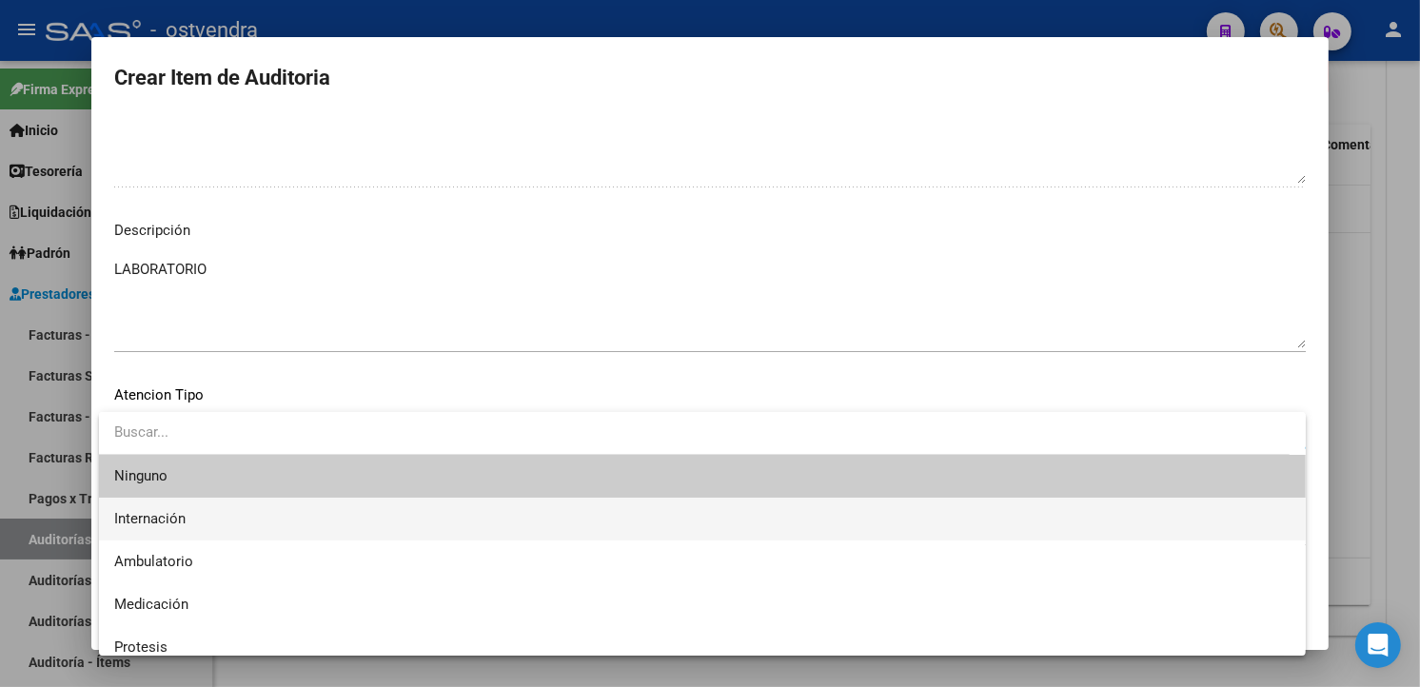
click at [210, 506] on span "Internación" at bounding box center [702, 519] width 1177 height 43
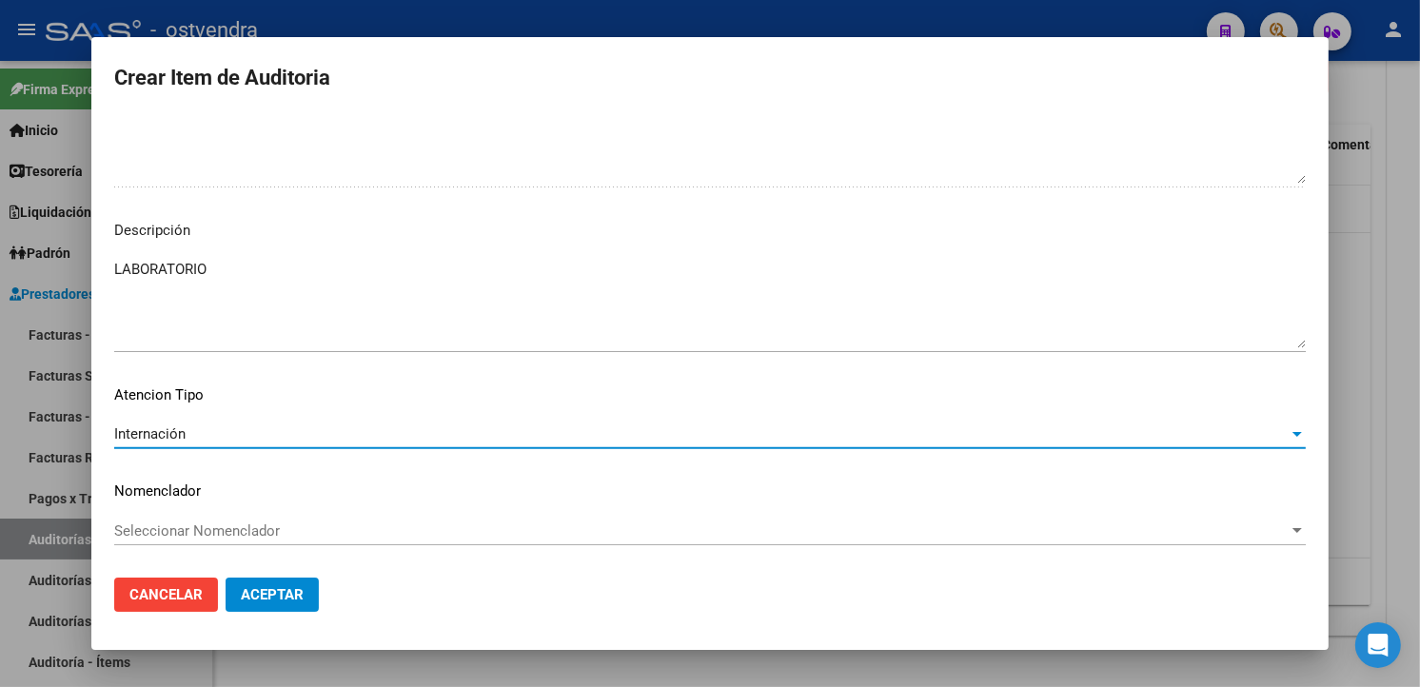
click at [240, 579] on button "Aceptar" at bounding box center [272, 595] width 93 height 34
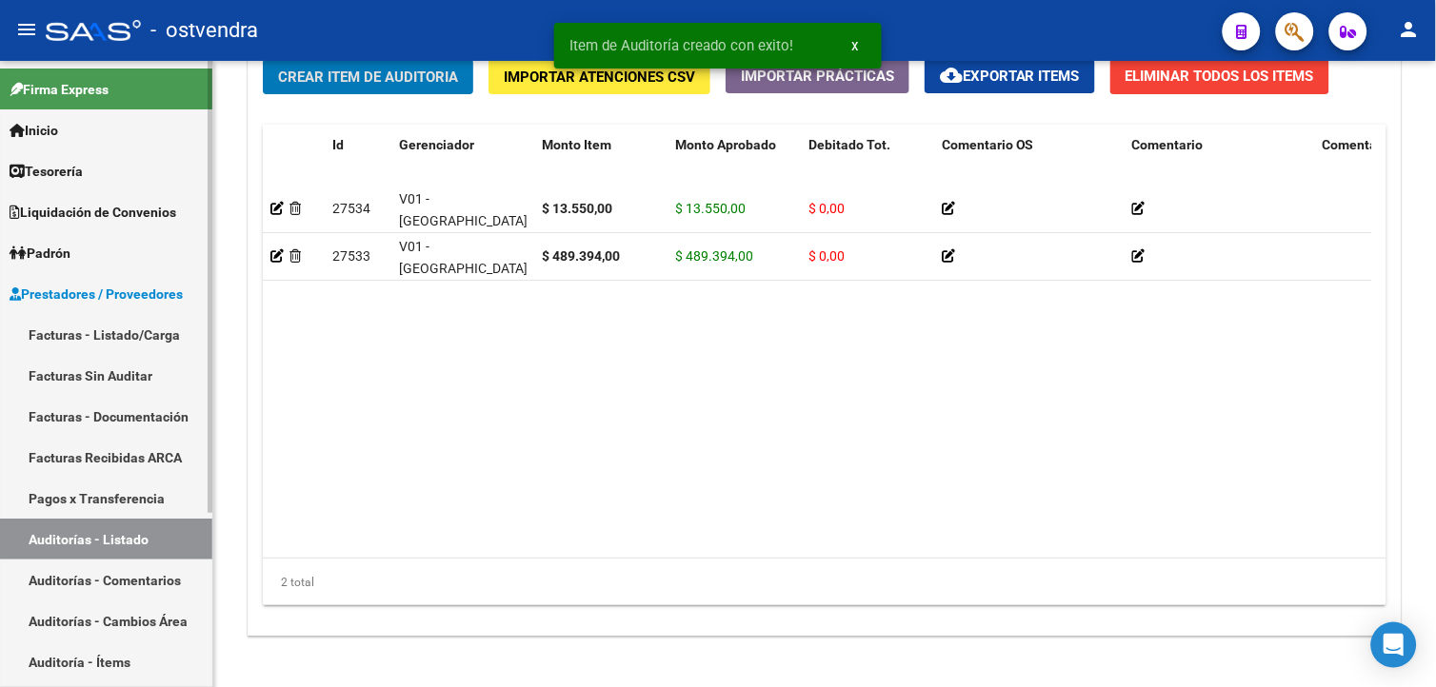
scroll to position [1451, 0]
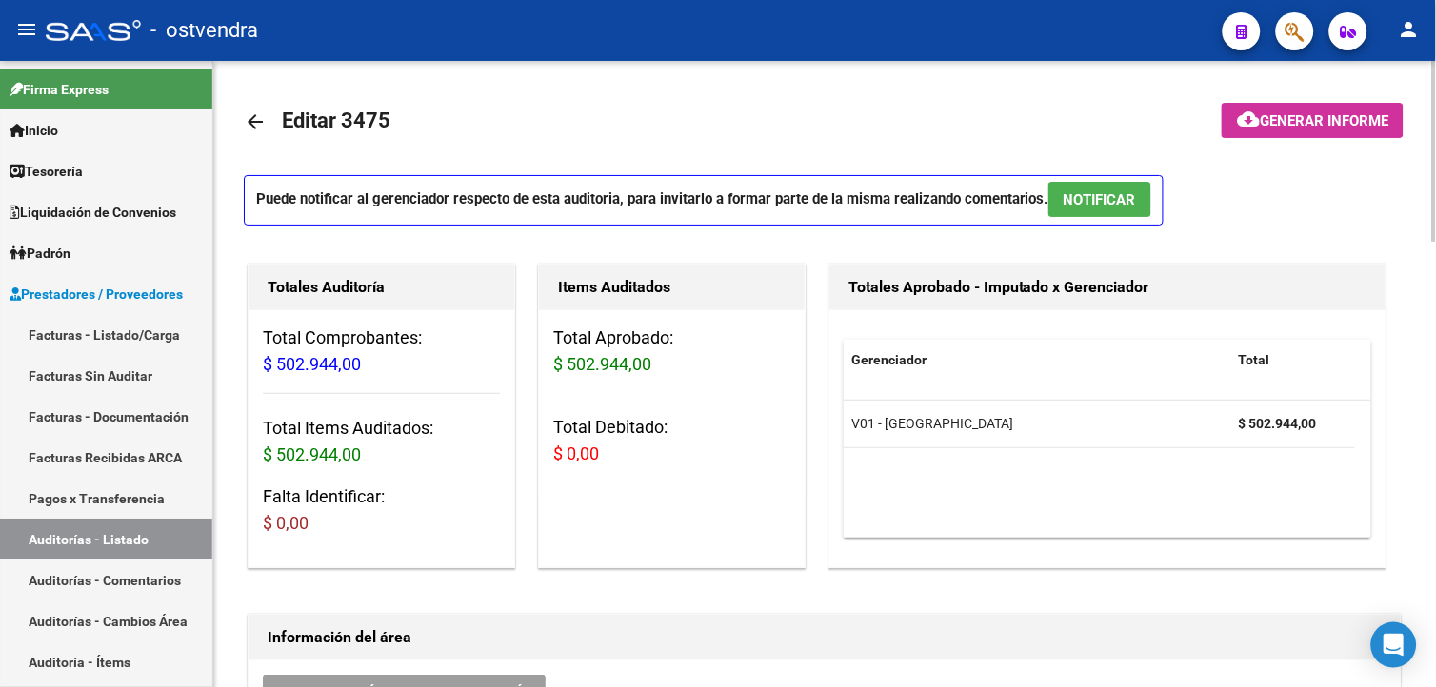
click at [1108, 185] on button "NOTIFICAR" at bounding box center [1099, 199] width 103 height 35
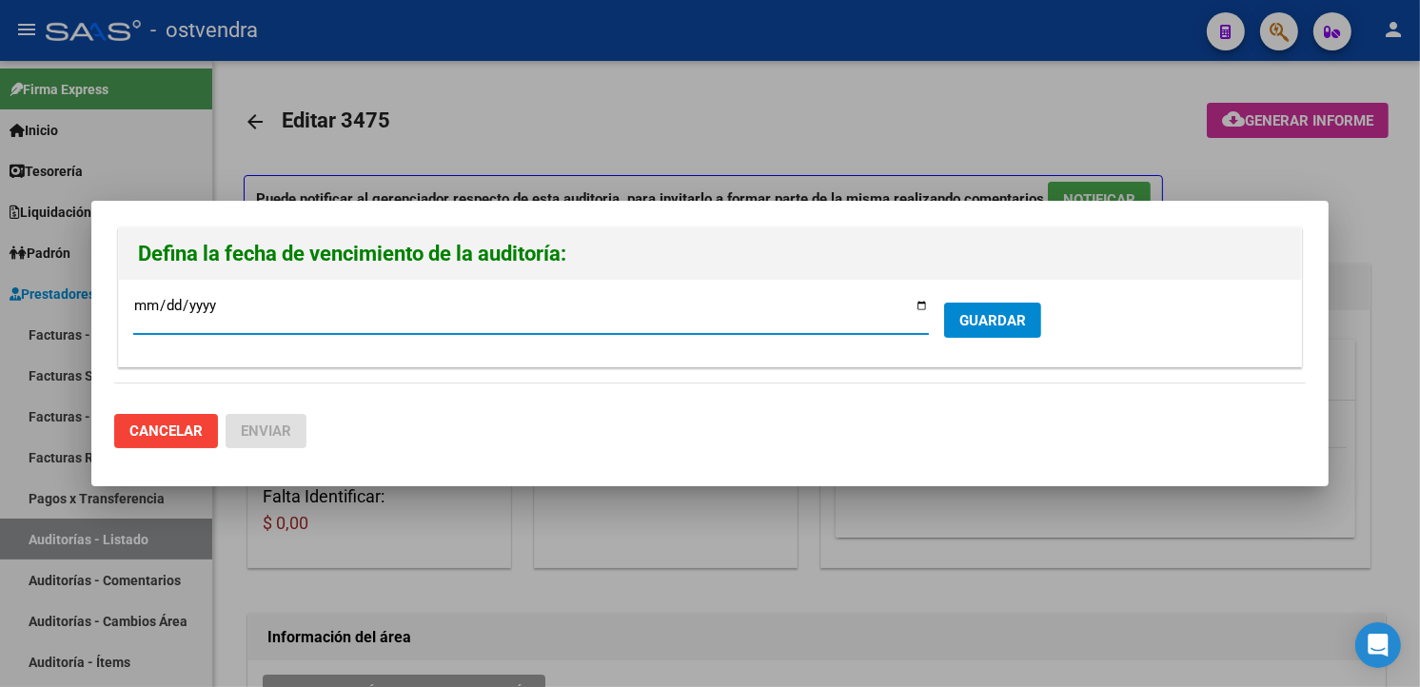
type input "[DATE]"
click at [1006, 309] on button "GUARDAR" at bounding box center [992, 320] width 97 height 35
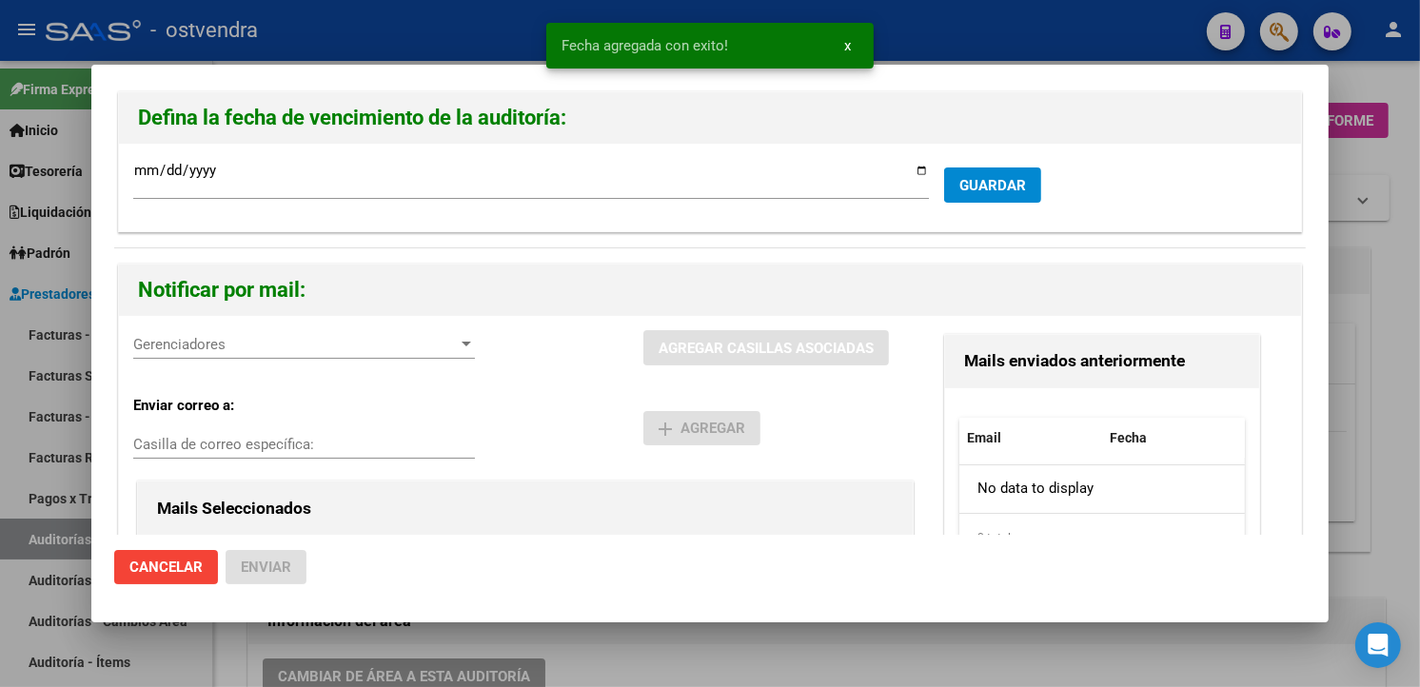
click at [310, 362] on div "Gerenciadores Gerenciadores" at bounding box center [304, 353] width 342 height 47
click at [318, 347] on span "Gerenciadores" at bounding box center [295, 344] width 325 height 17
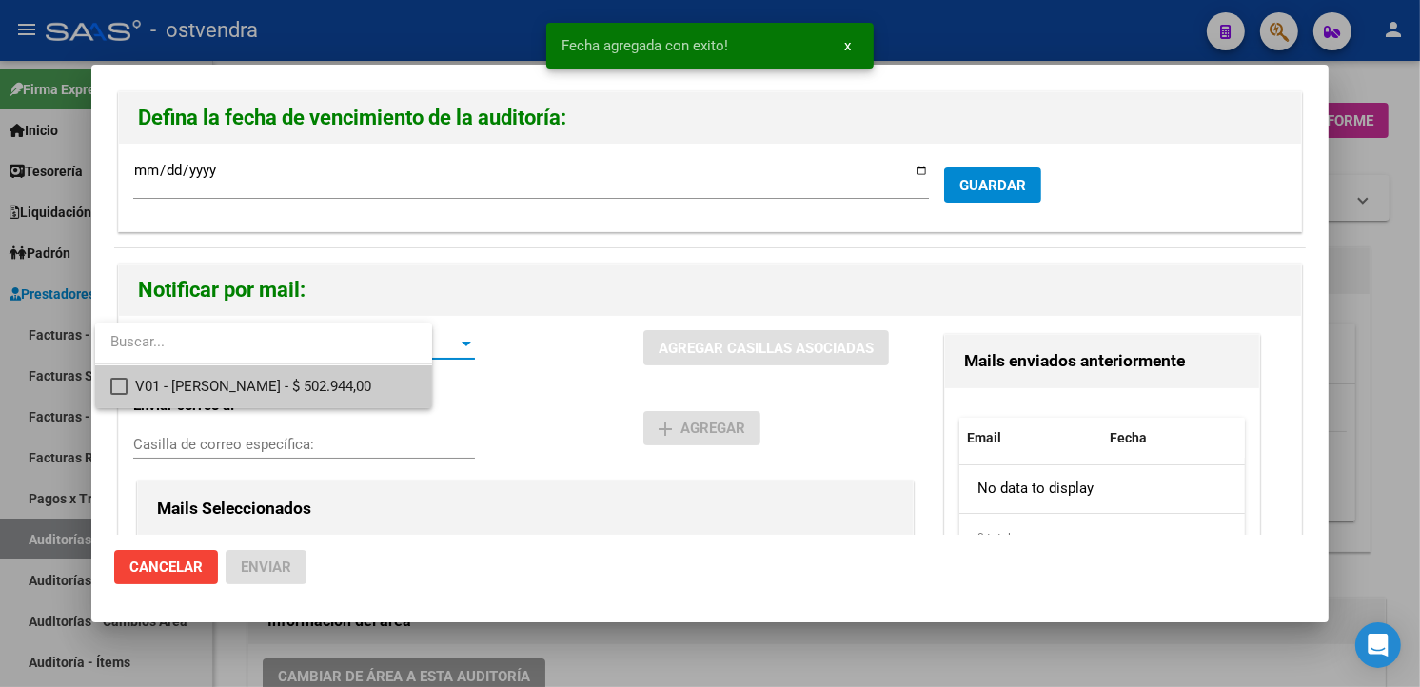
click at [319, 376] on span "V01 - [PERSON_NAME] - $ 502.944,00" at bounding box center [275, 387] width 281 height 43
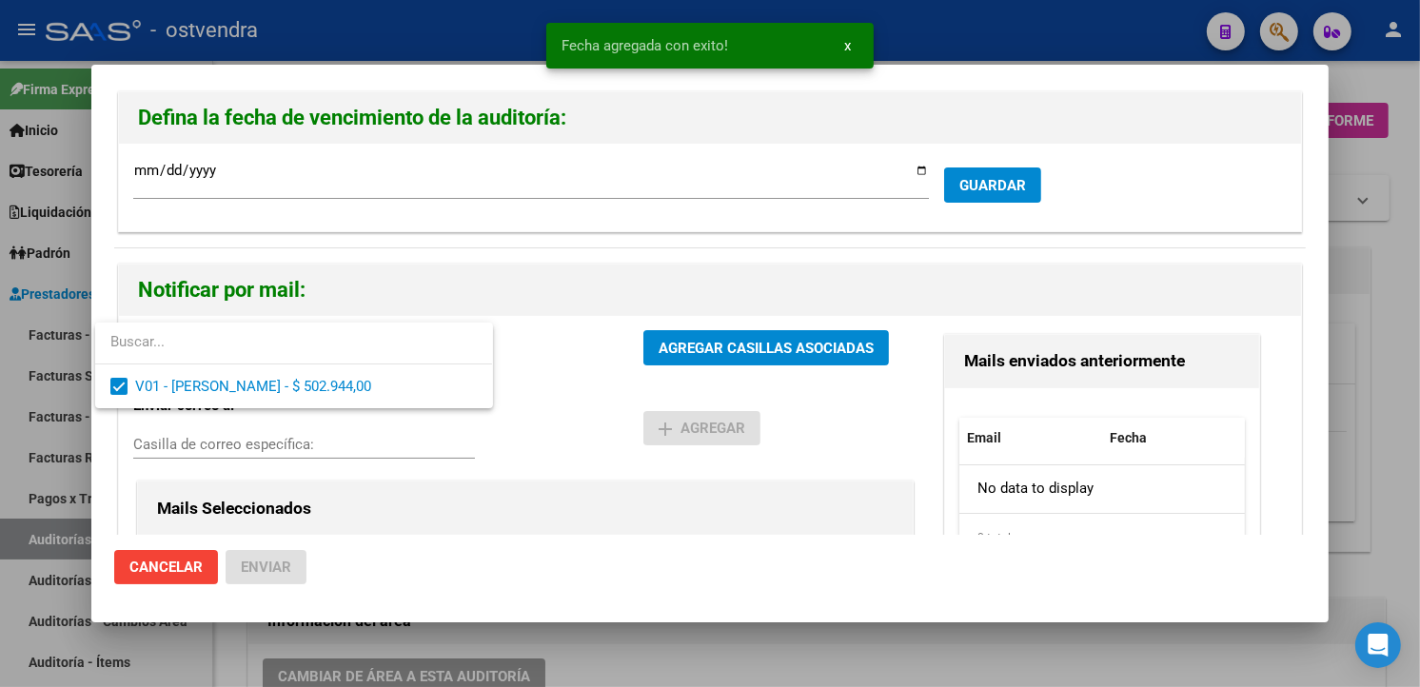
click at [691, 328] on div at bounding box center [710, 343] width 1420 height 687
click at [691, 328] on div "V01 - [PERSON_NAME] - $ 502.944,00 Gerenciadores AGREGAR CASILLAS ASOCIADAS Env…" at bounding box center [710, 536] width 1182 height 441
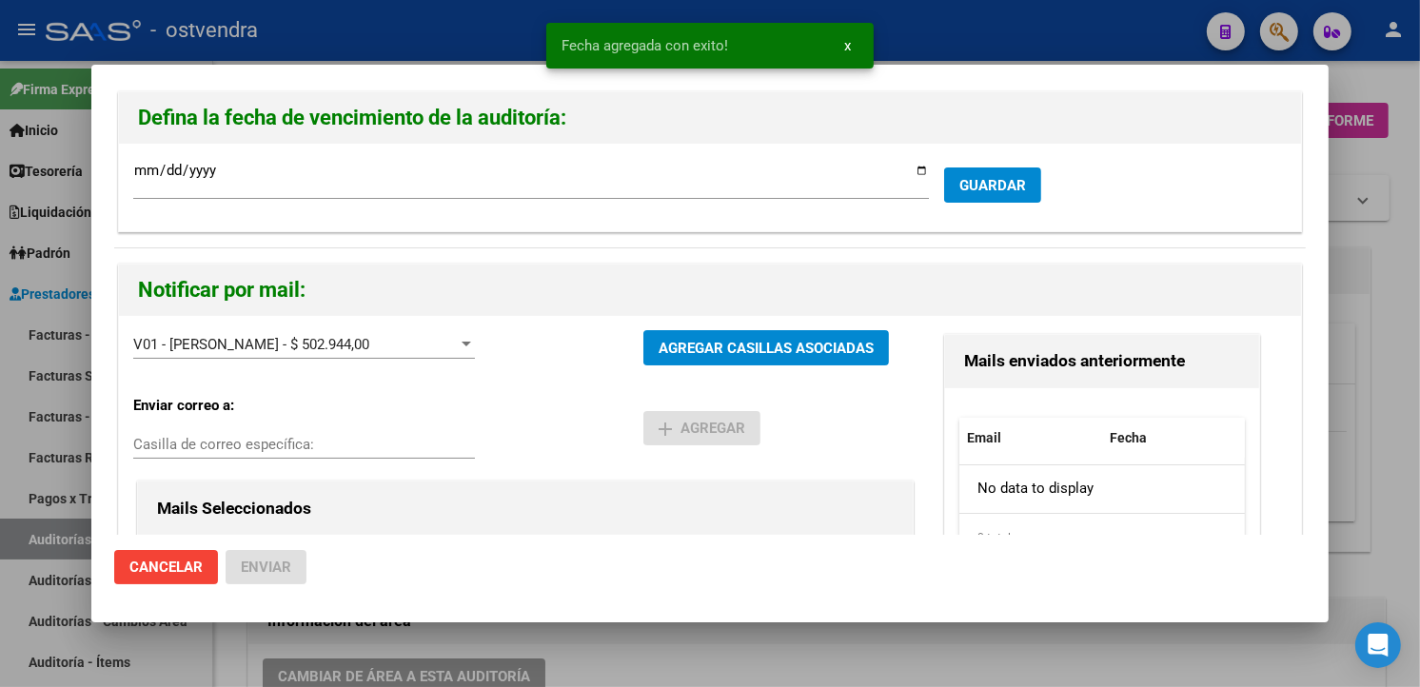
drag, startPoint x: 691, startPoint y: 328, endPoint x: 689, endPoint y: 337, distance: 9.7
click at [691, 336] on button "AGREGAR CASILLAS ASOCIADAS" at bounding box center [767, 347] width 246 height 35
click at [284, 562] on span "Enviar" at bounding box center [266, 567] width 50 height 17
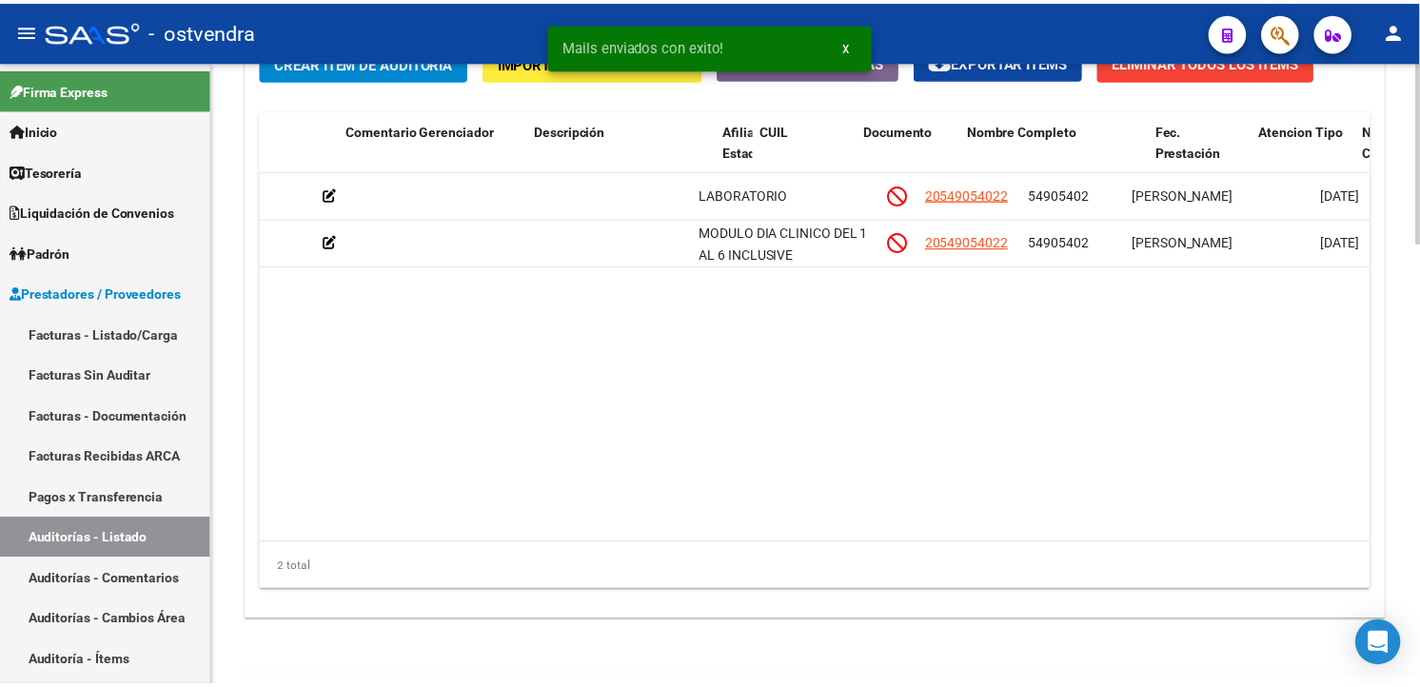
scroll to position [0, 991]
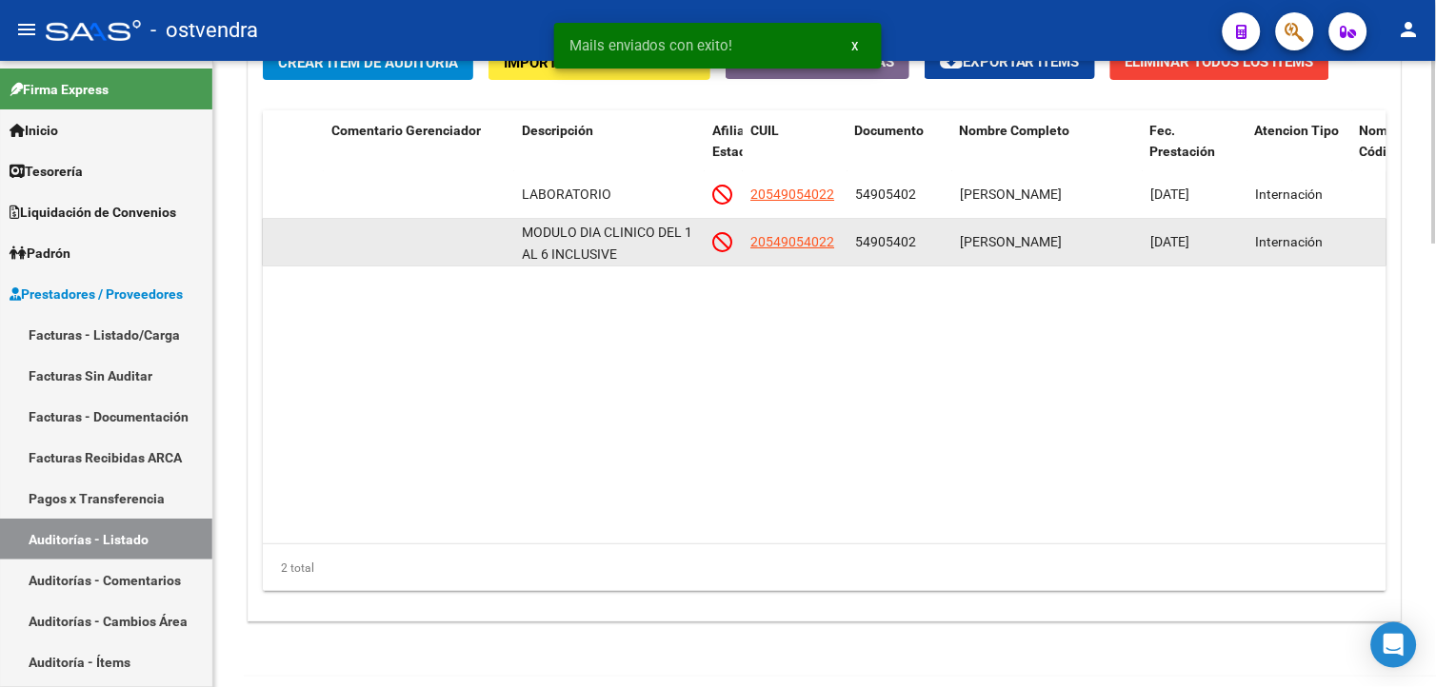
click at [793, 249] on span "20549054022" at bounding box center [792, 241] width 84 height 15
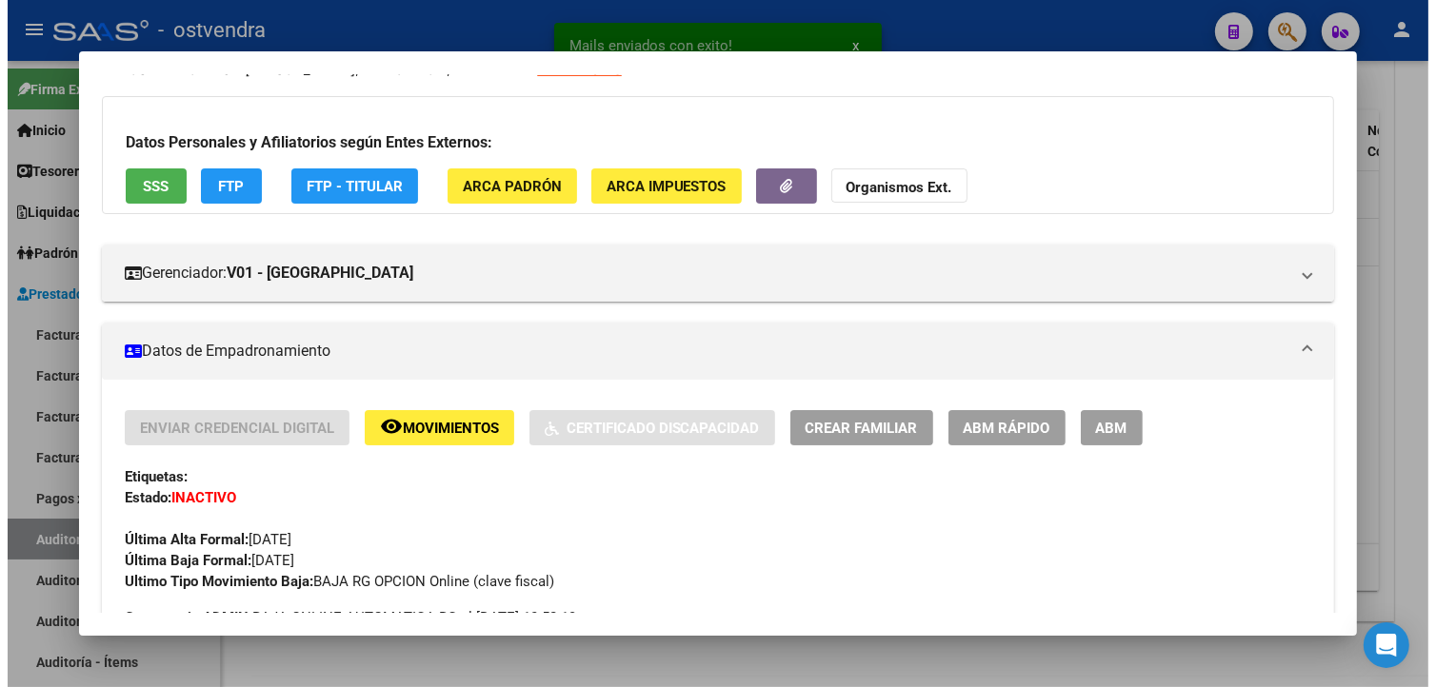
scroll to position [106, 0]
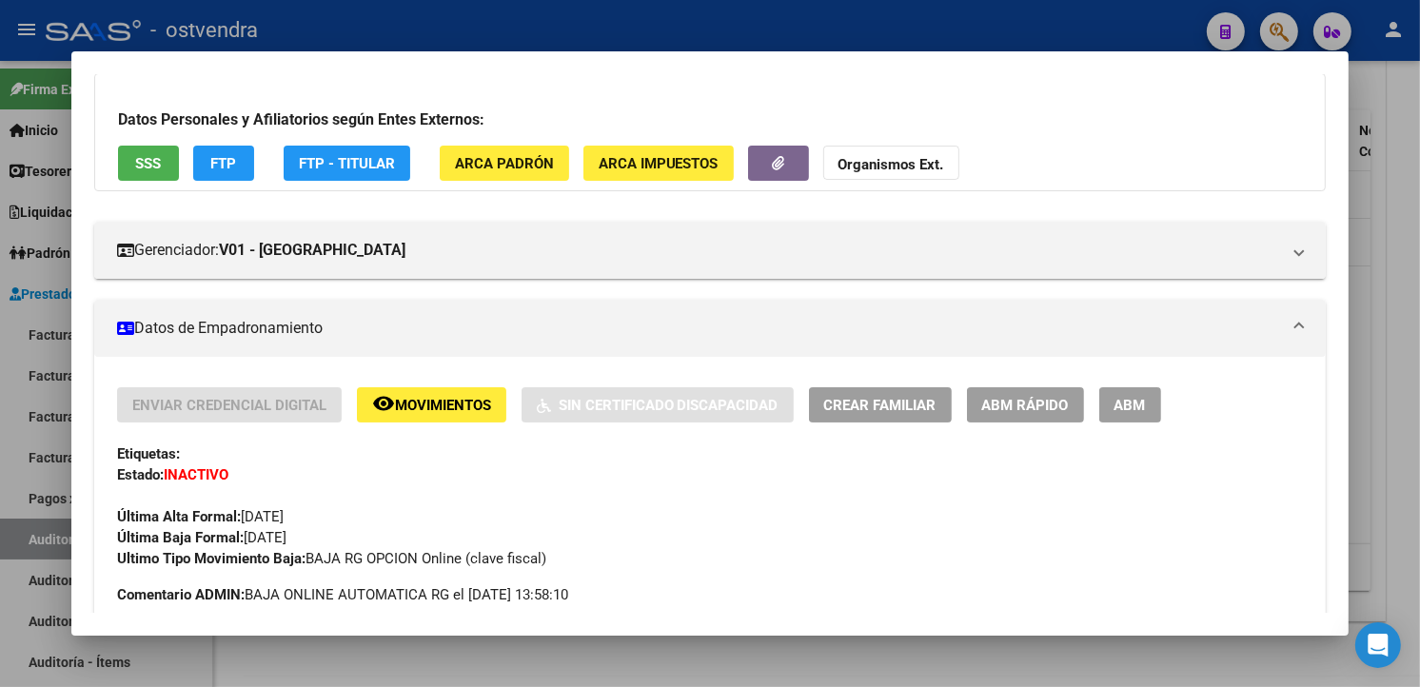
click at [797, 38] on div at bounding box center [710, 343] width 1420 height 687
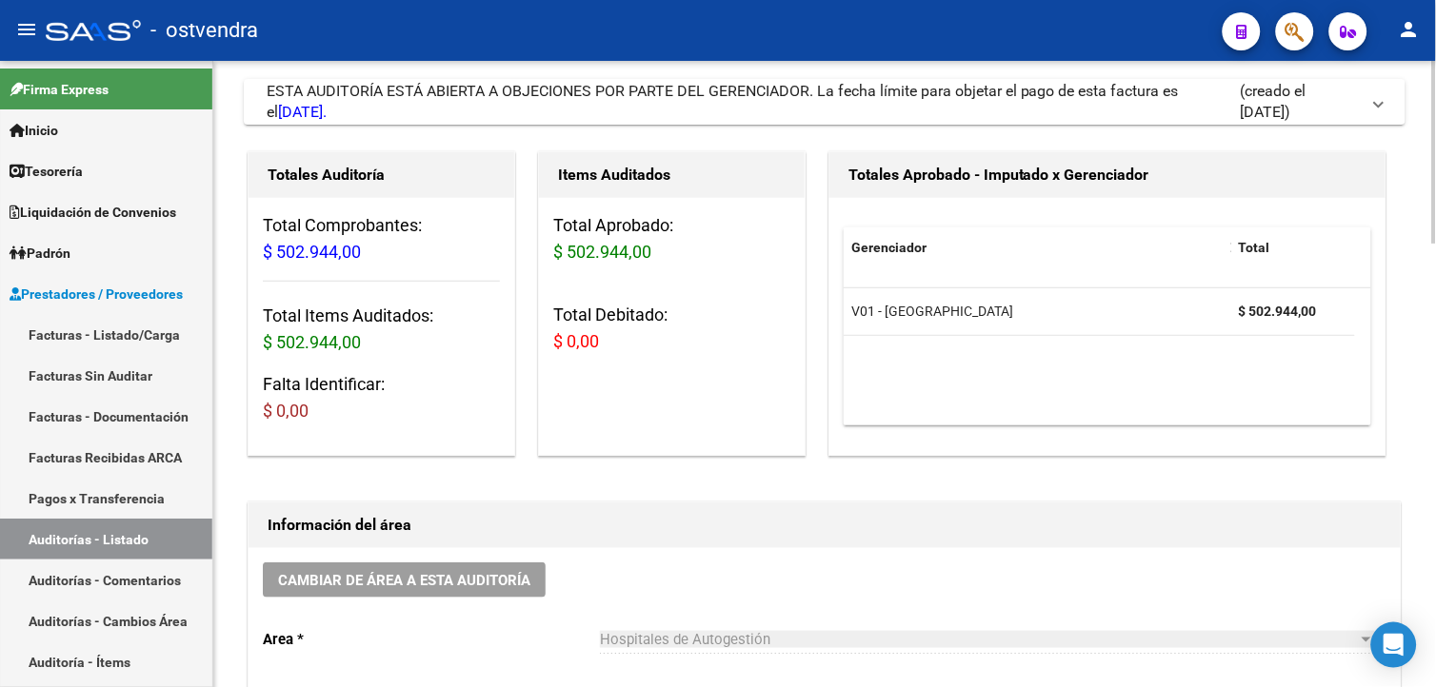
scroll to position [0, 0]
